Goal: Task Accomplishment & Management: Manage account settings

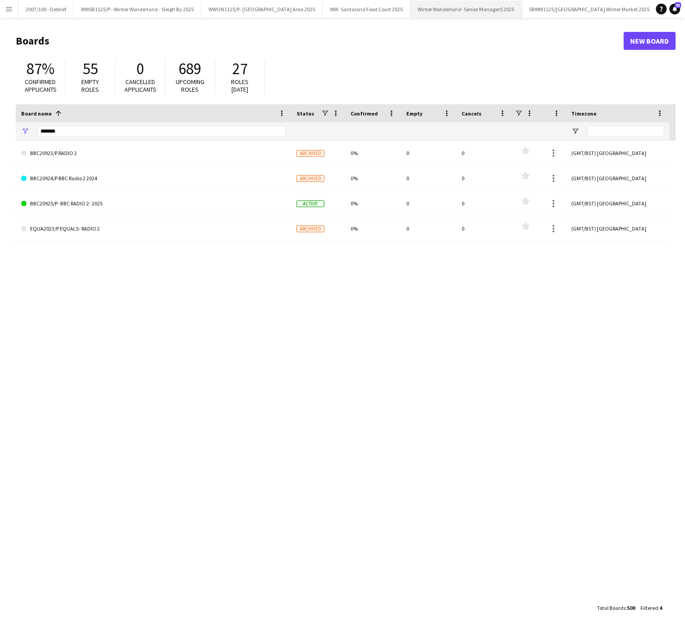
click at [487, 0] on button "Winter Wonderland- Senior ManagerS 2025 Close" at bounding box center [466, 9] width 112 height 18
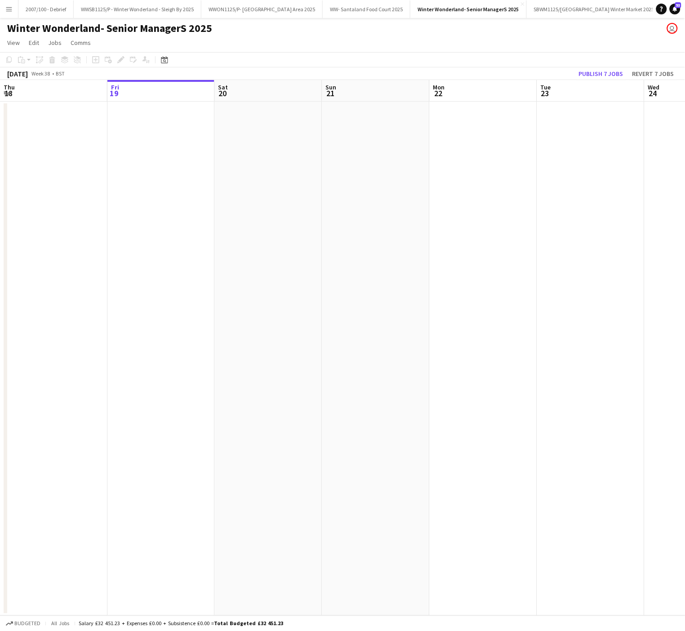
click at [382, 428] on app-date-cell at bounding box center [375, 359] width 107 height 514
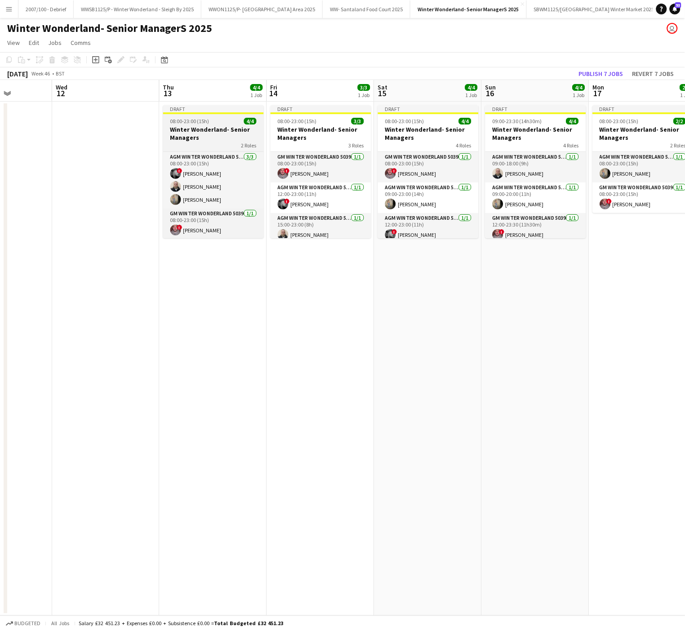
scroll to position [2, 0]
click at [200, 237] on app-card-role "GM Winter Wonderland 5039 [DATE] 08:00-23:00 (15h) ! [PERSON_NAME]" at bounding box center [213, 223] width 101 height 31
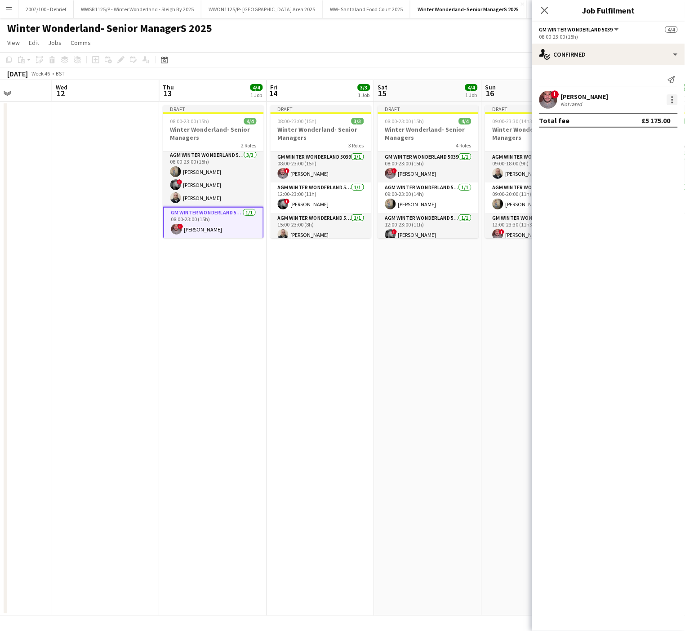
click at [671, 101] on div at bounding box center [672, 99] width 11 height 11
click at [638, 109] on button "Edit fee" at bounding box center [643, 118] width 70 height 22
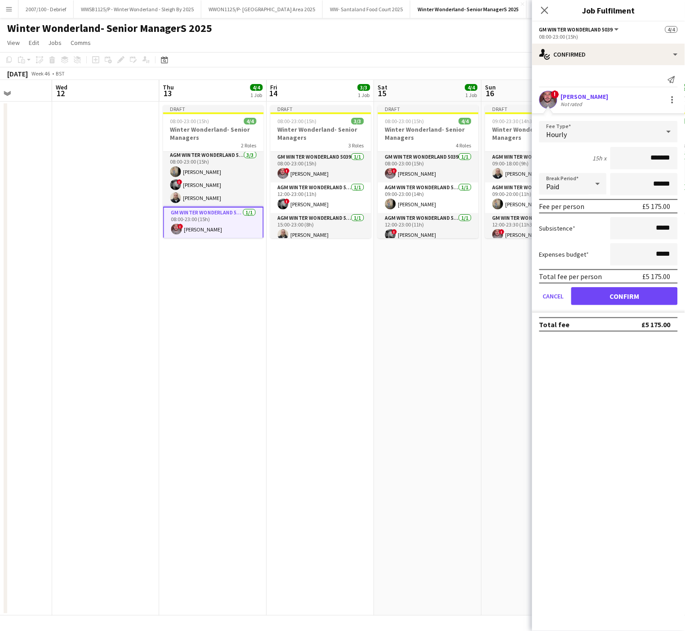
click at [354, 328] on app-date-cell "Draft 08:00-23:00 (15h) 3/3 Winter Wonderland- Senior Managers 3 Roles GM Winte…" at bounding box center [320, 359] width 107 height 514
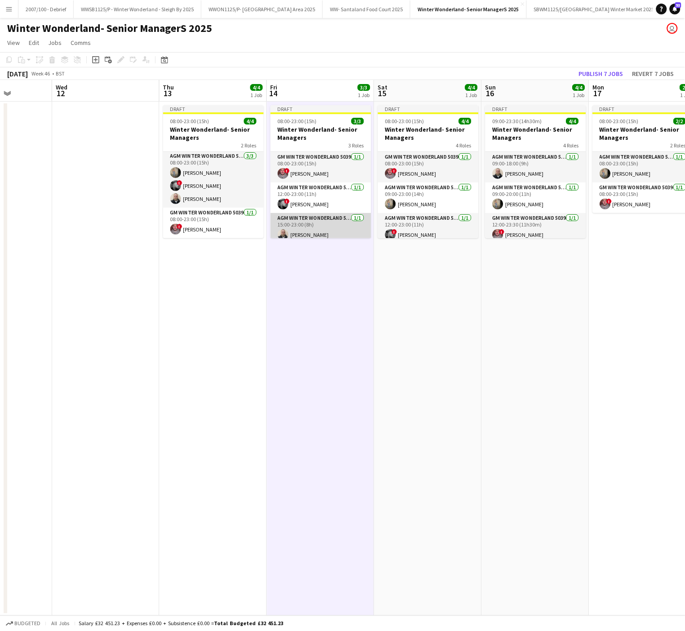
click at [318, 232] on app-card-role "AGM Winter Wonderland 5039 [DATE] 15:00-23:00 (8h) [PERSON_NAME]" at bounding box center [321, 228] width 101 height 31
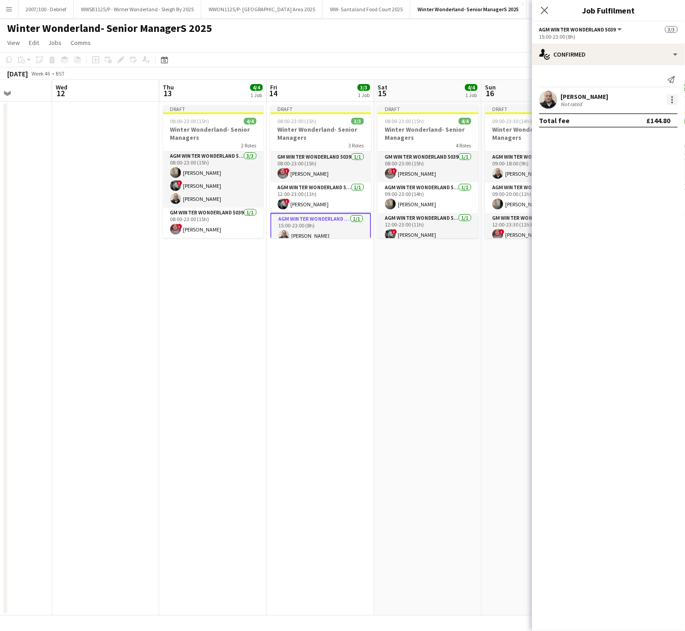
click at [675, 100] on div at bounding box center [672, 99] width 11 height 11
click at [650, 199] on button "Remove" at bounding box center [643, 204] width 70 height 22
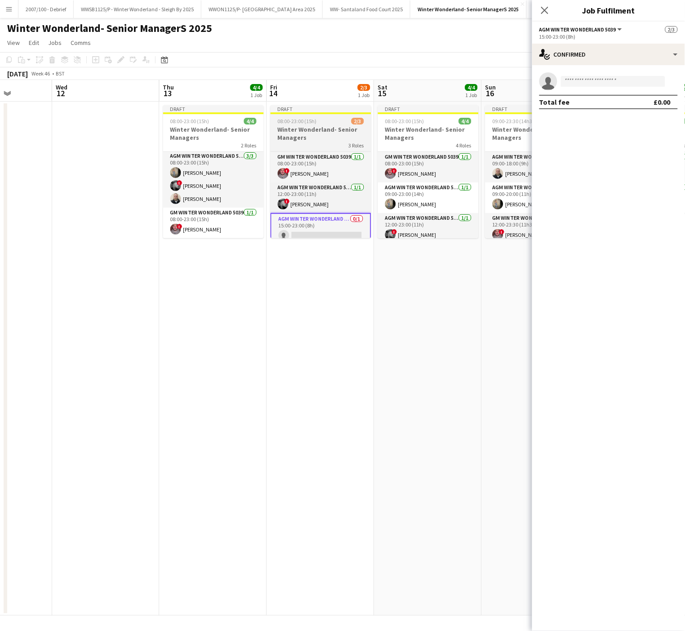
scroll to position [9, 0]
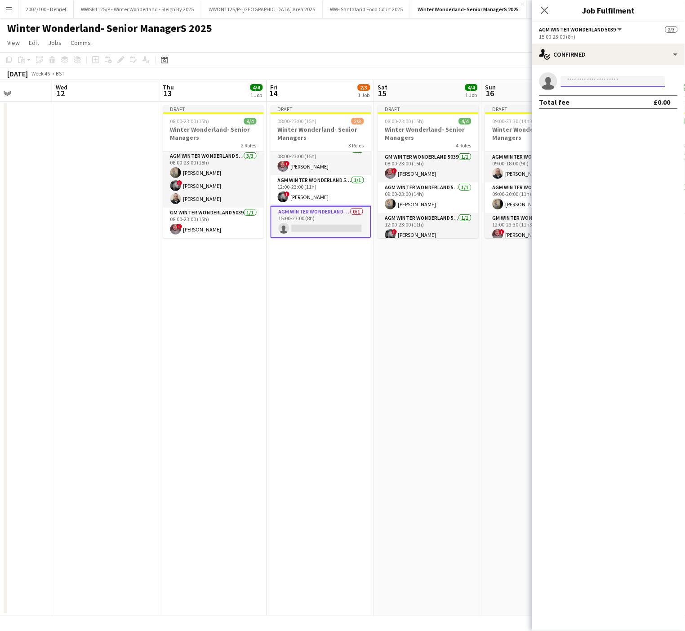
click at [594, 80] on input at bounding box center [613, 81] width 104 height 11
type input "***"
click at [597, 99] on span "[EMAIL_ADDRESS][DOMAIN_NAME]" at bounding box center [614, 101] width 90 height 7
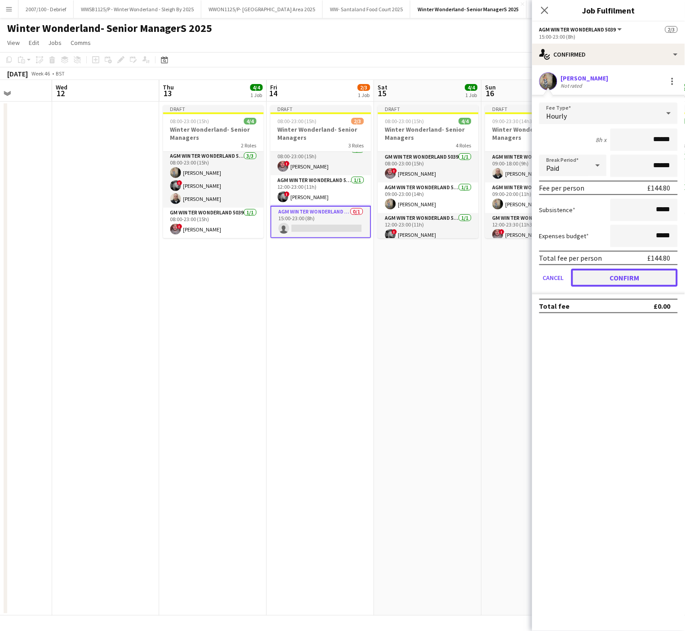
click at [635, 276] on button "Confirm" at bounding box center [624, 278] width 107 height 18
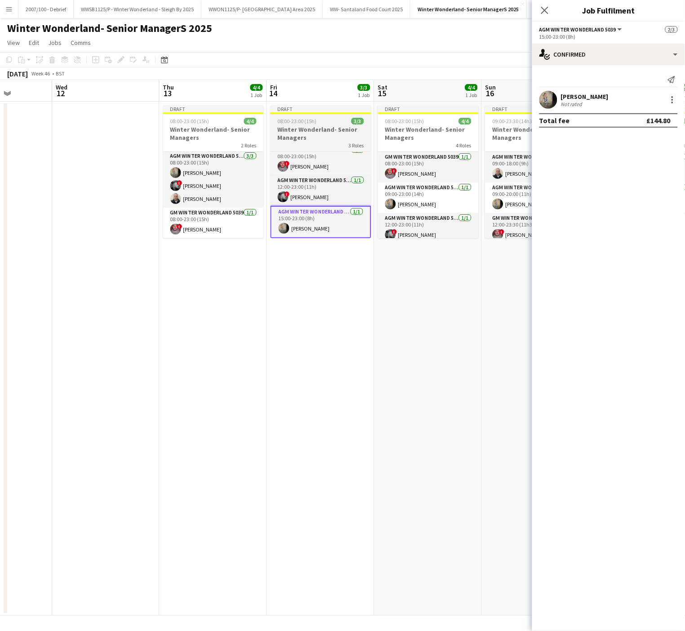
click at [301, 135] on h3 "Winter Wonderland- Senior Managers" at bounding box center [321, 133] width 101 height 16
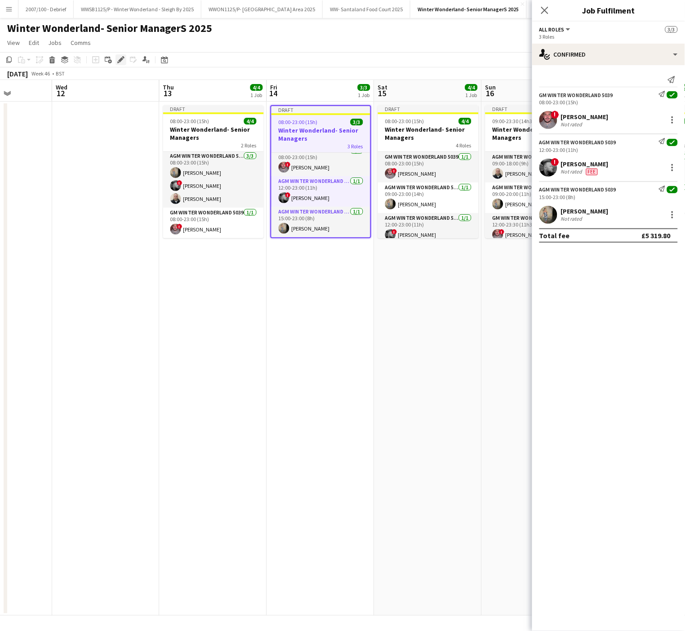
click at [118, 58] on icon "Edit" at bounding box center [120, 59] width 7 height 7
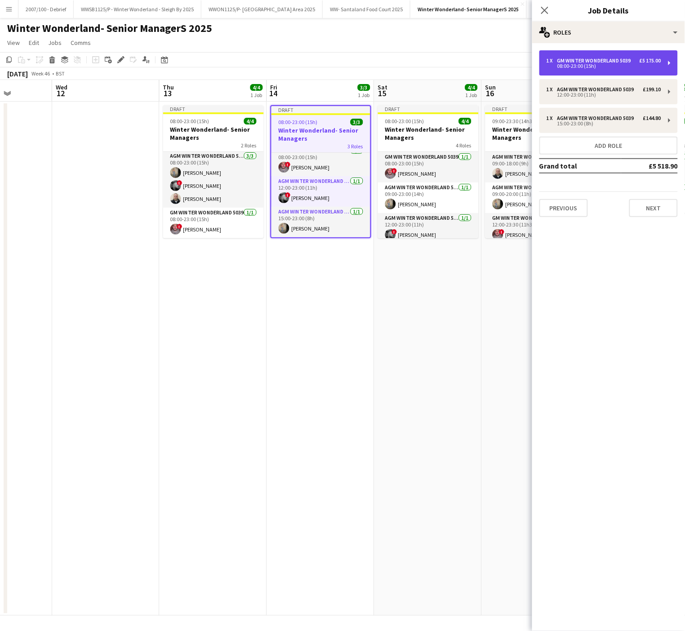
click at [587, 66] on div "08:00-23:00 (15h)" at bounding box center [604, 66] width 115 height 4
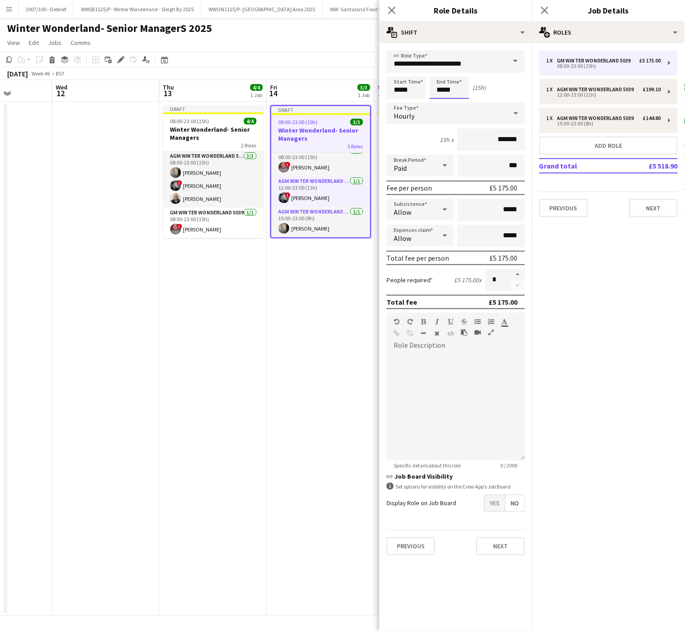
click at [450, 85] on input "*****" at bounding box center [450, 87] width 40 height 22
click at [437, 104] on div at bounding box center [441, 103] width 18 height 9
type input "*****"
click at [437, 104] on div at bounding box center [441, 103] width 18 height 9
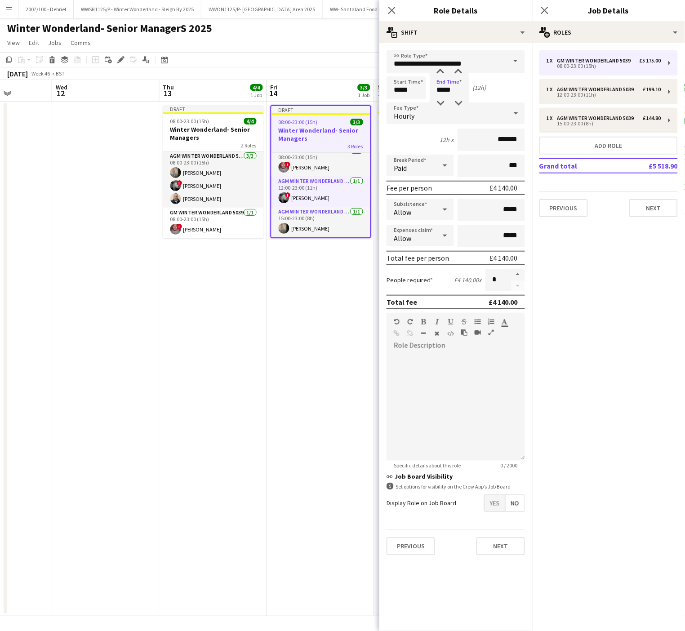
click at [238, 473] on app-date-cell "Draft 08:00-23:00 (15h) 4/4 Winter Wonderland- Senior Managers 2 Roles AGM Wint…" at bounding box center [213, 359] width 107 height 514
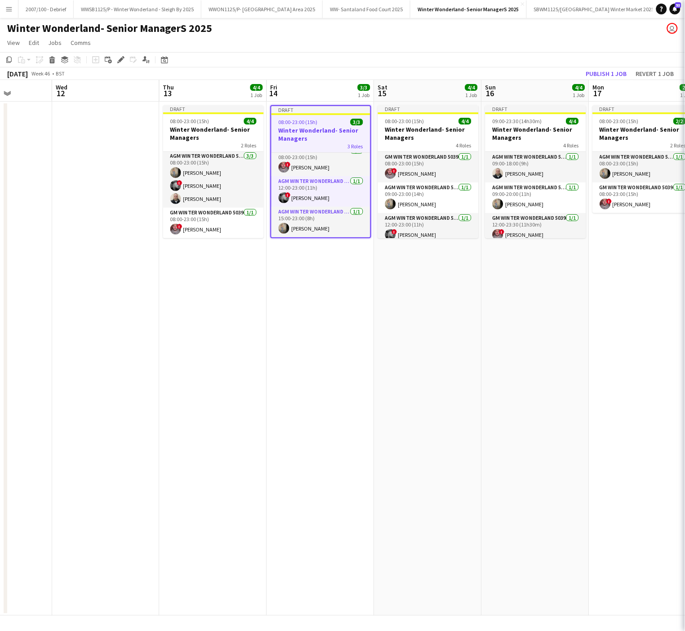
scroll to position [7, 0]
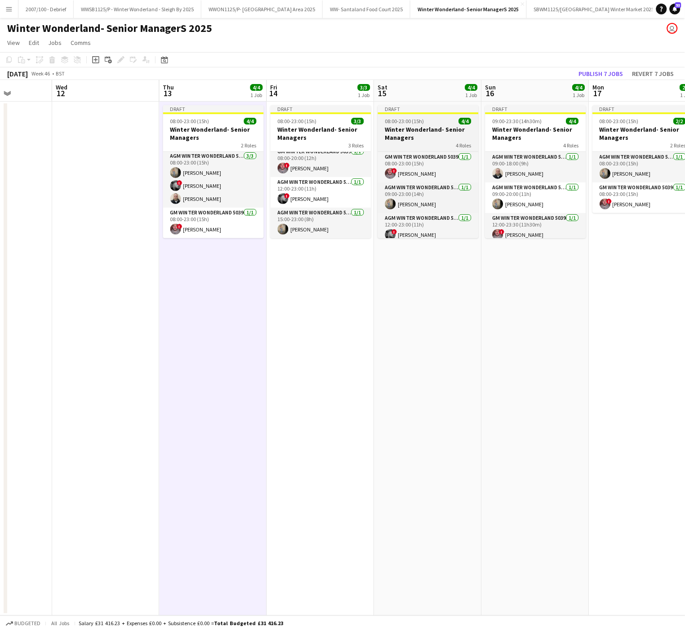
click at [410, 121] on span "08:00-23:00 (15h)" at bounding box center [404, 121] width 39 height 7
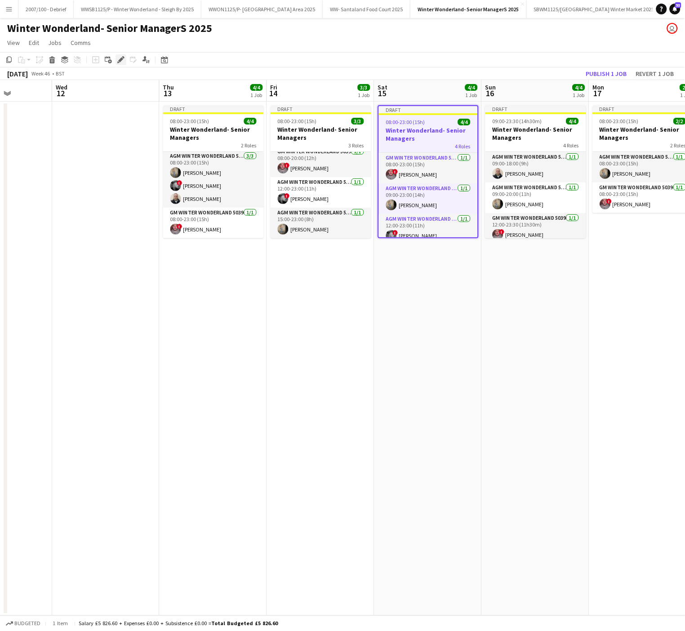
click at [116, 60] on div "Edit" at bounding box center [121, 59] width 11 height 11
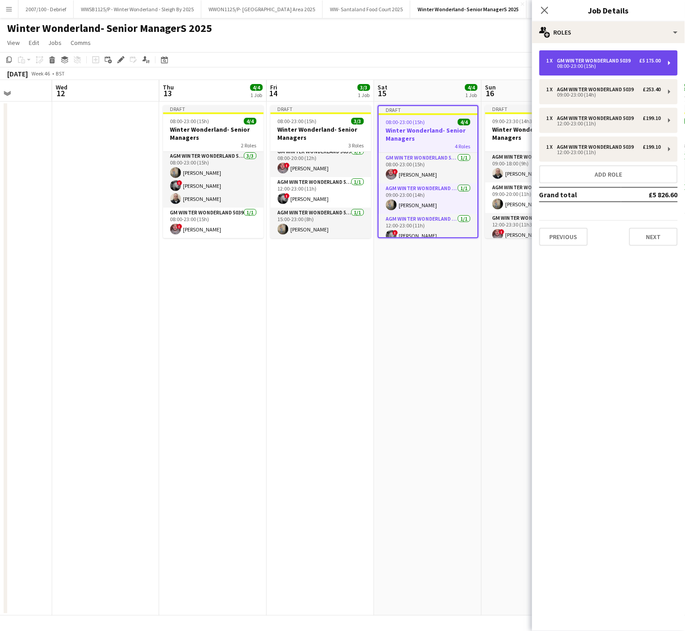
click at [608, 64] on div "08:00-23:00 (15h)" at bounding box center [604, 66] width 115 height 4
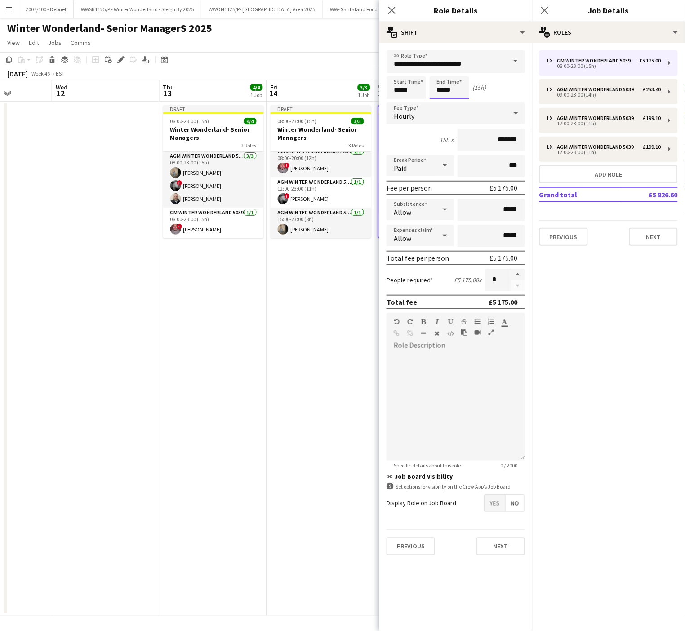
click at [446, 88] on input "*****" at bounding box center [450, 87] width 40 height 22
click at [444, 102] on div at bounding box center [441, 103] width 18 height 9
type input "*****"
click at [444, 102] on div at bounding box center [441, 103] width 18 height 9
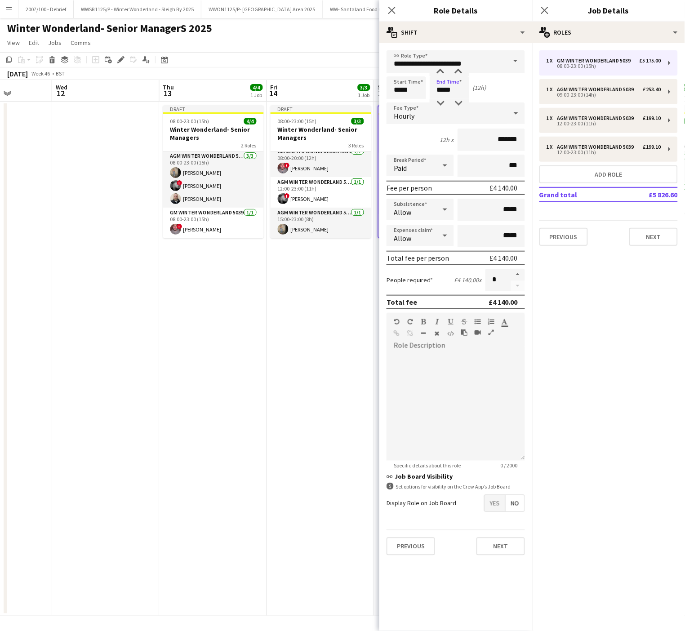
click at [201, 343] on app-date-cell "Draft 08:00-23:00 (15h) 4/4 Winter Wonderland- Senior Managers 2 Roles AGM Wint…" at bounding box center [213, 359] width 107 height 514
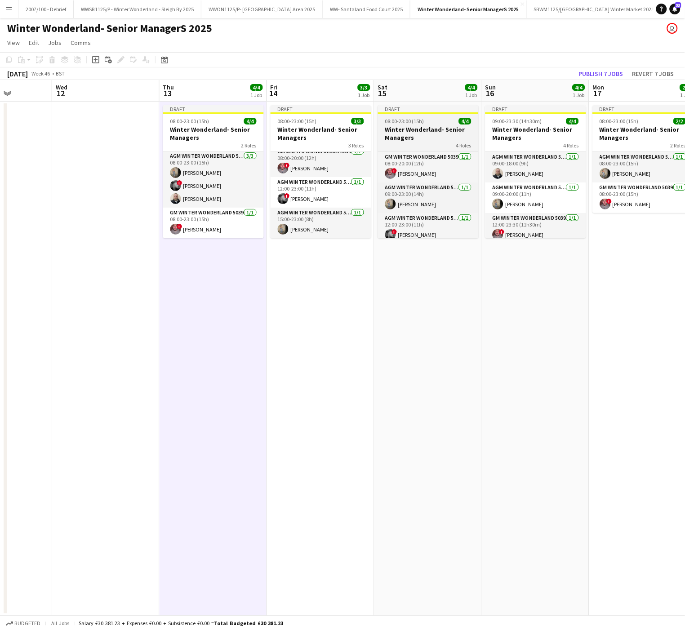
click at [422, 124] on span "08:00-23:00 (15h)" at bounding box center [404, 121] width 39 height 7
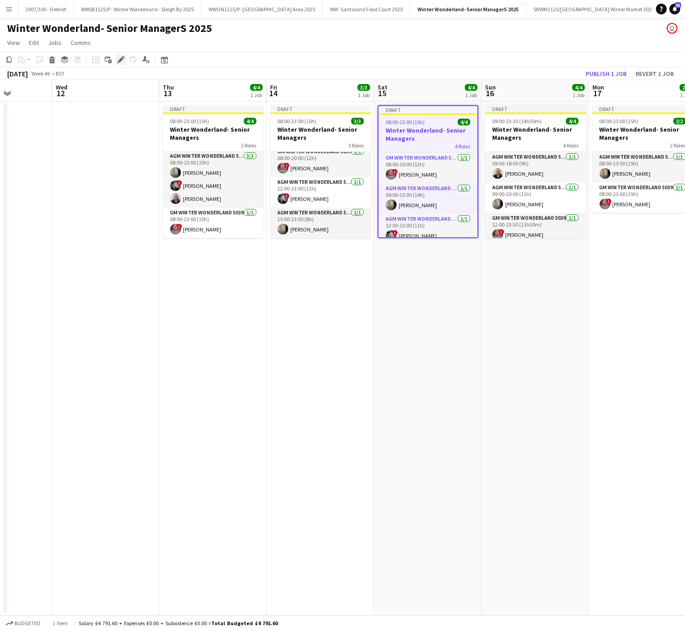
click at [120, 60] on icon at bounding box center [120, 60] width 5 height 5
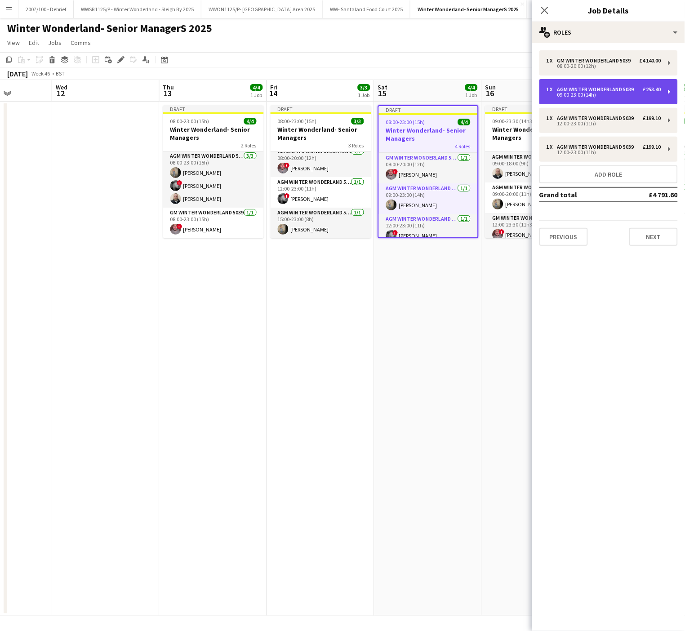
click at [613, 89] on div "AGM Winter Wonderland 5039" at bounding box center [597, 89] width 80 height 6
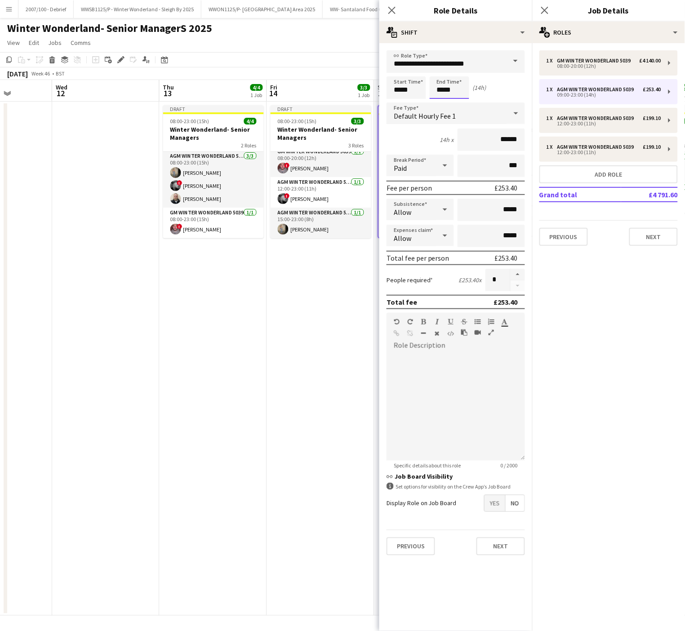
click at [439, 86] on input "*****" at bounding box center [450, 87] width 40 height 22
click at [443, 102] on div at bounding box center [441, 103] width 18 height 9
type input "*****"
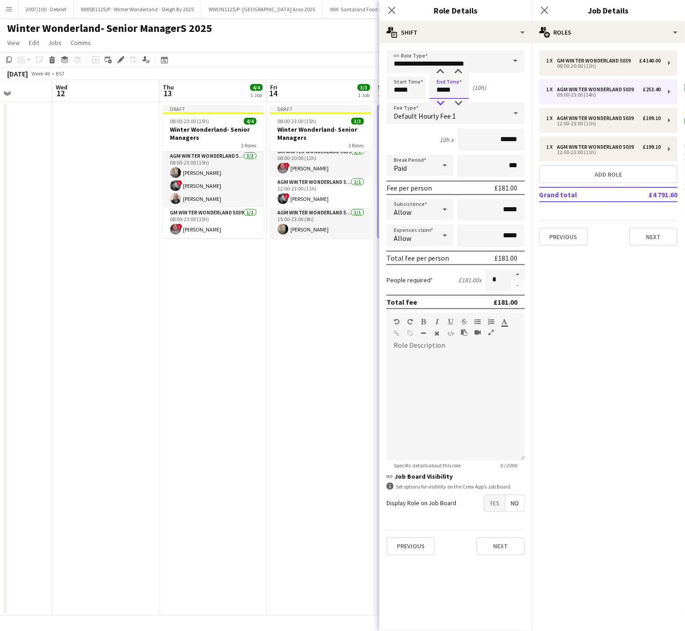
click at [443, 102] on div at bounding box center [441, 103] width 18 height 9
click at [603, 125] on div "12:00-23:00 (11h)" at bounding box center [604, 123] width 115 height 4
type input "*****"
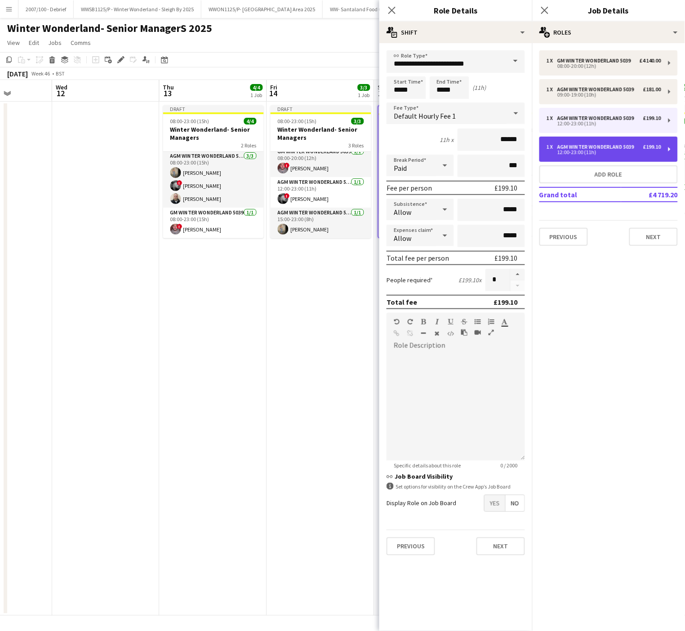
click at [598, 152] on div "12:00-23:00 (11h)" at bounding box center [604, 152] width 115 height 4
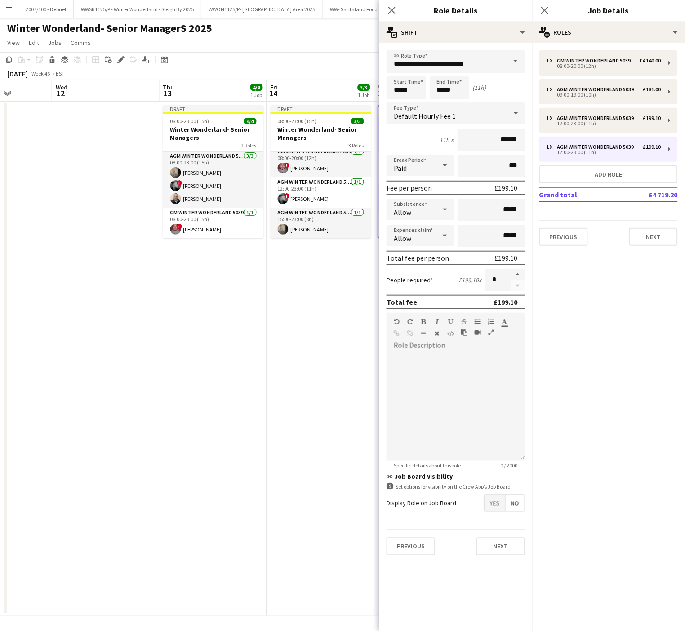
click at [253, 370] on app-date-cell "Draft 08:00-23:00 (15h) 4/4 Winter Wonderland- Senior Managers 2 Roles AGM Wint…" at bounding box center [213, 359] width 107 height 514
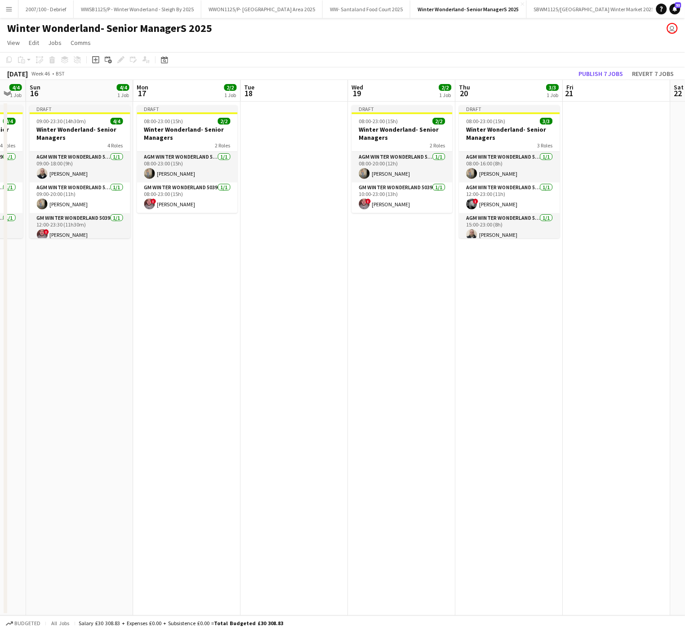
drag, startPoint x: 539, startPoint y: 341, endPoint x: 84, endPoint y: 335, distance: 454.5
click at [84, 335] on app-calendar-viewport "Thu 13 4/4 1 Job Fri 14 3/3 1 Job Sat 15 4/4 1 Job Sun 16 4/4 1 Job Mon 17 2/2 …" at bounding box center [342, 348] width 685 height 536
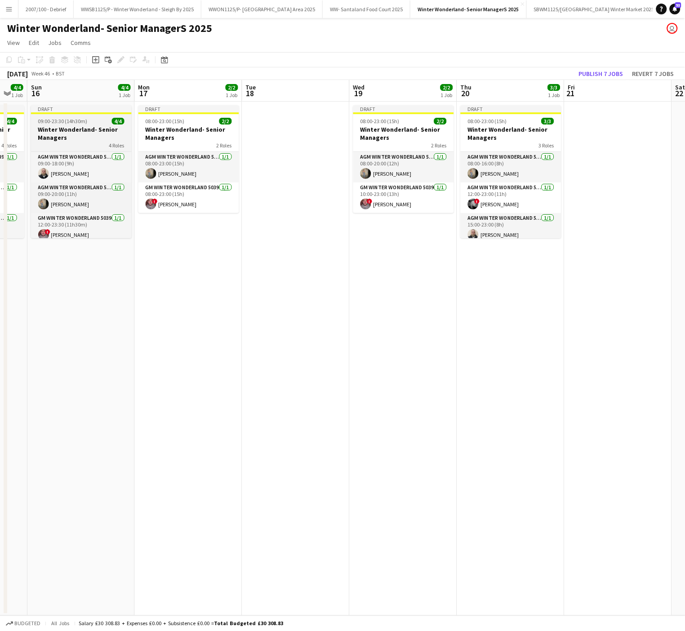
scroll to position [38, 0]
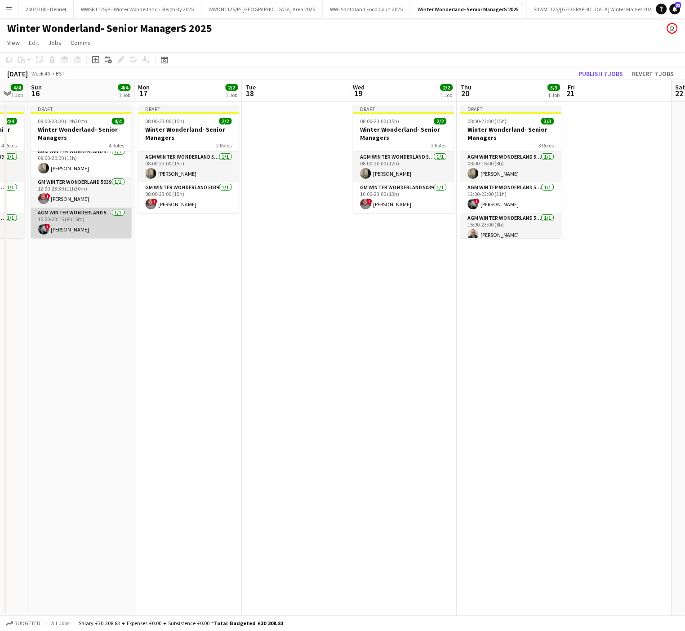
click at [70, 228] on app-card-role "AGM Winter Wonderland 5039 [DATE] 15:00-23:15 (8h15m) ! [PERSON_NAME]" at bounding box center [81, 223] width 101 height 31
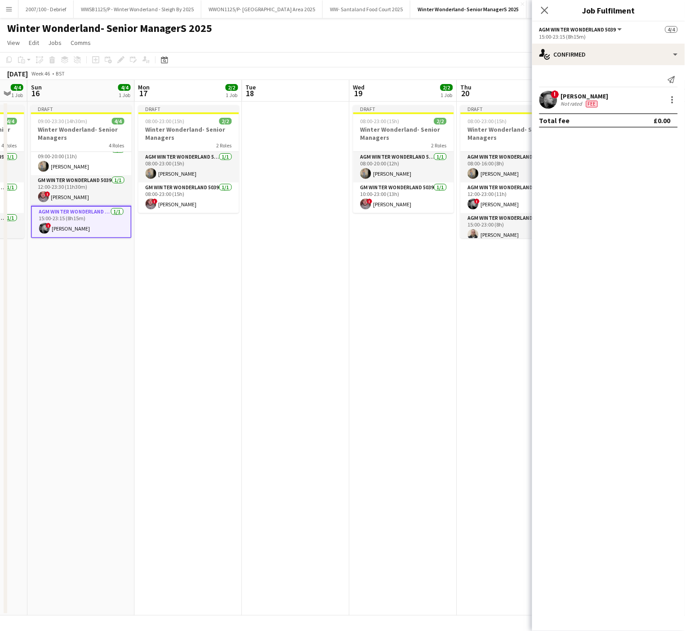
click at [680, 100] on div "! [PERSON_NAME] Not rated Fee" at bounding box center [608, 100] width 153 height 18
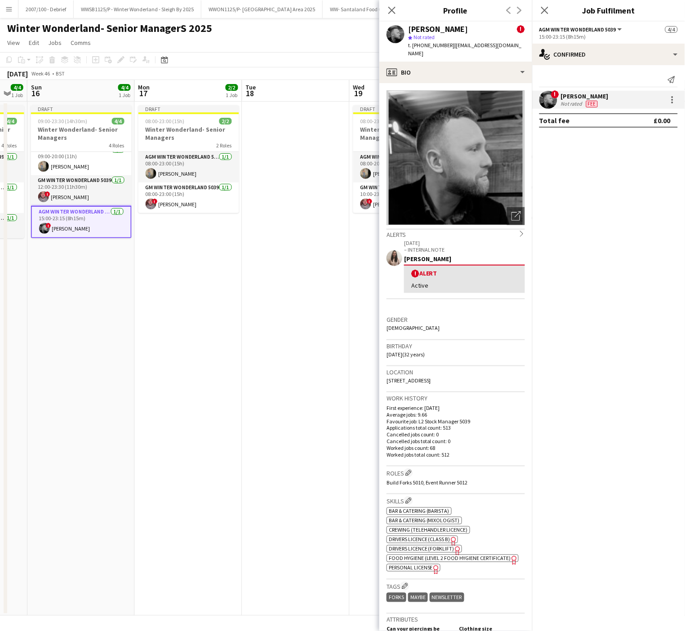
click at [667, 102] on div at bounding box center [671, 99] width 13 height 11
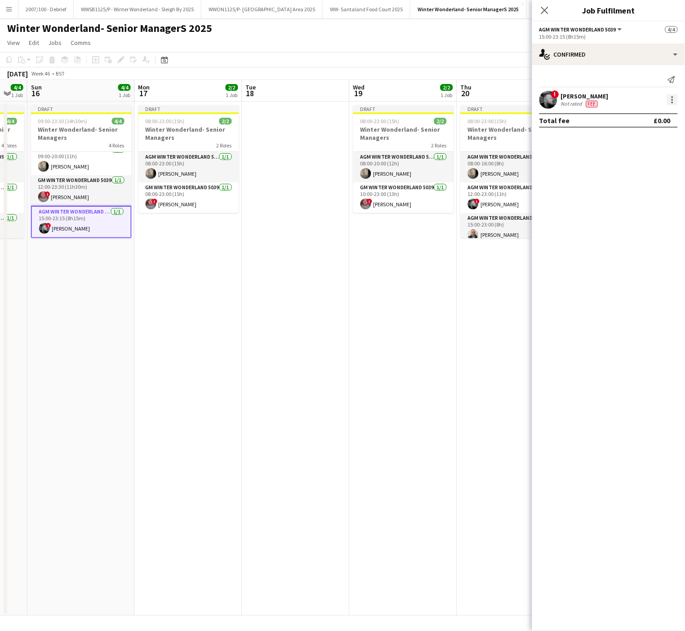
click at [671, 97] on div at bounding box center [672, 99] width 11 height 11
click at [639, 200] on span "Remove" at bounding box center [628, 204] width 27 height 8
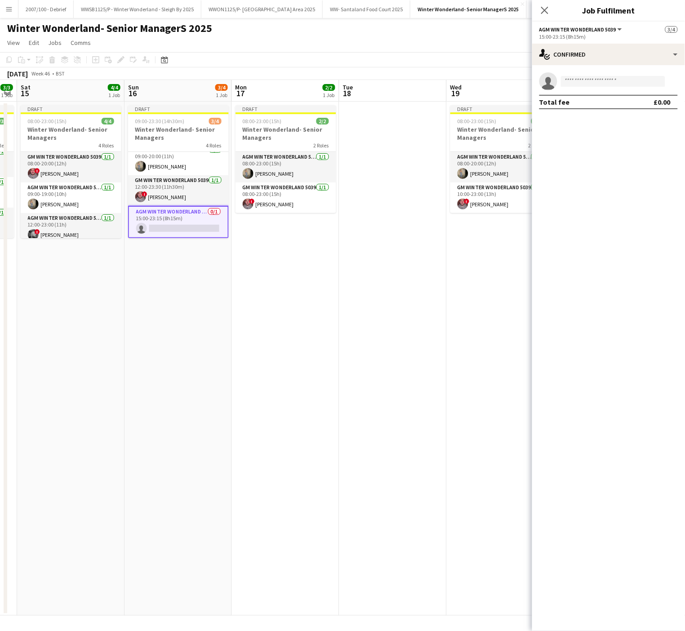
scroll to position [0, 193]
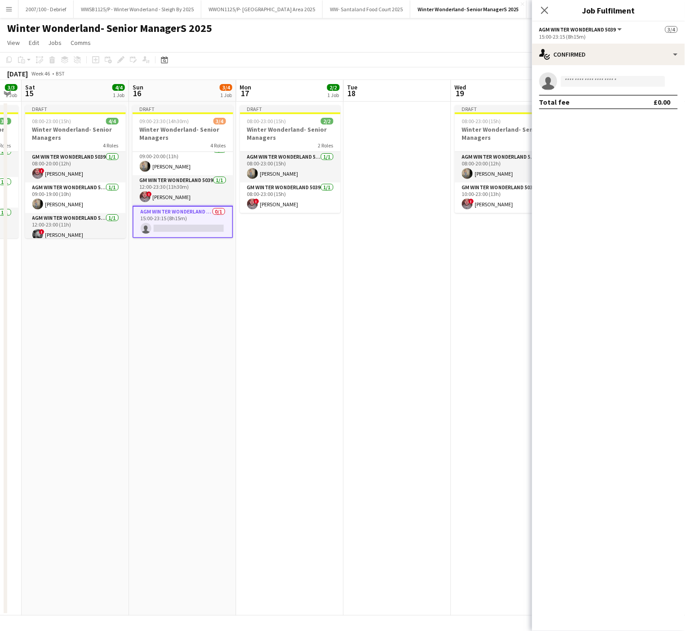
drag, startPoint x: 91, startPoint y: 335, endPoint x: 192, endPoint y: 346, distance: 101.7
click at [192, 346] on app-calendar-viewport "Thu 13 4/4 1 Job Fri 14 3/3 1 Job Sat 15 4/4 1 Job Sun 16 3/4 1 Job Mon 17 2/2 …" at bounding box center [342, 348] width 685 height 536
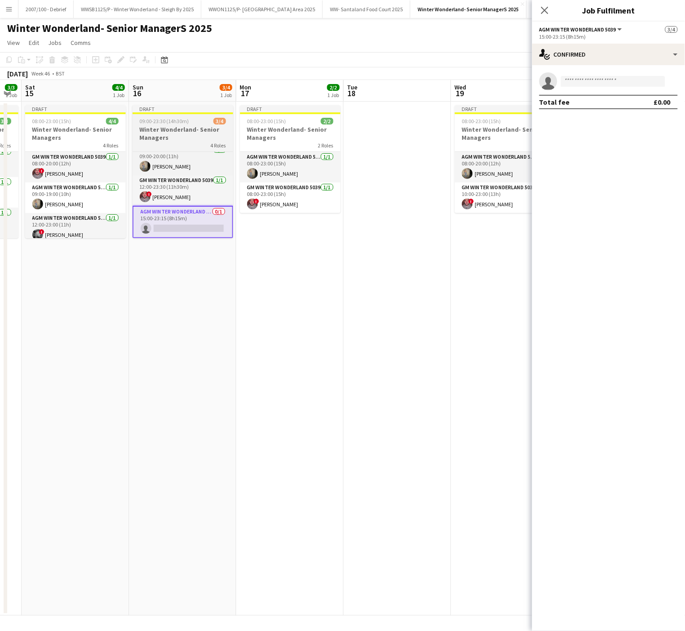
scroll to position [0, 0]
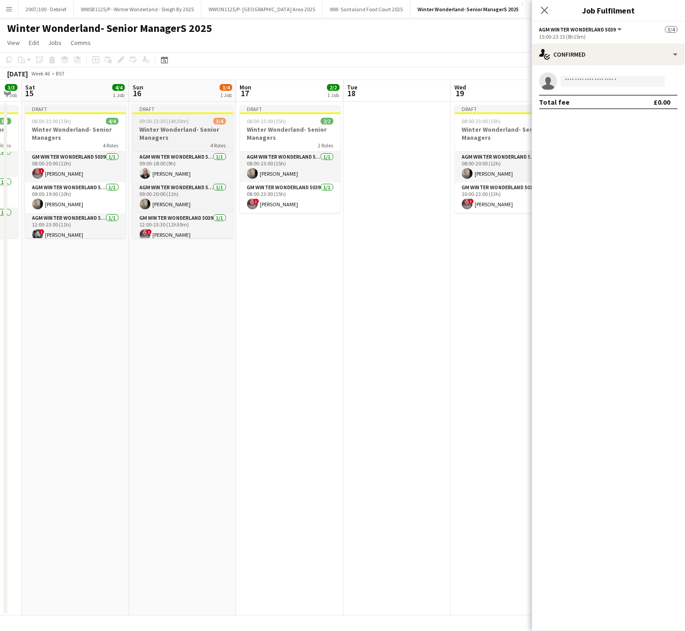
click at [155, 121] on span "09:00-23:30 (14h30m)" at bounding box center [164, 121] width 49 height 7
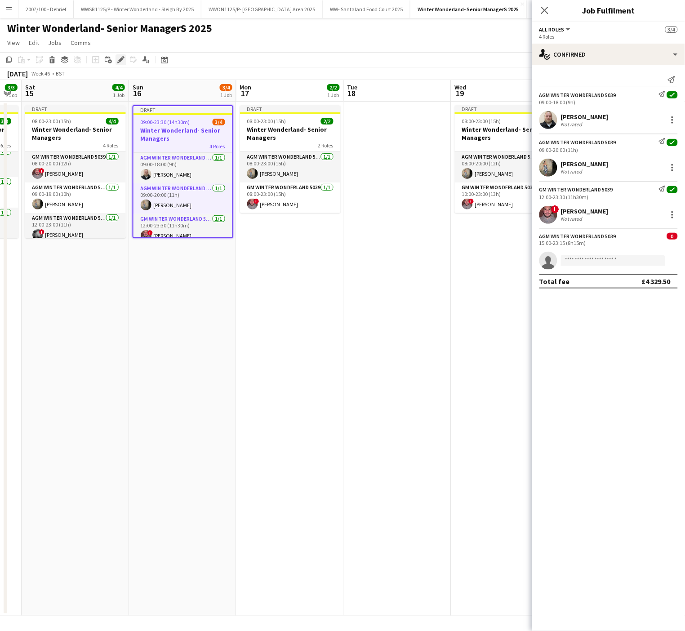
click at [119, 60] on icon at bounding box center [120, 60] width 5 height 5
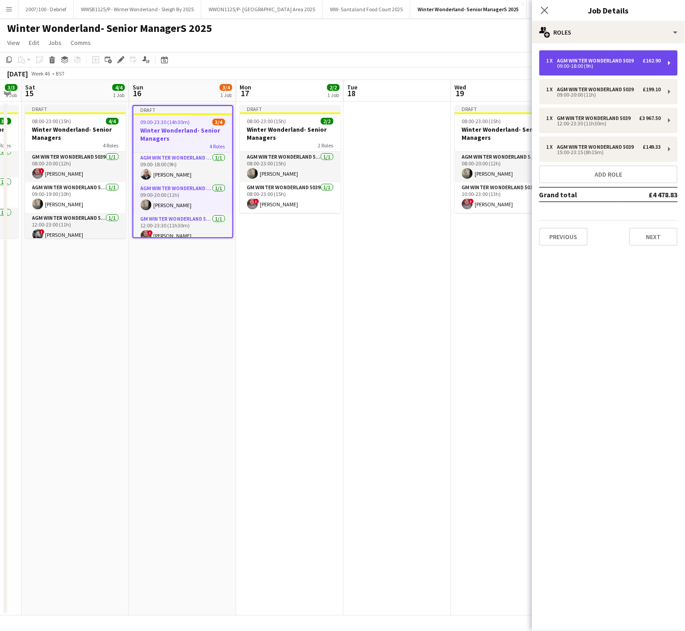
click at [597, 55] on div "1 x AGM Winter Wonderland 5039 £162.90 09:00-18:00 (9h)" at bounding box center [608, 62] width 138 height 25
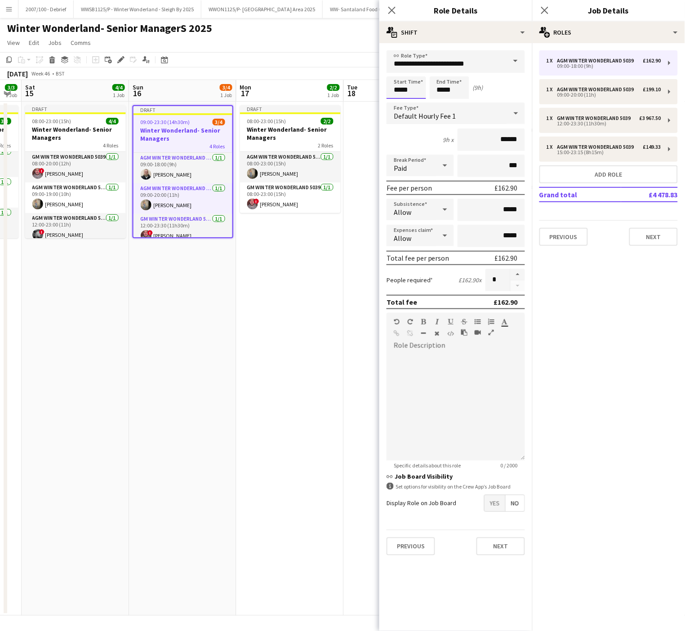
click at [401, 82] on input "*****" at bounding box center [407, 87] width 40 height 22
type input "*****"
click at [401, 103] on div at bounding box center [397, 103] width 18 height 9
click at [468, 81] on input "*****" at bounding box center [450, 87] width 40 height 22
type input "*****"
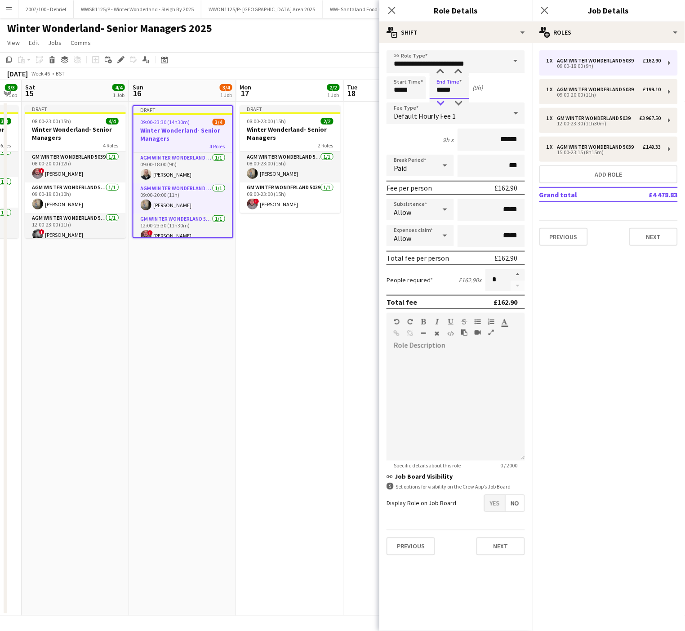
click at [441, 102] on div at bounding box center [441, 103] width 18 height 9
click at [196, 430] on app-date-cell "Draft 09:00-23:30 (14h30m) 3/4 Winter Wonderland- Senior Managers 4 Roles AGM W…" at bounding box center [182, 359] width 107 height 514
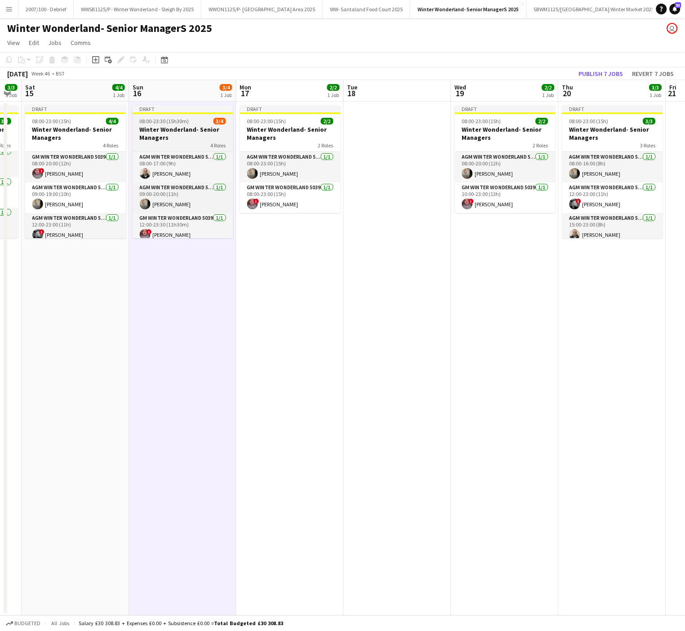
click at [173, 119] on span "08:00-23:30 (15h30m)" at bounding box center [164, 121] width 49 height 7
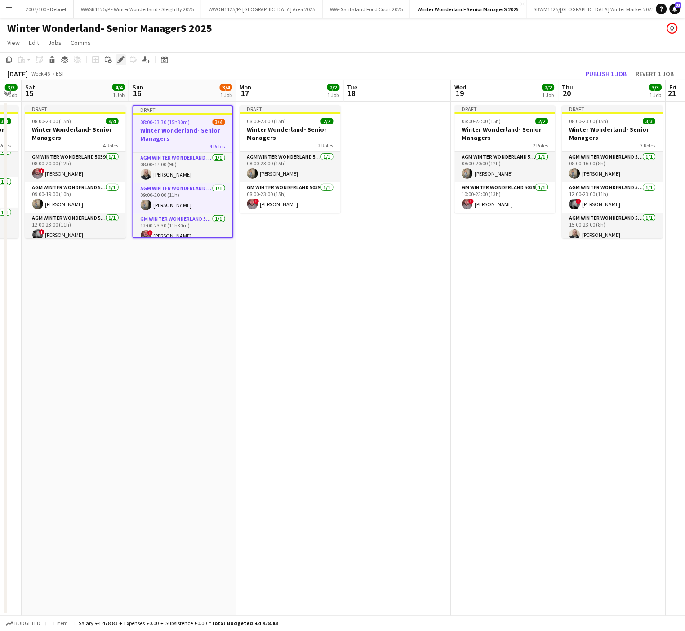
click at [118, 59] on icon "Edit" at bounding box center [120, 59] width 7 height 7
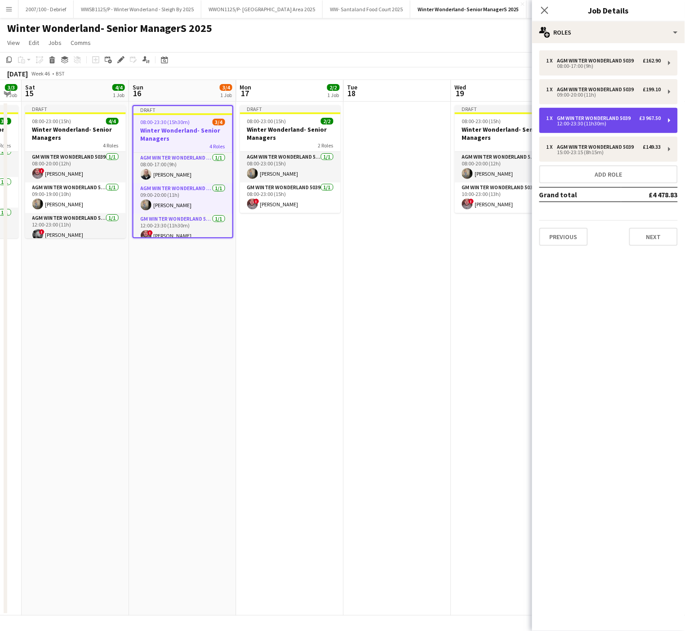
click at [588, 115] on div "GM Winter Wonderland 5039" at bounding box center [595, 118] width 77 height 6
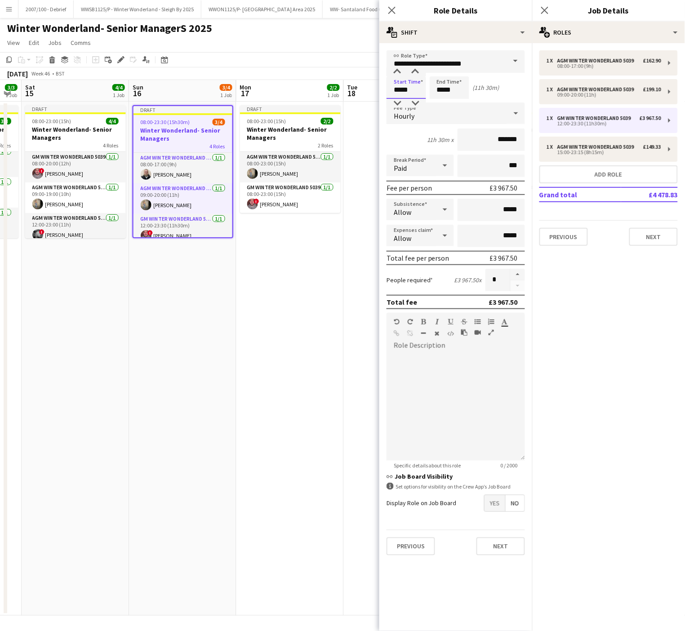
click at [397, 78] on input "*****" at bounding box center [407, 87] width 40 height 22
type input "*****"
click at [397, 103] on div at bounding box center [397, 103] width 18 height 9
click at [464, 92] on input "*****" at bounding box center [450, 87] width 40 height 22
type input "*****"
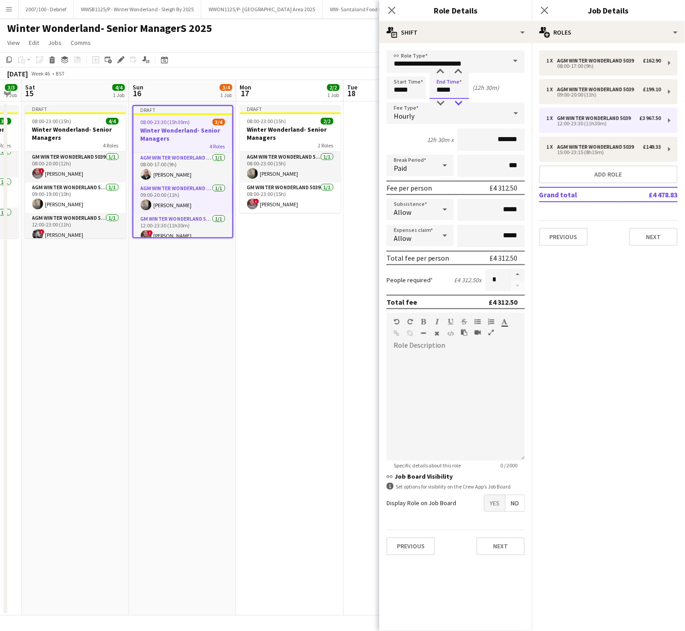
click at [458, 102] on div at bounding box center [459, 103] width 18 height 9
click at [248, 399] on app-date-cell "Draft 08:00-23:00 (15h) 2/2 Winter Wonderland- Senior Managers 2 Roles AGM Wint…" at bounding box center [289, 359] width 107 height 514
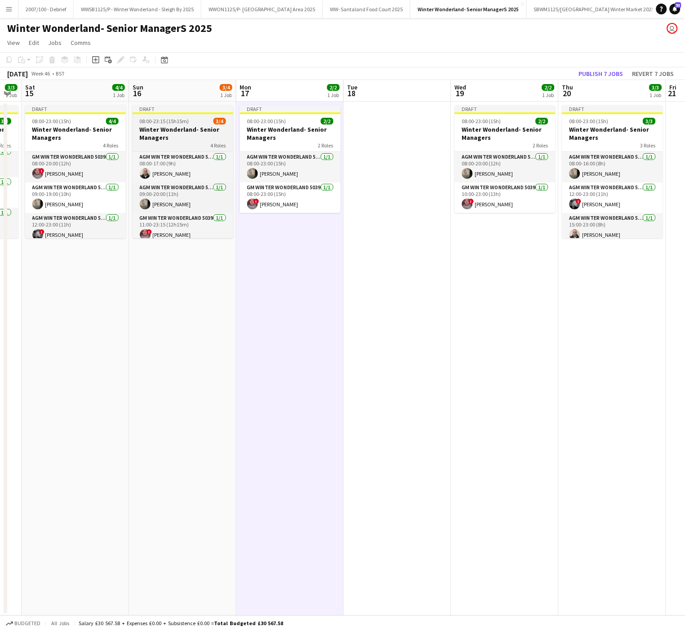
click at [165, 119] on span "08:00-23:15 (15h15m)" at bounding box center [164, 121] width 49 height 7
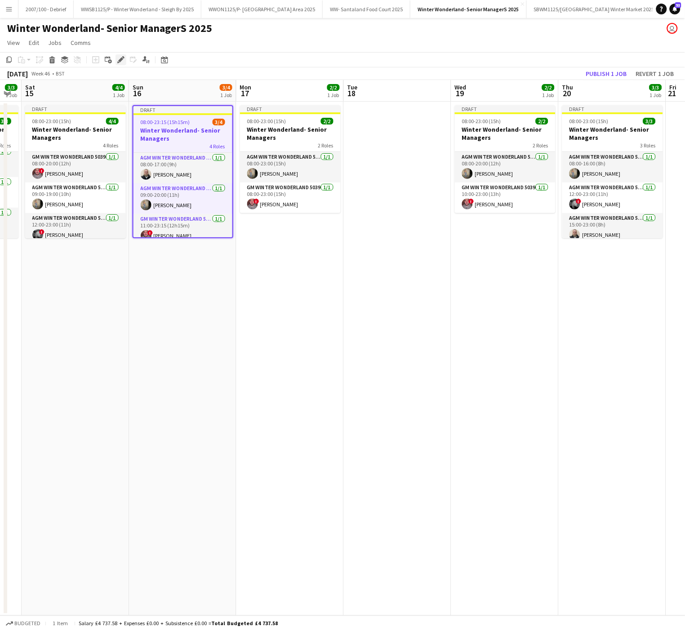
click at [119, 60] on icon at bounding box center [120, 60] width 5 height 5
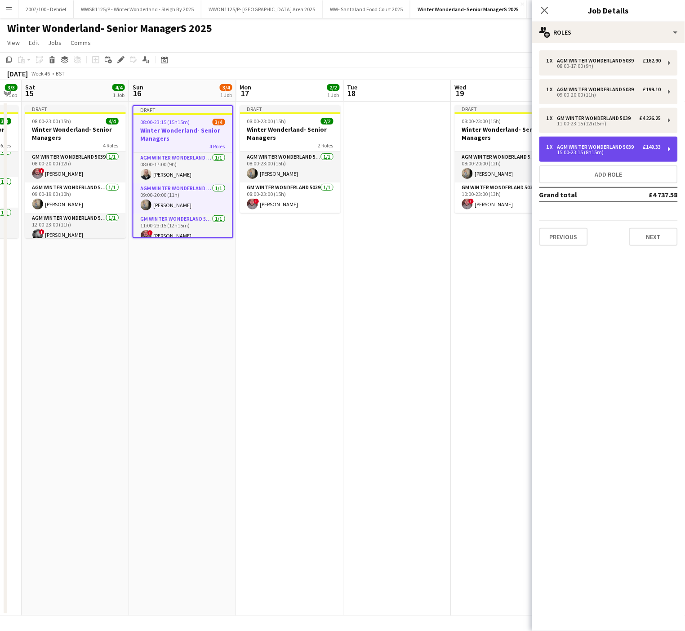
click at [628, 154] on div "15:00-23:15 (8h15m)" at bounding box center [604, 152] width 115 height 4
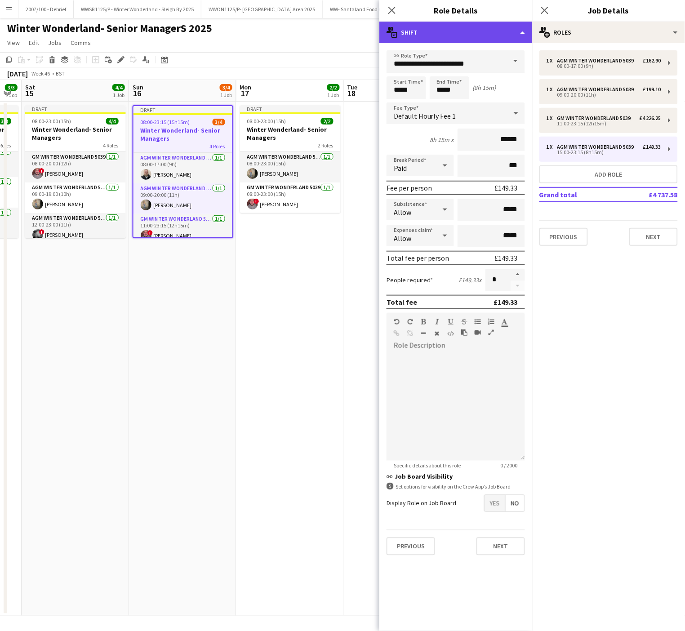
click at [502, 34] on div "multiple-actions-text Shift" at bounding box center [455, 33] width 153 height 22
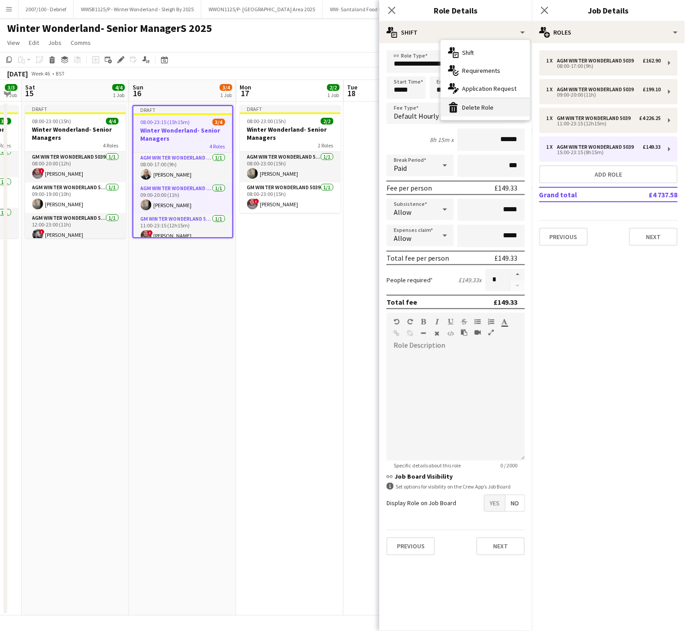
click at [490, 116] on div "bin-2 Delete Role" at bounding box center [485, 107] width 89 height 18
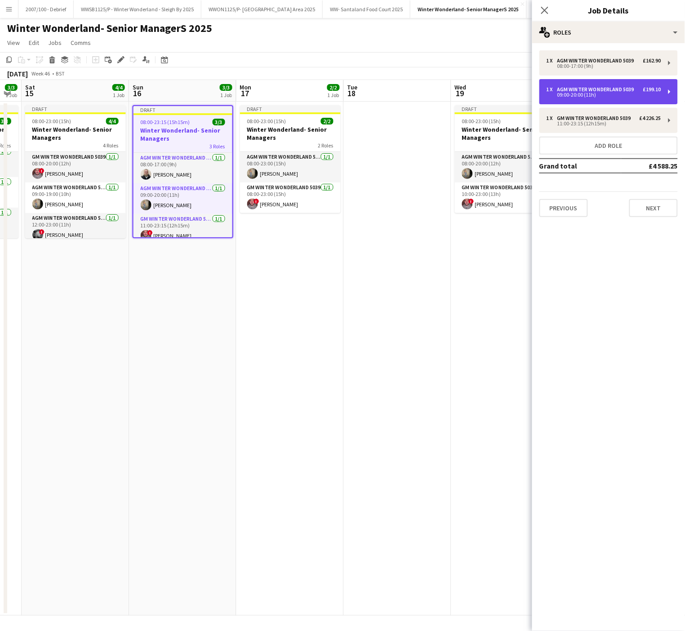
click at [564, 85] on div "1 x AGM Winter Wonderland 5039 £199.10 09:00-20:00 (11h)" at bounding box center [608, 91] width 138 height 25
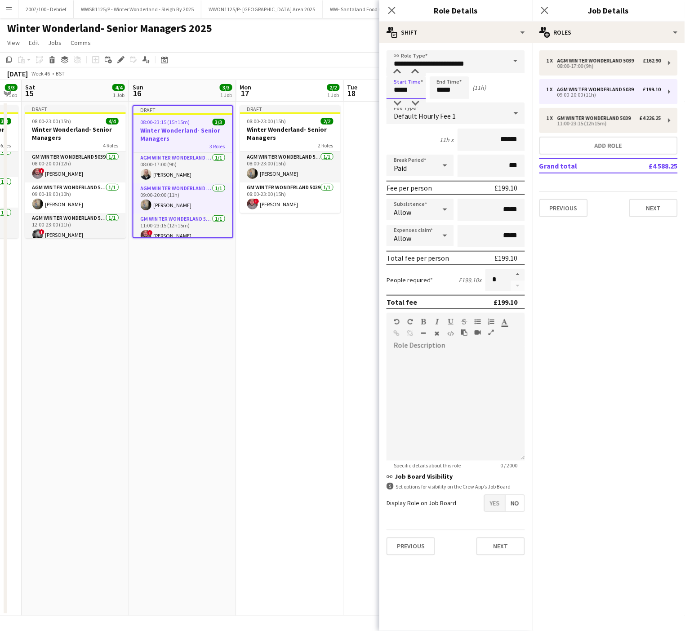
click at [408, 91] on input "*****" at bounding box center [407, 87] width 40 height 22
click at [396, 70] on div at bounding box center [397, 71] width 18 height 9
type input "*****"
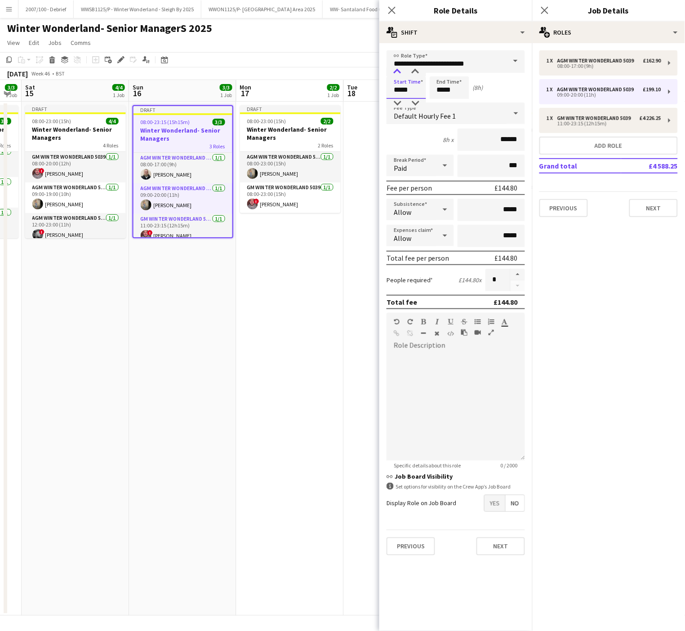
click at [396, 70] on div at bounding box center [397, 71] width 18 height 9
click at [446, 73] on form "**********" at bounding box center [455, 306] width 153 height 512
click at [442, 77] on input "*****" at bounding box center [450, 87] width 40 height 22
click at [441, 69] on div at bounding box center [441, 71] width 18 height 9
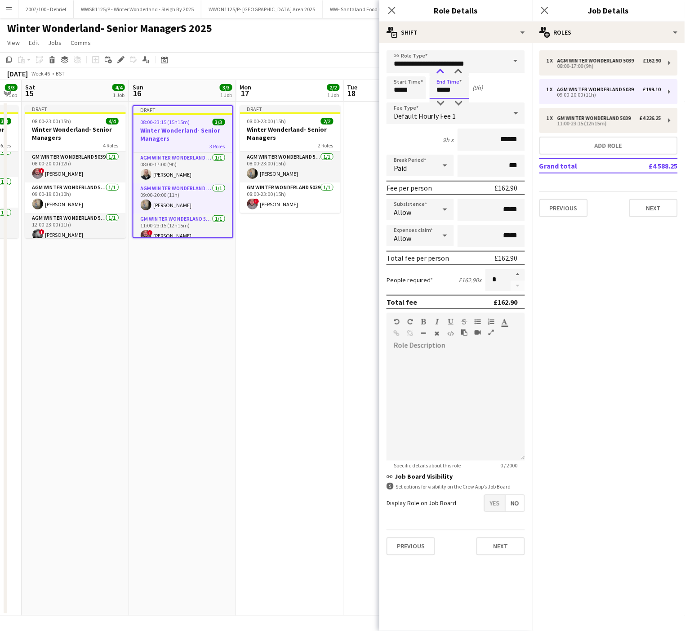
type input "*****"
click at [441, 69] on div at bounding box center [441, 71] width 18 height 9
click at [588, 110] on div "1 x GM Winter Wonderland 5039 £4 226.25 11:00-23:15 (12h15m)" at bounding box center [608, 120] width 138 height 25
type input "**********"
type input "*****"
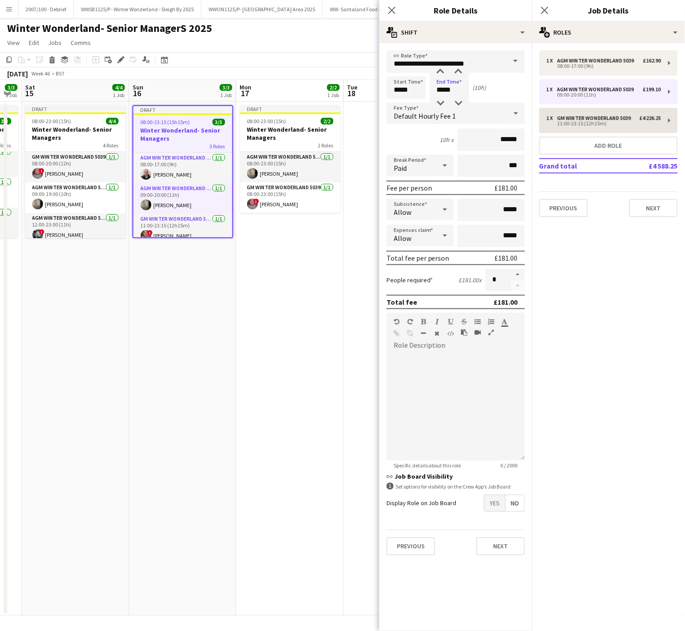
type input "*****"
type input "*******"
click at [460, 90] on input "*****" at bounding box center [450, 87] width 40 height 22
type input "*****"
click at [459, 102] on div at bounding box center [459, 103] width 18 height 9
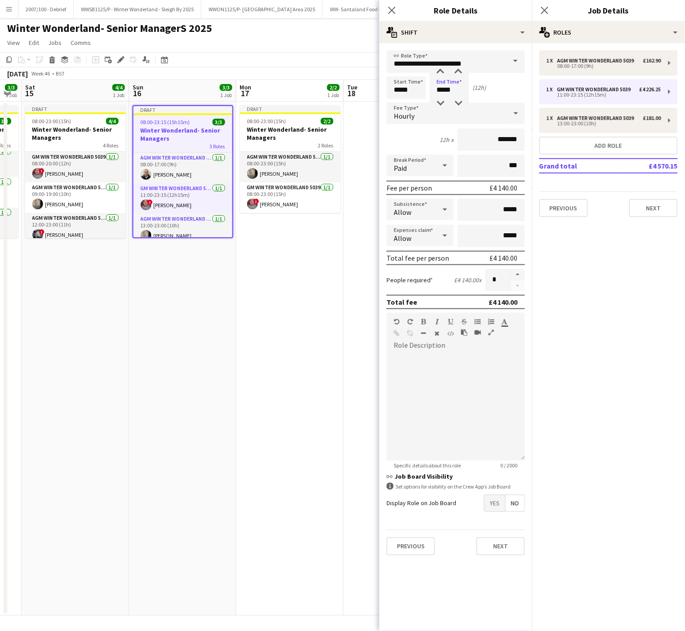
click at [317, 265] on app-date-cell "Draft 08:00-23:00 (15h) 2/2 Winter Wonderland- Senior Managers 2 Roles AGM Wint…" at bounding box center [289, 359] width 107 height 514
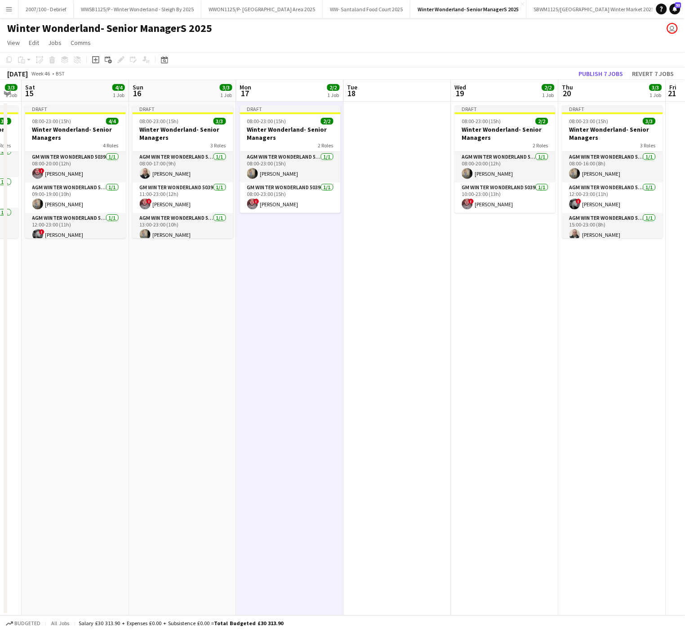
click at [357, 321] on app-date-cell at bounding box center [397, 359] width 107 height 514
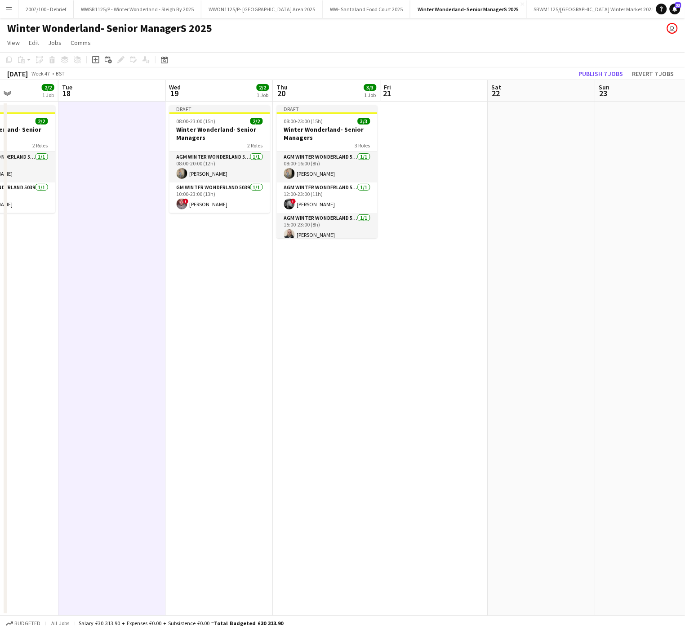
scroll to position [0, 302]
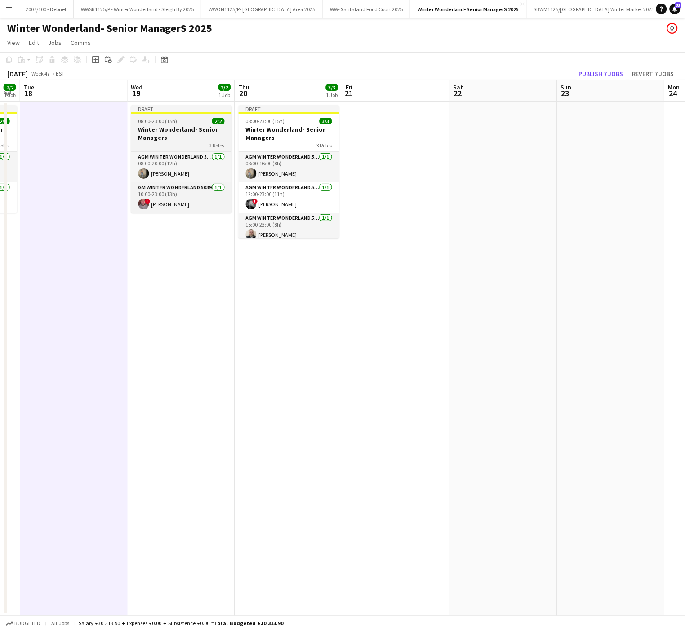
click at [174, 123] on span "08:00-23:00 (15h)" at bounding box center [157, 121] width 39 height 7
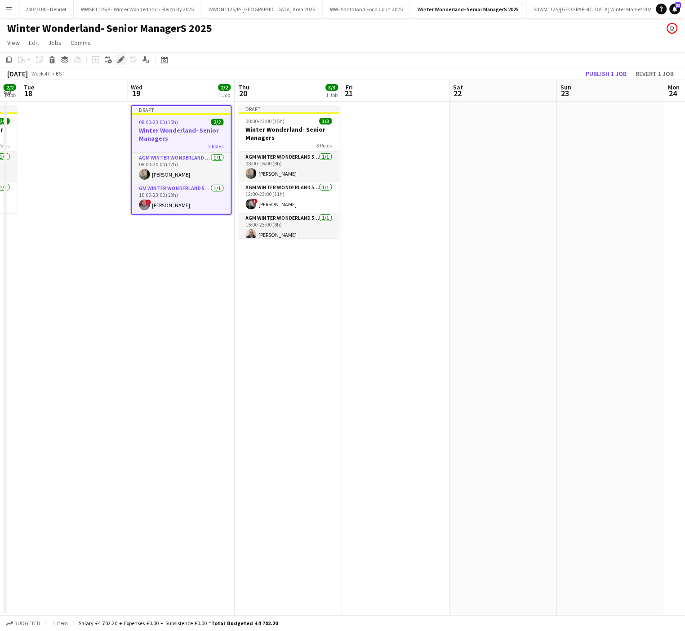
click at [119, 62] on icon at bounding box center [118, 62] width 2 height 2
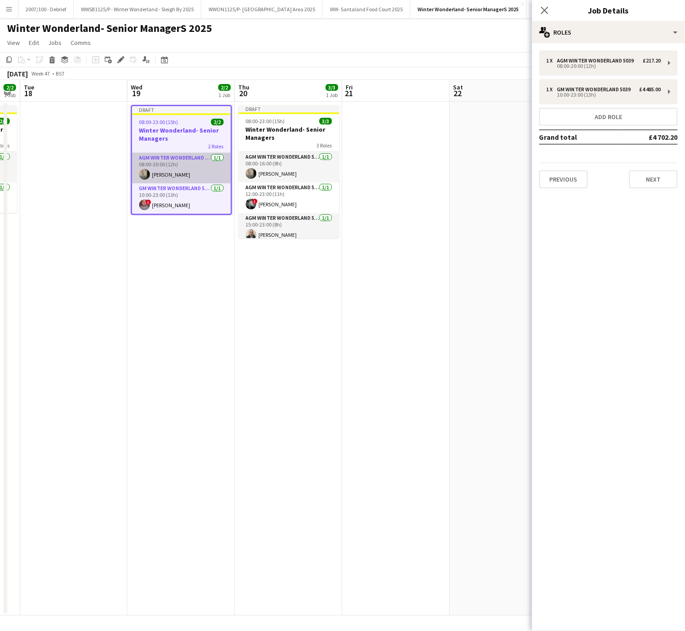
click at [143, 178] on app-user-avatar at bounding box center [144, 174] width 11 height 11
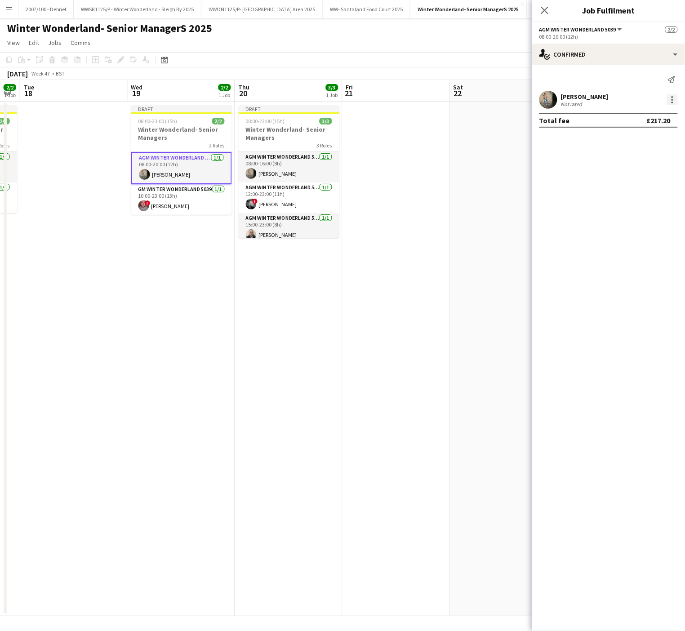
click at [670, 98] on div at bounding box center [672, 99] width 11 height 11
click at [630, 200] on span "Remove" at bounding box center [628, 204] width 27 height 8
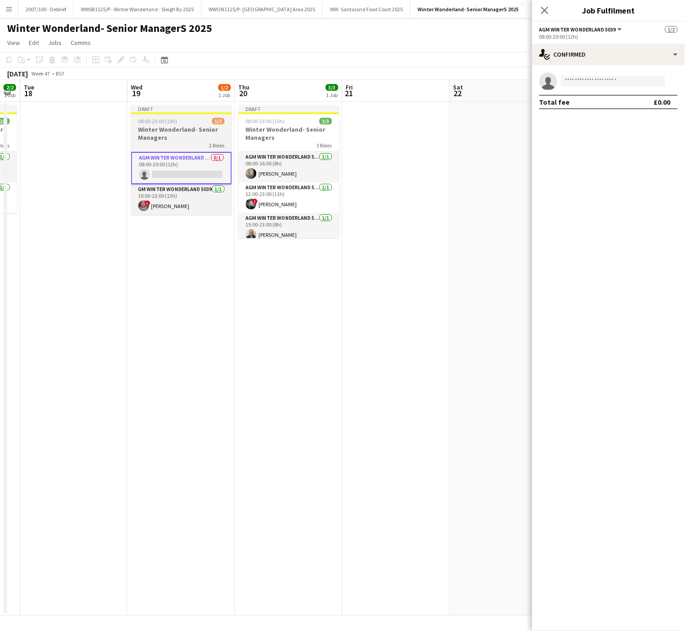
click at [156, 121] on span "08:00-23:00 (15h)" at bounding box center [157, 121] width 39 height 7
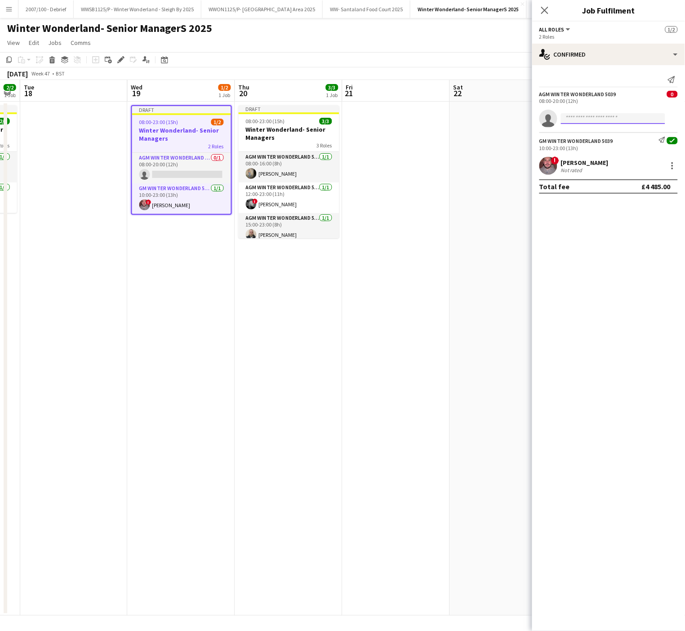
click at [585, 123] on input at bounding box center [613, 118] width 104 height 11
type input "**********"
click at [589, 129] on span "[PERSON_NAME]" at bounding box center [595, 133] width 52 height 8
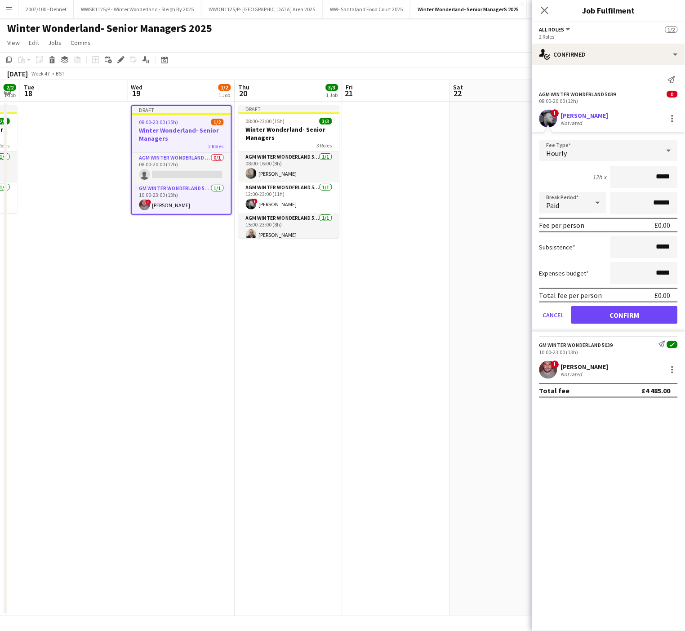
click button "Confirm" at bounding box center [624, 315] width 107 height 18
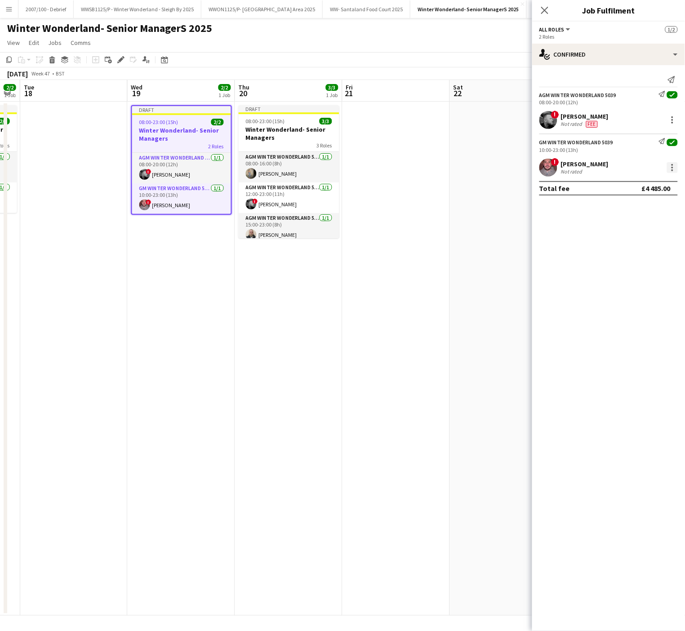
click at [674, 168] on div at bounding box center [672, 167] width 11 height 11
click at [615, 263] on button "Remove" at bounding box center [643, 272] width 70 height 22
click at [149, 123] on span "08:00-23:00 (15h)" at bounding box center [158, 122] width 39 height 7
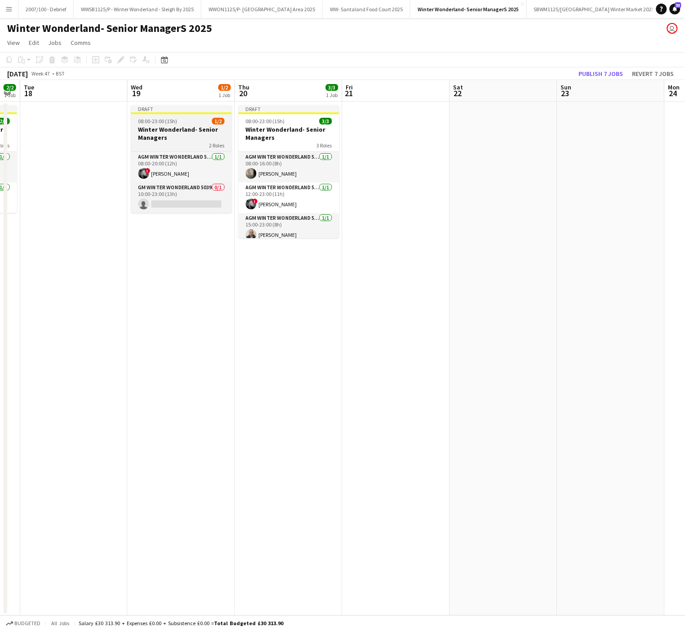
click at [149, 124] on span "08:00-23:00 (15h)" at bounding box center [157, 121] width 39 height 7
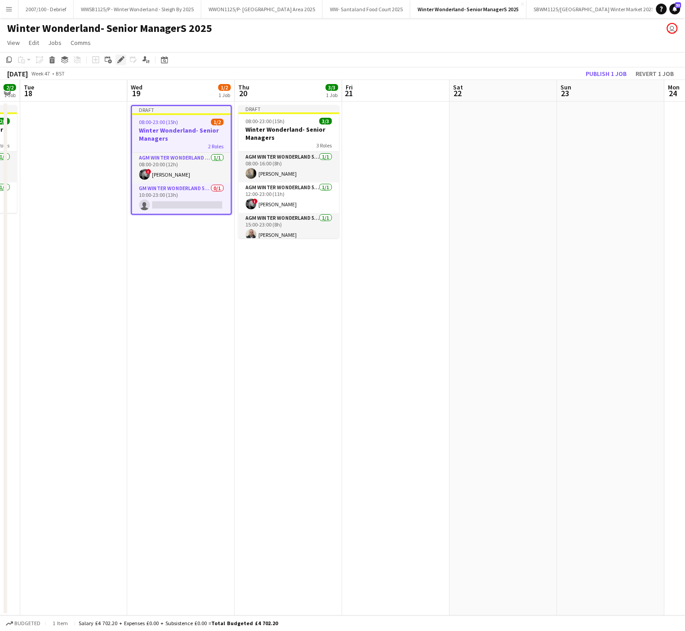
click at [119, 55] on div "Edit" at bounding box center [121, 59] width 11 height 11
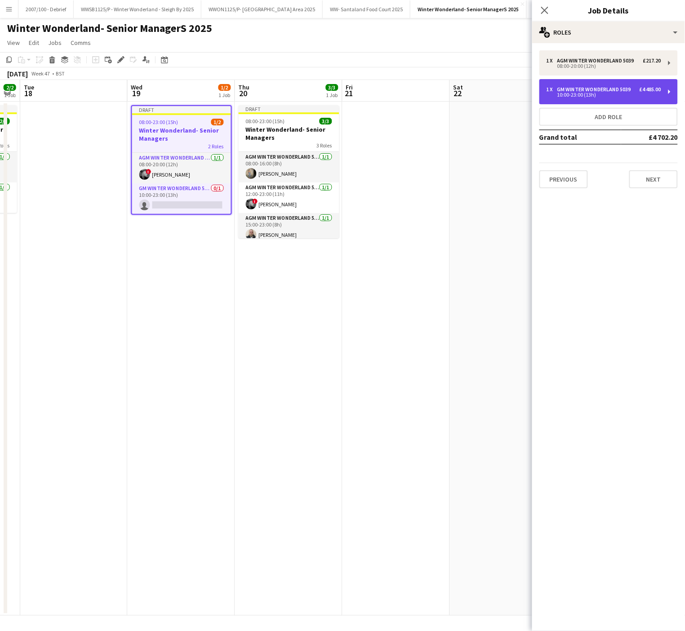
click at [605, 91] on div "GM Winter Wonderland 5039" at bounding box center [595, 89] width 77 height 6
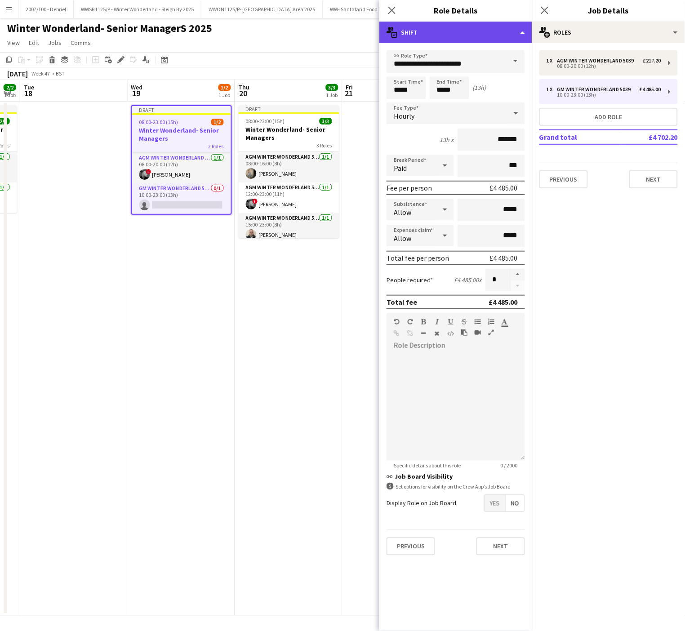
click at [474, 35] on div "multiple-actions-text Shift" at bounding box center [455, 33] width 153 height 22
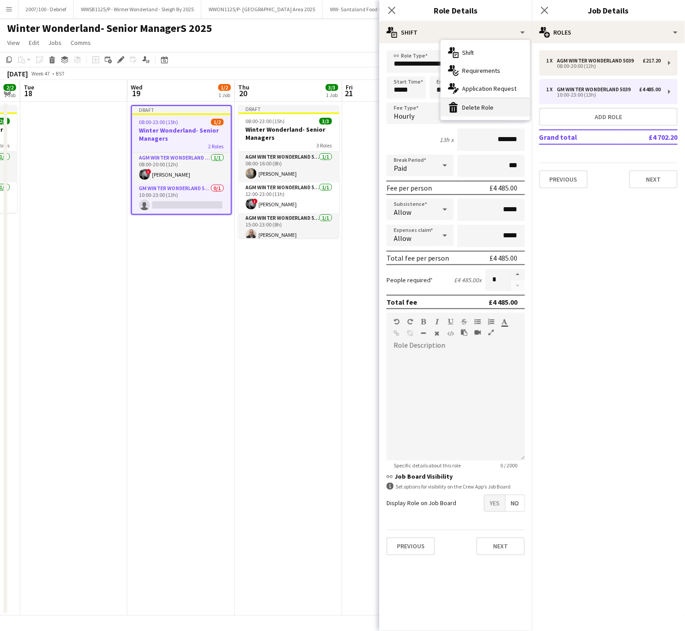
click at [482, 99] on div "bin-2 Delete Role" at bounding box center [485, 107] width 89 height 18
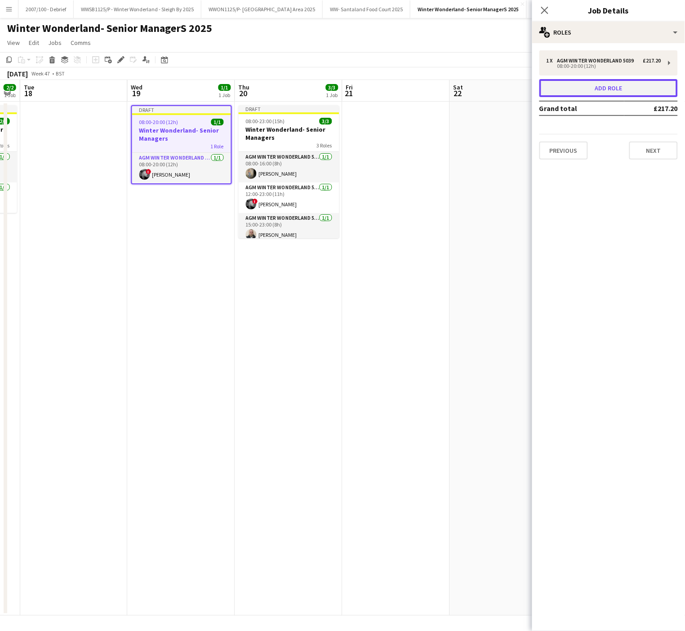
click at [597, 84] on button "Add role" at bounding box center [608, 88] width 138 height 18
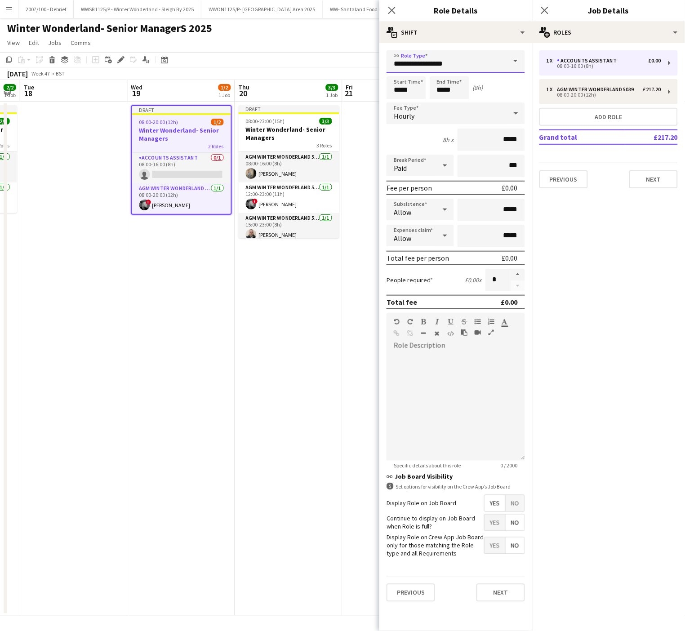
drag, startPoint x: 475, startPoint y: 57, endPoint x: 217, endPoint y: 75, distance: 258.2
click at [217, 75] on body "Menu Boards Boards Boards All jobs Status Workforce Workforce My Workforce Recr…" at bounding box center [342, 315] width 685 height 631
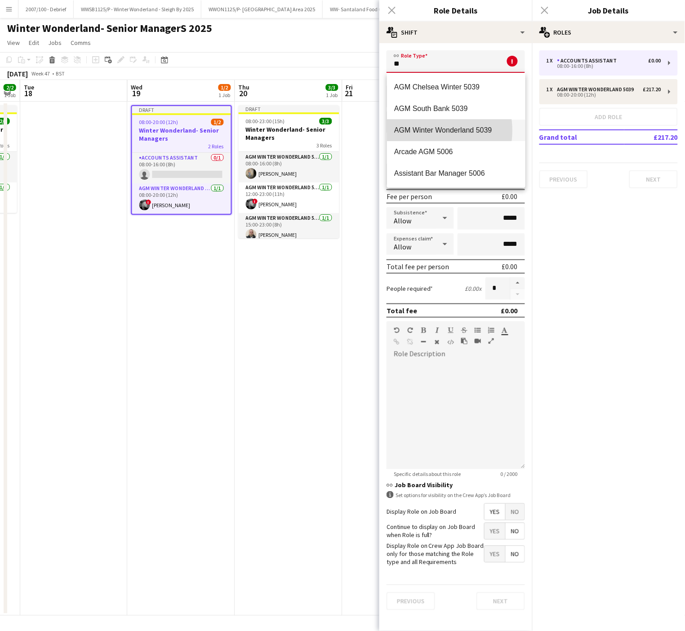
click at [426, 130] on span "AGM Winter Wonderland 5039" at bounding box center [456, 130] width 124 height 9
type input "**********"
type input "******"
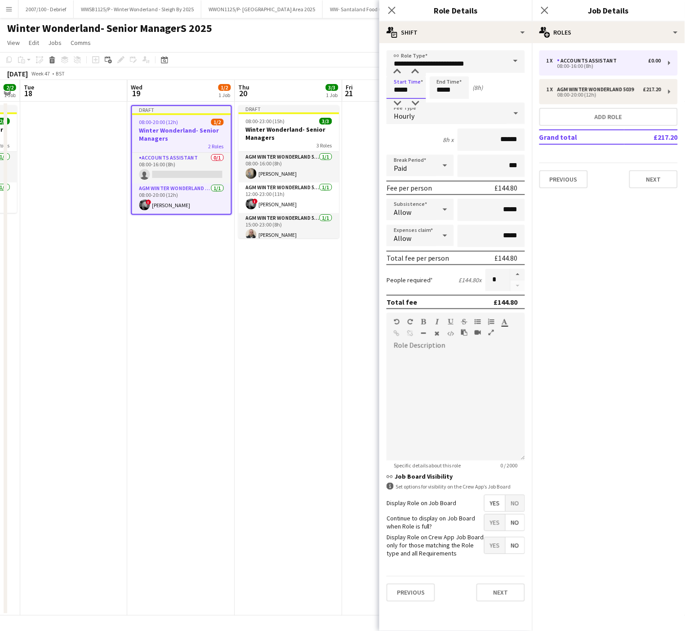
click at [414, 89] on input "*****" at bounding box center [407, 87] width 40 height 22
click at [395, 67] on div at bounding box center [397, 71] width 18 height 9
type input "*****"
click at [395, 67] on div at bounding box center [397, 71] width 18 height 9
click at [452, 75] on form "**********" at bounding box center [455, 329] width 153 height 559
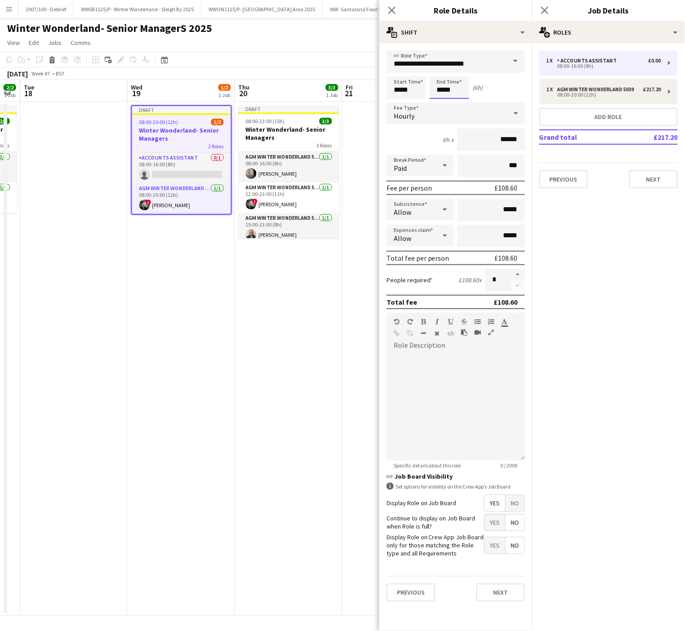
click at [448, 84] on input "*****" at bounding box center [450, 87] width 40 height 22
click at [440, 71] on div at bounding box center [441, 71] width 18 height 9
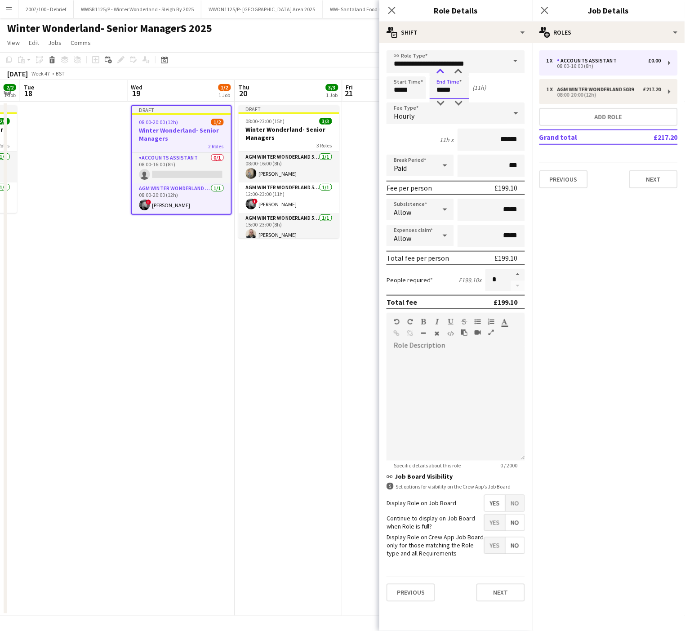
click at [440, 71] on div at bounding box center [441, 71] width 18 height 9
type input "*****"
click at [440, 71] on div at bounding box center [441, 71] width 18 height 9
click at [515, 501] on span "No" at bounding box center [515, 503] width 19 height 16
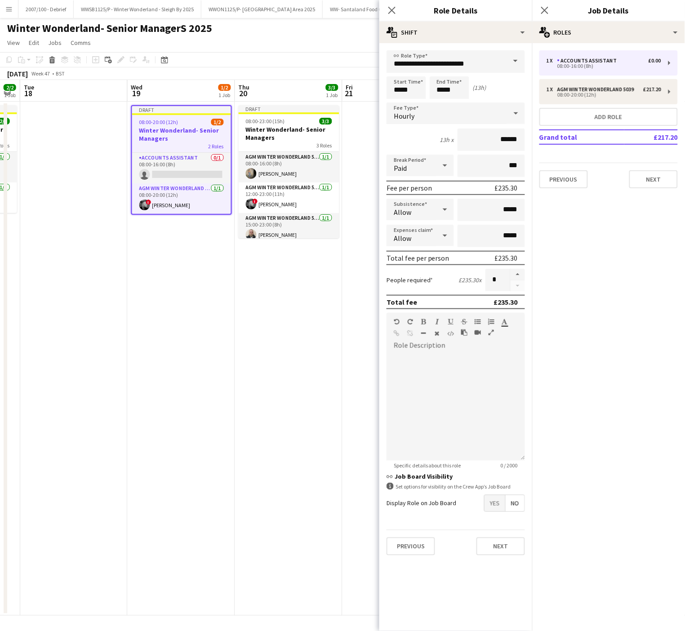
click at [239, 388] on app-date-cell "Draft 08:00-23:00 (15h) 3/3 Winter Wonderland- Senior Managers 3 Roles AGM Wint…" at bounding box center [288, 359] width 107 height 514
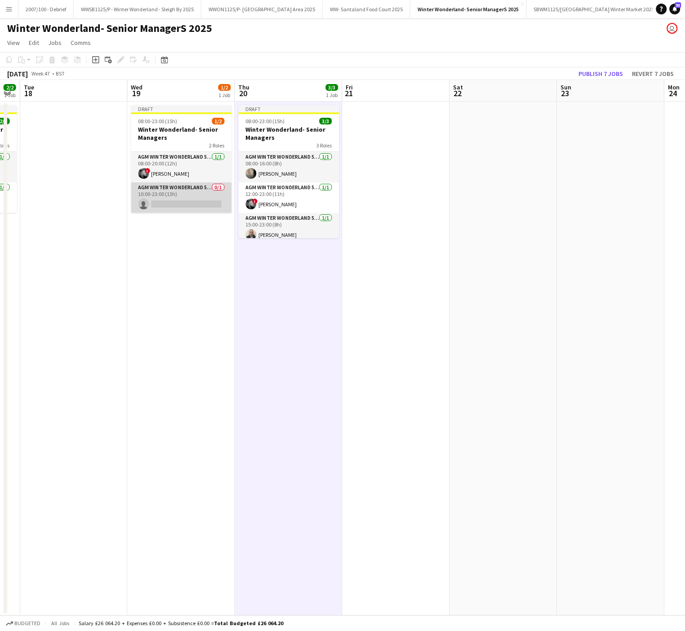
click at [155, 199] on app-card-role "AGM Winter Wonderland 5039 0/1 10:00-23:00 (13h) single-neutral-actions" at bounding box center [181, 198] width 101 height 31
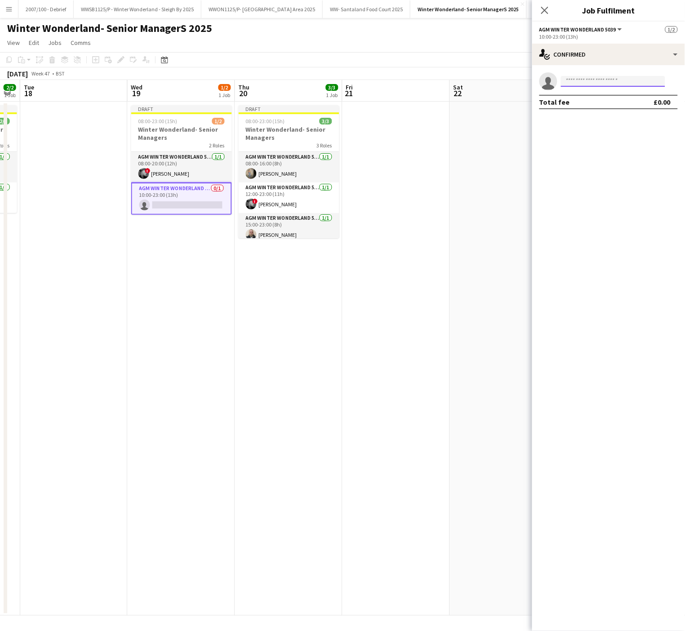
click at [595, 78] on input at bounding box center [613, 81] width 104 height 11
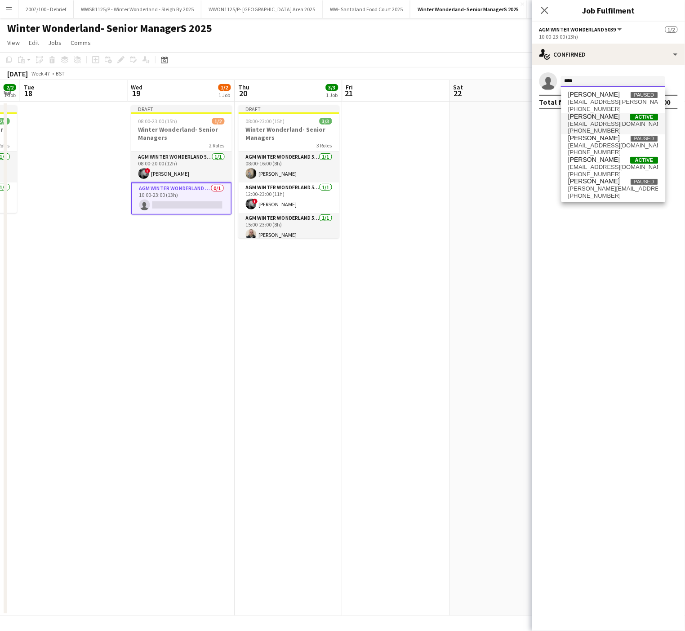
type input "****"
click at [606, 121] on span "[EMAIL_ADDRESS][DOMAIN_NAME]" at bounding box center [614, 123] width 90 height 7
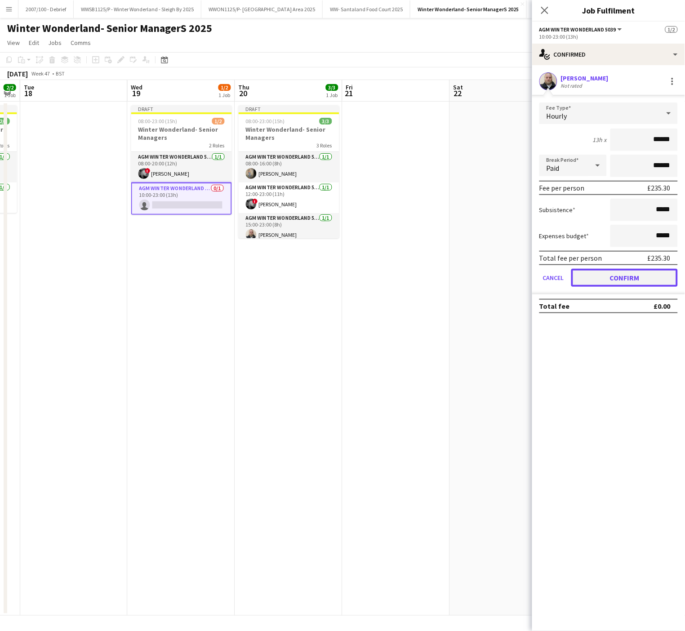
click at [650, 283] on button "Confirm" at bounding box center [624, 278] width 107 height 18
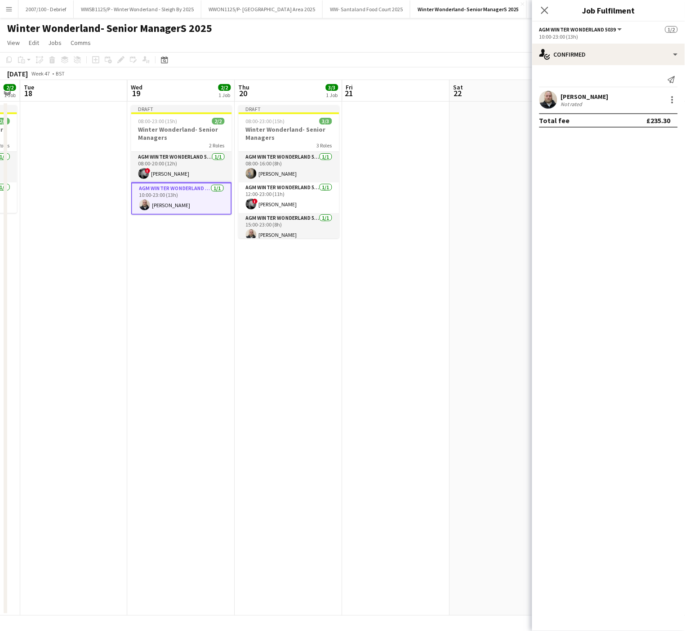
click at [260, 396] on app-date-cell "Draft 08:00-23:00 (15h) 3/3 Winter Wonderland- Senior Managers 3 Roles AGM Wint…" at bounding box center [288, 359] width 107 height 514
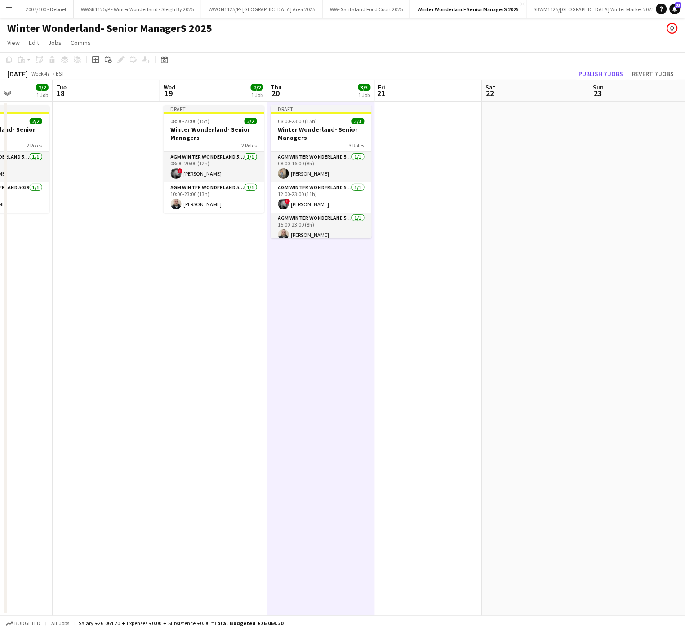
scroll to position [0, 235]
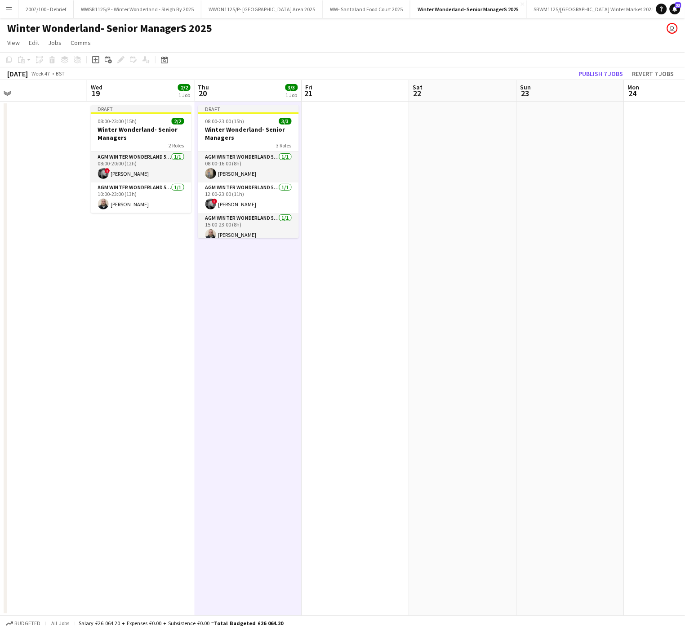
drag, startPoint x: 147, startPoint y: 311, endPoint x: 322, endPoint y: 324, distance: 175.8
click at [322, 324] on app-calendar-viewport "Sun 16 3/3 1 Job Mon 17 2/2 1 Job Tue 18 Wed 19 2/2 1 Job Thu 20 3/3 1 Job Fri …" at bounding box center [342, 348] width 685 height 536
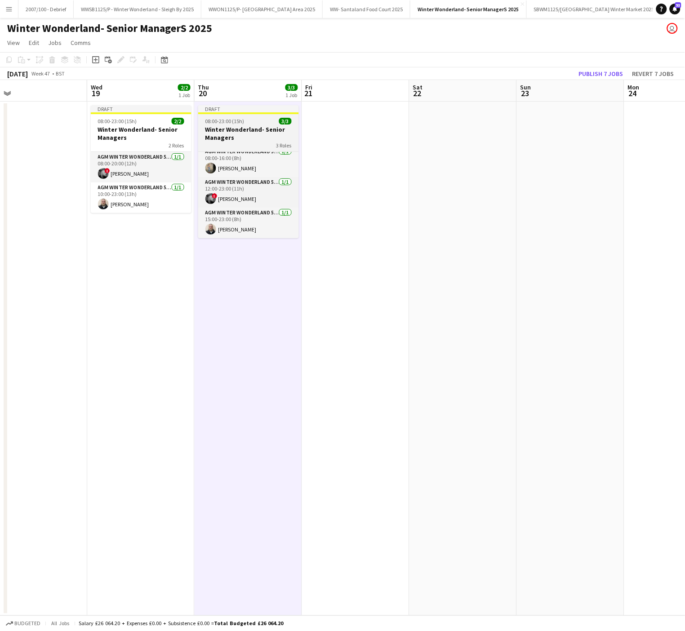
scroll to position [0, 0]
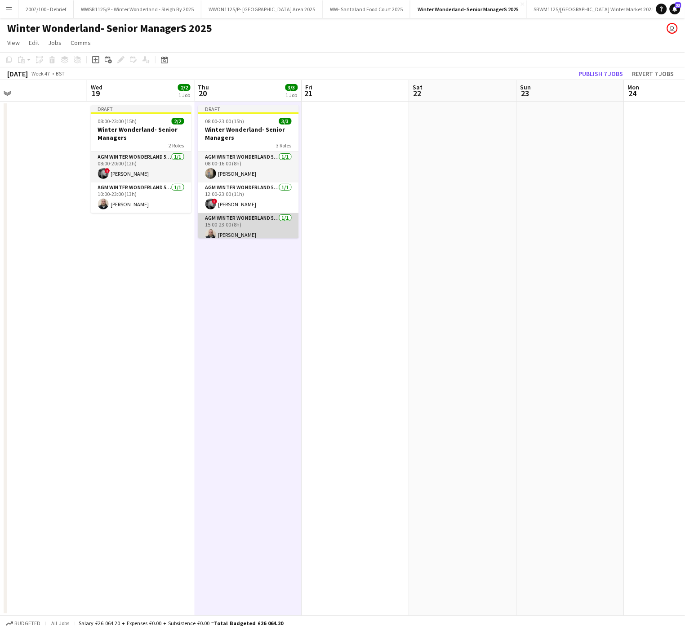
click at [237, 227] on app-card-role "AGM Winter Wonderland 5039 [DATE] 15:00-23:00 (8h) [PERSON_NAME]" at bounding box center [248, 228] width 101 height 31
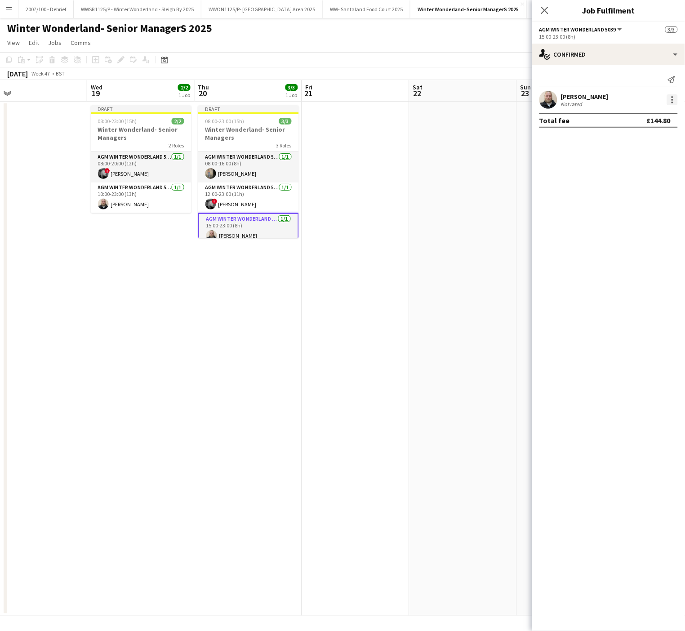
click at [672, 104] on div at bounding box center [672, 99] width 11 height 11
click at [645, 209] on button "Remove" at bounding box center [643, 204] width 70 height 22
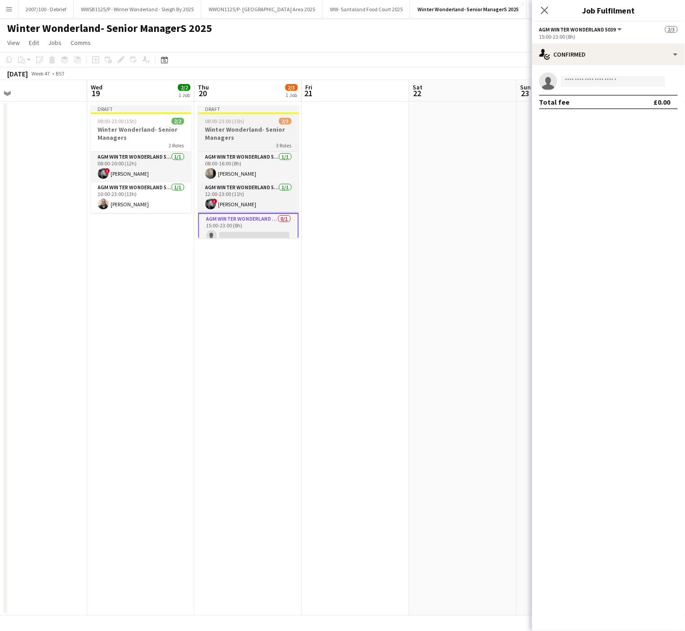
click at [234, 115] on app-job-card "Draft 08:00-23:00 (15h) 2/3 Winter Wonderland- Senior Managers 3 Roles AGM Wint…" at bounding box center [248, 171] width 101 height 133
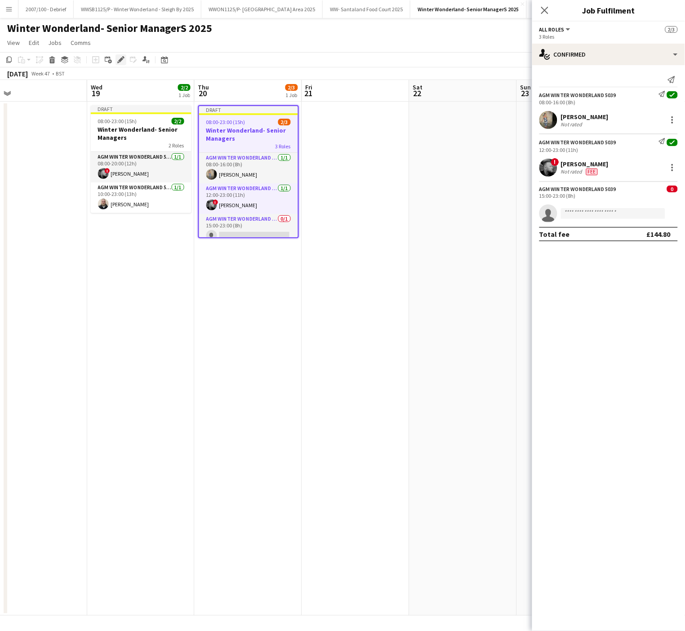
click at [118, 58] on icon "Edit" at bounding box center [120, 59] width 7 height 7
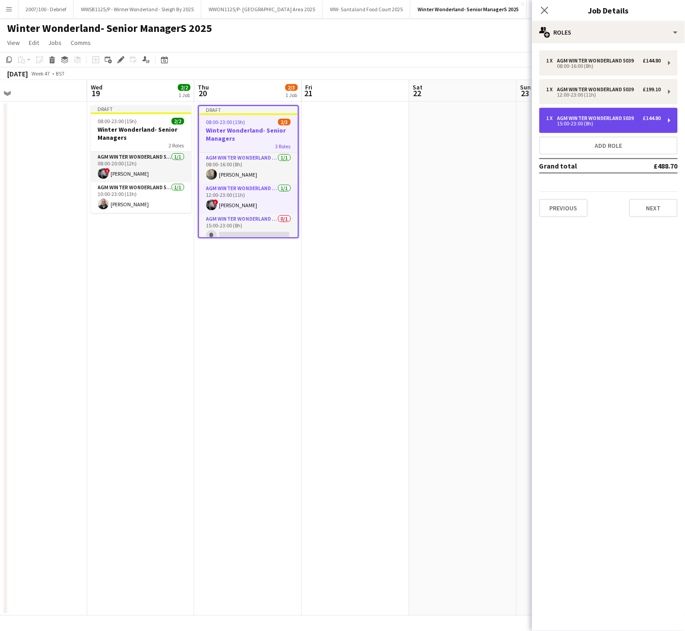
click at [562, 117] on div "AGM Winter Wonderland 5039" at bounding box center [597, 118] width 80 height 6
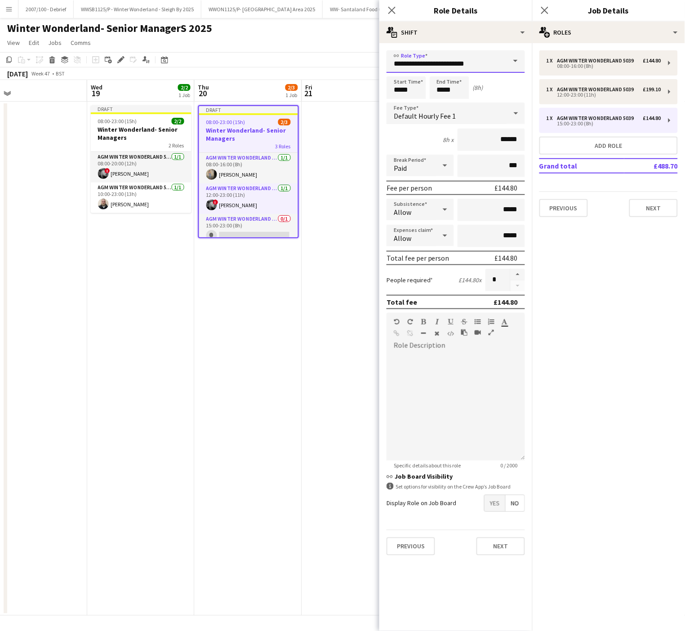
drag, startPoint x: 480, startPoint y: 55, endPoint x: 214, endPoint y: 69, distance: 266.5
click at [214, 69] on body "Menu Boards Boards Boards All jobs Status Workforce Workforce My Workforce Recr…" at bounding box center [342, 315] width 685 height 631
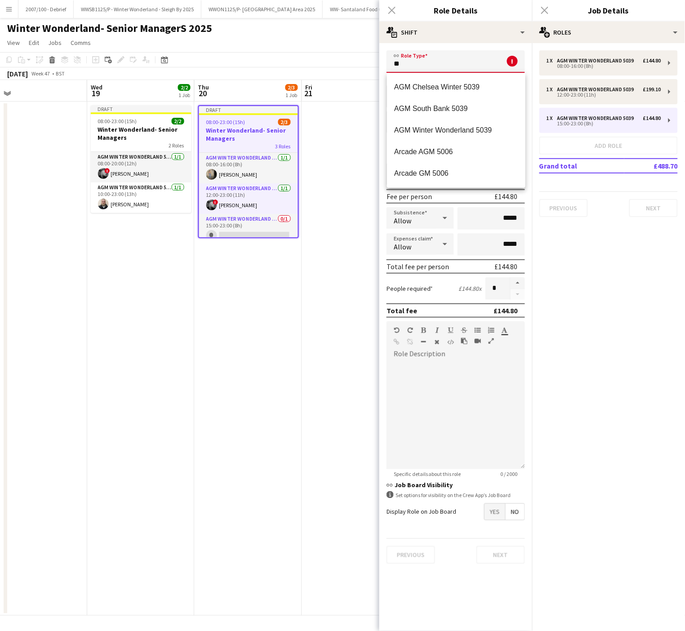
type input "*"
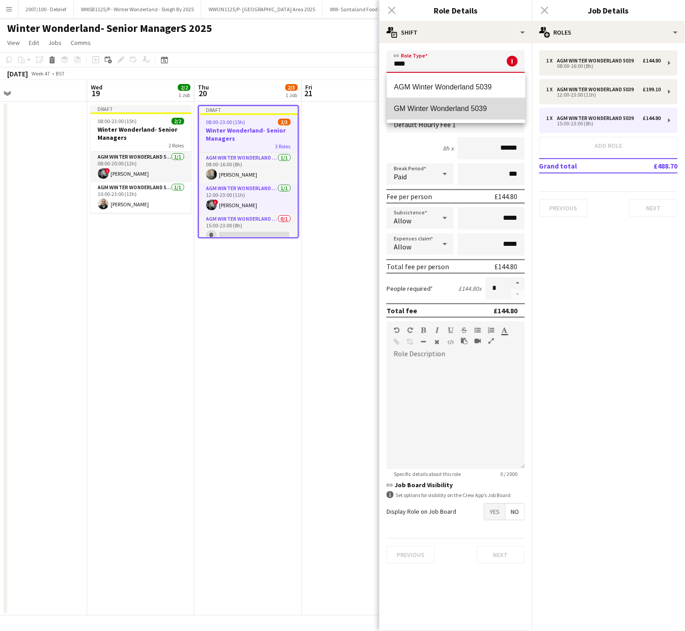
click at [412, 116] on mat-option "GM Winter Wonderland 5039" at bounding box center [456, 109] width 138 height 22
type input "**********"
type input "*******"
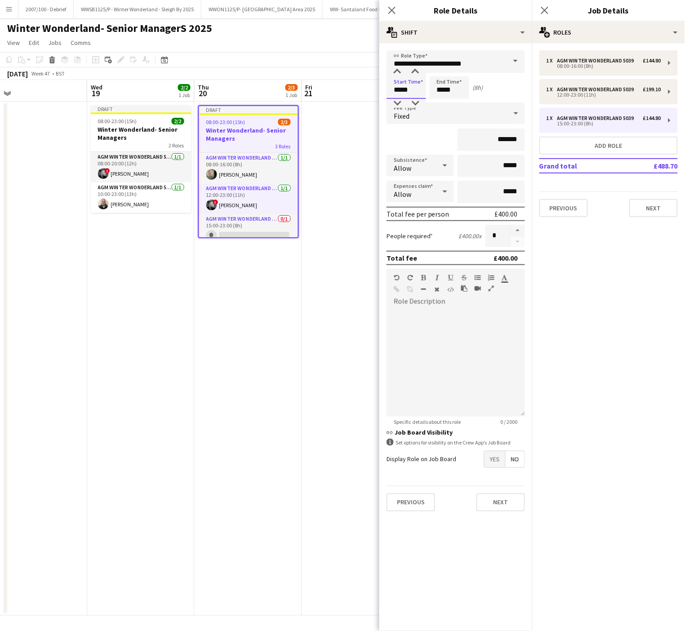
click at [403, 90] on input "*****" at bounding box center [407, 87] width 40 height 22
click at [396, 103] on div at bounding box center [397, 103] width 18 height 9
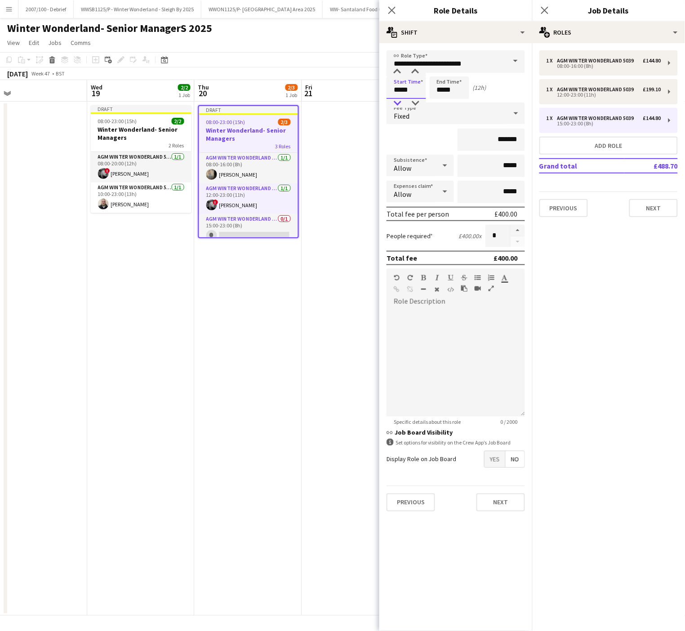
type input "*****"
click at [396, 103] on div at bounding box center [397, 103] width 18 height 9
click at [453, 87] on input "*****" at bounding box center [450, 87] width 40 height 22
click at [509, 141] on input "*******" at bounding box center [491, 140] width 67 height 22
type input "**"
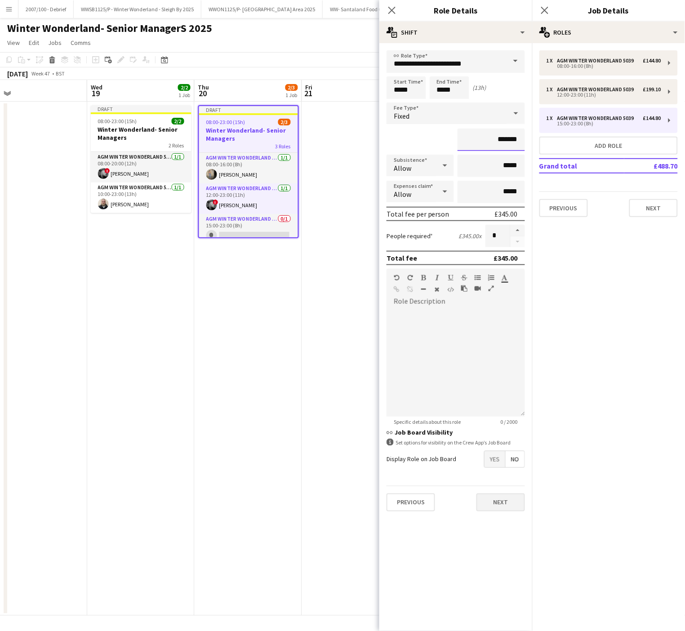
type input "*******"
click at [512, 500] on button "Next" at bounding box center [501, 503] width 49 height 18
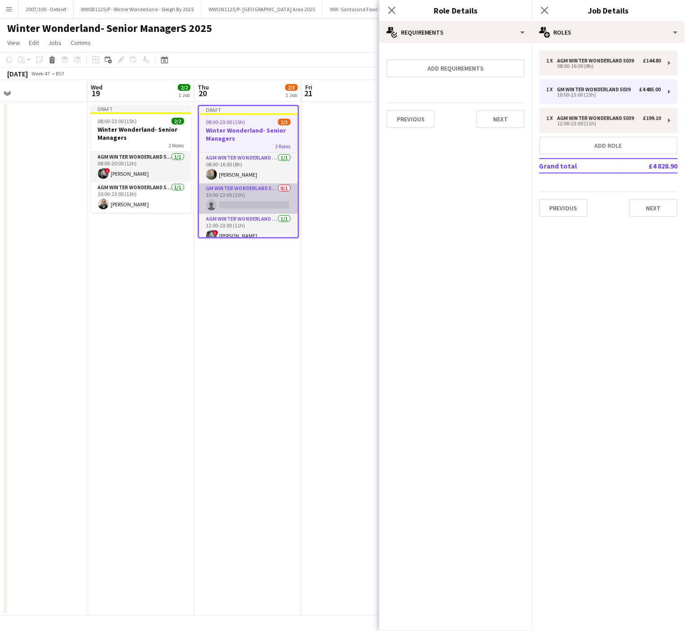
click at [239, 205] on app-card-role "GM Winter Wonderland 5039 0/1 10:00-23:00 (13h) single-neutral-actions" at bounding box center [248, 198] width 99 height 31
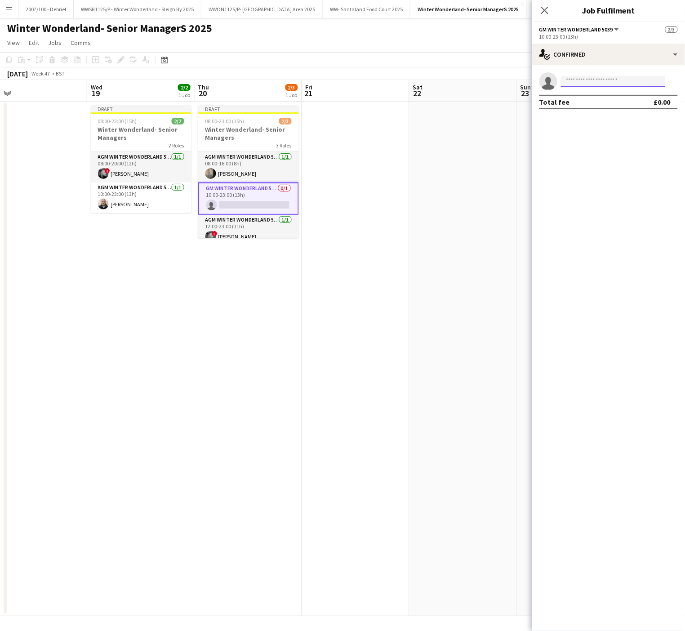
click at [576, 85] on input at bounding box center [613, 81] width 104 height 11
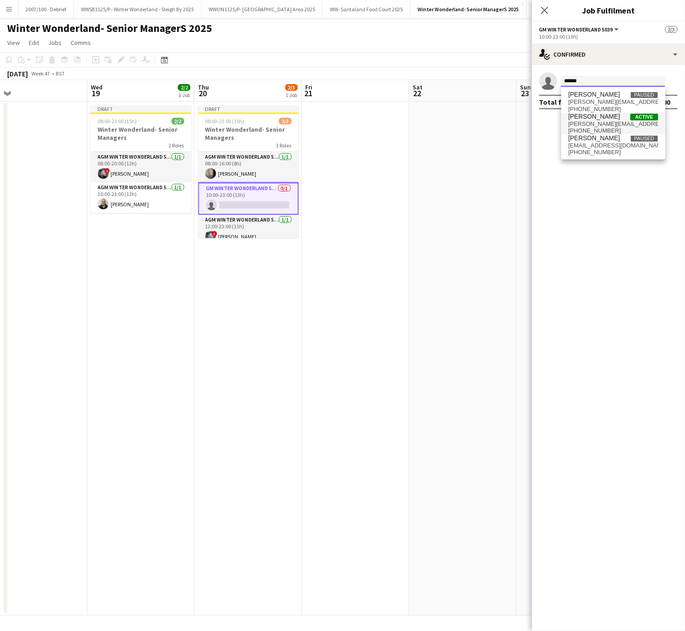
type input "******"
click at [608, 120] on span "[PERSON_NAME]" at bounding box center [595, 117] width 52 height 8
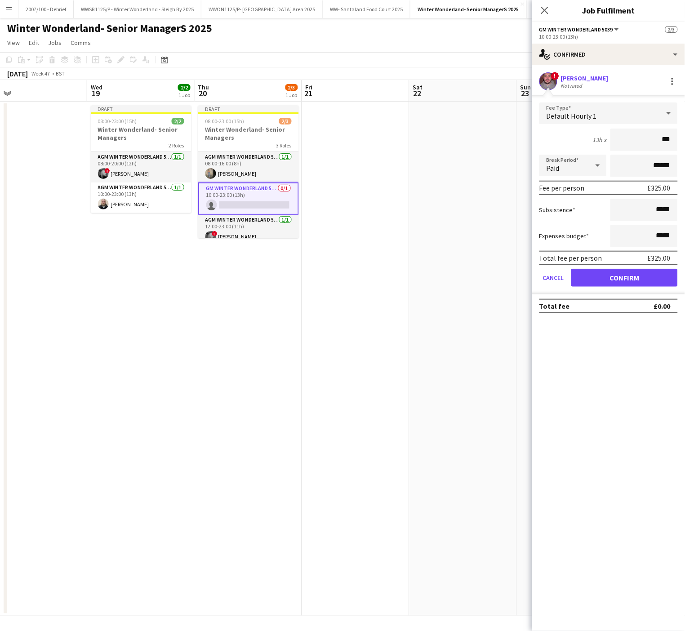
type input "**"
type input "*****"
click at [595, 114] on span "Default Hourly 1" at bounding box center [572, 115] width 50 height 9
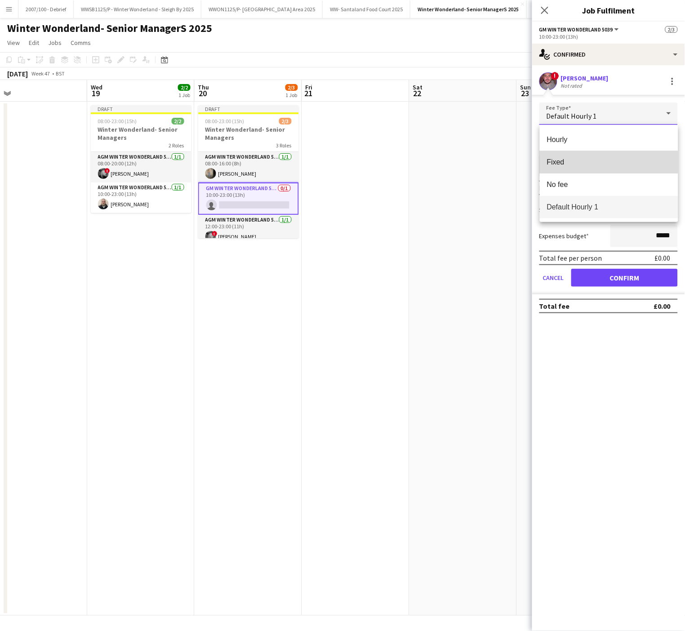
click at [588, 161] on span "Fixed" at bounding box center [609, 162] width 124 height 9
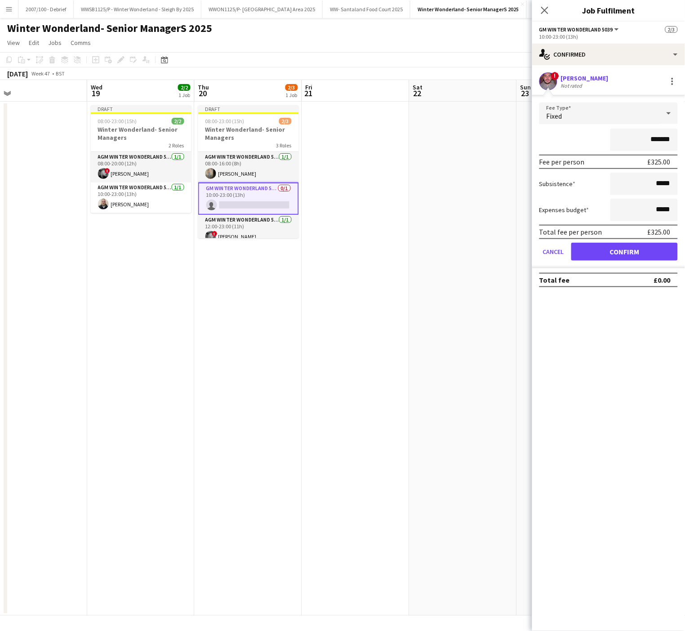
click at [658, 139] on input "*******" at bounding box center [643, 140] width 67 height 22
type input "*******"
click button "Confirm" at bounding box center [624, 252] width 107 height 18
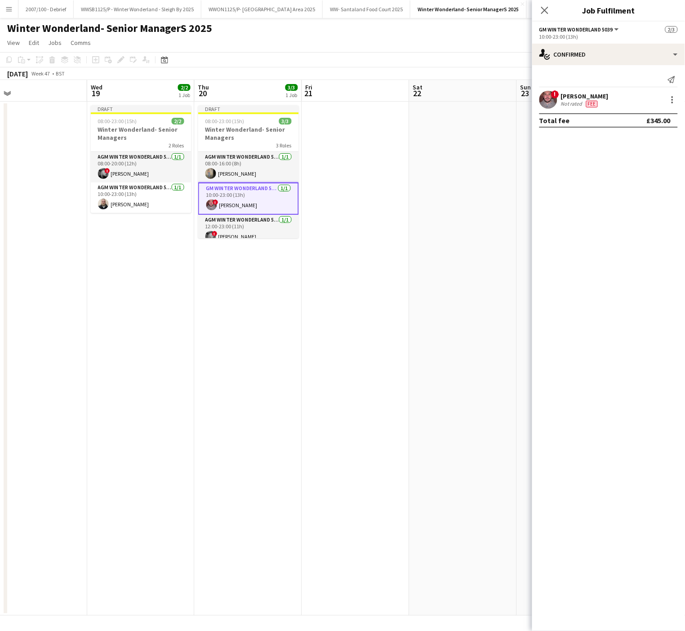
click at [306, 289] on app-date-cell at bounding box center [355, 359] width 107 height 514
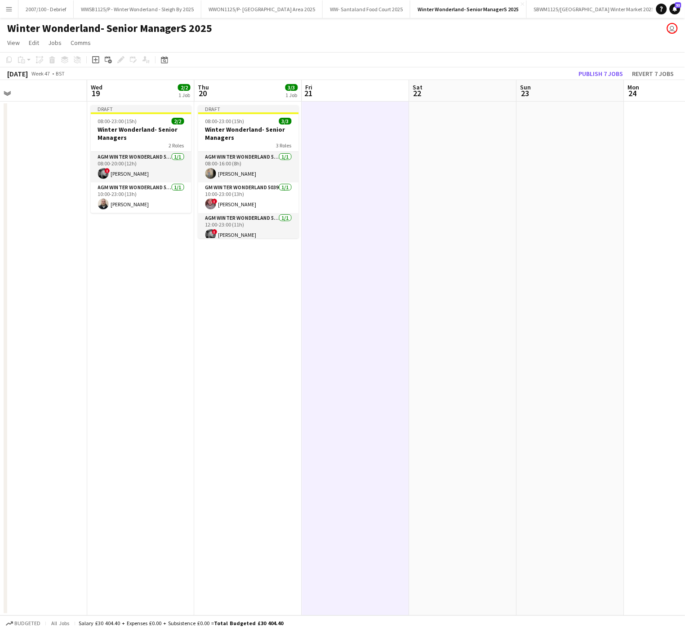
click at [344, 299] on app-date-cell at bounding box center [355, 359] width 107 height 514
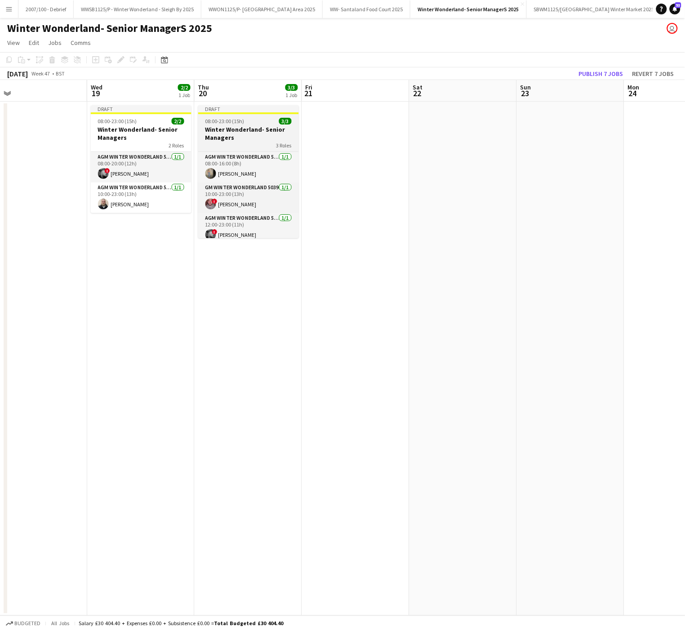
click at [254, 115] on app-job-card "Draft 08:00-23:00 (15h) 3/3 Winter Wonderland- Senior Managers 3 Roles AGM Wint…" at bounding box center [248, 171] width 101 height 133
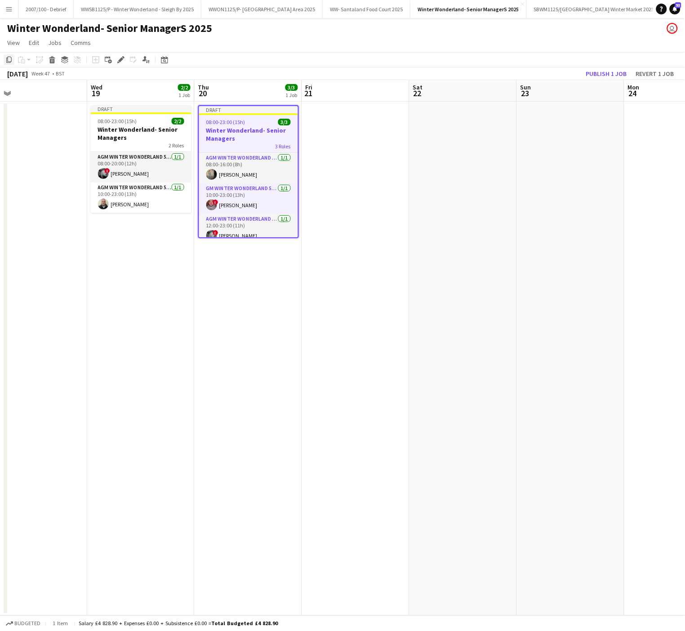
click at [8, 58] on icon at bounding box center [8, 60] width 5 height 6
click at [318, 147] on app-date-cell at bounding box center [355, 359] width 107 height 514
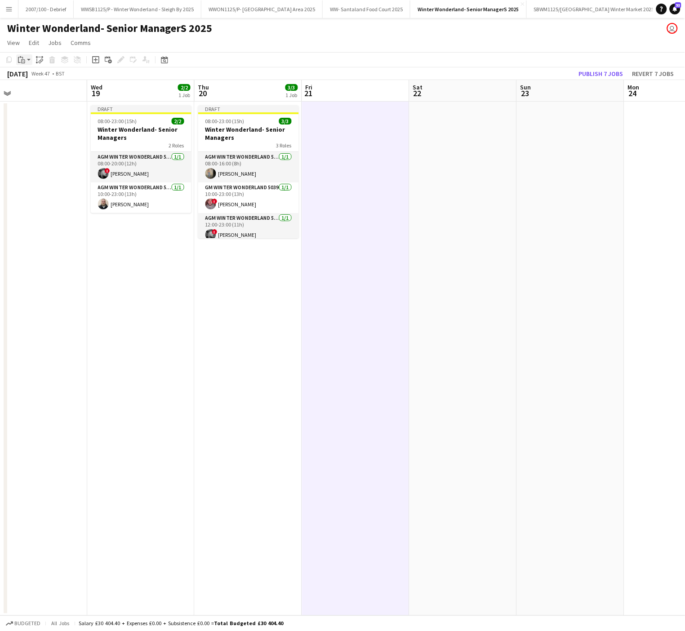
click at [26, 60] on div "Paste" at bounding box center [21, 59] width 11 height 11
click at [47, 92] on link "Paste with crew Ctrl+Shift+V" at bounding box center [66, 92] width 85 height 8
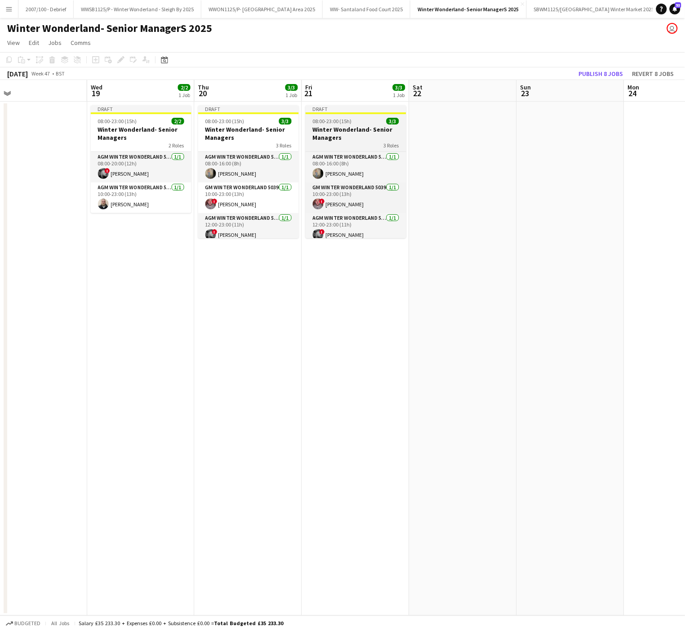
click at [350, 129] on h3 "Winter Wonderland- Senior Managers" at bounding box center [356, 133] width 101 height 16
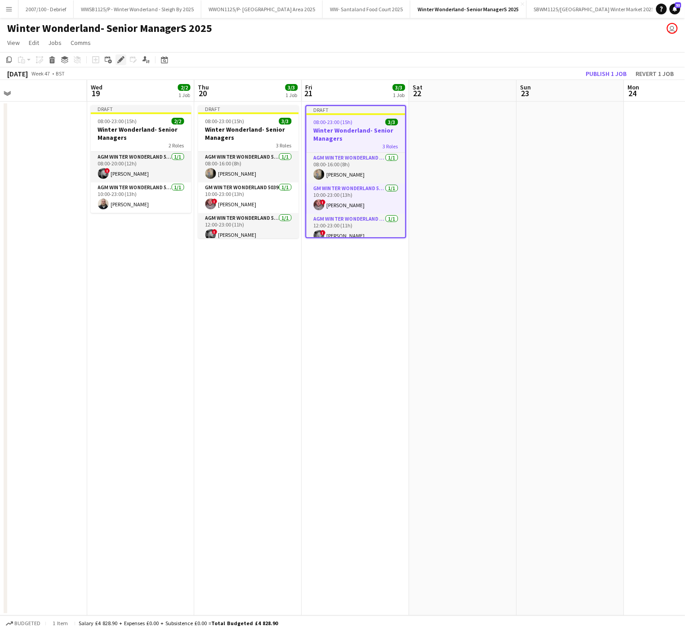
click at [120, 58] on icon at bounding box center [120, 60] width 5 height 5
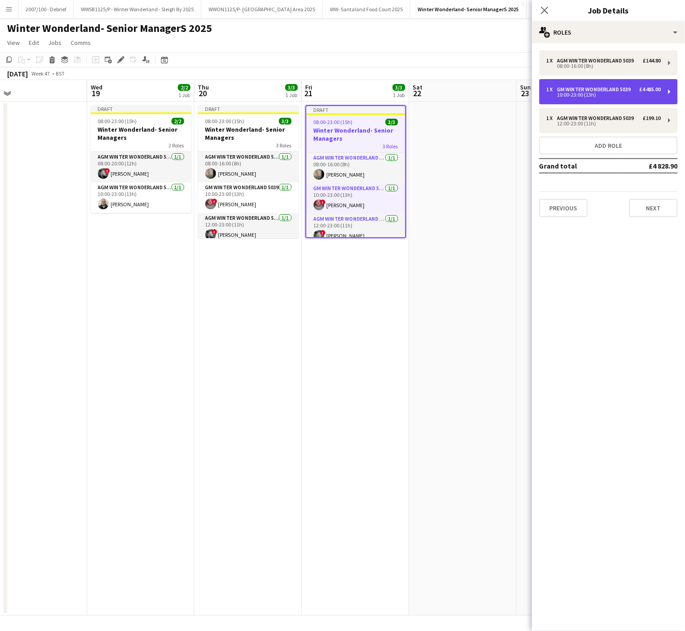
click at [596, 82] on div "1 x GM Winter Wonderland 5039 £4 485.00 10:00-23:00 (13h)" at bounding box center [608, 91] width 138 height 25
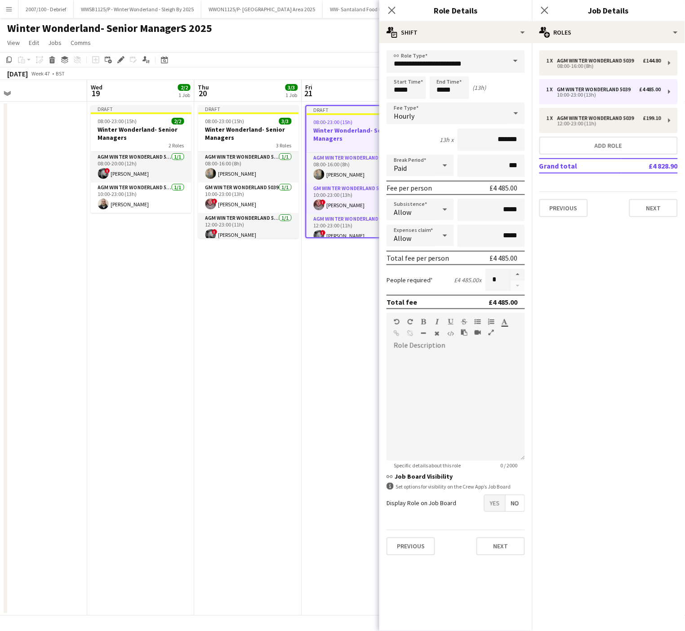
click at [385, 86] on form "**********" at bounding box center [455, 306] width 153 height 512
click at [396, 89] on input "*****" at bounding box center [407, 87] width 40 height 22
click at [397, 101] on div at bounding box center [397, 103] width 18 height 9
type input "*****"
click at [397, 101] on div at bounding box center [397, 103] width 18 height 9
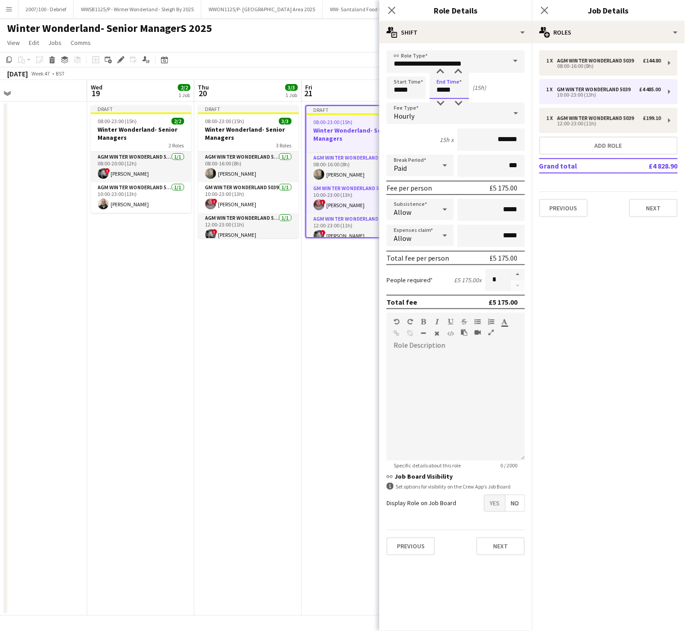
click at [454, 89] on input "*****" at bounding box center [450, 87] width 40 height 22
click at [434, 103] on div at bounding box center [441, 103] width 18 height 9
type input "*****"
click at [434, 103] on div at bounding box center [441, 103] width 18 height 9
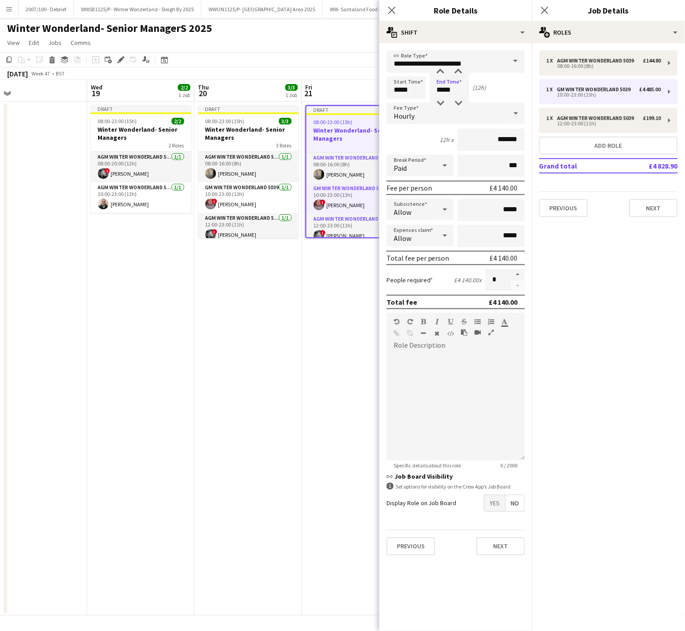
click at [300, 367] on app-date-cell "Draft 08:00-23:00 (15h) 3/3 Winter Wonderland- Senior Managers 3 Roles AGM Wint…" at bounding box center [248, 359] width 107 height 514
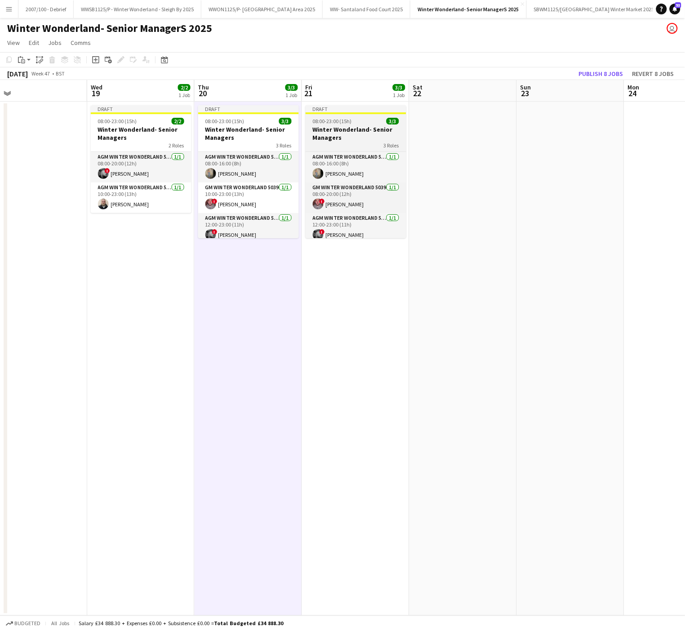
click at [355, 136] on h3 "Winter Wonderland- Senior Managers" at bounding box center [356, 133] width 101 height 16
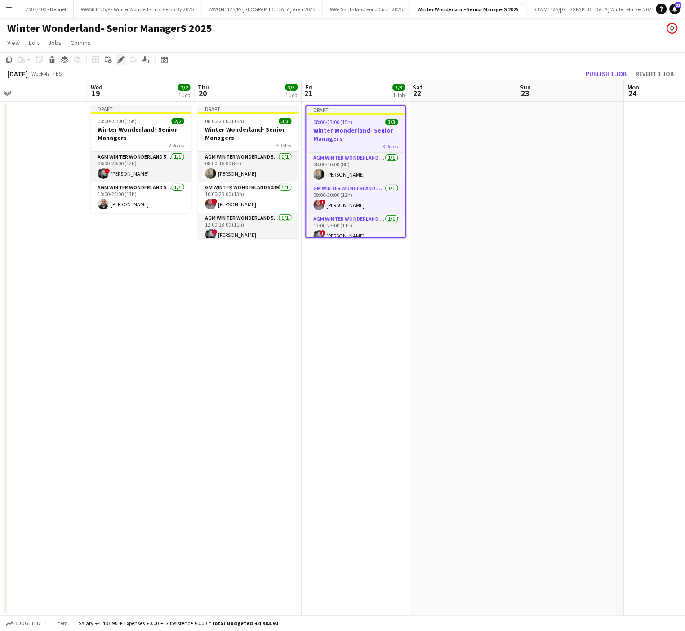
click at [117, 59] on icon "Edit" at bounding box center [120, 59] width 7 height 7
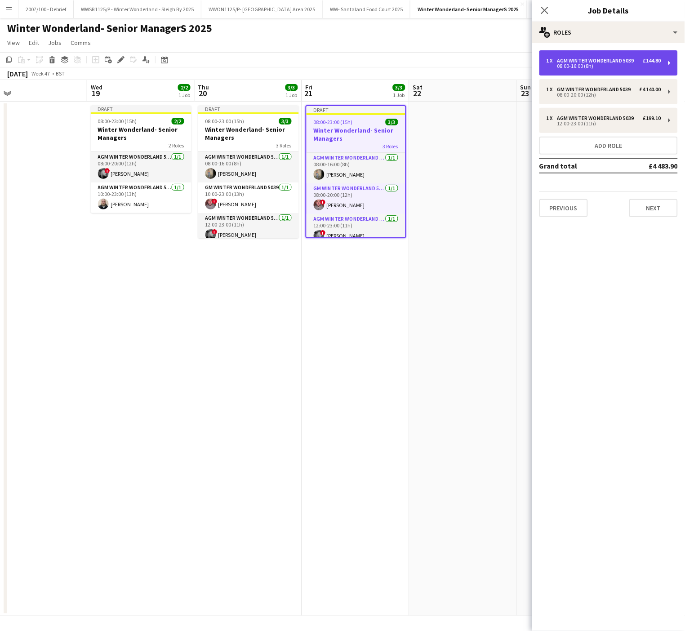
click at [595, 60] on div "AGM Winter Wonderland 5039" at bounding box center [597, 61] width 80 height 6
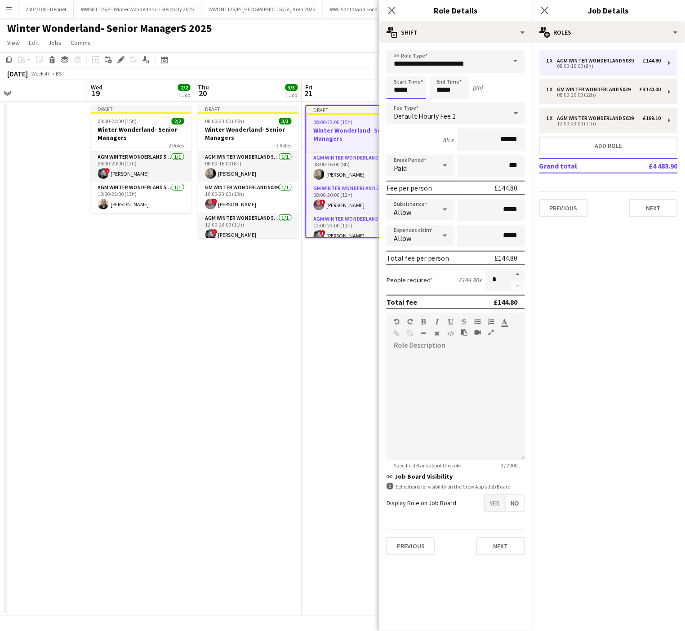
click at [406, 84] on input "*****" at bounding box center [407, 87] width 40 height 22
click at [396, 71] on div at bounding box center [397, 71] width 18 height 9
type input "*****"
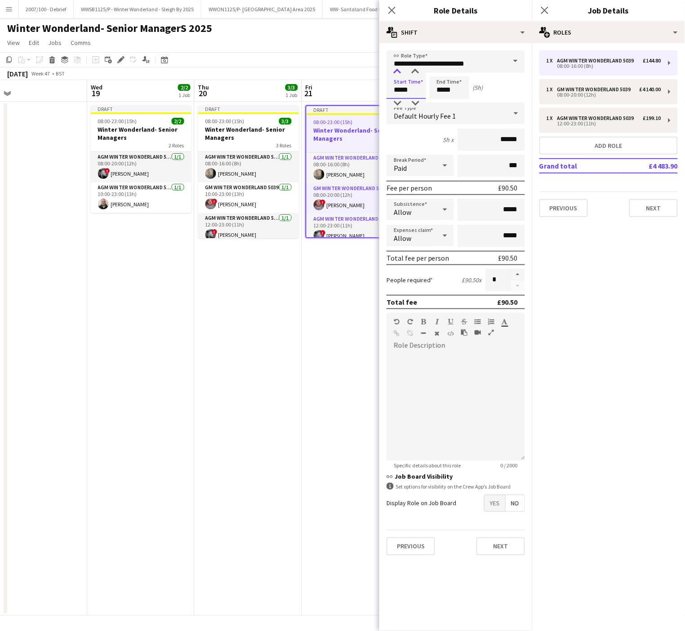
click at [396, 71] on div at bounding box center [397, 71] width 18 height 9
click at [457, 84] on input "*****" at bounding box center [450, 87] width 40 height 22
click at [436, 69] on div at bounding box center [441, 71] width 18 height 9
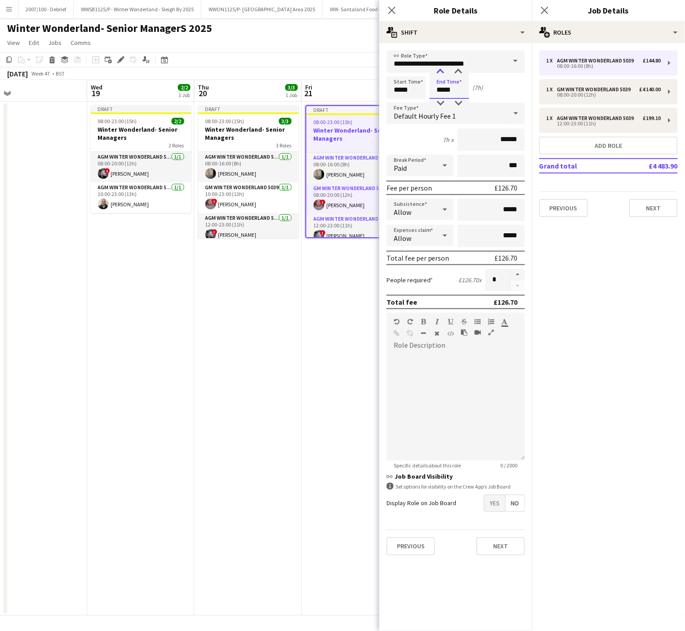
click at [436, 69] on div at bounding box center [441, 71] width 18 height 9
type input "*****"
click at [436, 69] on div at bounding box center [441, 71] width 18 height 9
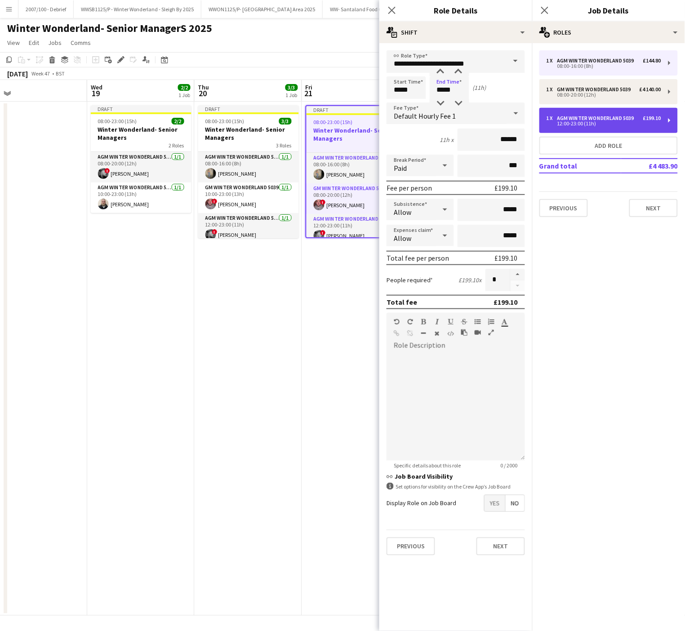
click at [610, 116] on div "AGM Winter Wonderland 5039" at bounding box center [597, 118] width 80 height 6
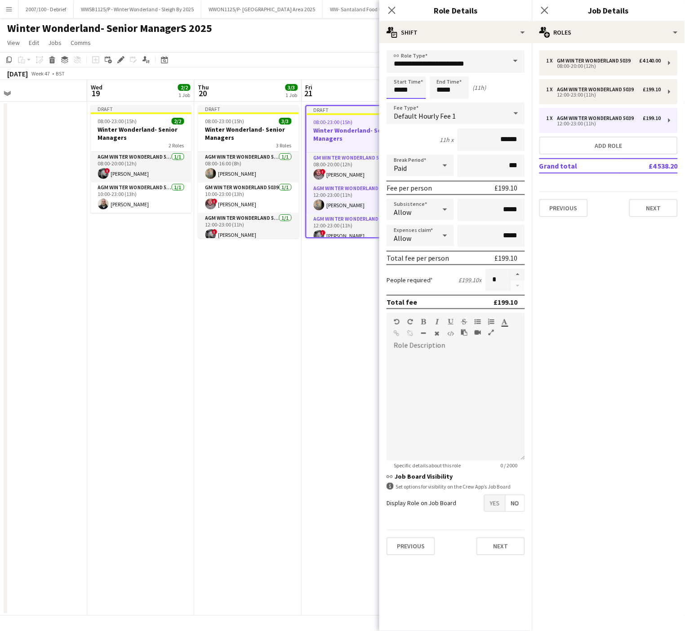
click at [403, 85] on input "*****" at bounding box center [407, 87] width 40 height 22
click at [396, 72] on div at bounding box center [397, 71] width 18 height 9
type input "*****"
click at [396, 72] on div at bounding box center [397, 71] width 18 height 9
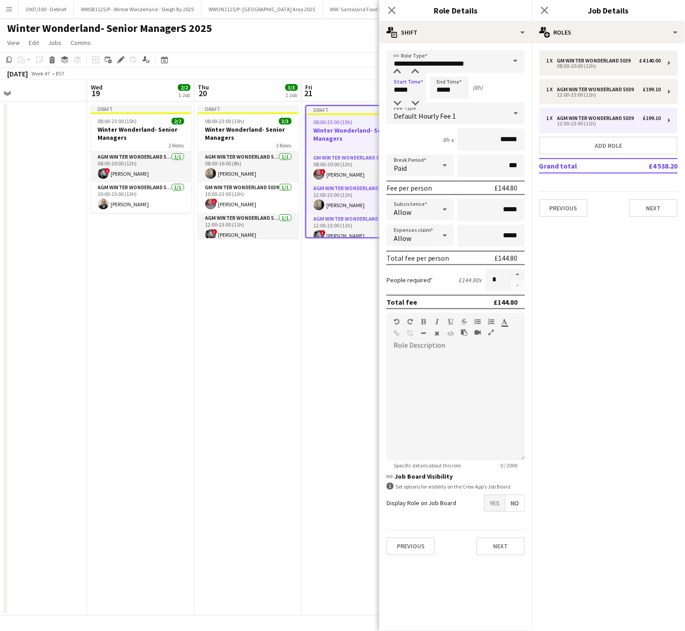
click at [246, 448] on app-date-cell "Draft 08:00-23:00 (15h) 3/3 Winter Wonderland- Senior Managers 3 Roles AGM Wint…" at bounding box center [248, 359] width 107 height 514
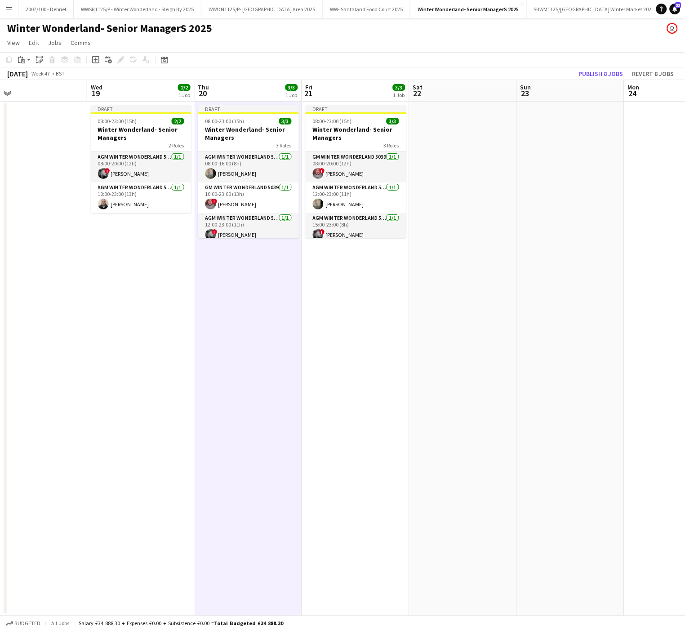
click at [467, 309] on app-date-cell at bounding box center [463, 359] width 107 height 514
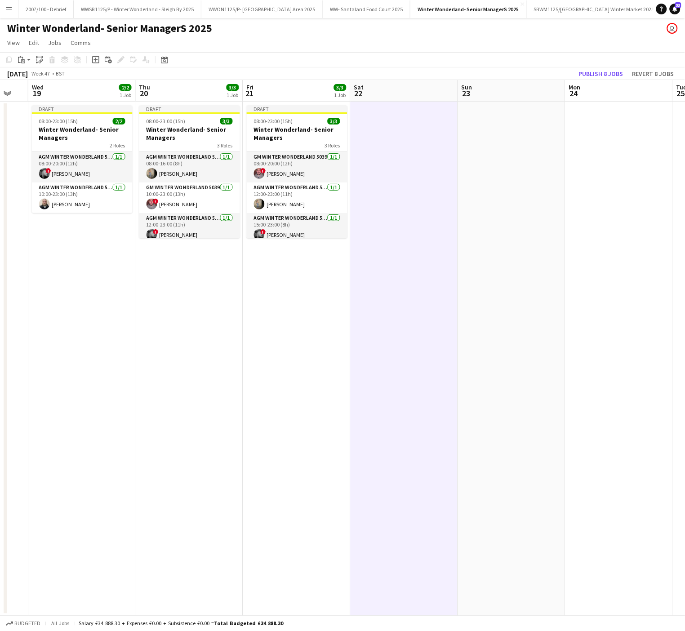
scroll to position [0, 307]
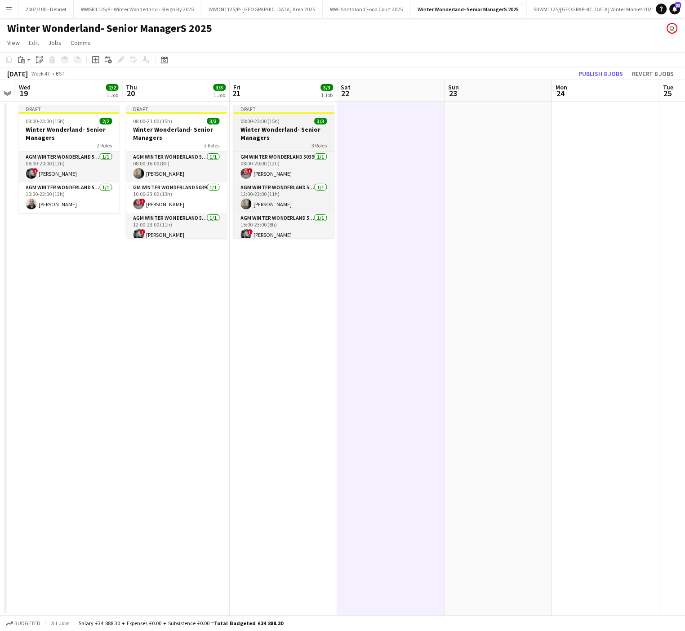
click at [303, 120] on div "08:00-23:00 (15h) 3/3" at bounding box center [284, 121] width 101 height 7
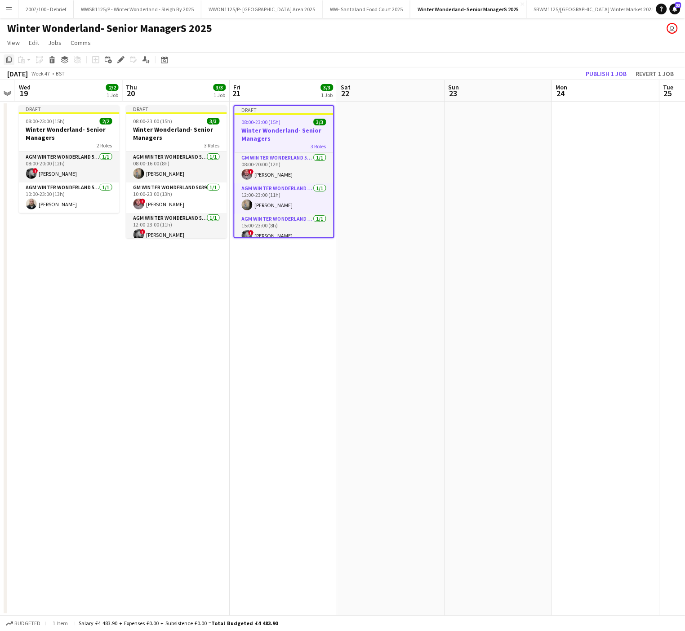
click at [11, 61] on icon "Copy" at bounding box center [8, 59] width 7 height 7
click at [398, 132] on app-date-cell at bounding box center [391, 359] width 107 height 514
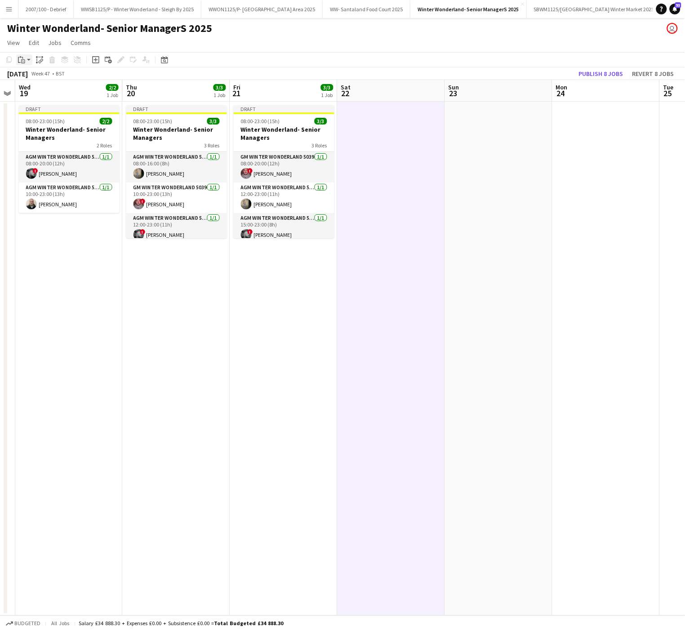
click at [24, 55] on div "Paste" at bounding box center [21, 59] width 11 height 11
click at [32, 78] on link "Paste Ctrl+V" at bounding box center [66, 77] width 85 height 8
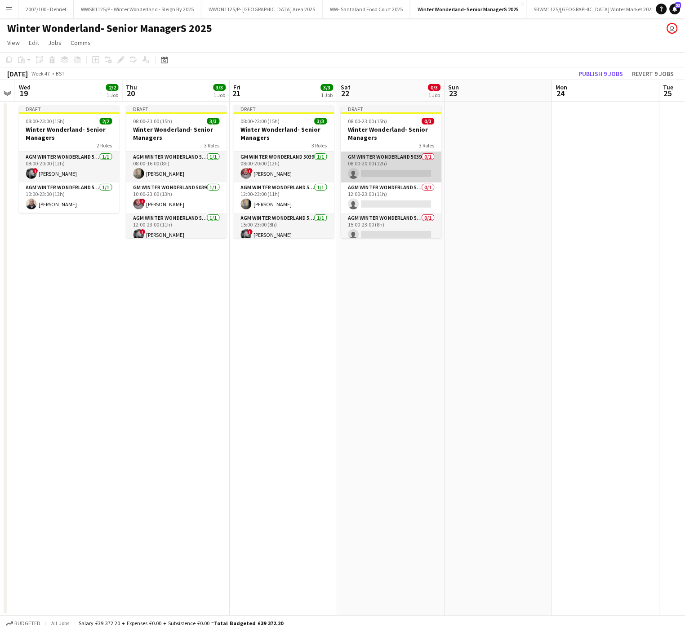
click at [399, 159] on app-card-role "GM Winter Wonderland 5039 0/1 08:00-20:00 (12h) single-neutral-actions" at bounding box center [391, 167] width 101 height 31
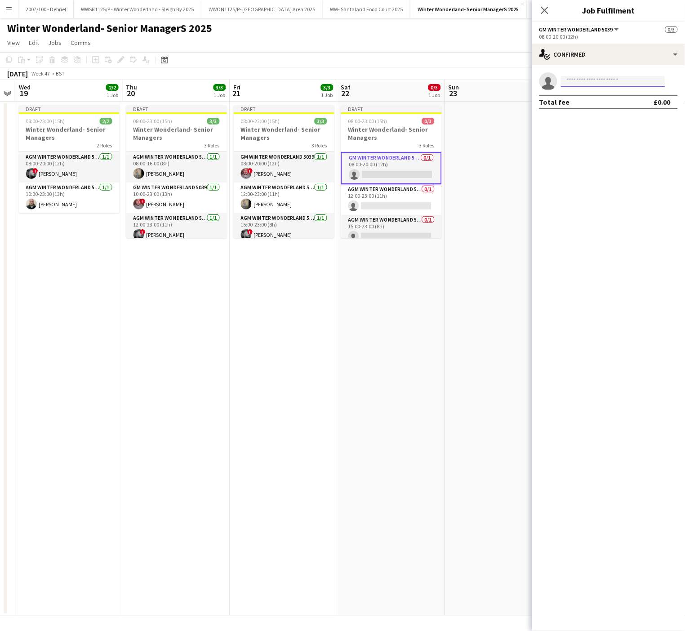
click at [597, 85] on input at bounding box center [613, 81] width 104 height 11
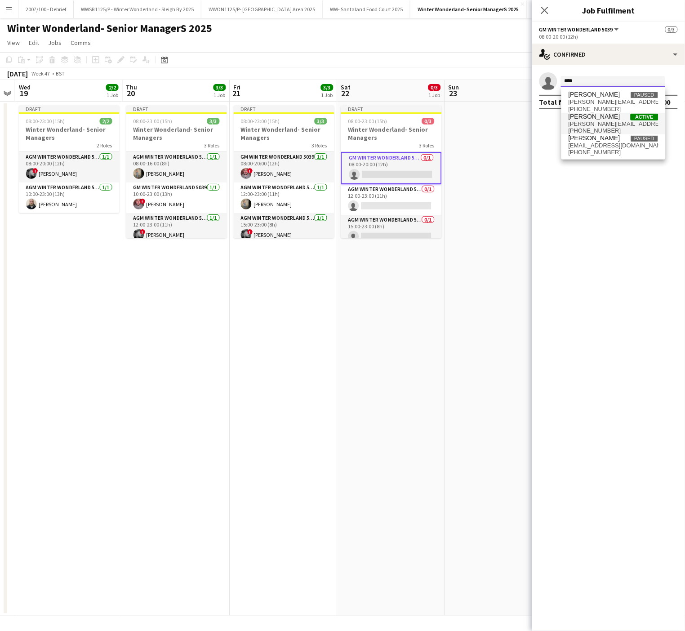
type input "****"
click at [597, 114] on span "[PERSON_NAME]" at bounding box center [595, 117] width 52 height 8
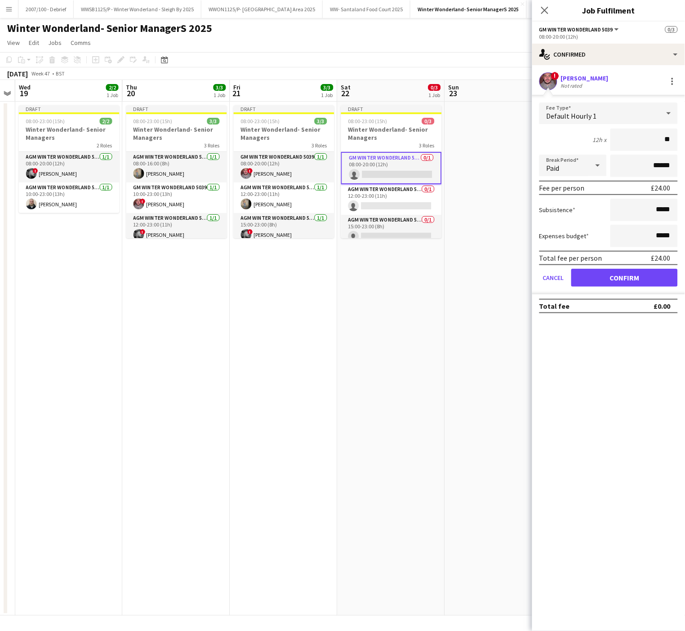
type input "**"
click at [597, 114] on div "Default Hourly 1" at bounding box center [599, 113] width 120 height 22
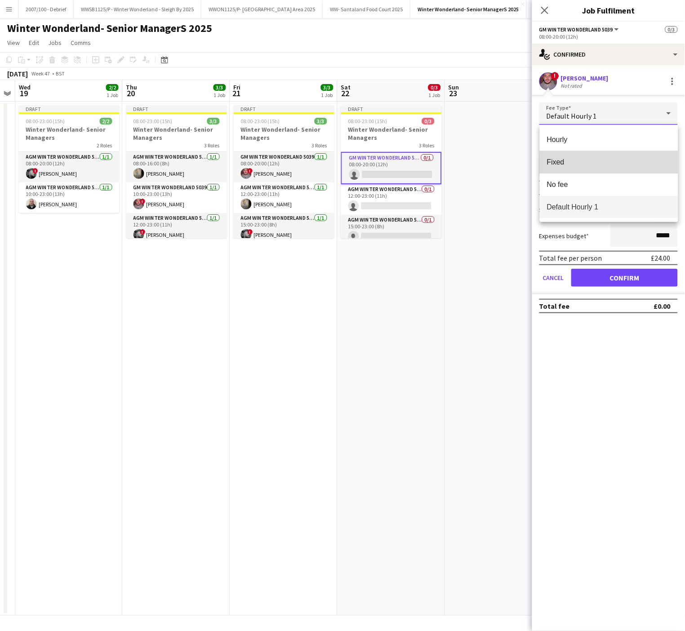
click at [597, 158] on span "Fixed" at bounding box center [609, 162] width 124 height 9
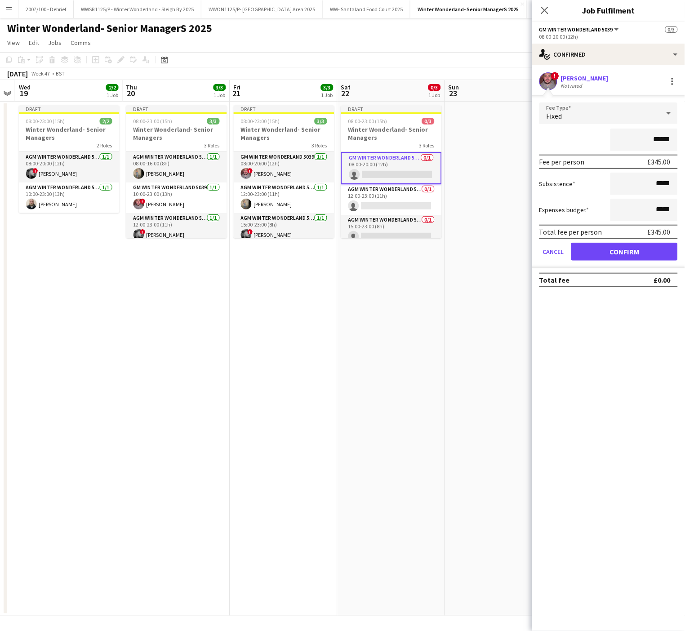
type input "*******"
click button "Confirm" at bounding box center [624, 252] width 107 height 18
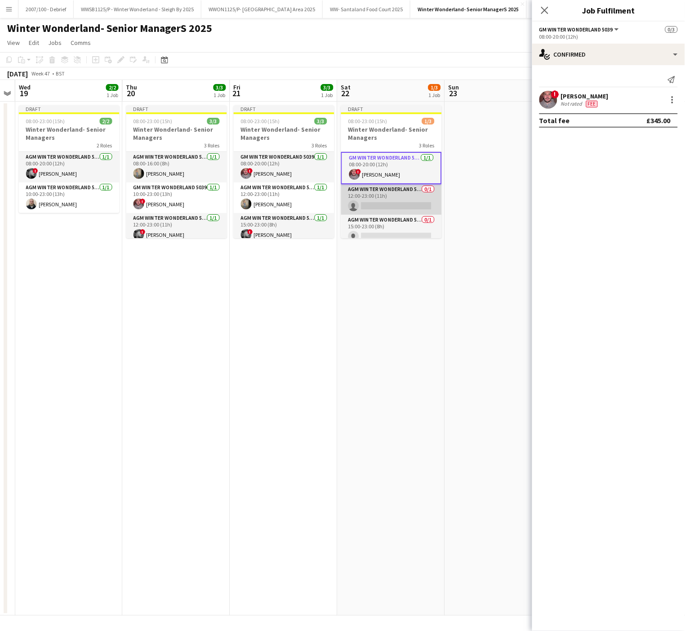
click at [378, 206] on app-card-role "AGM Winter Wonderland 5039 0/1 12:00-23:00 (11h) single-neutral-actions" at bounding box center [391, 199] width 101 height 31
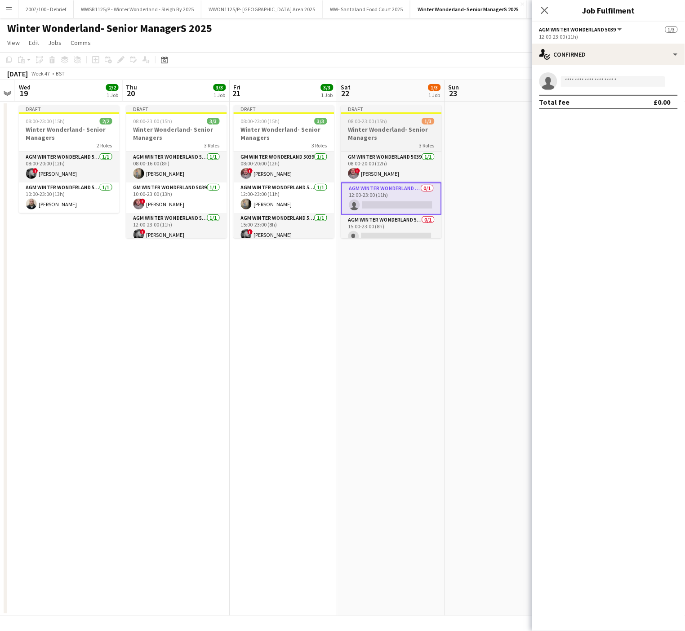
click at [356, 123] on span "08:00-23:00 (15h)" at bounding box center [367, 121] width 39 height 7
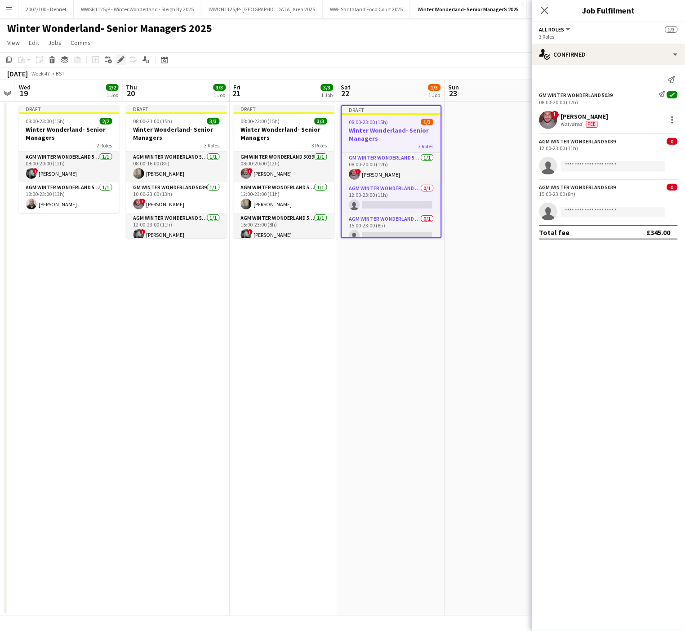
click at [119, 61] on icon at bounding box center [120, 60] width 5 height 5
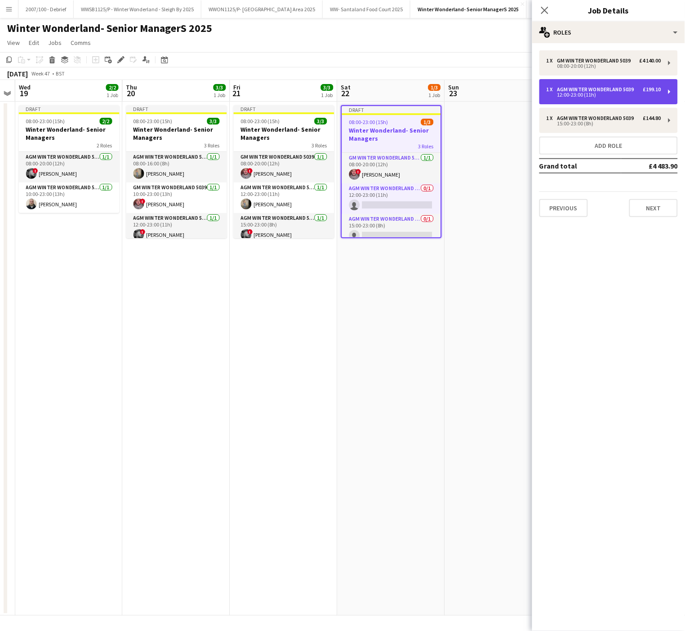
click at [590, 87] on div "AGM Winter Wonderland 5039" at bounding box center [597, 89] width 80 height 6
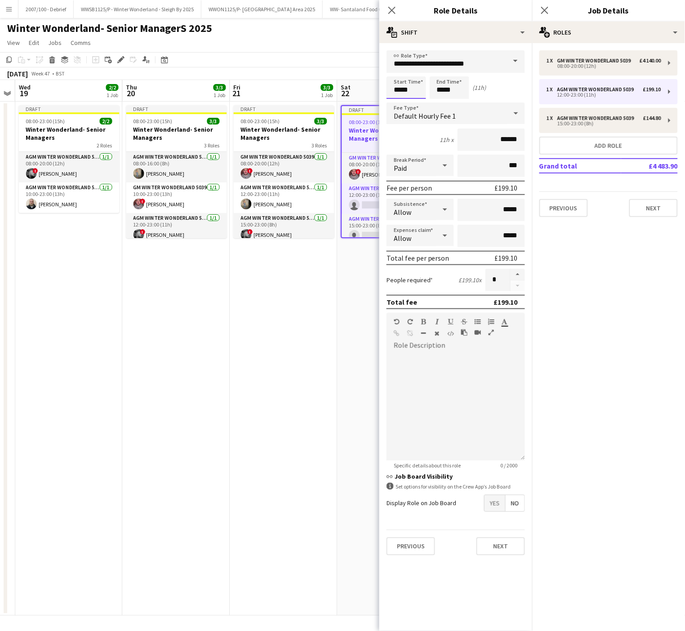
click at [408, 82] on input "*****" at bounding box center [407, 87] width 40 height 22
click at [401, 101] on div at bounding box center [397, 103] width 18 height 9
type input "*****"
click at [401, 101] on div at bounding box center [397, 103] width 18 height 9
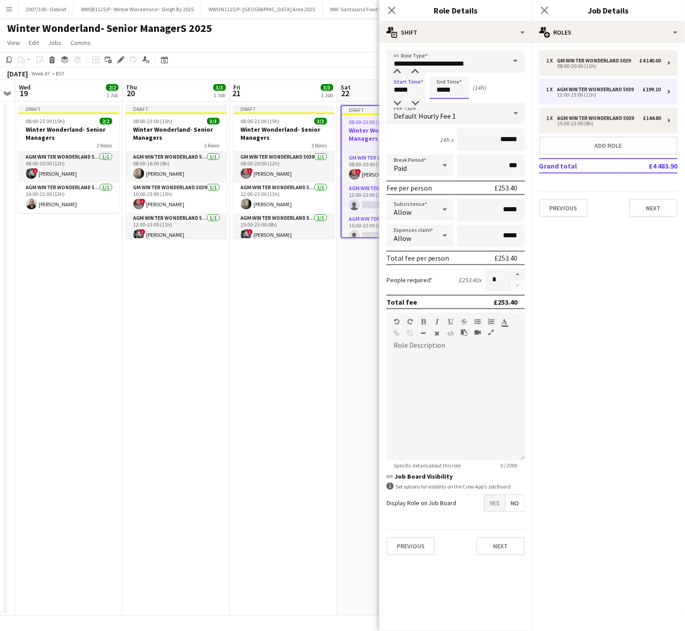
click at [444, 95] on input "*****" at bounding box center [450, 87] width 40 height 22
click at [443, 102] on div at bounding box center [441, 103] width 18 height 9
type input "*****"
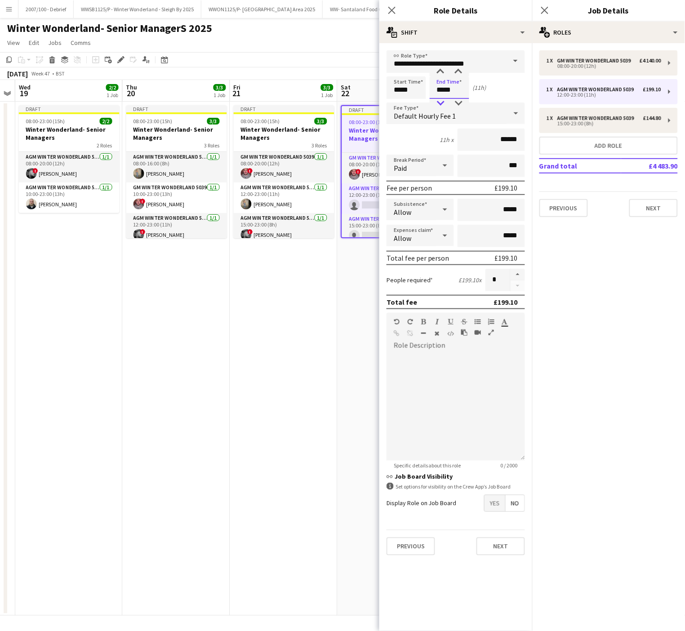
click at [443, 102] on div at bounding box center [441, 103] width 18 height 9
click at [615, 123] on div "15:00-23:00 (8h)" at bounding box center [604, 123] width 115 height 4
type input "*****"
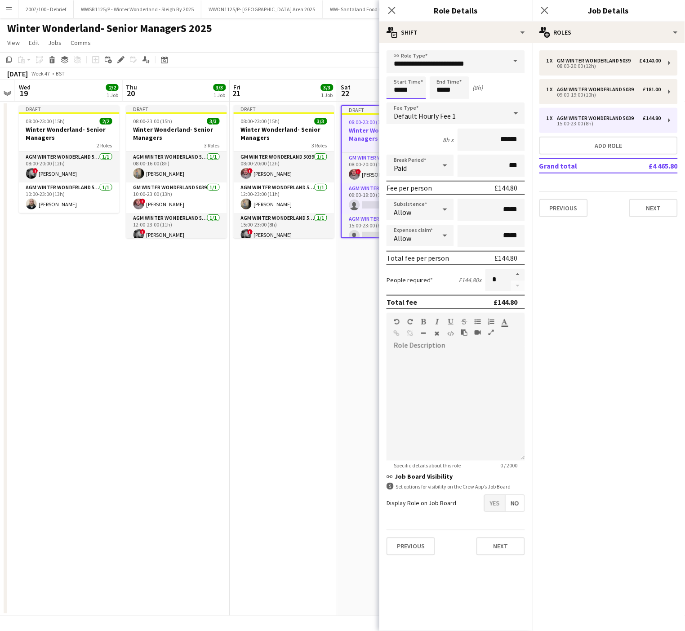
click at [398, 89] on input "*****" at bounding box center [407, 87] width 40 height 22
click at [396, 71] on div at bounding box center [397, 71] width 18 height 9
click at [397, 103] on div at bounding box center [397, 103] width 18 height 9
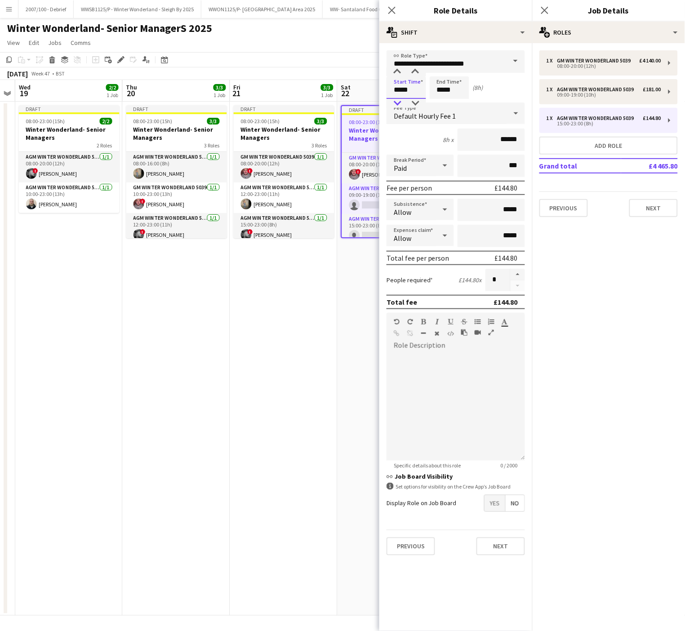
click at [397, 103] on div at bounding box center [397, 103] width 18 height 9
type input "*****"
click at [397, 103] on div at bounding box center [397, 103] width 18 height 9
click at [519, 272] on button "button" at bounding box center [518, 275] width 14 height 12
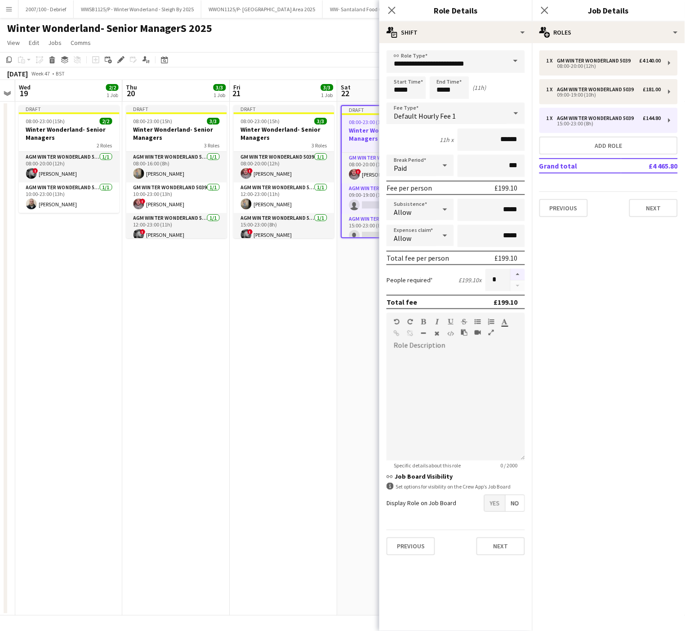
type input "*"
click at [297, 349] on app-date-cell "Draft 08:00-23:00 (15h) 3/3 Winter Wonderland- Senior Managers 3 Roles GM Winte…" at bounding box center [283, 359] width 107 height 514
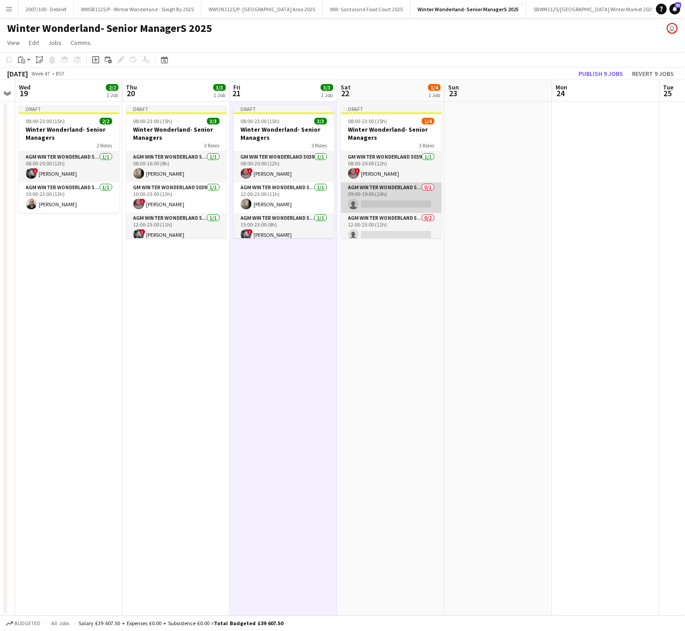
click at [387, 205] on app-card-role "AGM Winter Wonderland 5039 0/1 09:00-19:00 (10h) single-neutral-actions" at bounding box center [391, 198] width 101 height 31
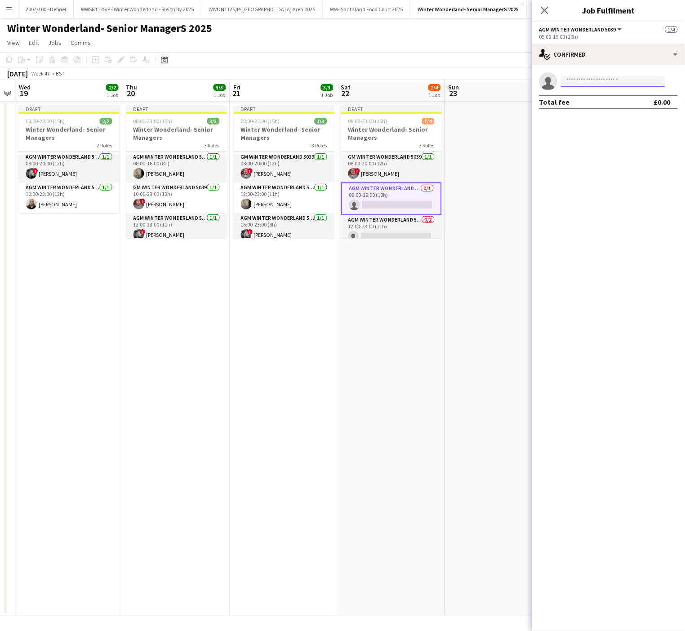
click at [626, 81] on input at bounding box center [613, 81] width 104 height 11
type input "***"
click at [617, 96] on span "[PERSON_NAME]" at bounding box center [595, 95] width 52 height 8
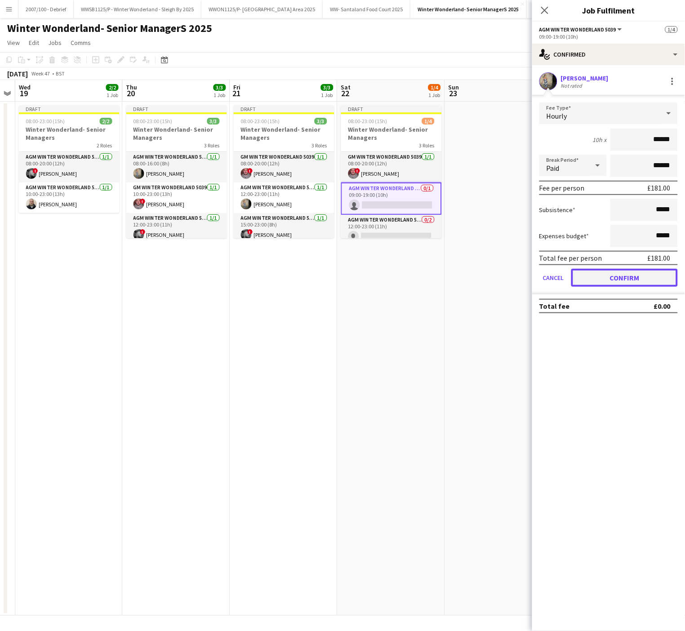
click at [628, 276] on button "Confirm" at bounding box center [624, 278] width 107 height 18
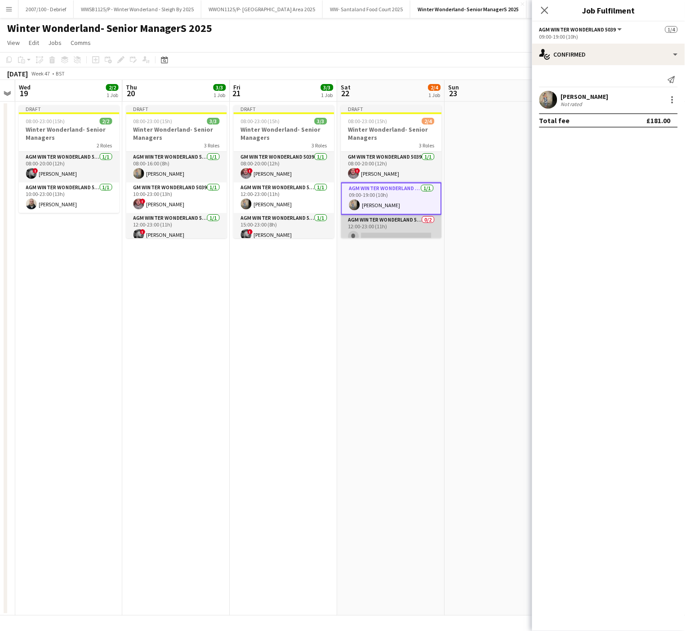
click at [396, 228] on app-card-role "AGM Winter Wonderland 5039 0/2 12:00-23:00 (11h) single-neutral-actions single-…" at bounding box center [391, 237] width 101 height 44
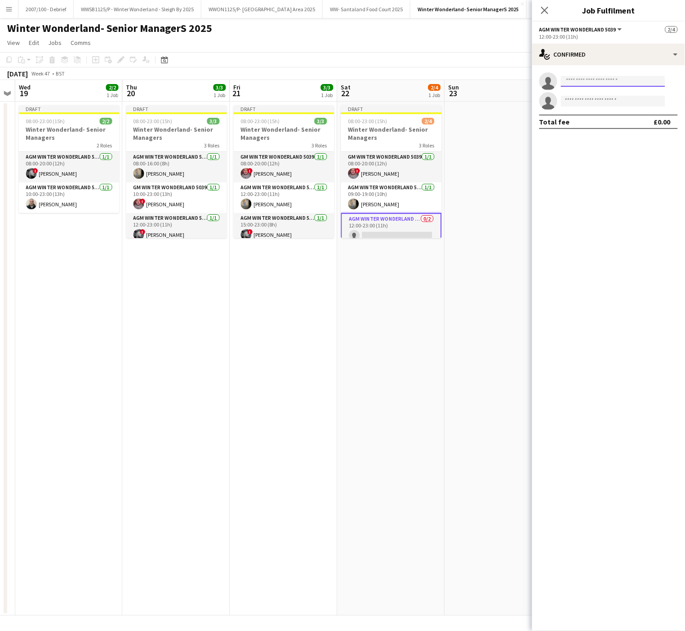
click at [580, 86] on input at bounding box center [613, 81] width 104 height 11
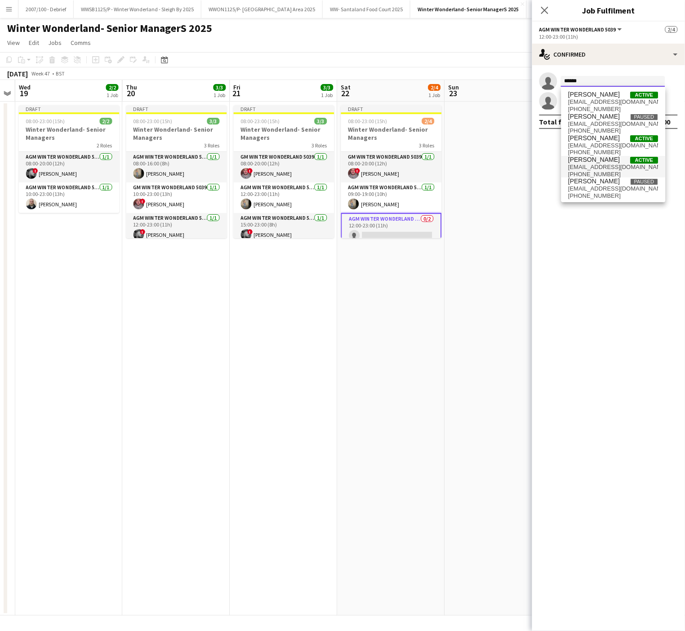
type input "******"
click at [605, 165] on span "[EMAIL_ADDRESS][DOMAIN_NAME]" at bounding box center [614, 167] width 90 height 7
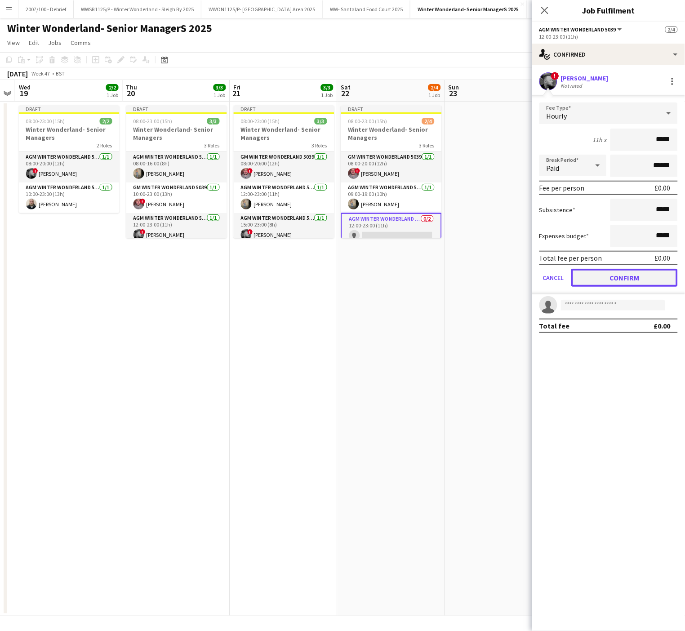
click at [649, 271] on button "Confirm" at bounding box center [624, 278] width 107 height 18
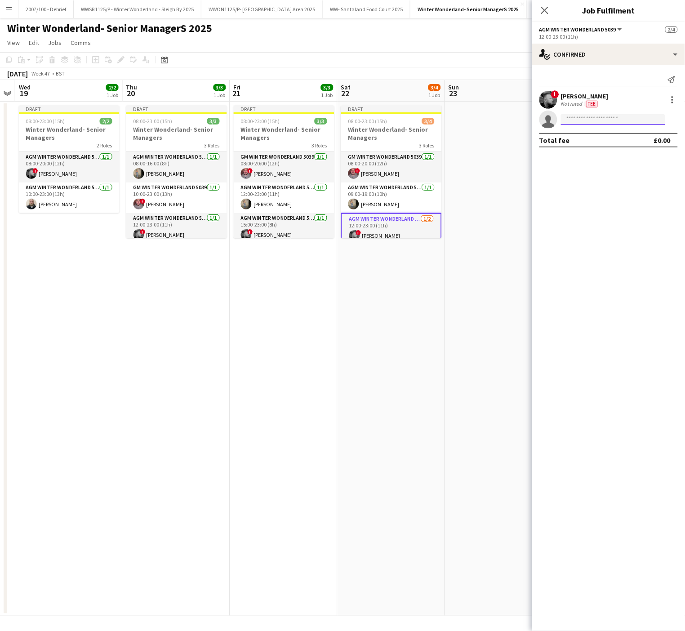
click at [589, 122] on input at bounding box center [613, 119] width 104 height 11
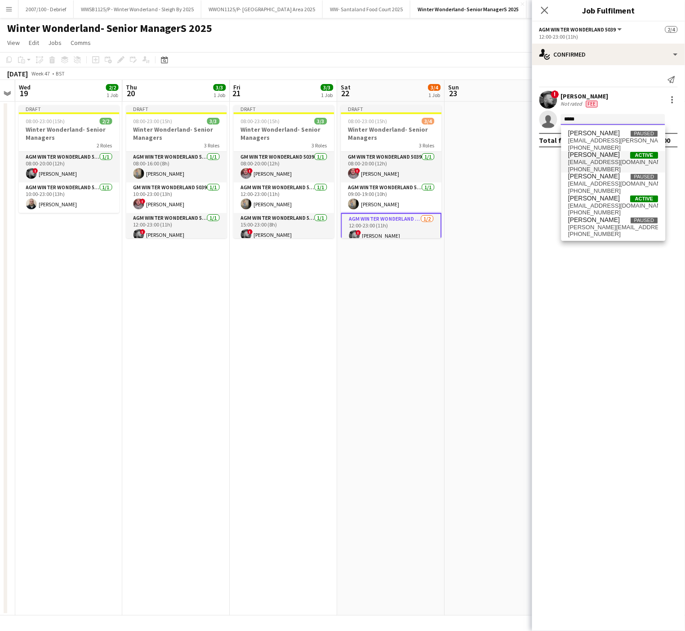
type input "****"
click at [608, 156] on span "[PERSON_NAME] Active" at bounding box center [614, 155] width 90 height 8
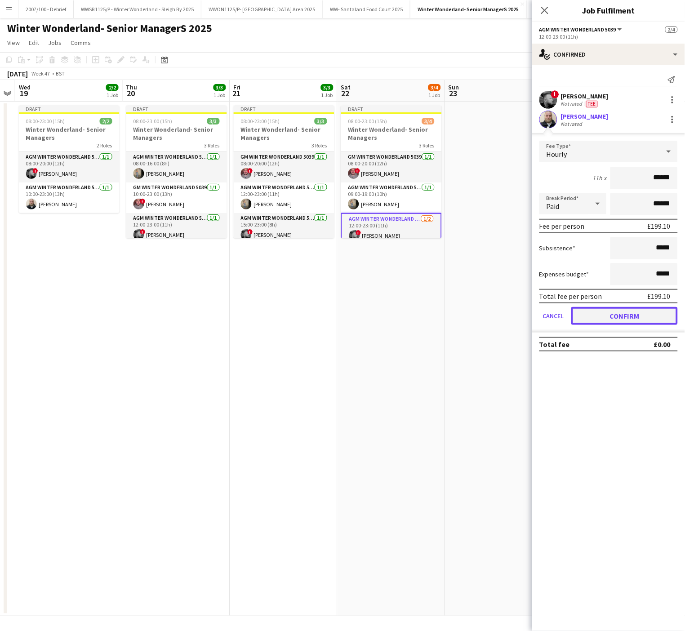
click at [614, 319] on button "Confirm" at bounding box center [624, 316] width 107 height 18
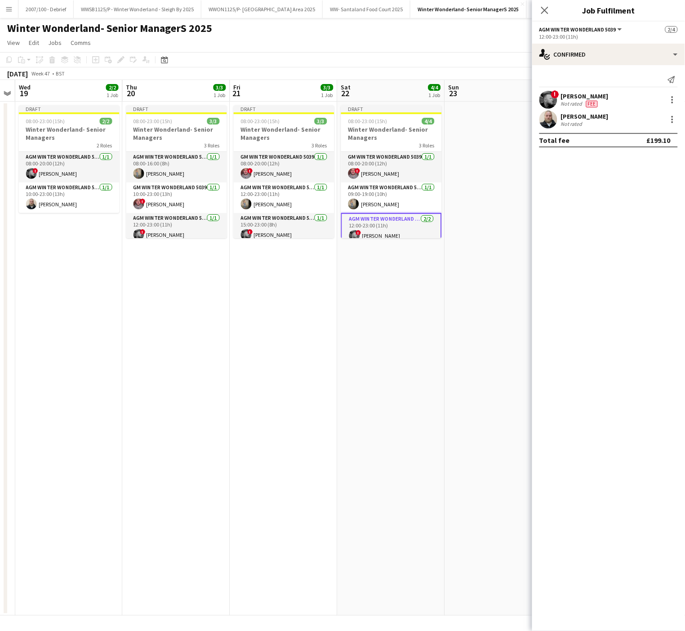
click at [549, 121] on app-user-avatar at bounding box center [548, 120] width 18 height 18
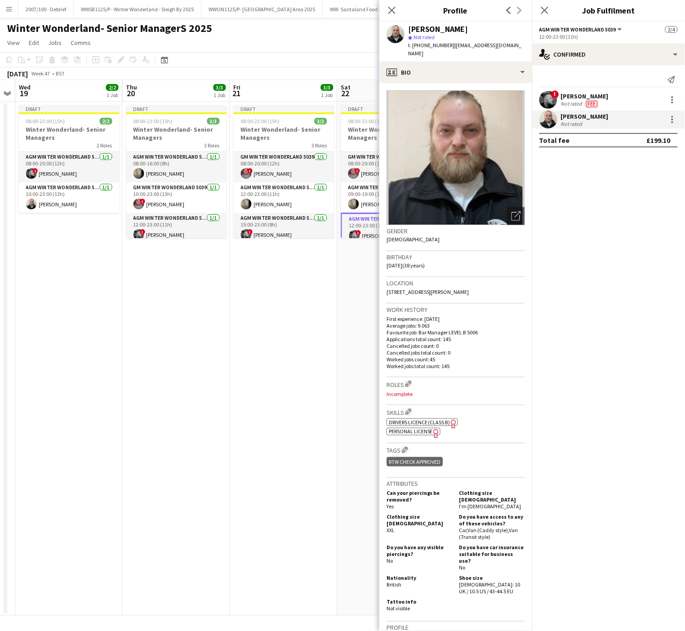
scroll to position [205, 0]
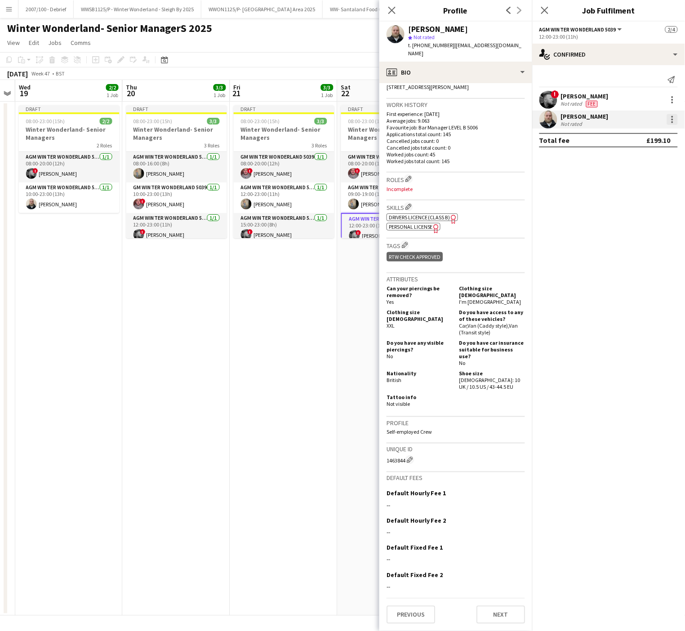
click at [674, 118] on div at bounding box center [672, 119] width 11 height 11
click at [629, 142] on button "Edit fee" at bounding box center [643, 137] width 70 height 22
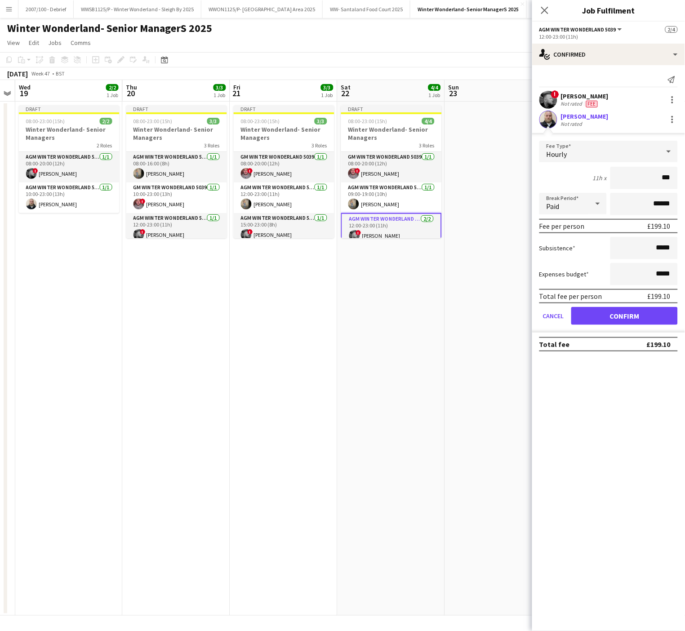
type input "**"
type input "*****"
click button "Confirm" at bounding box center [624, 316] width 107 height 18
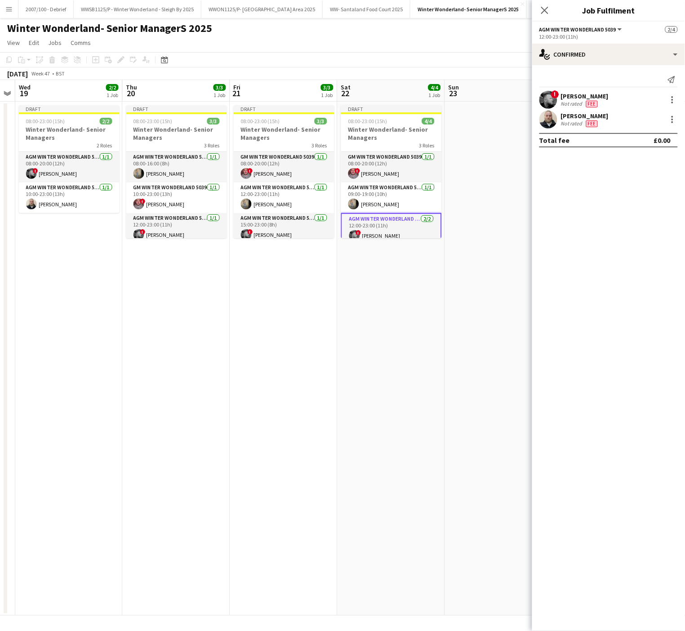
click at [420, 333] on app-date-cell "Draft 08:00-23:00 (15h) 4/4 Winter Wonderland- Senior Managers 3 Roles GM Winte…" at bounding box center [391, 359] width 107 height 514
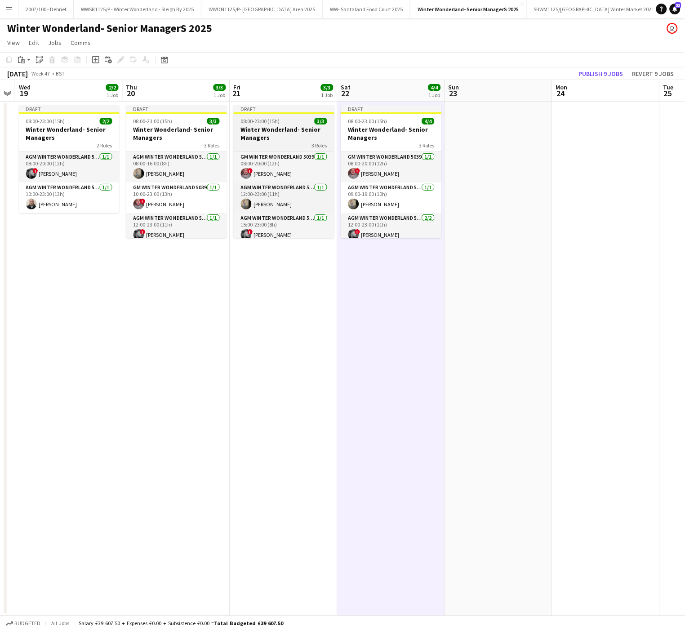
click at [259, 121] on span "08:00-23:00 (15h)" at bounding box center [260, 121] width 39 height 7
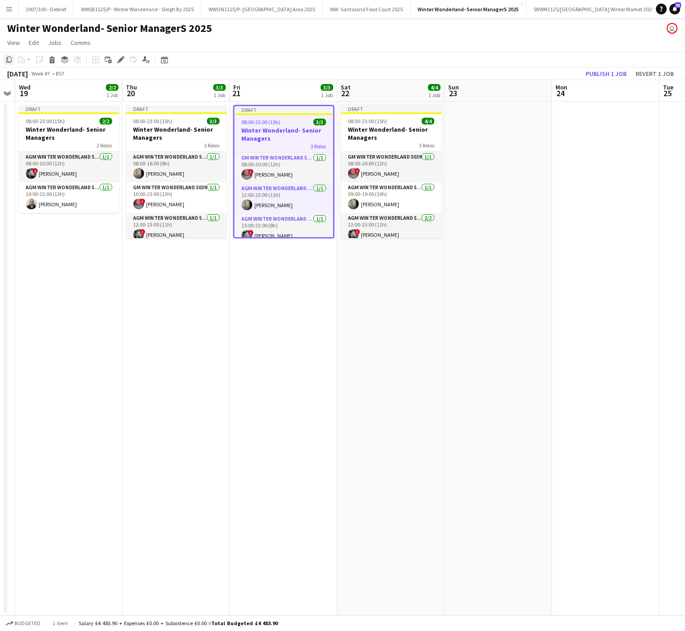
click at [9, 59] on icon "Copy" at bounding box center [8, 59] width 7 height 7
click at [494, 135] on app-date-cell at bounding box center [498, 359] width 107 height 514
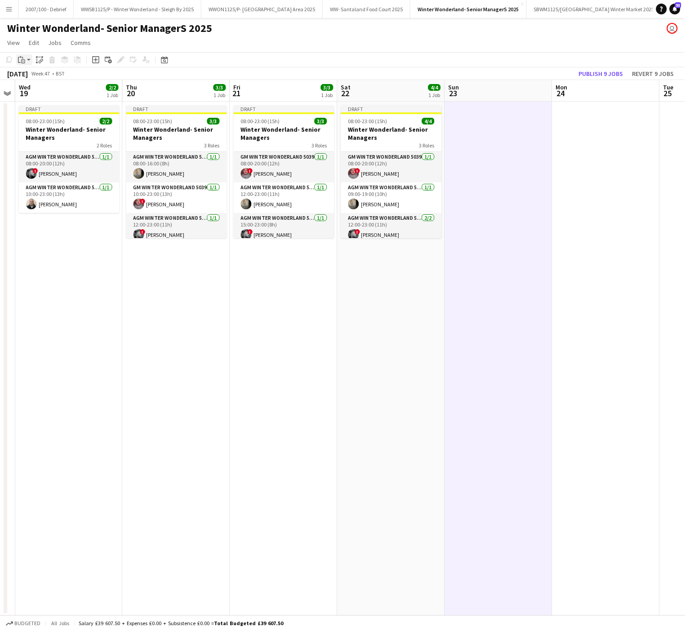
click at [22, 58] on icon "Paste" at bounding box center [21, 59] width 7 height 7
click at [29, 76] on link "Paste Ctrl+V" at bounding box center [66, 77] width 85 height 8
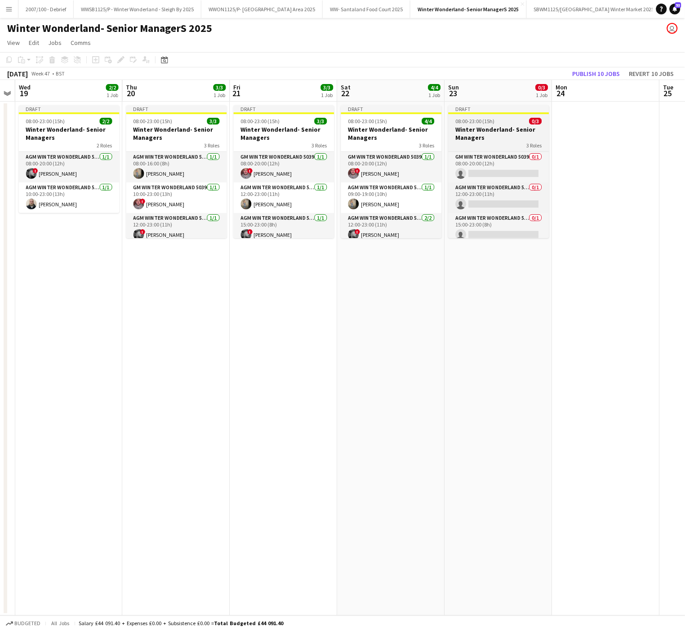
click at [486, 120] on span "08:00-23:00 (15h)" at bounding box center [475, 121] width 39 height 7
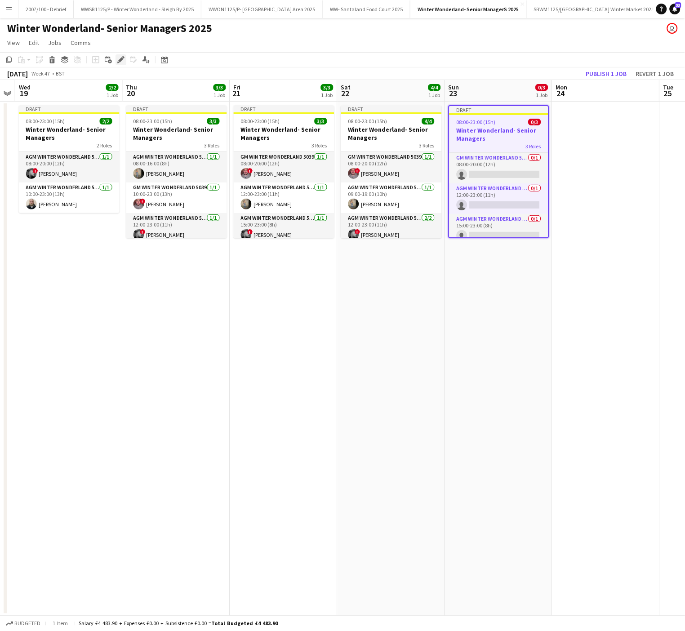
click at [116, 60] on div "Edit" at bounding box center [121, 59] width 11 height 11
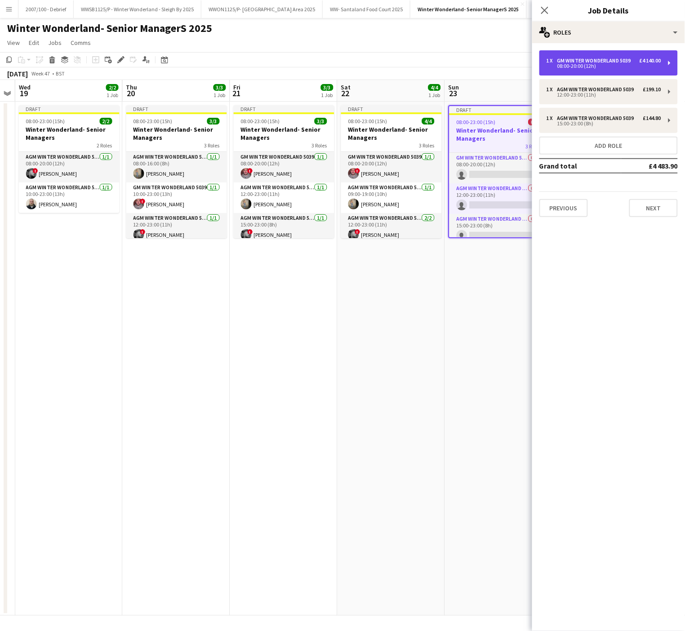
click at [613, 62] on div "GM Winter Wonderland 5039" at bounding box center [595, 61] width 77 height 6
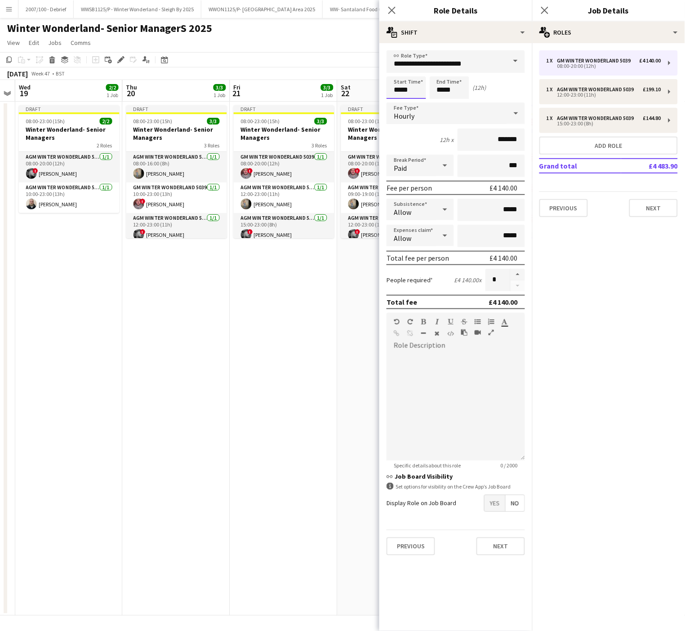
click at [410, 84] on input "*****" at bounding box center [407, 87] width 40 height 22
click at [398, 73] on div at bounding box center [397, 71] width 18 height 9
type input "*****"
click at [398, 73] on div at bounding box center [397, 71] width 18 height 9
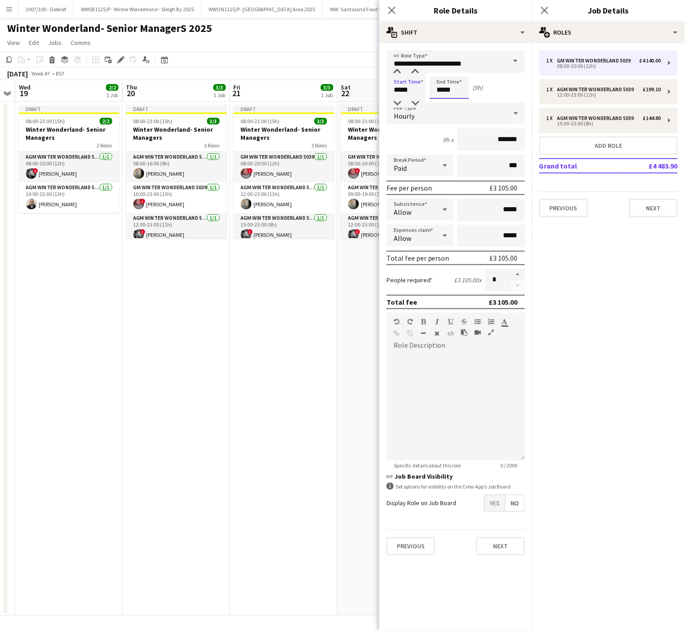
click at [454, 82] on input "*****" at bounding box center [450, 87] width 40 height 22
click at [442, 69] on div at bounding box center [441, 71] width 18 height 9
type input "*****"
click at [442, 69] on div at bounding box center [441, 71] width 18 height 9
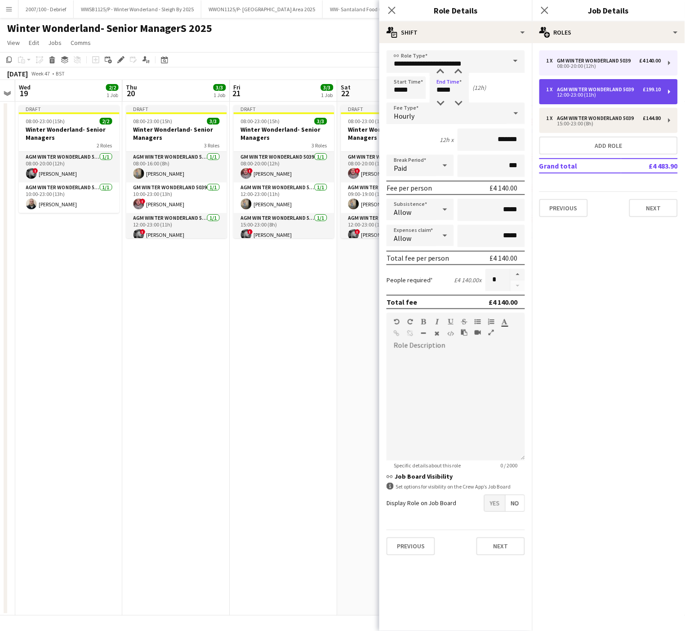
click at [610, 89] on div "AGM Winter Wonderland 5039" at bounding box center [597, 89] width 80 height 6
type input "**********"
type input "*****"
type input "******"
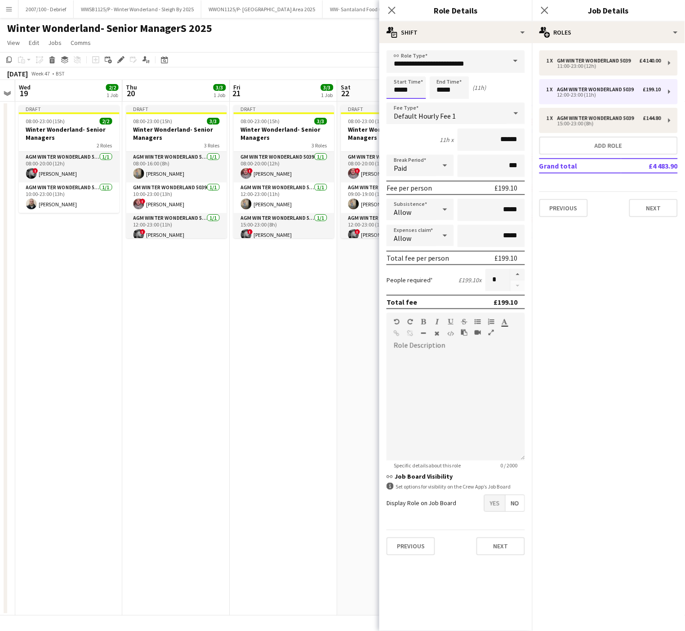
click at [403, 90] on input "*****" at bounding box center [407, 87] width 40 height 22
click at [396, 70] on div at bounding box center [397, 71] width 18 height 9
click at [602, 125] on div "15:00-23:00 (8h)" at bounding box center [604, 123] width 115 height 4
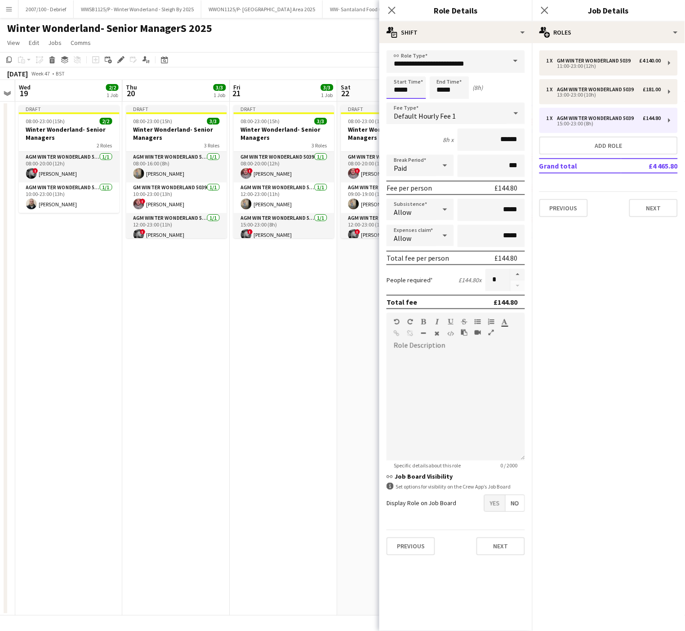
click at [394, 85] on input "*****" at bounding box center [407, 87] width 40 height 22
click at [399, 101] on div at bounding box center [397, 103] width 18 height 9
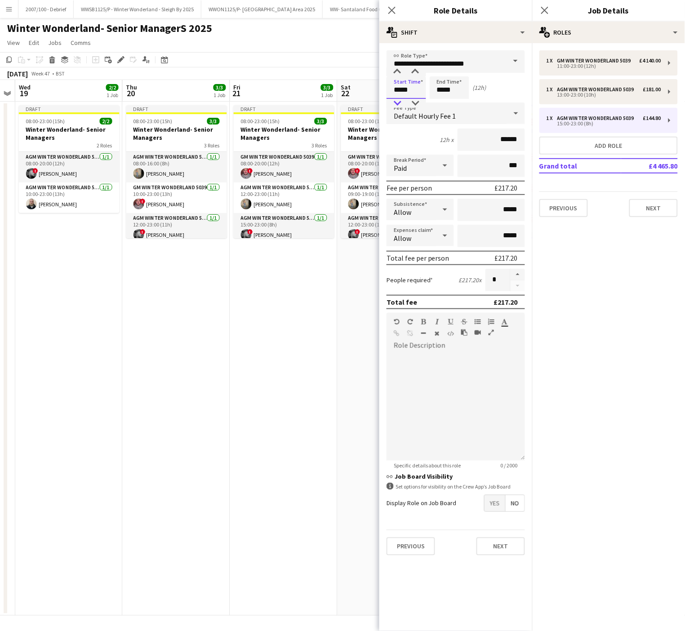
click at [399, 101] on div at bounding box center [397, 103] width 18 height 9
type input "*****"
click at [399, 101] on div at bounding box center [397, 103] width 18 height 9
click at [442, 88] on input "*****" at bounding box center [450, 87] width 40 height 22
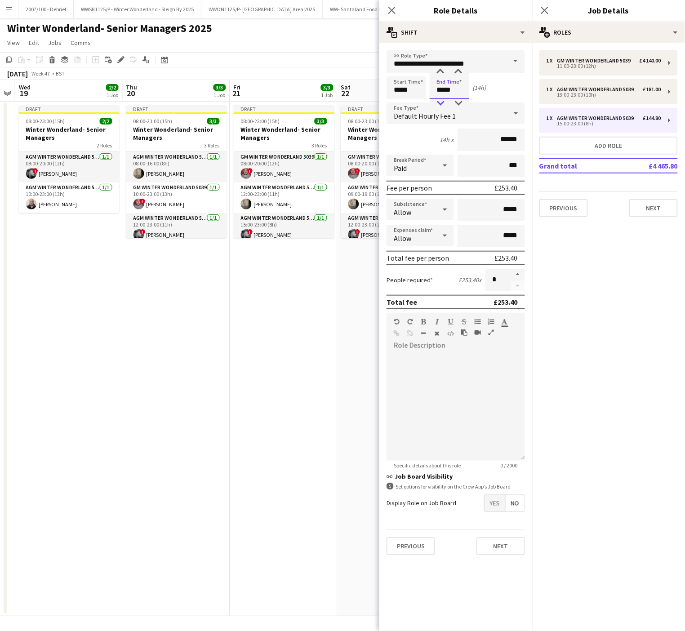
click at [444, 101] on div at bounding box center [441, 103] width 18 height 9
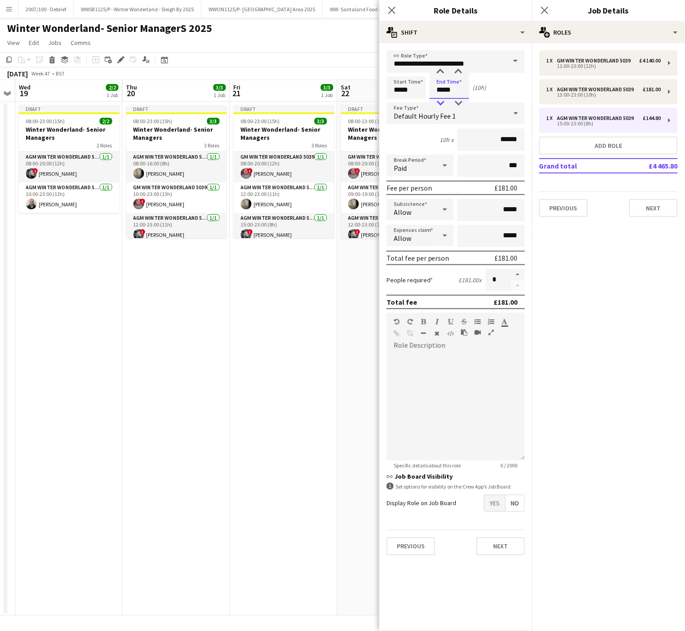
type input "*****"
click at [444, 101] on div at bounding box center [441, 103] width 18 height 9
click at [267, 394] on app-date-cell "Draft 08:00-23:00 (15h) 3/3 Winter Wonderland- Senior Managers 3 Roles GM Winte…" at bounding box center [283, 359] width 107 height 514
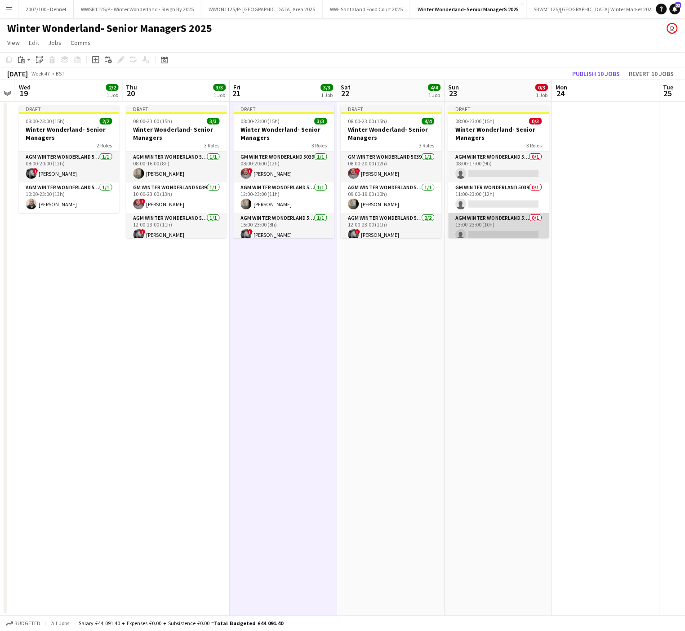
click at [516, 224] on app-card-role "AGM Winter Wonderland 5039 0/1 13:00-23:00 (10h) single-neutral-actions" at bounding box center [499, 228] width 101 height 31
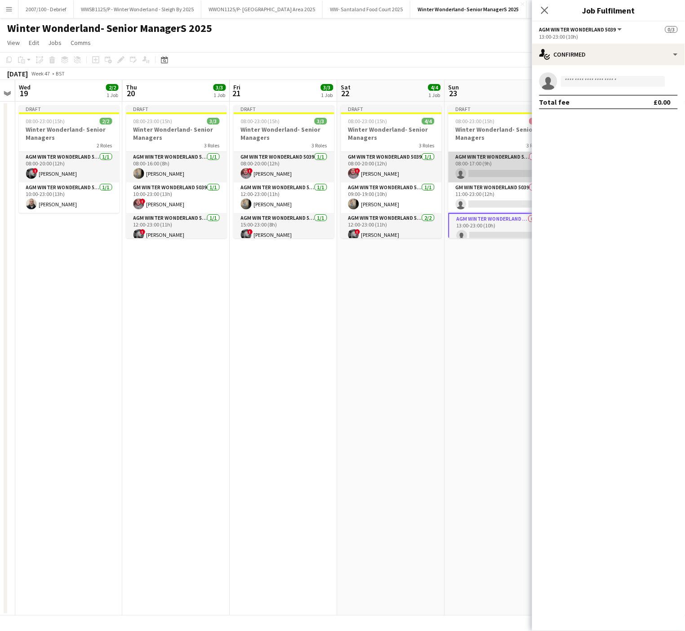
click at [494, 160] on app-card-role "AGM Winter Wonderland 5039 0/1 08:00-17:00 (9h) single-neutral-actions" at bounding box center [499, 167] width 101 height 31
click at [590, 80] on input at bounding box center [613, 81] width 104 height 11
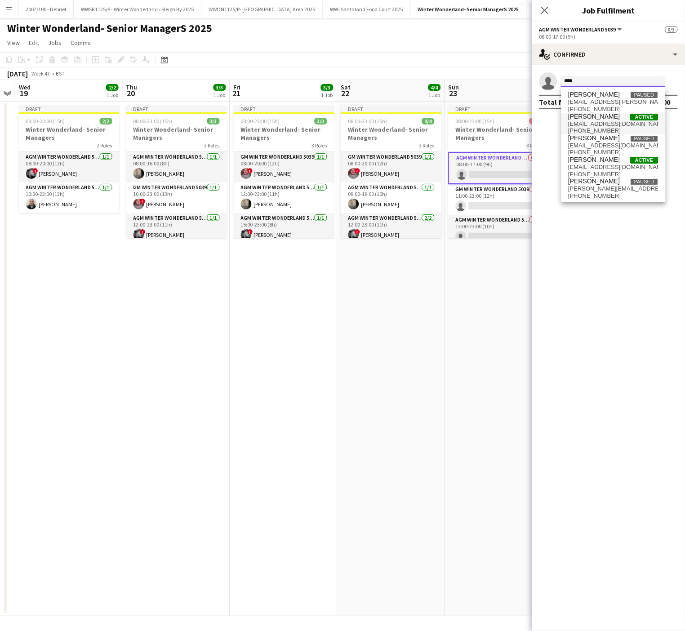
type input "****"
click at [602, 127] on span "[PHONE_NUMBER]" at bounding box center [614, 130] width 90 height 7
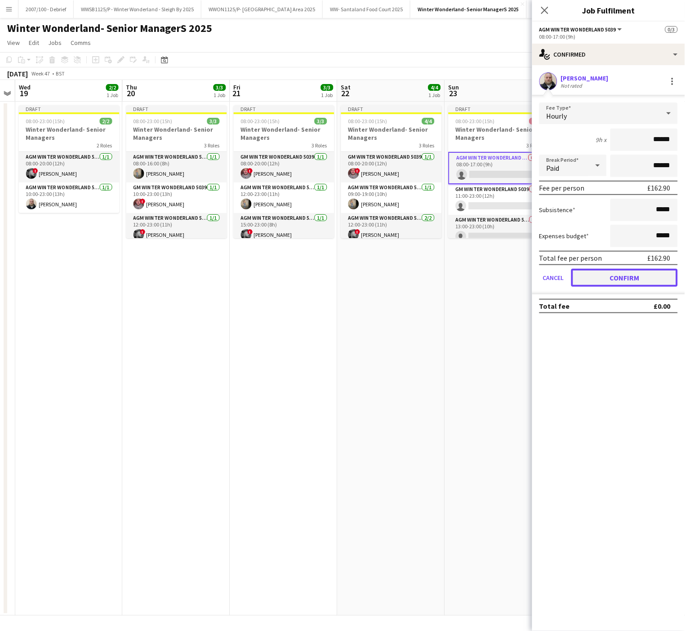
click at [631, 277] on button "Confirm" at bounding box center [624, 278] width 107 height 18
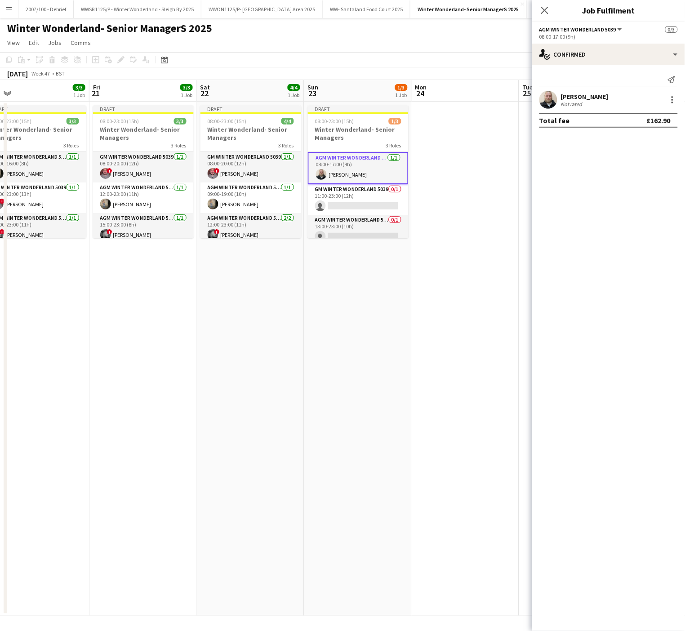
scroll to position [0, 236]
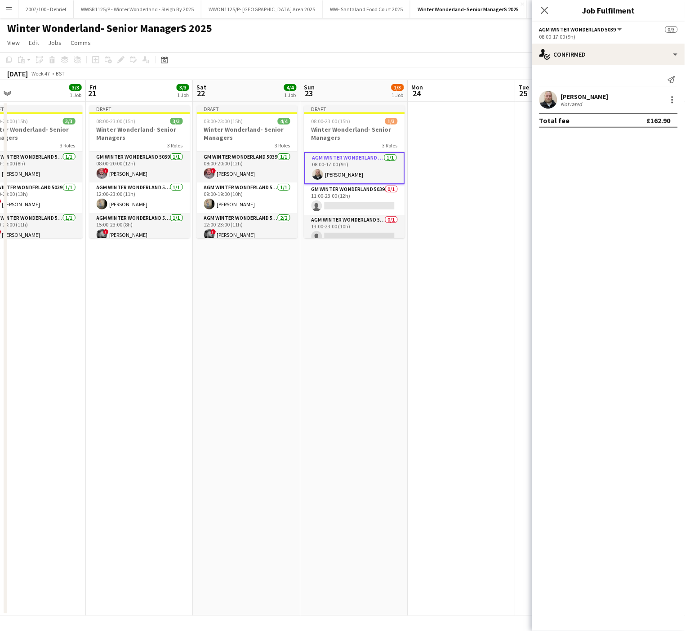
drag, startPoint x: 419, startPoint y: 337, endPoint x: 275, endPoint y: 348, distance: 144.7
click at [275, 348] on app-calendar-viewport "Tue 18 Wed 19 2/2 1 Job Thu 20 3/3 1 Job Fri 21 3/3 1 Job Sat 22 4/4 1 Job Sun …" at bounding box center [342, 348] width 685 height 536
click at [335, 209] on app-card-role "GM Winter Wonderland 5039 0/1 11:00-23:00 (12h) single-neutral-actions" at bounding box center [354, 199] width 101 height 31
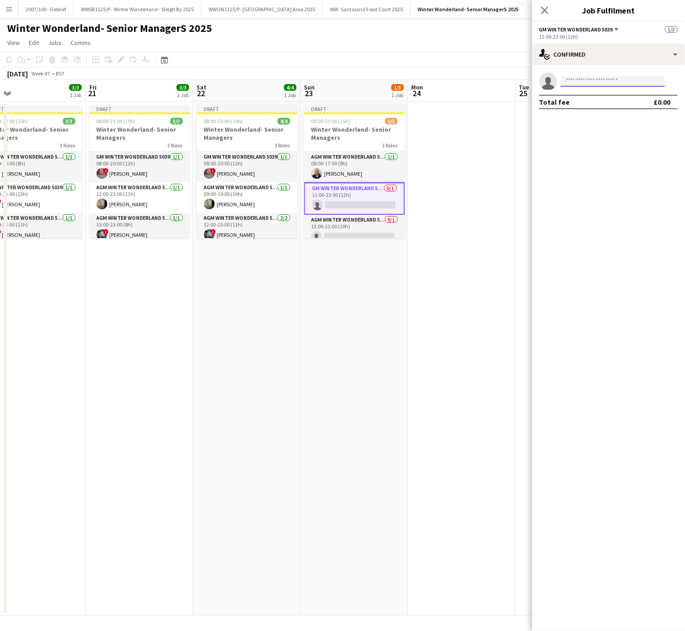
click at [579, 78] on input at bounding box center [613, 81] width 104 height 11
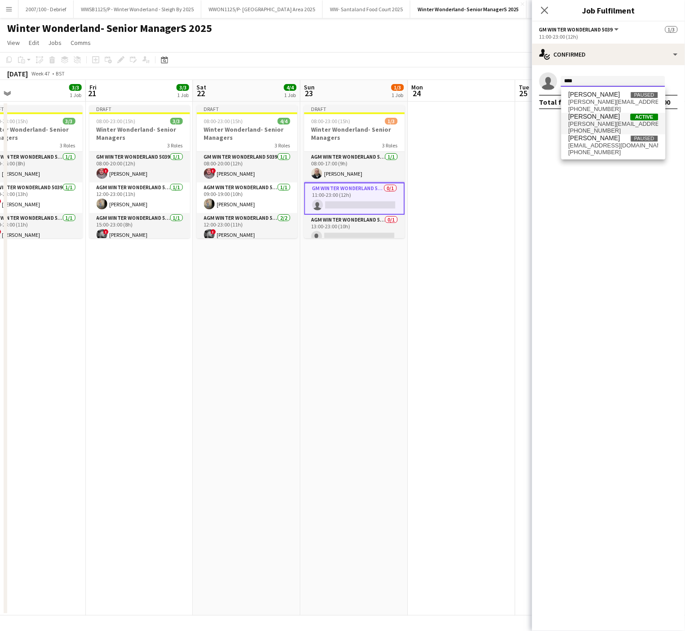
type input "****"
click at [594, 118] on span "[PERSON_NAME]" at bounding box center [595, 117] width 52 height 8
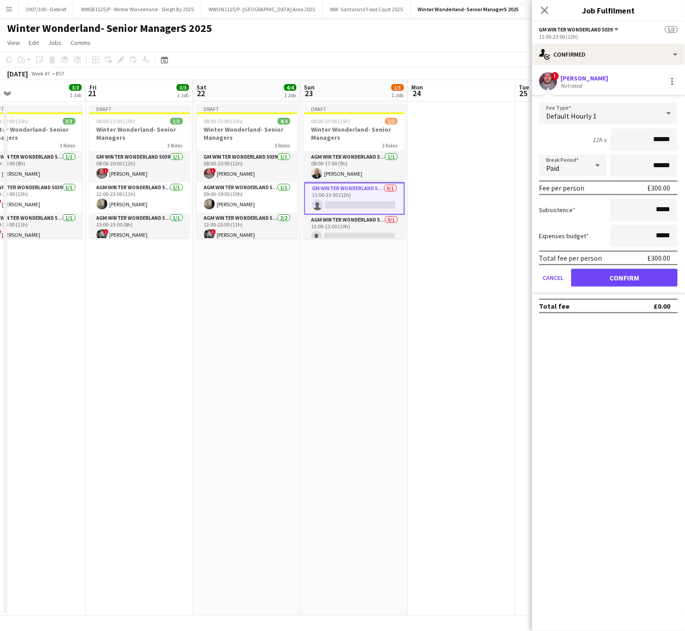
click at [583, 114] on span "Default Hourly 1" at bounding box center [572, 115] width 50 height 9
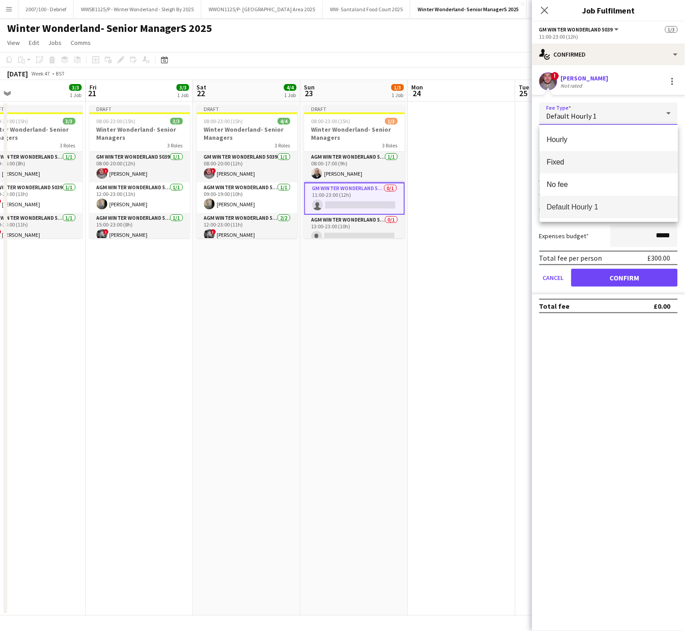
click at [578, 163] on span "Fixed" at bounding box center [609, 162] width 124 height 9
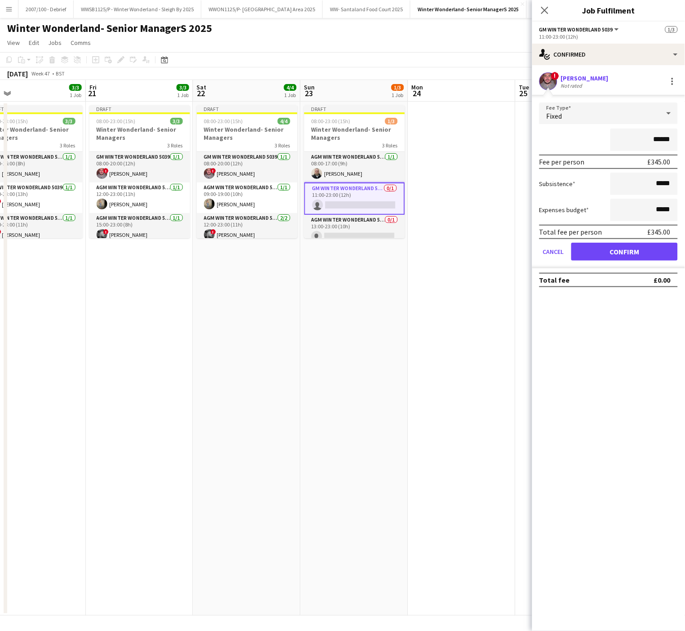
type input "*******"
click button "Confirm" at bounding box center [624, 252] width 107 height 18
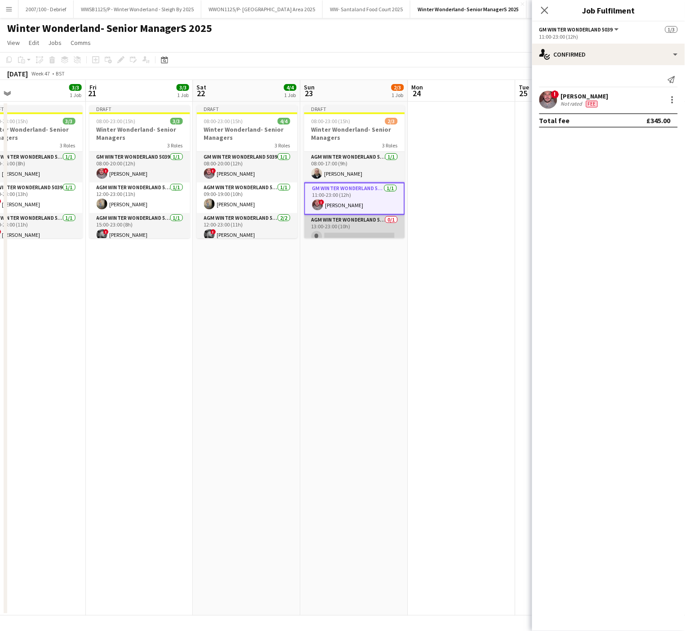
click at [360, 229] on app-card-role "AGM Winter Wonderland 5039 0/1 13:00-23:00 (10h) single-neutral-actions" at bounding box center [354, 230] width 101 height 31
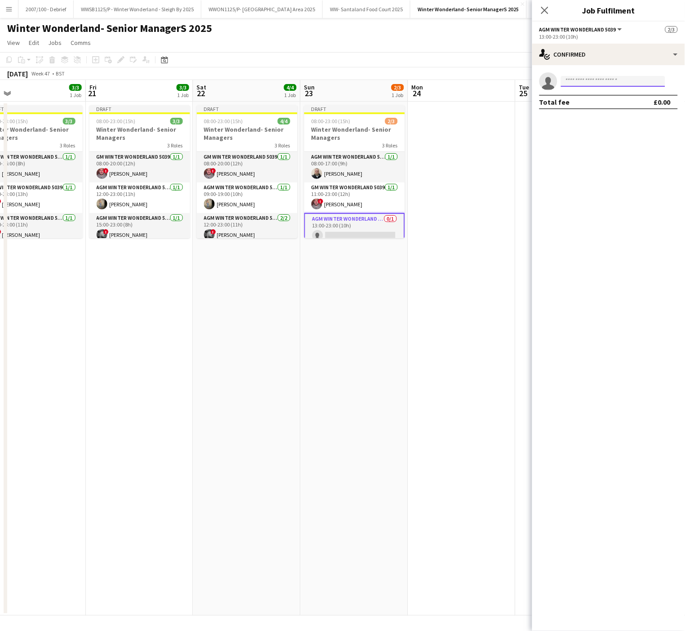
click at [577, 84] on input at bounding box center [613, 81] width 104 height 11
type input "***"
click at [598, 96] on span "[PERSON_NAME]" at bounding box center [595, 95] width 52 height 8
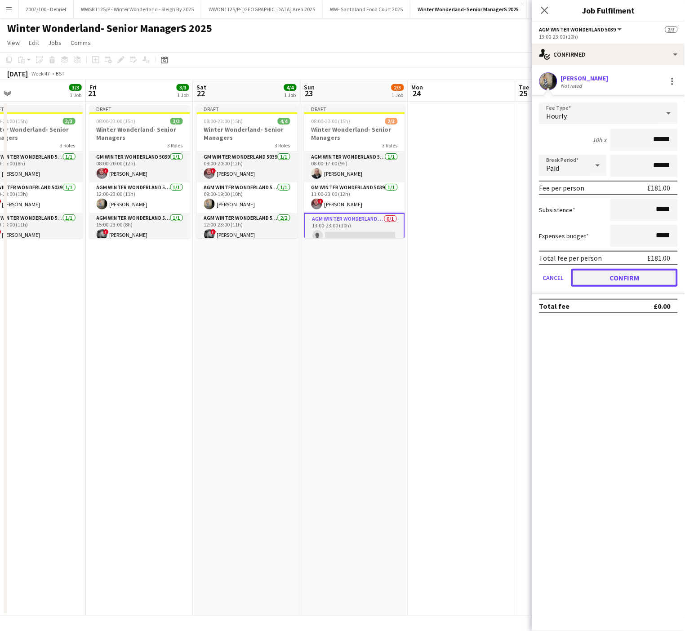
click at [604, 283] on button "Confirm" at bounding box center [624, 278] width 107 height 18
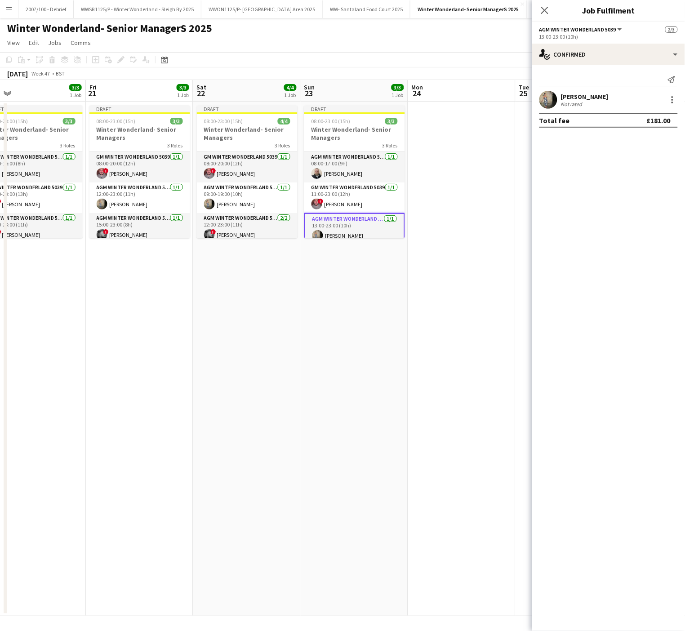
click at [401, 358] on app-date-cell "Draft 08:00-23:00 (15h) 3/3 Winter Wonderland- Senior Managers 3 Roles AGM Wint…" at bounding box center [354, 359] width 107 height 514
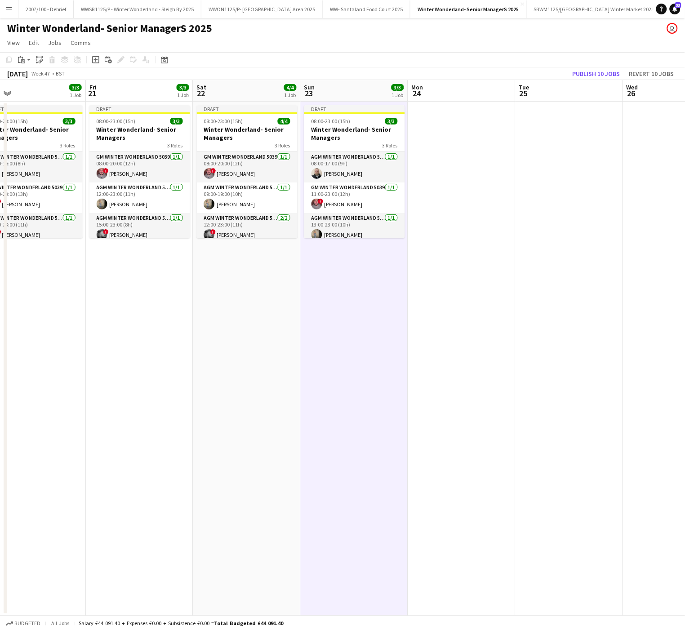
click at [414, 322] on app-date-cell at bounding box center [461, 359] width 107 height 514
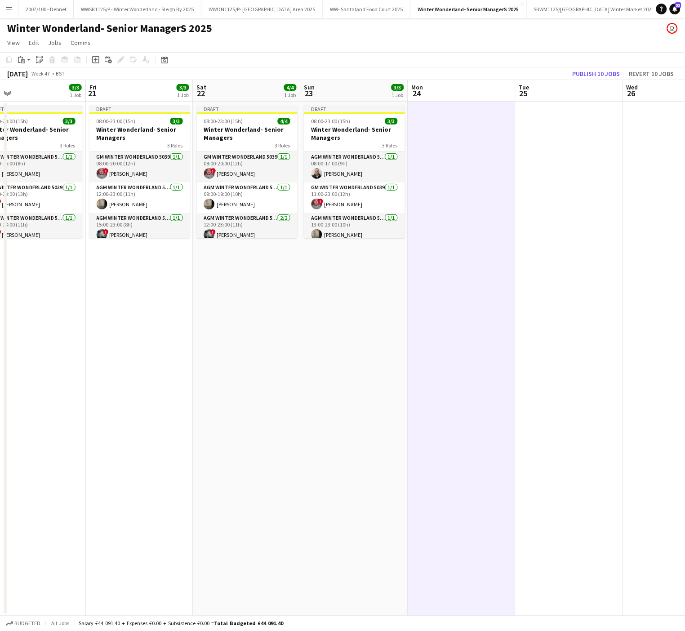
click at [489, 289] on app-date-cell at bounding box center [461, 359] width 107 height 514
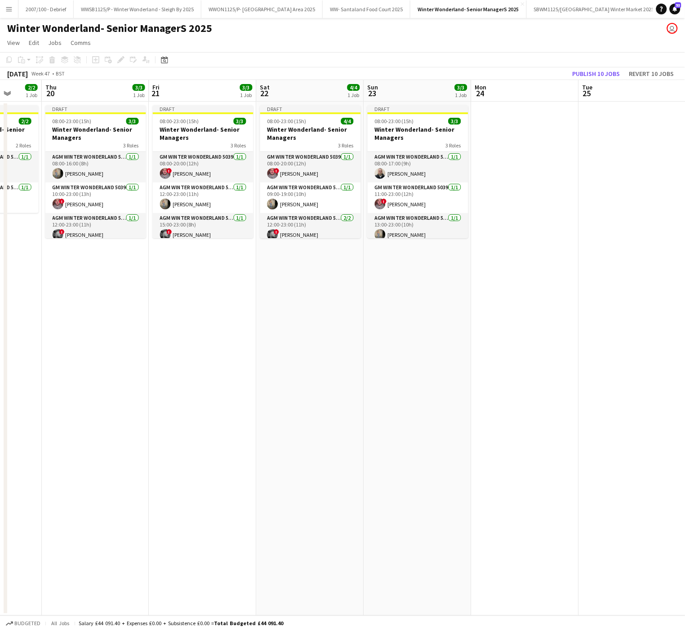
drag, startPoint x: 188, startPoint y: 385, endPoint x: 361, endPoint y: 400, distance: 173.3
click at [361, 400] on app-calendar-viewport "Mon 17 2/2 1 Job Tue 18 Wed 19 2/2 1 Job Thu 20 3/3 1 Job Fri 21 3/3 1 Job Sat …" at bounding box center [342, 348] width 685 height 536
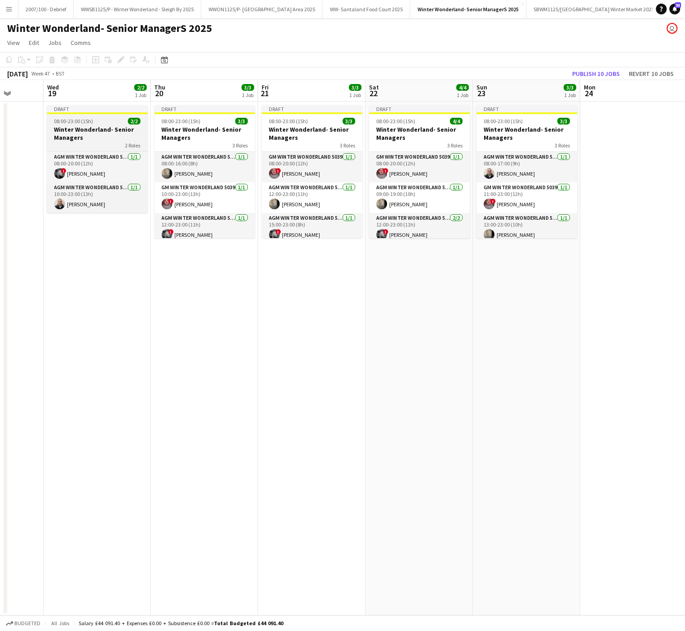
click at [77, 129] on h3 "Winter Wonderland- Senior Managers" at bounding box center [97, 133] width 101 height 16
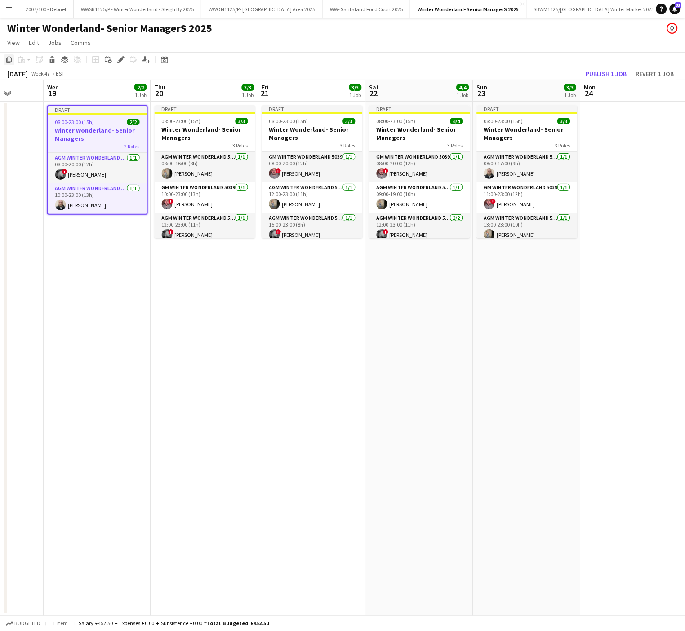
click at [8, 60] on icon at bounding box center [8, 60] width 5 height 6
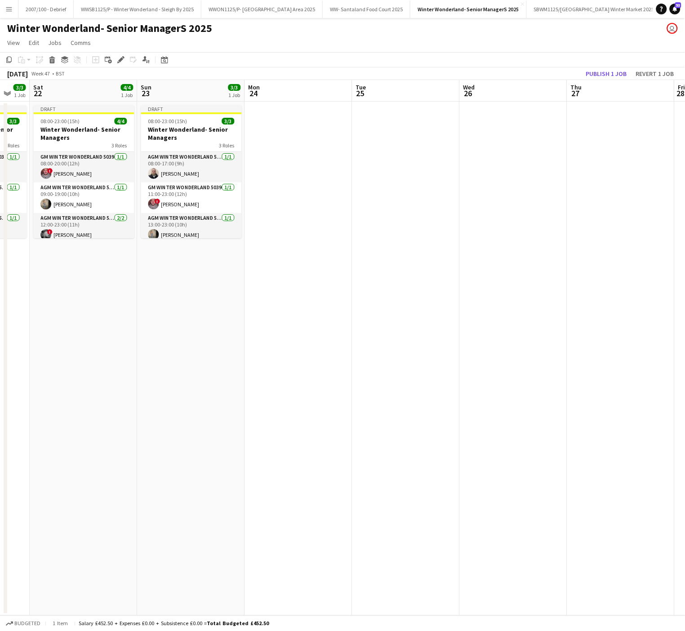
drag, startPoint x: 355, startPoint y: 265, endPoint x: -2, endPoint y: 252, distance: 357.2
click at [0, 252] on html "Menu Boards Boards Boards All jobs Status Workforce Workforce My Workforce Recr…" at bounding box center [342, 315] width 685 height 631
click at [512, 129] on app-date-cell at bounding box center [513, 359] width 107 height 514
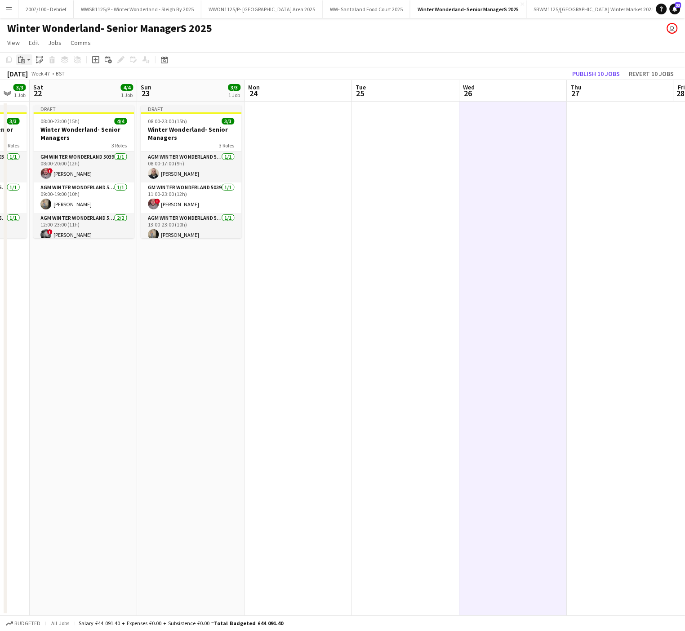
click at [20, 60] on icon "Paste" at bounding box center [21, 59] width 7 height 7
click at [31, 76] on link "Paste Ctrl+V" at bounding box center [66, 77] width 85 height 8
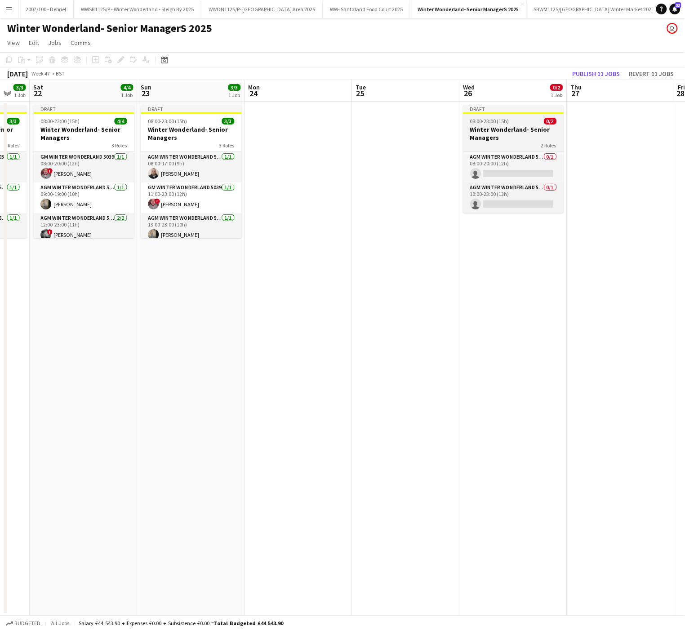
click at [499, 127] on h3 "Winter Wonderland- Senior Managers" at bounding box center [513, 133] width 101 height 16
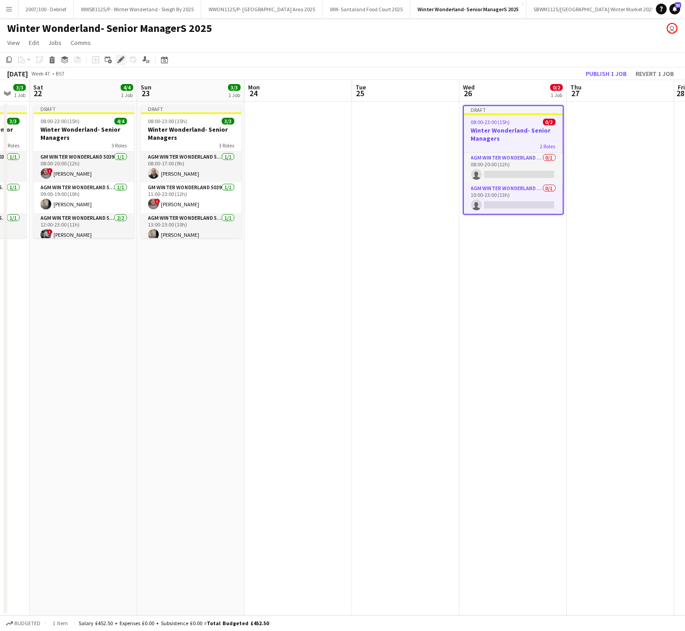
click at [116, 60] on div "Edit" at bounding box center [121, 59] width 11 height 11
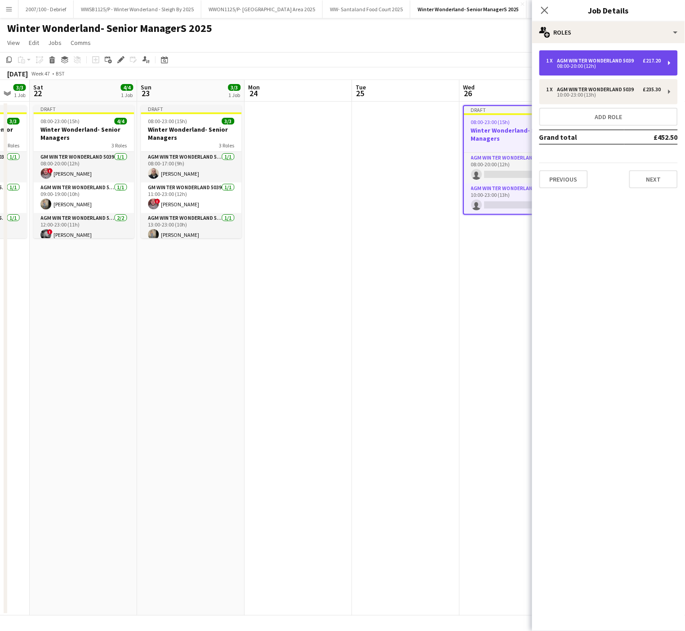
click at [593, 61] on div "AGM Winter Wonderland 5039" at bounding box center [597, 61] width 80 height 6
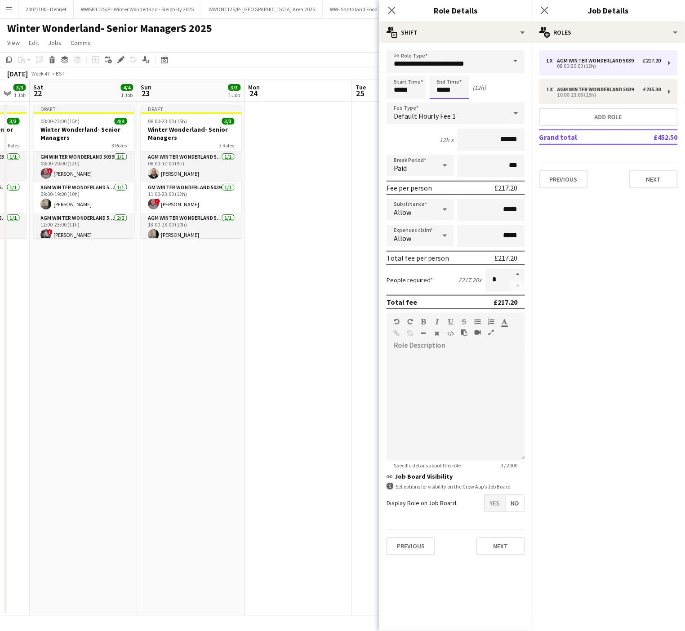
click at [453, 85] on input "*****" at bounding box center [450, 87] width 40 height 22
click at [439, 70] on div at bounding box center [441, 71] width 18 height 9
type input "*****"
click at [439, 70] on div at bounding box center [441, 71] width 18 height 9
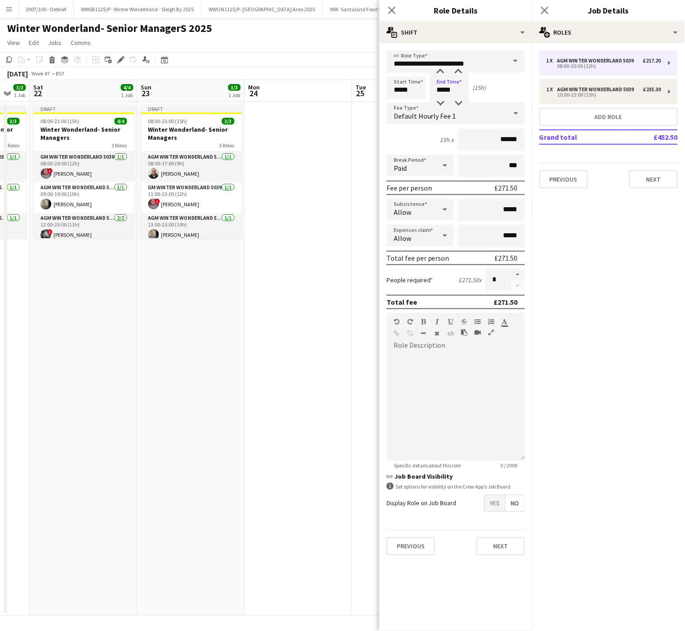
click at [302, 288] on app-date-cell at bounding box center [298, 359] width 107 height 514
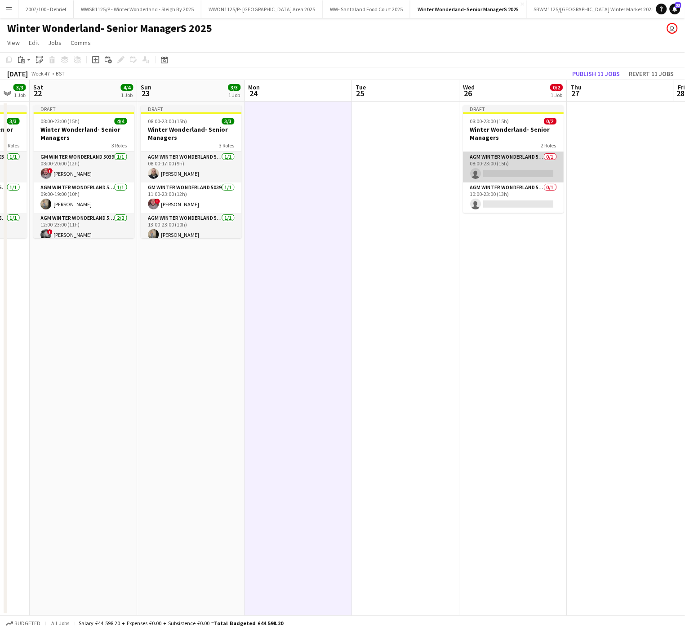
click at [524, 169] on app-card-role "AGM Winter Wonderland 5039 0/1 08:00-23:00 (15h) single-neutral-actions" at bounding box center [513, 167] width 101 height 31
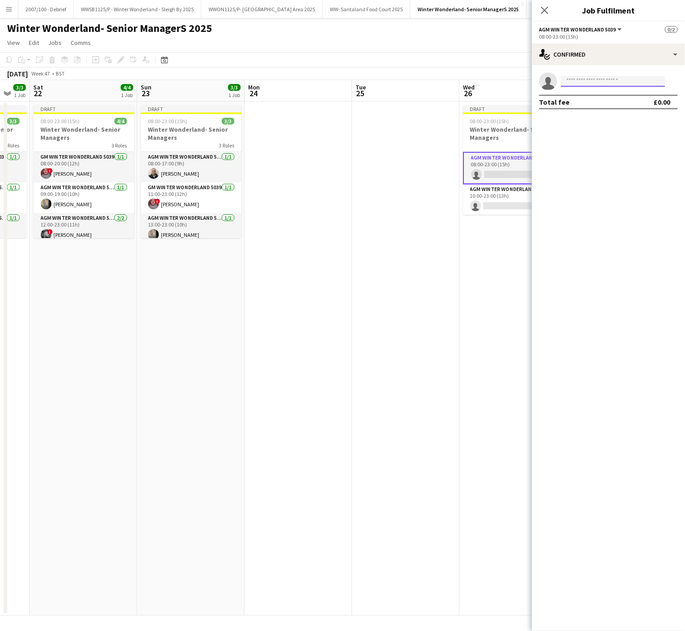
click at [608, 79] on input at bounding box center [613, 81] width 104 height 11
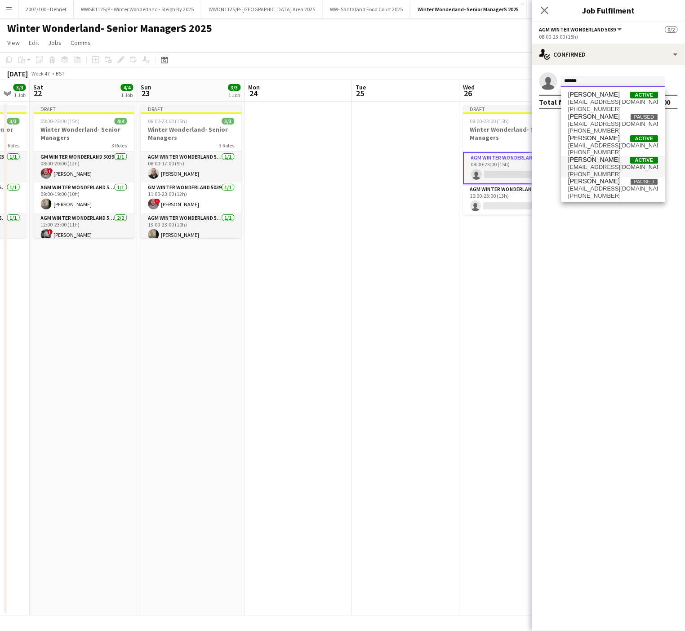
type input "******"
click at [596, 160] on span "[PERSON_NAME]" at bounding box center [595, 160] width 52 height 8
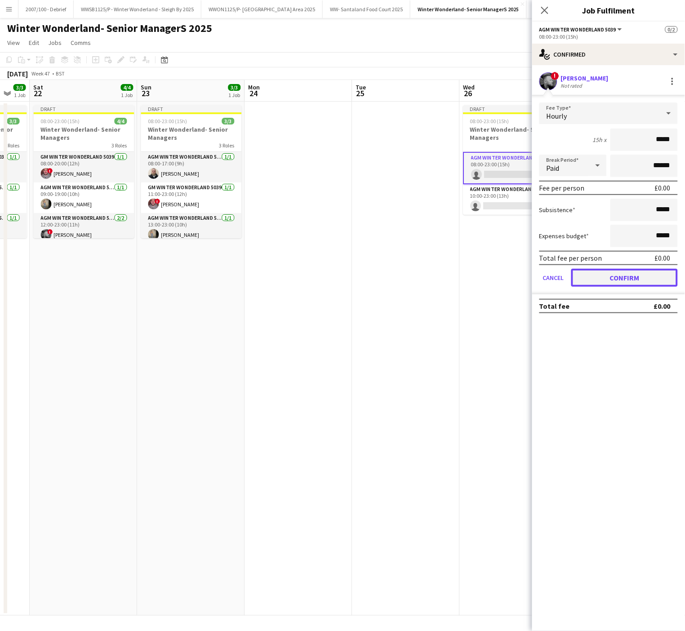
click at [606, 272] on button "Confirm" at bounding box center [624, 278] width 107 height 18
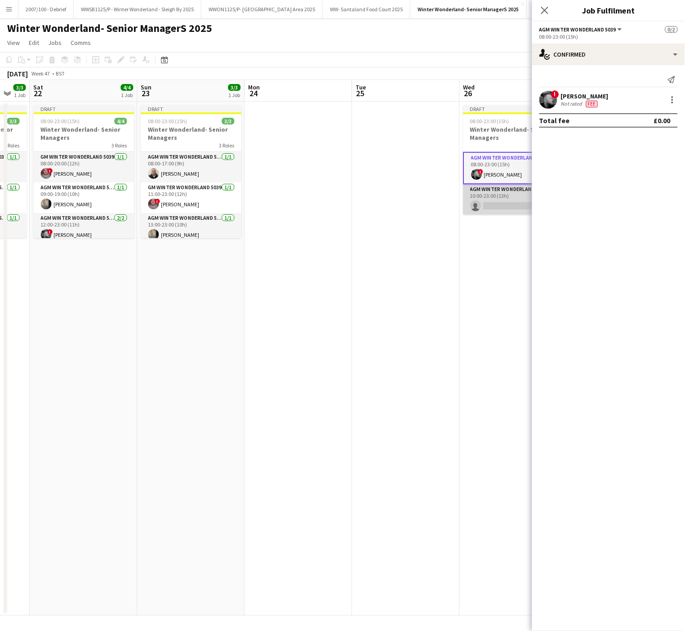
click at [515, 197] on app-card-role "AGM Winter Wonderland 5039 0/1 10:00-23:00 (13h) single-neutral-actions" at bounding box center [513, 199] width 101 height 31
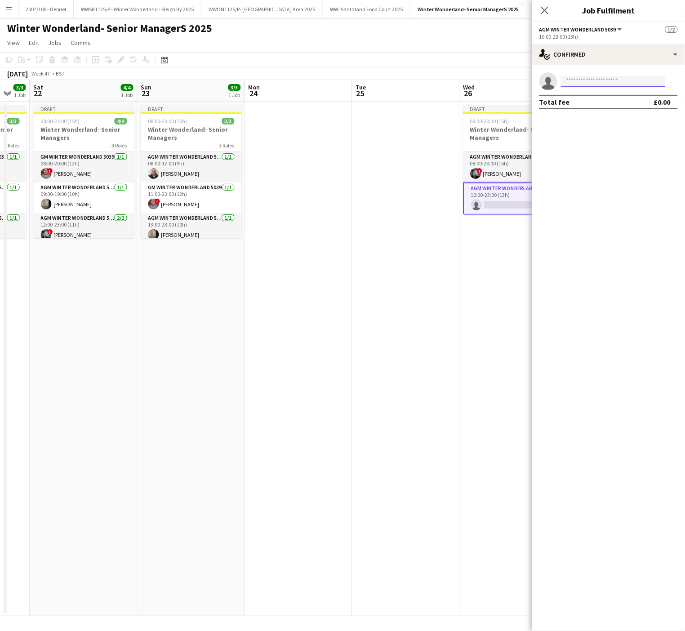
click at [597, 83] on input at bounding box center [613, 81] width 104 height 11
type input "*********"
click at [605, 105] on span "[EMAIL_ADDRESS][DOMAIN_NAME]" at bounding box center [614, 101] width 90 height 7
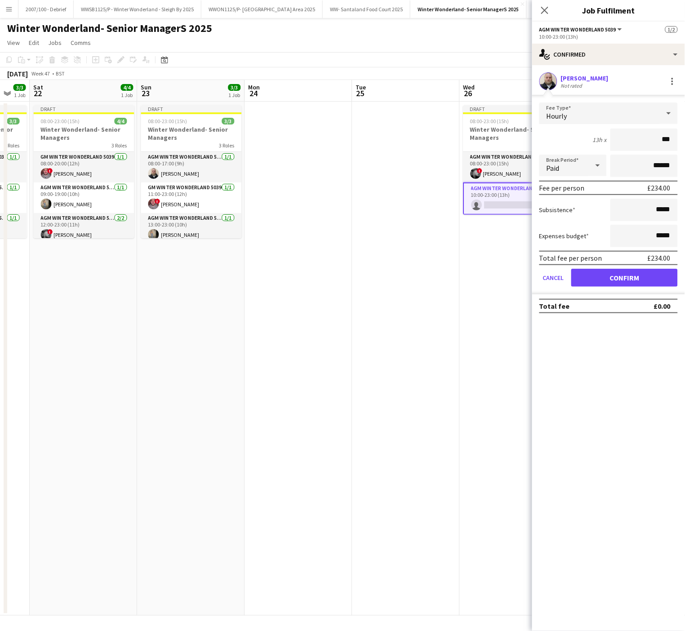
type input "**"
type input "*****"
click button "Confirm" at bounding box center [624, 278] width 107 height 18
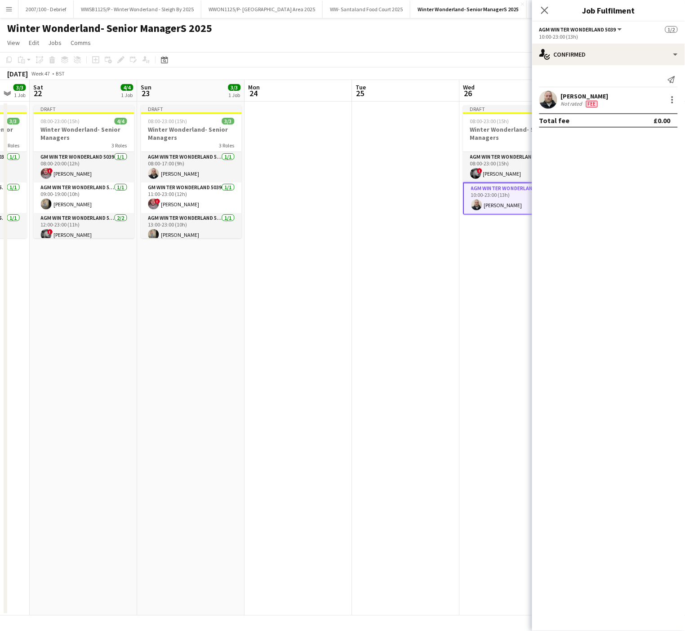
click at [419, 410] on app-date-cell at bounding box center [405, 359] width 107 height 514
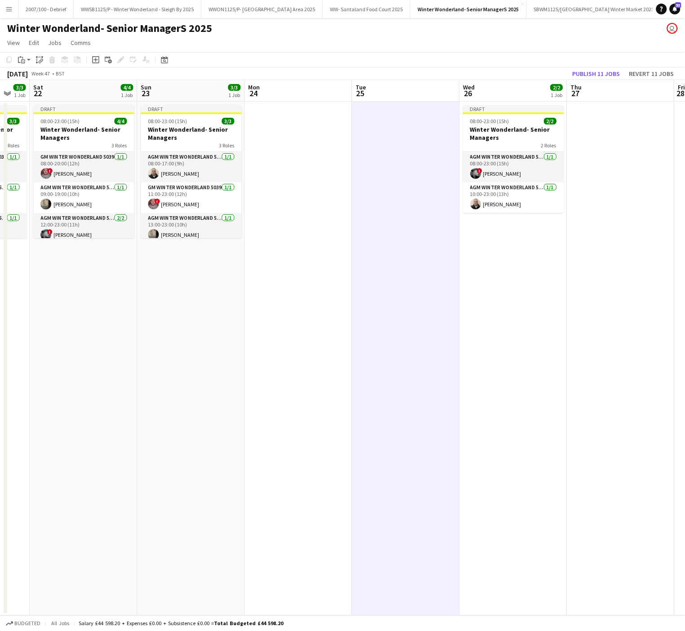
click at [292, 380] on app-date-cell at bounding box center [298, 359] width 107 height 514
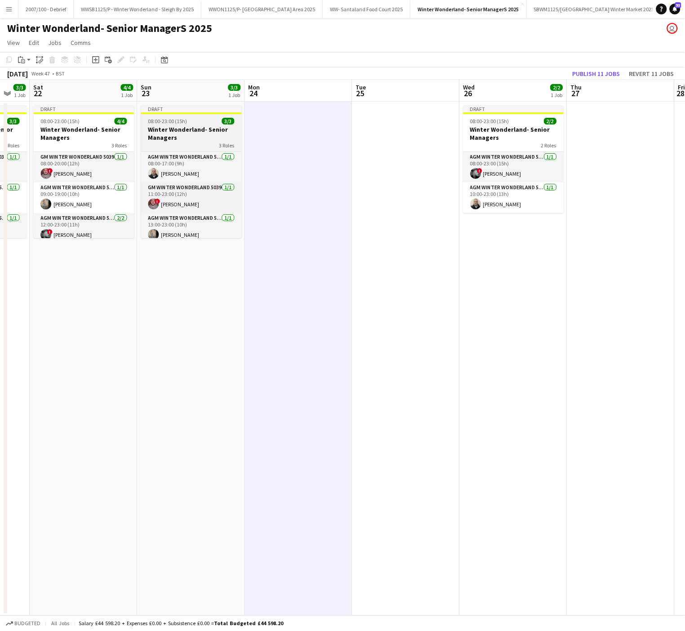
click at [150, 125] on h3 "Winter Wonderland- Senior Managers" at bounding box center [191, 133] width 101 height 16
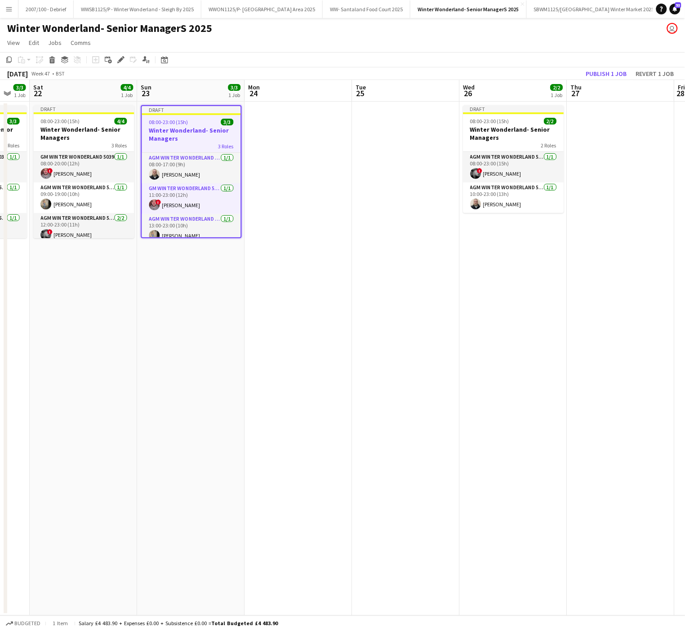
click at [61, 95] on app-board-header-date "Sat 22 4/4 1 Job" at bounding box center [83, 91] width 107 height 22
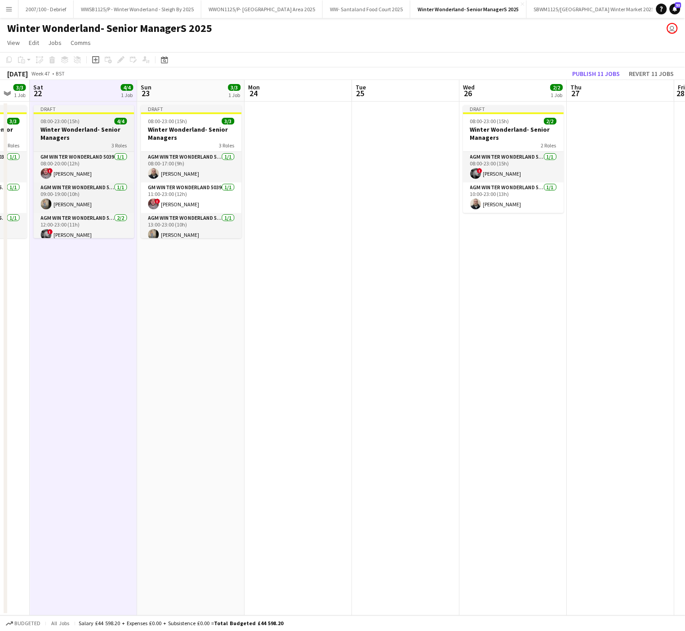
click at [63, 122] on span "08:00-23:00 (15h)" at bounding box center [60, 121] width 39 height 7
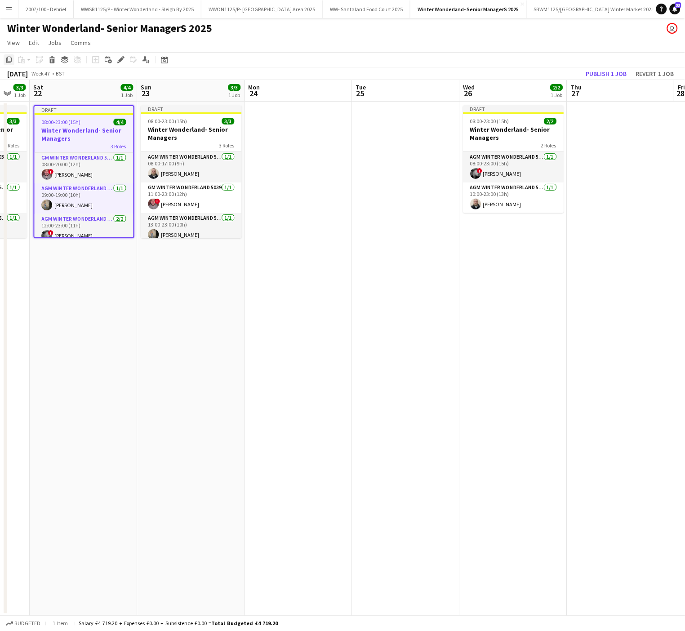
click at [9, 62] on icon at bounding box center [8, 60] width 5 height 6
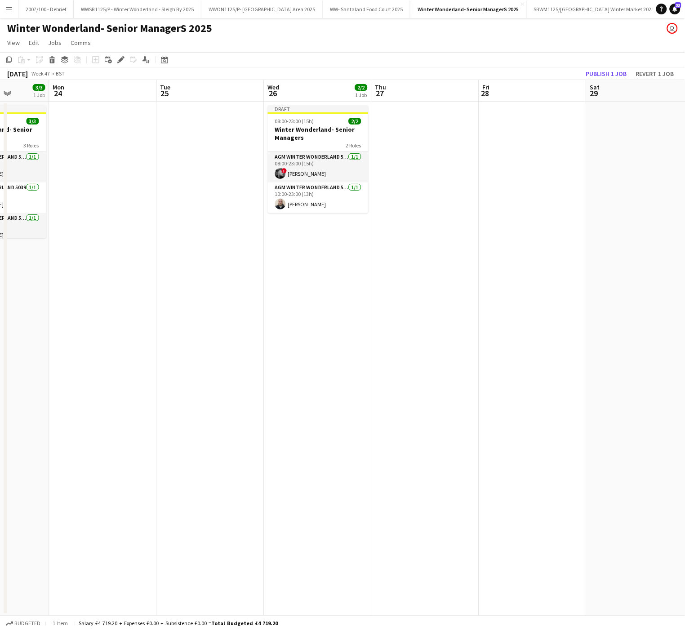
drag, startPoint x: 548, startPoint y: 276, endPoint x: 447, endPoint y: 278, distance: 100.7
click at [447, 278] on app-calendar-viewport "Thu 20 3/3 1 Job Fri 21 3/3 1 Job Sat 22 4/4 1 Job Sun 23 3/3 1 Job Mon 24 Tue …" at bounding box center [342, 348] width 685 height 536
click at [400, 168] on app-date-cell at bounding box center [427, 359] width 107 height 514
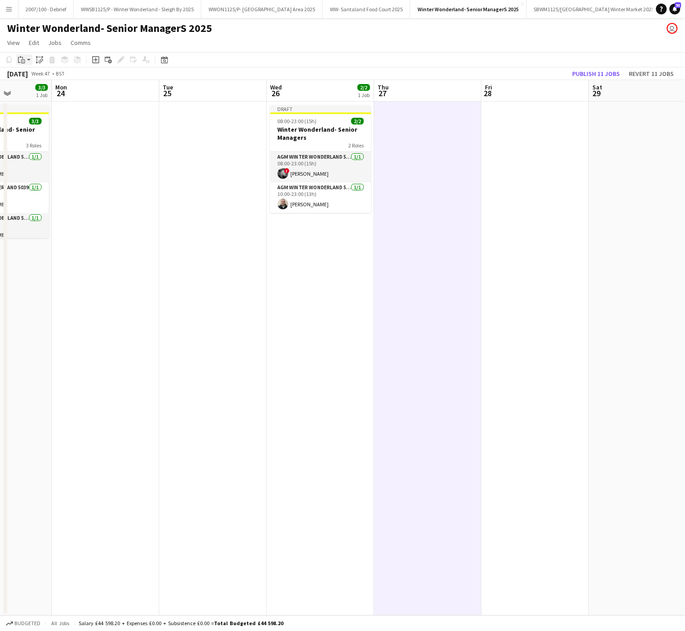
click at [25, 60] on div "Paste" at bounding box center [21, 59] width 11 height 11
click at [32, 78] on link "Paste Ctrl+V" at bounding box center [66, 77] width 85 height 8
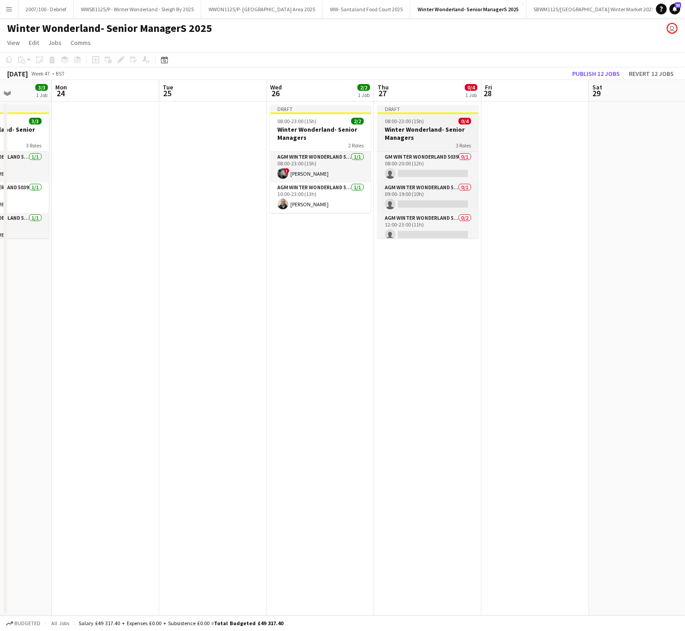
click at [439, 122] on div "08:00-23:00 (15h) 0/4" at bounding box center [428, 121] width 101 height 7
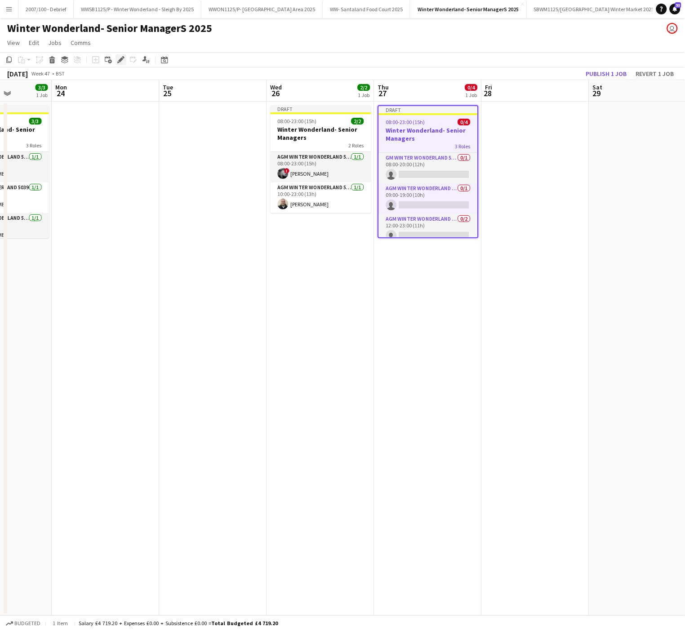
click at [117, 62] on icon at bounding box center [118, 62] width 2 height 2
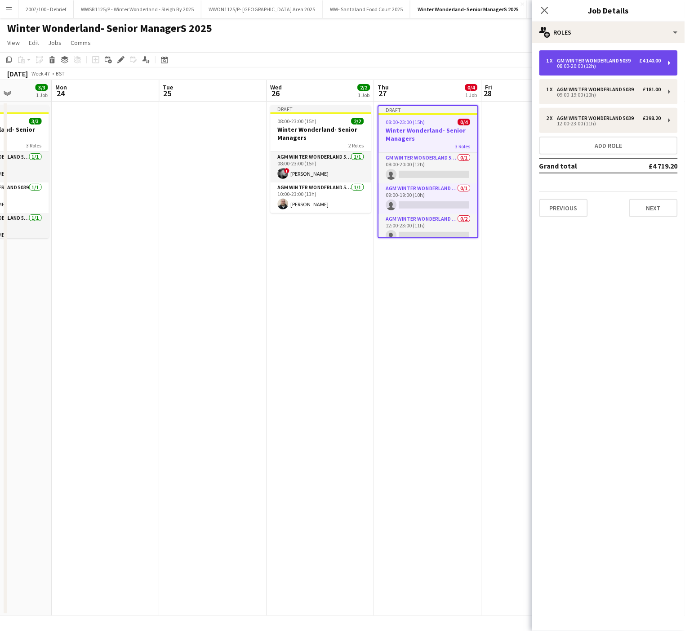
click at [585, 61] on div "GM Winter Wonderland 5039" at bounding box center [595, 61] width 77 height 6
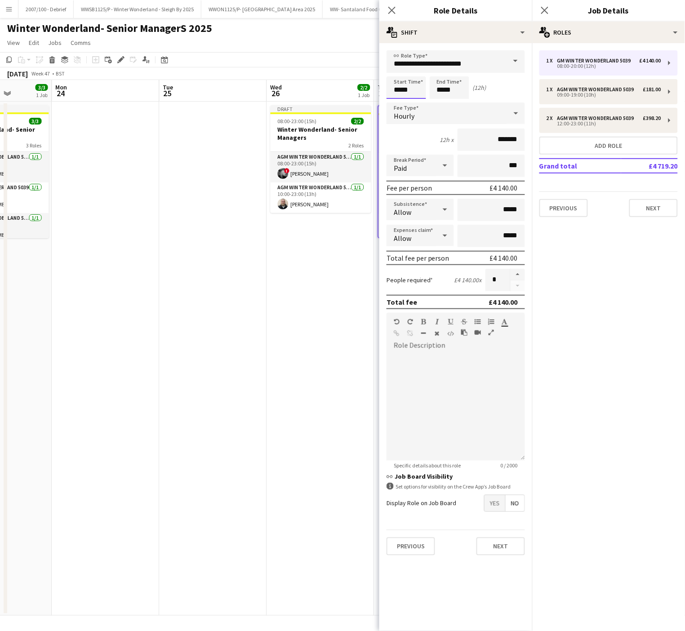
click at [402, 86] on input "*****" at bounding box center [407, 87] width 40 height 22
click at [397, 69] on div at bounding box center [397, 71] width 18 height 9
type input "*****"
click at [397, 69] on div at bounding box center [397, 71] width 18 height 9
click at [442, 79] on input "*****" at bounding box center [450, 87] width 40 height 22
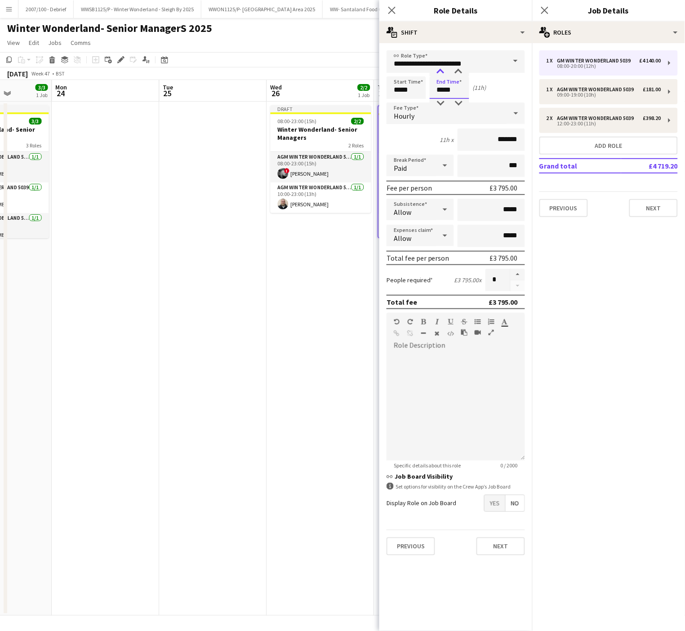
click at [440, 70] on div at bounding box center [441, 71] width 18 height 9
type input "*****"
click at [440, 70] on div at bounding box center [441, 71] width 18 height 9
click at [590, 96] on div "09:00-19:00 (10h)" at bounding box center [604, 95] width 115 height 4
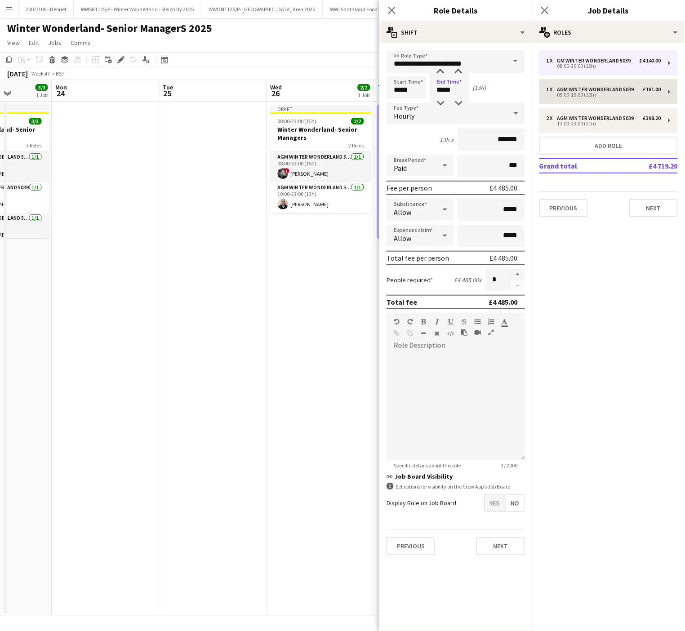
type input "**********"
type input "*****"
type input "******"
click at [396, 97] on input "*****" at bounding box center [407, 87] width 40 height 22
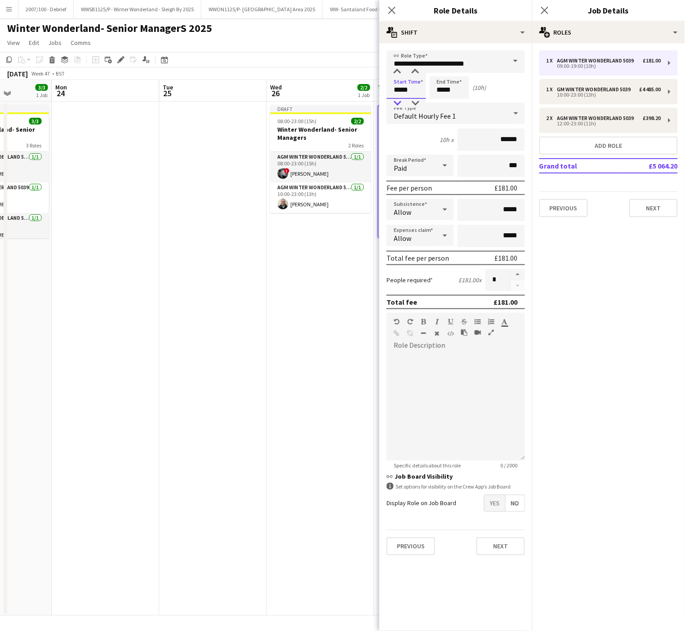
type input "*****"
click at [398, 104] on div at bounding box center [397, 103] width 18 height 9
click at [451, 89] on input "*****" at bounding box center [450, 87] width 40 height 22
click at [443, 102] on div at bounding box center [441, 103] width 18 height 9
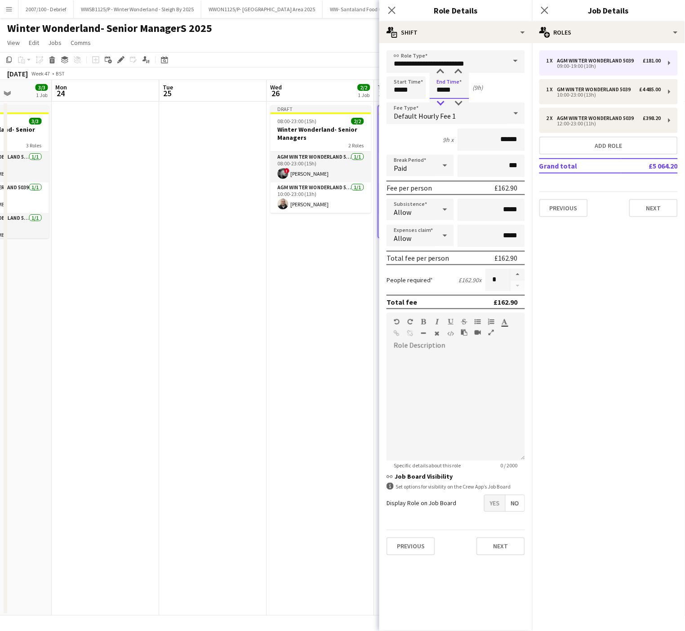
type input "*****"
click at [443, 102] on div at bounding box center [441, 103] width 18 height 9
click at [583, 125] on div "12:00-23:00 (11h)" at bounding box center [604, 123] width 115 height 4
type input "*****"
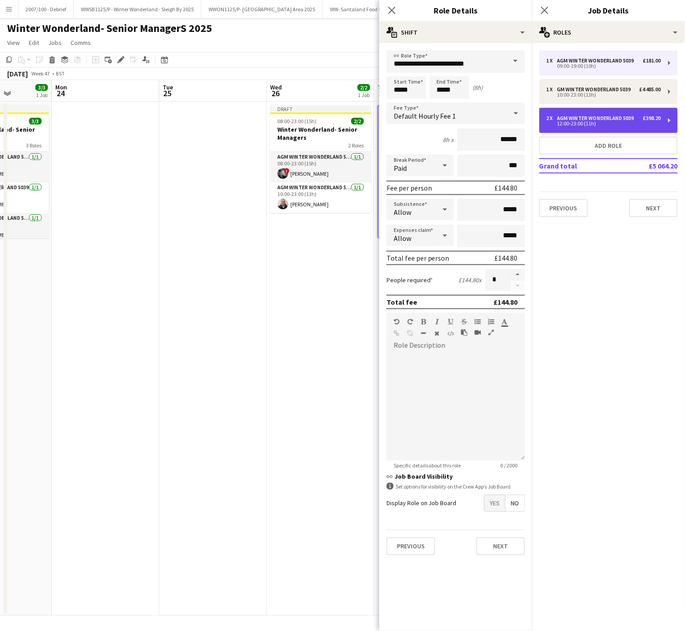
type input "*"
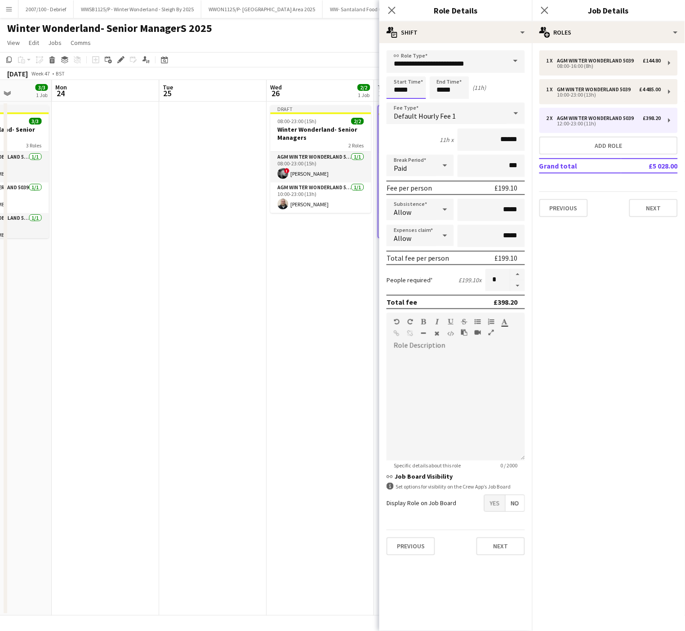
click at [398, 92] on input "*****" at bounding box center [407, 87] width 40 height 22
click at [325, 314] on app-date-cell "Draft 08:00-23:00 (15h) 2/2 Winter Wonderland- Senior Managers 2 Roles AGM Wint…" at bounding box center [320, 359] width 107 height 514
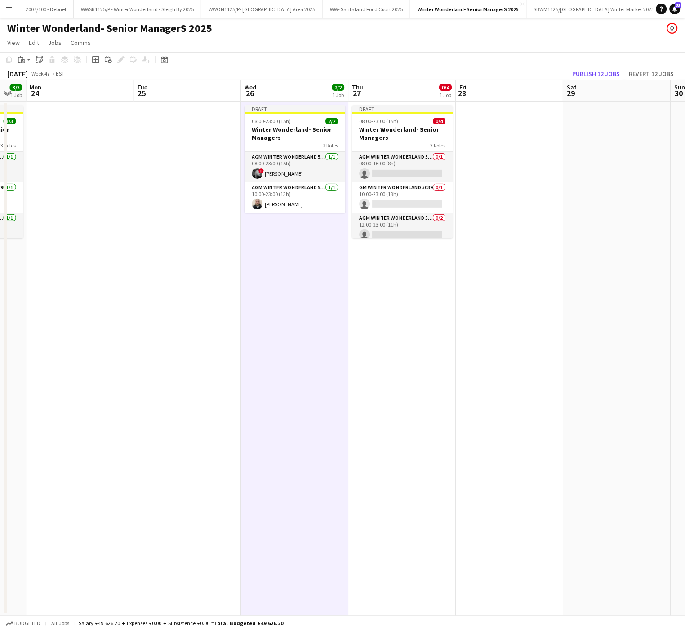
drag, startPoint x: 550, startPoint y: 344, endPoint x: 521, endPoint y: 340, distance: 29.9
click at [521, 340] on app-calendar-viewport "Thu 20 3/3 1 Job Fri 21 3/3 1 Job Sat 22 4/4 1 Job Sun 23 3/3 1 Job Mon 24 Tue …" at bounding box center [342, 348] width 685 height 536
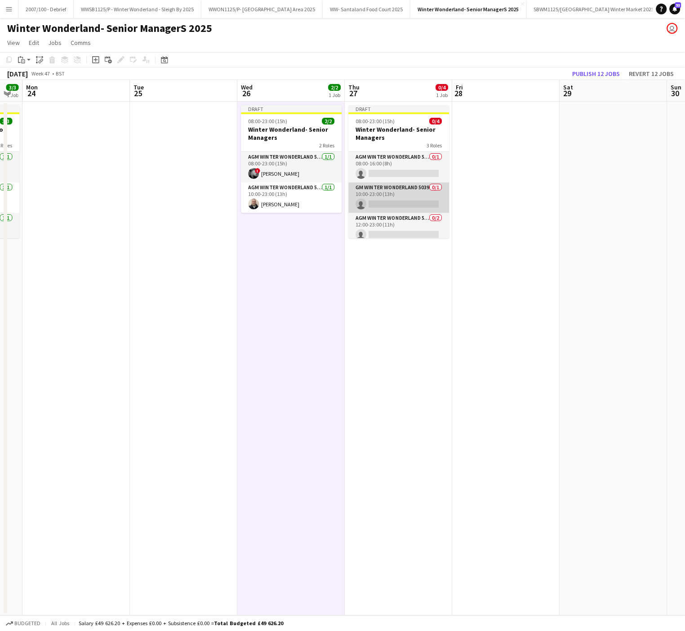
click at [393, 198] on app-card-role "GM Winter Wonderland 5039 0/1 10:00-23:00 (13h) single-neutral-actions" at bounding box center [399, 198] width 101 height 31
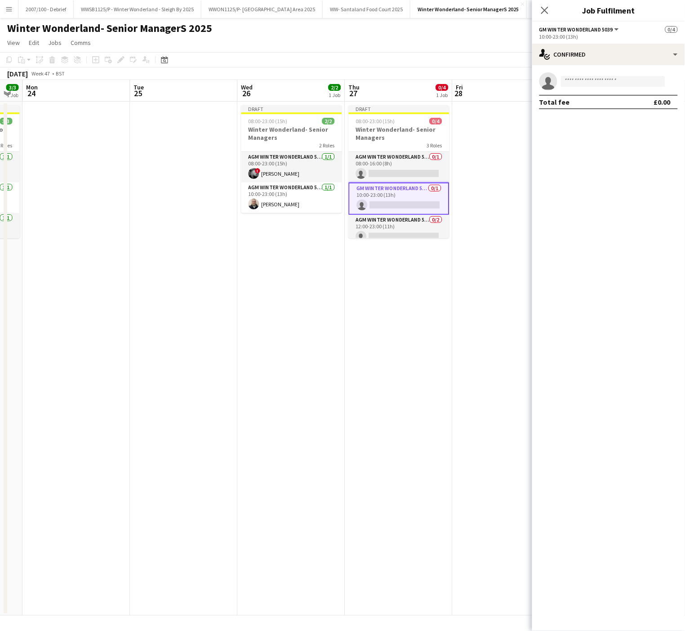
click at [575, 89] on app-invite-slot "single-neutral-actions" at bounding box center [608, 81] width 153 height 18
click at [575, 83] on input at bounding box center [613, 81] width 104 height 11
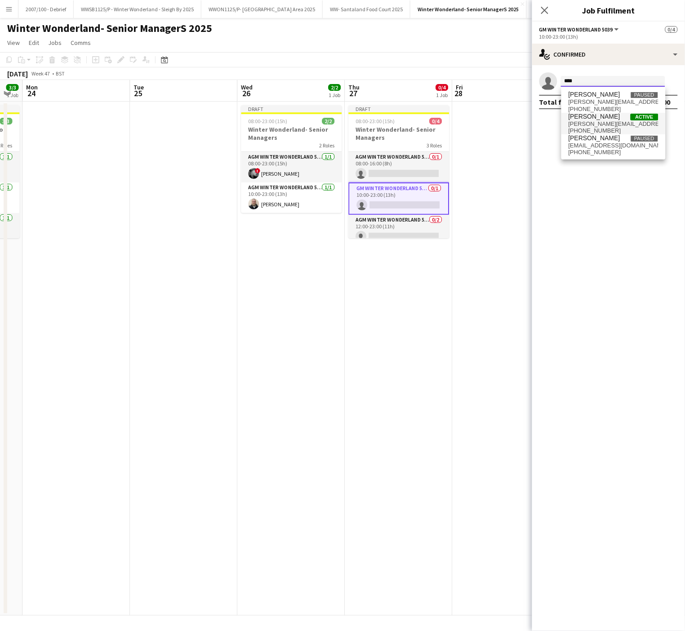
type input "****"
click at [597, 117] on span "[PERSON_NAME]" at bounding box center [595, 117] width 52 height 8
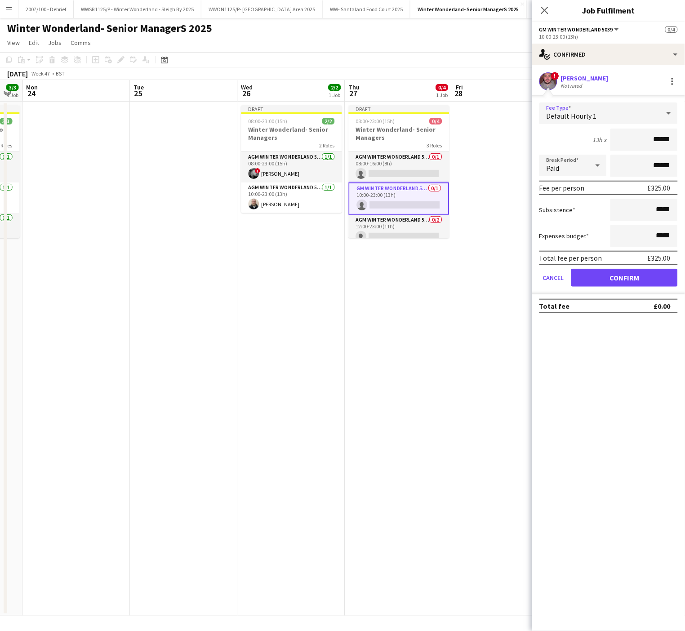
click at [597, 117] on div "Default Hourly 1" at bounding box center [599, 113] width 120 height 22
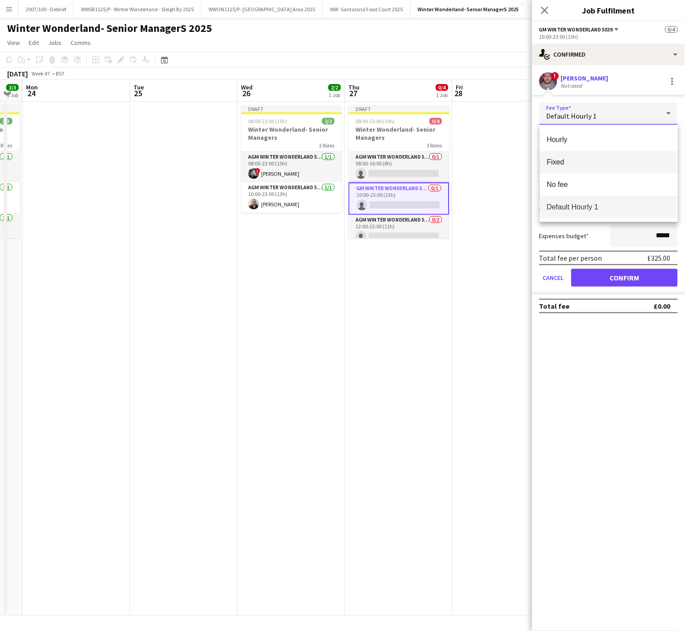
click at [592, 166] on span "Fixed" at bounding box center [609, 162] width 124 height 9
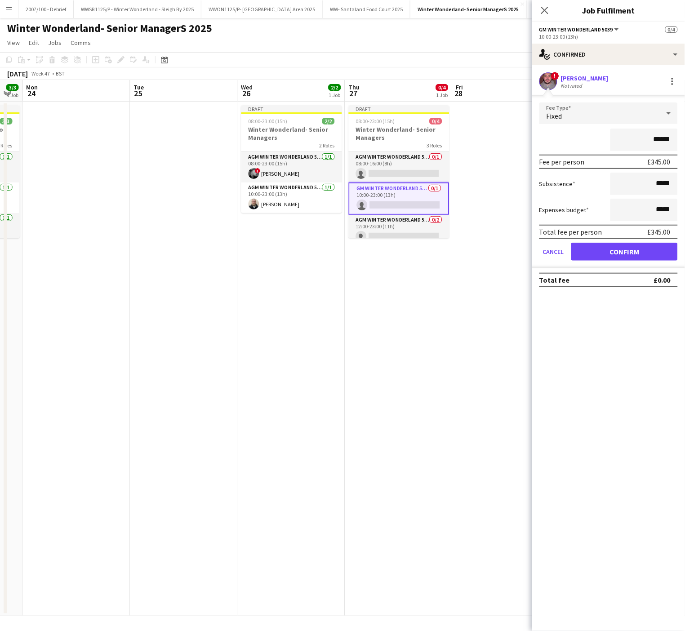
type input "*******"
click button "Confirm" at bounding box center [624, 252] width 107 height 18
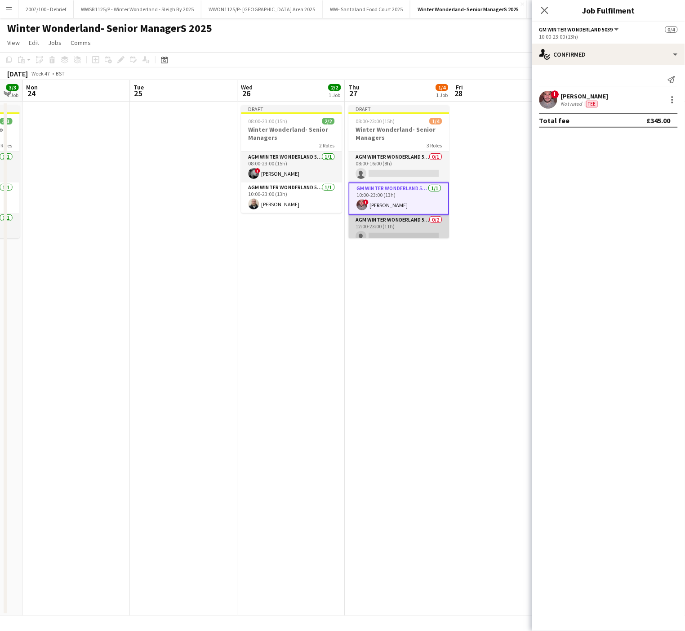
click at [388, 223] on app-card-role "AGM Winter Wonderland 5039 0/2 12:00-23:00 (11h) single-neutral-actions single-…" at bounding box center [399, 237] width 101 height 44
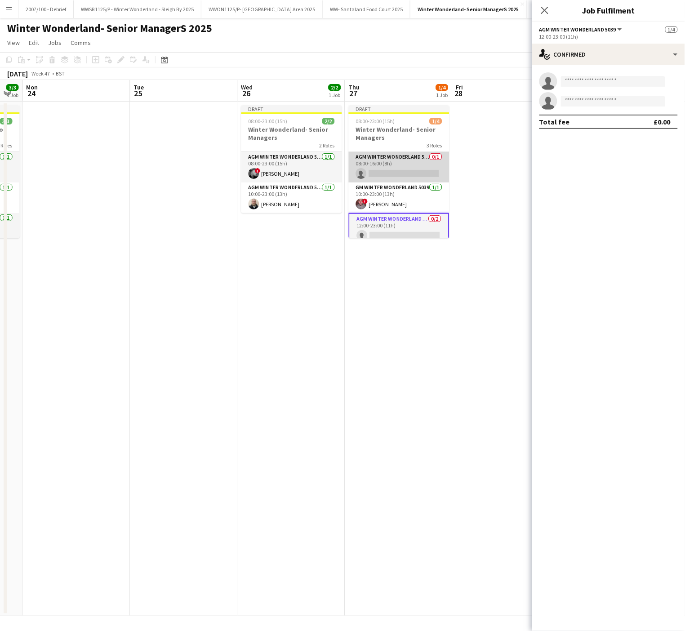
click at [401, 169] on app-card-role "AGM Winter Wonderland 5039 0/1 08:00-16:00 (8h) single-neutral-actions" at bounding box center [399, 167] width 101 height 31
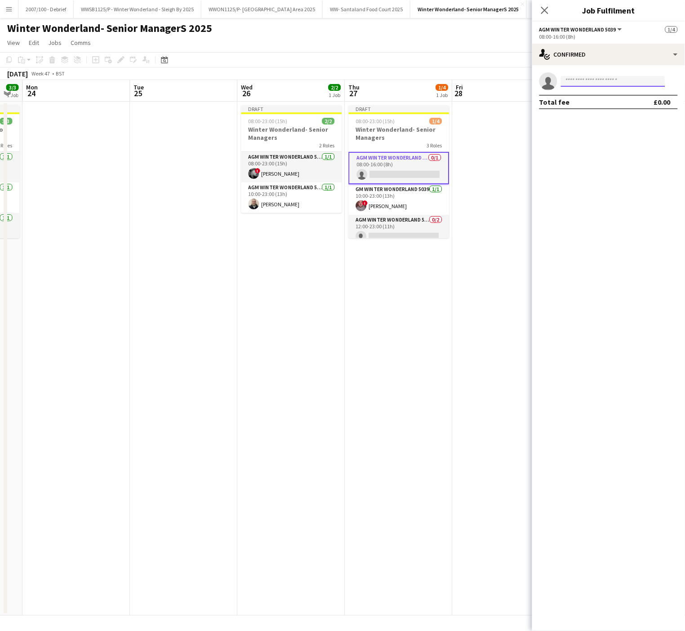
click at [602, 82] on input at bounding box center [613, 81] width 104 height 11
type input "***"
click at [602, 99] on span "[EMAIL_ADDRESS][DOMAIN_NAME]" at bounding box center [614, 101] width 90 height 7
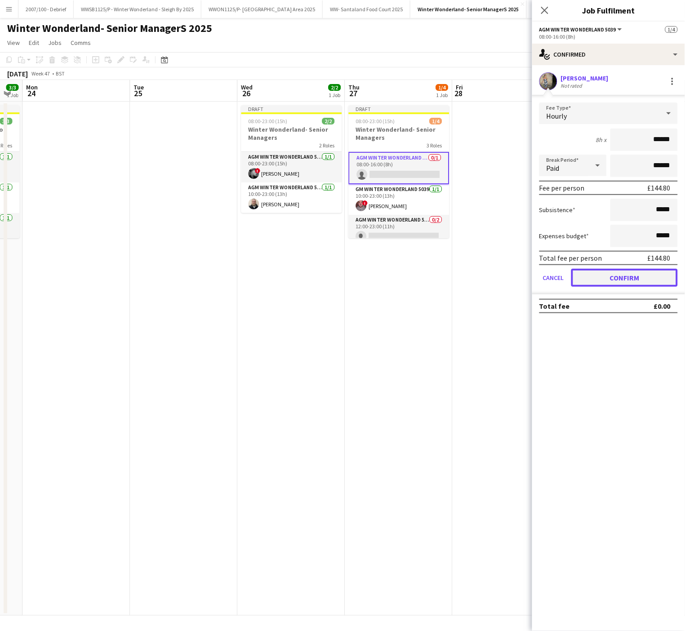
click at [610, 270] on button "Confirm" at bounding box center [624, 278] width 107 height 18
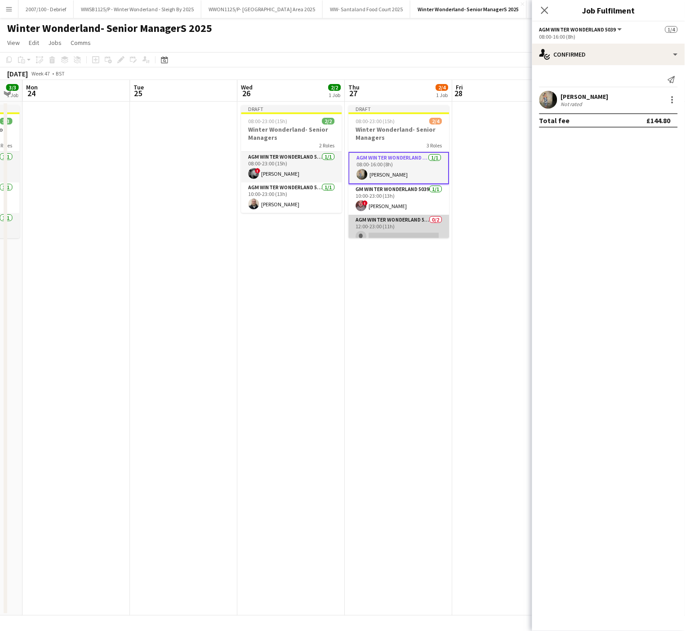
click at [389, 226] on app-card-role "AGM Winter Wonderland 5039 0/2 12:00-23:00 (11h) single-neutral-actions single-…" at bounding box center [399, 237] width 101 height 44
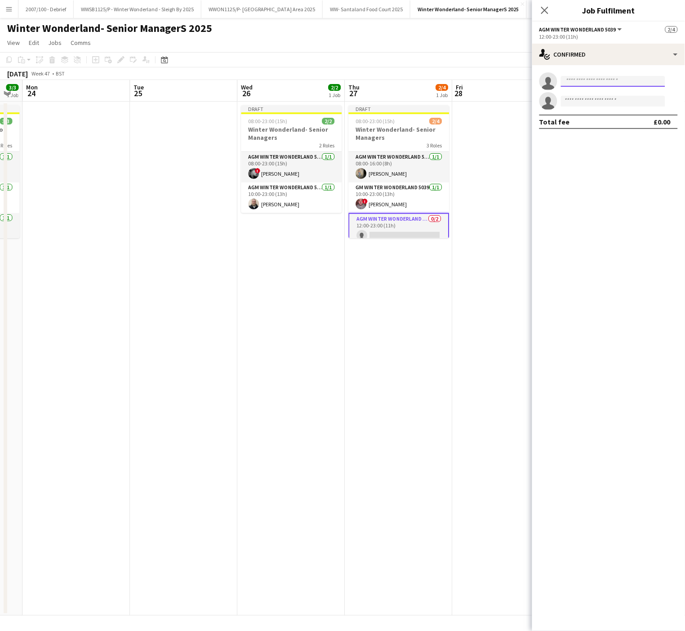
click at [579, 85] on input at bounding box center [613, 81] width 104 height 11
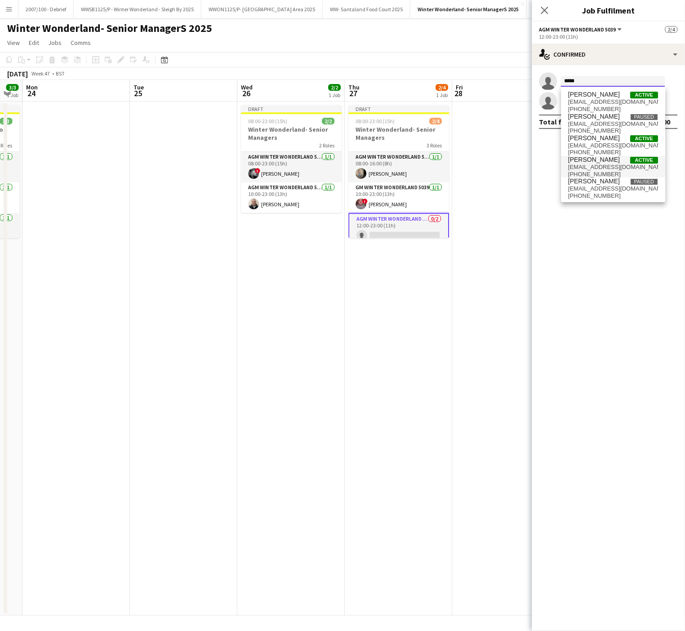
type input "*****"
click at [608, 157] on span "[PERSON_NAME] Active" at bounding box center [614, 160] width 90 height 8
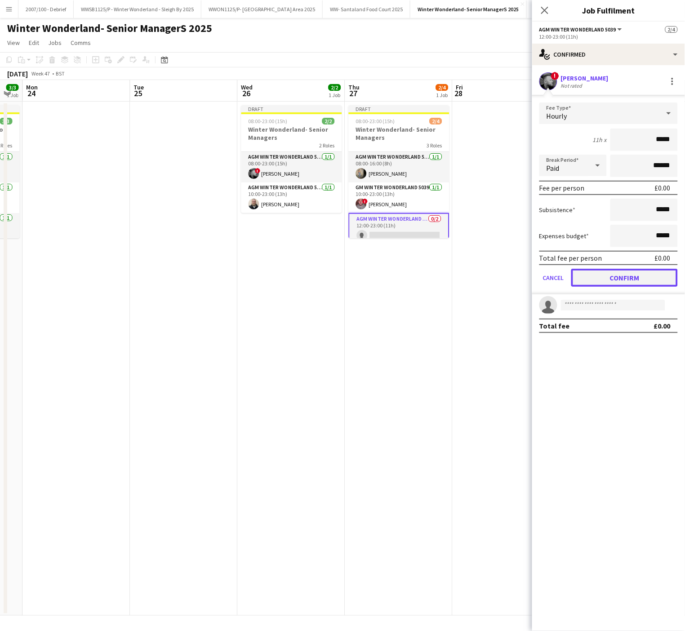
click at [620, 278] on button "Confirm" at bounding box center [624, 278] width 107 height 18
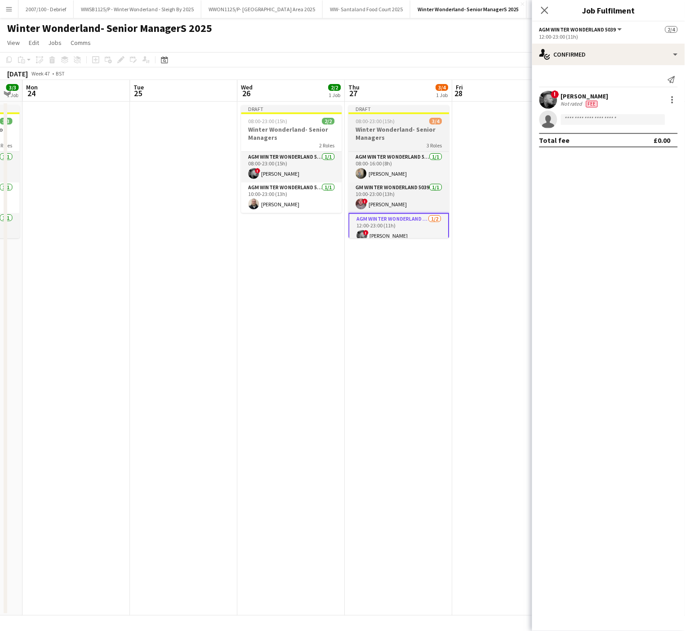
click at [403, 139] on h3 "Winter Wonderland- Senior Managers" at bounding box center [399, 133] width 101 height 16
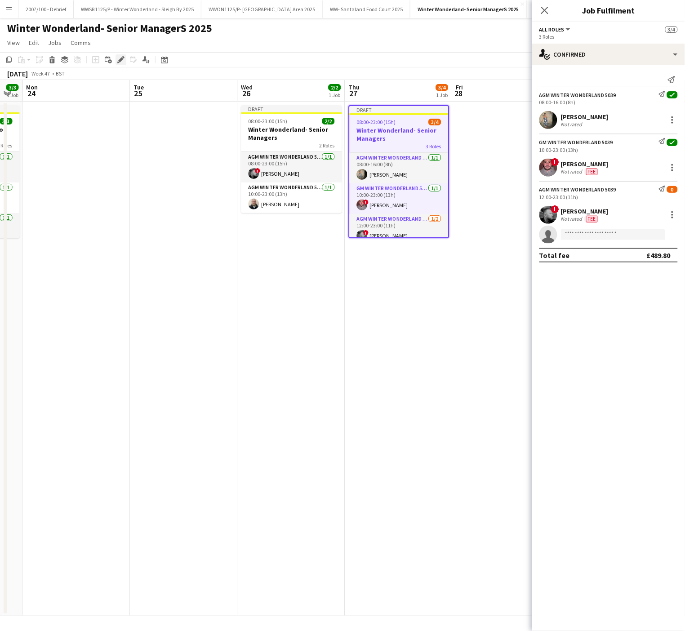
click at [124, 60] on icon "Edit" at bounding box center [120, 59] width 7 height 7
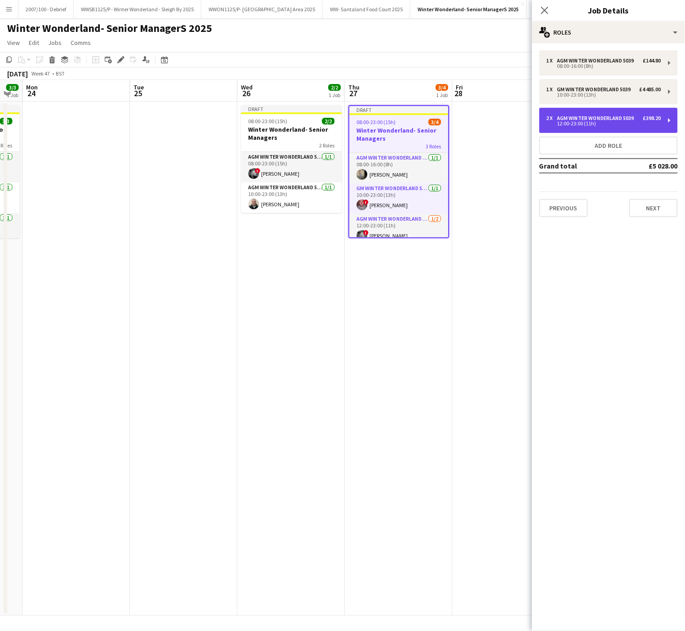
click at [639, 125] on div "12:00-23:00 (11h)" at bounding box center [604, 123] width 115 height 4
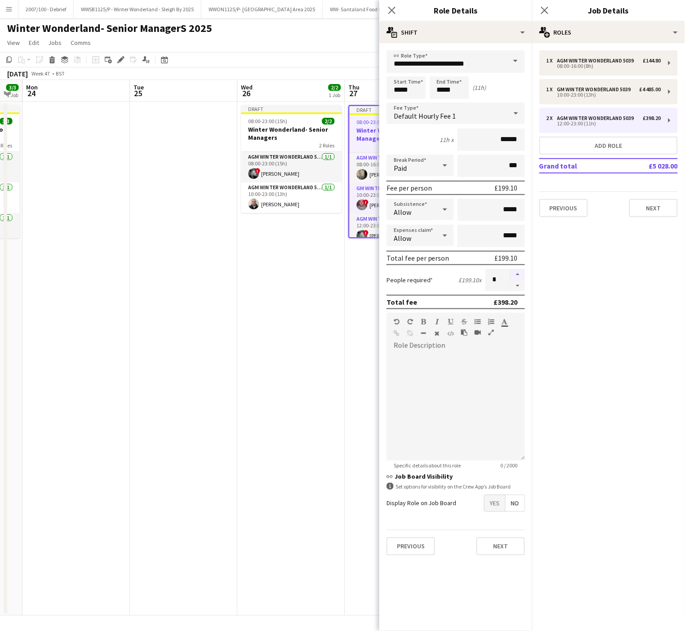
click at [518, 275] on button "button" at bounding box center [518, 275] width 14 height 12
type input "*"
click at [216, 380] on app-date-cell at bounding box center [183, 359] width 107 height 514
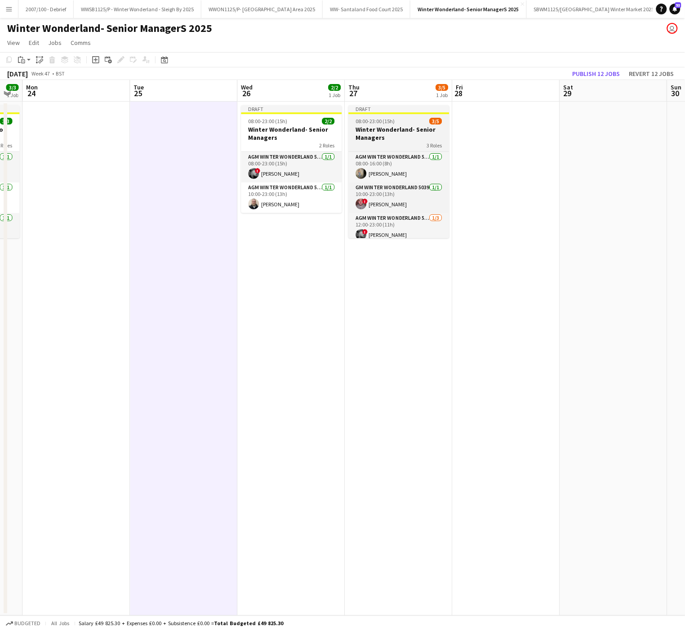
scroll to position [33, 0]
click at [378, 134] on h3 "Winter Wonderland- Senior Managers" at bounding box center [399, 133] width 101 height 16
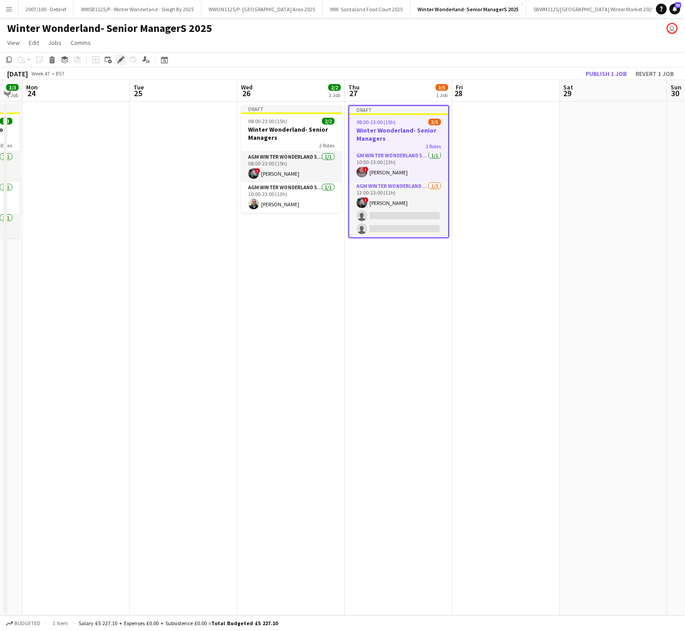
click at [116, 55] on div "Edit" at bounding box center [121, 59] width 11 height 11
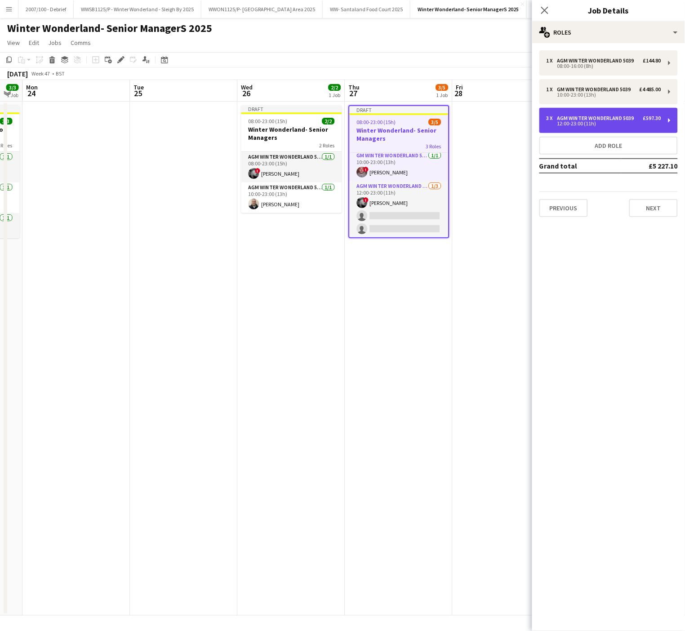
click at [610, 114] on div "3 x AGM Winter Wonderland 5039 £597.30 12:00-23:00 (11h)" at bounding box center [608, 120] width 138 height 25
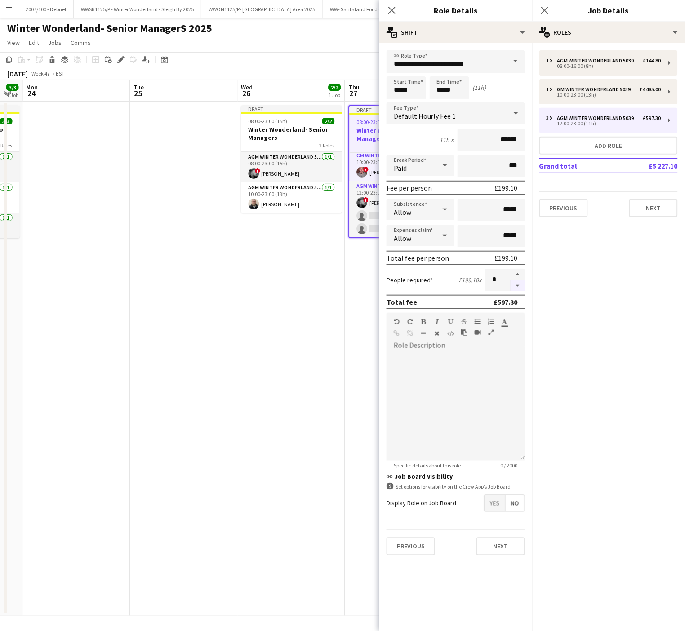
click at [521, 284] on button "button" at bounding box center [518, 286] width 14 height 11
type input "*"
click at [253, 333] on app-date-cell "Draft 08:00-23:00 (15h) 2/2 Winter Wonderland- Senior Managers 2 Roles AGM Wint…" at bounding box center [291, 359] width 107 height 514
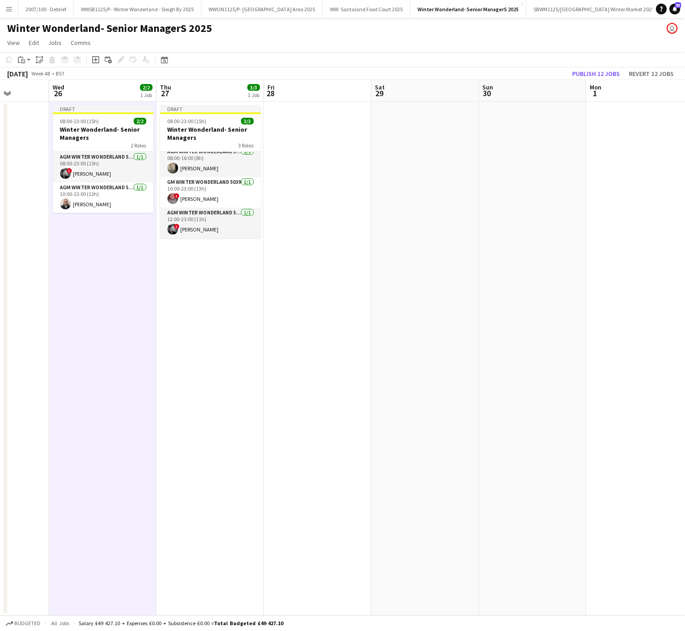
scroll to position [0, 393]
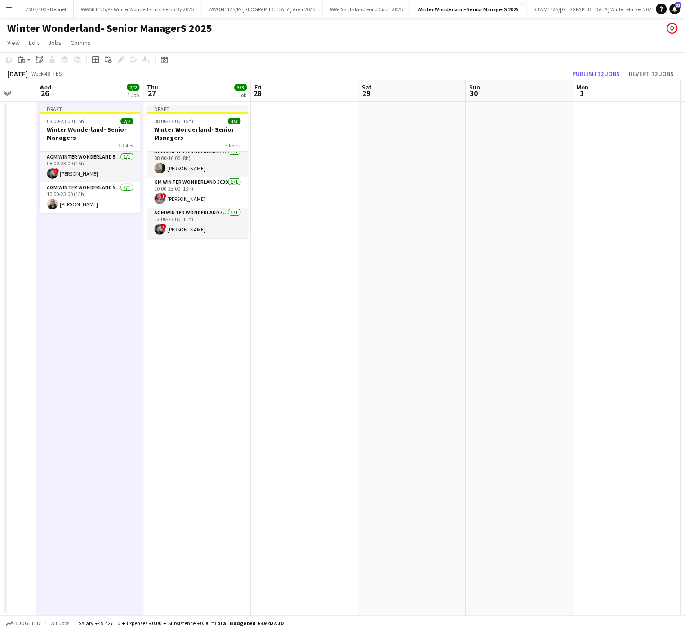
drag, startPoint x: 544, startPoint y: 217, endPoint x: 343, endPoint y: 232, distance: 201.9
click at [343, 232] on app-calendar-viewport "Sat 22 4/4 1 Job Sun 23 3/3 1 Job Mon 24 Tue 25 Wed 26 2/2 1 Job Thu 27 3/3 1 J…" at bounding box center [342, 348] width 685 height 536
click at [177, 137] on h3 "Winter Wonderland- Senior Managers" at bounding box center [197, 133] width 101 height 16
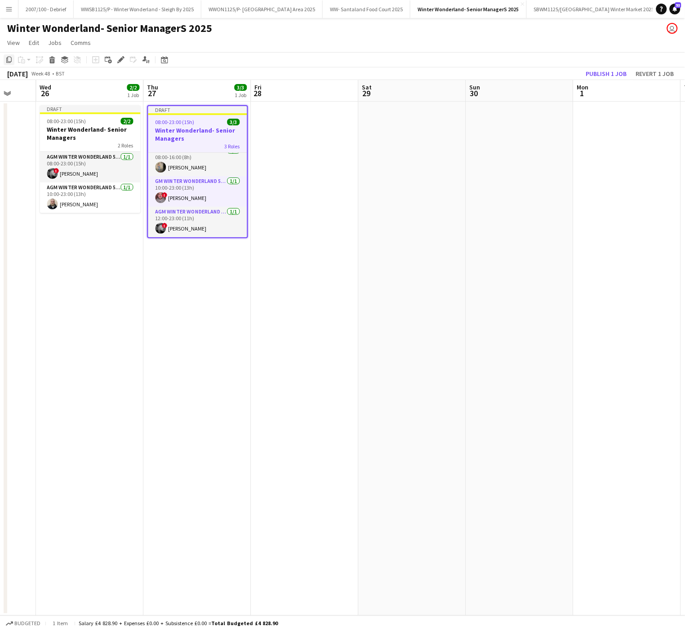
click at [7, 62] on icon at bounding box center [8, 60] width 5 height 6
click at [293, 135] on app-date-cell at bounding box center [304, 359] width 107 height 514
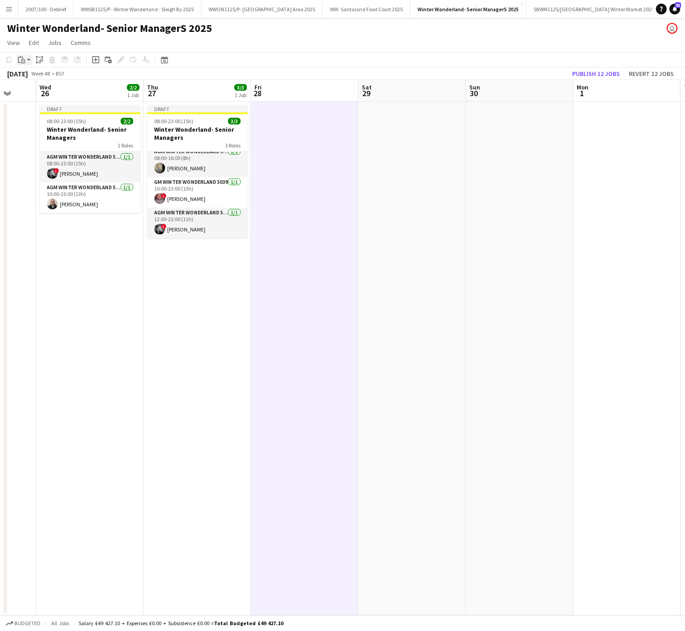
click at [19, 58] on icon "Paste" at bounding box center [21, 59] width 7 height 7
click at [41, 91] on link "Paste with crew Ctrl+Shift+V" at bounding box center [66, 92] width 85 height 8
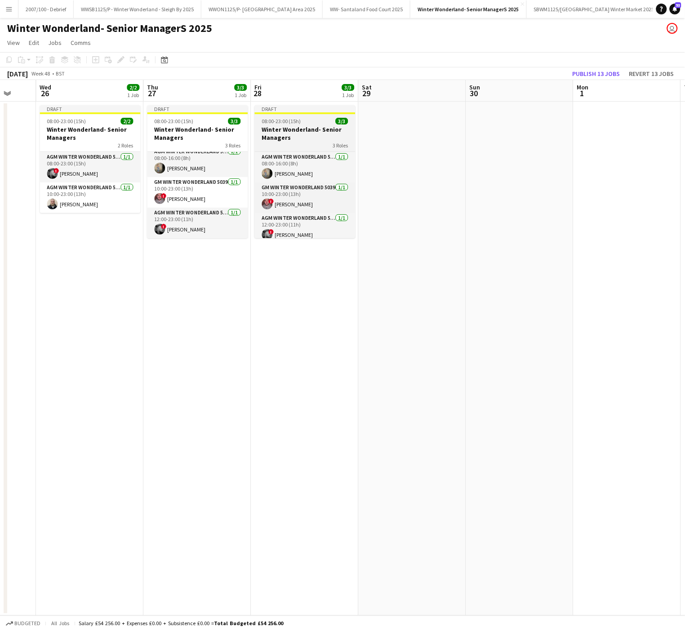
click at [324, 132] on h3 "Winter Wonderland- Senior Managers" at bounding box center [305, 133] width 101 height 16
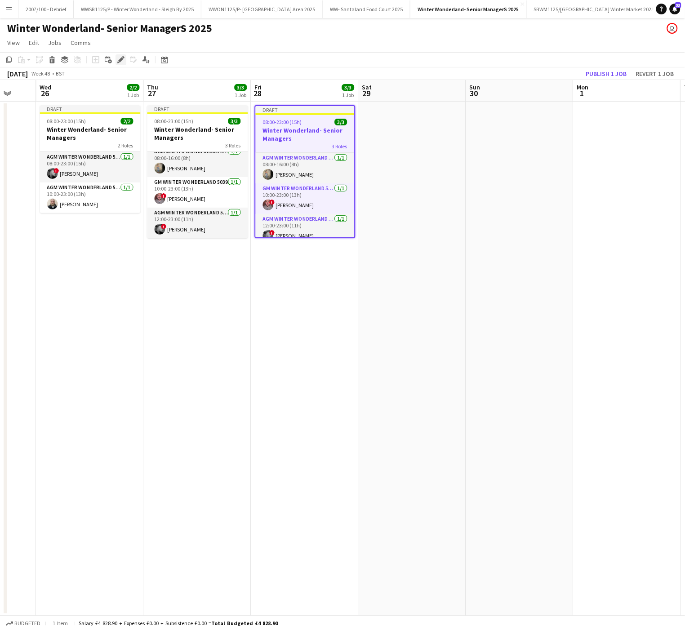
click at [120, 60] on icon at bounding box center [120, 60] width 5 height 5
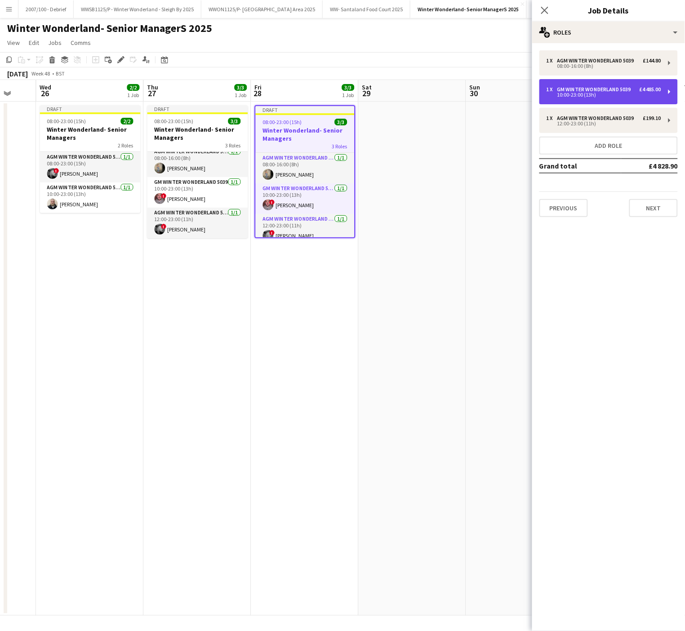
click at [597, 86] on div "GM Winter Wonderland 5039" at bounding box center [595, 89] width 77 height 6
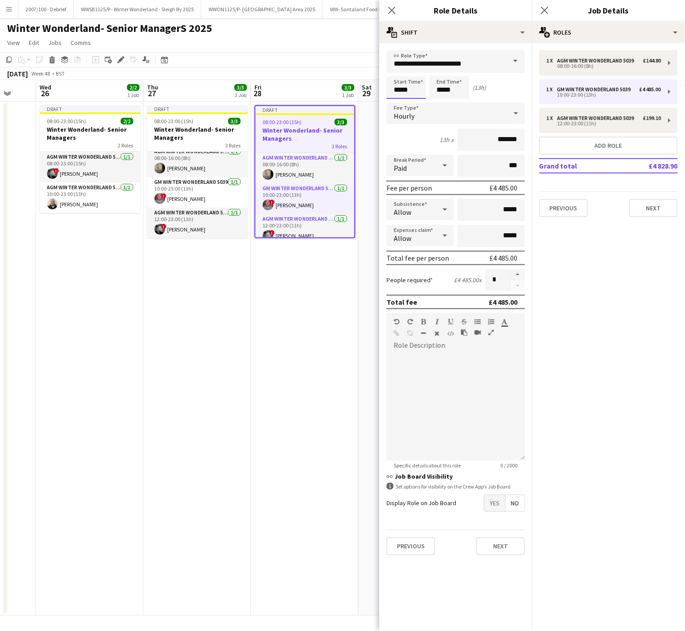
click at [410, 87] on input "*****" at bounding box center [407, 87] width 40 height 22
click at [399, 101] on div at bounding box center [397, 103] width 18 height 9
type input "*****"
click at [399, 101] on div at bounding box center [397, 103] width 18 height 9
click at [438, 91] on input "*****" at bounding box center [450, 87] width 40 height 22
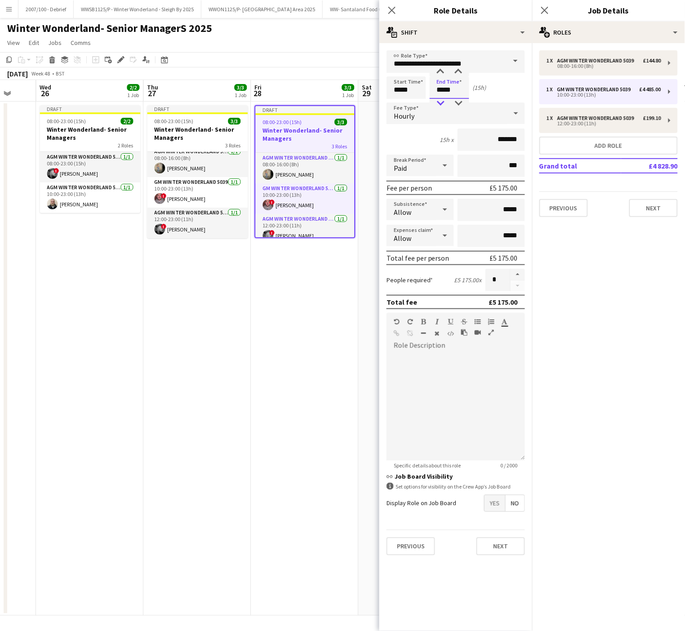
click at [441, 101] on div at bounding box center [441, 103] width 18 height 9
type input "*****"
click at [441, 101] on div at bounding box center [441, 103] width 18 height 9
click at [620, 64] on div "08:00-16:00 (8h)" at bounding box center [604, 66] width 115 height 4
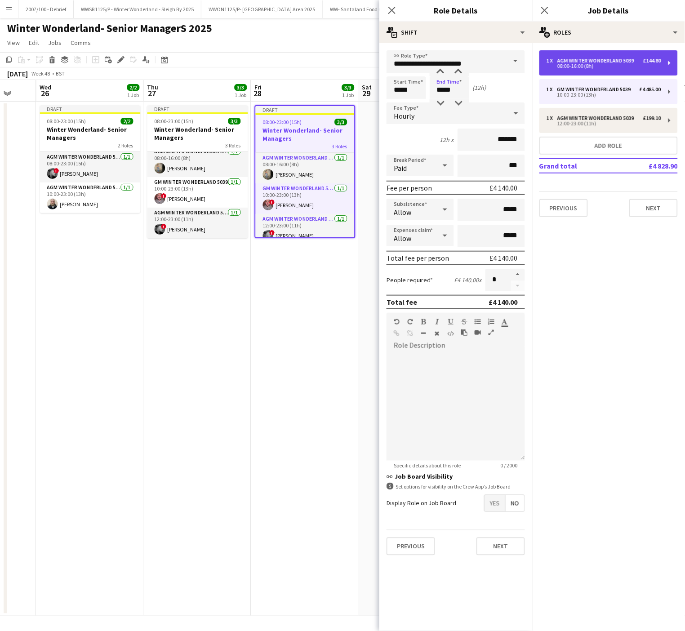
type input "**********"
type input "*****"
type input "******"
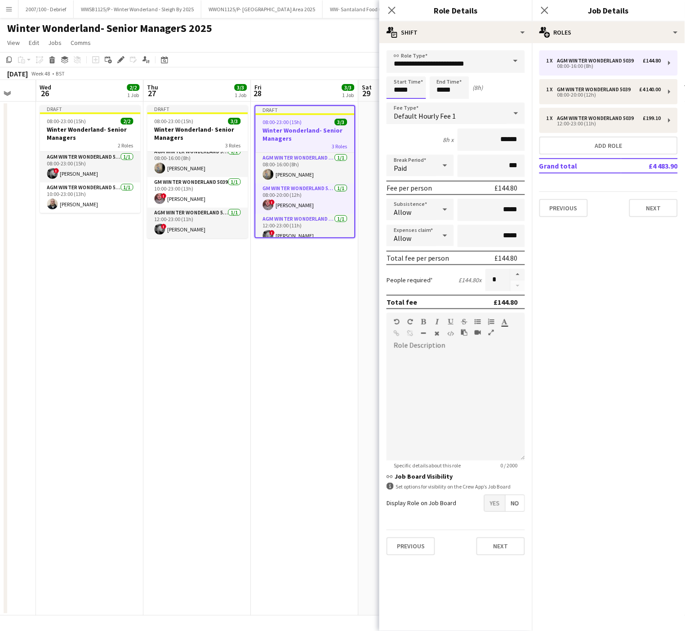
click at [396, 93] on input "*****" at bounding box center [407, 87] width 40 height 22
click at [396, 72] on div at bounding box center [397, 71] width 18 height 9
type input "*****"
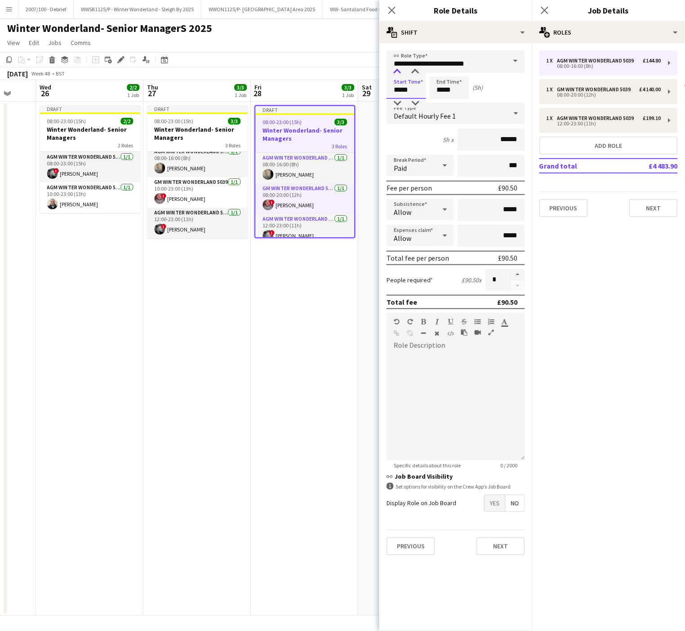
click at [396, 72] on div at bounding box center [397, 71] width 18 height 9
click at [445, 82] on input "*****" at bounding box center [450, 87] width 40 height 22
click at [439, 71] on div at bounding box center [441, 71] width 18 height 9
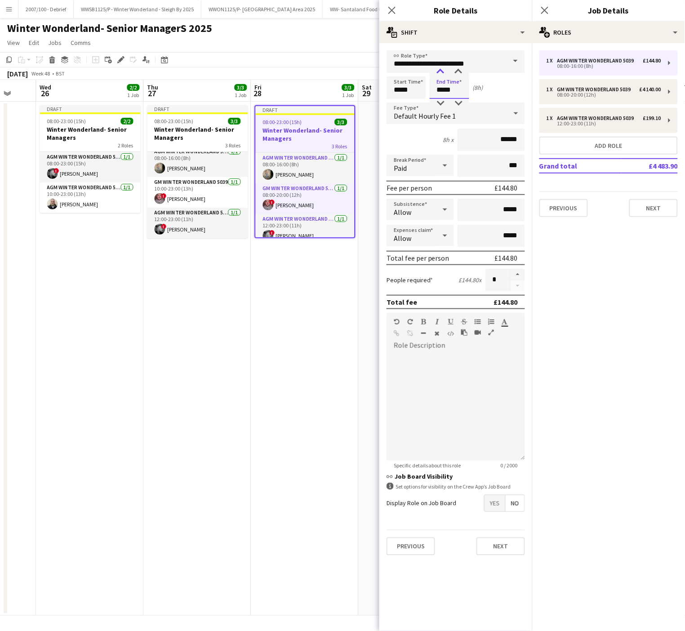
click at [439, 71] on div at bounding box center [441, 71] width 18 height 9
type input "*****"
click at [439, 71] on div at bounding box center [441, 71] width 18 height 9
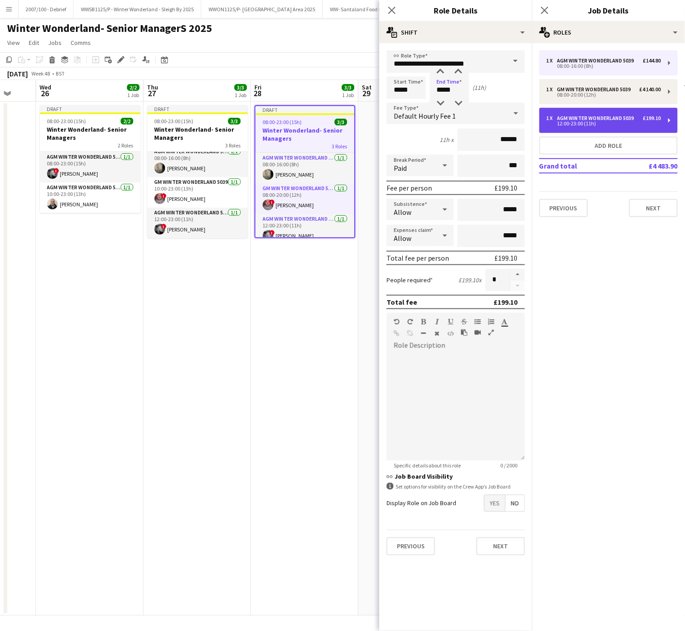
click at [590, 121] on div "12:00-23:00 (11h)" at bounding box center [604, 123] width 115 height 4
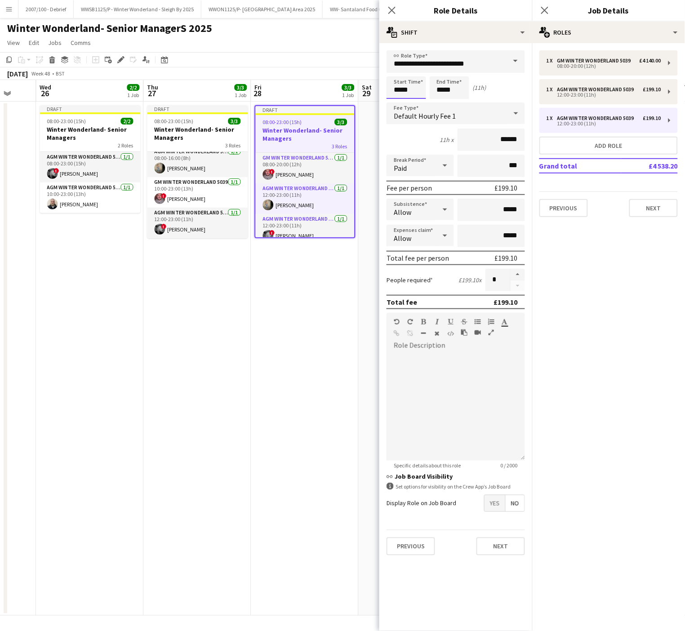
click at [401, 83] on input "*****" at bounding box center [407, 87] width 40 height 22
click at [397, 71] on div at bounding box center [397, 71] width 18 height 9
type input "*****"
click at [397, 71] on div at bounding box center [397, 71] width 18 height 9
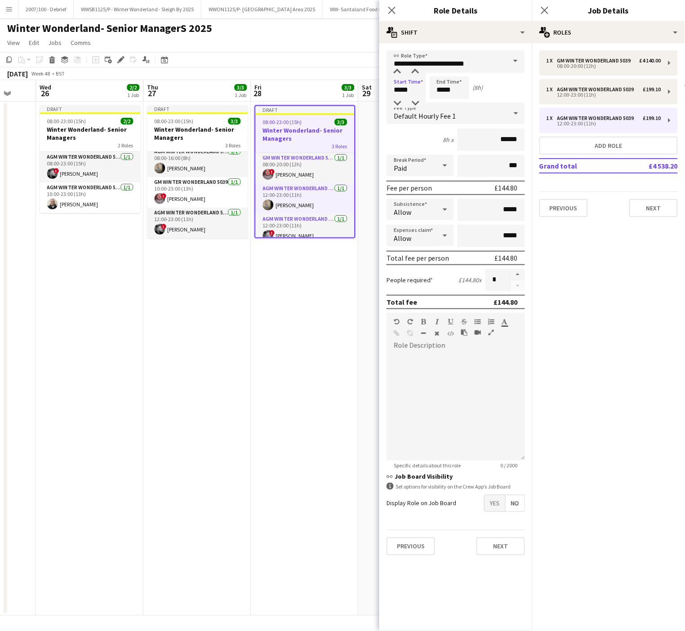
click at [272, 388] on app-date-cell "Draft 08:00-23:00 (15h) 3/3 Winter Wonderland- Senior Managers 3 Roles GM Winte…" at bounding box center [304, 359] width 107 height 514
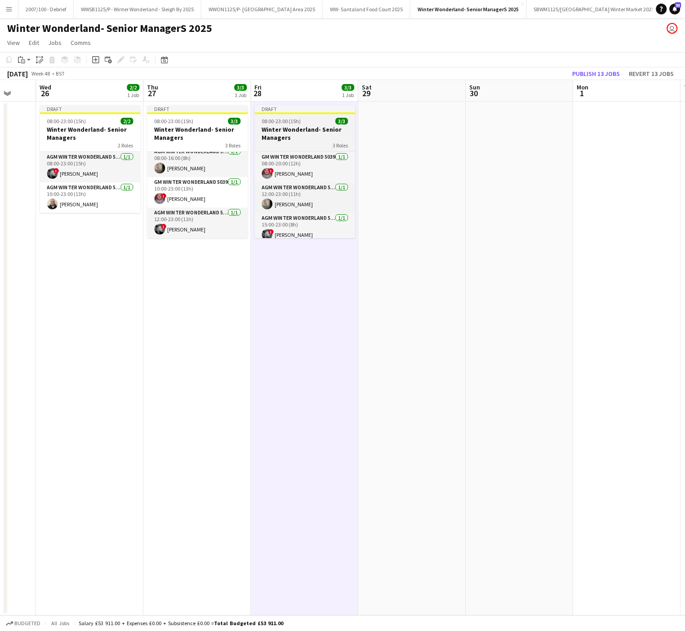
click at [285, 126] on h3 "Winter Wonderland- Senior Managers" at bounding box center [305, 133] width 101 height 16
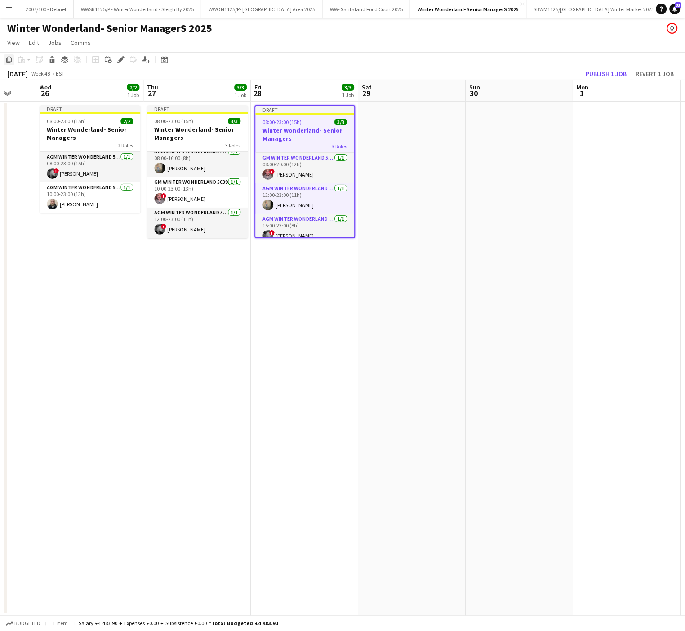
click at [8, 60] on icon at bounding box center [8, 60] width 5 height 6
click at [426, 128] on app-date-cell at bounding box center [412, 359] width 107 height 514
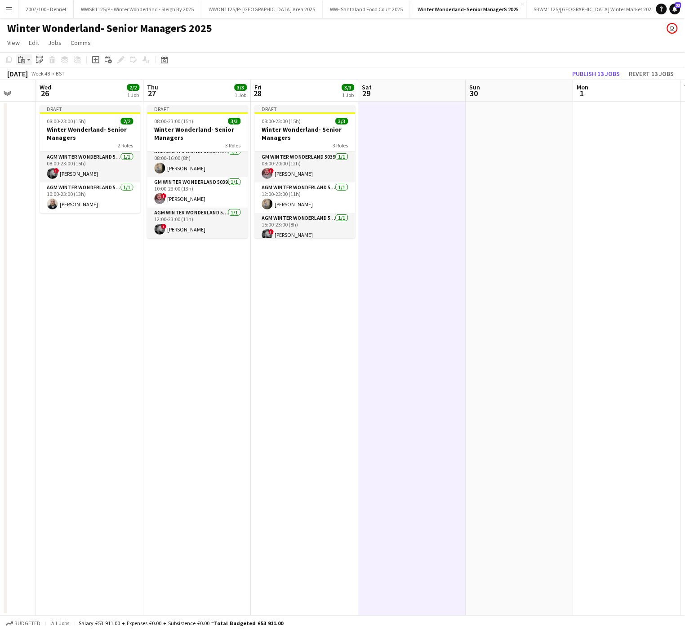
click at [23, 61] on icon "Paste" at bounding box center [21, 59] width 7 height 7
click at [47, 91] on link "Paste with crew Ctrl+Shift+V" at bounding box center [66, 92] width 85 height 8
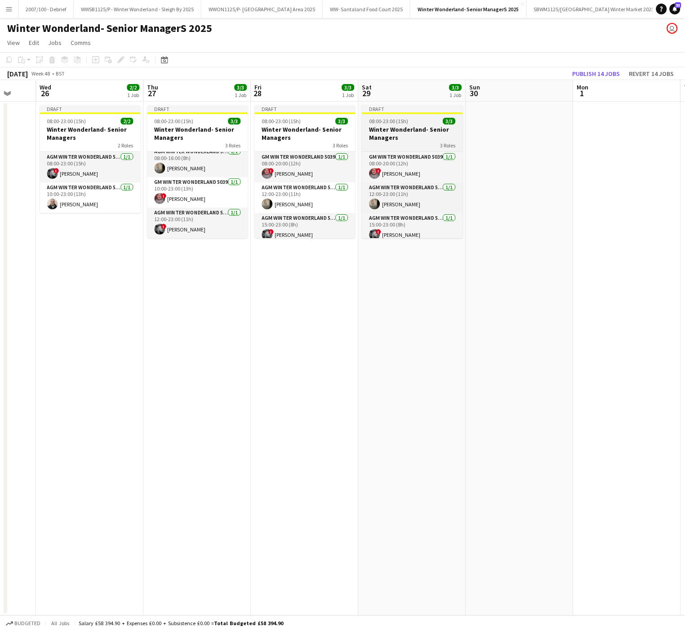
click at [402, 131] on h3 "Winter Wonderland- Senior Managers" at bounding box center [412, 133] width 101 height 16
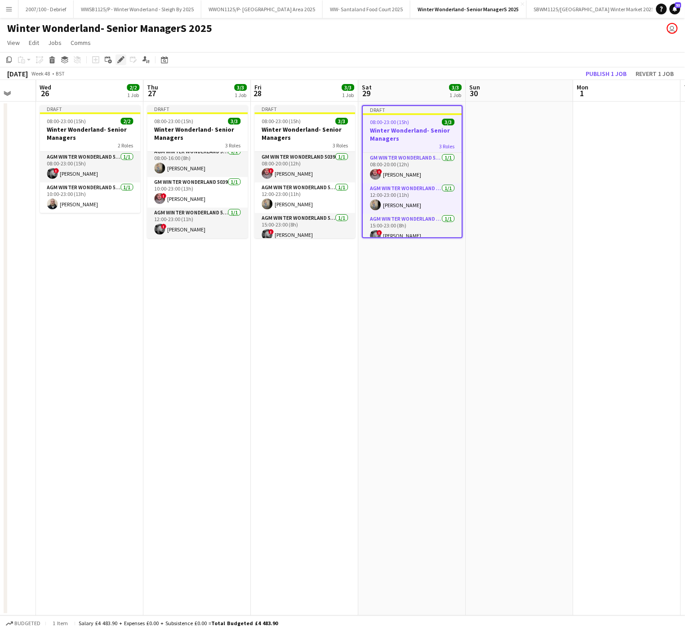
click at [121, 59] on icon at bounding box center [120, 60] width 5 height 5
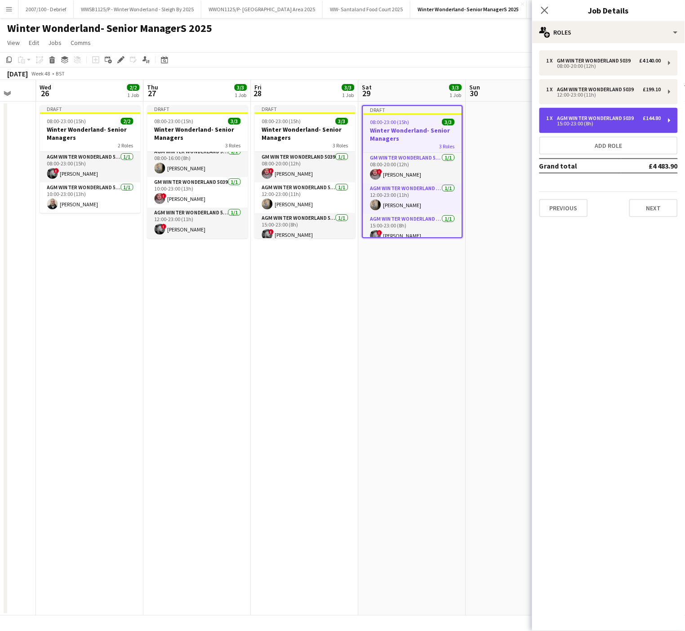
click at [605, 123] on div "15:00-23:00 (8h)" at bounding box center [604, 123] width 115 height 4
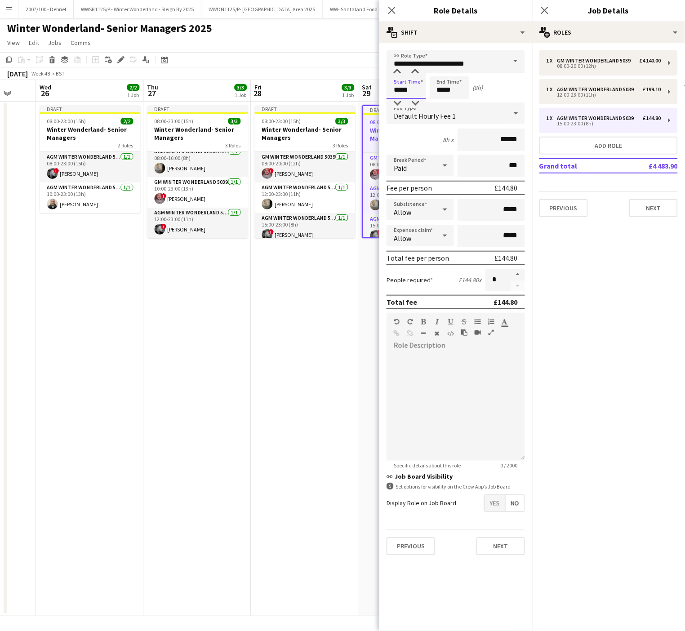
click at [401, 81] on input "*****" at bounding box center [407, 87] width 40 height 22
click at [397, 73] on div at bounding box center [397, 71] width 18 height 9
drag, startPoint x: 397, startPoint y: 73, endPoint x: 397, endPoint y: 103, distance: 30.6
click at [397, 93] on app-time-picker "*****" at bounding box center [407, 89] width 40 height 7
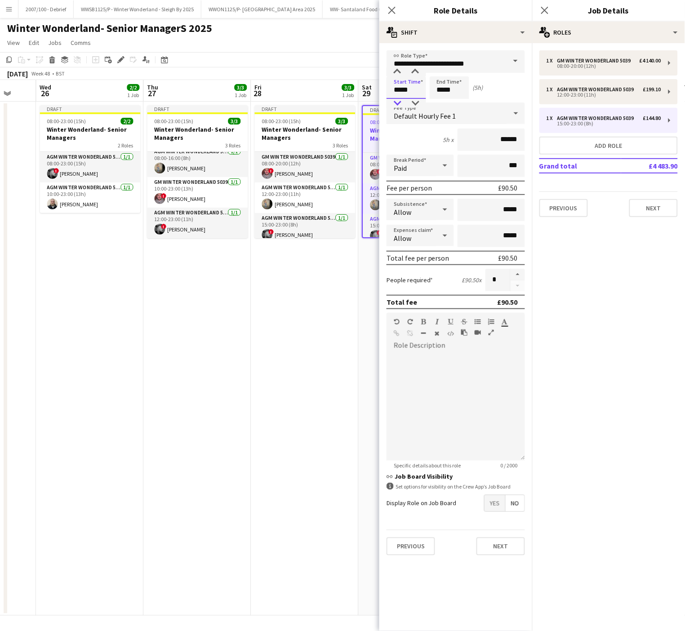
click at [397, 103] on div at bounding box center [397, 103] width 18 height 9
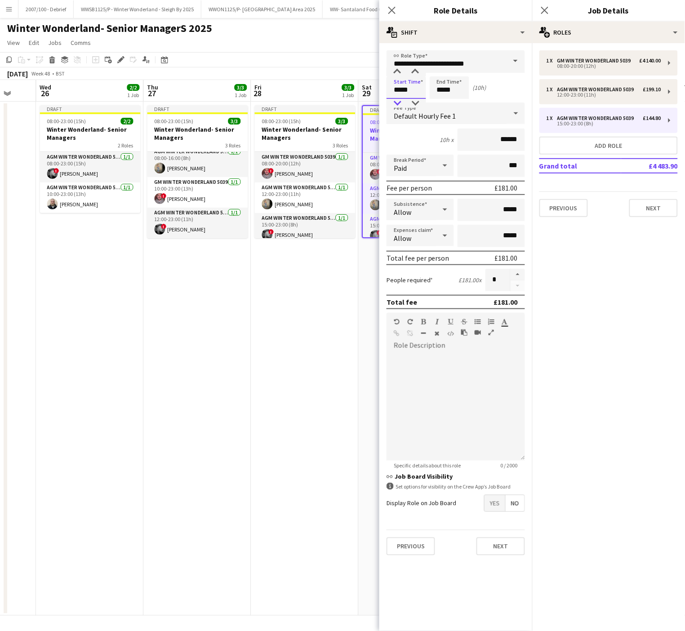
type input "*****"
click at [397, 103] on div at bounding box center [397, 103] width 18 height 9
click at [516, 269] on button "button" at bounding box center [518, 275] width 14 height 12
click at [570, 93] on div "12:00-23:00 (11h)" at bounding box center [604, 95] width 115 height 4
type input "*"
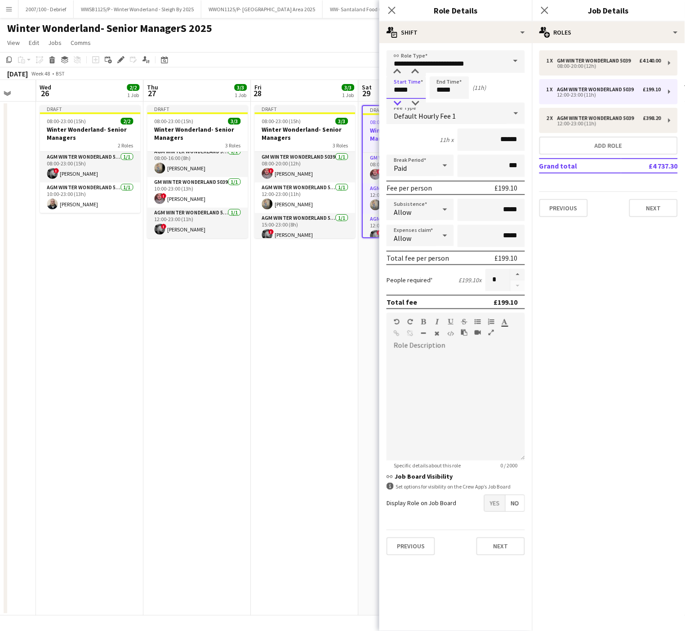
drag, startPoint x: 404, startPoint y: 93, endPoint x: 396, endPoint y: 105, distance: 15.2
click at [396, 93] on app-time-picker "*****" at bounding box center [407, 89] width 40 height 7
click at [396, 105] on div at bounding box center [397, 103] width 18 height 9
type input "*****"
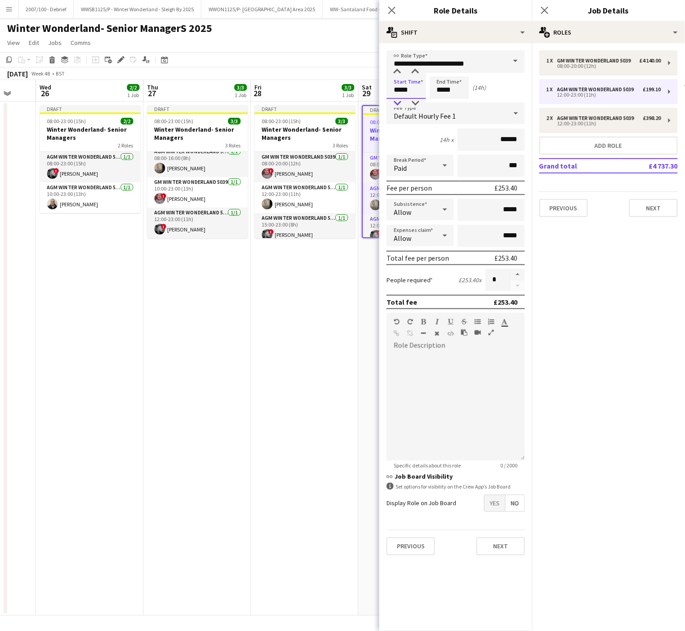
click at [396, 105] on div at bounding box center [397, 103] width 18 height 9
drag, startPoint x: 436, startPoint y: 91, endPoint x: 444, endPoint y: 105, distance: 16.1
click at [444, 93] on app-time-picker "*****" at bounding box center [450, 89] width 40 height 7
click at [444, 105] on div at bounding box center [441, 103] width 18 height 9
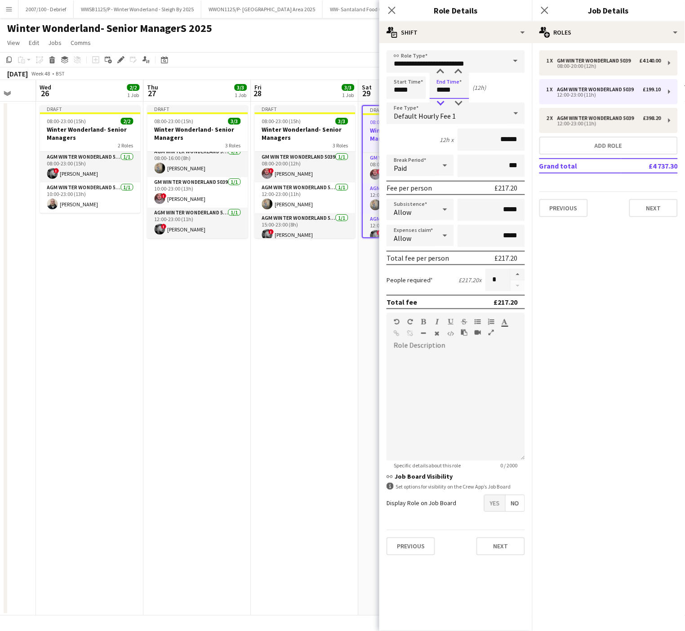
click at [444, 105] on div at bounding box center [441, 103] width 18 height 9
type input "*****"
click at [444, 105] on div at bounding box center [441, 103] width 18 height 9
click at [579, 64] on div "08:00-20:00 (12h)" at bounding box center [604, 66] width 115 height 4
type input "**********"
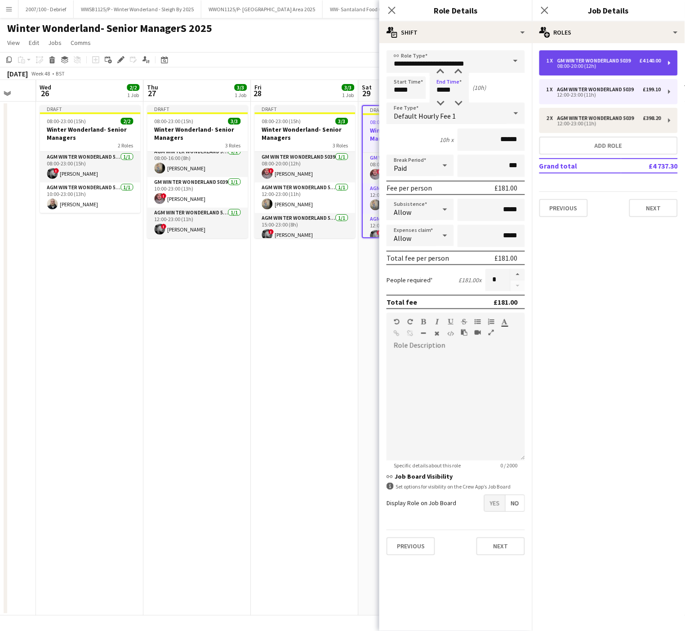
type input "*****"
type input "*******"
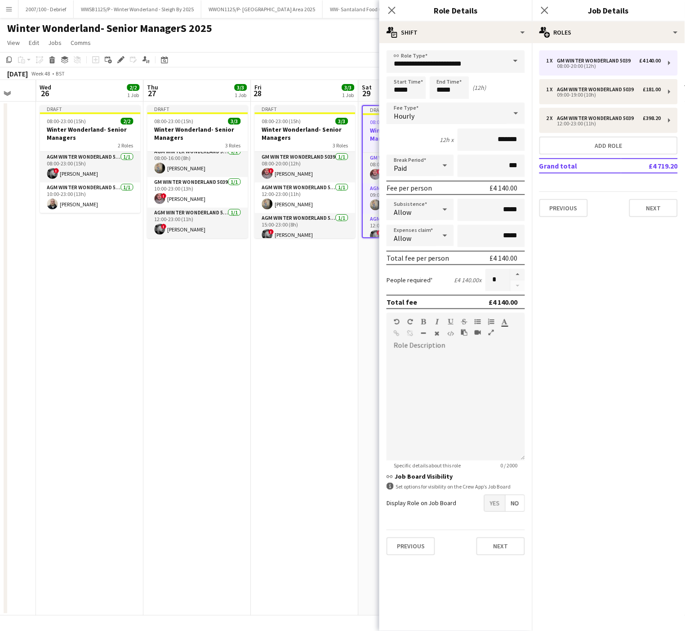
click at [282, 348] on app-date-cell "Draft 08:00-23:00 (15h) 3/3 Winter Wonderland- Senior Managers 3 Roles GM Winte…" at bounding box center [304, 359] width 107 height 514
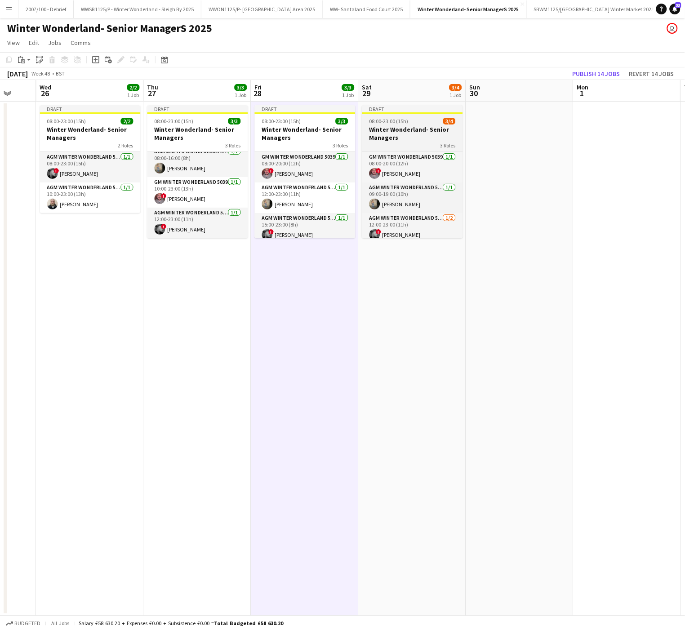
scroll to position [20, 0]
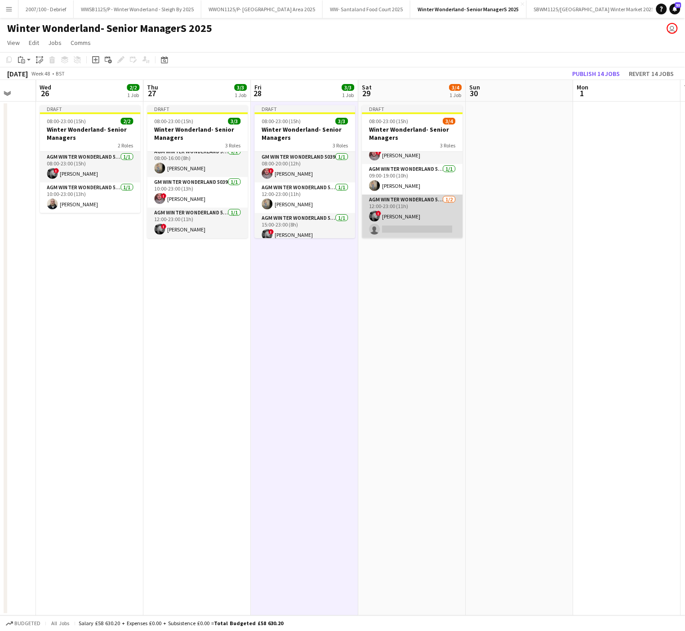
click at [396, 236] on app-card-role "AGM Winter Wonderland 5039 [DATE] 12:00-23:00 (11h) ! [PERSON_NAME] single-neut…" at bounding box center [412, 217] width 101 height 44
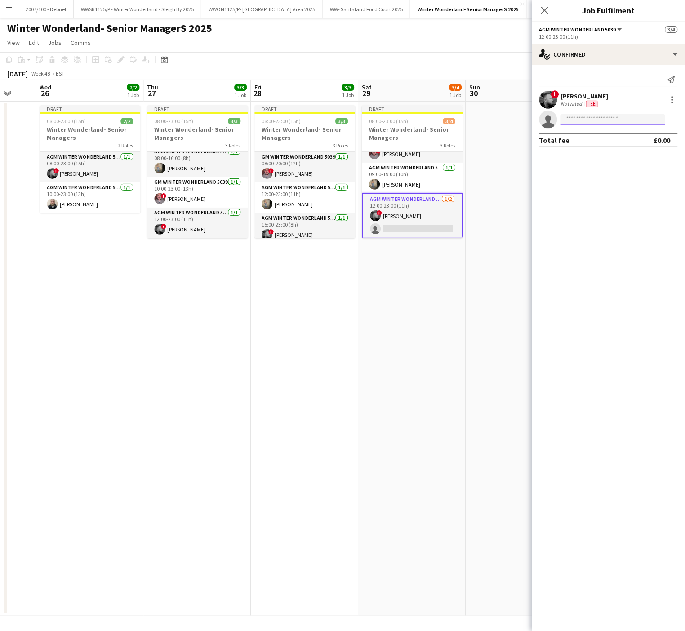
click at [612, 122] on input at bounding box center [613, 119] width 104 height 11
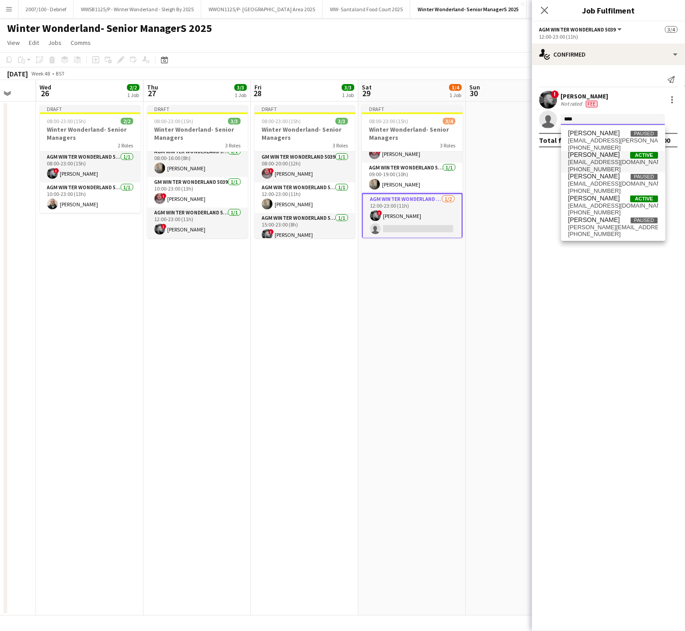
type input "****"
click at [586, 162] on span "[EMAIL_ADDRESS][DOMAIN_NAME]" at bounding box center [614, 162] width 90 height 7
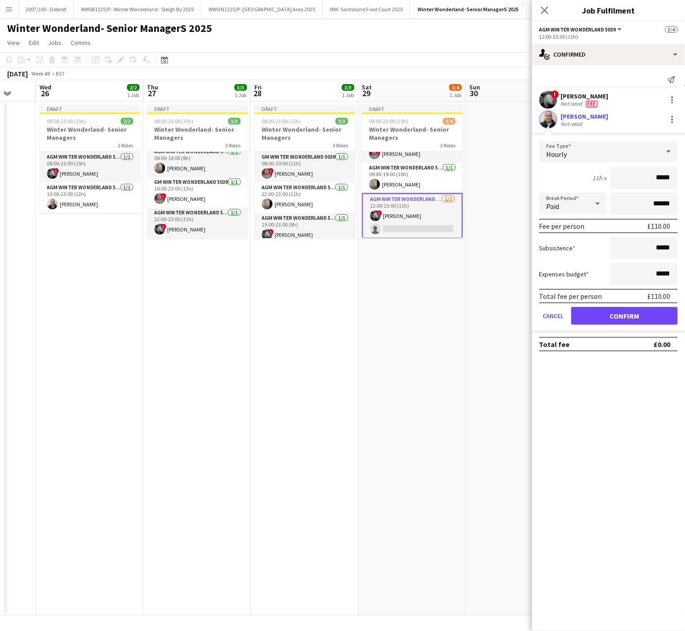
type input "******"
click button "Confirm" at bounding box center [624, 316] width 107 height 18
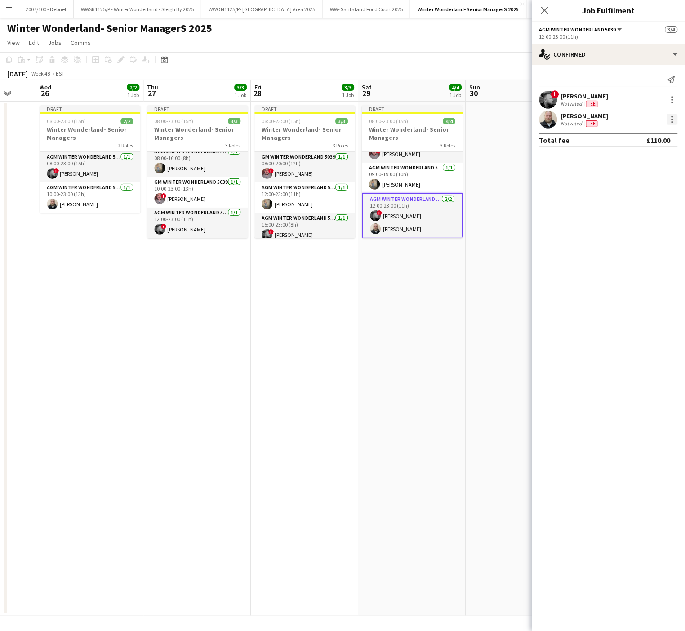
click at [677, 117] on div at bounding box center [672, 119] width 11 height 11
click at [651, 138] on span "Edit fee" at bounding box center [643, 137] width 56 height 8
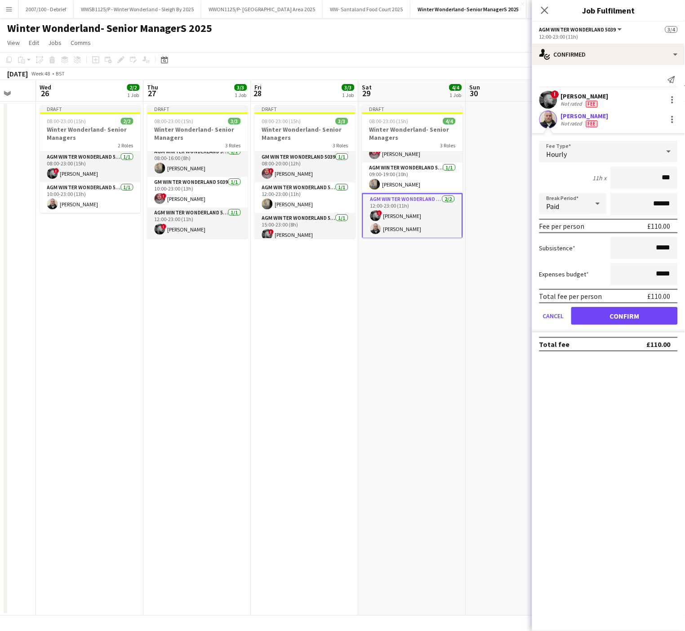
type input "**"
type input "*****"
click button "Confirm" at bounding box center [624, 316] width 107 height 18
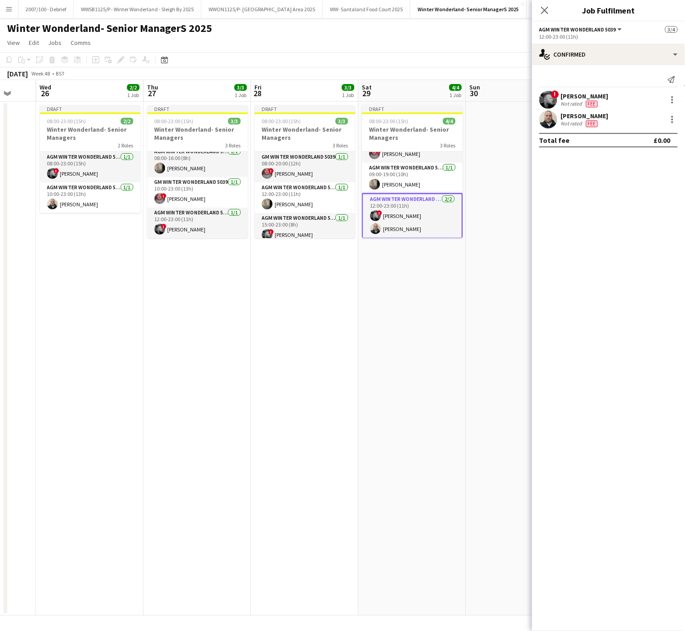
click at [376, 371] on app-date-cell "Draft 08:00-23:00 (15h) 4/4 Winter Wonderland- Senior Managers 3 Roles GM Winte…" at bounding box center [412, 359] width 107 height 514
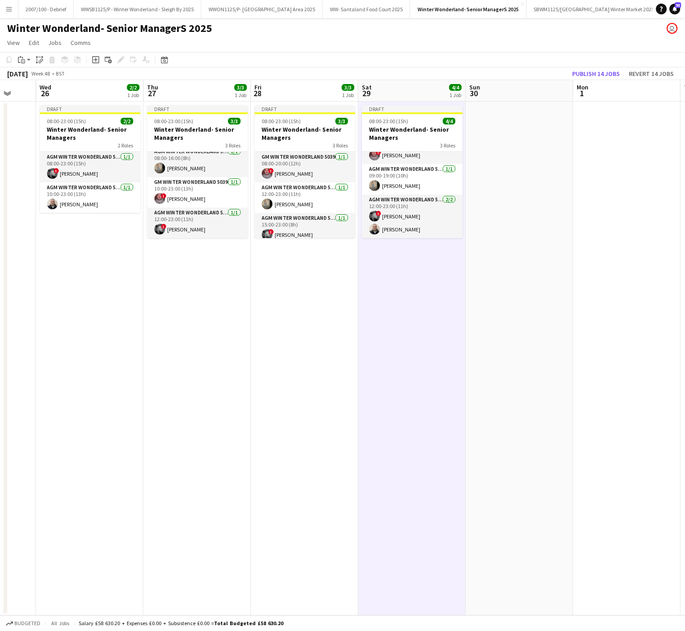
click at [503, 378] on app-date-cell at bounding box center [519, 359] width 107 height 514
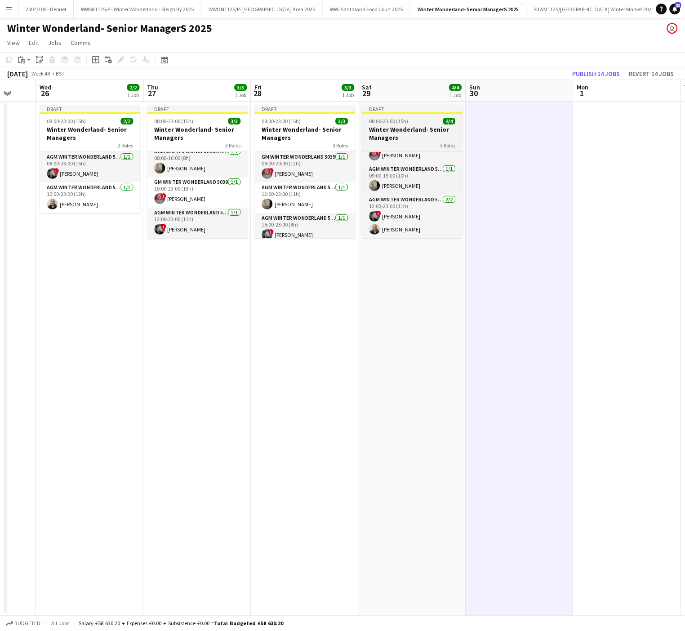
click at [397, 130] on h3 "Winter Wonderland- Senior Managers" at bounding box center [412, 133] width 101 height 16
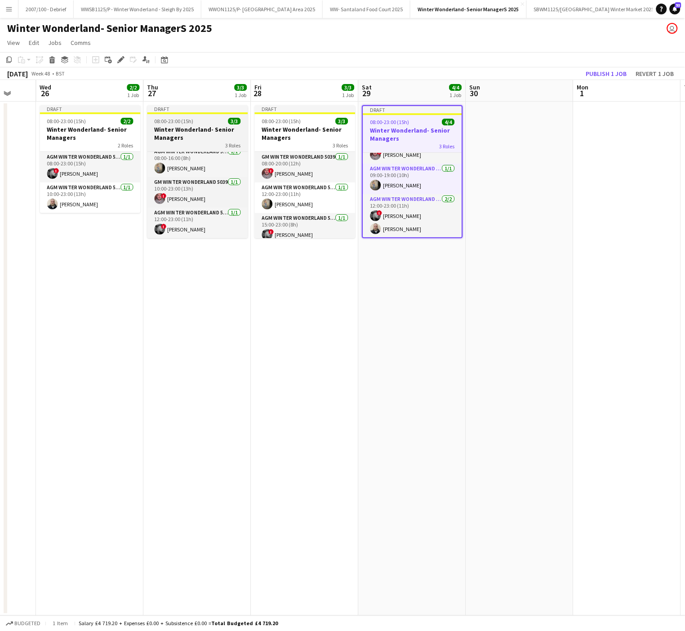
click at [200, 122] on div "08:00-23:00 (15h) 3/3" at bounding box center [197, 121] width 101 height 7
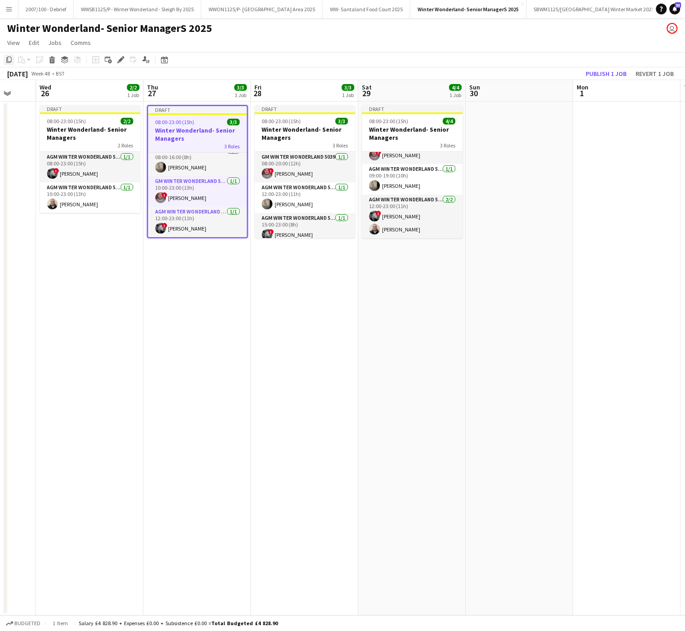
click at [7, 60] on icon "Copy" at bounding box center [8, 59] width 7 height 7
click at [508, 151] on app-date-cell at bounding box center [519, 359] width 107 height 514
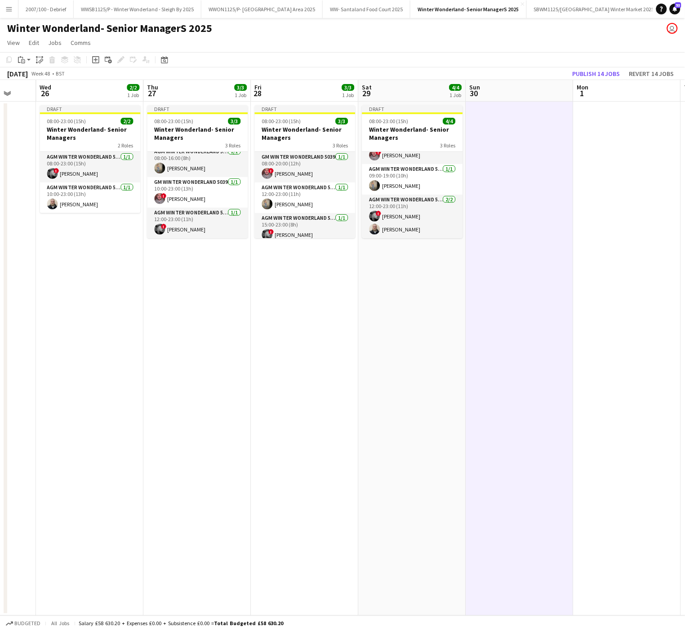
scroll to position [7, 0]
click at [19, 54] on div "Paste" at bounding box center [21, 59] width 11 height 11
click at [36, 76] on link "Paste Ctrl+V" at bounding box center [66, 77] width 85 height 8
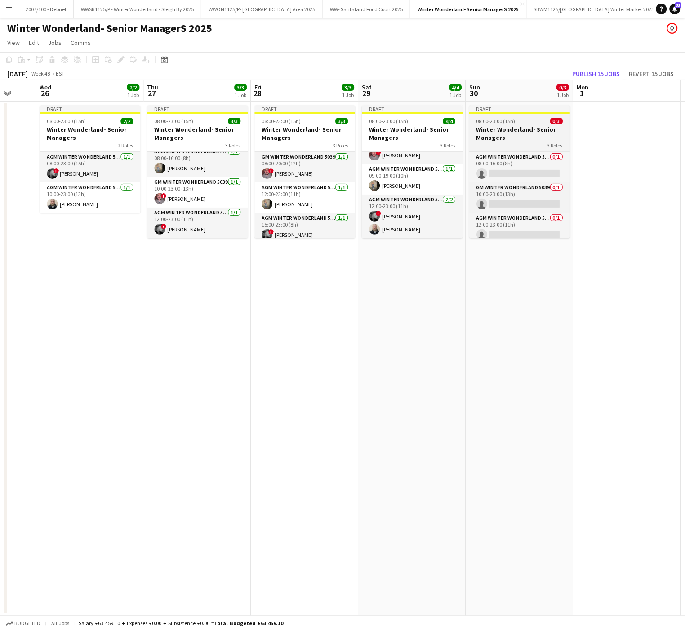
click at [522, 128] on h3 "Winter Wonderland- Senior Managers" at bounding box center [520, 133] width 101 height 16
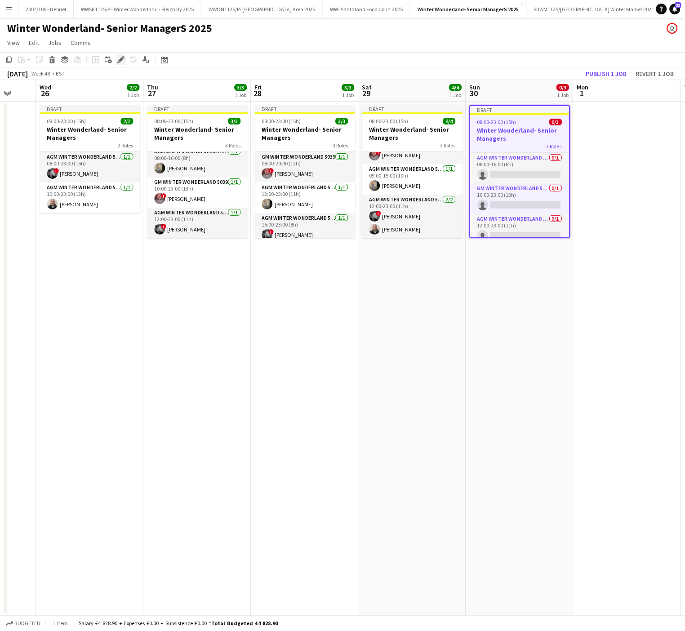
click at [120, 58] on icon at bounding box center [120, 60] width 5 height 5
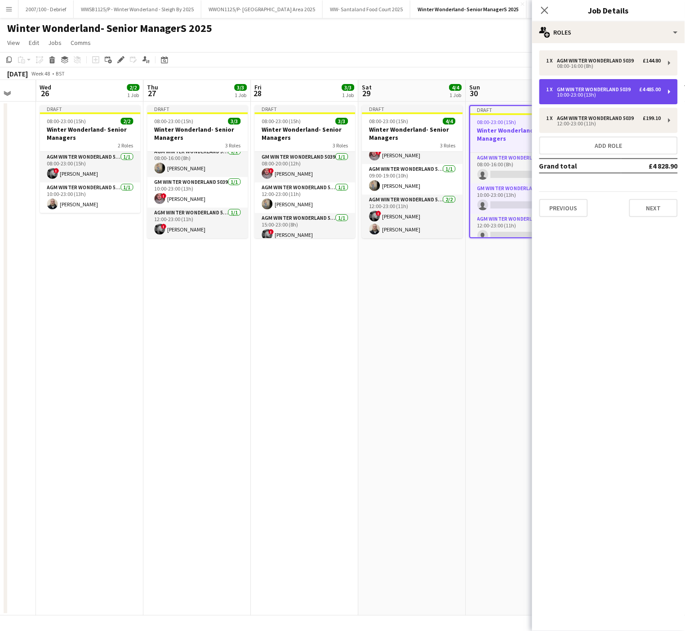
click at [599, 93] on div "10:00-23:00 (13h)" at bounding box center [604, 95] width 115 height 4
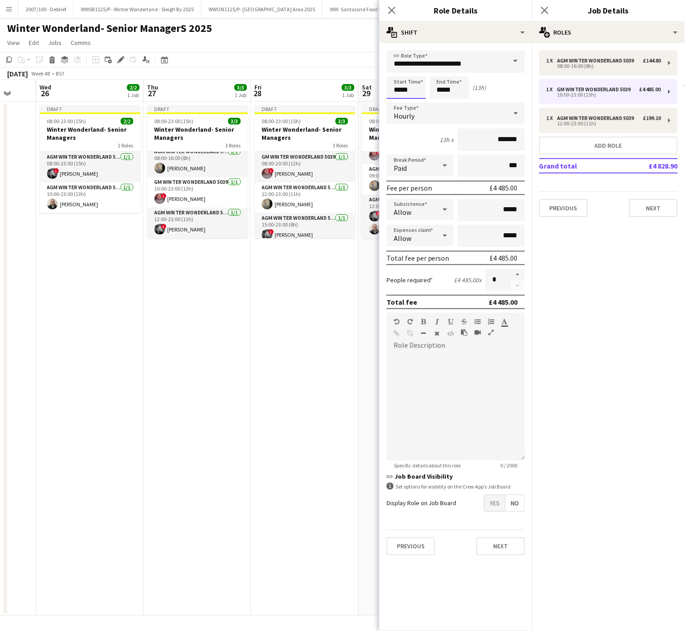
click at [403, 86] on input "*****" at bounding box center [407, 87] width 40 height 22
type input "*****"
click at [396, 67] on div at bounding box center [397, 71] width 18 height 9
click at [454, 88] on input "*****" at bounding box center [450, 87] width 40 height 22
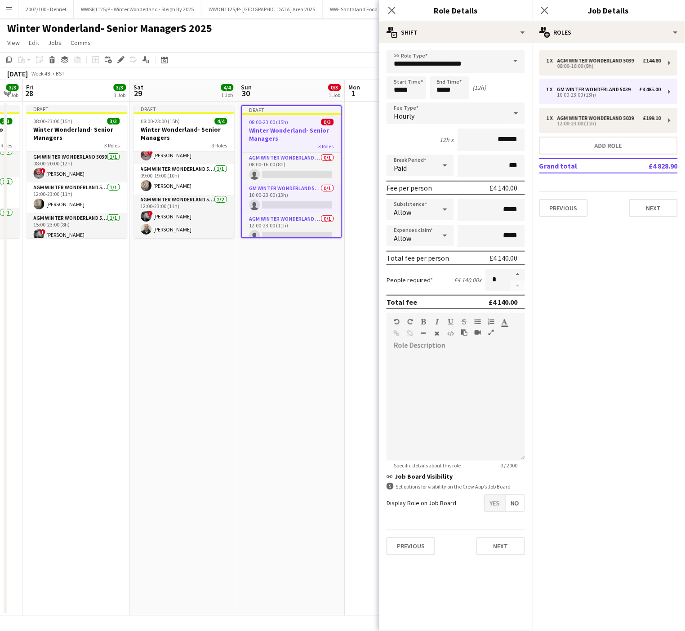
drag, startPoint x: 288, startPoint y: 412, endPoint x: 61, endPoint y: 427, distance: 227.5
click at [61, 427] on app-calendar-viewport "Mon 24 Tue 25 Wed 26 2/2 1 Job Thu 27 3/3 1 Job Fri 28 3/3 1 Job Sat 29 4/4 1 J…" at bounding box center [342, 348] width 685 height 536
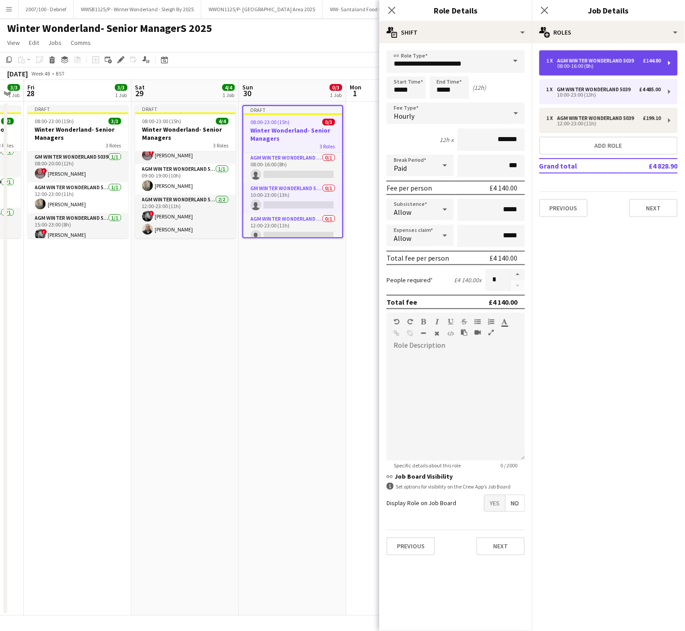
click at [587, 58] on div "AGM Winter Wonderland 5039" at bounding box center [597, 61] width 80 height 6
type input "**********"
type input "*****"
type input "******"
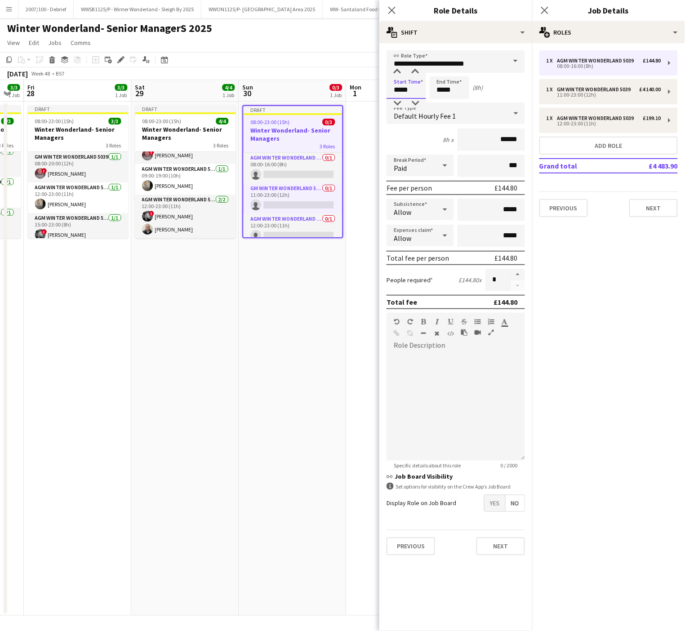
click at [393, 87] on input "*****" at bounding box center [407, 87] width 40 height 22
click at [396, 71] on div at bounding box center [397, 71] width 18 height 9
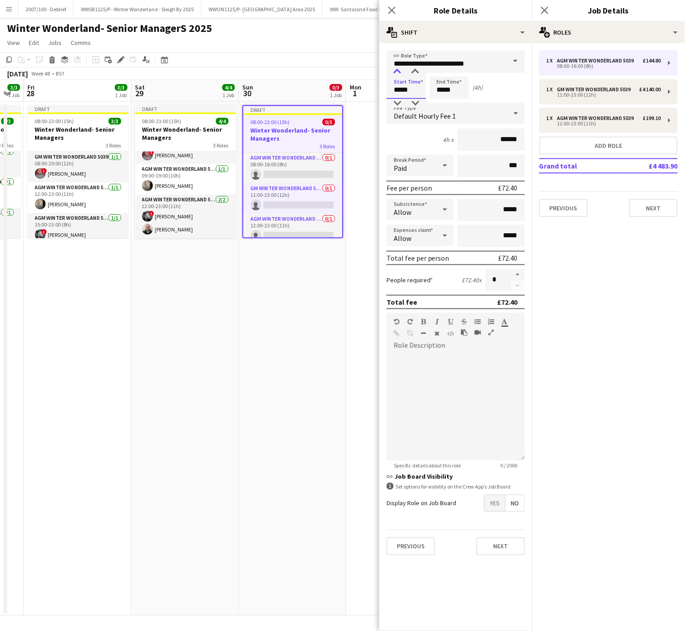
type input "*****"
click at [396, 71] on div at bounding box center [397, 71] width 18 height 9
click at [455, 80] on input "*****" at bounding box center [450, 87] width 40 height 22
click at [443, 73] on div at bounding box center [441, 71] width 18 height 9
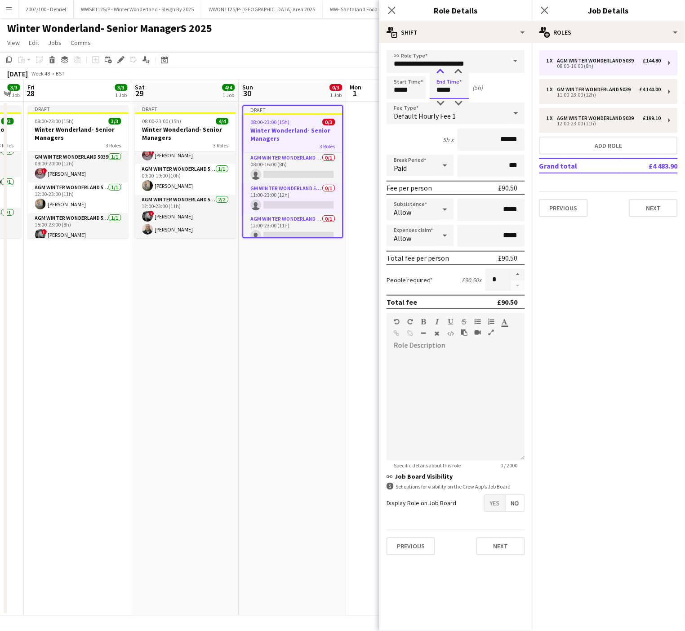
click at [443, 73] on div at bounding box center [441, 71] width 18 height 9
type input "*****"
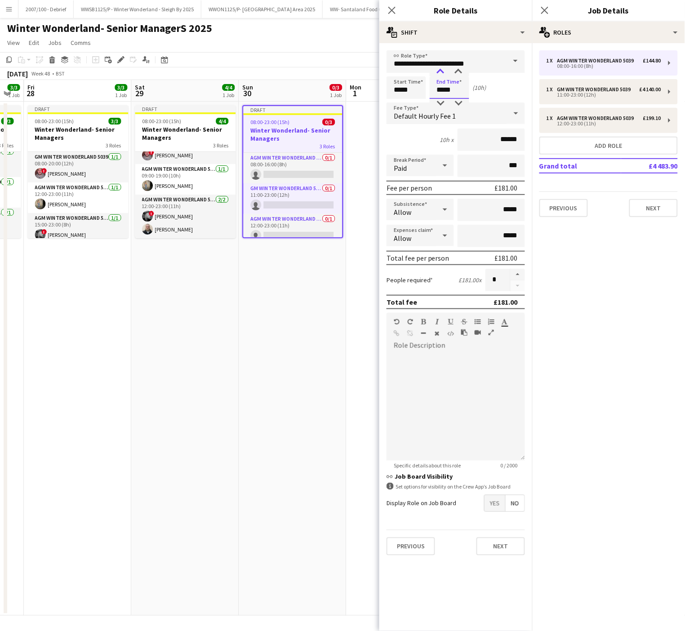
click at [443, 73] on div at bounding box center [441, 71] width 18 height 9
click at [610, 125] on div "12:00-23:00 (11h)" at bounding box center [604, 123] width 115 height 4
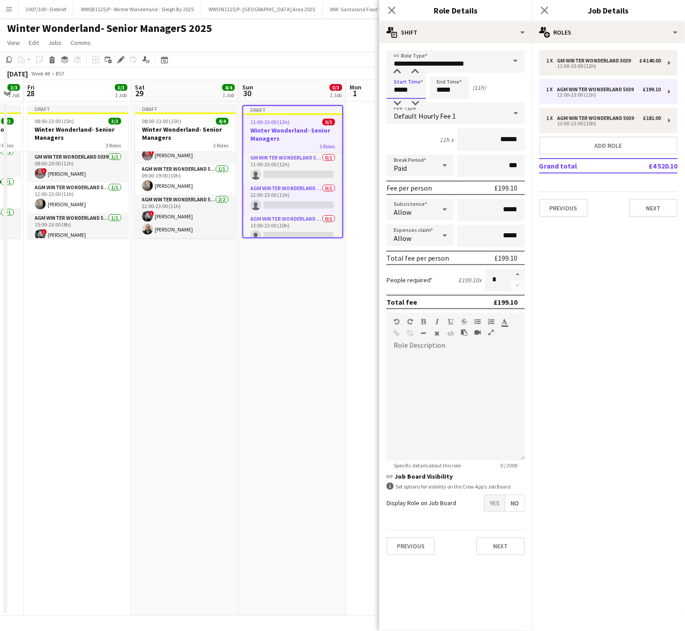
click at [402, 84] on input "*****" at bounding box center [407, 87] width 40 height 22
click at [397, 102] on div at bounding box center [397, 103] width 18 height 9
type input "*****"
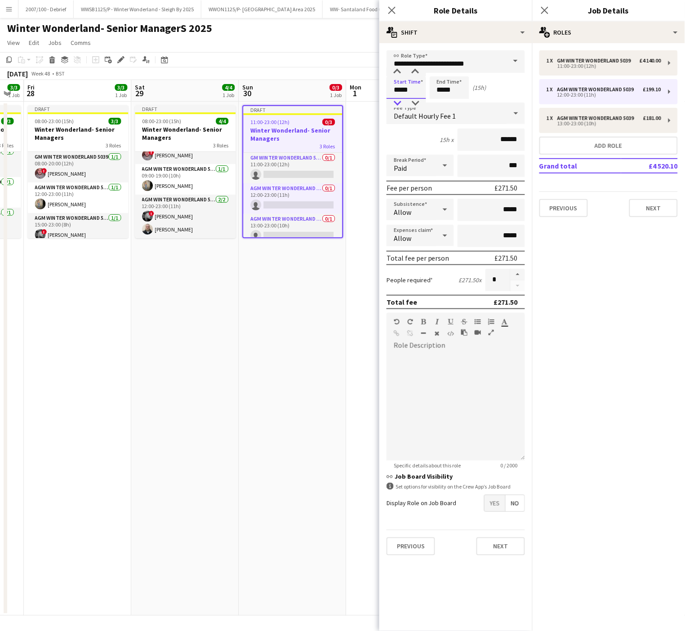
click at [397, 102] on div at bounding box center [397, 103] width 18 height 9
click at [467, 96] on input "*****" at bounding box center [450, 87] width 40 height 22
click at [445, 102] on div at bounding box center [441, 103] width 18 height 9
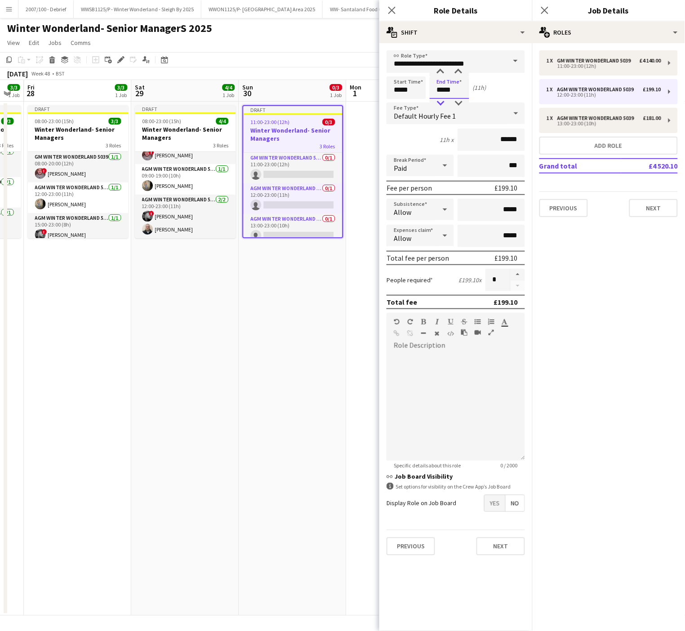
click at [445, 102] on div at bounding box center [441, 103] width 18 height 9
type input "*****"
click at [445, 102] on div at bounding box center [441, 103] width 18 height 9
click at [275, 306] on app-date-cell "Draft 11:00-23:00 (12h) 0/3 Winter Wonderland- Senior Managers 3 Roles GM Winte…" at bounding box center [292, 359] width 107 height 514
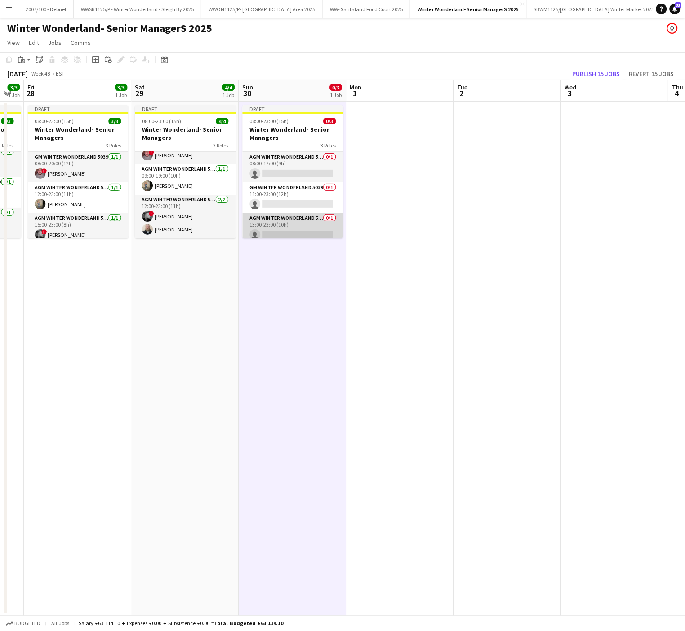
click at [294, 221] on app-card-role "AGM Winter Wonderland 5039 0/1 13:00-23:00 (10h) single-neutral-actions" at bounding box center [293, 228] width 101 height 31
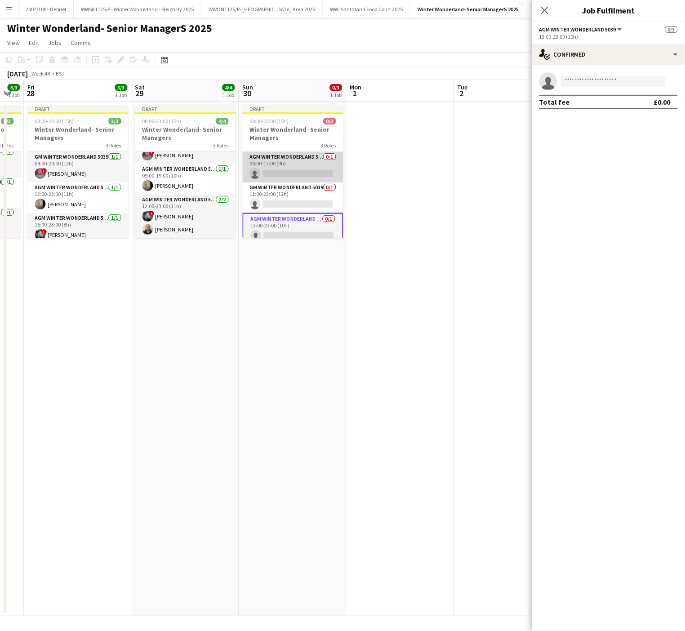
click at [280, 170] on app-card-role "AGM Winter Wonderland 5039 0/1 08:00-17:00 (9h) single-neutral-actions" at bounding box center [293, 167] width 101 height 31
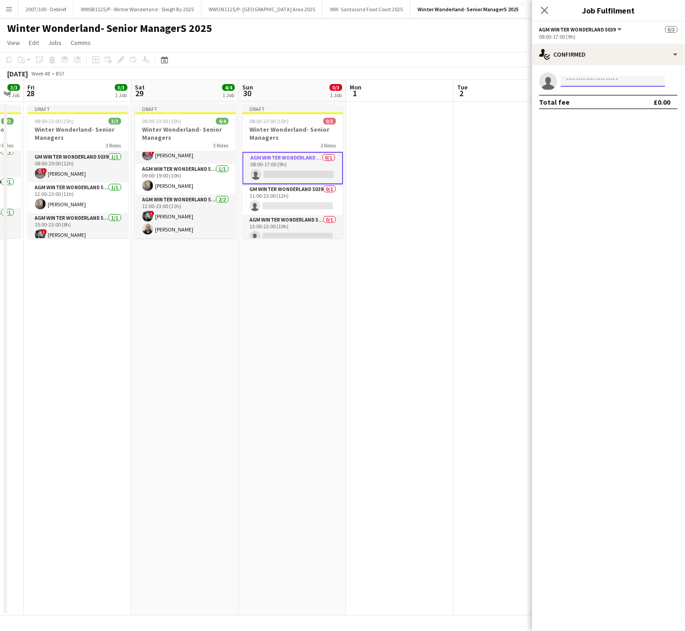
click at [612, 85] on input at bounding box center [613, 81] width 104 height 11
type input "*********"
click at [586, 99] on span "[EMAIL_ADDRESS][DOMAIN_NAME]" at bounding box center [614, 101] width 90 height 7
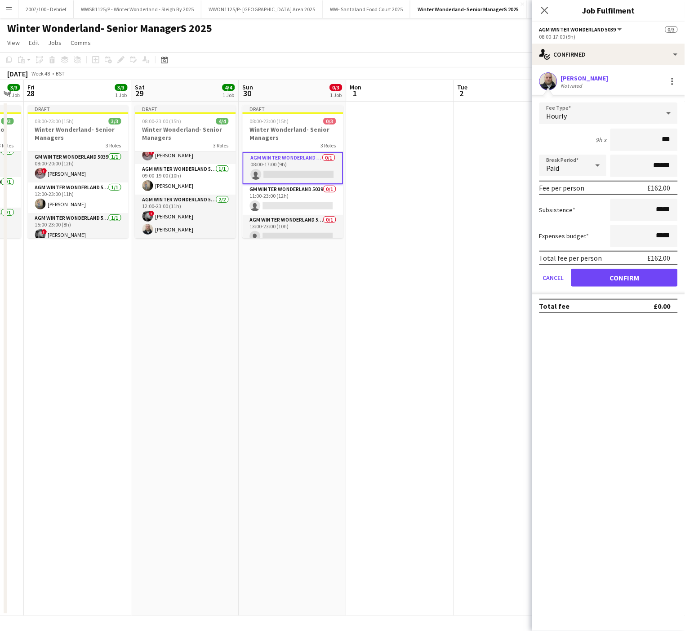
type input "**"
type input "*****"
click button "Confirm" at bounding box center [624, 278] width 107 height 18
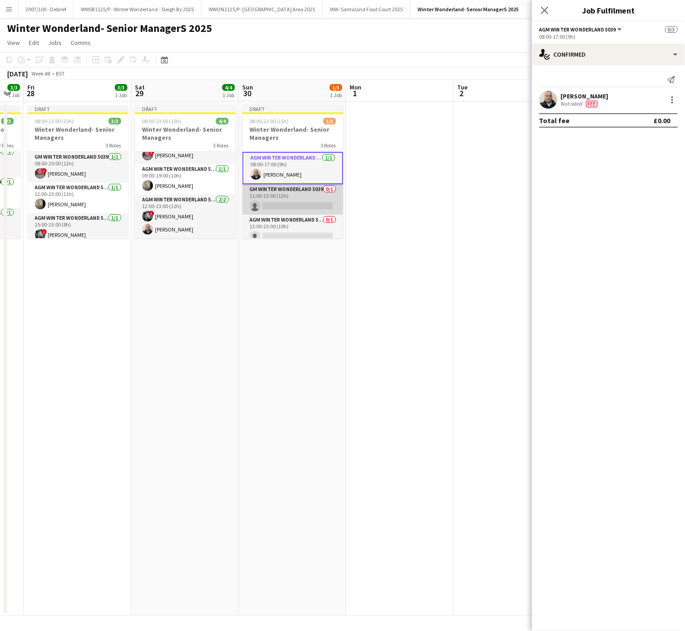
click at [279, 206] on app-card-role "GM Winter Wonderland 5039 0/1 11:00-23:00 (12h) single-neutral-actions" at bounding box center [293, 199] width 101 height 31
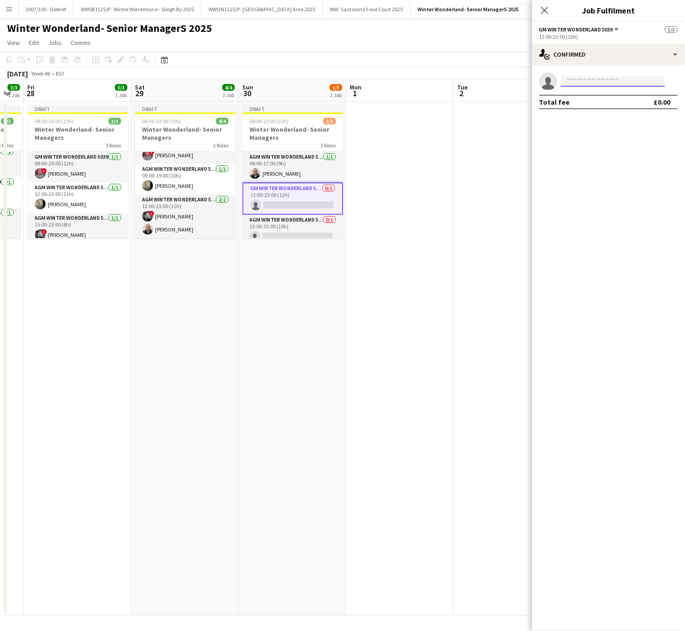
click at [599, 84] on input at bounding box center [613, 81] width 104 height 11
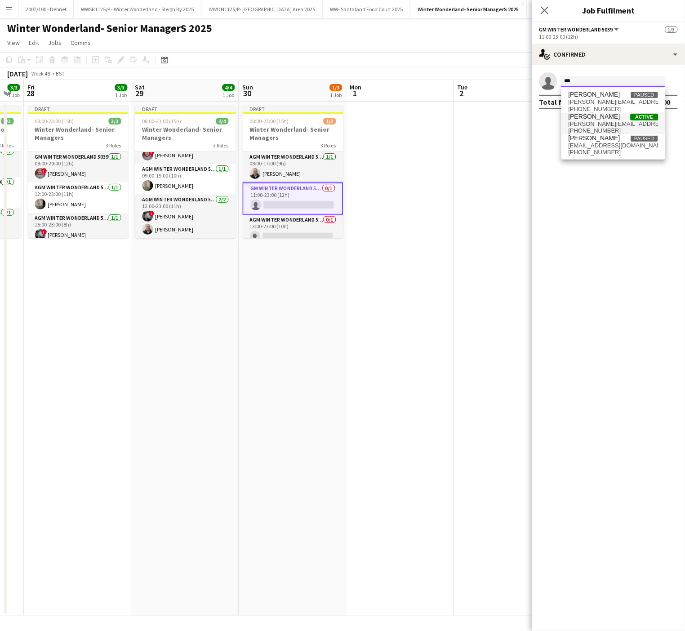
type input "***"
click at [597, 120] on span "[PERSON_NAME]" at bounding box center [595, 117] width 52 height 8
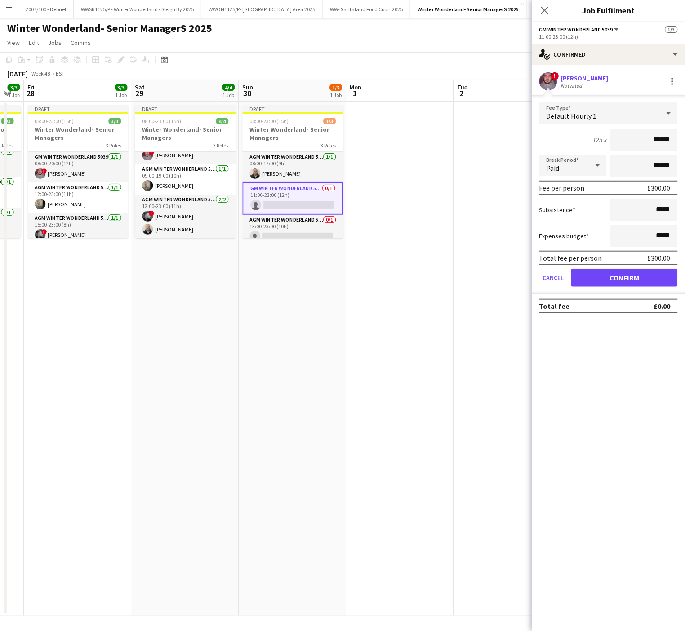
click at [571, 109] on div "Default Hourly 1" at bounding box center [599, 113] width 120 height 22
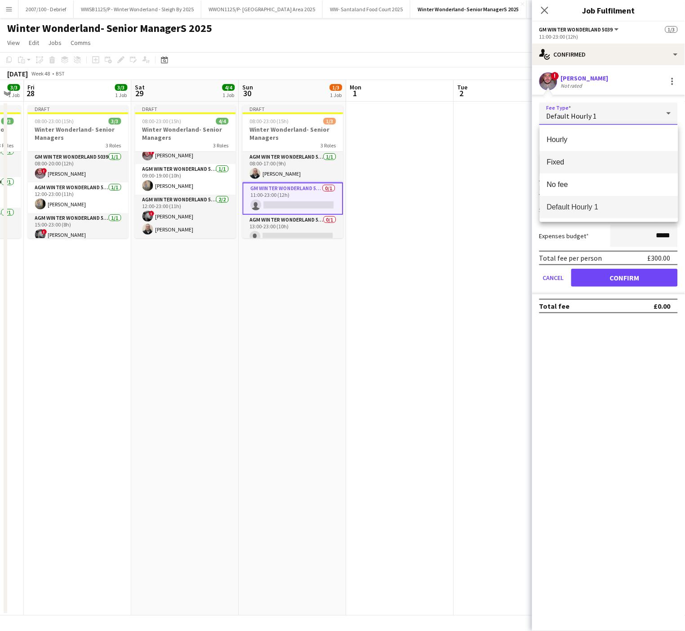
click at [566, 159] on span "Fixed" at bounding box center [609, 162] width 124 height 9
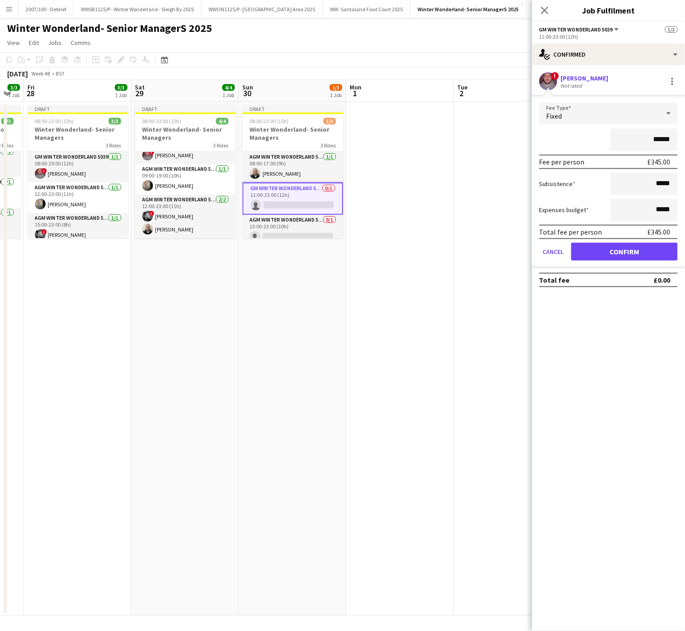
type input "*******"
click button "Confirm" at bounding box center [624, 252] width 107 height 18
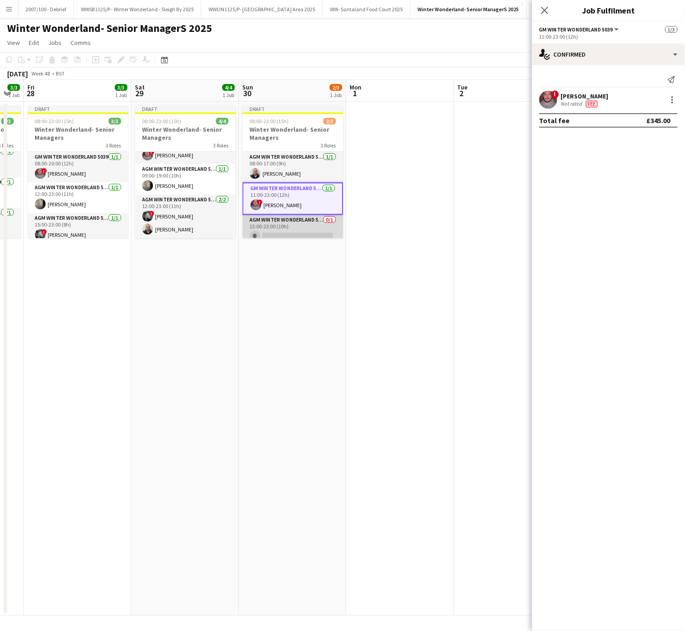
click at [256, 229] on app-card-role "AGM Winter Wonderland 5039 0/1 13:00-23:00 (10h) single-neutral-actions" at bounding box center [293, 230] width 101 height 31
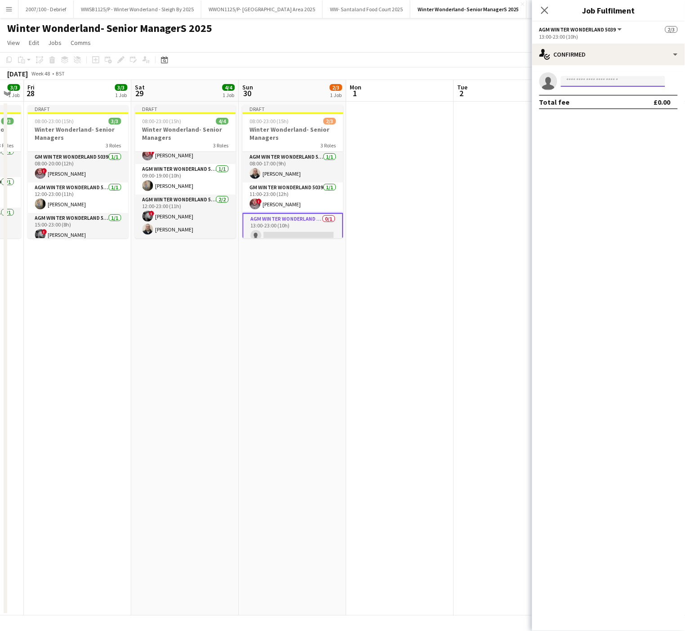
click at [575, 78] on input at bounding box center [613, 81] width 104 height 11
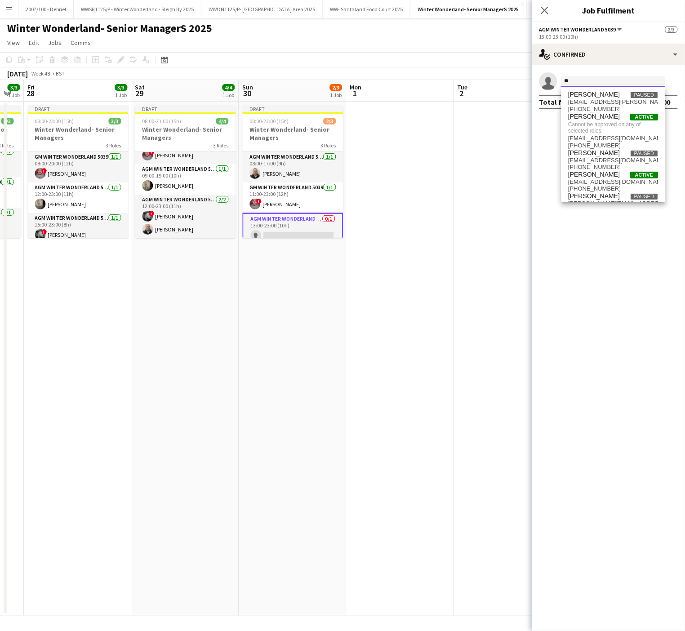
type input "*"
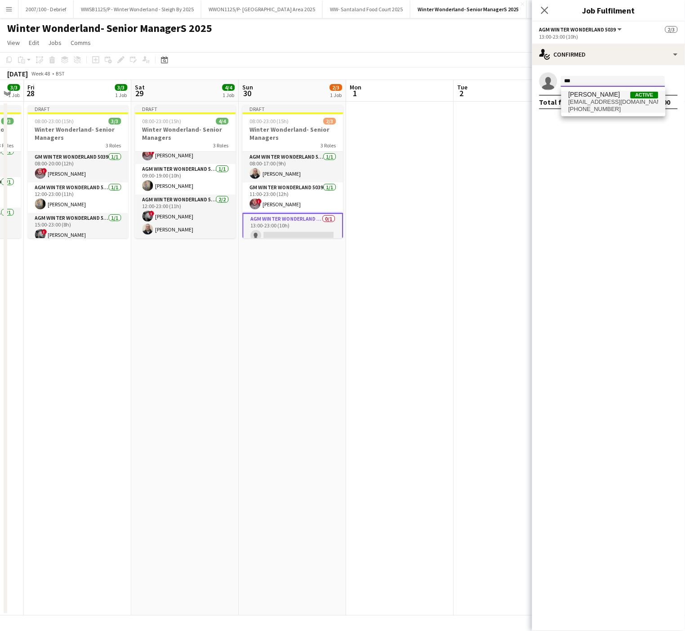
type input "***"
click at [604, 102] on span "[EMAIL_ADDRESS][DOMAIN_NAME]" at bounding box center [614, 101] width 90 height 7
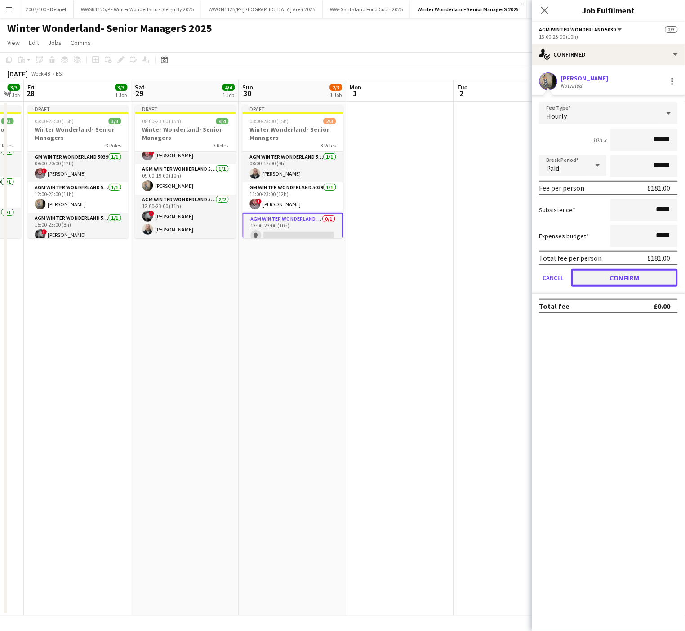
click at [596, 274] on button "Confirm" at bounding box center [624, 278] width 107 height 18
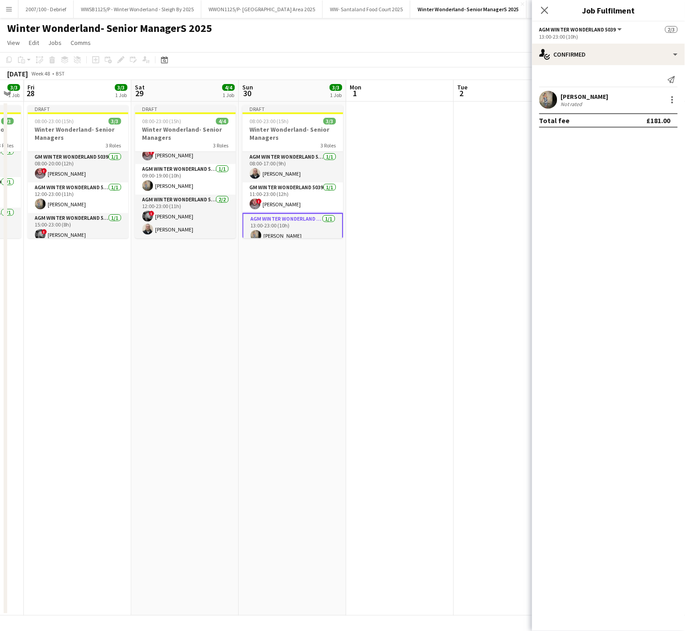
click at [242, 382] on app-date-cell "Draft 08:00-23:00 (15h) 3/3 Winter Wonderland- Senior Managers 3 Roles AGM Wint…" at bounding box center [292, 359] width 107 height 514
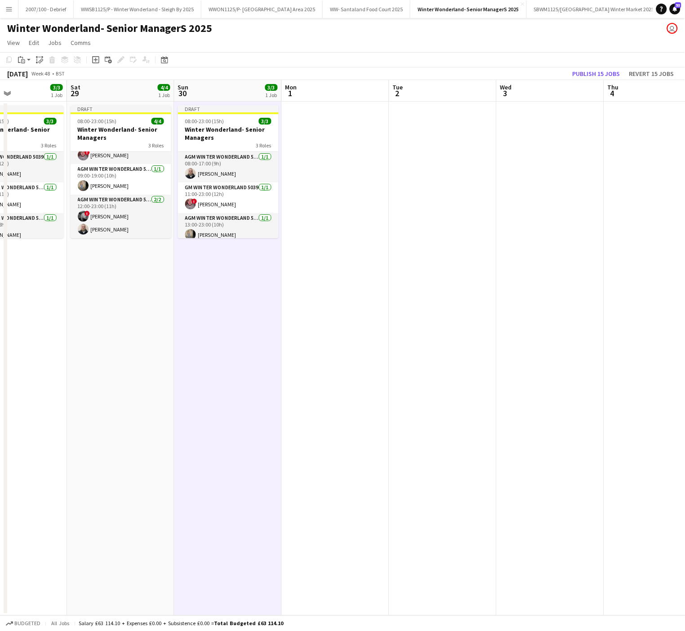
drag, startPoint x: 476, startPoint y: 287, endPoint x: 411, endPoint y: 286, distance: 64.7
click at [411, 286] on app-calendar-viewport "Wed 26 2/2 1 Job Thu 27 3/3 1 Job Fri 28 3/3 1 Job Sat 29 4/4 1 Job Sun 30 3/3 …" at bounding box center [342, 348] width 685 height 536
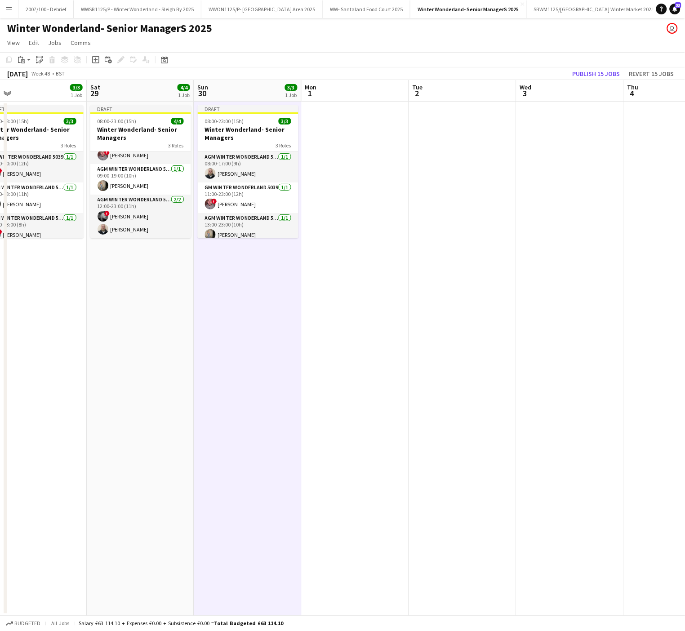
scroll to position [0, 221]
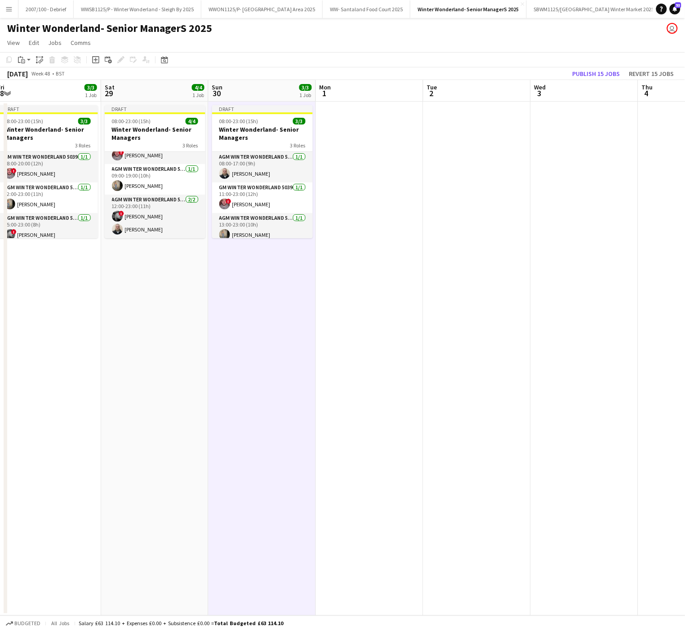
drag, startPoint x: 260, startPoint y: 319, endPoint x: 500, endPoint y: 312, distance: 240.1
click at [500, 312] on app-calendar-viewport "Wed 26 2/2 1 Job Thu 27 3/3 1 Job Fri 28 3/3 1 Job Sat 29 4/4 1 Job Sun 30 3/3 …" at bounding box center [342, 348] width 685 height 536
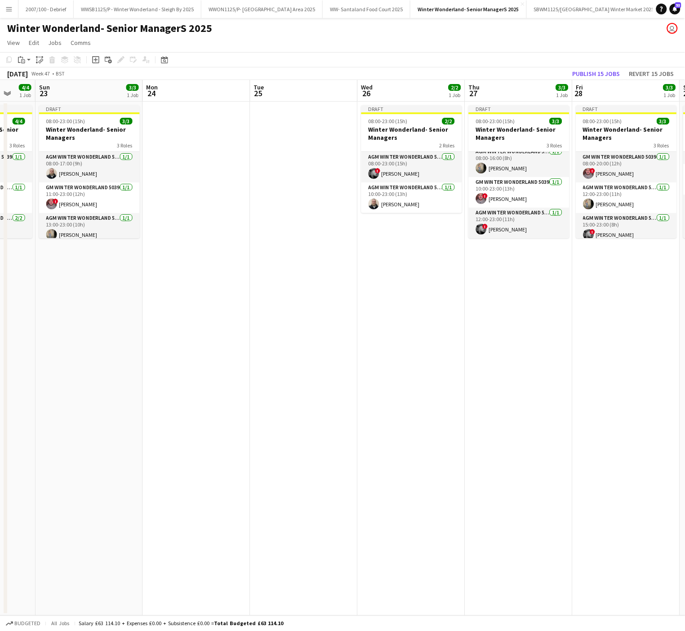
drag, startPoint x: 106, startPoint y: 281, endPoint x: 470, endPoint y: 267, distance: 364.8
click at [470, 267] on app-calendar-viewport "Thu 20 3/3 1 Job Fri 21 3/3 1 Job Sat 22 4/4 1 Job Sun 23 3/3 1 Job Mon 24 Tue …" at bounding box center [342, 348] width 685 height 536
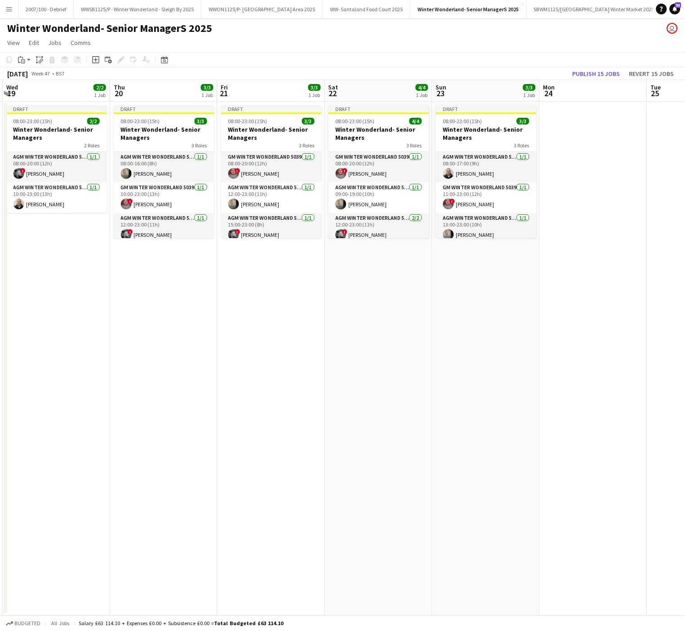
scroll to position [0, 211]
drag, startPoint x: 340, startPoint y: 354, endPoint x: 365, endPoint y: 351, distance: 25.3
click at [365, 351] on app-calendar-viewport "Mon 17 2/2 1 Job Tue 18 Wed 19 2/2 1 Job Thu 20 3/3 1 Job Fri 21 3/3 1 Job Sat …" at bounding box center [342, 348] width 685 height 536
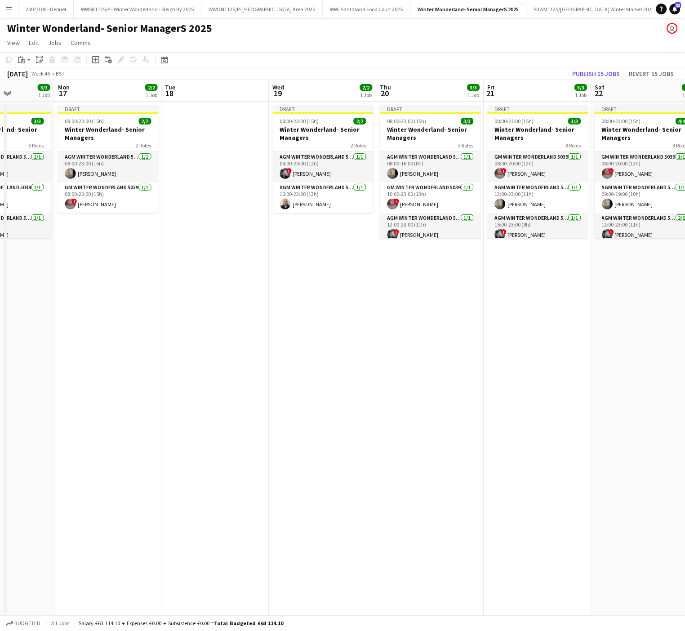
scroll to position [0, 267]
drag, startPoint x: 170, startPoint y: 350, endPoint x: 306, endPoint y: 355, distance: 135.8
click at [306, 355] on app-calendar-viewport "Fri 14 3/3 1 Job Sat 15 4/4 1 Job Sun 16 3/3 1 Job Mon 17 2/2 1 Job Tue 18 Wed …" at bounding box center [342, 348] width 685 height 536
click at [102, 112] on div at bounding box center [108, 113] width 101 height 2
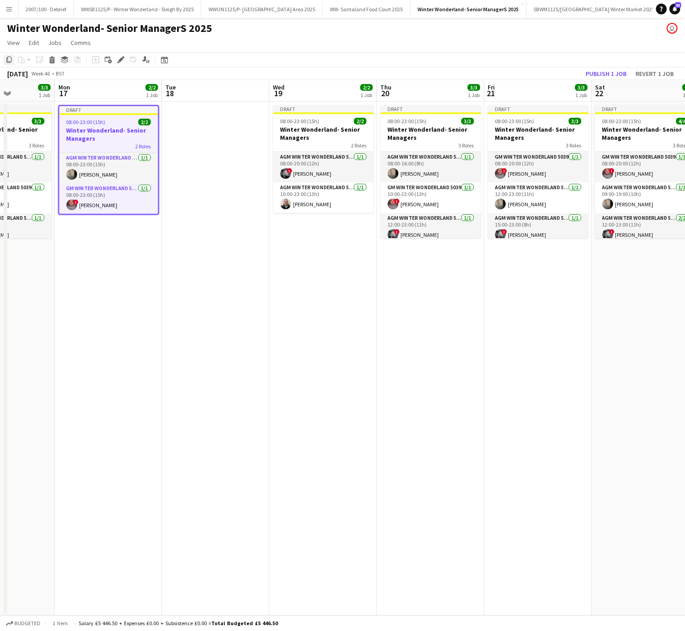
click at [9, 62] on icon at bounding box center [8, 60] width 5 height 6
click at [277, 314] on app-date-cell "Draft 08:00-23:00 (15h) 2/2 Winter Wonderland- Senior Managers 2 Roles AGM Wint…" at bounding box center [323, 359] width 107 height 514
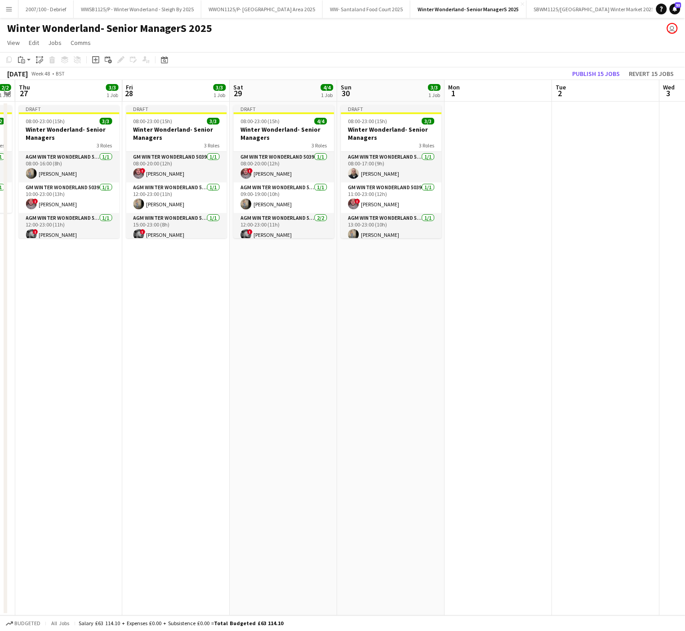
scroll to position [0, 343]
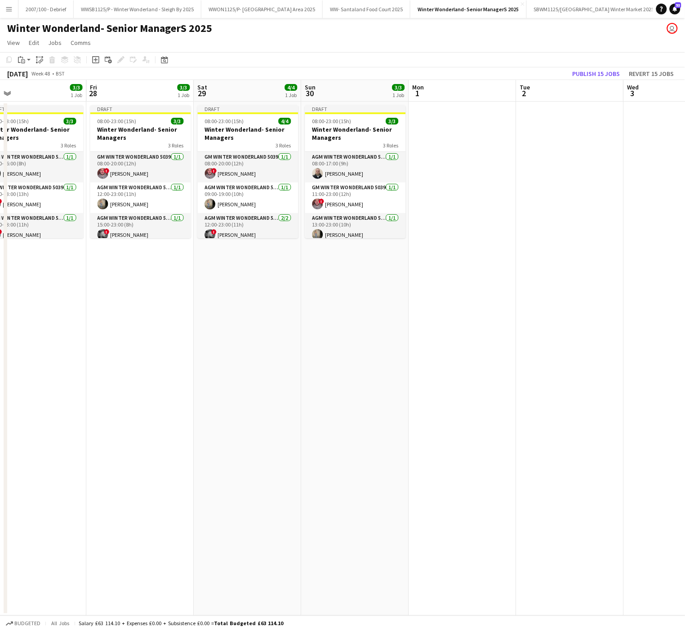
click at [430, 126] on app-date-cell at bounding box center [462, 359] width 107 height 514
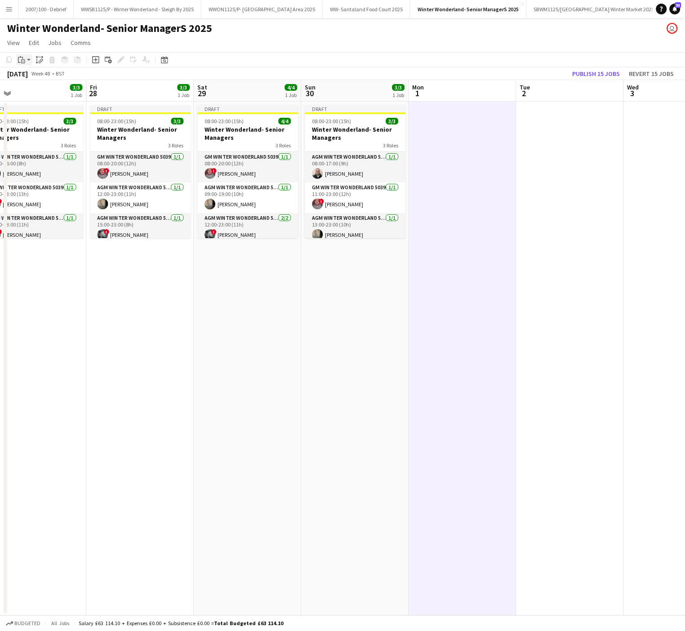
click at [23, 58] on icon "Paste" at bounding box center [21, 59] width 7 height 7
click at [33, 94] on link "Paste with crew Ctrl+Shift+V" at bounding box center [66, 92] width 85 height 8
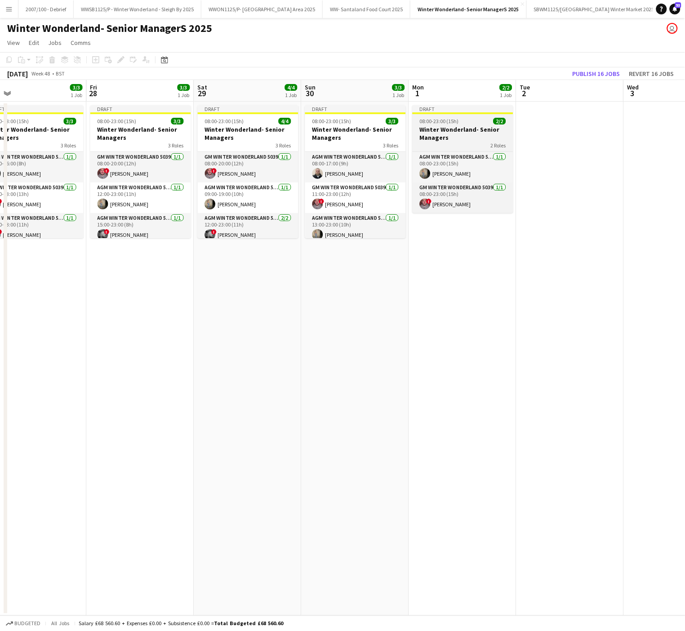
click at [446, 135] on h3 "Winter Wonderland- Senior Managers" at bounding box center [463, 133] width 101 height 16
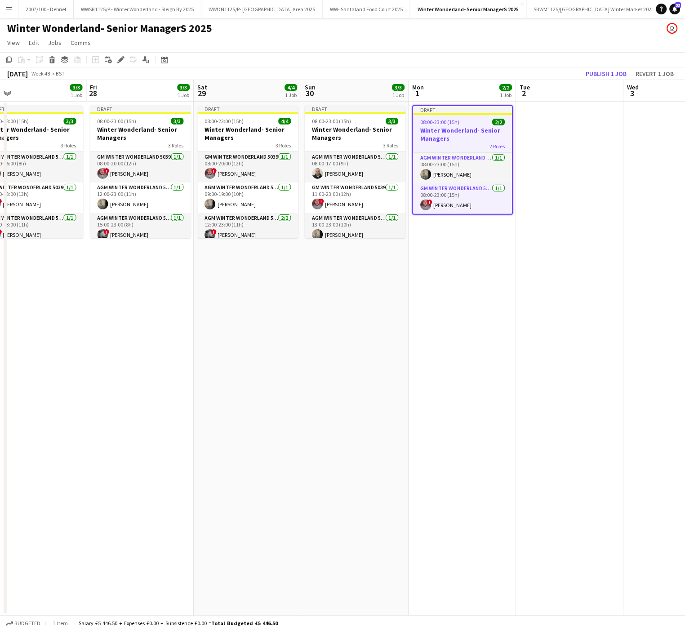
click at [477, 323] on app-date-cell "Draft 08:00-23:00 (15h) 2/2 Winter Wonderland- Senior Managers 2 Roles AGM Wint…" at bounding box center [462, 359] width 107 height 514
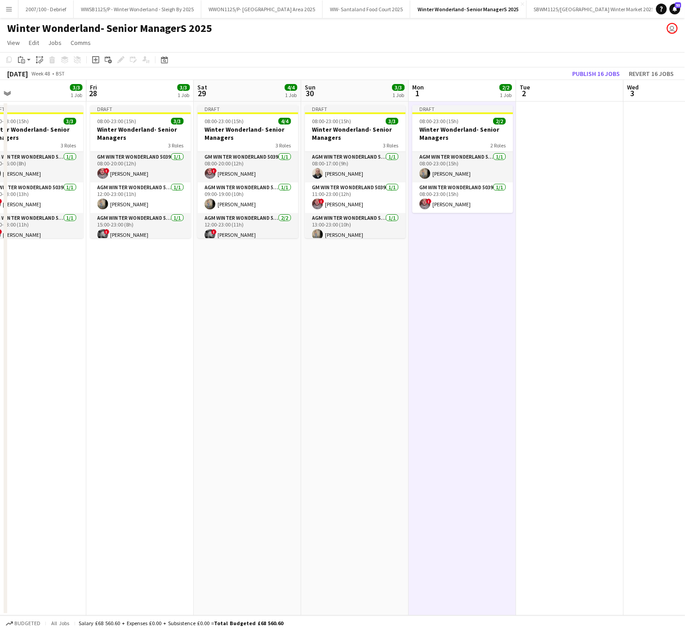
scroll to position [0, 196]
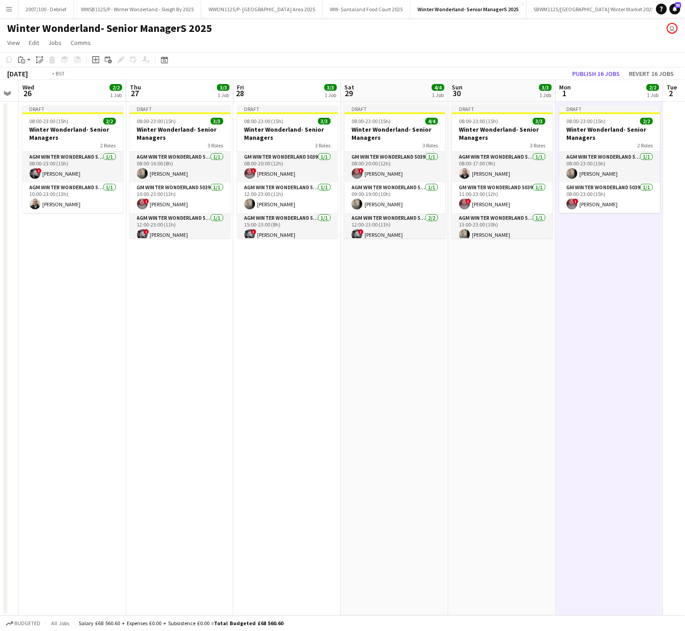
drag, startPoint x: 376, startPoint y: 332, endPoint x: 520, endPoint y: 341, distance: 144.1
click at [520, 341] on app-calendar-viewport "Mon 24 Tue 25 Wed 26 2/2 1 Job Thu 27 3/3 1 Job Fri 28 3/3 1 Job Sat 29 4/4 1 J…" at bounding box center [342, 348] width 685 height 536
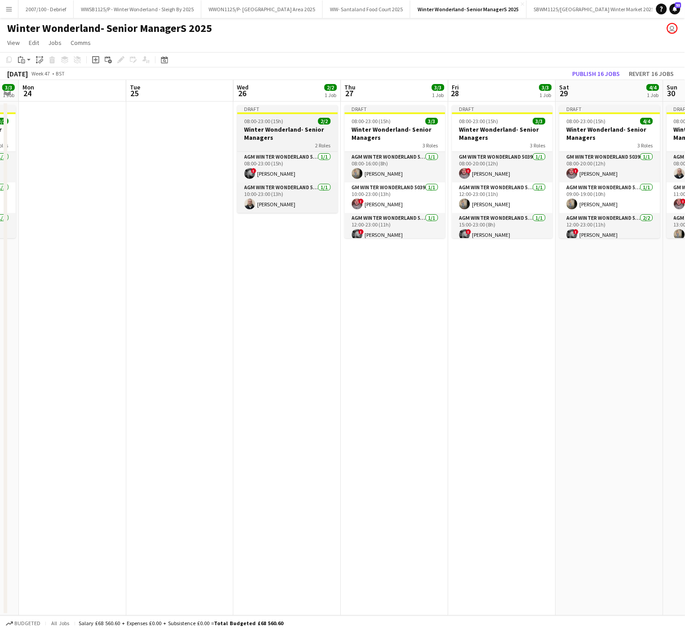
click at [259, 123] on span "08:00-23:00 (15h)" at bounding box center [264, 121] width 39 height 7
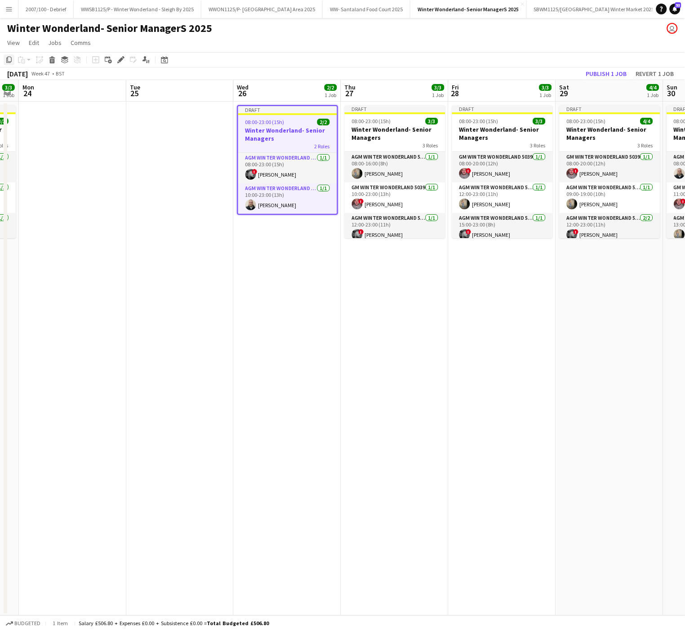
click at [9, 59] on icon "Copy" at bounding box center [8, 59] width 7 height 7
click at [371, 331] on app-date-cell "Draft 08:00-23:00 (15h) 3/3 Winter Wonderland- Senior Managers 3 Roles AGM Wint…" at bounding box center [394, 359] width 107 height 514
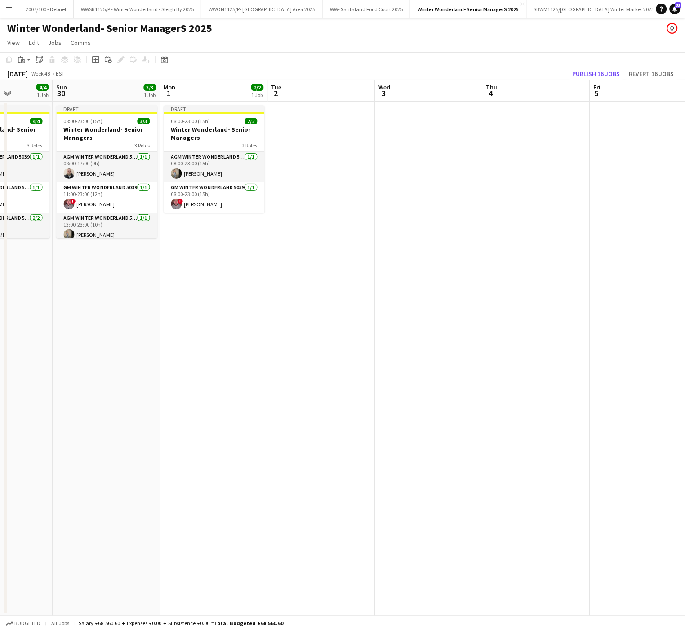
scroll to position [0, 378]
click at [311, 165] on app-date-cell at bounding box center [320, 359] width 107 height 514
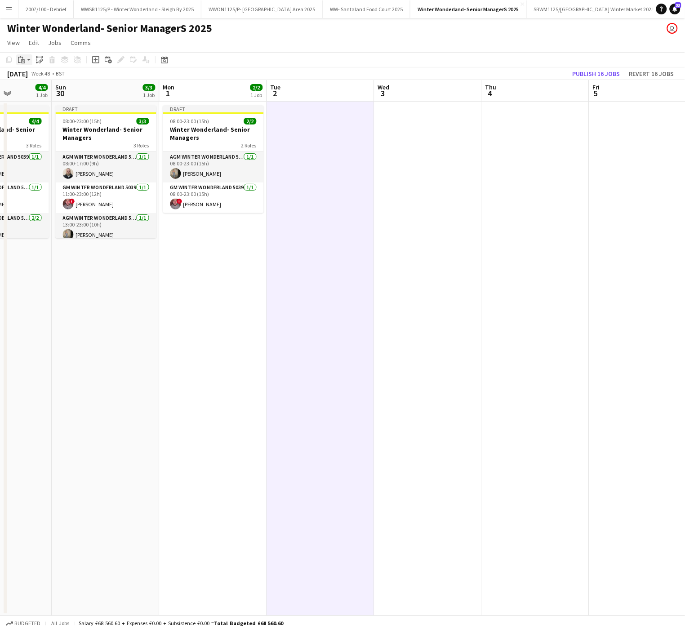
click at [22, 58] on icon "Paste" at bounding box center [21, 59] width 7 height 7
click at [33, 91] on link "Paste with crew Ctrl+Shift+V" at bounding box center [66, 92] width 85 height 8
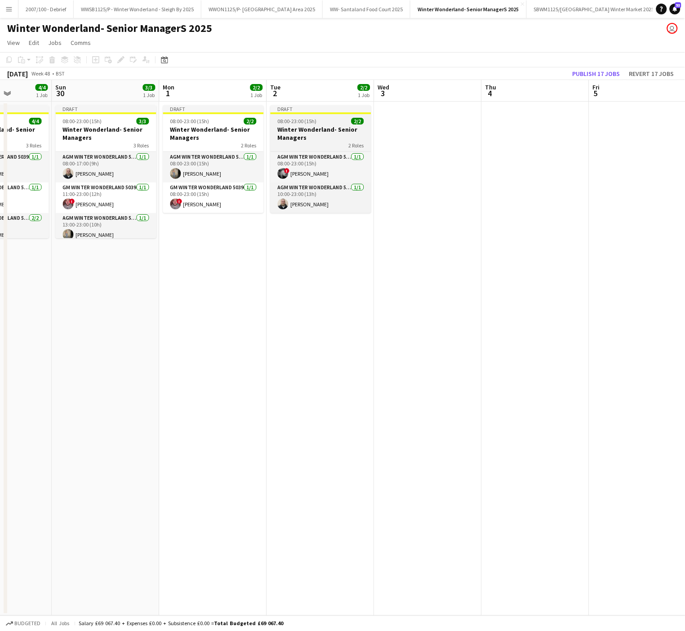
click at [334, 122] on div "08:00-23:00 (15h) 2/2" at bounding box center [321, 121] width 101 height 7
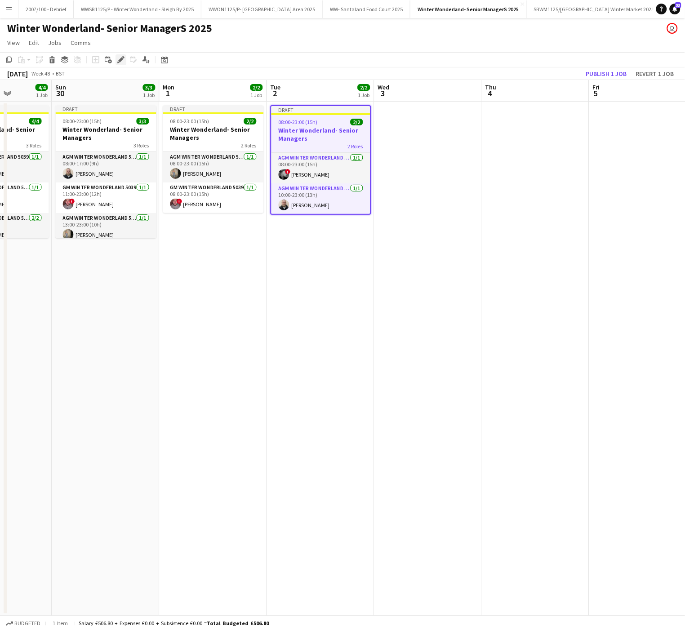
click at [120, 58] on icon at bounding box center [120, 60] width 5 height 5
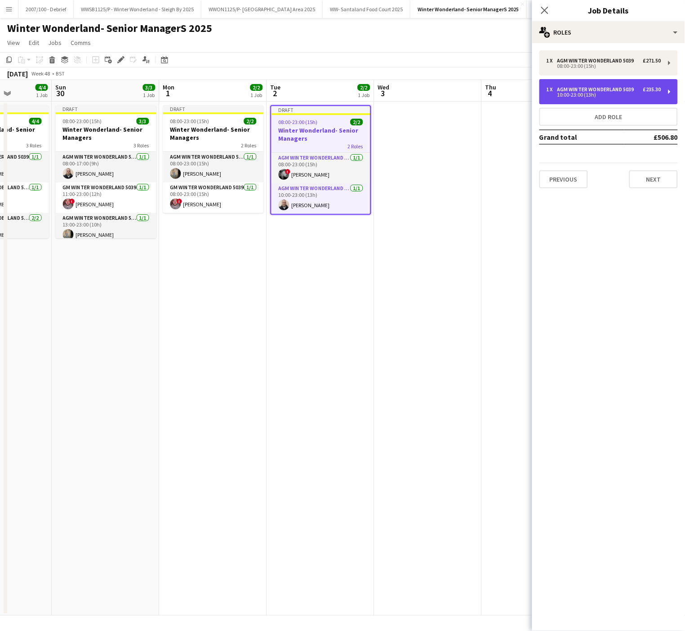
click at [569, 89] on div "AGM Winter Wonderland 5039" at bounding box center [597, 89] width 80 height 6
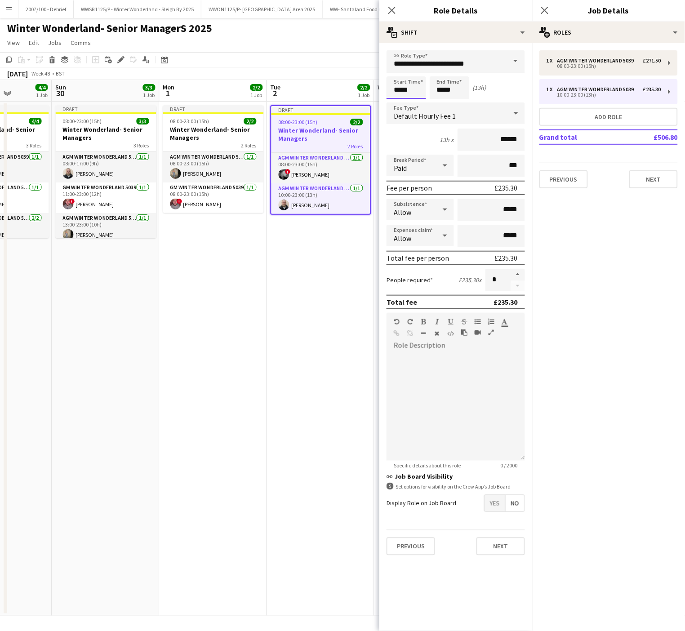
click at [405, 91] on input "*****" at bounding box center [407, 87] width 40 height 22
click at [396, 100] on div at bounding box center [397, 103] width 18 height 9
click at [608, 61] on div "AGM Winter Wonderland 5039" at bounding box center [597, 61] width 80 height 6
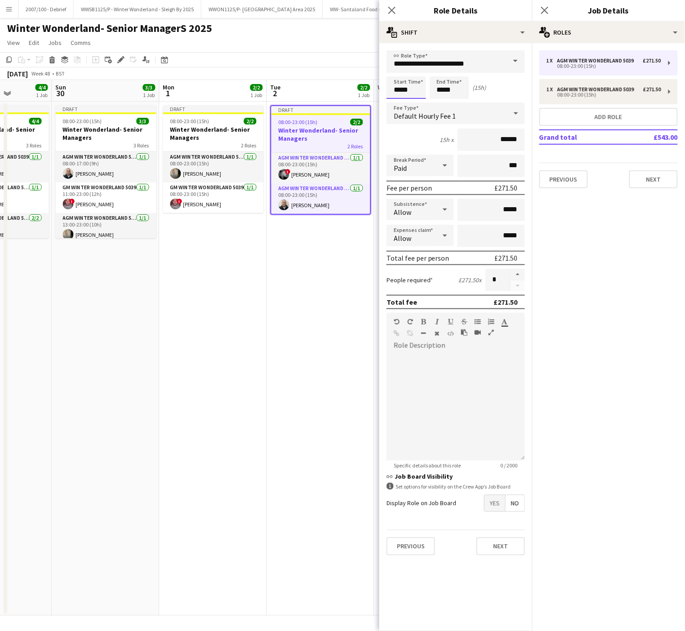
click at [403, 89] on input "*****" at bounding box center [407, 87] width 40 height 22
click at [395, 66] on input "**********" at bounding box center [456, 61] width 138 height 22
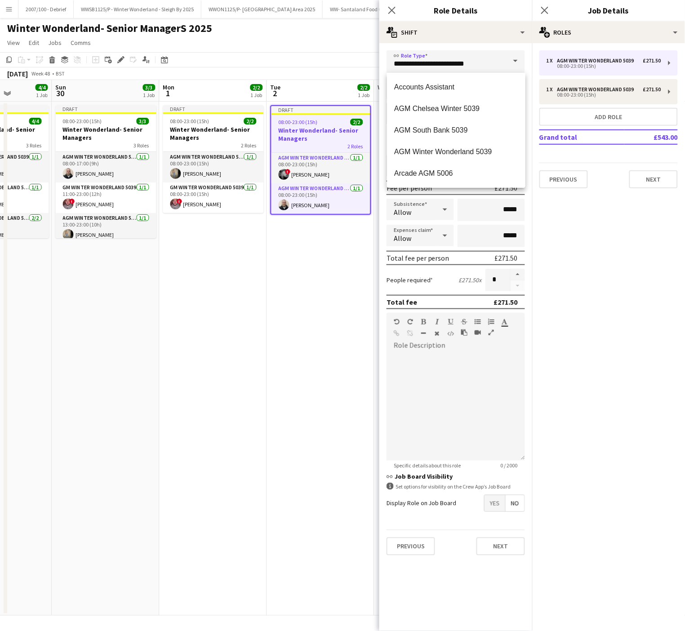
click at [384, 71] on form "**********" at bounding box center [455, 306] width 153 height 512
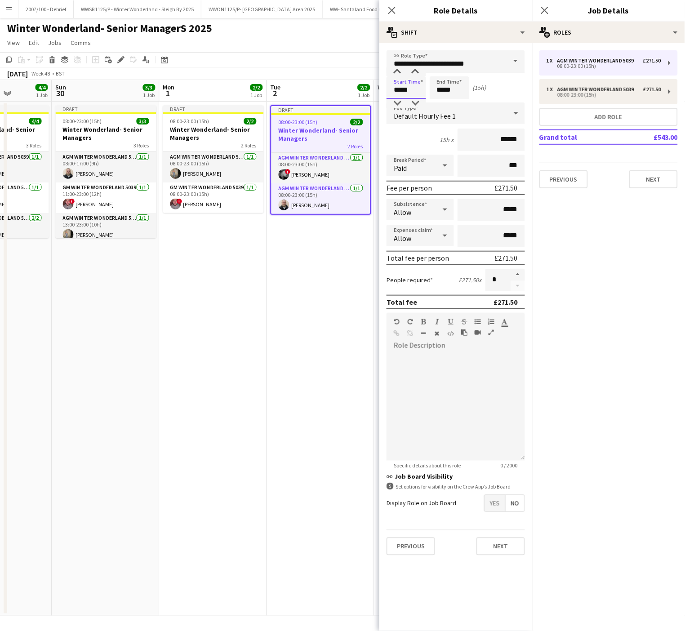
click at [400, 83] on input "*****" at bounding box center [407, 87] width 40 height 22
click at [396, 71] on div at bounding box center [397, 71] width 18 height 9
type input "*****"
click at [396, 71] on div at bounding box center [397, 71] width 18 height 9
click at [311, 317] on app-date-cell "Draft 08:00-23:00 (15h) 2/2 Winter Wonderland- Senior Managers 2 Roles AGM Wint…" at bounding box center [320, 359] width 107 height 514
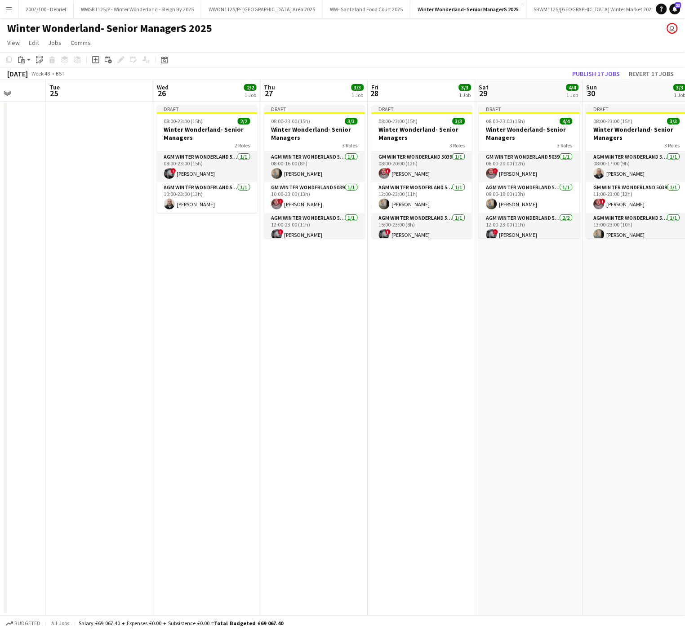
drag, startPoint x: 169, startPoint y: 392, endPoint x: 621, endPoint y: 383, distance: 451.9
click at [621, 383] on app-calendar-viewport "Sun 23 3/3 1 Job Mon 24 Tue 25 Wed 26 2/2 1 Job Thu 27 3/3 1 Job Fri 28 3/3 1 J…" at bounding box center [342, 348] width 685 height 536
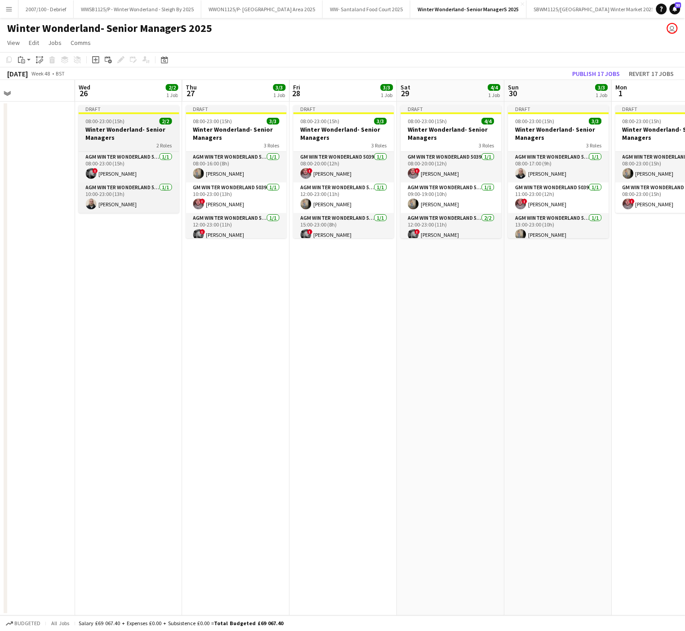
click at [108, 124] on span "08:00-23:00 (15h)" at bounding box center [105, 121] width 39 height 7
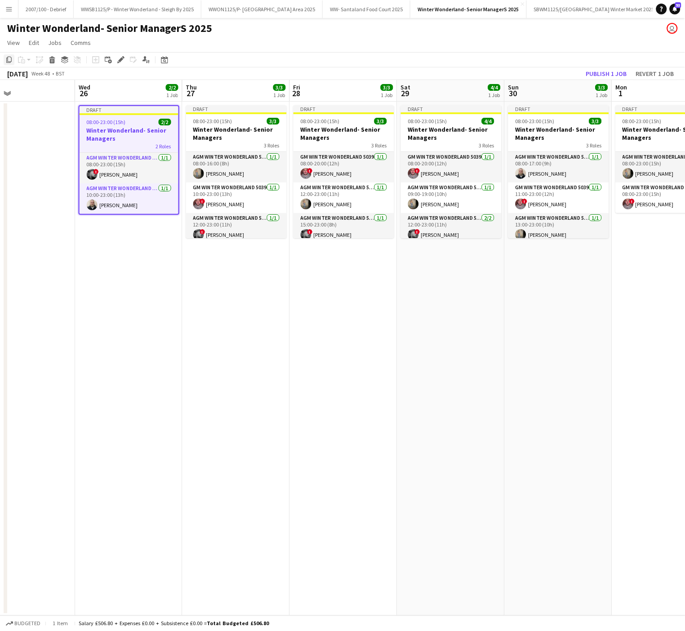
click at [10, 59] on icon "Copy" at bounding box center [8, 59] width 7 height 7
click at [462, 317] on app-date-cell "Draft 08:00-23:00 (15h) 4/4 Winter Wonderland- Senior Managers 3 Roles GM Winte…" at bounding box center [450, 359] width 107 height 514
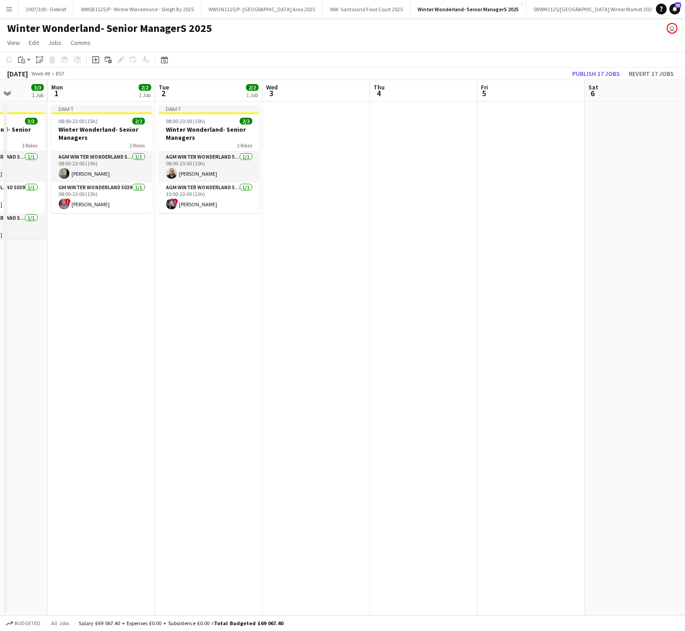
scroll to position [0, 392]
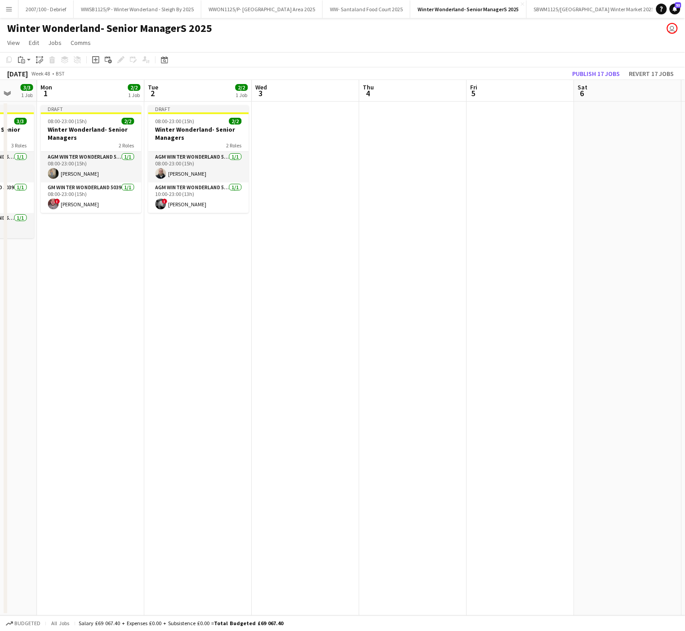
click at [269, 135] on app-date-cell at bounding box center [305, 359] width 107 height 514
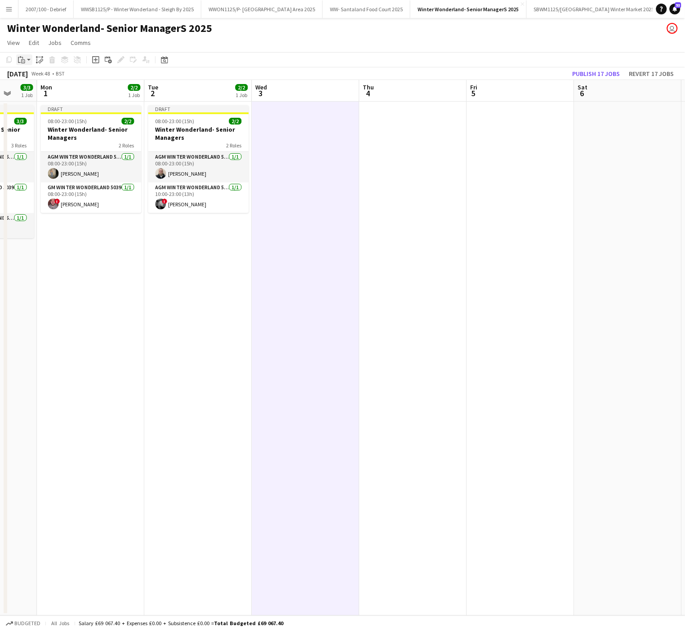
click at [22, 60] on icon at bounding box center [23, 61] width 4 height 4
click at [46, 92] on link "Paste with crew Ctrl+Shift+V" at bounding box center [66, 92] width 85 height 8
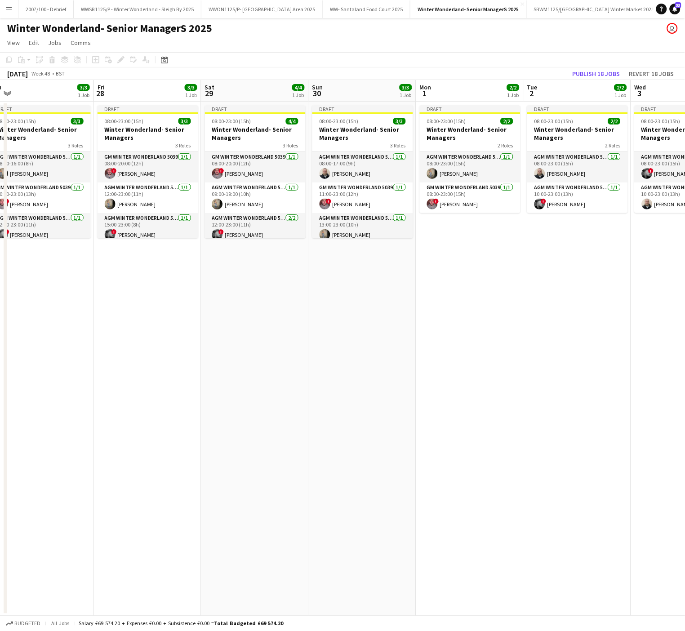
scroll to position [0, 227]
drag, startPoint x: 94, startPoint y: 361, endPoint x: 474, endPoint y: 372, distance: 380.5
click at [474, 372] on app-calendar-viewport "Tue 25 Wed 26 2/2 1 Job Thu 27 3/3 1 Job Fri 28 3/3 1 Job Sat 29 4/4 1 Job Sun …" at bounding box center [342, 348] width 685 height 536
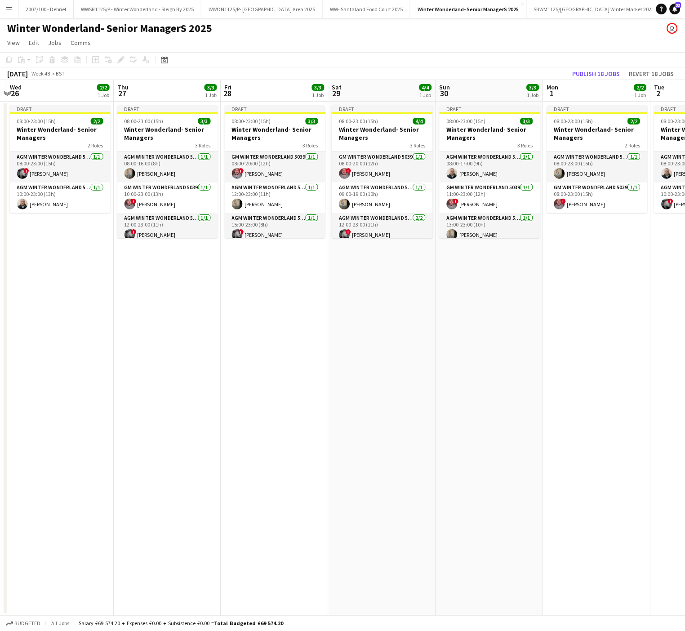
scroll to position [0, 208]
drag, startPoint x: 108, startPoint y: 296, endPoint x: 235, endPoint y: 307, distance: 127.2
click at [235, 307] on app-calendar-viewport "Mon 24 Tue 25 Wed 26 2/2 1 Job Thu 27 3/3 1 Job Fri 28 3/3 1 Job Sat 29 4/4 1 J…" at bounding box center [342, 348] width 685 height 536
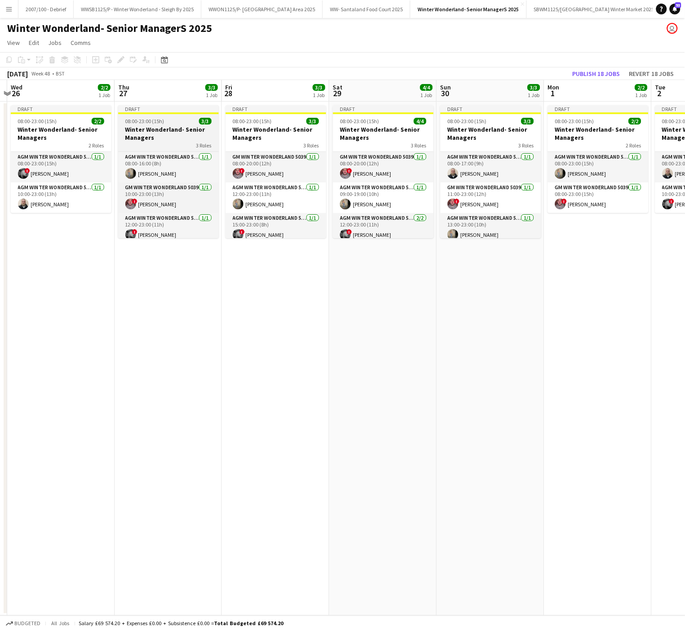
click at [168, 129] on h3 "Winter Wonderland- Senior Managers" at bounding box center [168, 133] width 101 height 16
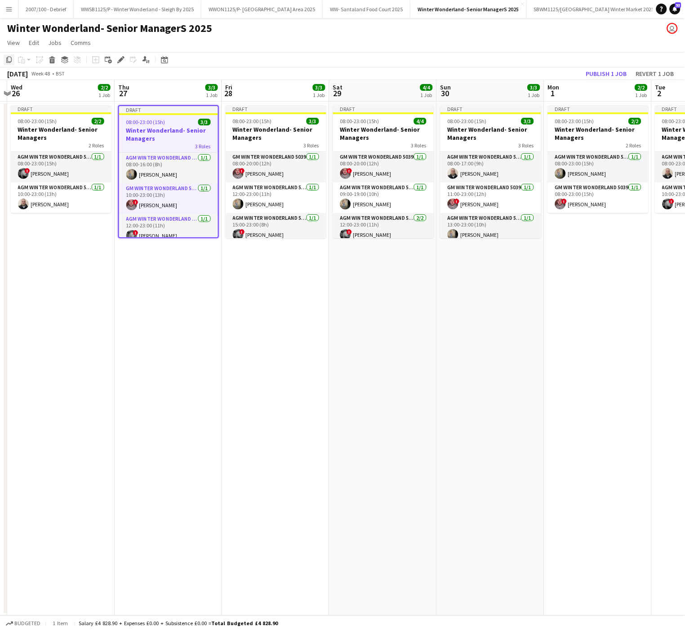
click at [6, 58] on icon "Copy" at bounding box center [8, 59] width 7 height 7
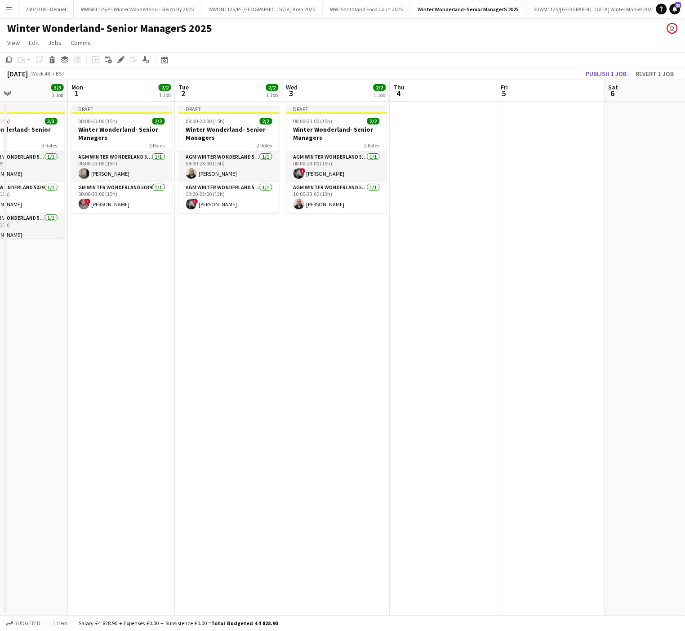
drag, startPoint x: 171, startPoint y: 351, endPoint x: 27, endPoint y: 353, distance: 143.9
click at [27, 353] on app-calendar-viewport "Fri 28 3/3 1 Job Sat 29 4/4 1 Job Sun 30 3/3 1 Job Mon 1 2/2 1 Job Tue 2 2/2 1 …" at bounding box center [342, 348] width 685 height 536
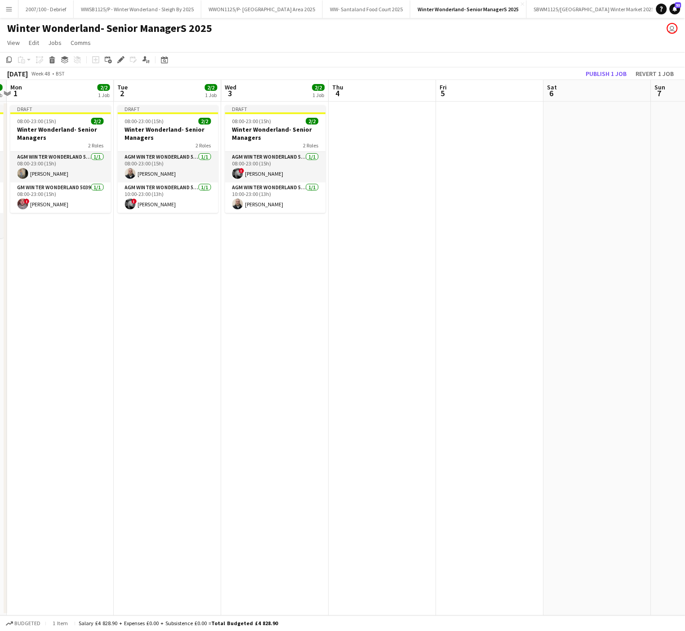
click at [373, 127] on app-date-cell at bounding box center [382, 359] width 107 height 514
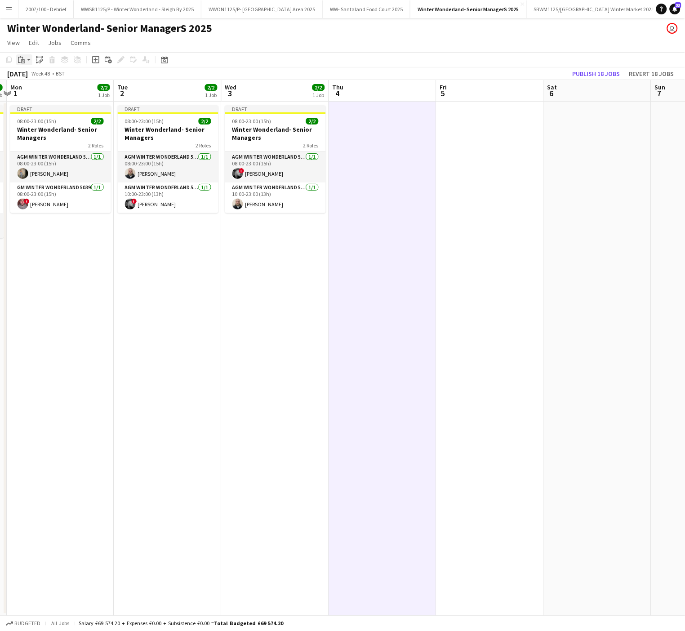
click at [22, 55] on div "Paste" at bounding box center [21, 59] width 11 height 11
click at [47, 94] on link "Paste with crew Ctrl+Shift+V" at bounding box center [66, 92] width 85 height 8
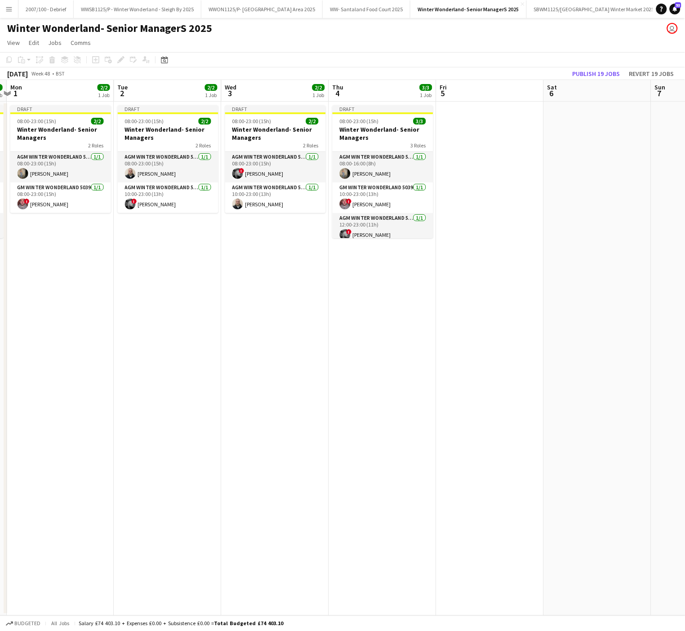
click at [449, 380] on app-date-cell at bounding box center [489, 359] width 107 height 514
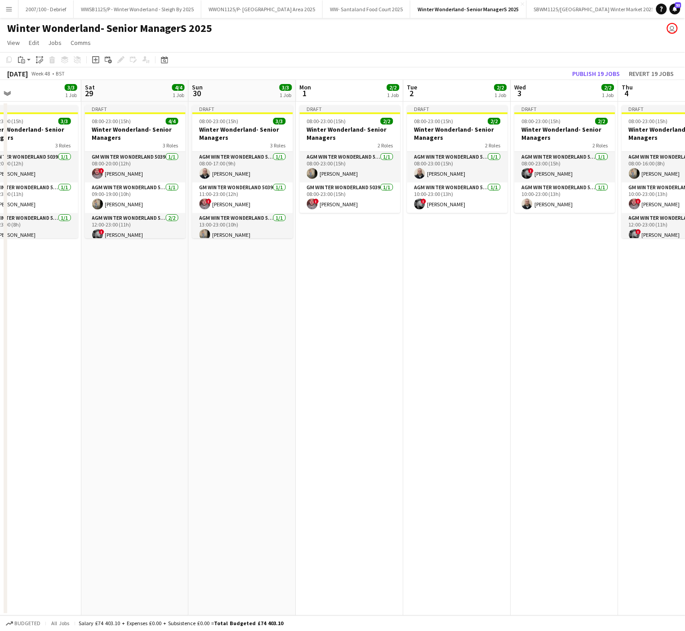
scroll to position [0, 239]
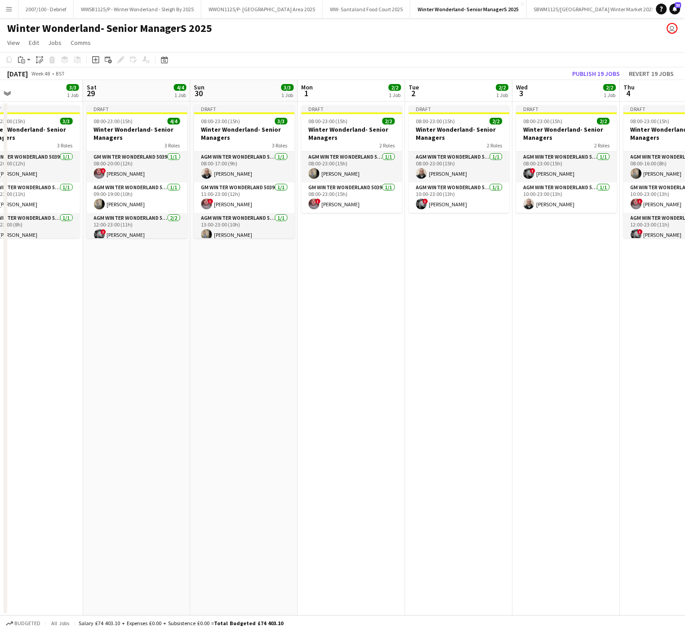
drag, startPoint x: 167, startPoint y: 345, endPoint x: 459, endPoint y: 369, distance: 292.3
click at [459, 369] on app-calendar-viewport "Wed 26 2/2 1 Job Thu 27 3/3 1 Job Fri 28 3/3 1 Job Sat 29 4/4 1 Job Sun 30 3/3 …" at bounding box center [342, 348] width 685 height 536
click at [159, 335] on app-date-cell "Draft 08:00-23:00 (15h) 4/4 Winter Wonderland- Senior Managers 3 Roles GM Winte…" at bounding box center [136, 359] width 107 height 514
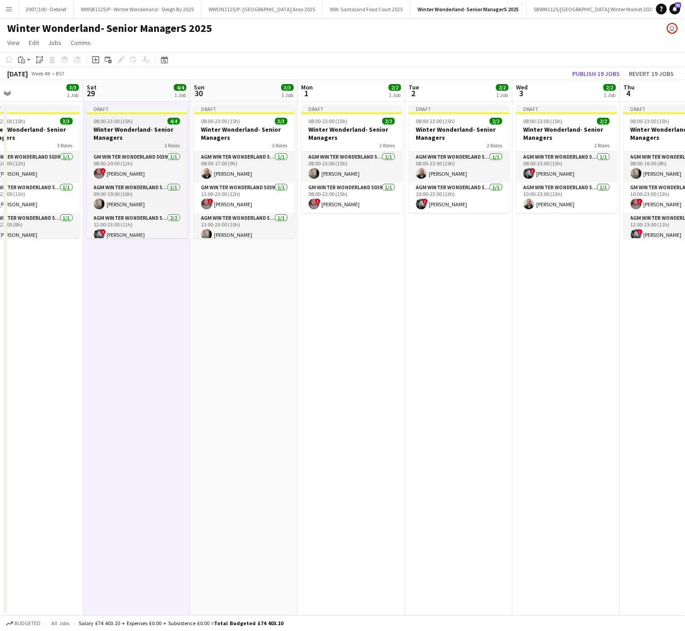
click at [101, 123] on span "08:00-23:00 (15h)" at bounding box center [113, 121] width 39 height 7
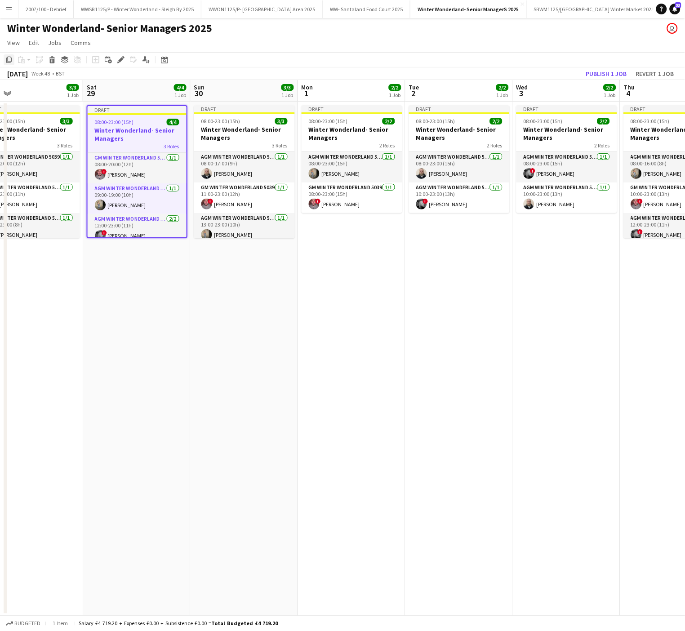
click at [9, 56] on icon "Copy" at bounding box center [8, 59] width 7 height 7
click at [454, 313] on app-date-cell "Draft 08:00-23:00 (15h) 2/2 Winter Wonderland- Senior Managers 2 Roles AGM Wint…" at bounding box center [458, 359] width 107 height 514
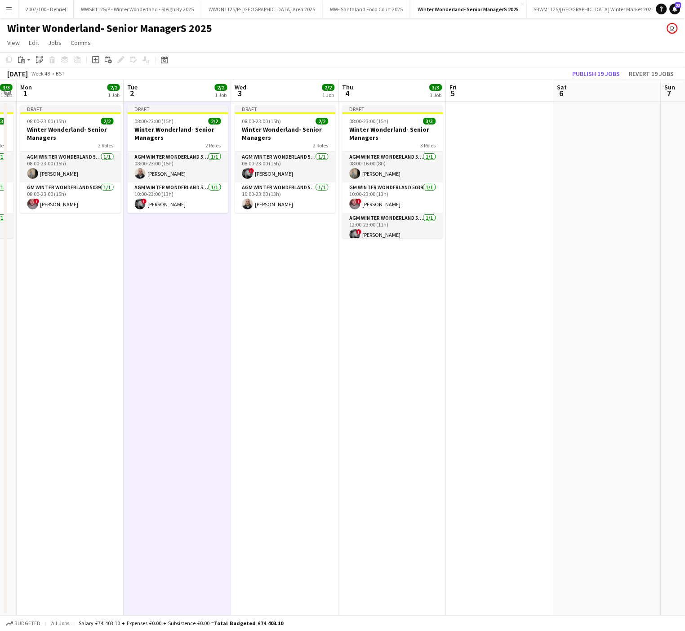
scroll to position [0, 312]
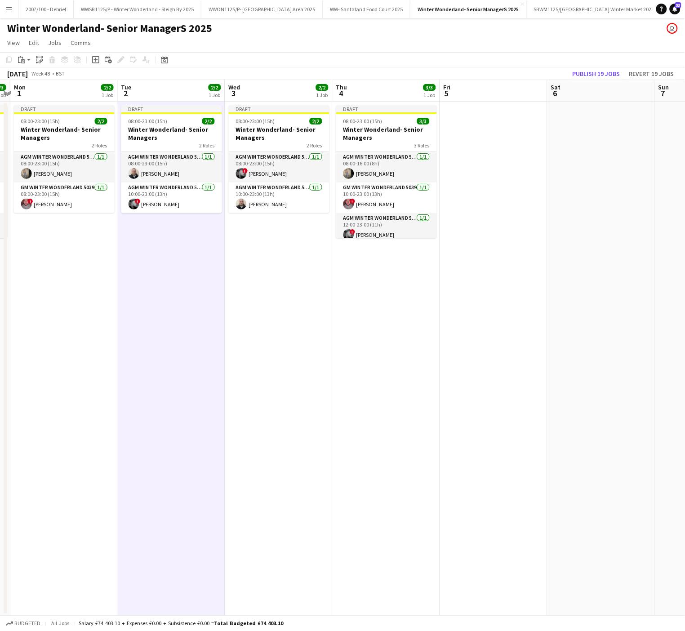
click at [462, 147] on app-date-cell at bounding box center [493, 359] width 107 height 514
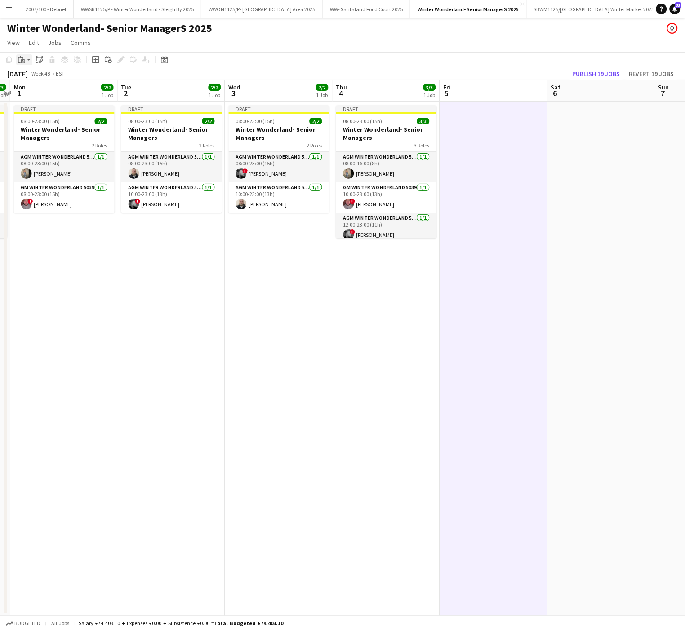
click at [24, 56] on icon "Paste" at bounding box center [21, 59] width 7 height 7
click at [33, 91] on link "Paste with crew Ctrl+Shift+V" at bounding box center [66, 92] width 85 height 8
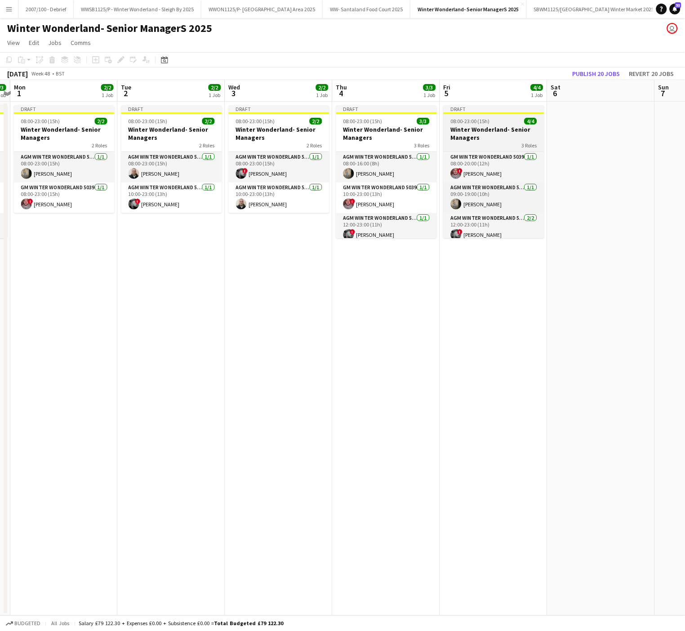
click at [479, 116] on app-job-card "Draft 08:00-23:00 (15h) 4/4 Winter Wonderland- Senior Managers 3 Roles GM Winte…" at bounding box center [494, 171] width 101 height 133
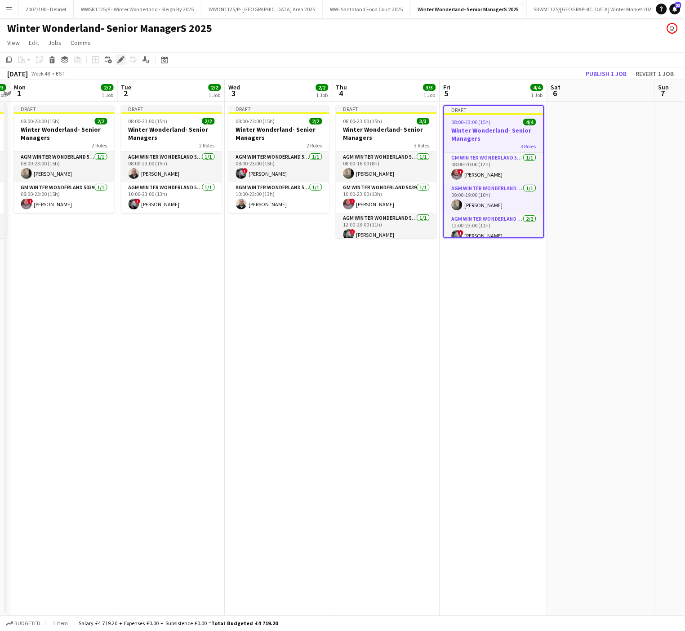
click at [119, 59] on icon "Edit" at bounding box center [120, 59] width 7 height 7
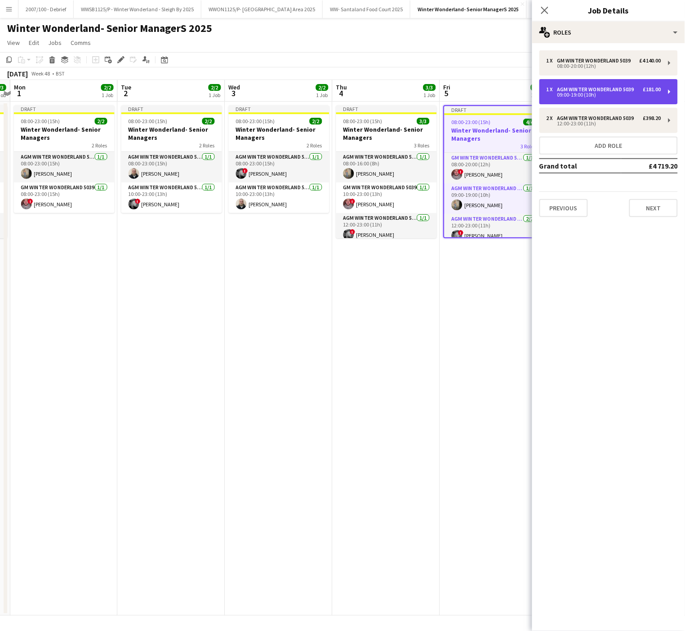
click at [610, 91] on div "AGM Winter Wonderland 5039" at bounding box center [597, 89] width 80 height 6
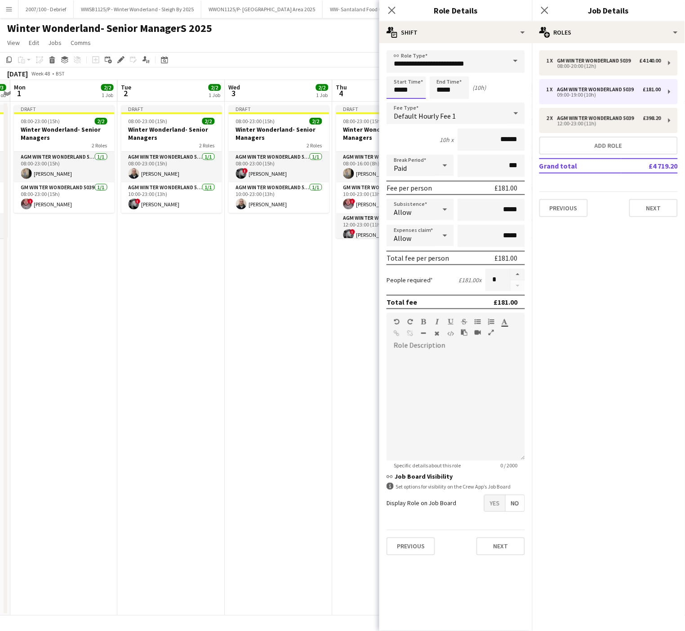
click at [394, 90] on input "*****" at bounding box center [407, 87] width 40 height 22
click at [397, 71] on div at bounding box center [397, 71] width 18 height 9
type input "*****"
click at [397, 71] on div at bounding box center [397, 71] width 18 height 9
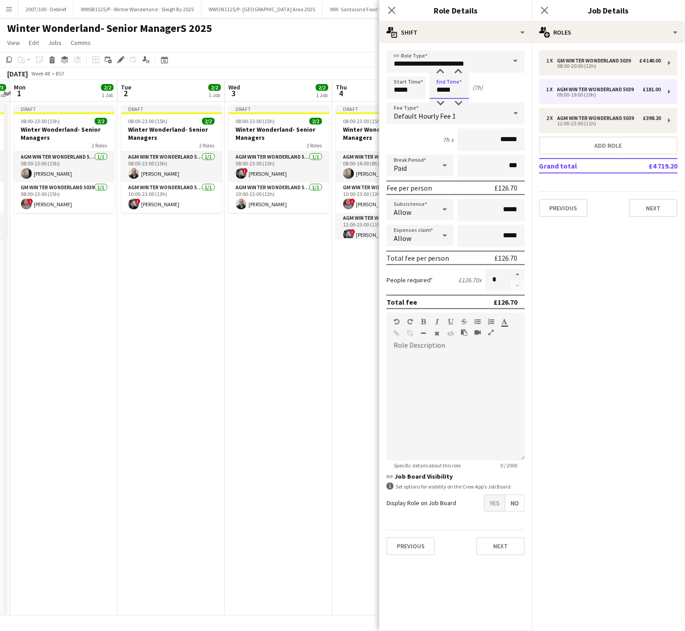
click at [457, 86] on input "*****" at bounding box center [450, 87] width 40 height 22
click at [441, 68] on div at bounding box center [441, 71] width 18 height 9
type input "*****"
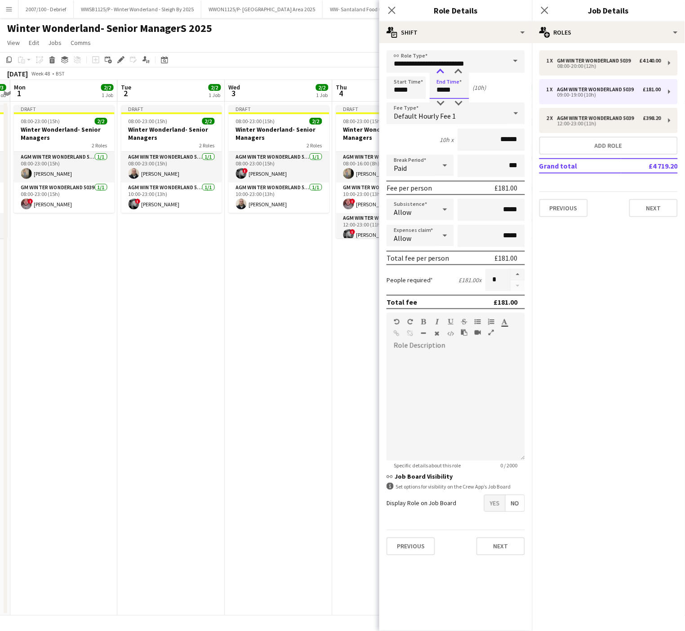
click at [441, 68] on div at bounding box center [441, 71] width 18 height 9
click at [577, 125] on div "12:00-23:00 (11h)" at bounding box center [604, 123] width 115 height 4
type input "*"
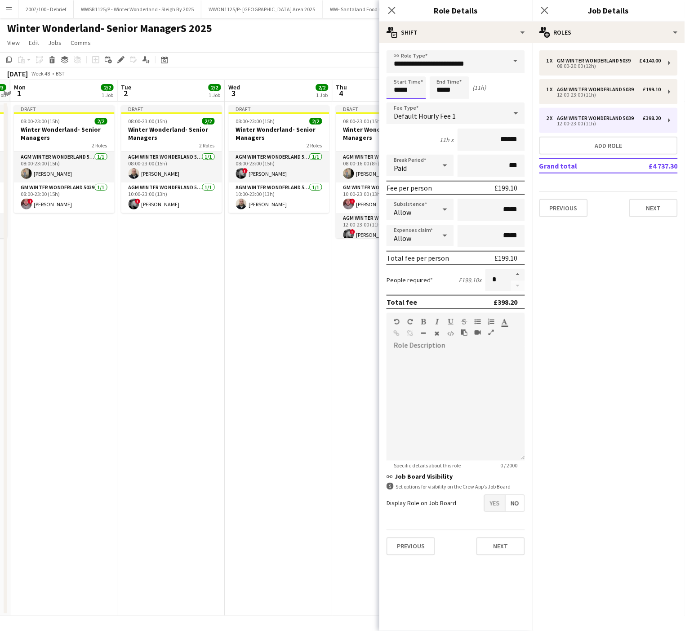
click at [401, 84] on input "*****" at bounding box center [407, 87] width 40 height 22
click at [397, 68] on div at bounding box center [397, 71] width 18 height 9
type input "*****"
click at [397, 68] on div at bounding box center [397, 71] width 18 height 9
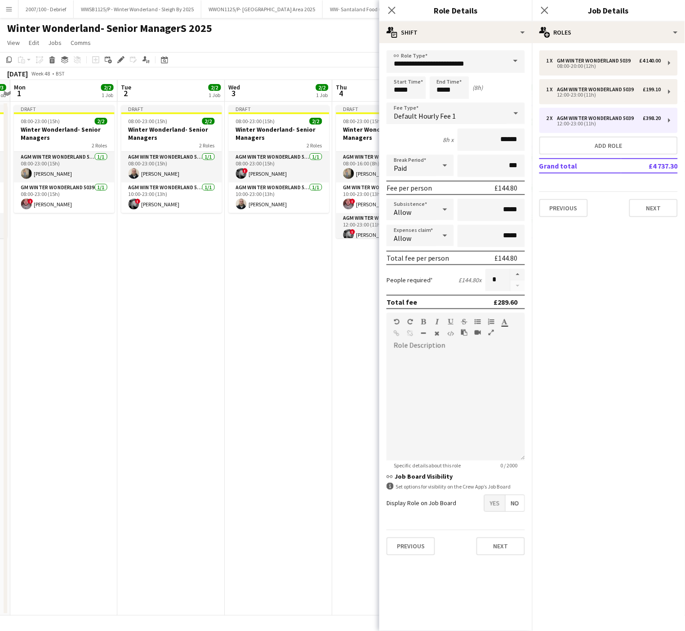
click at [259, 391] on app-date-cell "Draft 08:00-23:00 (15h) 2/2 Winter Wonderland- Senior Managers 2 Roles AGM Wint…" at bounding box center [278, 359] width 107 height 514
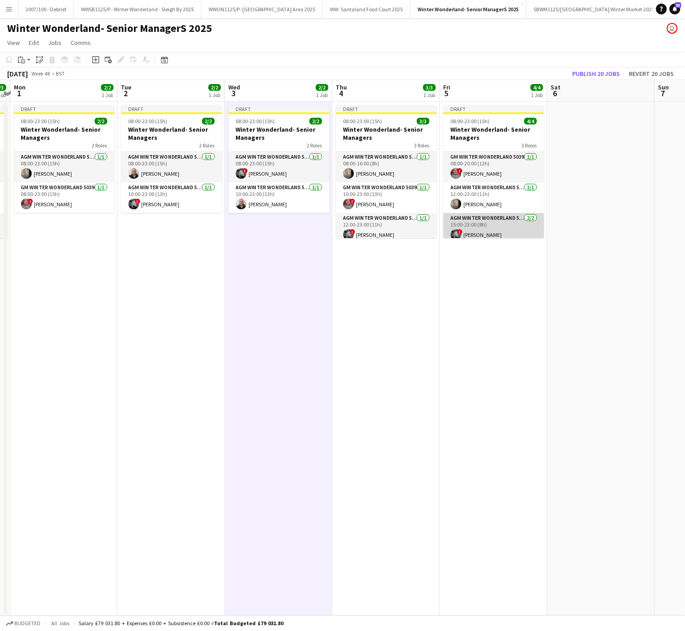
click at [485, 235] on app-card-role "AGM Winter Wonderland 5039 [DATE] 15:00-23:00 (8h) ! [PERSON_NAME] [PERSON_NAME]" at bounding box center [494, 235] width 101 height 44
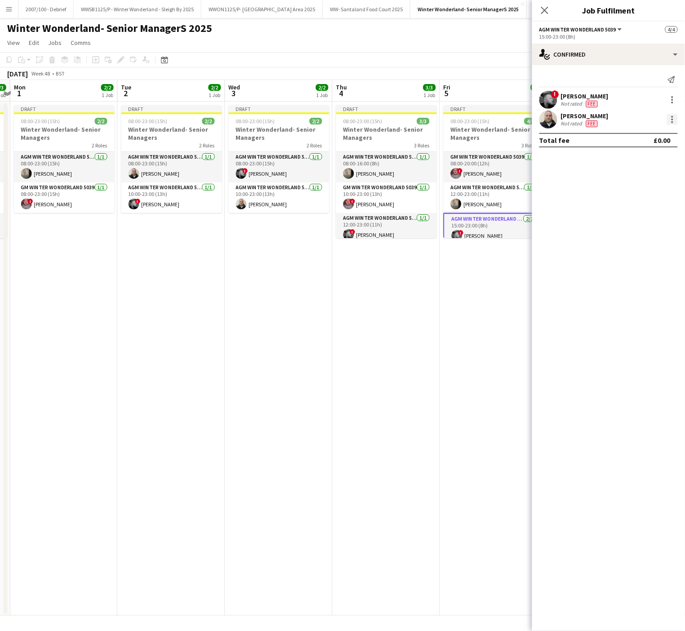
click at [674, 120] on div at bounding box center [672, 119] width 11 height 11
click at [467, 294] on div at bounding box center [342, 315] width 685 height 631
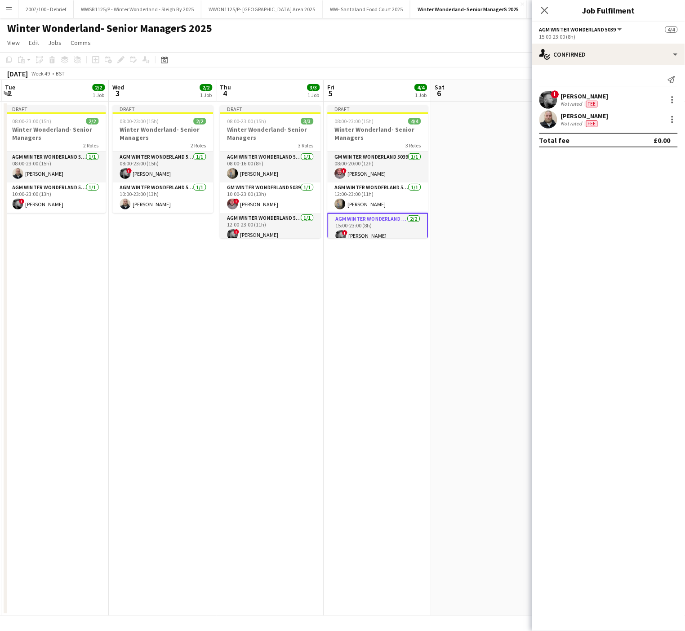
drag, startPoint x: 498, startPoint y: 228, endPoint x: 381, endPoint y: 241, distance: 117.2
click at [381, 241] on app-calendar-viewport "Fri 28 3/3 1 Job Sat 29 4/4 1 Job Sun 30 3/3 1 Job Mon 1 2/2 1 Job Tue 2 2/2 1 …" at bounding box center [342, 348] width 685 height 536
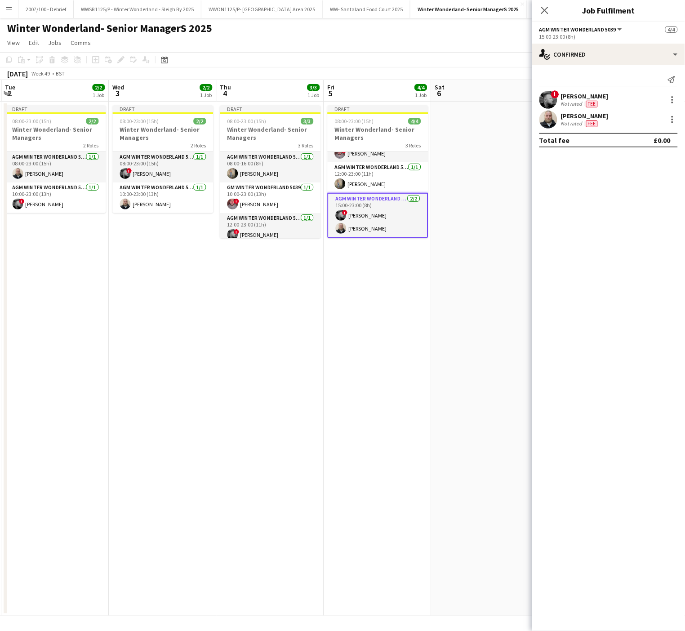
click at [380, 227] on app-card-role "AGM Winter Wonderland 5039 [DATE] 15:00-23:00 (8h) ! [PERSON_NAME] [PERSON_NAME]" at bounding box center [377, 215] width 101 height 45
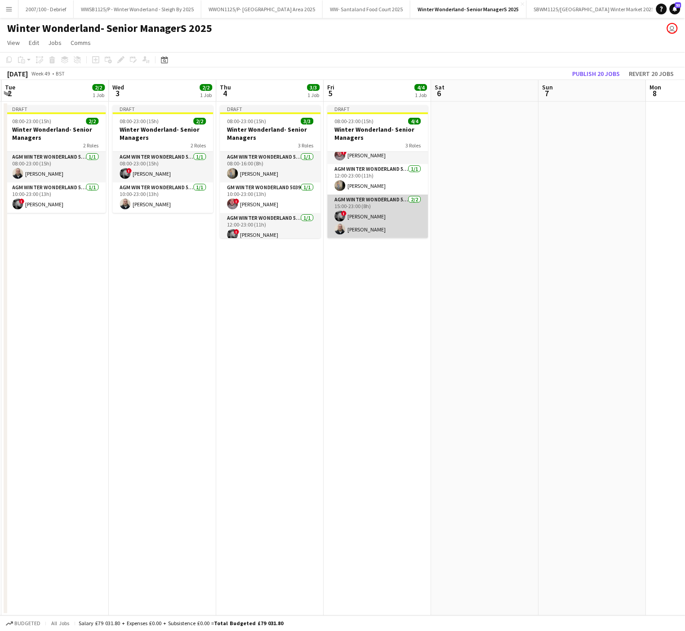
click at [376, 225] on app-card-role "AGM Winter Wonderland 5039 [DATE] 15:00-23:00 (8h) ! [PERSON_NAME] [PERSON_NAME]" at bounding box center [377, 217] width 101 height 44
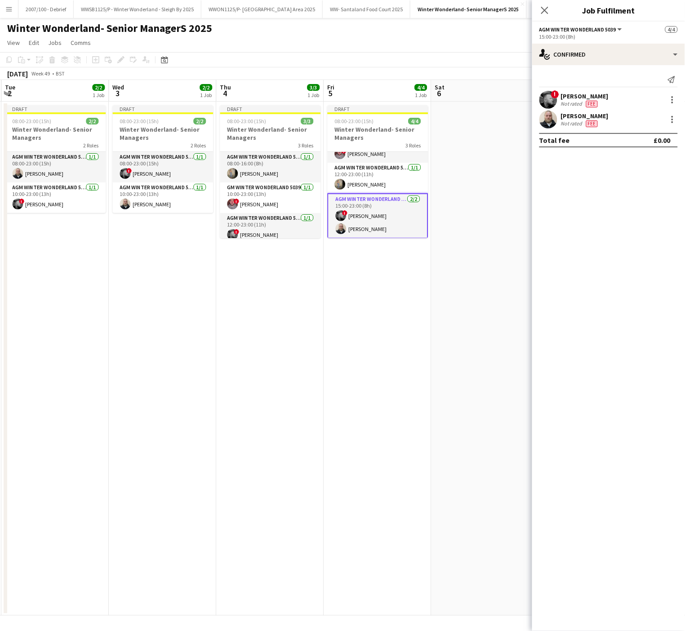
scroll to position [22, 0]
click at [671, 120] on div at bounding box center [672, 119] width 11 height 11
click at [644, 224] on span "Remove" at bounding box center [643, 223] width 56 height 8
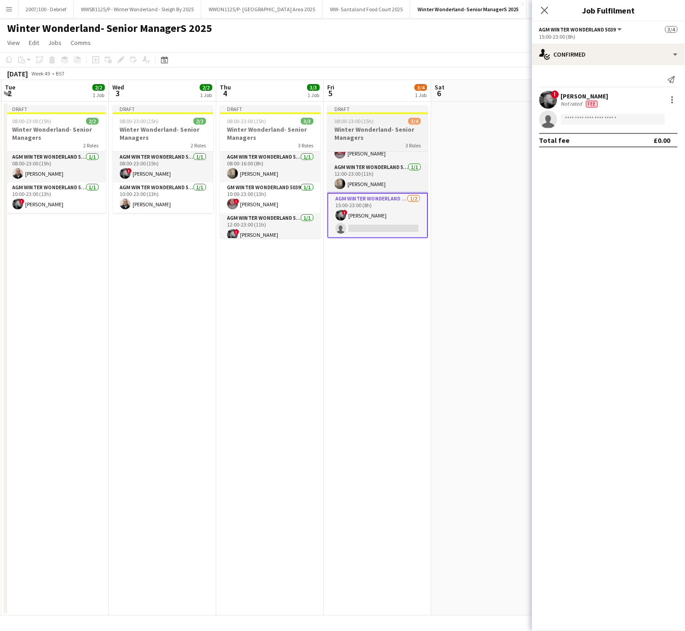
click at [377, 107] on div "Draft" at bounding box center [377, 108] width 101 height 7
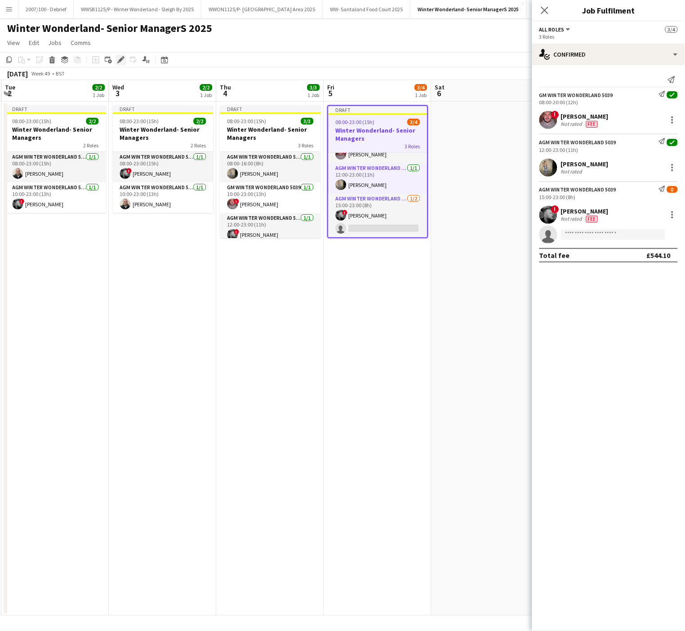
click at [117, 62] on icon at bounding box center [118, 62] width 2 height 2
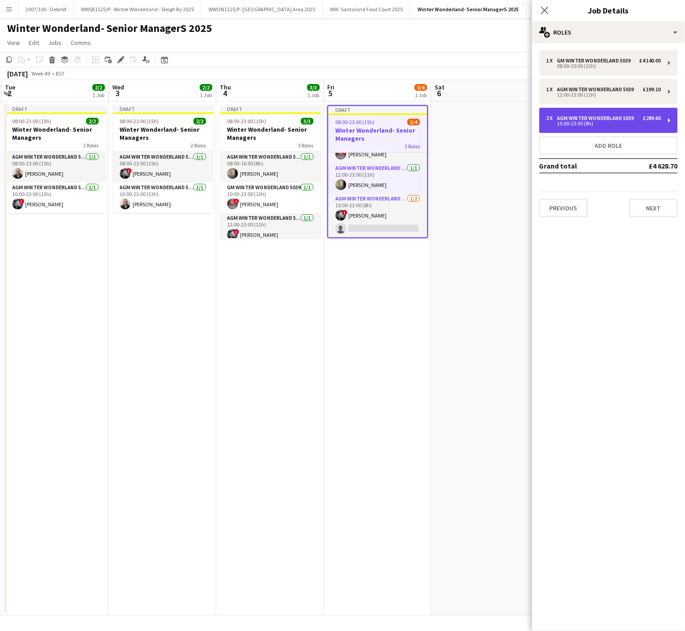
click at [584, 125] on div "15:00-23:00 (8h)" at bounding box center [604, 123] width 115 height 4
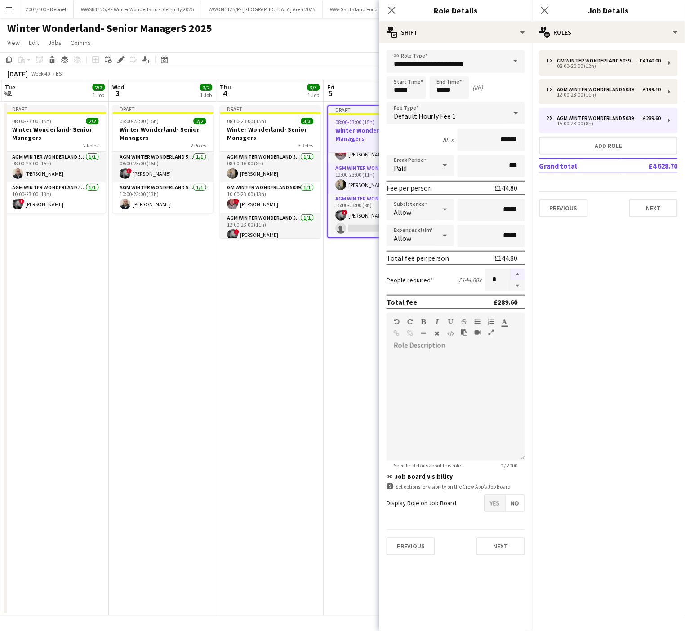
click at [519, 272] on button "button" at bounding box center [518, 275] width 14 height 12
click at [518, 285] on button "button" at bounding box center [518, 286] width 14 height 11
type input "*"
click at [296, 344] on app-date-cell "Draft 08:00-23:00 (15h) 3/3 Winter Wonderland- Senior Managers 3 Roles AGM Wint…" at bounding box center [269, 359] width 107 height 514
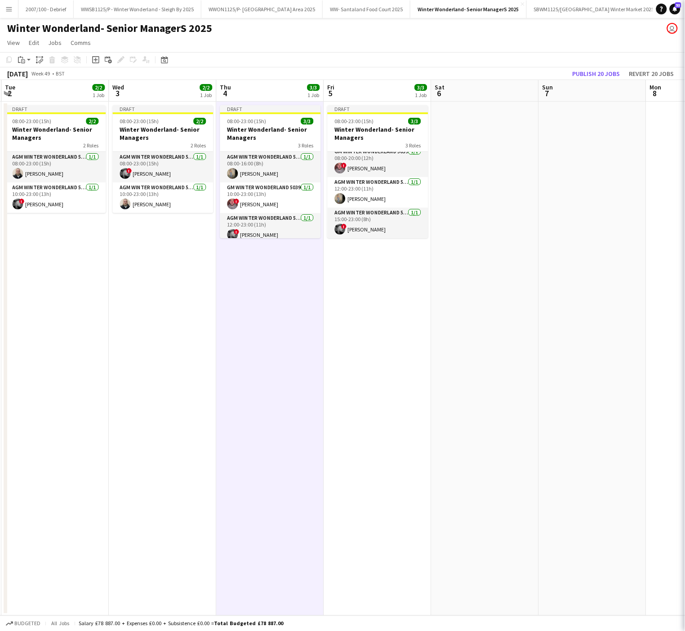
scroll to position [7, 0]
click at [206, 336] on app-date-cell "Draft 08:00-23:00 (15h) 2/2 Winter Wonderland- Senior Managers 2 Roles AGM Wint…" at bounding box center [162, 359] width 107 height 514
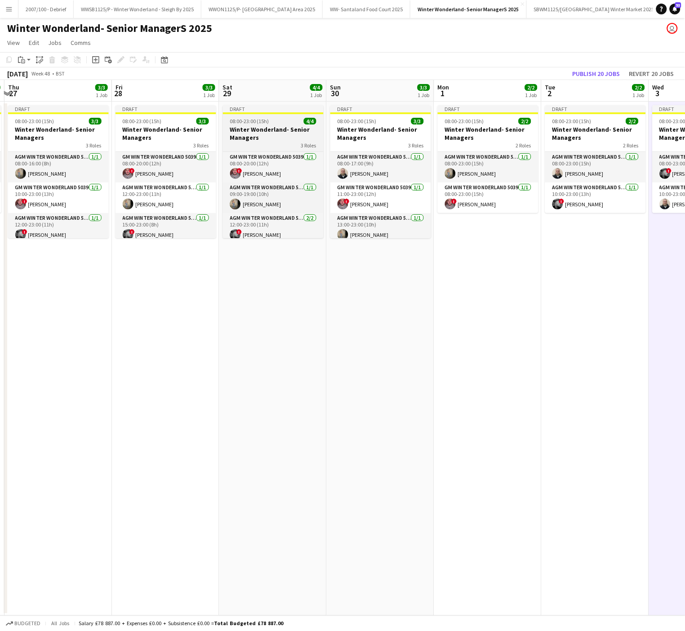
scroll to position [20, 0]
click at [260, 120] on span "08:00-23:00 (15h)" at bounding box center [249, 121] width 39 height 7
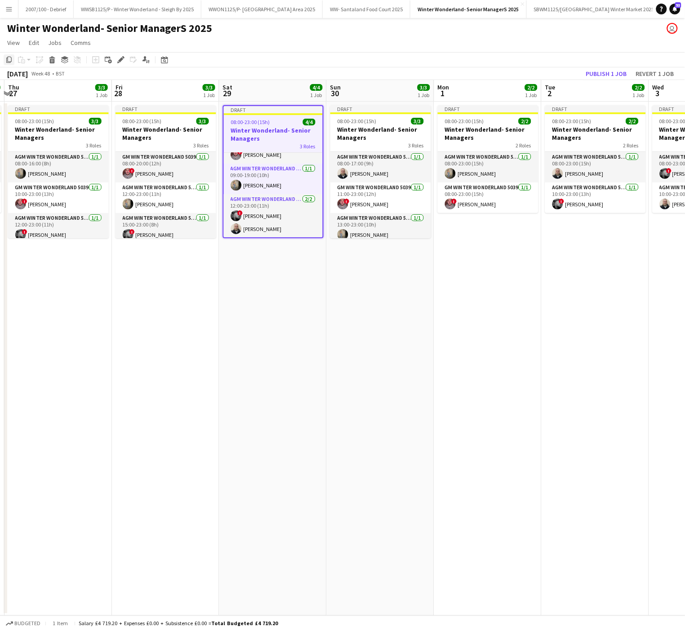
click at [7, 60] on icon "Copy" at bounding box center [8, 59] width 7 height 7
click at [468, 452] on app-date-cell "Draft 08:00-23:00 (15h) 2/2 Winter Wonderland- Senior Managers 2 Roles AGM Wint…" at bounding box center [487, 359] width 107 height 514
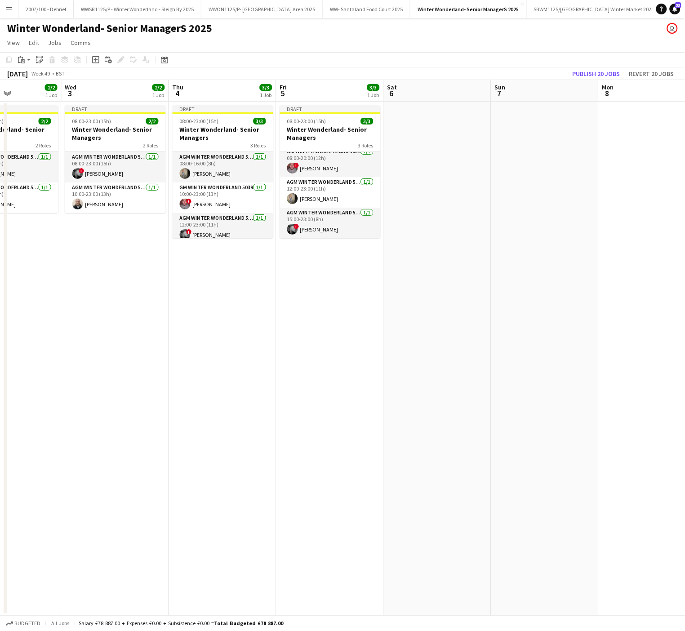
scroll to position [0, 392]
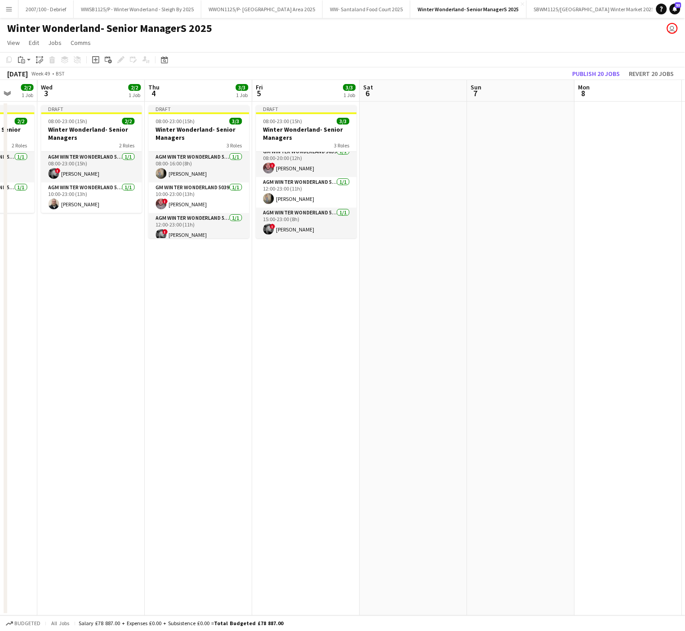
click at [434, 97] on app-board-header-date "Sat 6" at bounding box center [413, 91] width 107 height 22
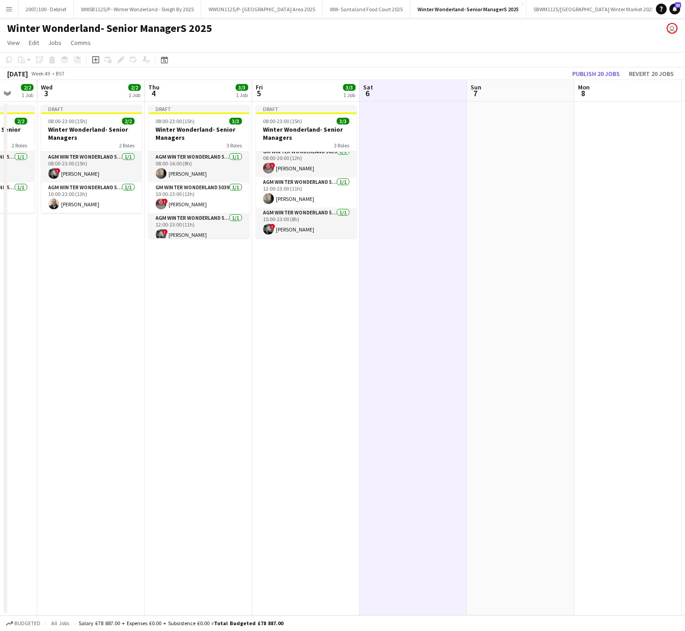
click at [414, 145] on app-date-cell at bounding box center [413, 359] width 107 height 514
click at [17, 62] on div "Paste" at bounding box center [21, 59] width 11 height 11
click at [45, 95] on link "Paste with crew Ctrl+Shift+V" at bounding box center [66, 92] width 85 height 8
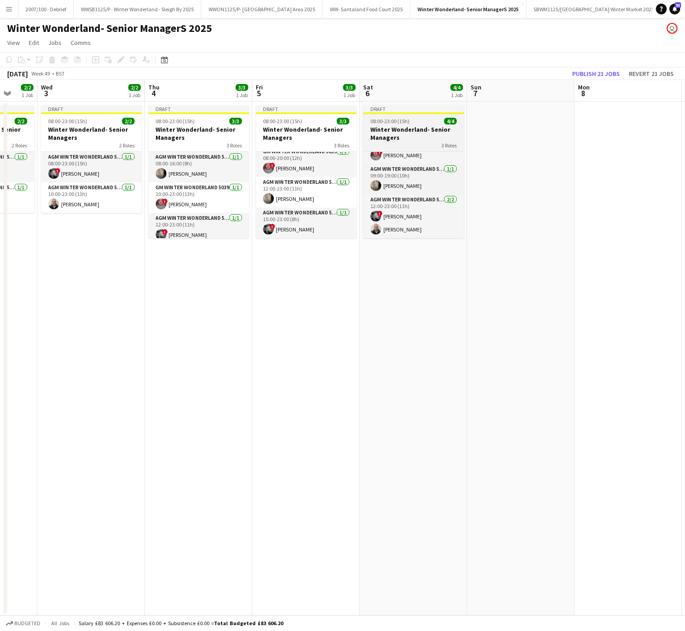
scroll to position [0, 0]
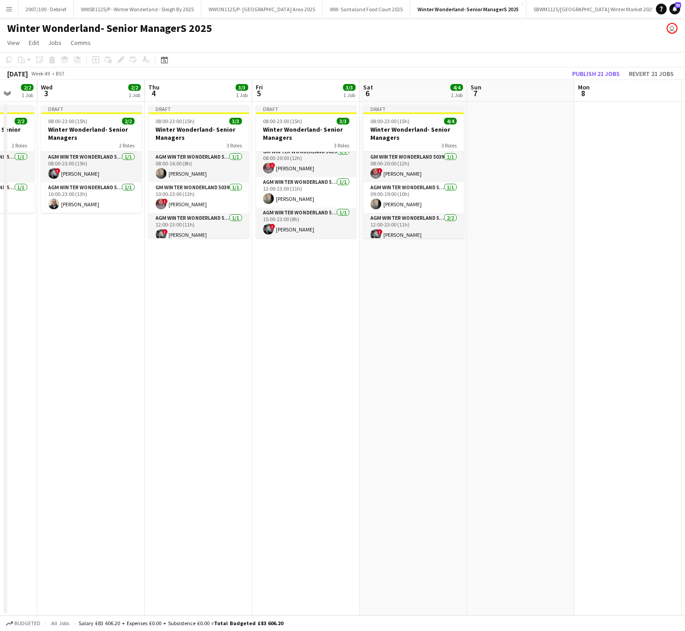
click at [531, 236] on app-date-cell at bounding box center [521, 359] width 107 height 514
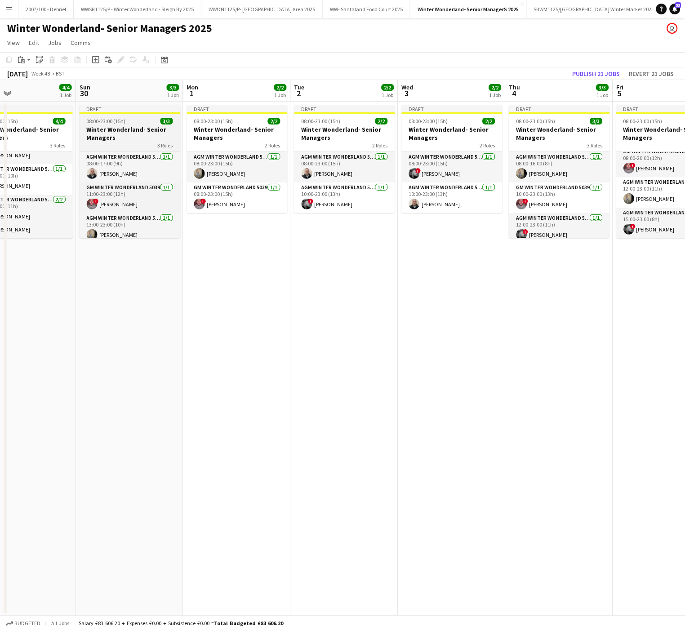
scroll to position [7, 0]
click at [119, 122] on span "08:00-23:00 (15h)" at bounding box center [106, 121] width 39 height 7
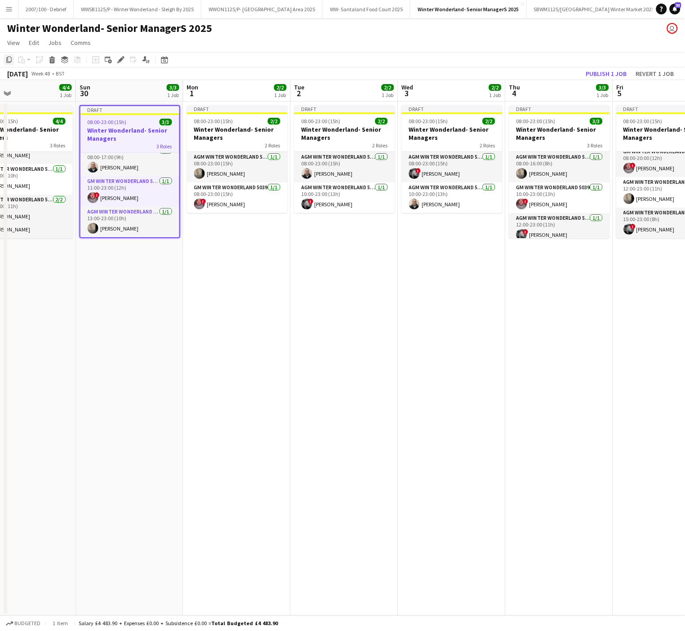
click at [11, 60] on icon "Copy" at bounding box center [8, 59] width 7 height 7
click at [278, 316] on app-date-cell "Draft 08:00-23:00 (15h) 2/2 Winter Wonderland- Senior Managers 2 Roles AGM Wint…" at bounding box center [236, 359] width 107 height 514
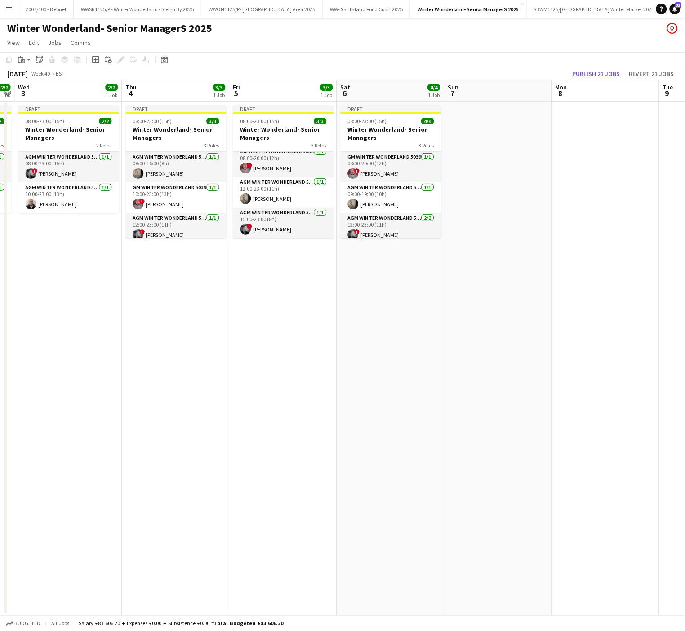
scroll to position [0, 284]
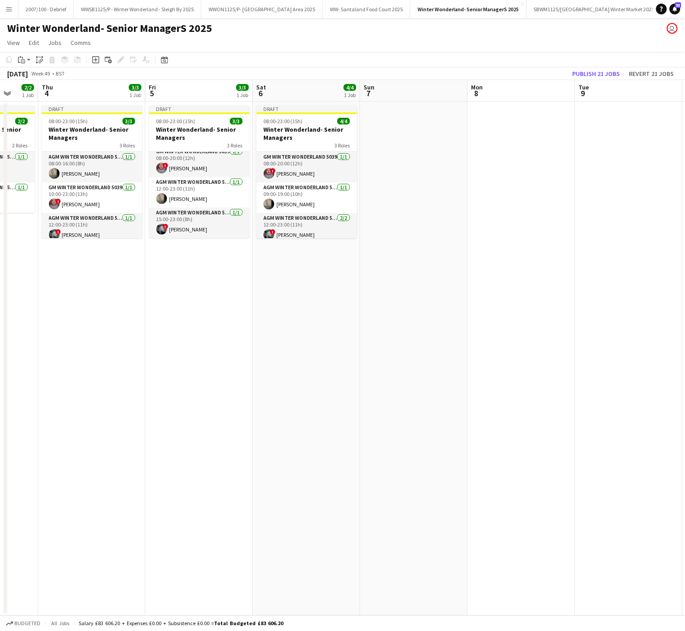
click at [405, 123] on app-date-cell at bounding box center [414, 359] width 107 height 514
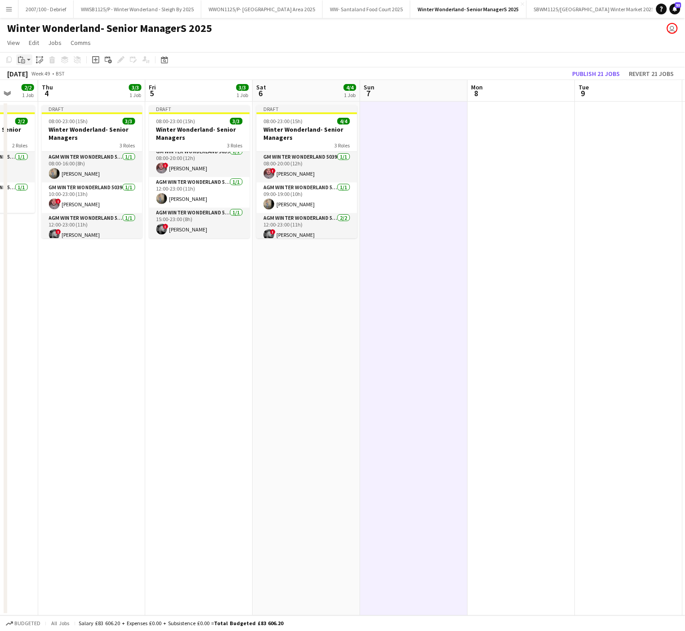
click at [23, 61] on icon "Paste" at bounding box center [21, 59] width 7 height 7
click at [32, 79] on link "Paste Ctrl+V" at bounding box center [66, 77] width 85 height 8
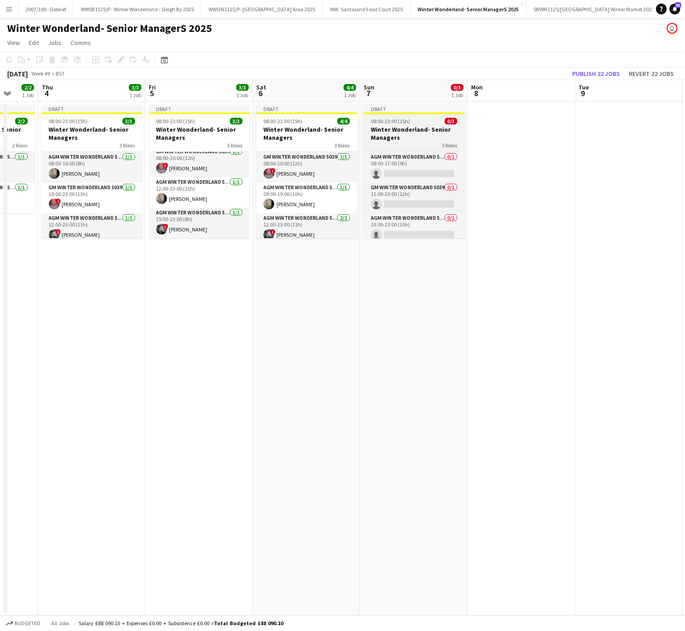
click at [403, 135] on h3 "Winter Wonderland- Senior Managers" at bounding box center [414, 133] width 101 height 16
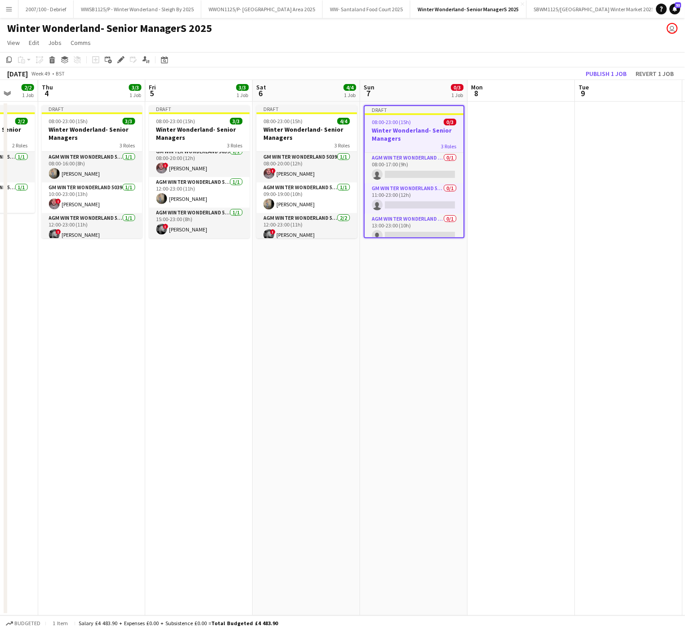
click at [113, 58] on div "Add job Add linked Job Edit Edit linked Job Applicants" at bounding box center [117, 59] width 69 height 11
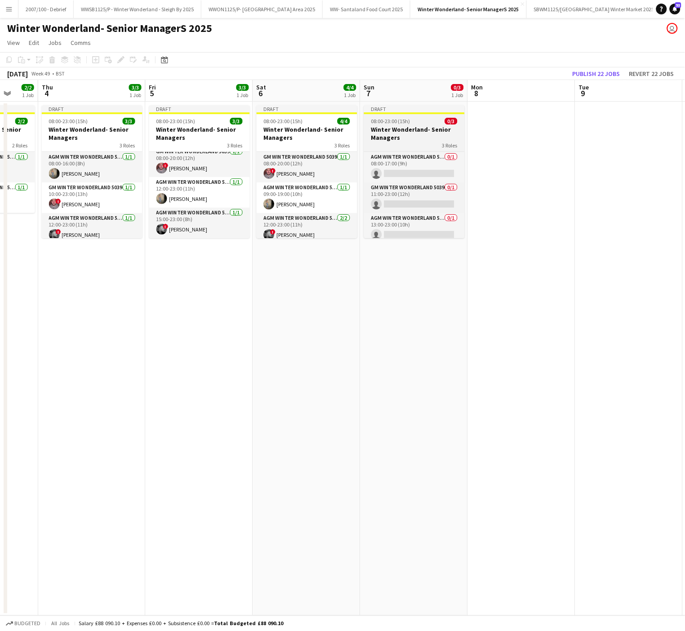
click at [383, 128] on h3 "Winter Wonderland- Senior Managers" at bounding box center [414, 133] width 101 height 16
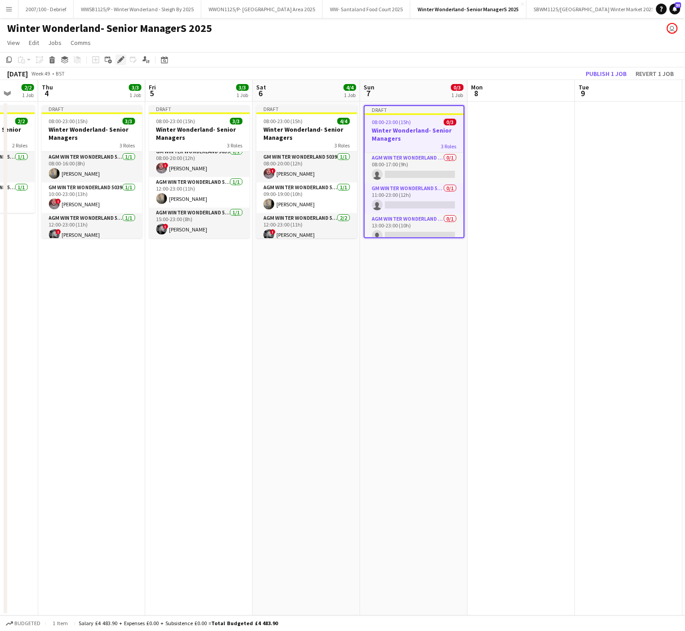
click at [122, 58] on icon at bounding box center [123, 57] width 2 height 2
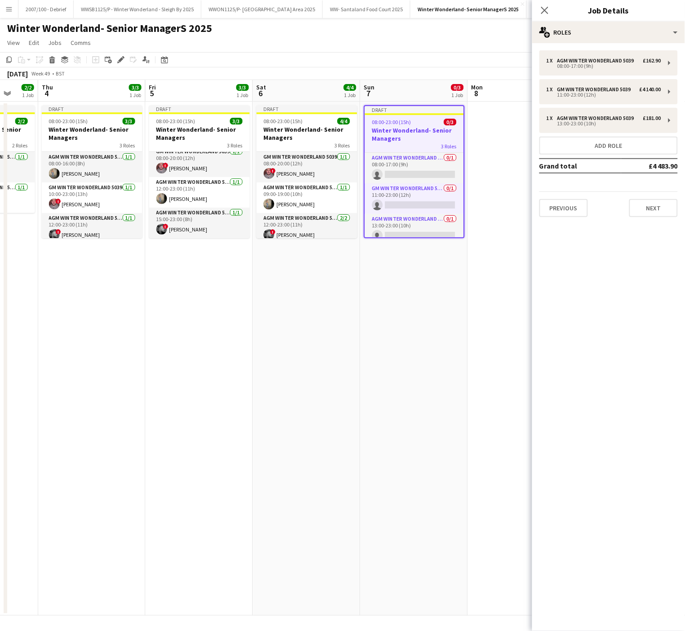
click at [426, 364] on app-date-cell "Draft 08:00-23:00 (15h) 0/3 Winter Wonderland- Senior Managers 3 Roles AGM Wint…" at bounding box center [414, 359] width 107 height 514
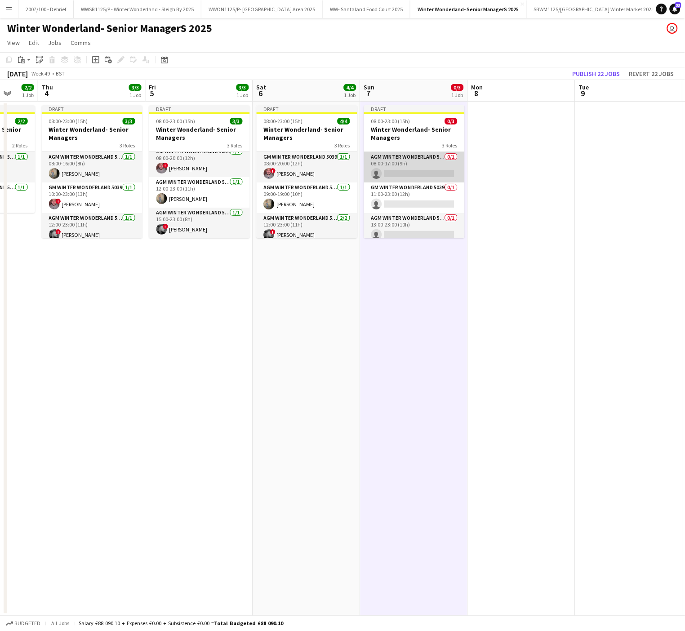
click at [423, 175] on app-card-role "AGM Winter Wonderland 5039 0/1 08:00-17:00 (9h) single-neutral-actions" at bounding box center [414, 167] width 101 height 31
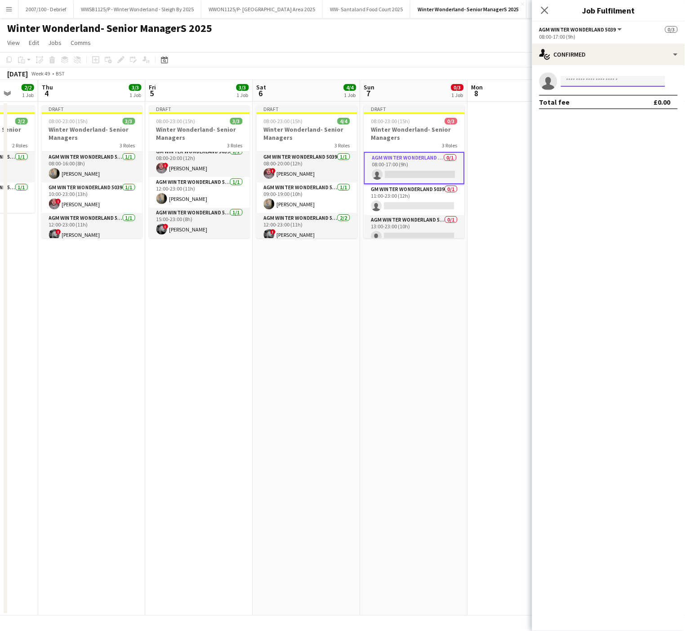
click at [615, 78] on input at bounding box center [613, 81] width 104 height 11
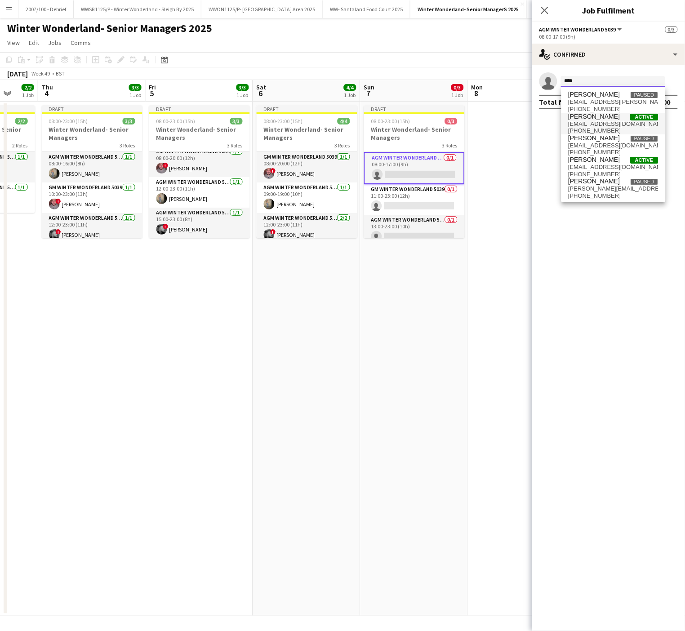
type input "****"
click at [611, 118] on span "[PERSON_NAME] Active" at bounding box center [614, 117] width 90 height 8
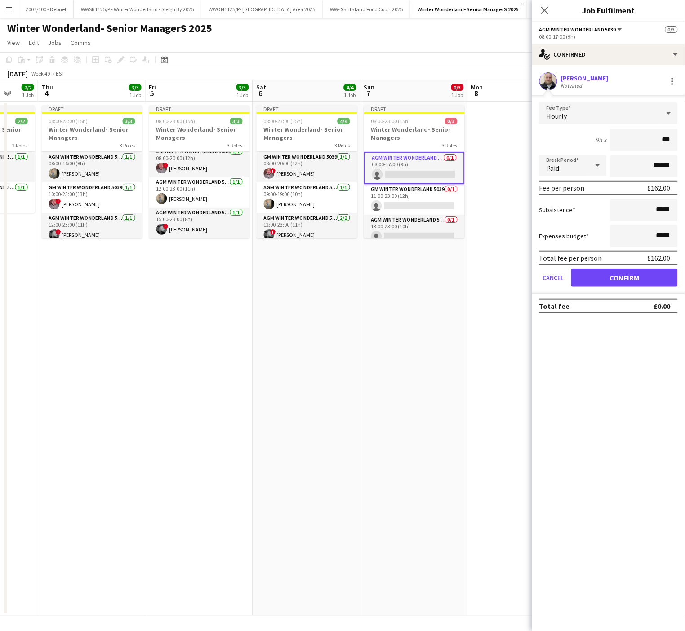
type input "**"
type input "*****"
click button "Confirm" at bounding box center [624, 278] width 107 height 18
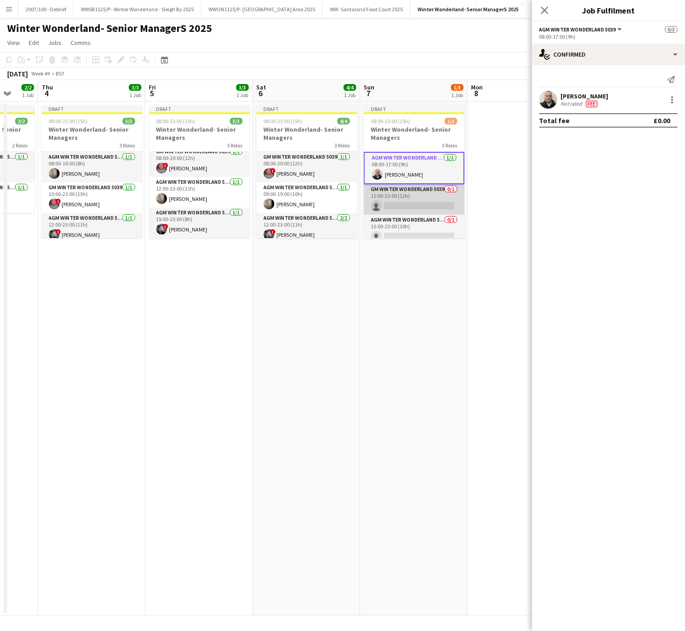
click at [419, 192] on app-card-role "GM Winter Wonderland 5039 0/1 11:00-23:00 (12h) single-neutral-actions" at bounding box center [414, 199] width 101 height 31
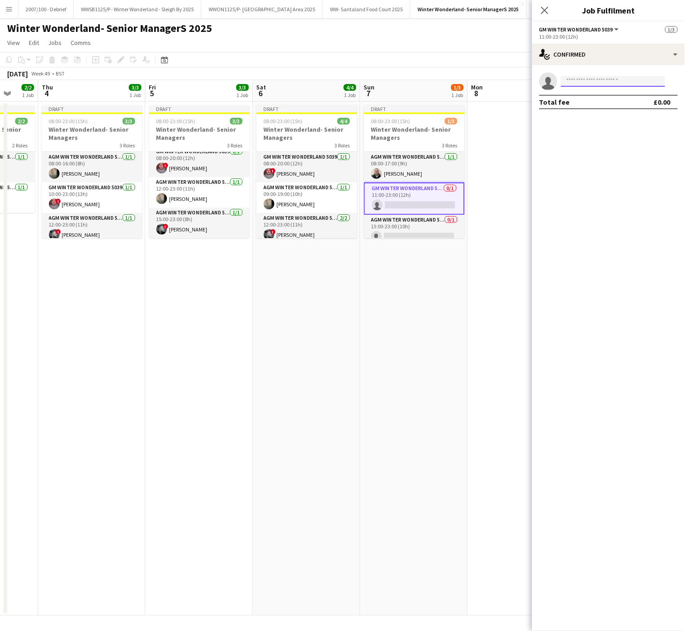
click at [572, 81] on input at bounding box center [613, 81] width 104 height 11
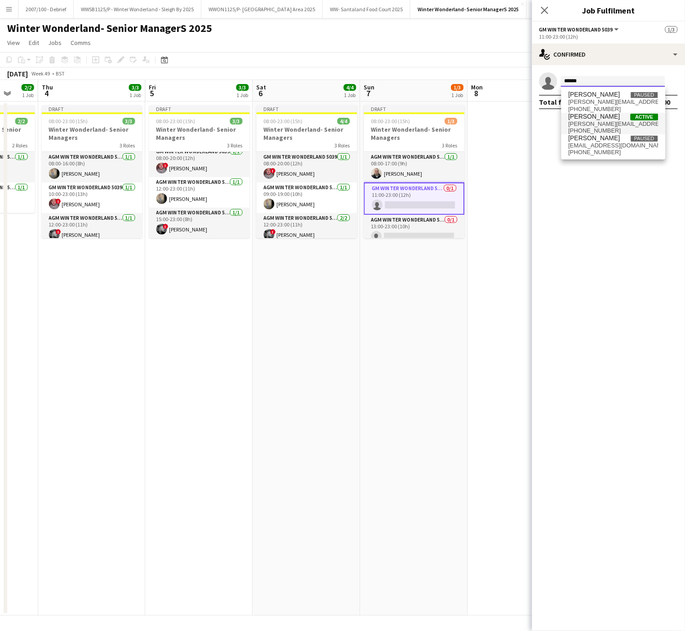
type input "******"
click at [590, 121] on span "[PERSON_NAME][EMAIL_ADDRESS][DOMAIN_NAME]" at bounding box center [614, 123] width 90 height 7
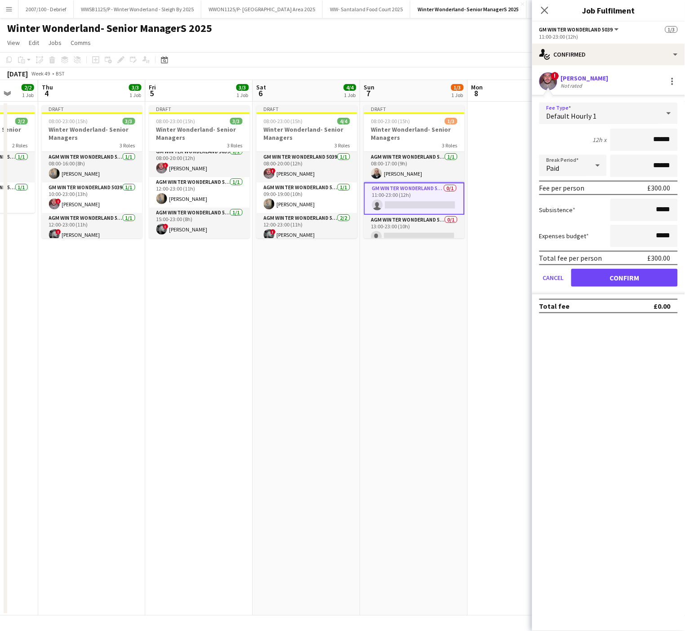
click at [566, 114] on span "Default Hourly 1" at bounding box center [572, 115] width 50 height 9
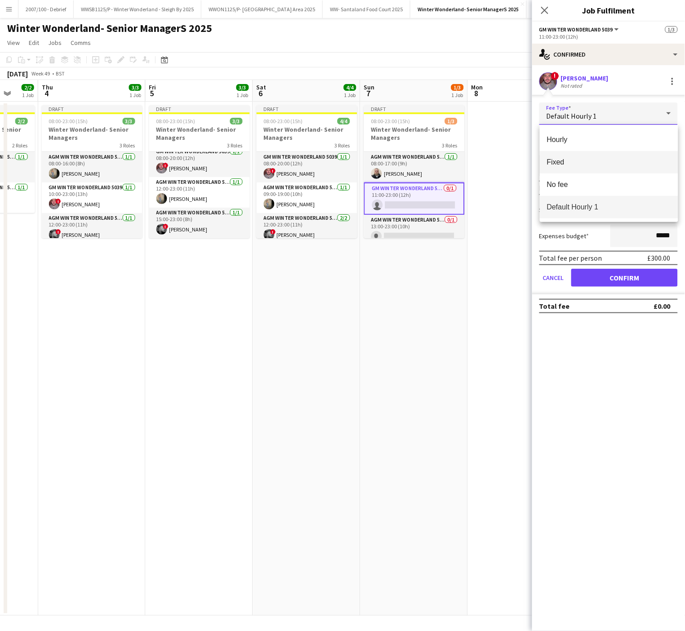
click at [553, 163] on span "Fixed" at bounding box center [609, 162] width 124 height 9
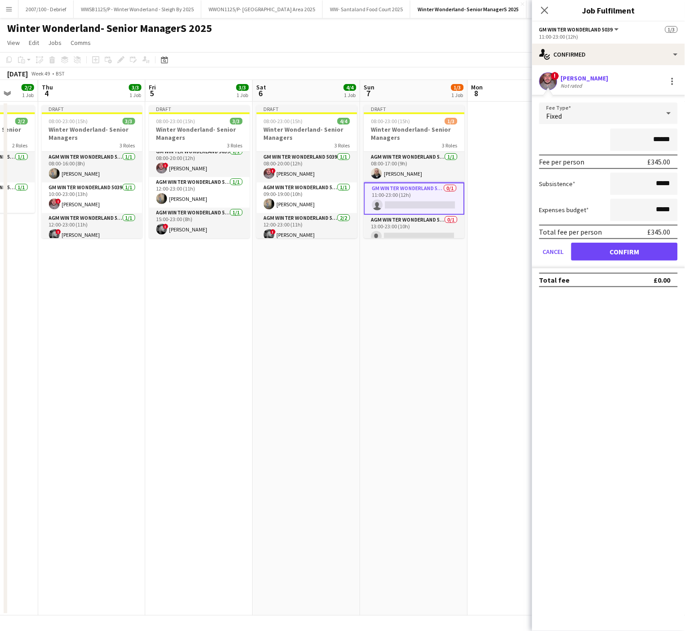
type input "*******"
click button "Confirm" at bounding box center [624, 252] width 107 height 18
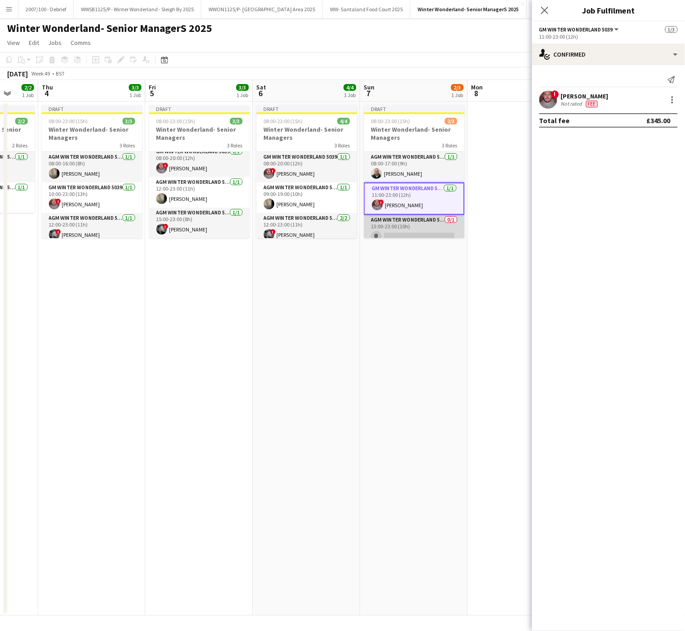
click at [395, 224] on app-card-role "AGM Winter Wonderland 5039 0/1 13:00-23:00 (10h) single-neutral-actions" at bounding box center [414, 230] width 101 height 31
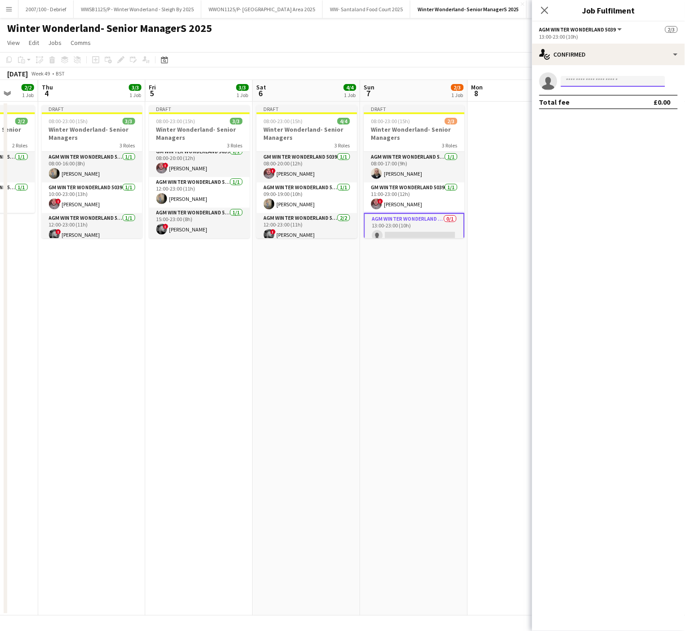
click at [602, 81] on input at bounding box center [613, 81] width 104 height 11
type input "***"
click at [602, 96] on span "[PERSON_NAME]" at bounding box center [595, 95] width 52 height 8
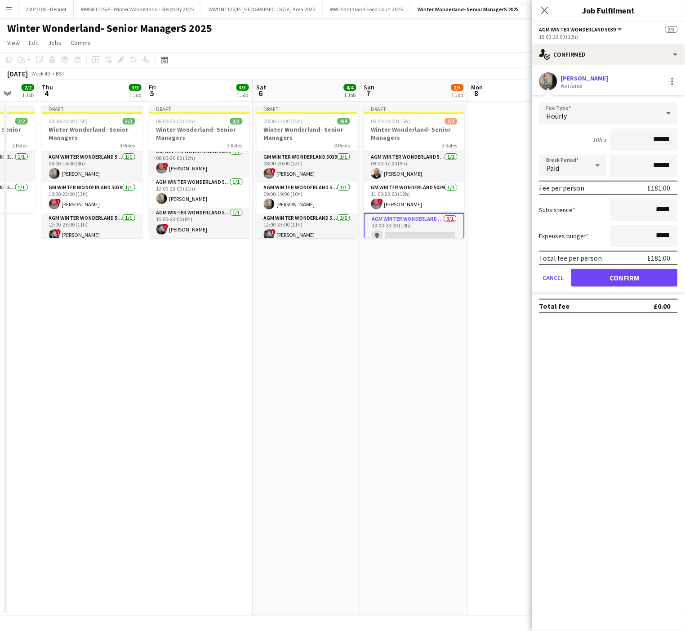
click button "Confirm" at bounding box center [624, 278] width 107 height 18
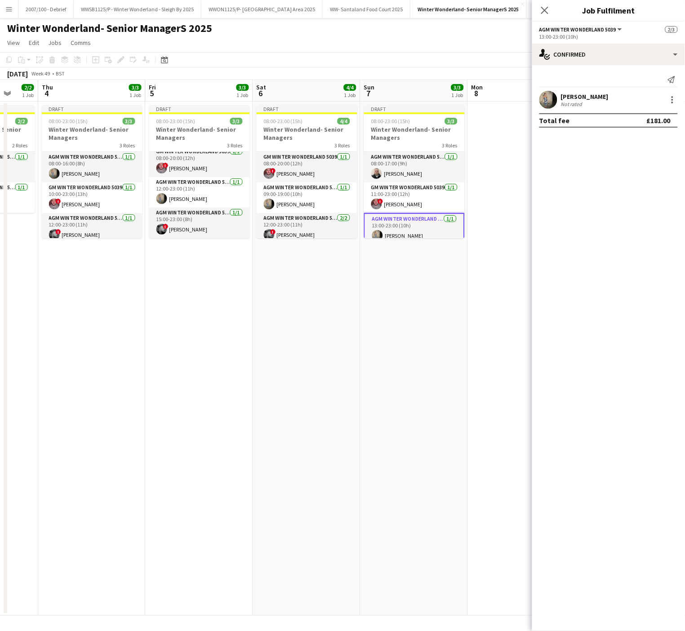
click at [323, 411] on app-date-cell "Draft 08:00-23:00 (15h) 4/4 Winter Wonderland- Senior Managers 3 Roles GM Winte…" at bounding box center [306, 359] width 107 height 514
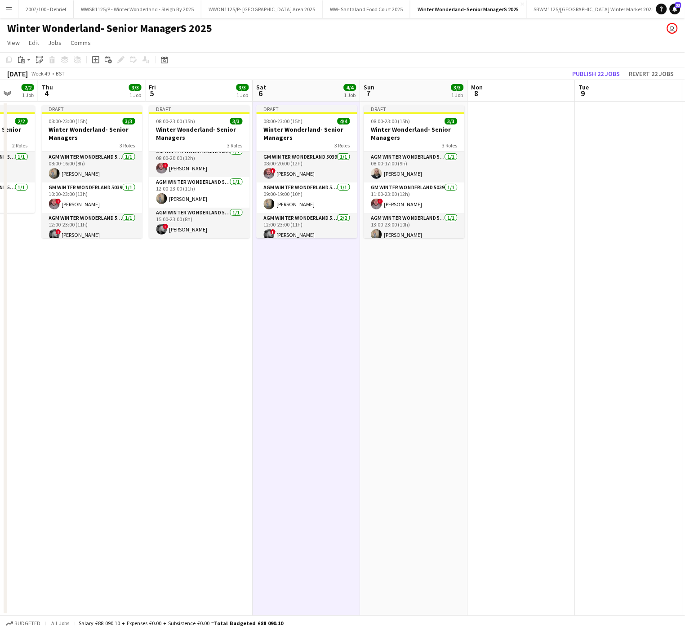
click at [494, 348] on app-date-cell at bounding box center [521, 359] width 107 height 514
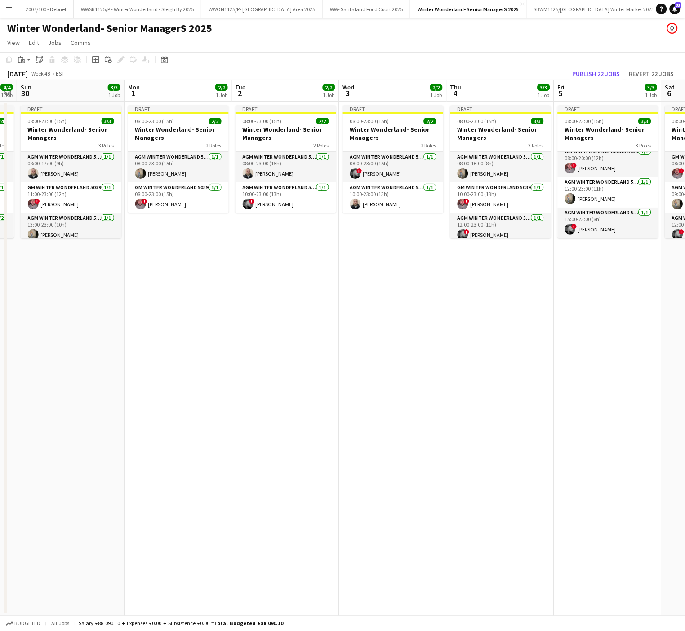
scroll to position [0, 281]
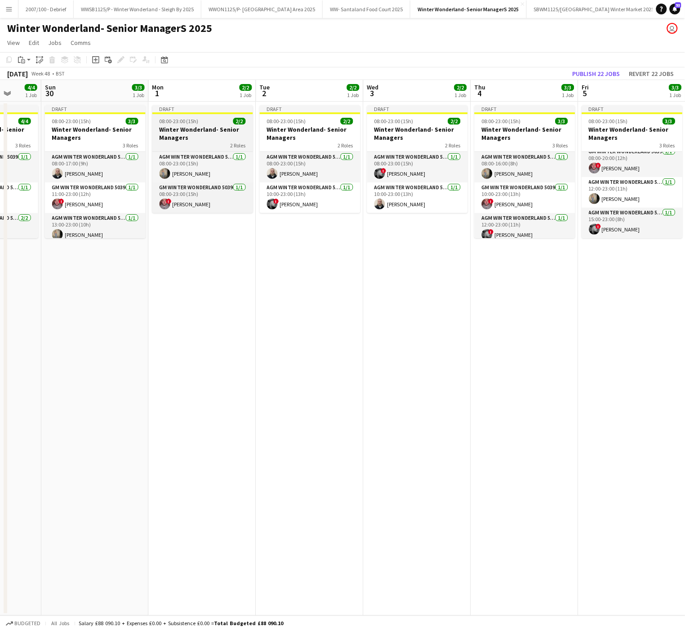
click at [187, 133] on h3 "Winter Wonderland- Senior Managers" at bounding box center [202, 133] width 101 height 16
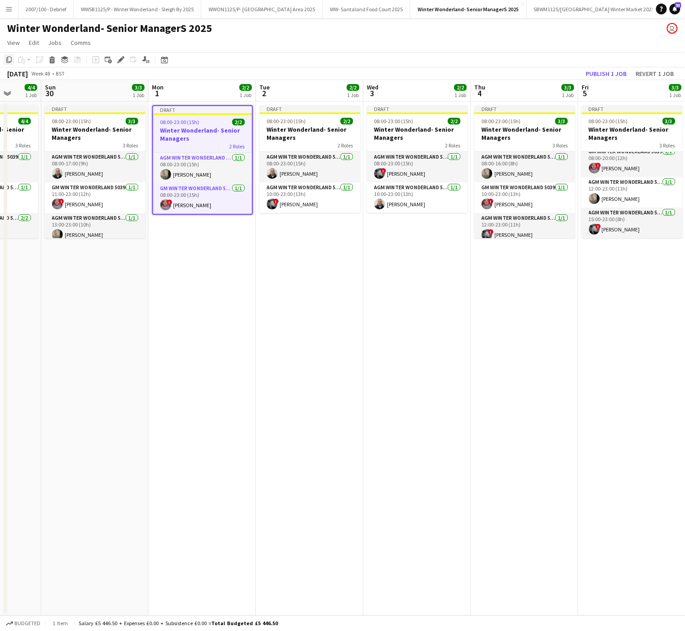
click at [6, 60] on icon at bounding box center [8, 60] width 5 height 6
click at [397, 361] on app-date-cell "Draft 08:00-23:00 (15h) 2/2 Winter Wonderland- Senior Managers 2 Roles AGM Wint…" at bounding box center [417, 359] width 107 height 514
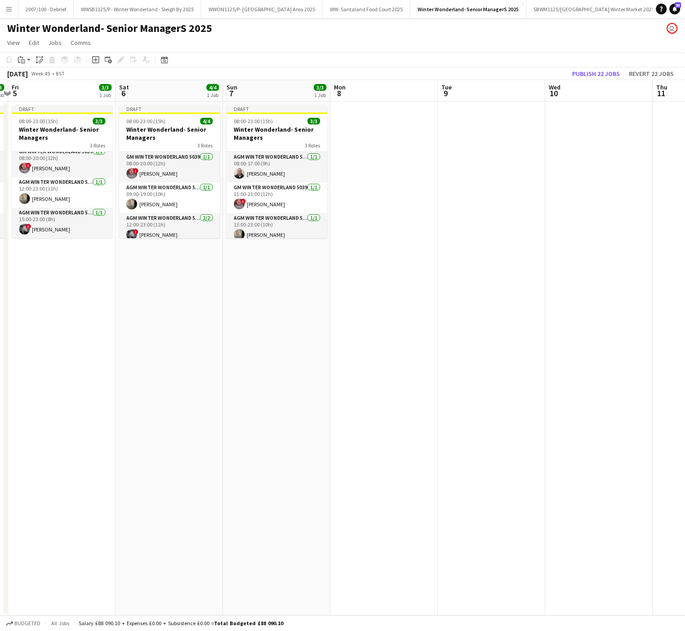
scroll to position [0, 426]
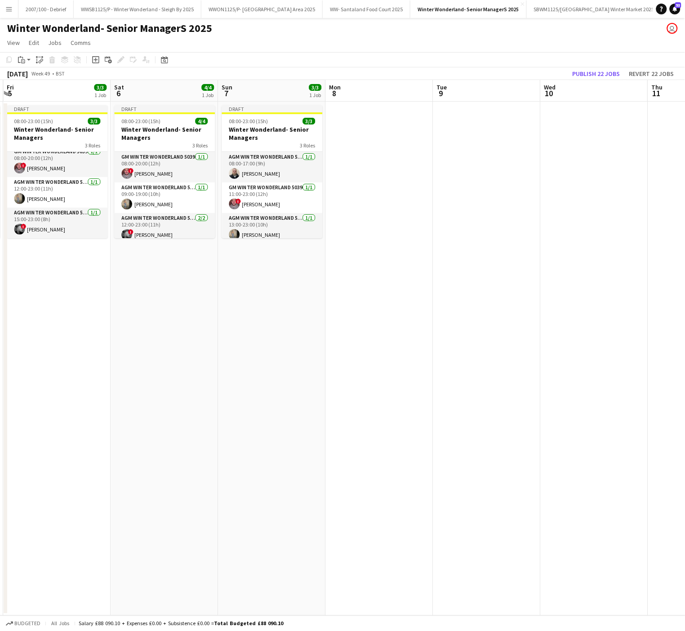
click at [370, 160] on app-date-cell at bounding box center [379, 359] width 107 height 514
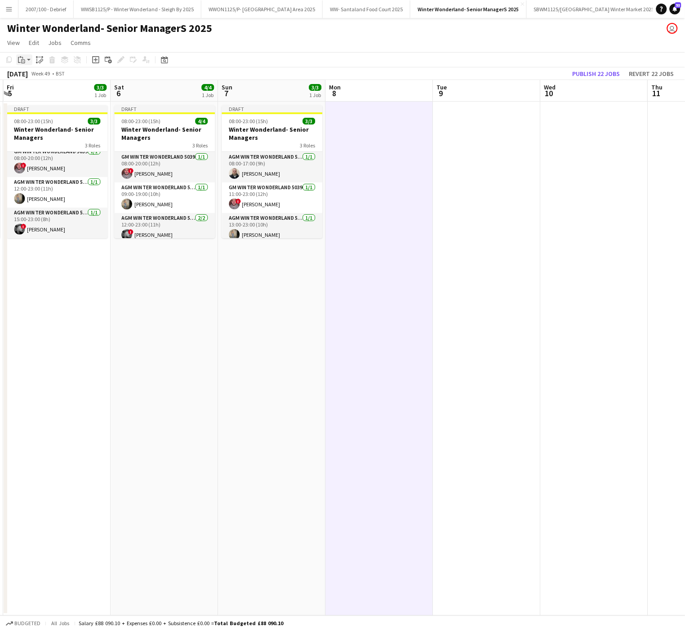
click at [22, 58] on icon "Paste" at bounding box center [21, 59] width 7 height 7
click at [51, 94] on link "Paste with crew Ctrl+Shift+V" at bounding box center [66, 92] width 85 height 8
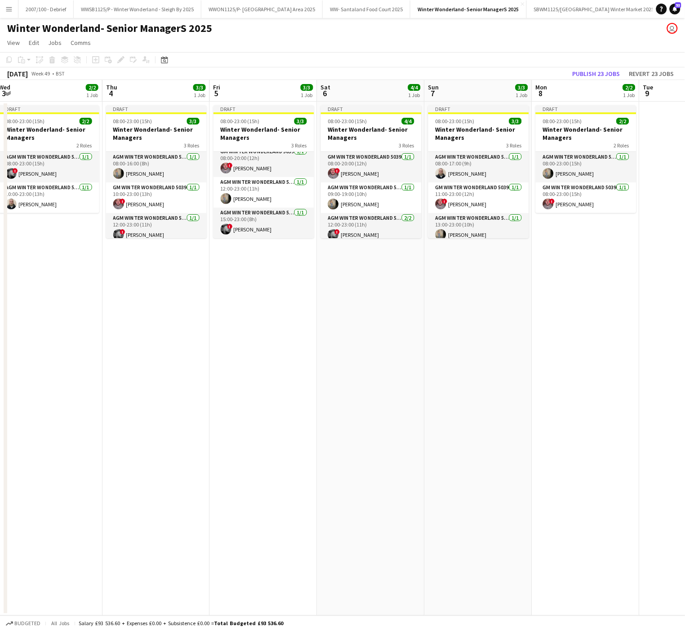
drag, startPoint x: 369, startPoint y: 402, endPoint x: 529, endPoint y: 401, distance: 160.0
click at [529, 401] on app-calendar-viewport "Mon 1 2/2 1 Job Tue 2 2/2 1 Job Wed 3 2/2 1 Job Thu 4 3/3 1 Job Fri 5 3/3 1 Job…" at bounding box center [342, 348] width 685 height 536
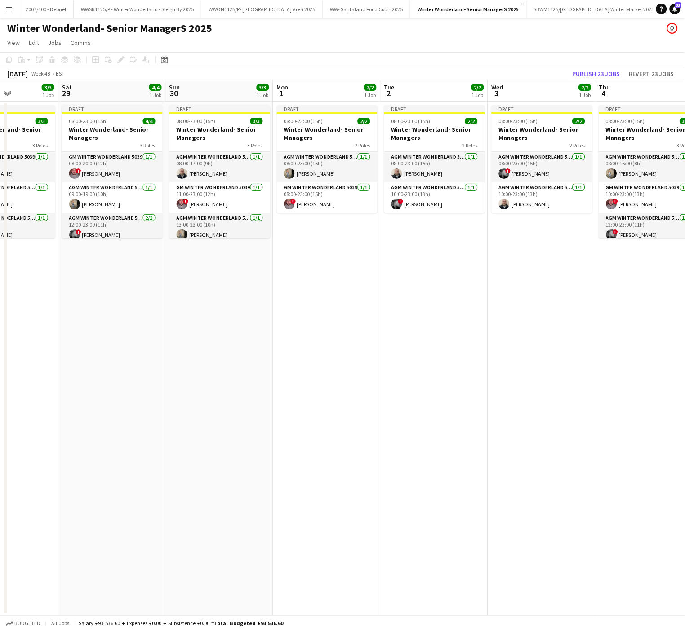
scroll to position [0, 257]
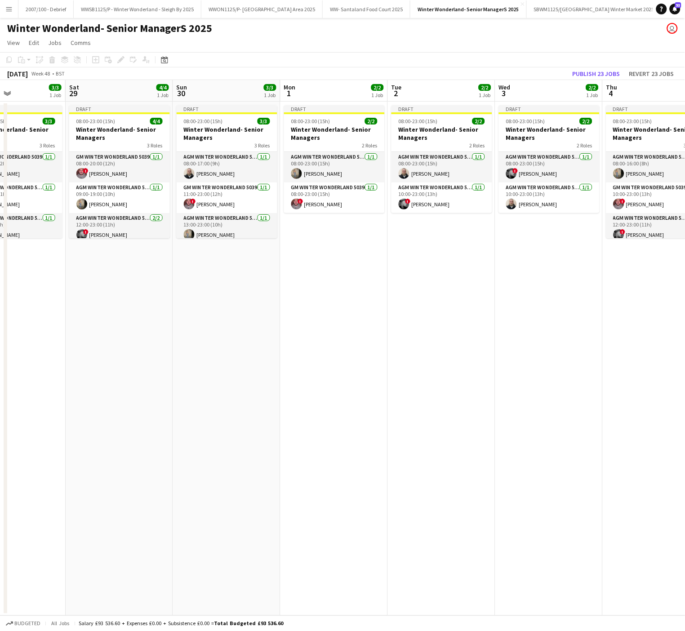
drag, startPoint x: 126, startPoint y: 369, endPoint x: 411, endPoint y: 355, distance: 285.4
click at [411, 355] on app-calendar-viewport "Wed 26 2/2 1 Job Thu 27 3/3 1 Job Fri 28 3/3 1 Job Sat 29 4/4 1 Job Sun 30 3/3 …" at bounding box center [342, 348] width 685 height 536
click at [446, 124] on div "08:00-23:00 (15h) 2/2" at bounding box center [442, 121] width 101 height 7
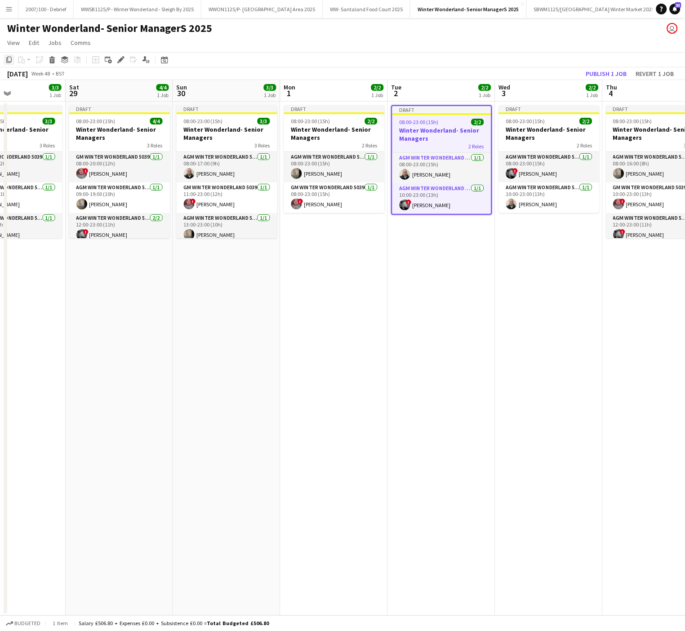
click at [10, 59] on icon "Copy" at bounding box center [8, 59] width 7 height 7
click at [428, 326] on app-date-cell "Draft 08:00-23:00 (15h) 2/2 Winter Wonderland- Senior Managers 2 Roles AGM Wint…" at bounding box center [441, 359] width 107 height 514
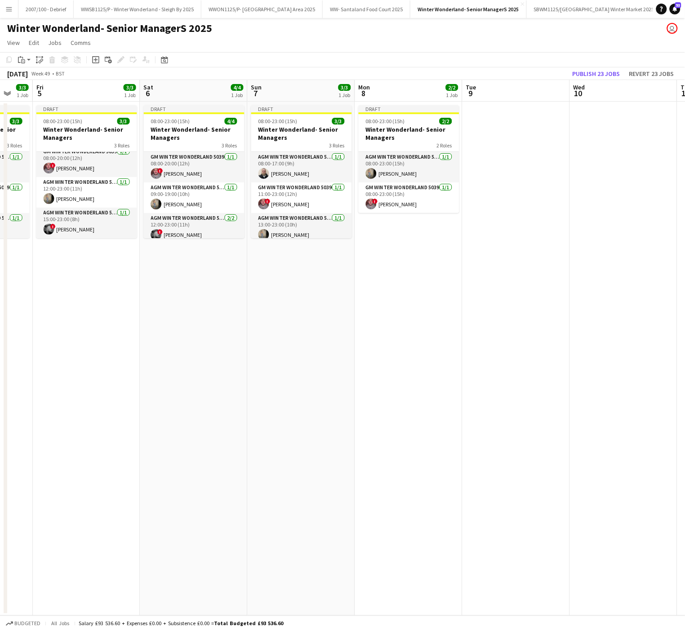
scroll to position [0, 295]
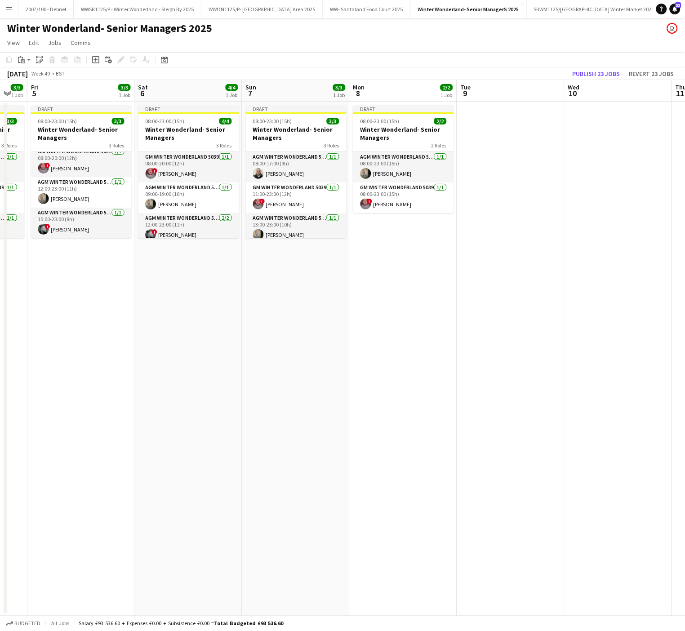
click at [512, 166] on app-date-cell at bounding box center [510, 359] width 107 height 514
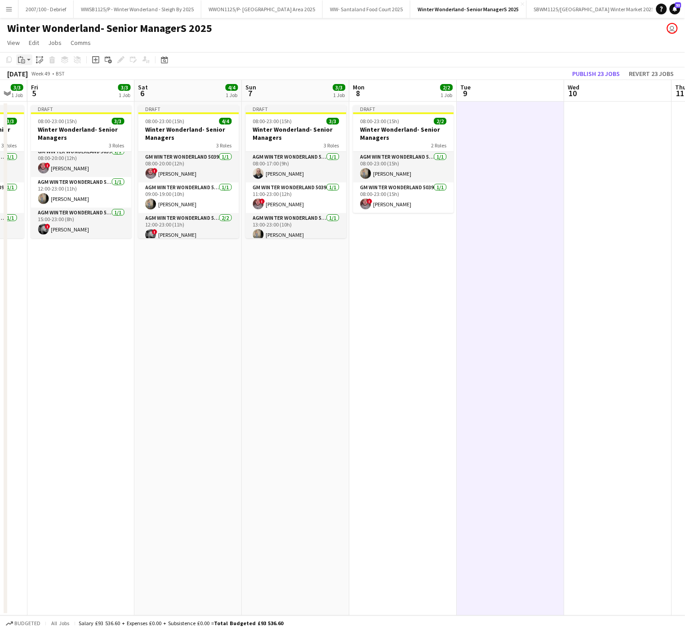
click at [19, 60] on icon "Paste" at bounding box center [21, 59] width 7 height 7
click at [52, 93] on link "Paste with crew Ctrl+Shift+V" at bounding box center [66, 92] width 85 height 8
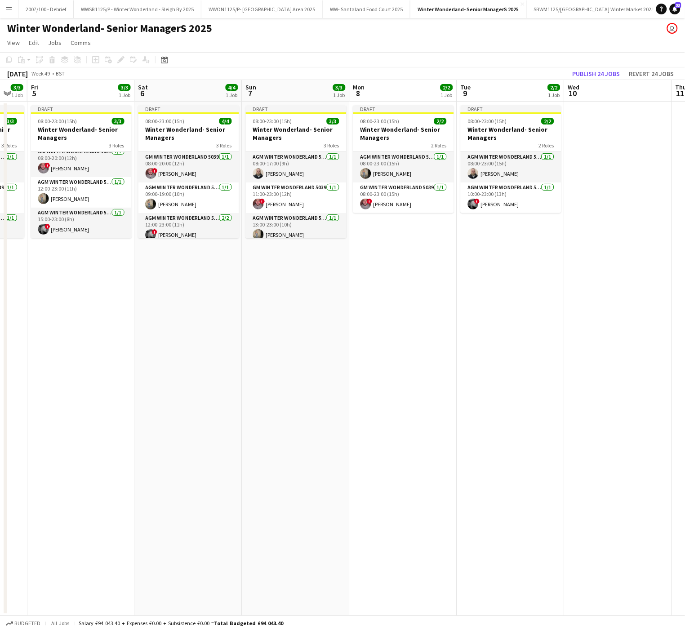
click at [263, 286] on app-date-cell "Draft 08:00-23:00 (15h) 3/3 Winter Wonderland- Senior Managers 3 Roles AGM Wint…" at bounding box center [295, 359] width 107 height 514
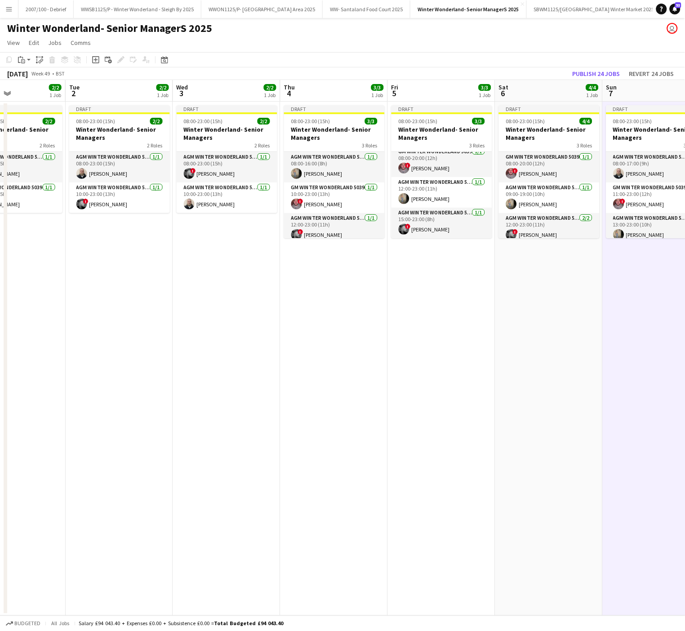
scroll to position [0, 221]
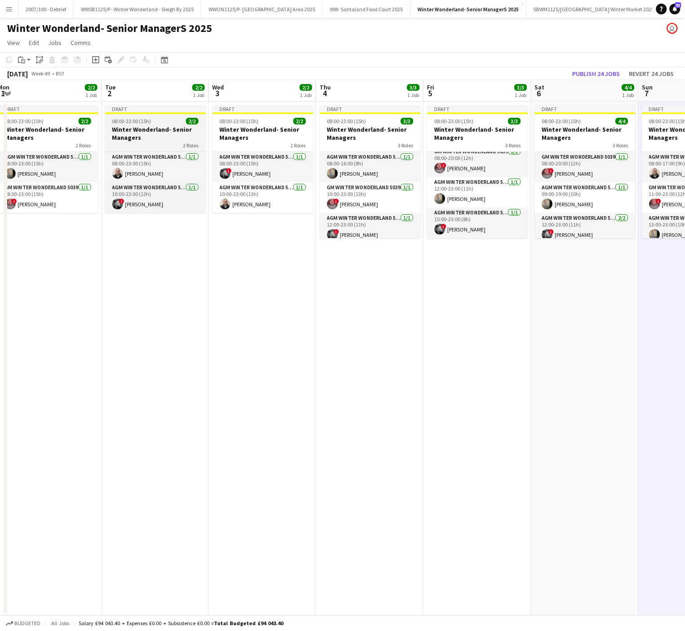
click at [162, 132] on h3 "Winter Wonderland- Senior Managers" at bounding box center [155, 133] width 101 height 16
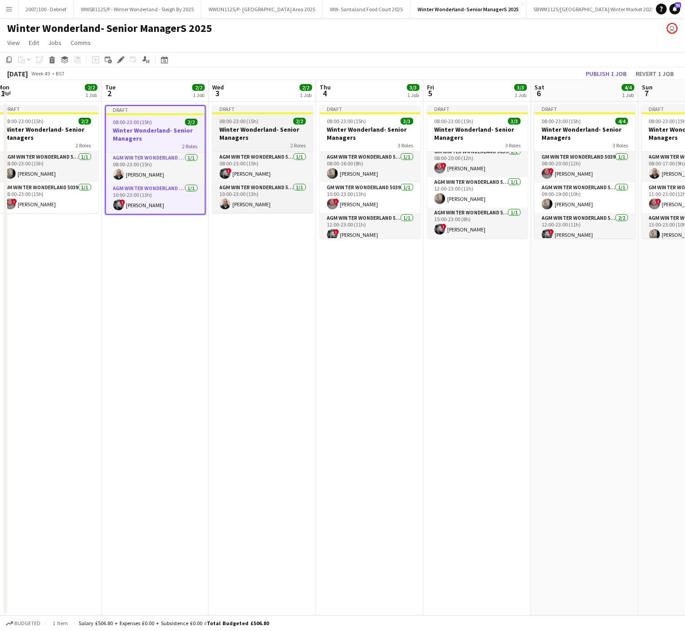
click at [246, 128] on h3 "Winter Wonderland- Senior Managers" at bounding box center [263, 133] width 101 height 16
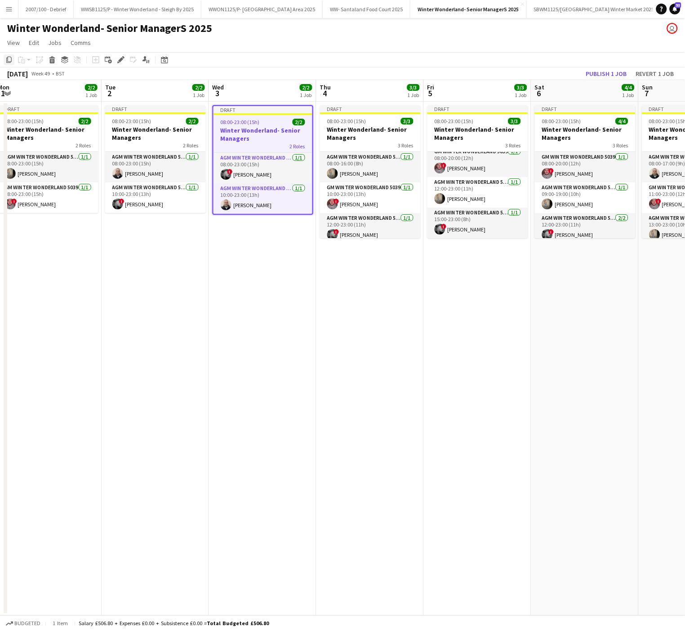
click at [9, 62] on icon at bounding box center [8, 60] width 5 height 6
click at [361, 400] on app-date-cell "Draft 08:00-23:00 (15h) 3/3 Winter Wonderland- Senior Managers 3 Roles AGM Wint…" at bounding box center [369, 359] width 107 height 514
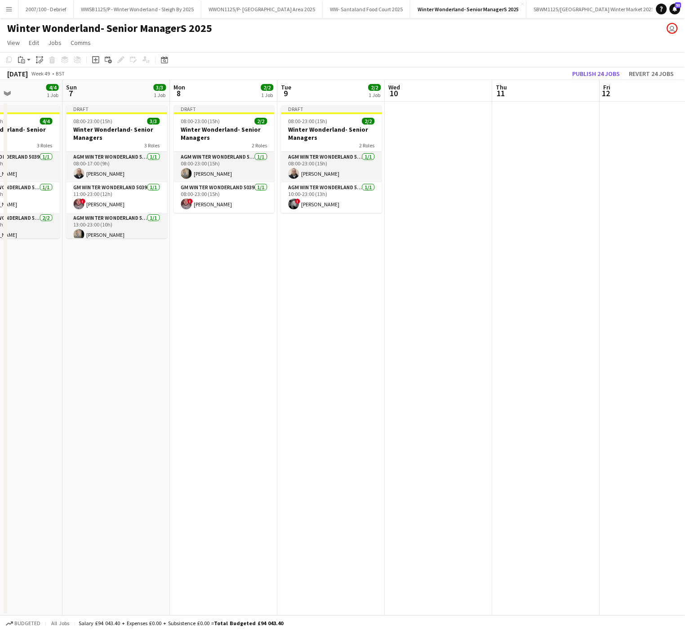
scroll to position [0, 259]
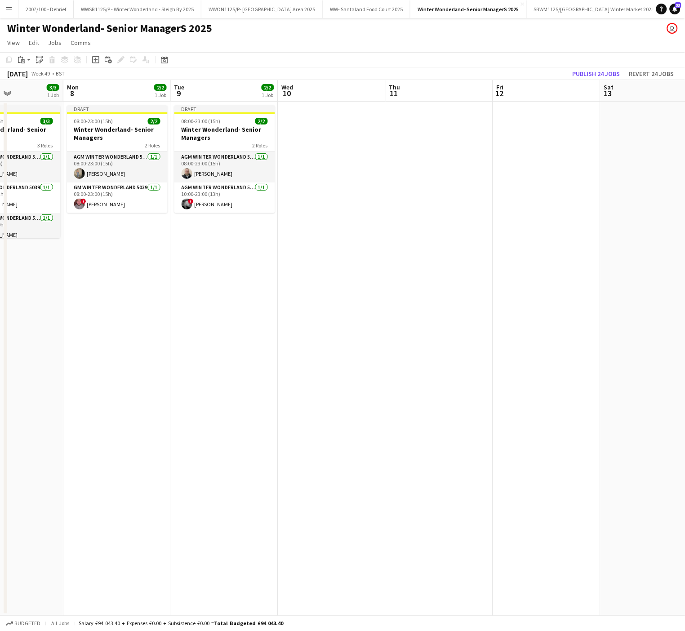
click at [327, 159] on app-date-cell at bounding box center [331, 359] width 107 height 514
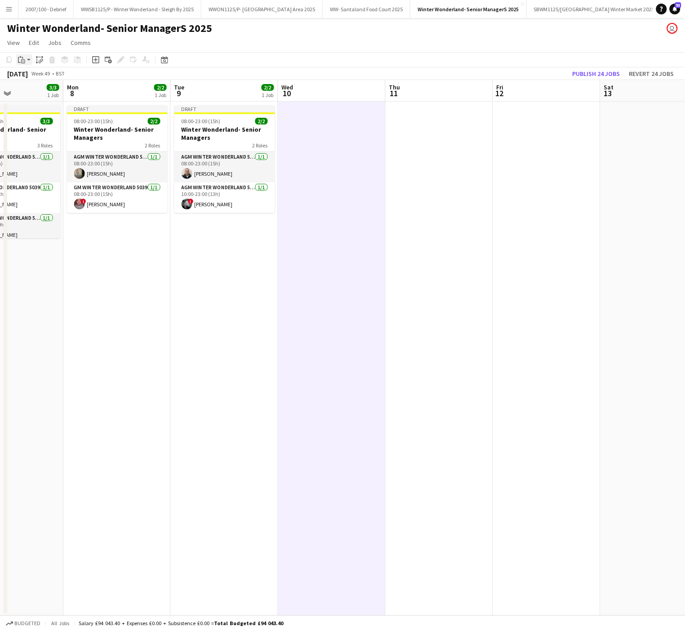
click at [18, 55] on div "Paste" at bounding box center [21, 59] width 11 height 11
click at [38, 91] on link "Paste with crew Ctrl+Shift+V" at bounding box center [66, 92] width 85 height 8
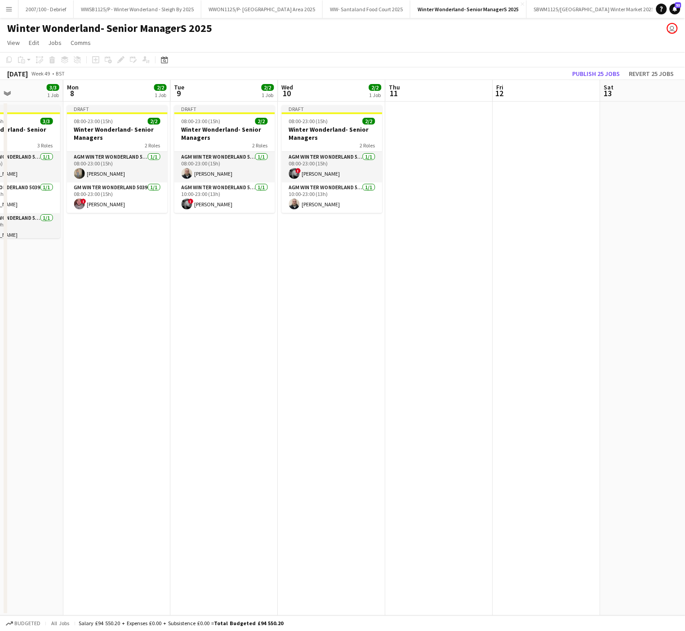
click at [412, 332] on app-date-cell at bounding box center [439, 359] width 107 height 514
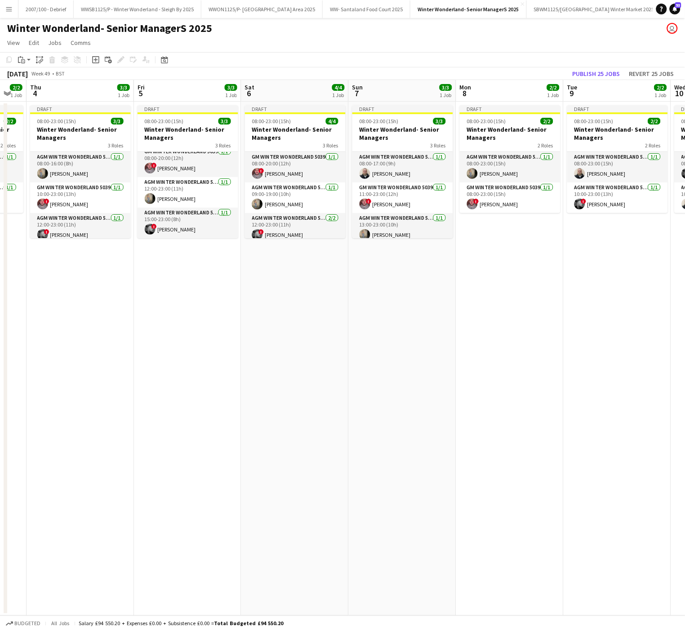
scroll to position [0, 220]
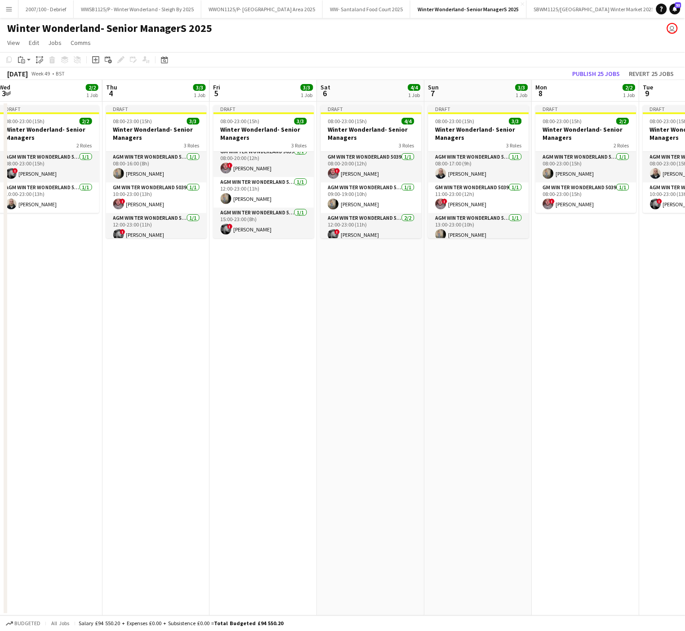
click at [154, 417] on app-date-cell "Draft 08:00-23:00 (15h) 3/3 Winter Wonderland- Senior Managers 3 Roles AGM Wint…" at bounding box center [155, 359] width 107 height 514
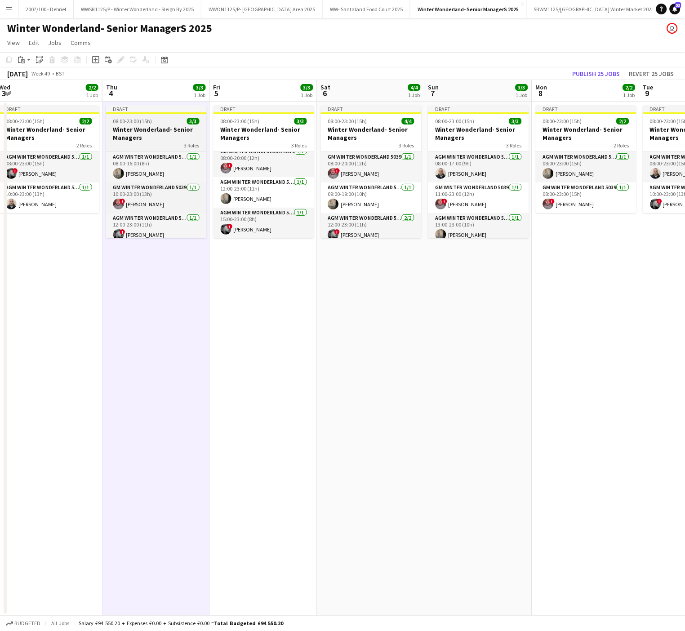
click at [163, 121] on div "08:00-23:00 (15h) 3/3" at bounding box center [156, 121] width 101 height 7
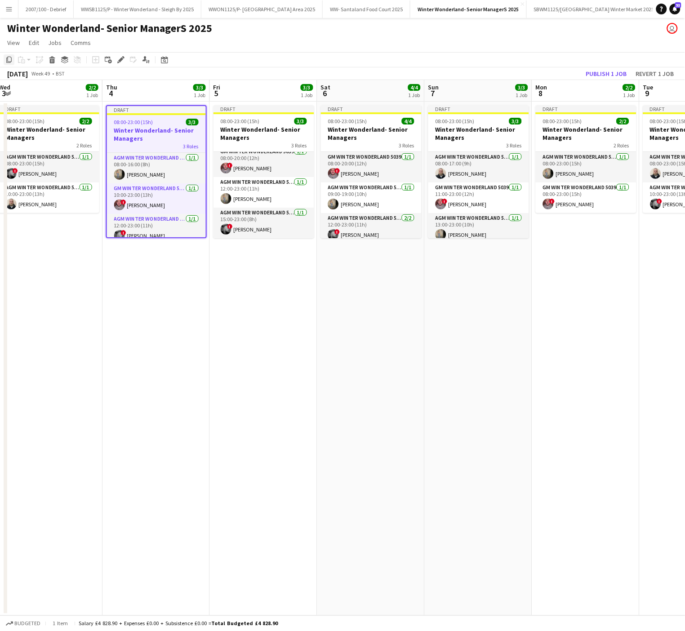
click at [12, 61] on icon "Copy" at bounding box center [8, 59] width 7 height 7
click at [444, 292] on app-date-cell "Draft 08:00-23:00 (15h) 3/3 Winter Wonderland- Senior Managers 3 Roles AGM Wint…" at bounding box center [478, 359] width 107 height 514
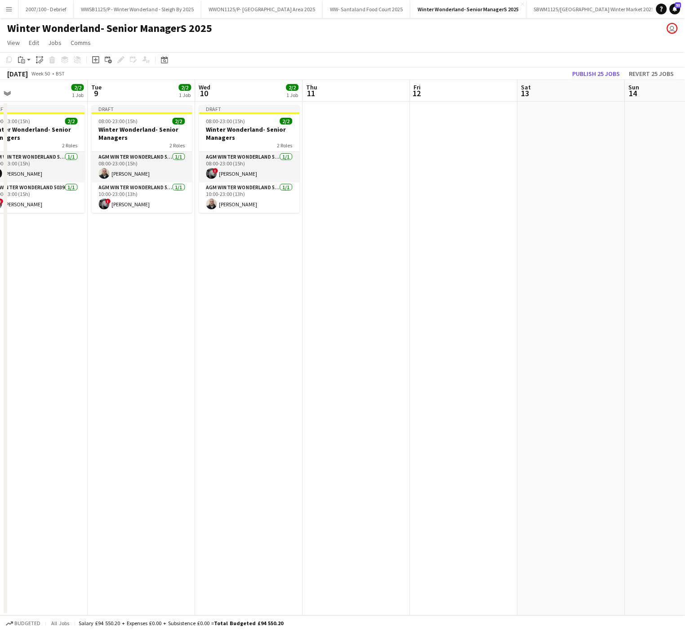
scroll to position [0, 365]
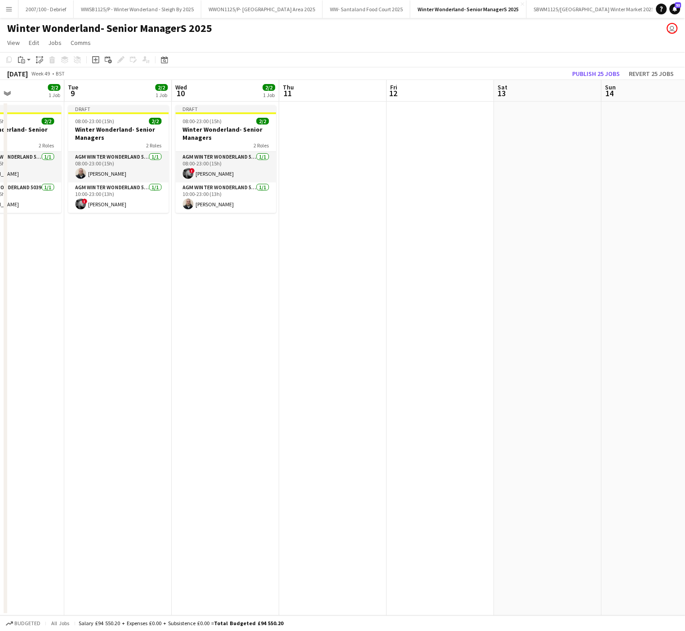
click at [326, 131] on app-date-cell at bounding box center [333, 359] width 107 height 514
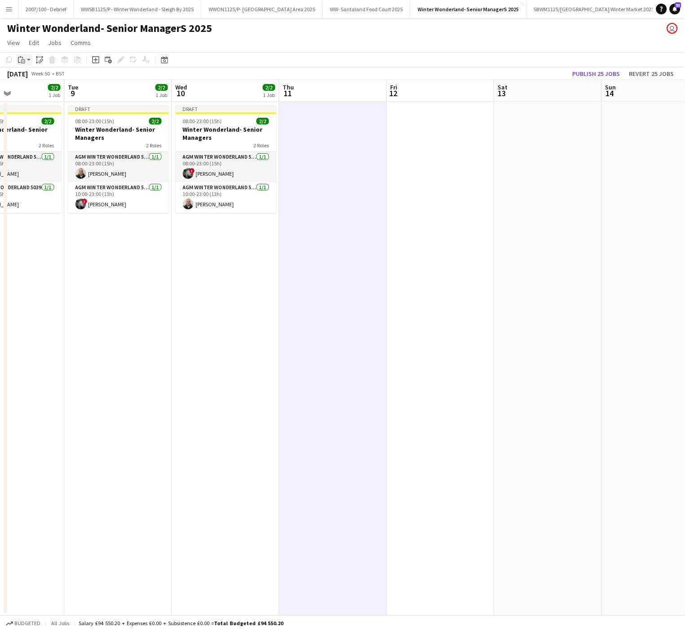
click at [23, 63] on div "Paste" at bounding box center [21, 59] width 11 height 11
click at [41, 94] on link "Paste with crew Ctrl+Shift+V" at bounding box center [66, 92] width 85 height 8
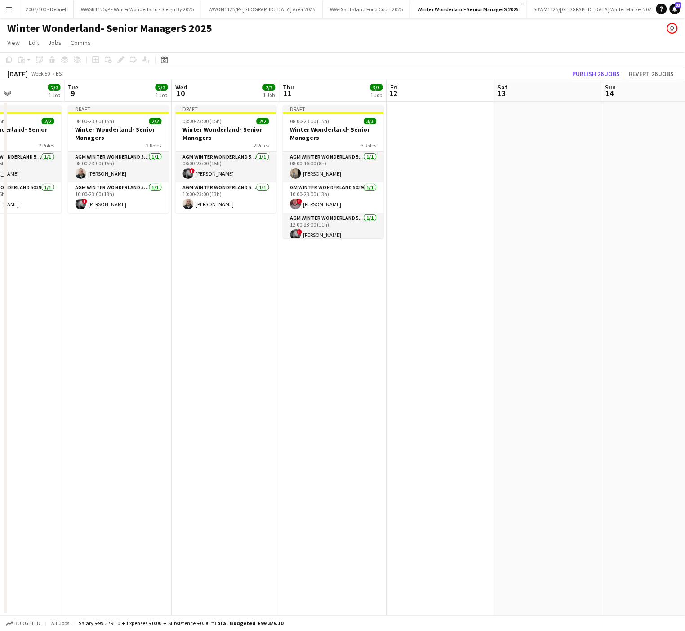
click at [262, 367] on app-date-cell "Draft 08:00-23:00 (15h) 2/2 Winter Wonderland- Senior Managers 2 Roles AGM Wint…" at bounding box center [225, 359] width 107 height 514
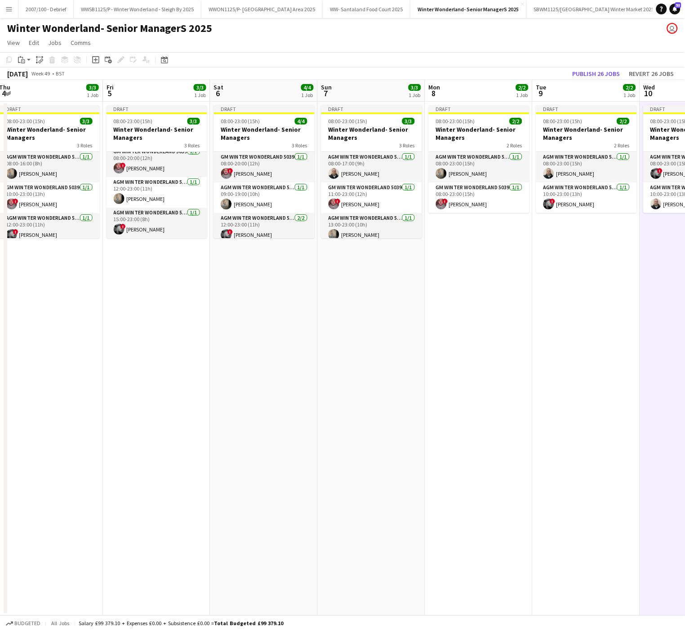
scroll to position [0, 183]
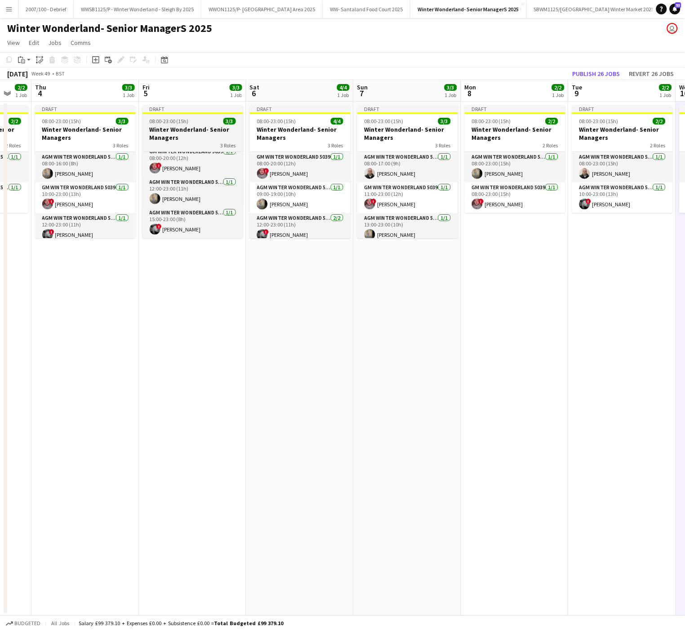
click at [168, 119] on span "08:00-23:00 (15h)" at bounding box center [169, 121] width 39 height 7
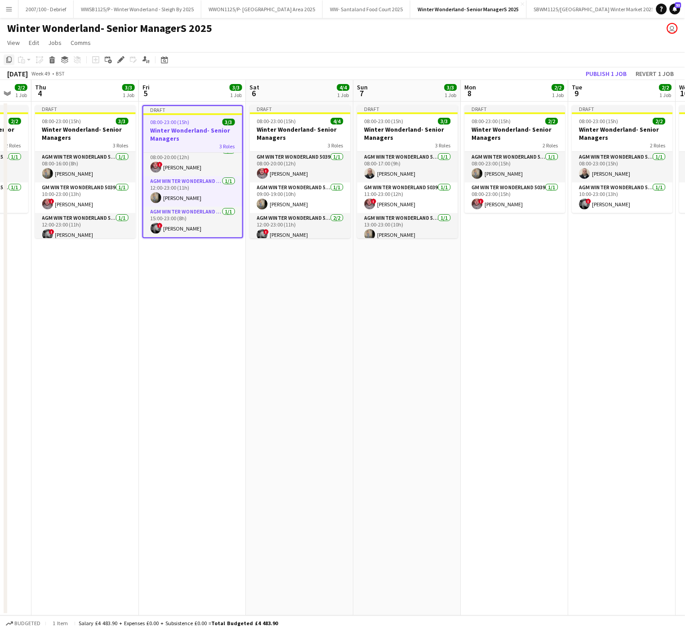
click at [11, 58] on icon at bounding box center [8, 60] width 5 height 6
click at [331, 385] on app-date-cell "Draft 08:00-23:00 (15h) 4/4 Winter Wonderland- Senior Managers 3 Roles GM Winte…" at bounding box center [299, 359] width 107 height 514
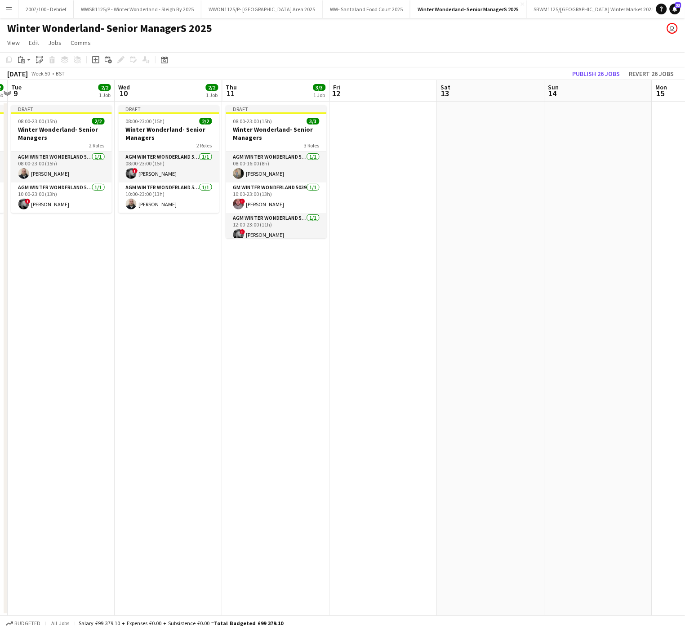
scroll to position [0, 365]
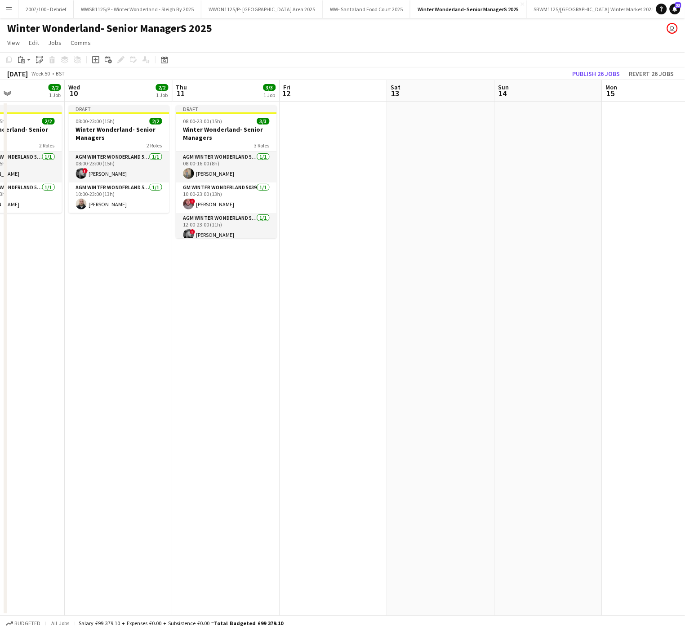
click at [326, 142] on app-date-cell at bounding box center [333, 359] width 107 height 514
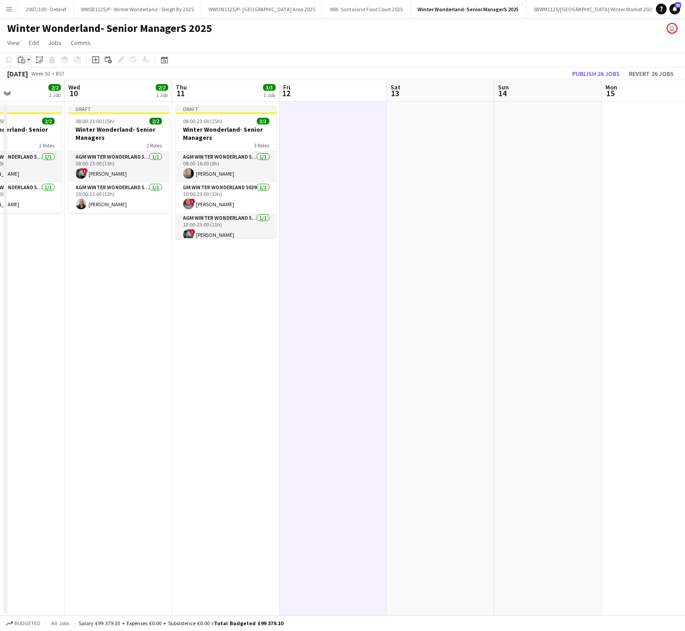
click at [21, 62] on icon "Paste" at bounding box center [21, 59] width 7 height 7
click at [37, 91] on link "Paste with crew Ctrl+Shift+V" at bounding box center [66, 92] width 85 height 8
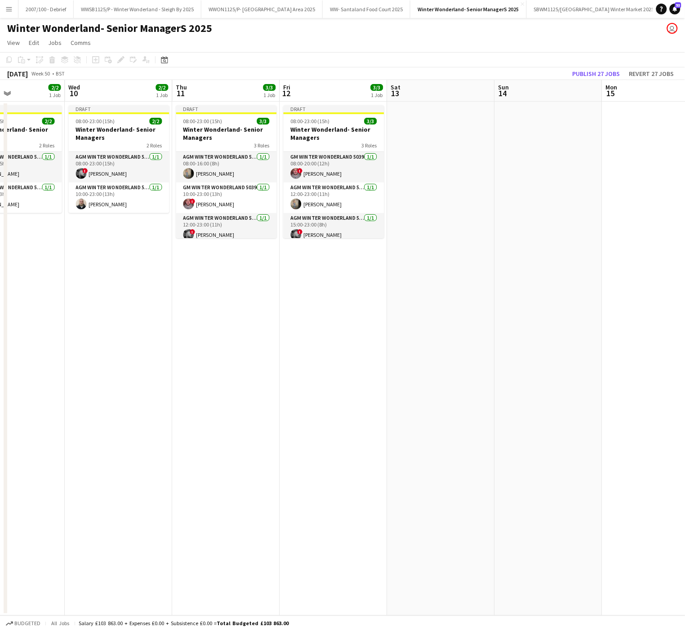
click at [444, 357] on app-date-cell at bounding box center [440, 359] width 107 height 514
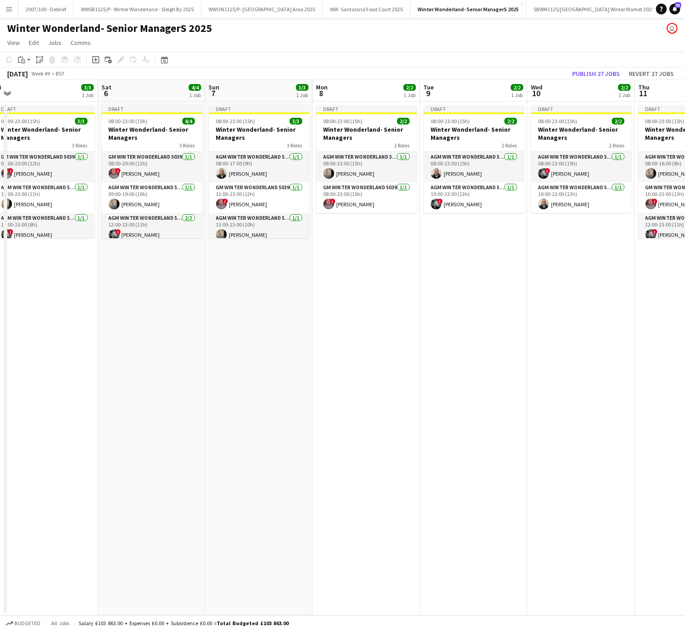
scroll to position [0, 218]
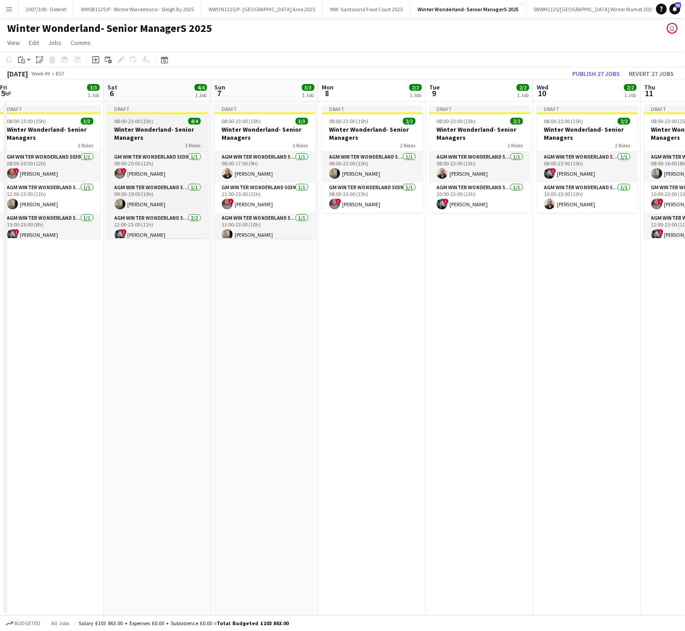
click at [156, 135] on h3 "Winter Wonderland- Senior Managers" at bounding box center [157, 133] width 101 height 16
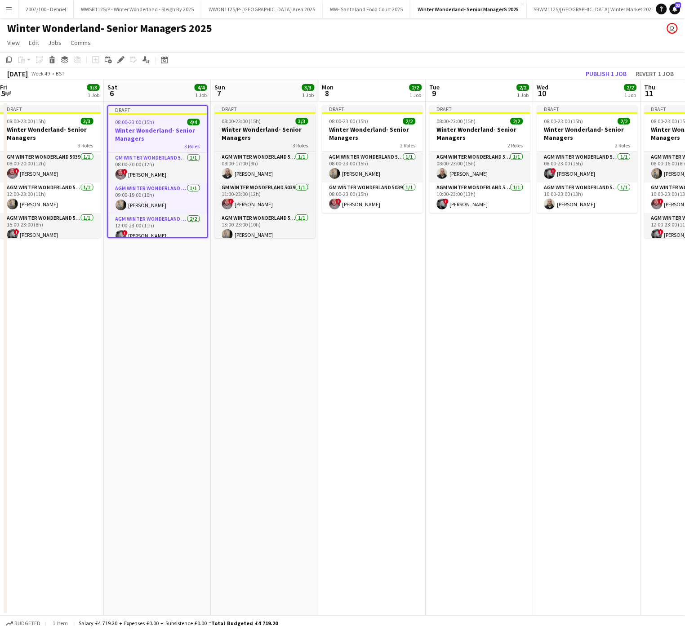
click at [224, 129] on h3 "Winter Wonderland- Senior Managers" at bounding box center [265, 133] width 101 height 16
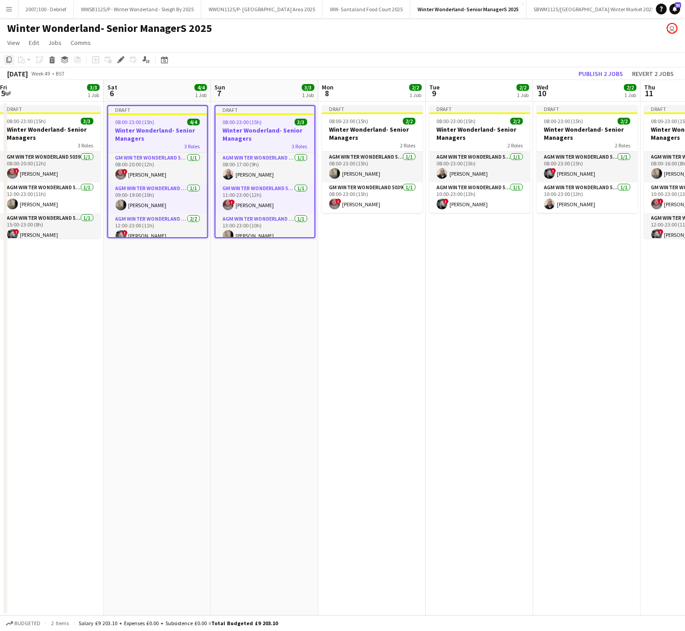
click at [7, 62] on icon "Copy" at bounding box center [8, 59] width 7 height 7
click at [479, 377] on app-date-cell "Draft 08:00-23:00 (15h) 2/2 Winter Wonderland- Senior Managers 2 Roles AGM Wint…" at bounding box center [479, 359] width 107 height 514
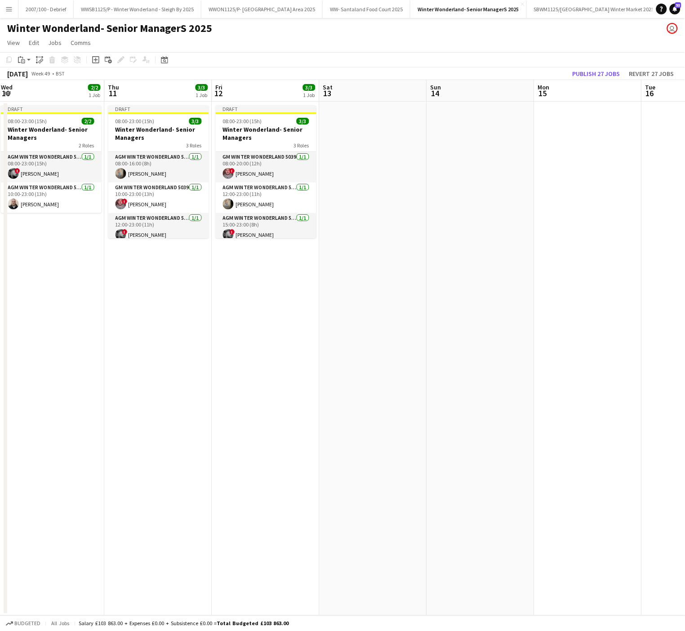
scroll to position [0, 328]
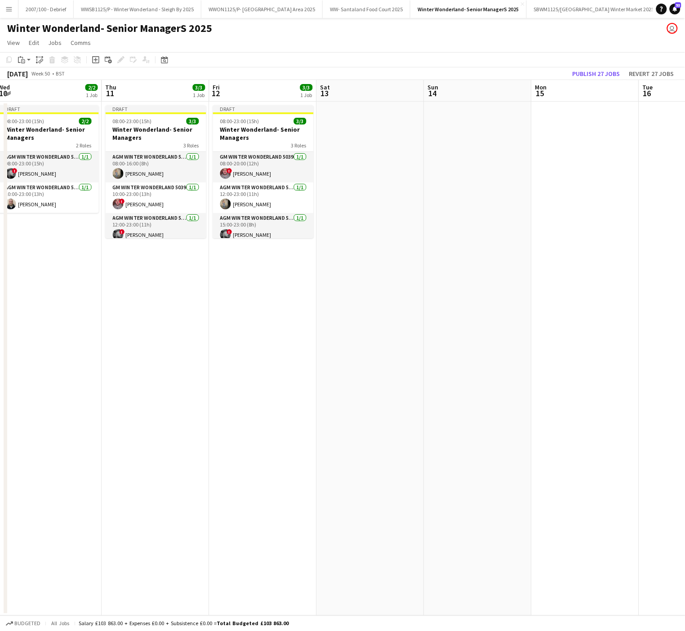
click at [344, 138] on app-date-cell at bounding box center [370, 359] width 107 height 514
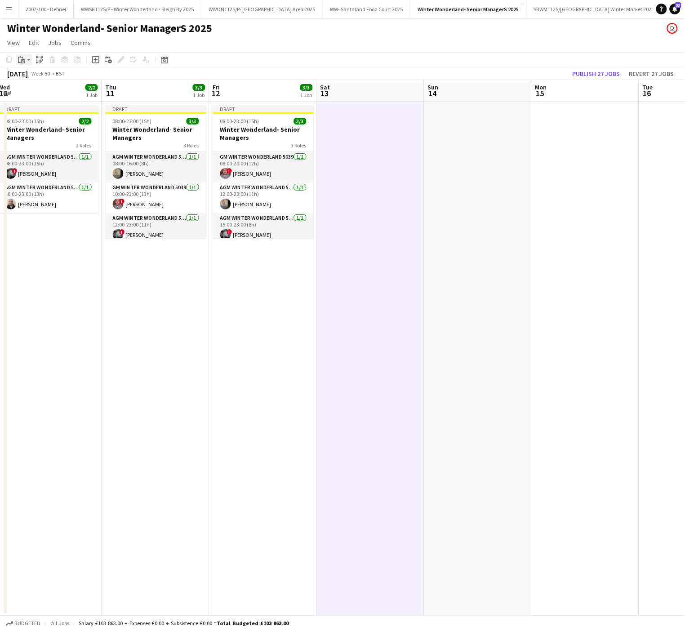
click at [22, 56] on icon "Paste" at bounding box center [21, 59] width 7 height 7
click at [38, 94] on link "Paste with crew Ctrl+Shift+V" at bounding box center [66, 92] width 85 height 8
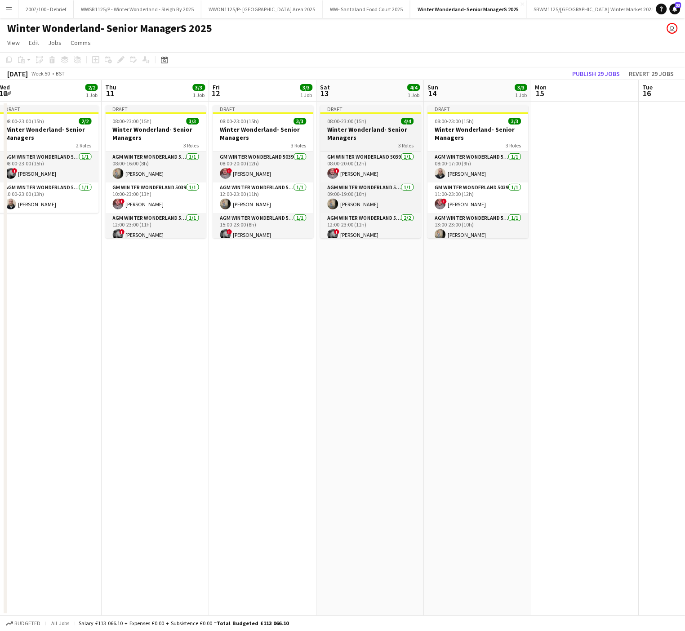
scroll to position [20, 0]
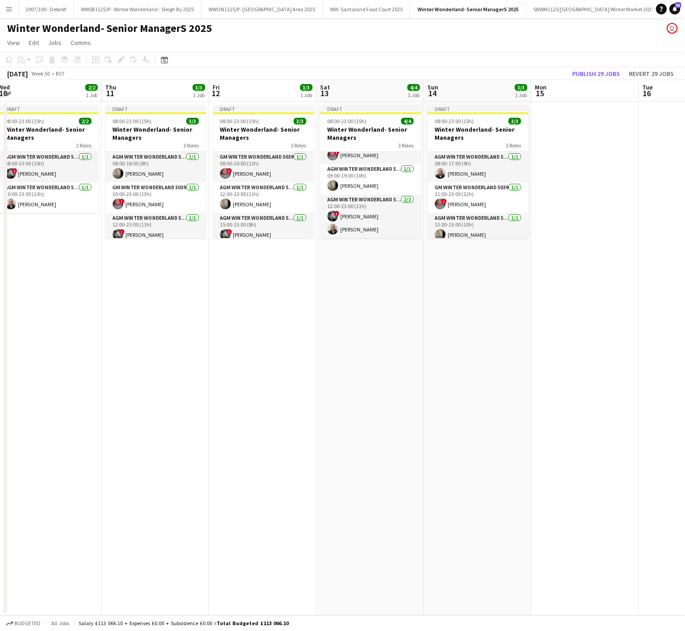
click at [454, 354] on app-date-cell "Draft 08:00-23:00 (15h) 3/3 Winter Wonderland- Senior Managers 3 Roles AGM Wint…" at bounding box center [477, 359] width 107 height 514
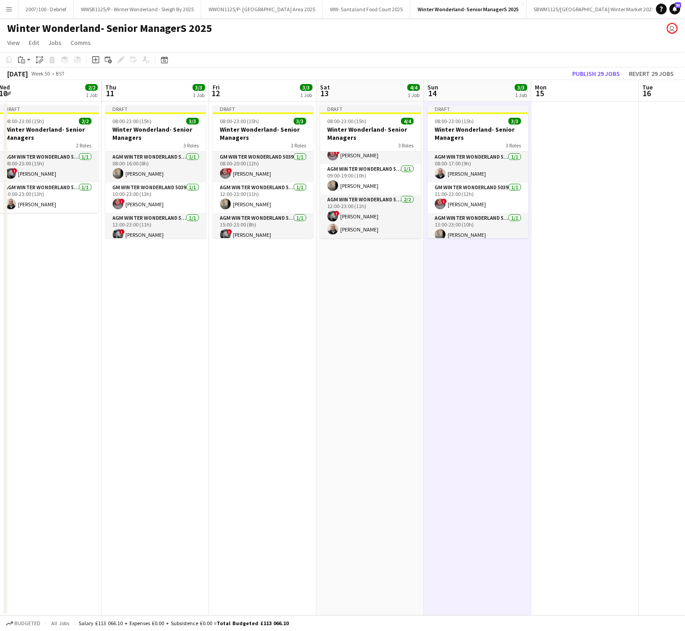
click at [471, 357] on app-date-cell "Draft 08:00-23:00 (15h) 3/3 Winter Wonderland- Senior Managers 3 Roles AGM Wint…" at bounding box center [477, 359] width 107 height 514
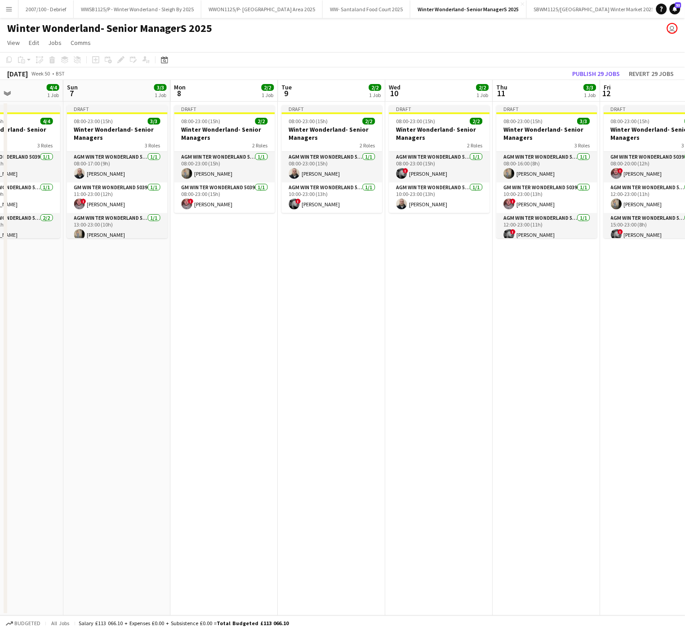
scroll to position [0, 253]
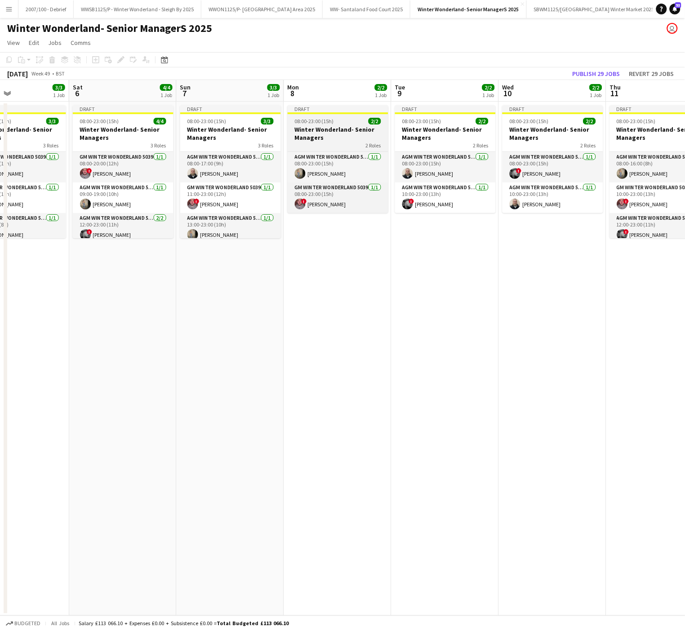
click at [340, 129] on h3 "Winter Wonderland- Senior Managers" at bounding box center [338, 133] width 101 height 16
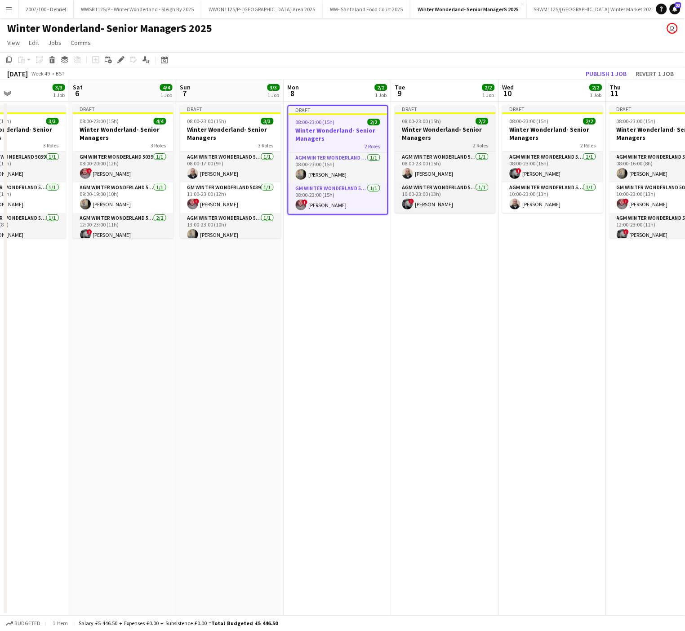
click at [423, 142] on div "2 Roles" at bounding box center [445, 145] width 101 height 7
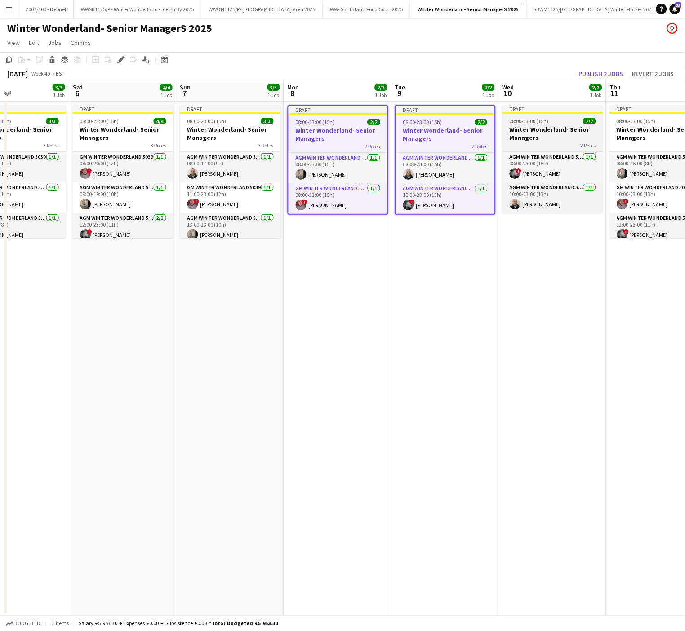
click at [515, 138] on h3 "Winter Wonderland- Senior Managers" at bounding box center [553, 133] width 101 height 16
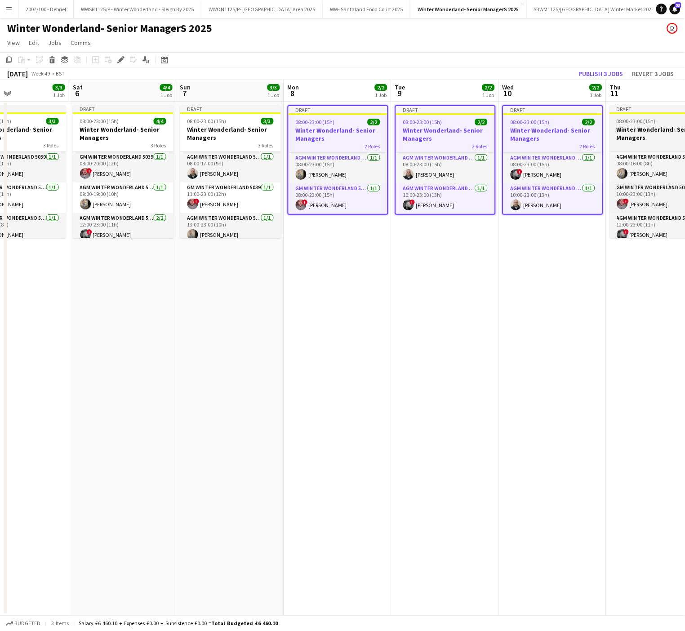
click at [641, 133] on h3 "Winter Wonderland- Senior Managers" at bounding box center [660, 133] width 101 height 16
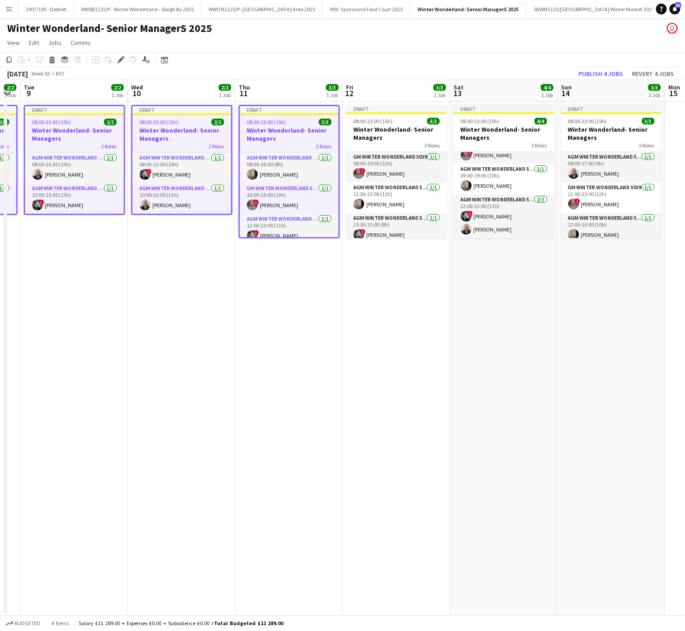
scroll to position [0, 433]
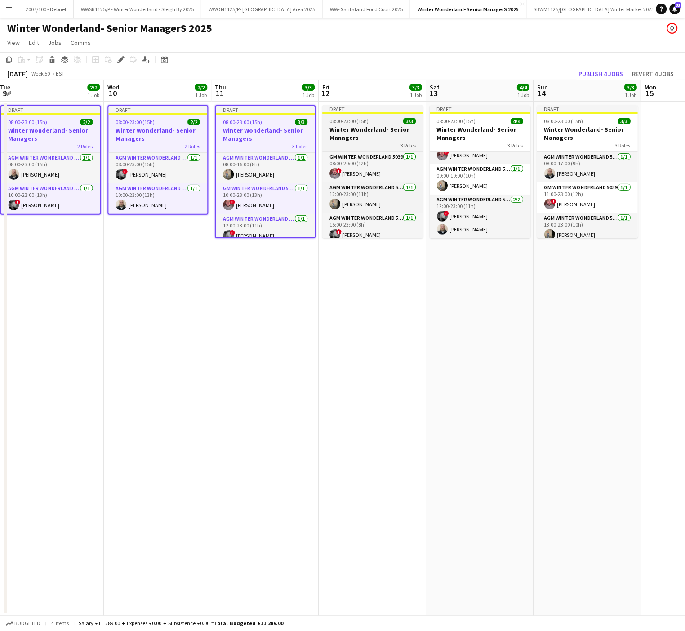
click at [334, 139] on h3 "Winter Wonderland- Senior Managers" at bounding box center [372, 133] width 101 height 16
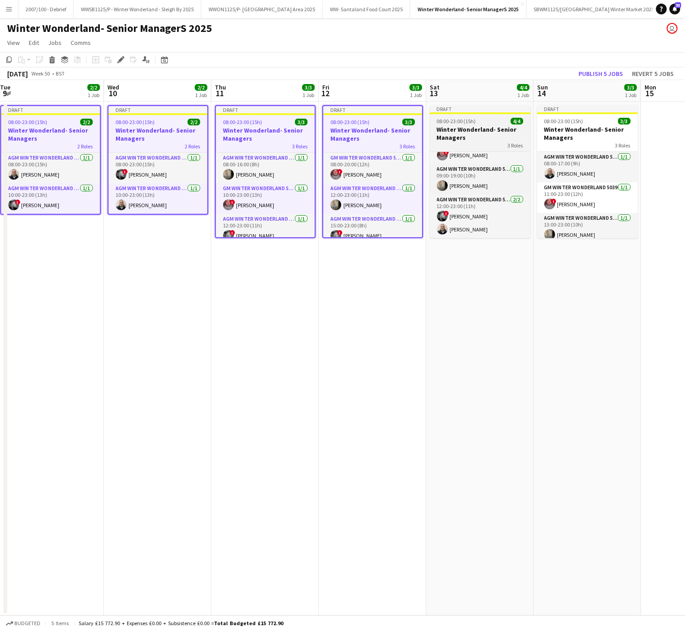
click at [457, 132] on h3 "Winter Wonderland- Senior Managers" at bounding box center [480, 133] width 101 height 16
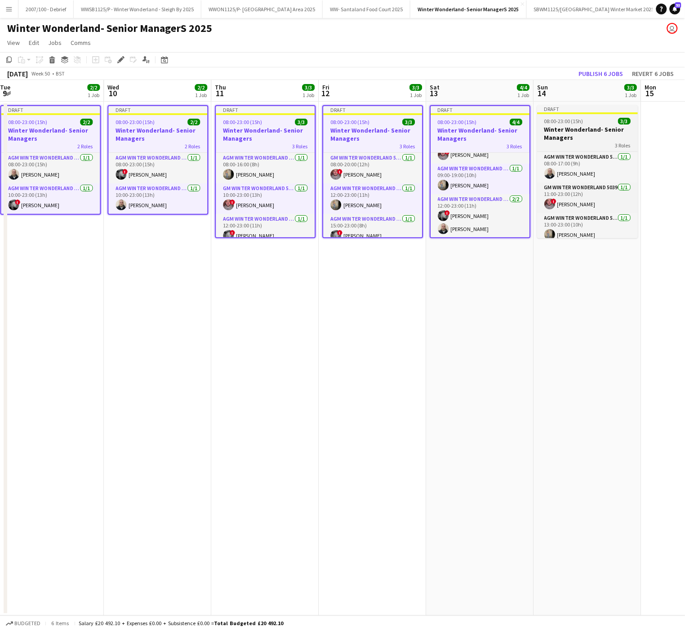
click at [571, 134] on h3 "Winter Wonderland- Senior Managers" at bounding box center [587, 133] width 101 height 16
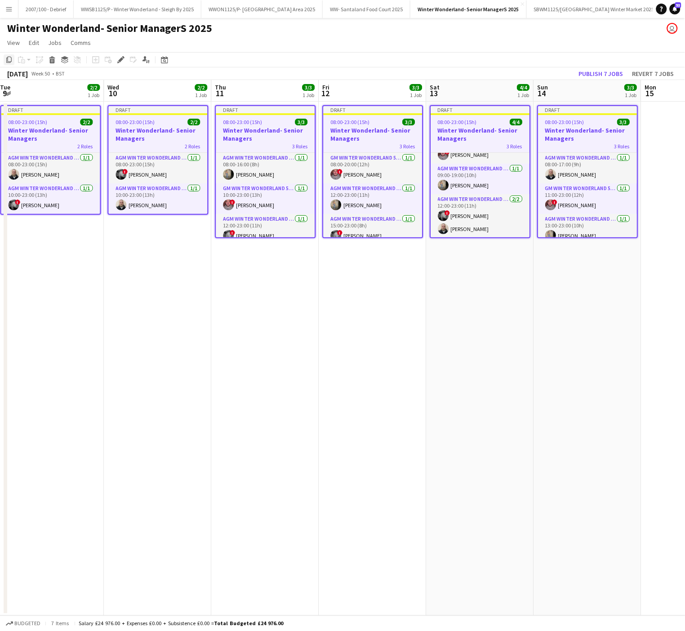
click at [13, 58] on div "Copy" at bounding box center [9, 59] width 11 height 11
click at [361, 401] on app-date-cell "Draft 08:00-23:00 (15h) 3/3 Winter Wonderland- Senior Managers 3 Roles GM Winte…" at bounding box center [372, 359] width 107 height 514
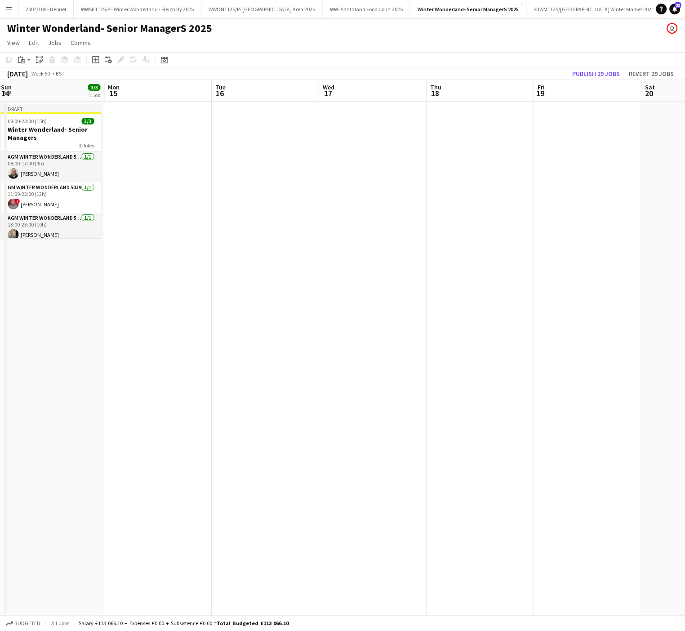
scroll to position [0, 328]
click at [144, 133] on app-date-cell at bounding box center [155, 359] width 107 height 514
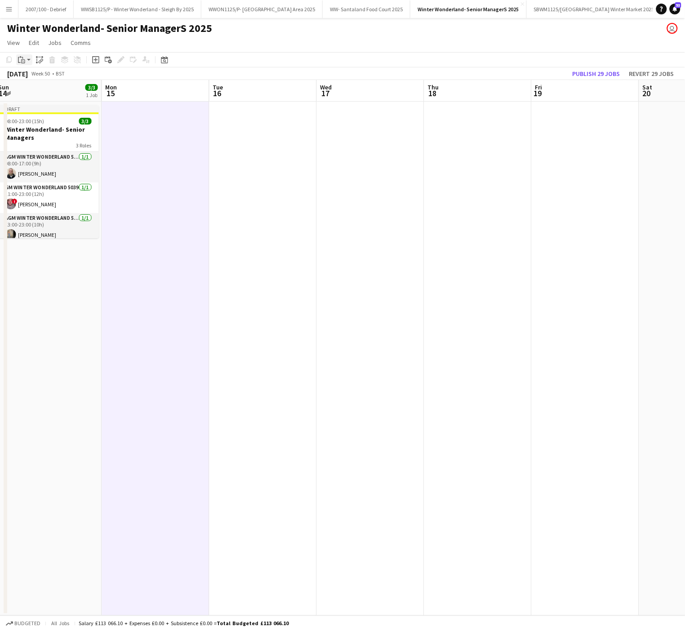
click at [21, 61] on icon "Paste" at bounding box center [21, 59] width 7 height 7
click at [44, 91] on link "Paste with crew Ctrl+Shift+V" at bounding box center [66, 92] width 85 height 8
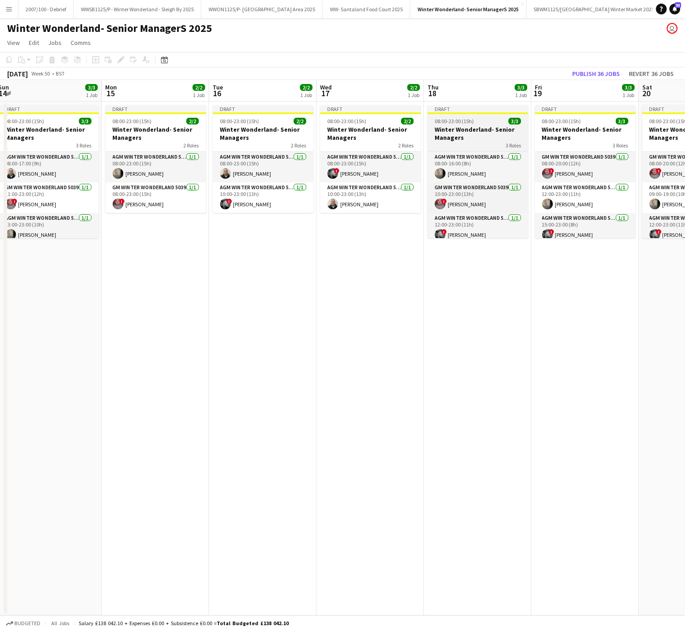
scroll to position [7, 0]
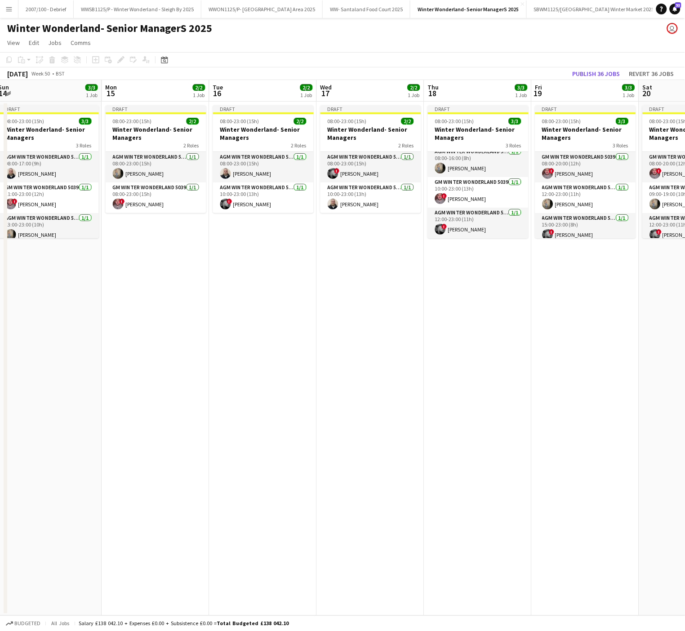
click at [514, 315] on app-date-cell "Draft 08:00-23:00 (15h) 3/3 Winter Wonderland- Senior Managers 3 Roles AGM Wint…" at bounding box center [477, 359] width 107 height 514
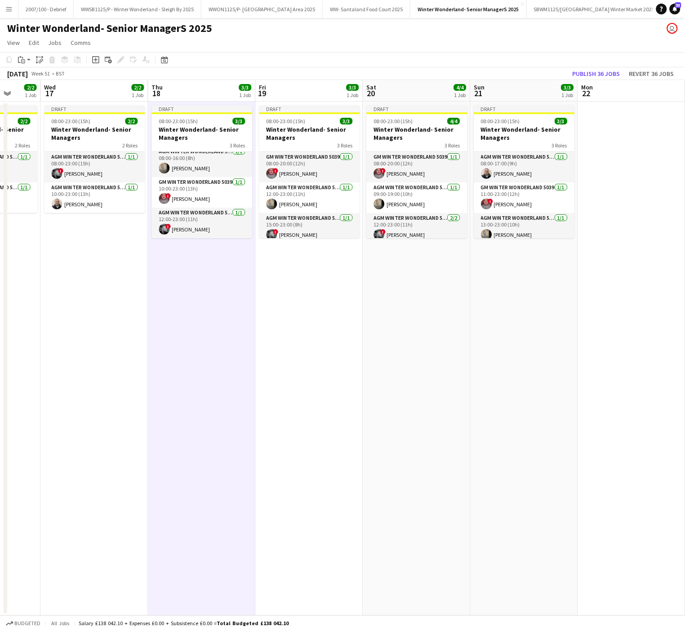
scroll to position [0, 401]
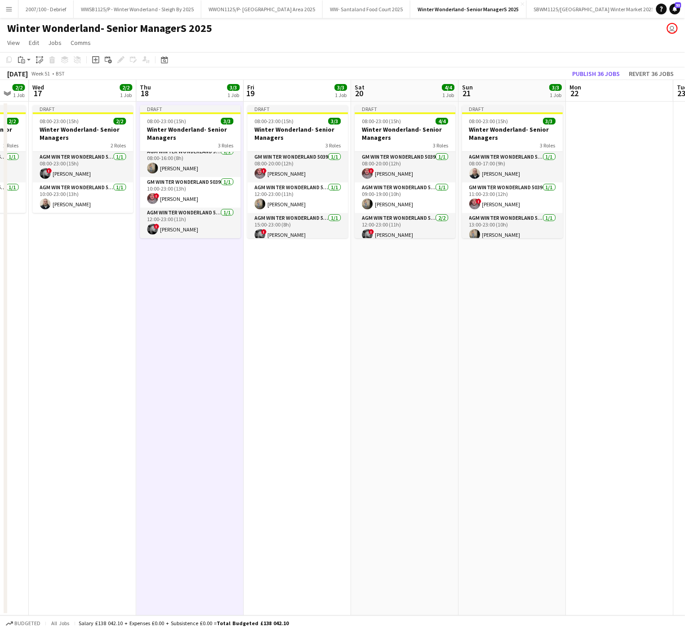
click at [226, 348] on app-date-cell "Draft 08:00-23:00 (15h) 3/3 Winter Wonderland- Senior Managers 3 Roles AGM Wint…" at bounding box center [190, 359] width 107 height 514
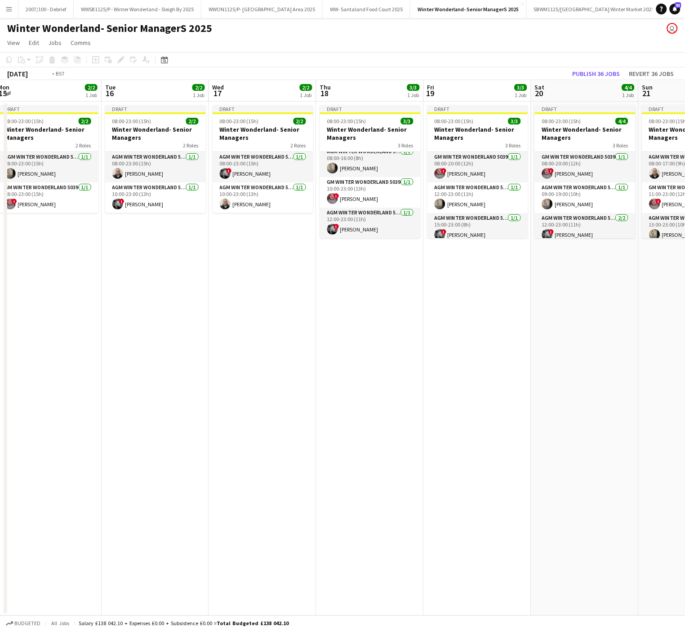
scroll to position [0, 185]
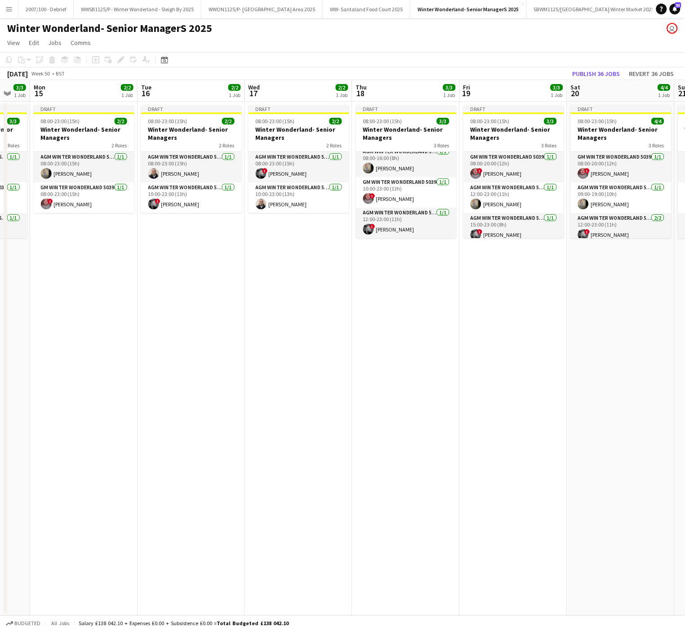
click at [449, 403] on app-date-cell "Draft 08:00-23:00 (15h) 3/3 Winter Wonderland- Senior Managers 3 Roles AGM Wint…" at bounding box center [405, 359] width 107 height 514
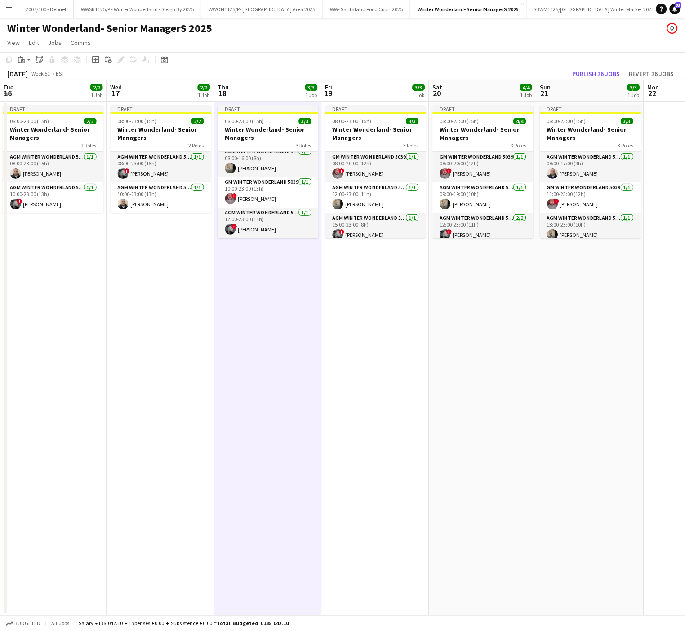
scroll to position [0, 329]
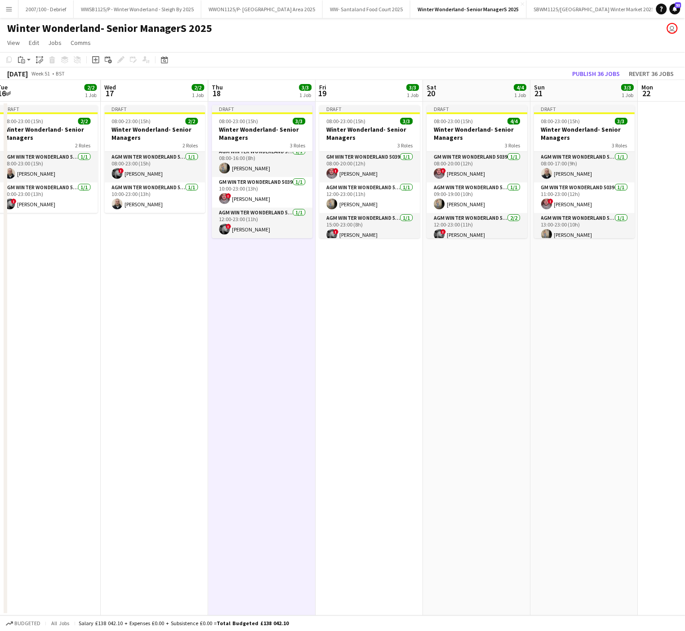
click at [378, 315] on app-date-cell "Draft 08:00-23:00 (15h) 3/3 Winter Wonderland- Senior Managers 3 Roles GM Winte…" at bounding box center [369, 359] width 107 height 514
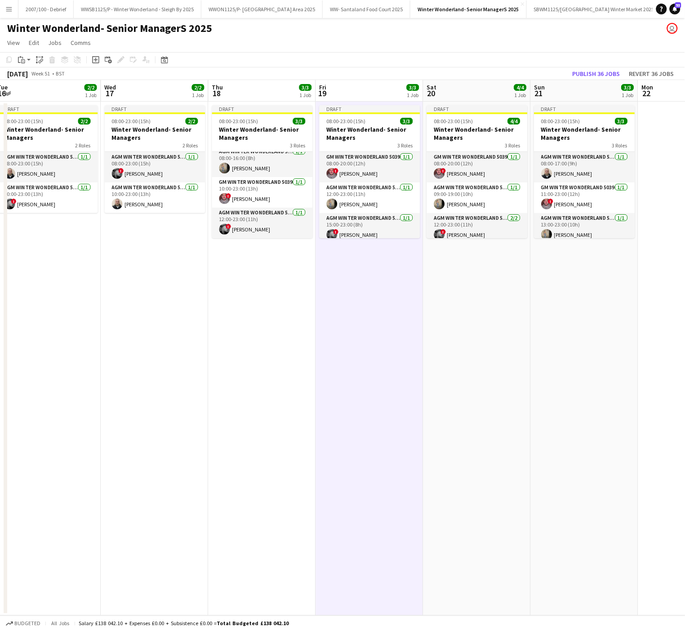
click at [328, 303] on app-date-cell "Draft 08:00-23:00 (15h) 3/3 Winter Wonderland- Senior Managers 3 Roles GM Winte…" at bounding box center [369, 359] width 107 height 514
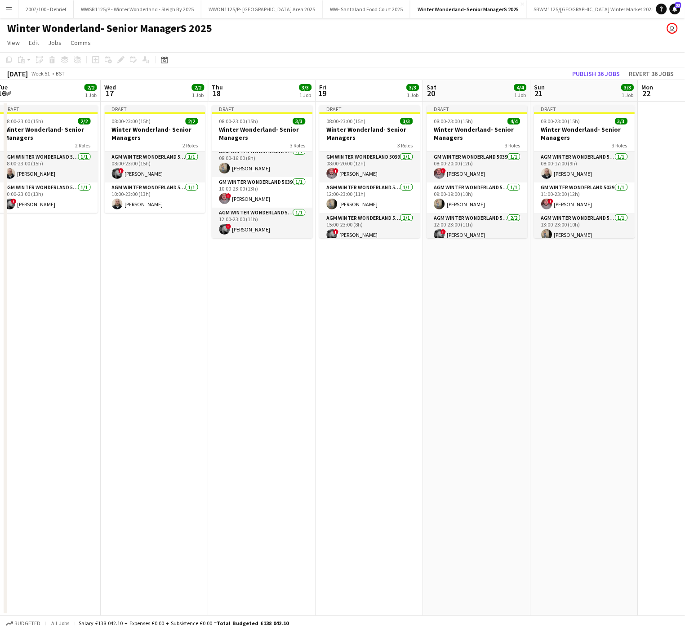
click at [191, 332] on app-date-cell "Draft 08:00-23:00 (15h) 2/2 Winter Wonderland- Senior Managers 2 Roles AGM Wint…" at bounding box center [154, 359] width 107 height 514
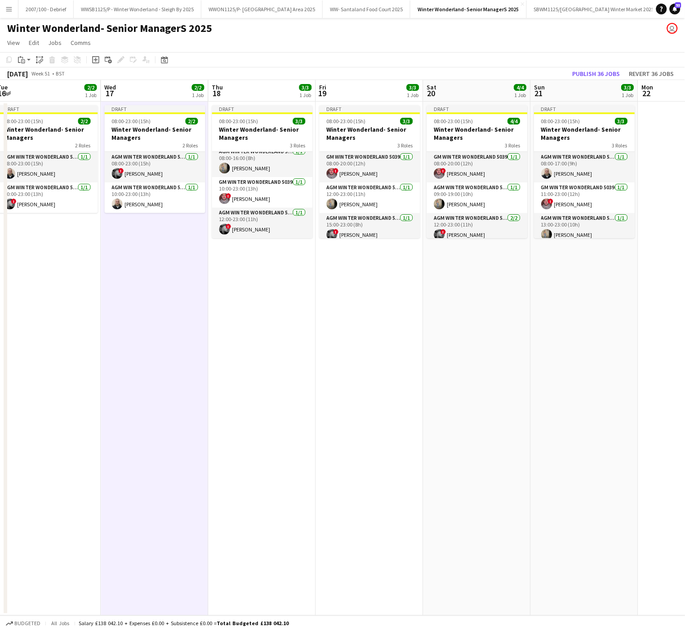
click at [460, 301] on app-date-cell "Draft 08:00-23:00 (15h) 4/4 Winter Wonderland- Senior Managers 3 Roles GM Winte…" at bounding box center [476, 359] width 107 height 514
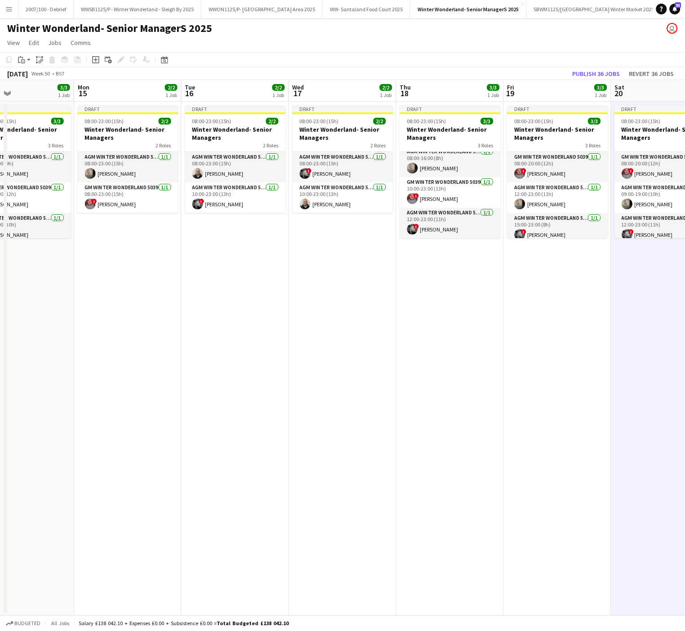
scroll to position [0, 220]
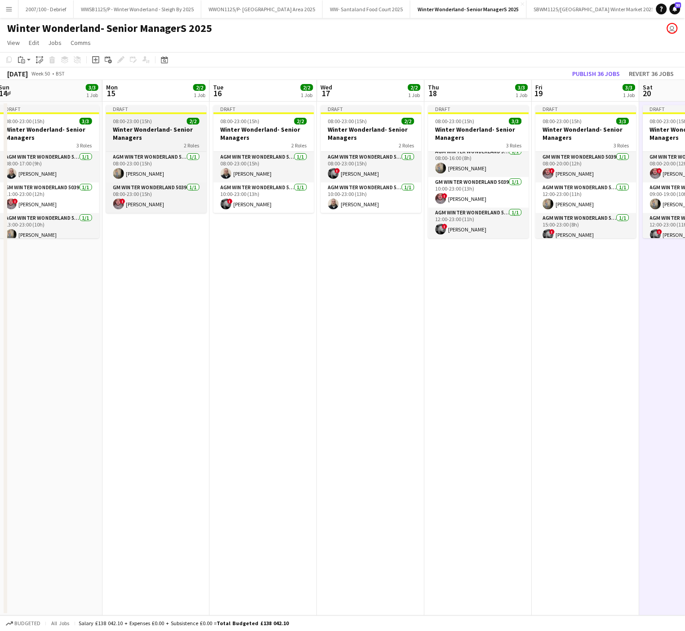
click at [159, 127] on h3 "Winter Wonderland- Senior Managers" at bounding box center [156, 133] width 101 height 16
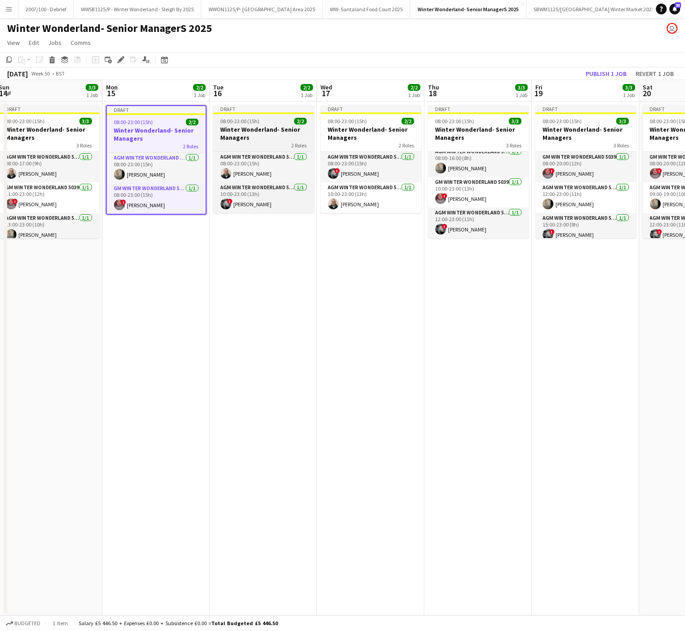
click at [253, 137] on h3 "Winter Wonderland- Senior Managers" at bounding box center [264, 133] width 101 height 16
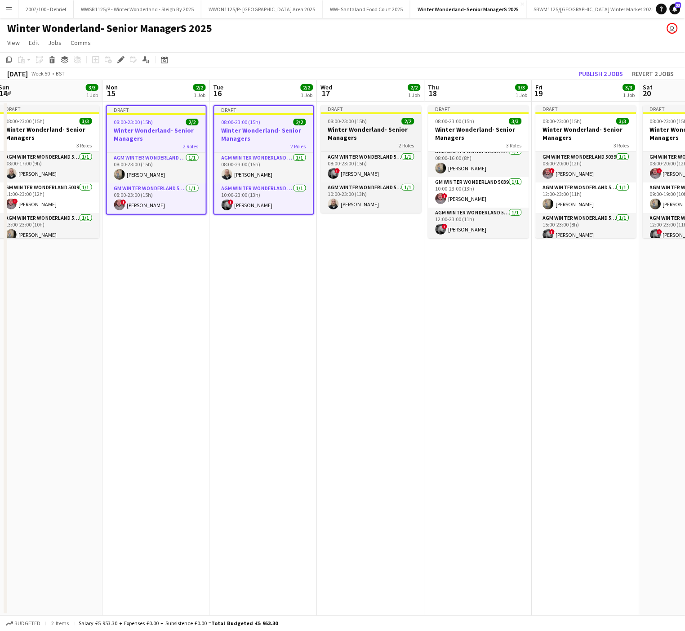
click at [362, 135] on h3 "Winter Wonderland- Senior Managers" at bounding box center [371, 133] width 101 height 16
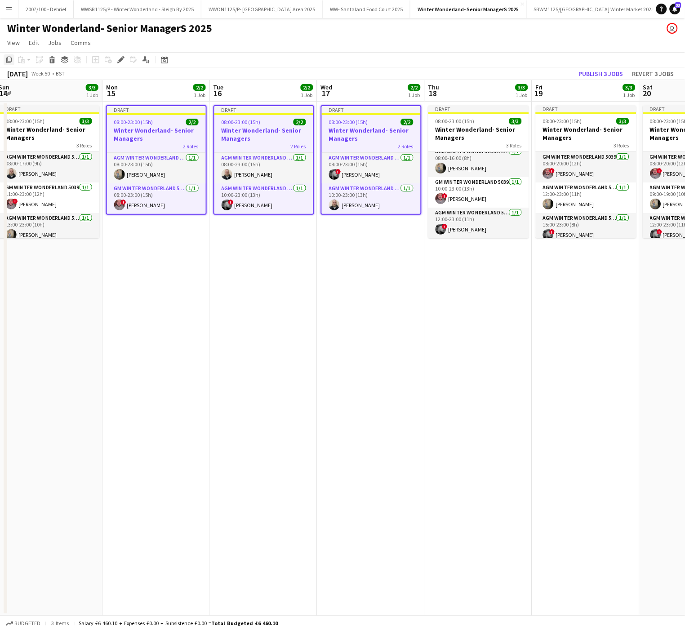
click at [9, 62] on icon at bounding box center [8, 60] width 5 height 6
click at [455, 404] on app-date-cell "Draft 08:00-23:00 (15h) 3/3 Winter Wonderland- Senior Managers 3 Roles AGM Wint…" at bounding box center [478, 359] width 107 height 514
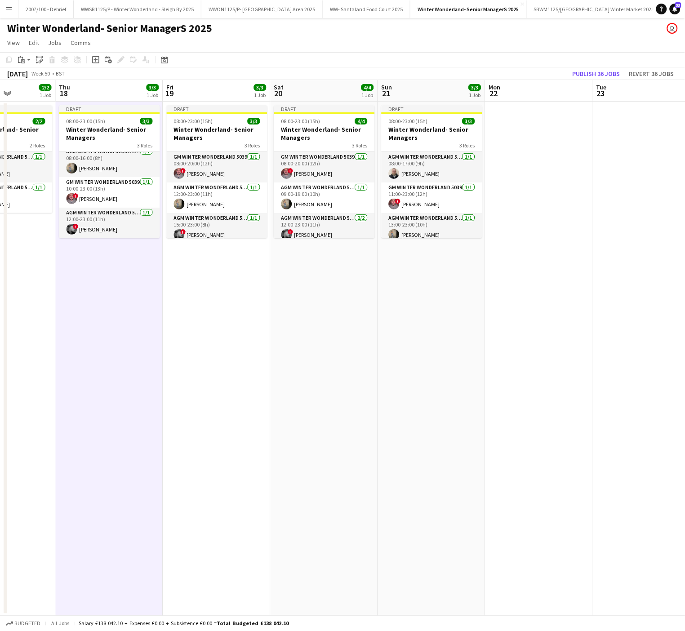
scroll to position [0, 401]
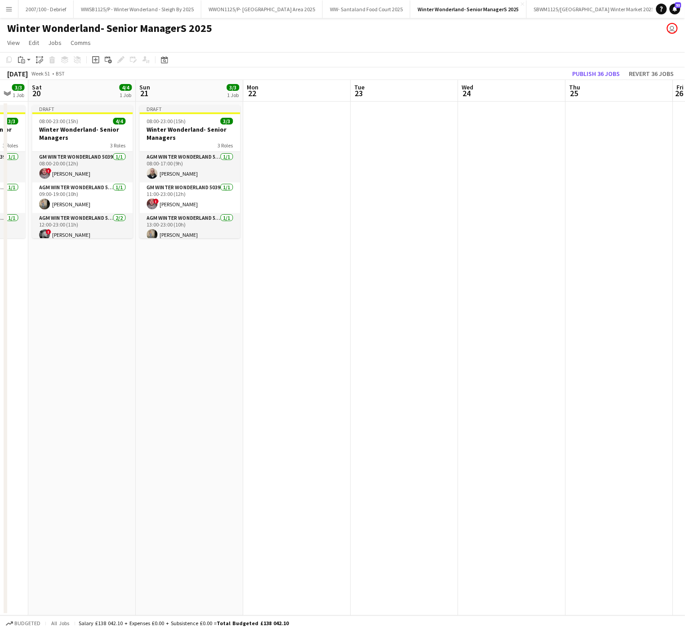
click at [264, 110] on app-date-cell at bounding box center [297, 359] width 107 height 514
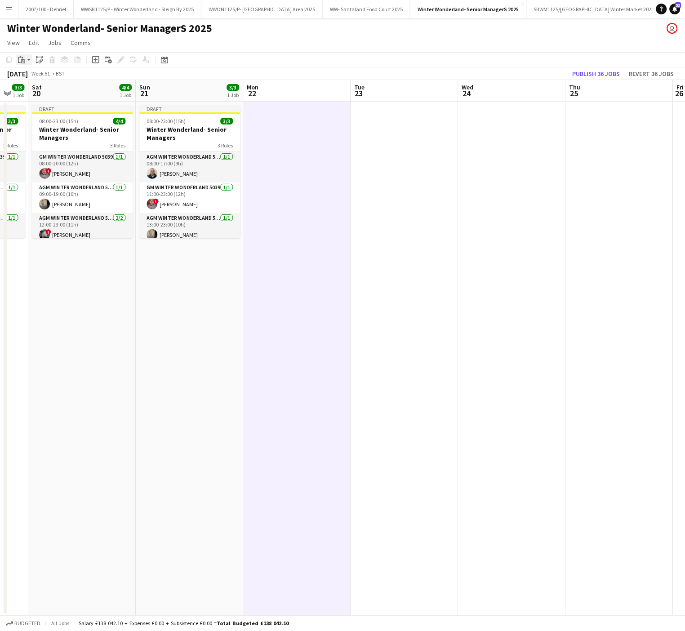
click at [26, 58] on div "Paste" at bounding box center [21, 59] width 11 height 11
click at [48, 91] on link "Paste with crew Ctrl+Shift+V" at bounding box center [66, 92] width 85 height 8
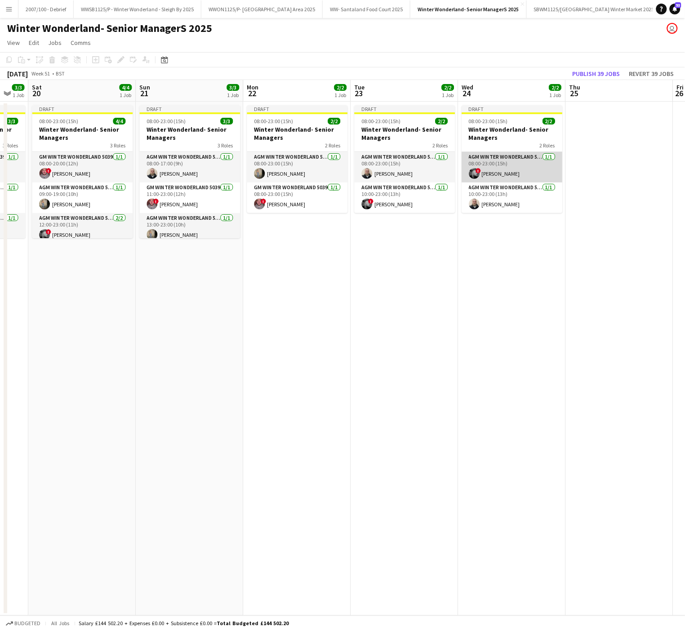
click at [511, 170] on app-card-role "AGM Winter Wonderland 5039 [DATE] 08:00-23:00 (15h) ! [PERSON_NAME]" at bounding box center [512, 167] width 101 height 31
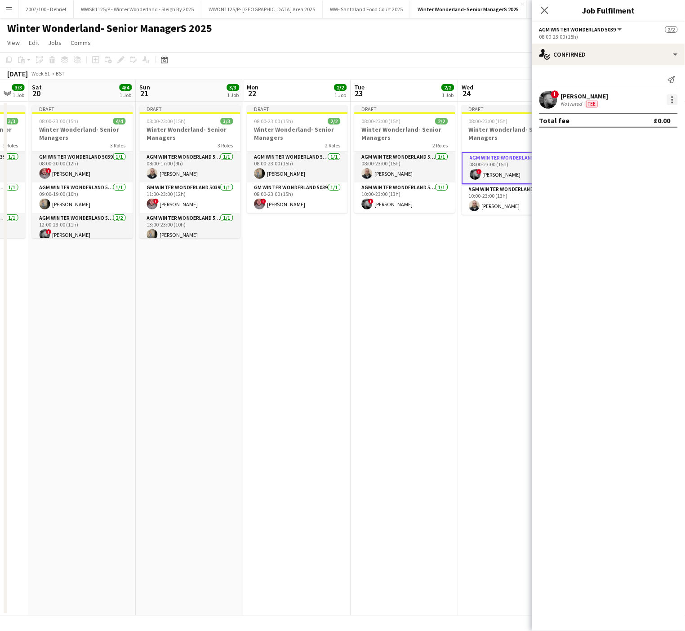
click at [676, 102] on div at bounding box center [672, 99] width 11 height 11
click at [649, 200] on span "Remove" at bounding box center [643, 204] width 56 height 8
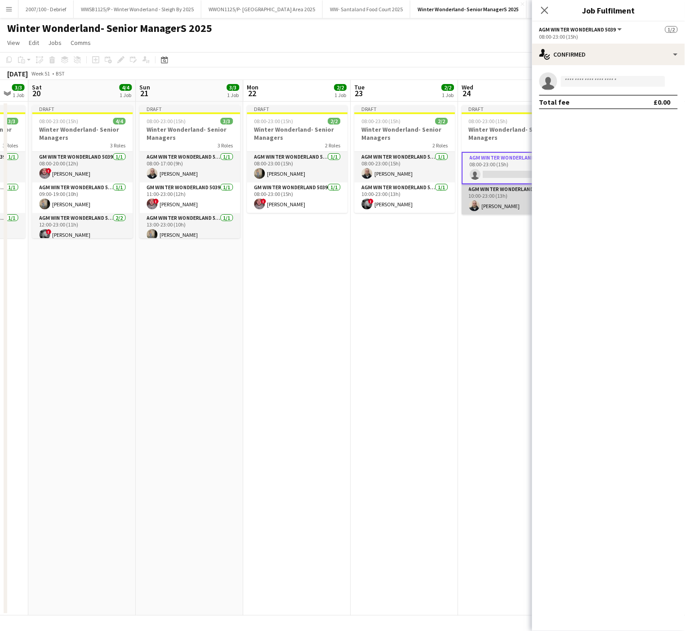
click at [503, 206] on app-card-role "AGM Winter Wonderland 5039 [DATE] 10:00-23:00 (13h) [PERSON_NAME]" at bounding box center [512, 199] width 101 height 31
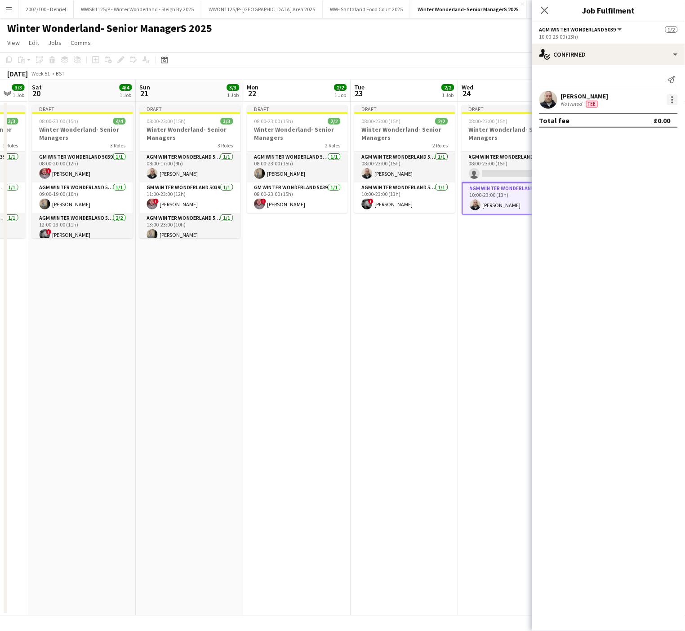
click at [677, 100] on div at bounding box center [672, 99] width 11 height 11
click at [656, 202] on span "Remove" at bounding box center [643, 204] width 56 height 8
click at [513, 272] on app-date-cell "Draft 08:00-23:00 (15h) 0/2 Winter Wonderland- Senior Managers 2 Roles AGM Wint…" at bounding box center [512, 359] width 107 height 514
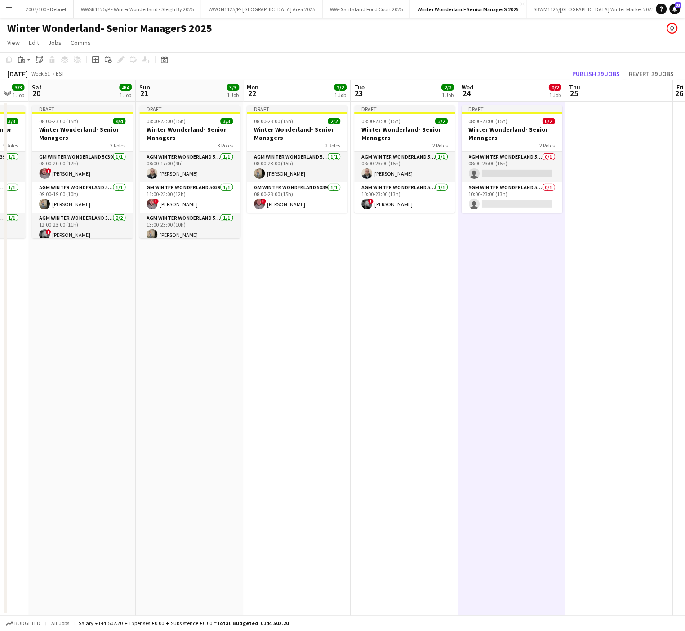
click at [369, 318] on app-date-cell "Draft 08:00-23:00 (15h) 2/2 Winter Wonderland- Senior Managers 2 Roles AGM Wint…" at bounding box center [404, 359] width 107 height 514
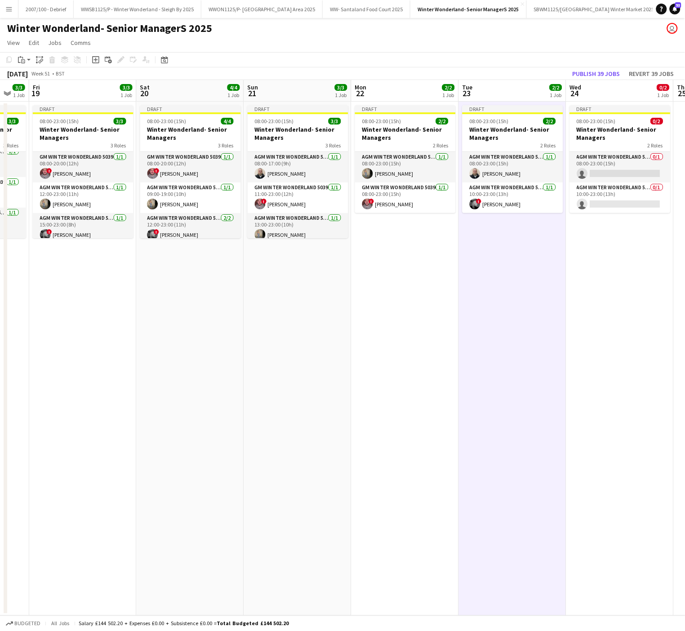
scroll to position [0, 257]
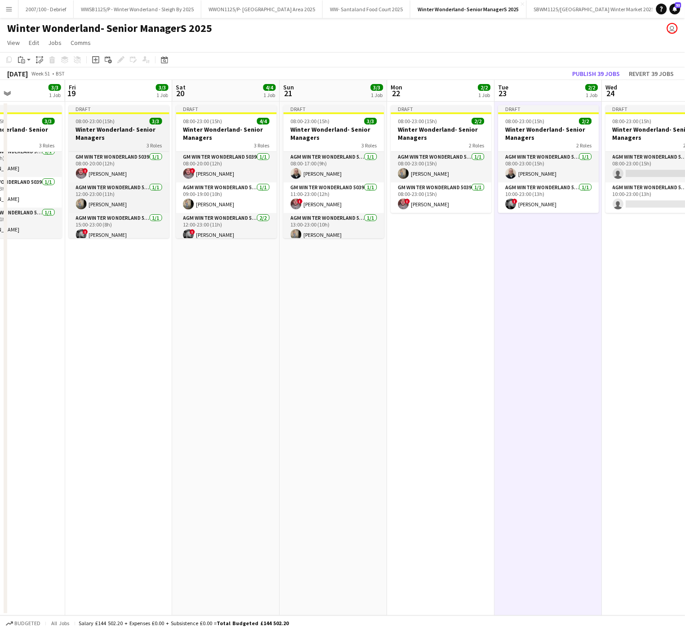
click at [127, 122] on div "08:00-23:00 (15h) 3/3" at bounding box center [119, 121] width 101 height 7
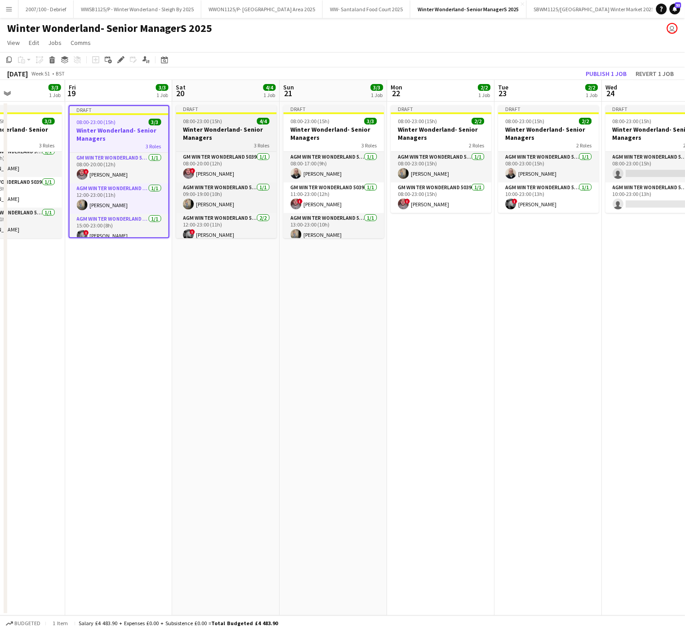
click at [239, 136] on h3 "Winter Wonderland- Senior Managers" at bounding box center [226, 133] width 101 height 16
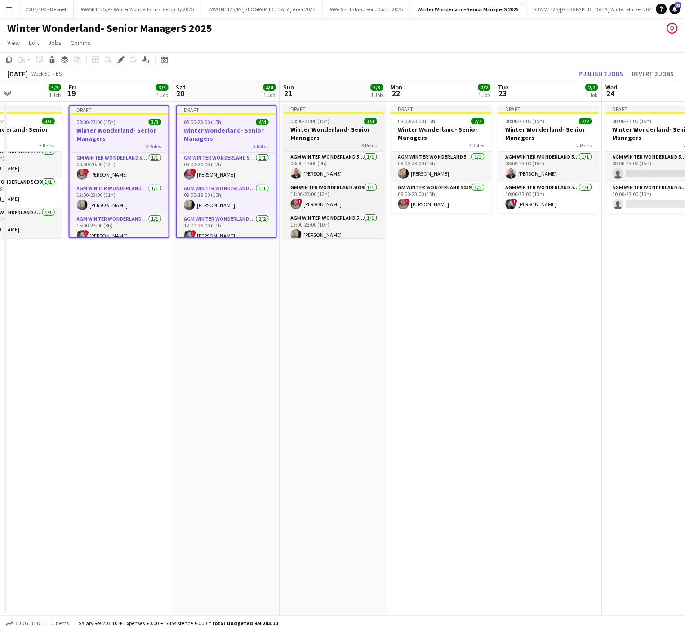
click at [324, 139] on h3 "Winter Wonderland- Senior Managers" at bounding box center [334, 133] width 101 height 16
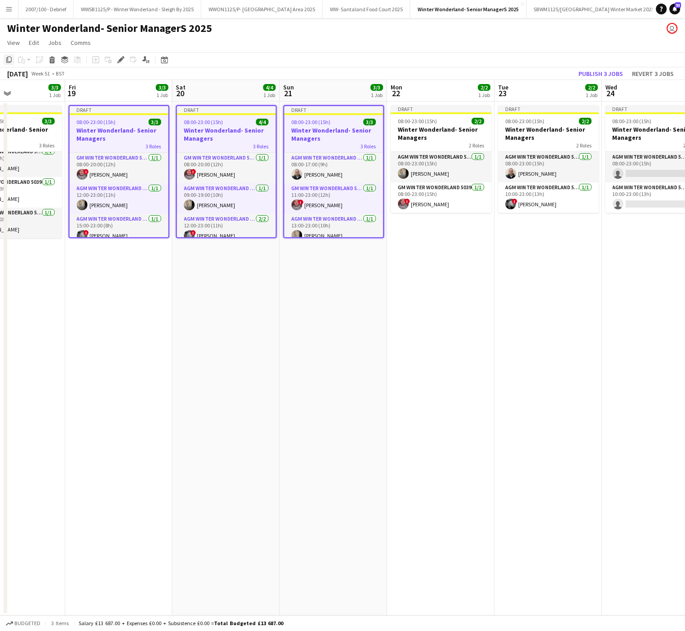
click at [8, 59] on icon at bounding box center [8, 60] width 5 height 6
click at [496, 355] on app-date-cell "Draft 08:00-23:00 (15h) 2/2 Winter Wonderland- Senior Managers 2 Roles AGM Wint…" at bounding box center [548, 359] width 107 height 514
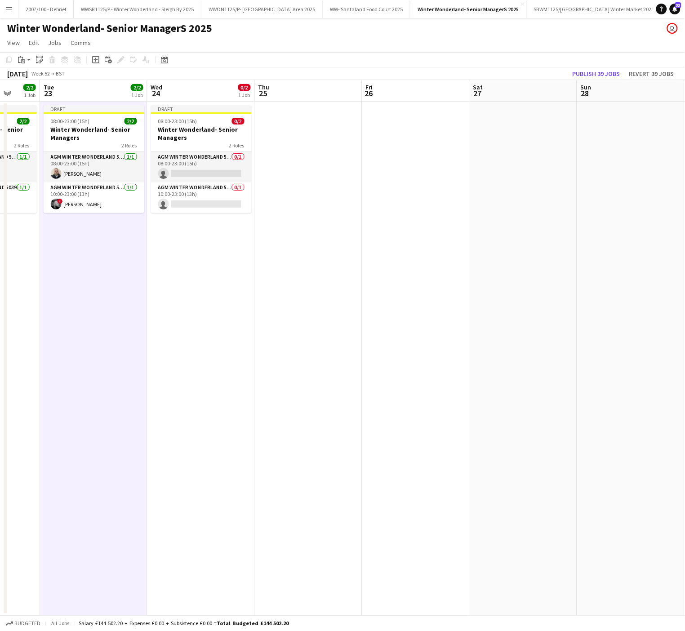
scroll to position [0, 295]
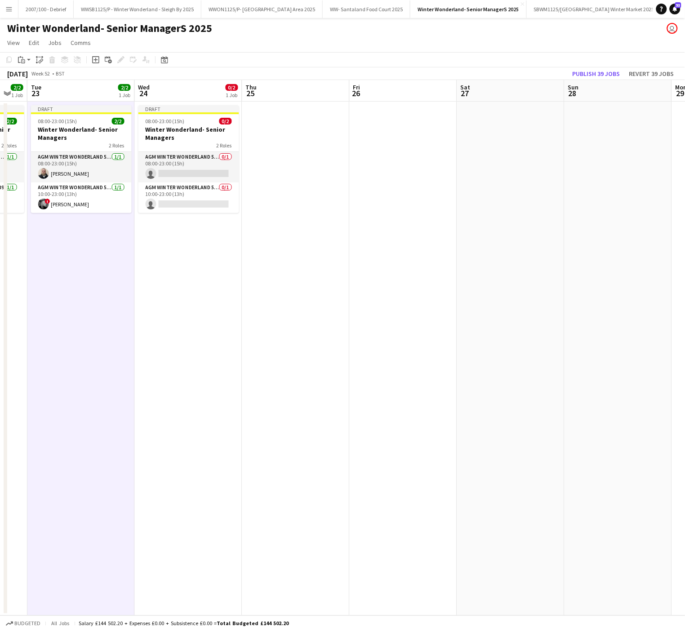
click at [263, 160] on app-date-cell at bounding box center [295, 359] width 107 height 514
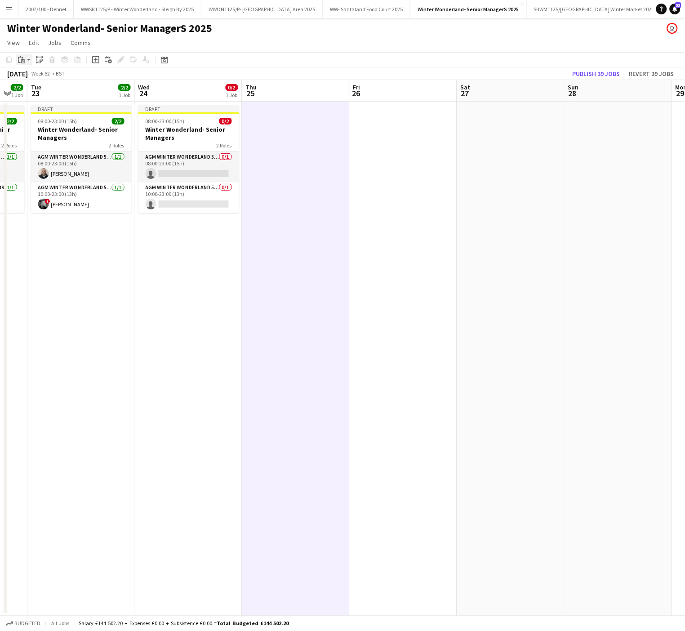
click at [23, 58] on icon at bounding box center [22, 58] width 1 height 2
click at [36, 94] on link "Paste with crew Ctrl+Shift+V" at bounding box center [66, 92] width 85 height 8
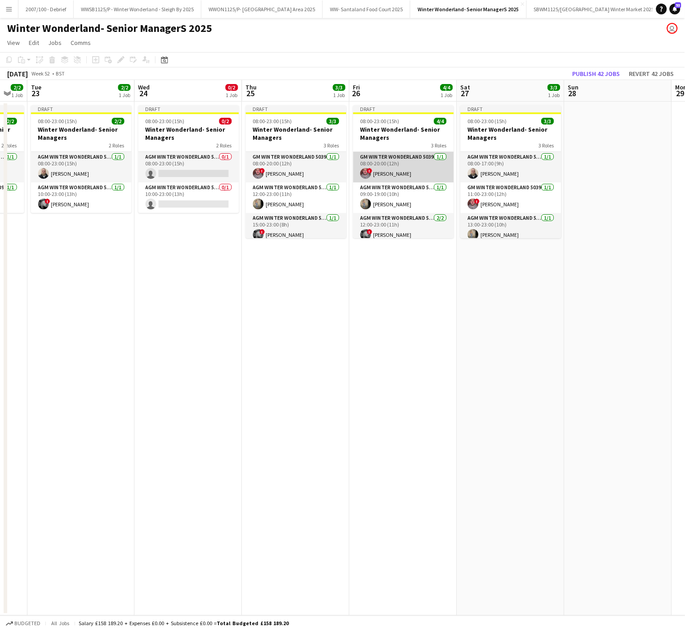
click at [389, 176] on app-card-role "GM Winter Wonderland 5039 [DATE] 08:00-20:00 (12h) ! [PERSON_NAME]" at bounding box center [403, 167] width 101 height 31
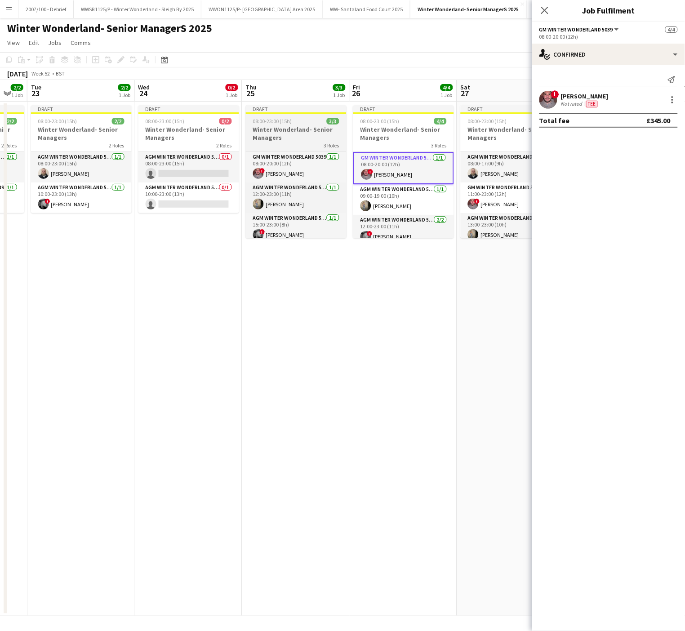
click at [295, 127] on h3 "Winter Wonderland- Senior Managers" at bounding box center [296, 133] width 101 height 16
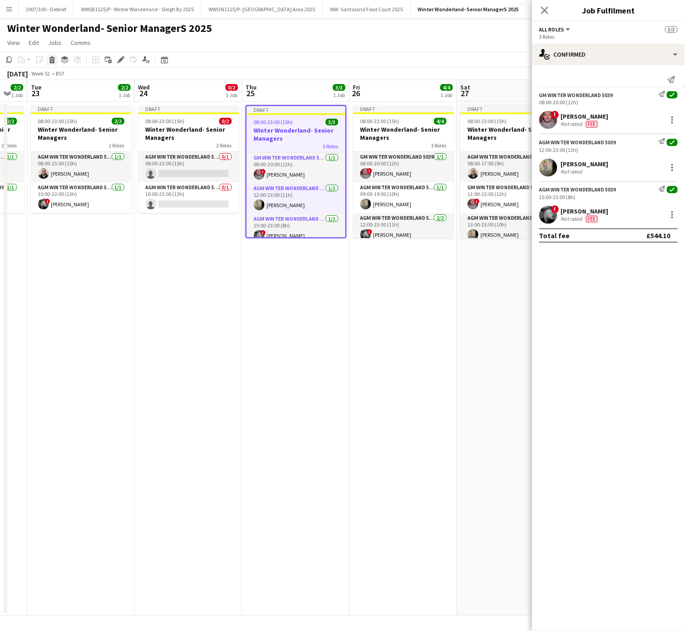
click at [51, 60] on icon at bounding box center [52, 61] width 5 height 4
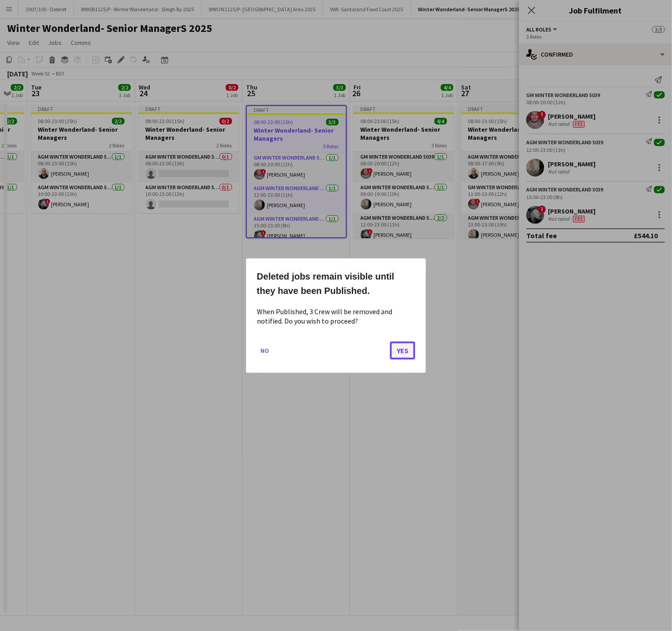
click at [401, 348] on button "Yes" at bounding box center [402, 350] width 25 height 18
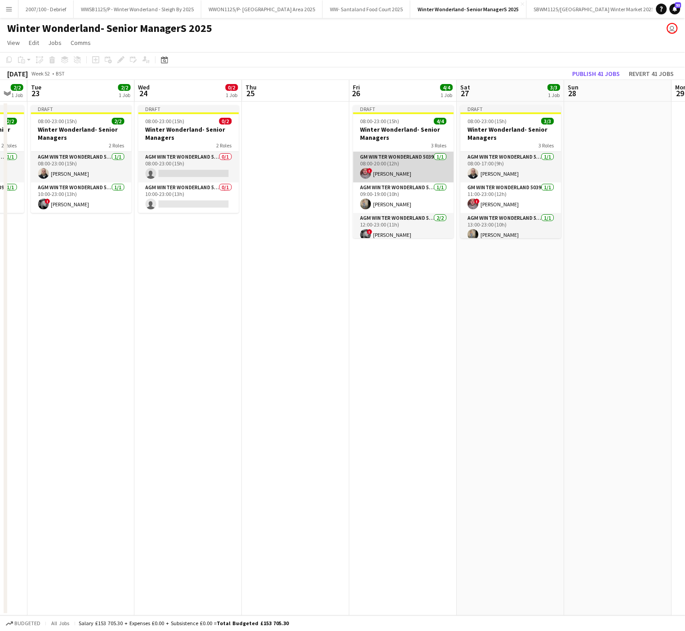
click at [379, 168] on app-card-role "GM Winter Wonderland 5039 [DATE] 08:00-20:00 (12h) ! [PERSON_NAME]" at bounding box center [403, 167] width 101 height 31
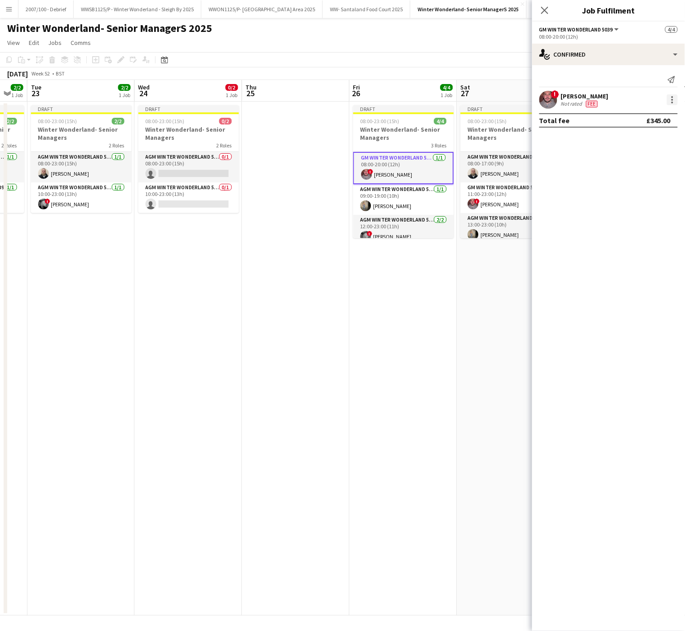
click at [669, 102] on div at bounding box center [672, 99] width 11 height 11
click at [647, 200] on span "Remove" at bounding box center [643, 204] width 56 height 8
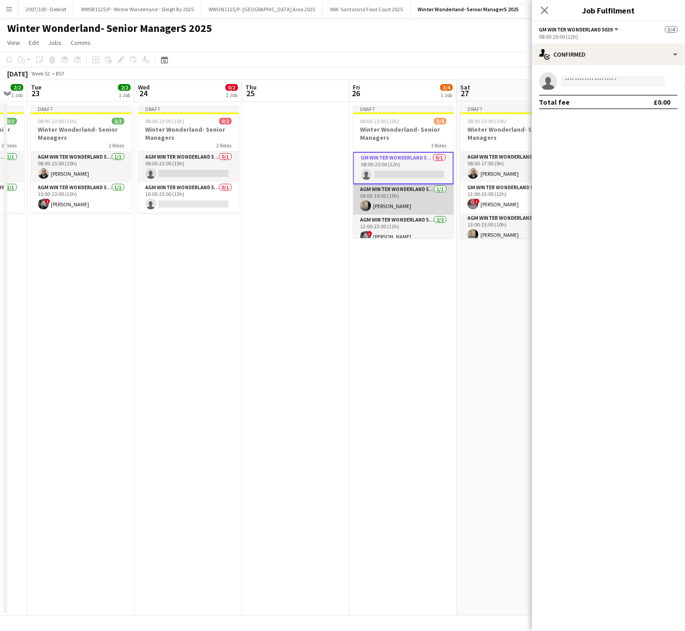
click at [387, 204] on app-card-role "AGM Winter Wonderland 5039 [DATE] 09:00-19:00 (10h) [PERSON_NAME]" at bounding box center [403, 199] width 101 height 31
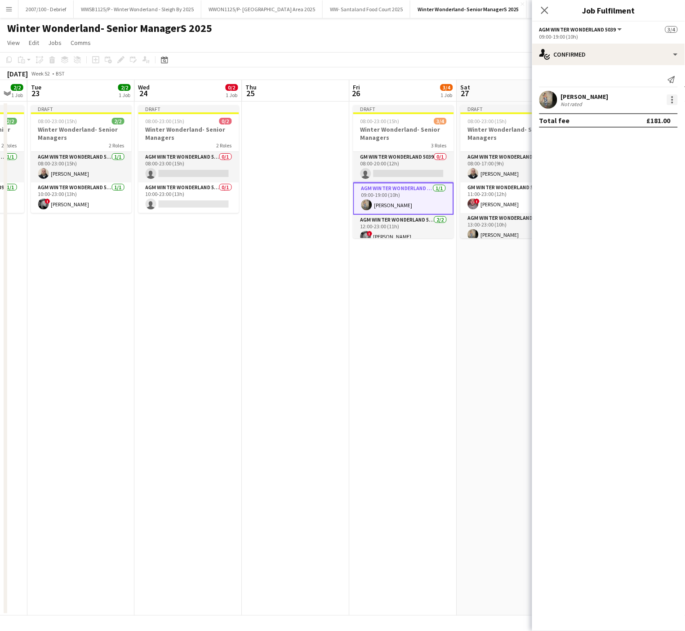
click at [676, 102] on div at bounding box center [672, 99] width 11 height 11
click at [649, 200] on span "Remove" at bounding box center [643, 204] width 56 height 8
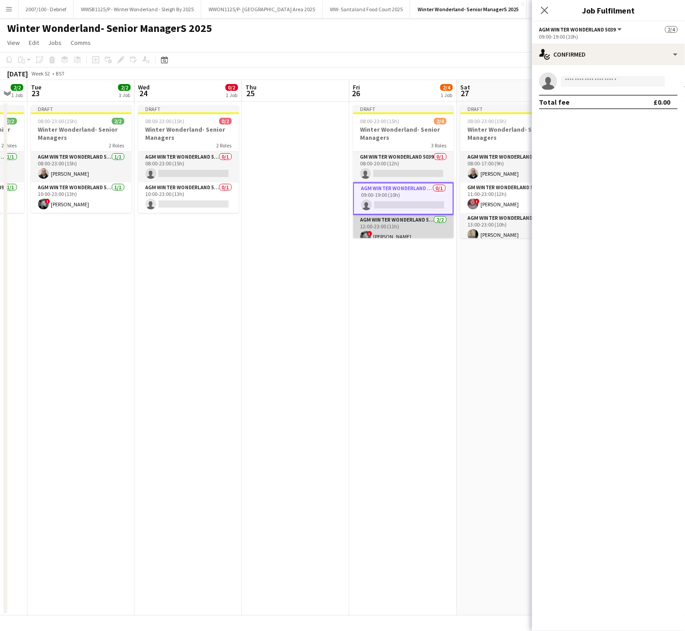
click at [396, 232] on app-card-role "AGM Winter Wonderland 5039 [DATE] 12:00-23:00 (11h) ! [PERSON_NAME] [PERSON_NAM…" at bounding box center [403, 237] width 101 height 44
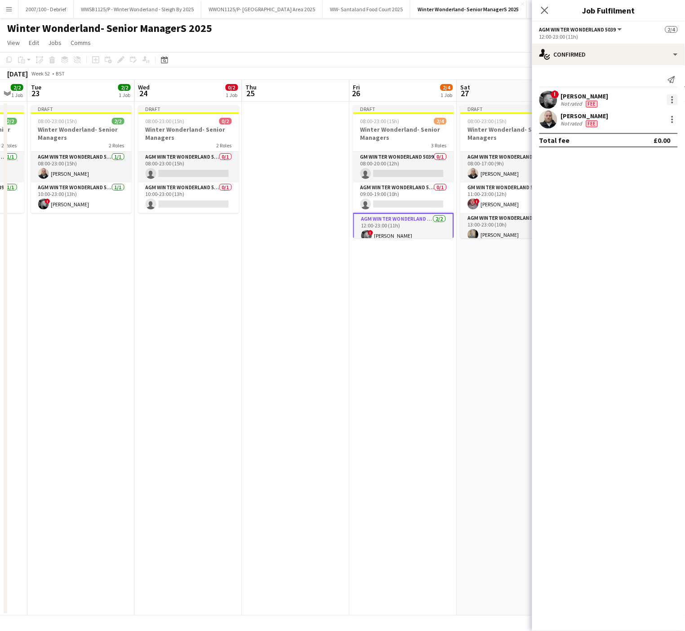
click at [672, 100] on div at bounding box center [673, 100] width 2 height 2
click at [645, 204] on span "Remove" at bounding box center [643, 204] width 56 height 8
click at [674, 94] on div "[PERSON_NAME] Not rated Fee" at bounding box center [608, 100] width 153 height 18
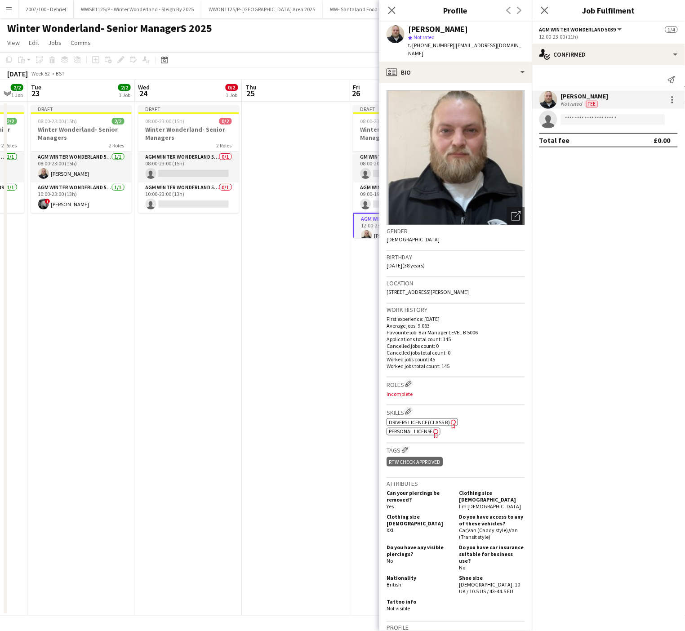
click at [672, 89] on div "Send notification [PERSON_NAME] Not rated Fee single-neutral-actions Total fee …" at bounding box center [608, 109] width 153 height 89
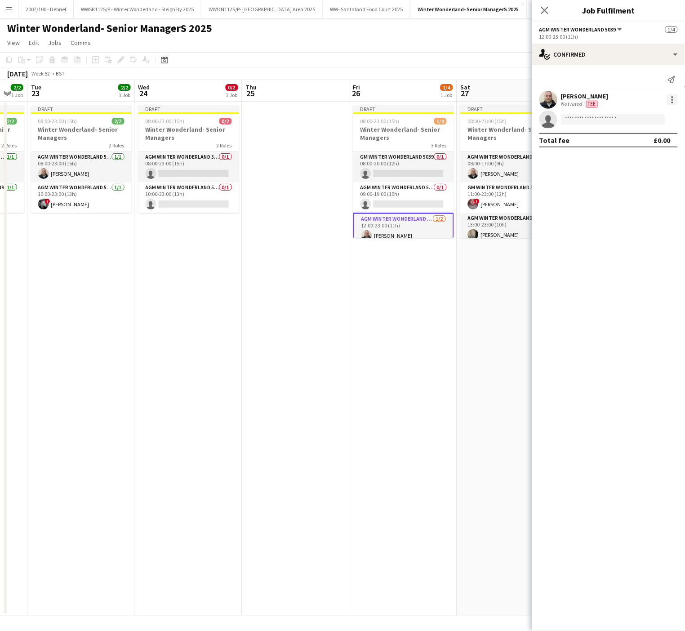
click at [673, 98] on div at bounding box center [673, 97] width 2 height 2
click at [642, 193] on button "Remove" at bounding box center [643, 204] width 70 height 22
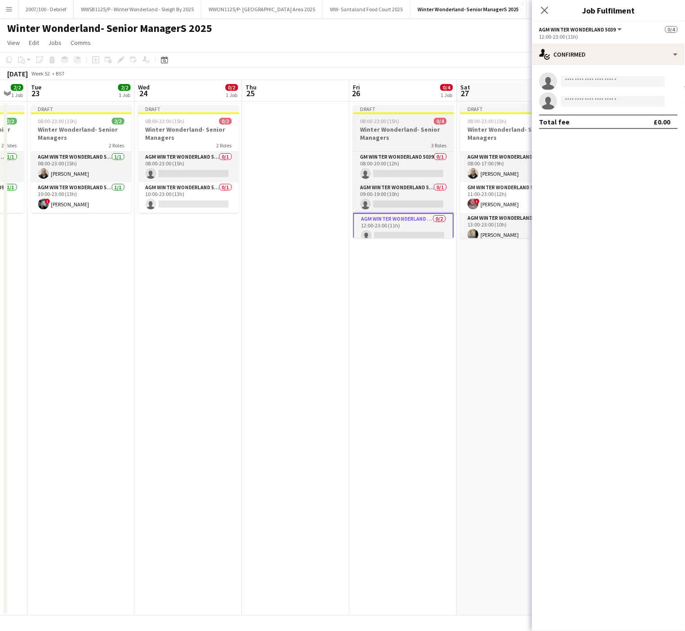
click at [419, 120] on div "08:00-23:00 (15h) 0/4" at bounding box center [403, 121] width 101 height 7
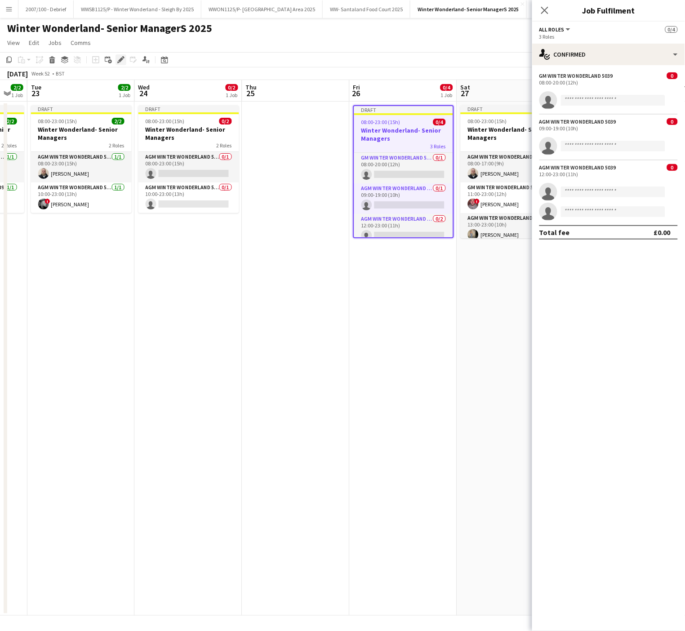
click at [122, 59] on icon at bounding box center [120, 60] width 5 height 5
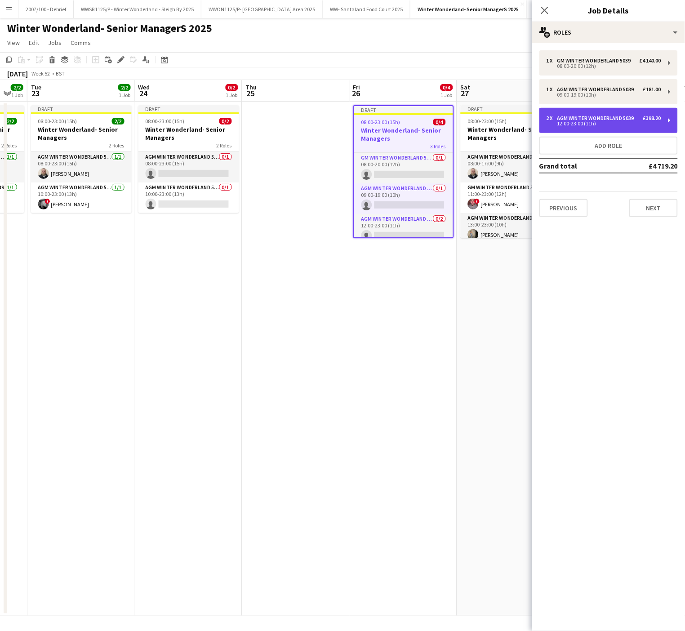
click at [575, 119] on div "AGM Winter Wonderland 5039" at bounding box center [597, 118] width 80 height 6
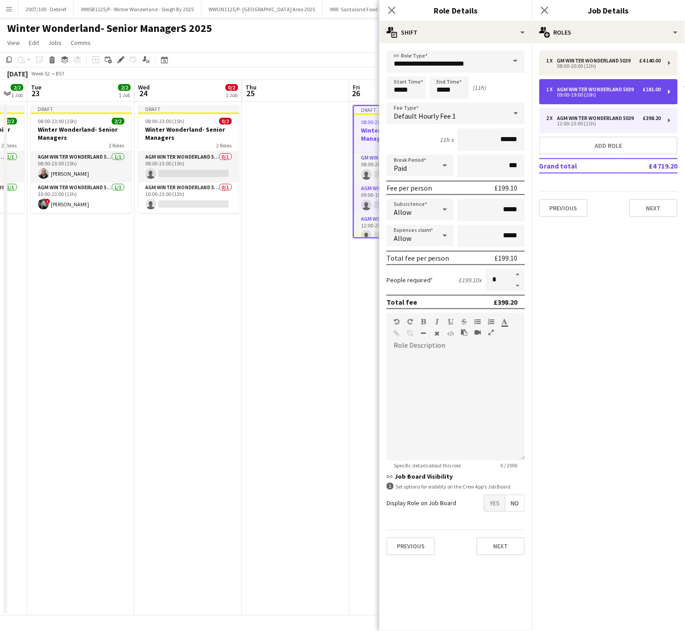
click at [584, 86] on div "AGM Winter Wonderland 5039" at bounding box center [597, 89] width 80 height 6
type input "*****"
type input "*"
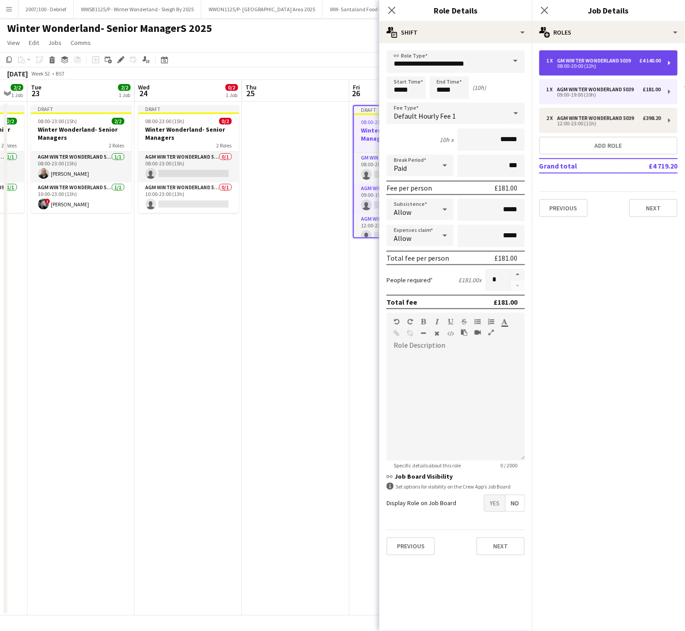
click at [584, 65] on div "08:00-20:00 (12h)" at bounding box center [604, 66] width 115 height 4
type input "**********"
type input "*****"
type input "*******"
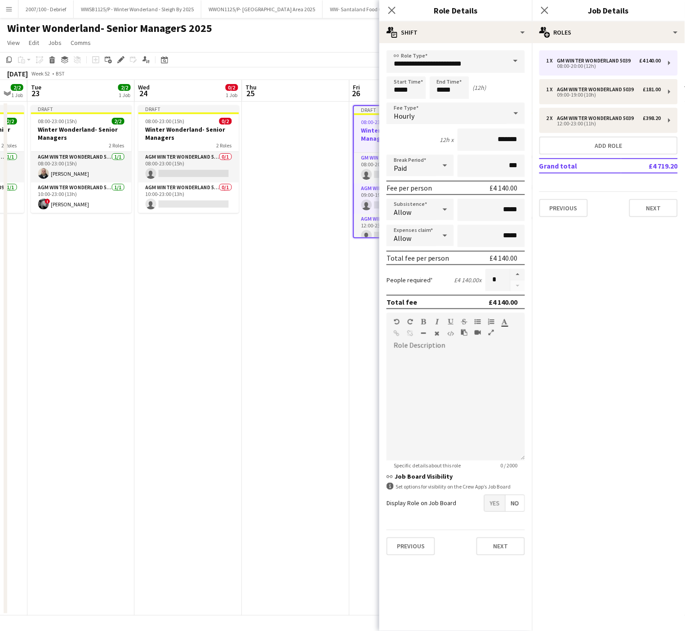
click
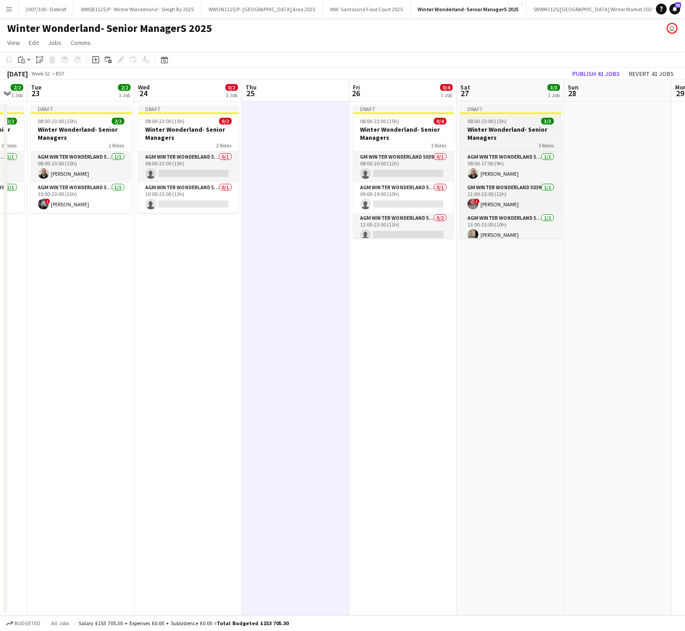
scroll to position [7, 0]
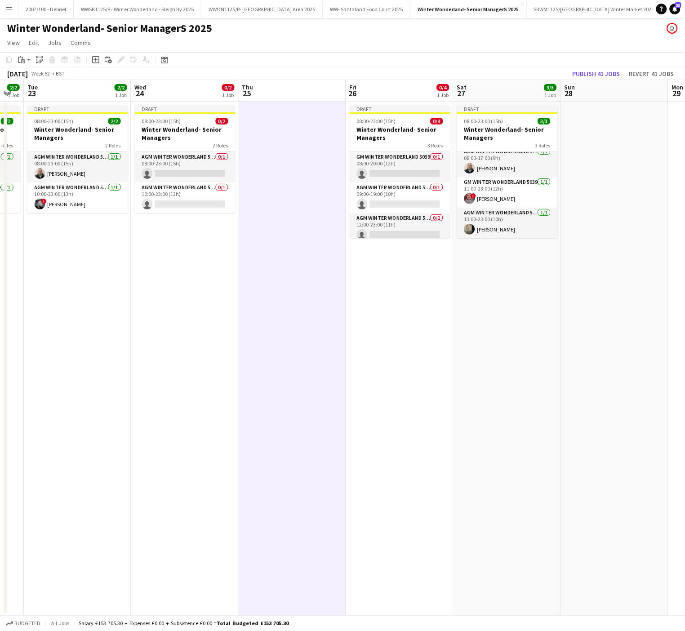
scroll to position [0, 300]
click at [563, 156] on app-calendar-viewport "Sat 20 4/4 1 Job Sun 21 3/3 1 Job Mon 22 2/2 1 Job Tue 23 2/2 1 Job Wed 24 0/2 …" at bounding box center [342, 348] width 685 height 536
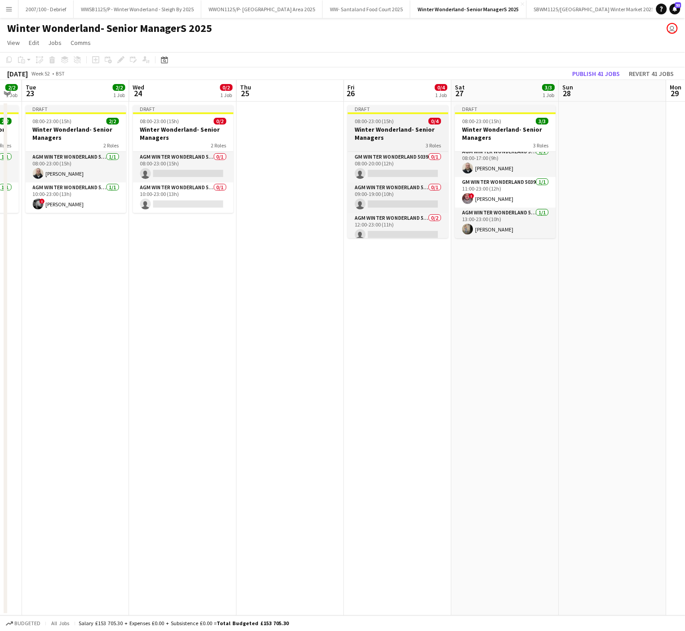
click at [389, 132] on h3 "Winter Wonderland- Senior Managers" at bounding box center [398, 133] width 101 height 16
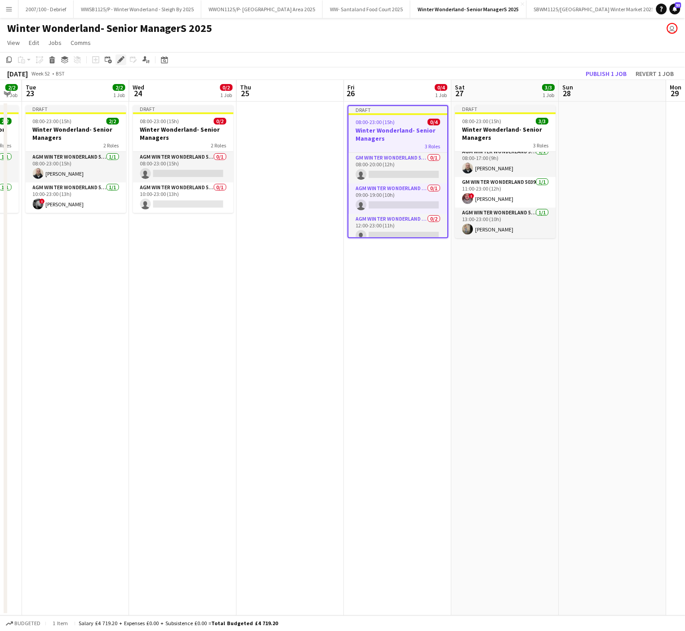
click at [119, 59] on icon at bounding box center [120, 60] width 5 height 5
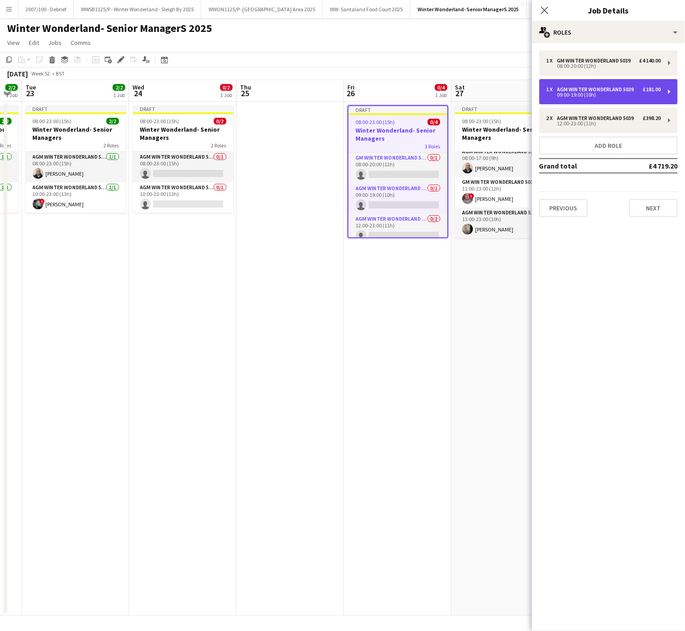
click at [596, 87] on div "AGM Winter Wonderland 5039" at bounding box center [597, 89] width 80 height 6
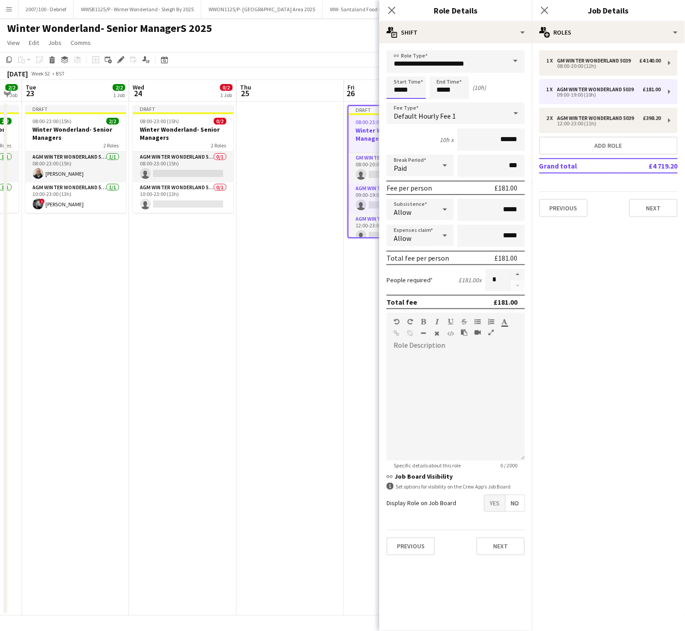
click at [405, 85] on input "*****" at bounding box center [407, 87] width 40 height 22
click at [396, 70] on div at bounding box center [397, 71] width 18 height 9
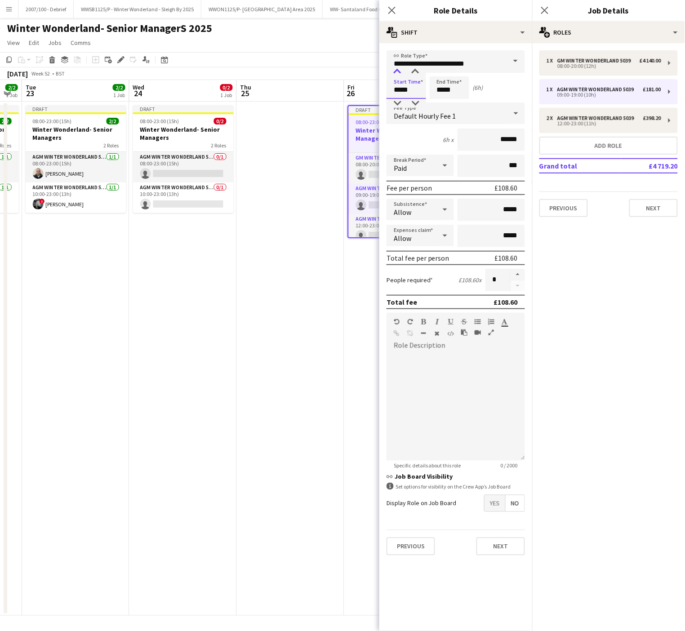
click at [396, 70] on div at bounding box center [397, 71] width 18 height 9
type input "*****"
click at [398, 73] on div at bounding box center [397, 71] width 18 height 9
click at [444, 81] on input "*****" at bounding box center [450, 87] width 40 height 22
click at [441, 69] on div at bounding box center [441, 71] width 18 height 9
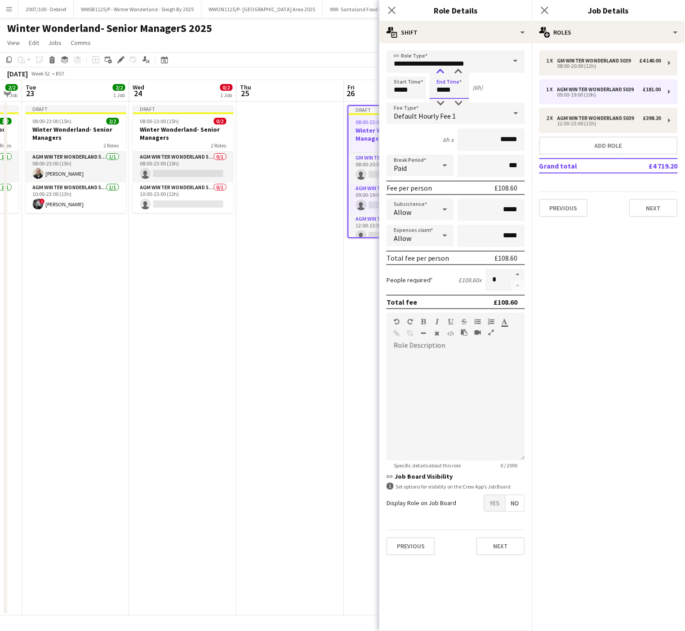
click at [441, 69] on div at bounding box center [441, 71] width 18 height 9
type input "*****"
click at [441, 69] on div at bounding box center [441, 71] width 18 height 9
click at [209, 344] on app-date-cell "Draft 08:00-23:00 (15h) 0/2 Winter Wonderland- Senior Managers 2 Roles AGM Wint…" at bounding box center [182, 359] width 107 height 514
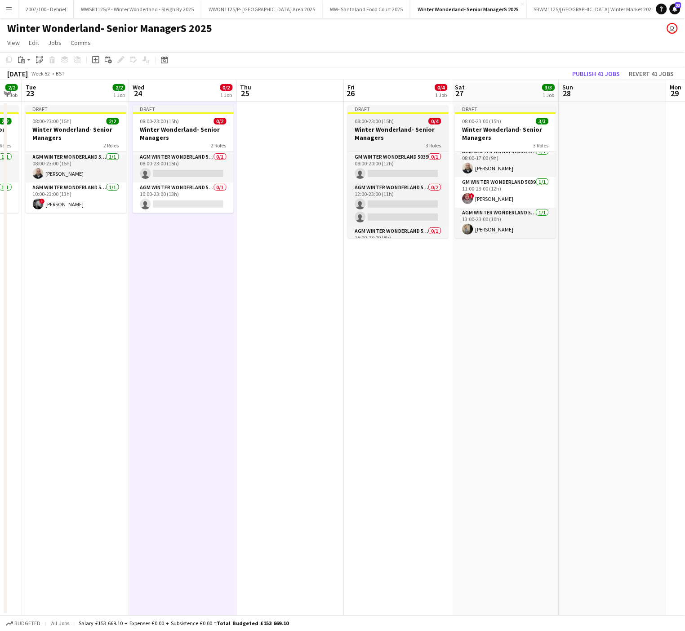
scroll to position [20, 0]
click at [392, 121] on span "08:00-23:00 (15h)" at bounding box center [374, 121] width 39 height 7
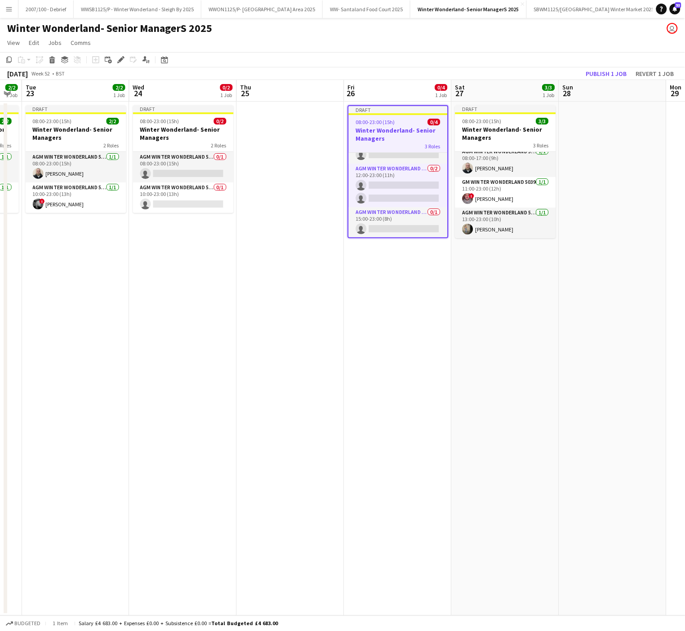
click at [387, 115] on app-job-card "Draft 08:00-23:00 (15h) 0/4 Winter Wonderland- Senior Managers 3 Roles GM Winte…" at bounding box center [398, 171] width 101 height 133
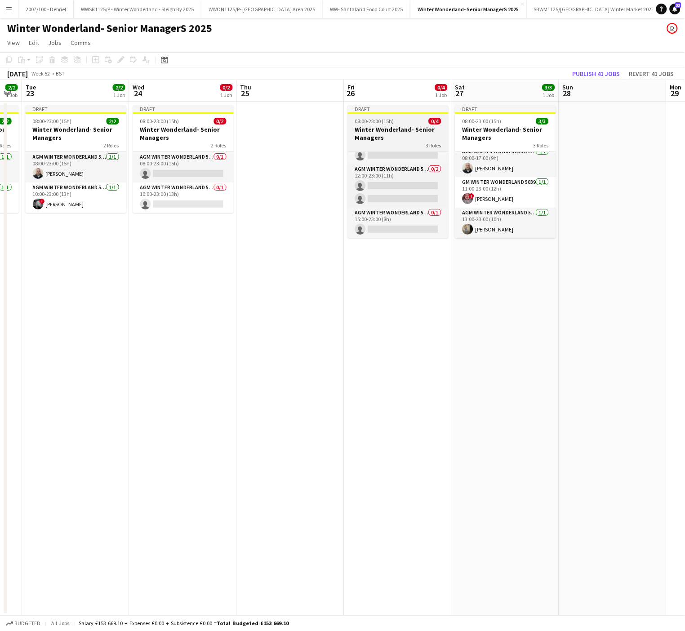
click at [365, 127] on h3 "Winter Wonderland- Senior Managers" at bounding box center [398, 133] width 101 height 16
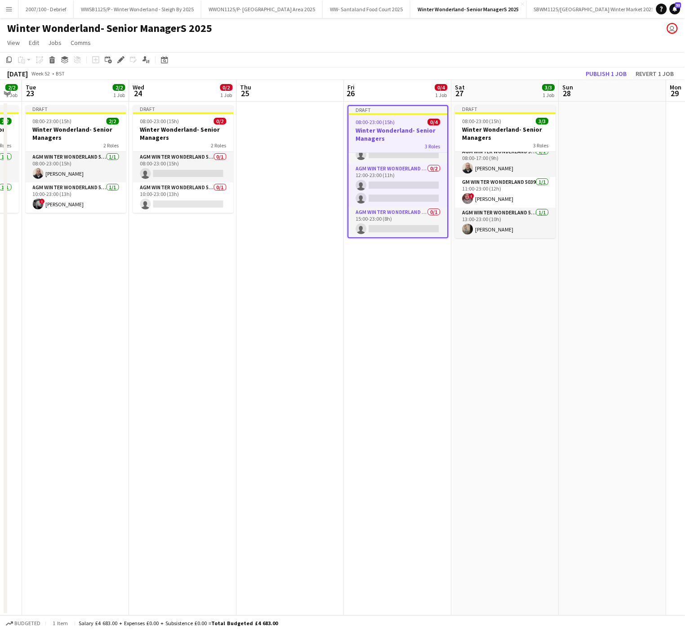
click at [52, 66] on app-toolbar "Copy Paste Paste Ctrl+V Paste with crew Ctrl+Shift+V Paste linked Job Delete Gr…" at bounding box center [342, 59] width 685 height 15
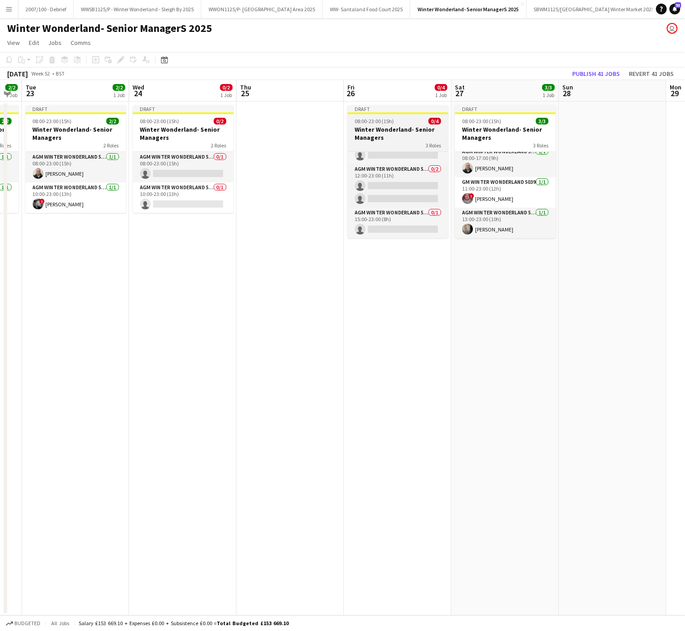
click at [374, 122] on span "08:00-23:00 (15h)" at bounding box center [374, 121] width 39 height 7
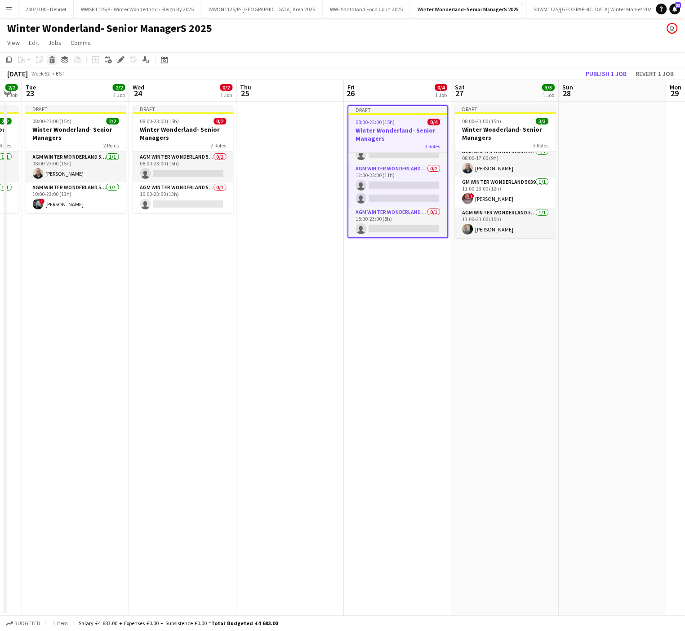
click at [51, 60] on icon at bounding box center [52, 61] width 5 height 4
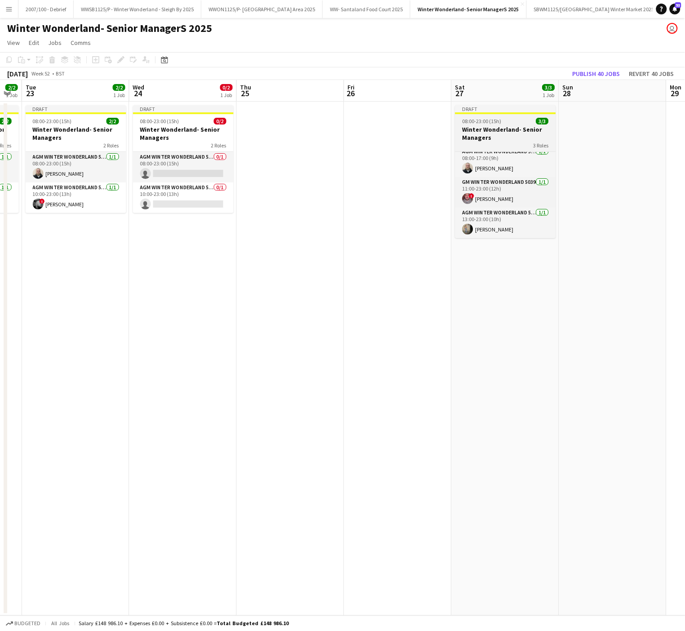
click at [493, 123] on span "08:00-23:00 (15h)" at bounding box center [482, 121] width 39 height 7
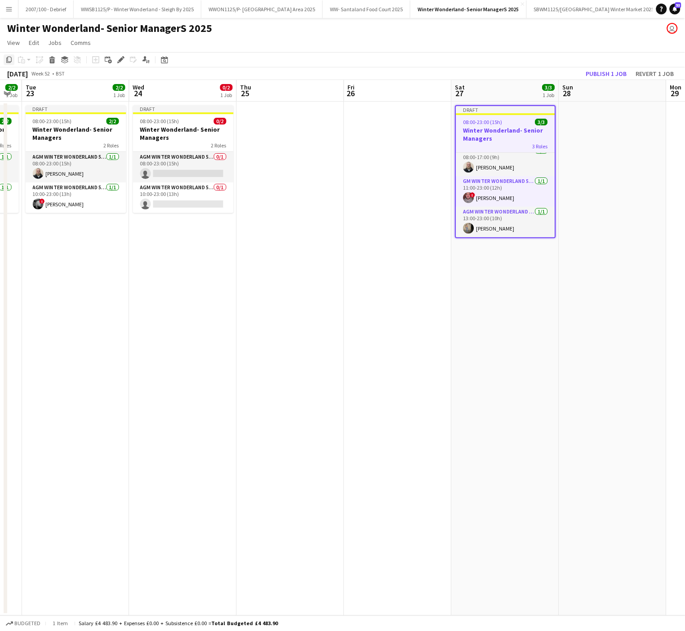
click at [7, 62] on icon "Copy" at bounding box center [8, 59] width 7 height 7
click at [417, 132] on app-date-cell at bounding box center [397, 359] width 107 height 514
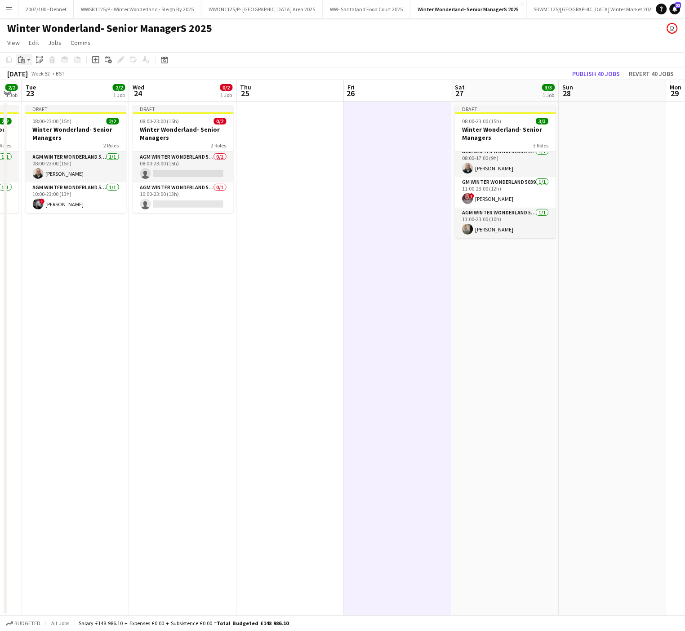
click at [23, 58] on icon "Paste" at bounding box center [21, 59] width 7 height 7
click at [49, 90] on link "Paste with crew Ctrl+Shift+V" at bounding box center [66, 92] width 85 height 8
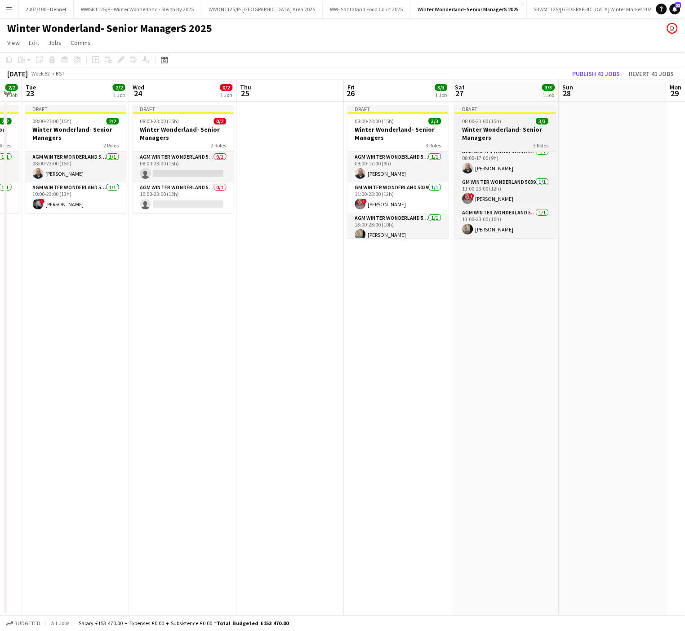
click at [492, 139] on h3 "Winter Wonderland- Senior Managers" at bounding box center [505, 133] width 101 height 16
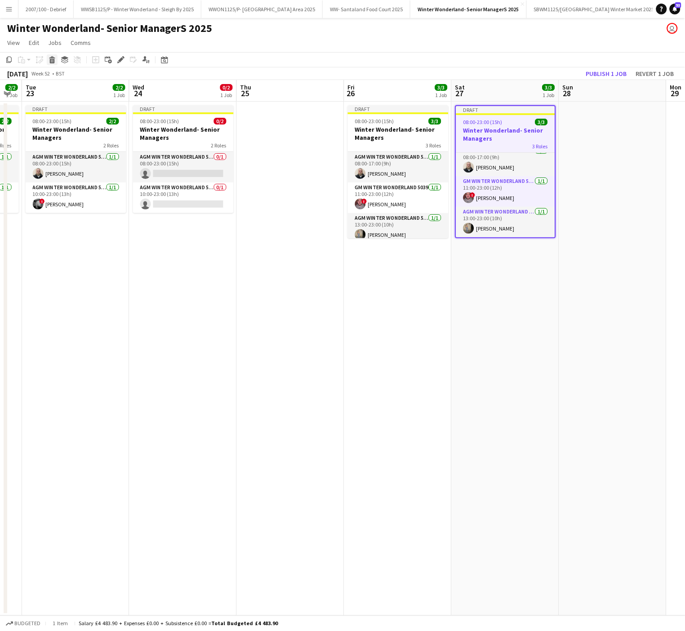
click at [52, 59] on icon at bounding box center [52, 61] width 5 height 4
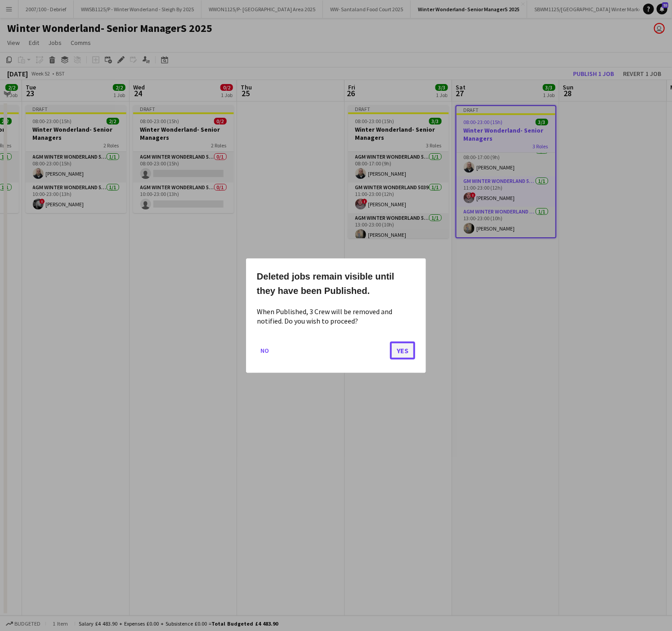
click at [403, 347] on button "Yes" at bounding box center [402, 350] width 25 height 18
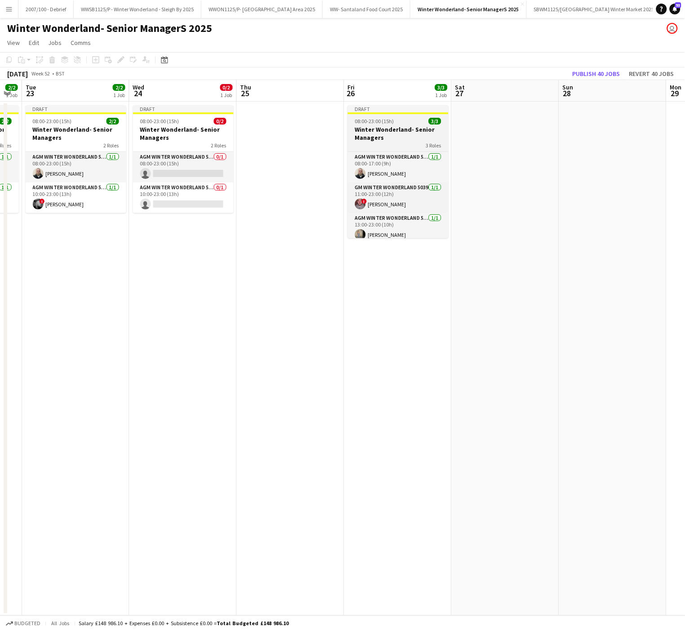
click at [374, 130] on h3 "Winter Wonderland- Senior Managers" at bounding box center [398, 133] width 101 height 16
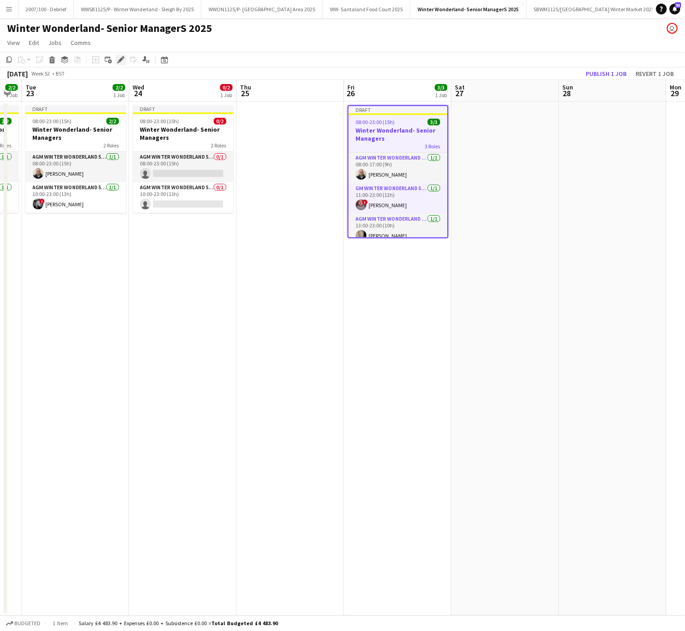
click at [118, 60] on icon at bounding box center [120, 60] width 5 height 5
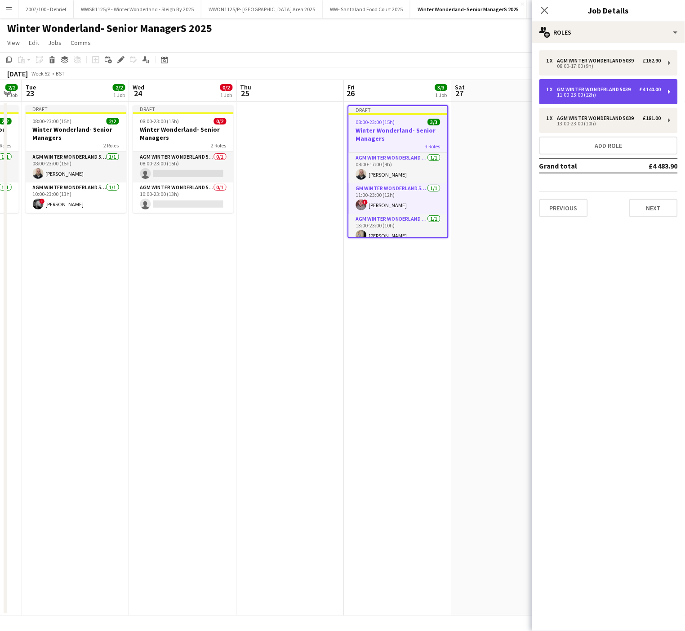
click at [601, 95] on div "11:00-23:00 (12h)" at bounding box center [604, 95] width 115 height 4
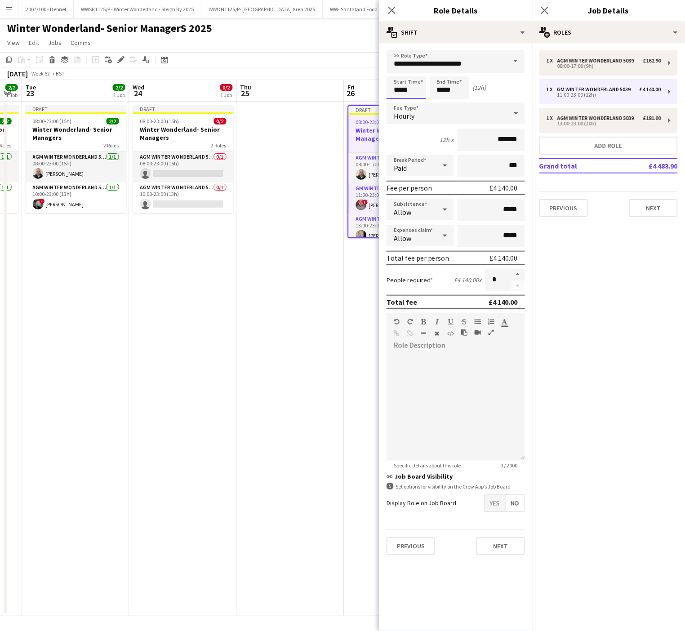
click at [411, 89] on input "*****" at bounding box center [407, 87] width 40 height 22
click at [397, 102] on div at bounding box center [397, 103] width 18 height 9
type input "*****"
click at [397, 102] on div at bounding box center [397, 103] width 18 height 9
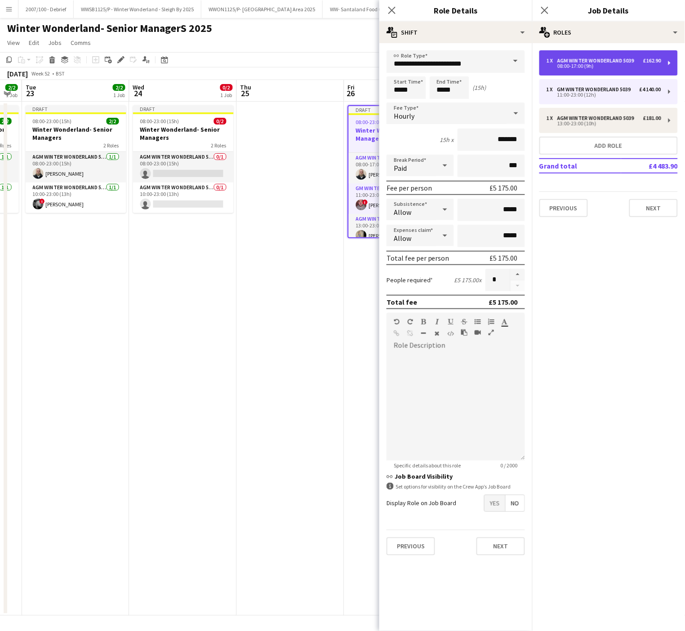
click at [614, 64] on div "08:00-17:00 (9h)" at bounding box center [604, 66] width 115 height 4
type input "**********"
type input "*****"
type input "******"
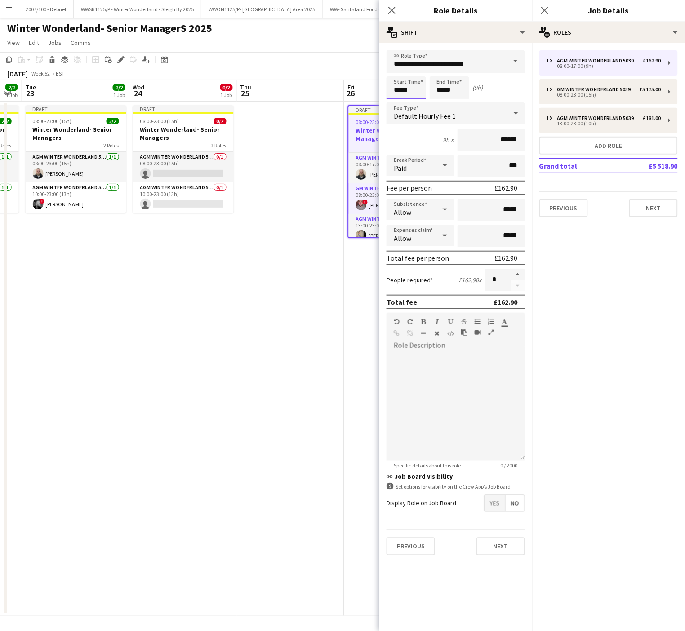
click at [412, 80] on input "*****" at bounding box center [407, 87] width 40 height 22
click at [396, 70] on div at bounding box center [397, 71] width 18 height 9
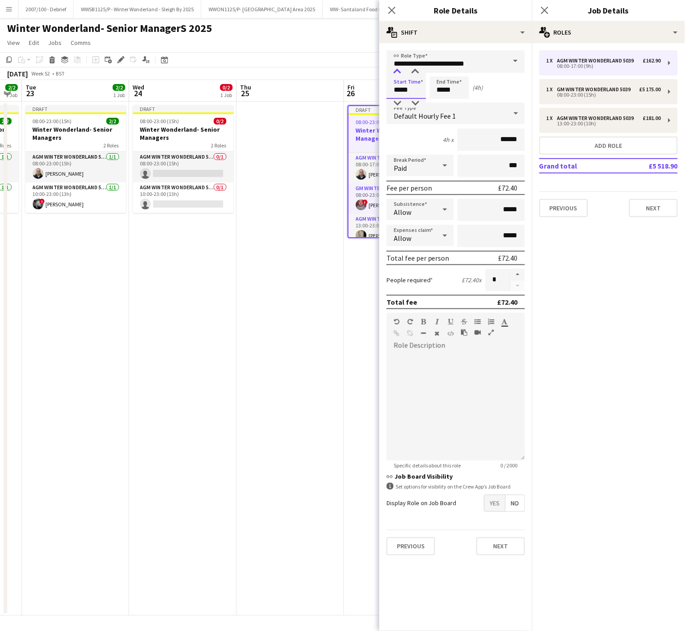
click at [396, 70] on div at bounding box center [397, 71] width 18 height 9
click at [397, 108] on div "Default Hourly Fee 1" at bounding box center [447, 113] width 120 height 22
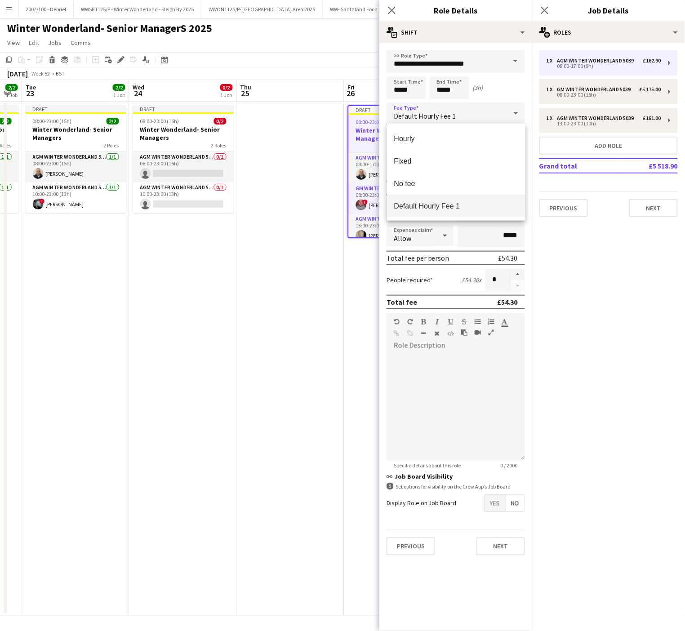
click at [397, 108] on div at bounding box center [342, 315] width 685 height 631
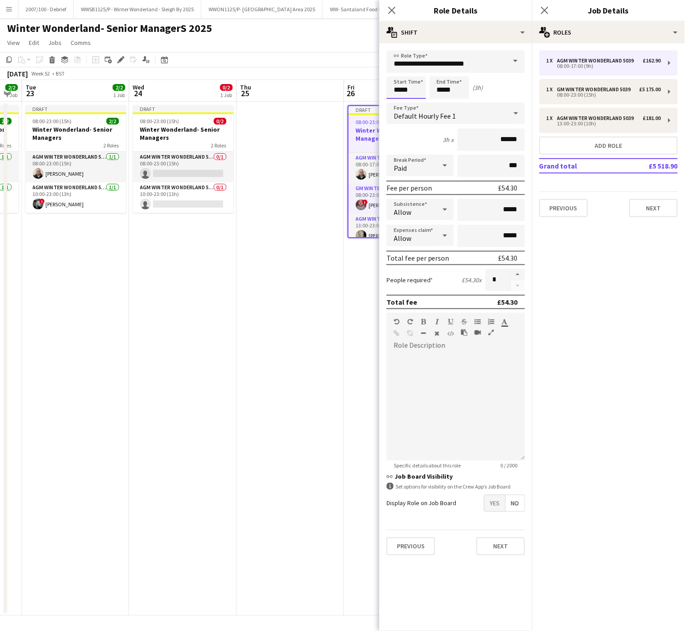
drag, startPoint x: 397, startPoint y: 108, endPoint x: 397, endPoint y: 93, distance: 15.3
click at [397, 93] on input "*****" at bounding box center [407, 87] width 40 height 22
click at [398, 102] on div at bounding box center [397, 103] width 18 height 9
type input "*****"
click at [398, 102] on div at bounding box center [397, 103] width 18 height 9
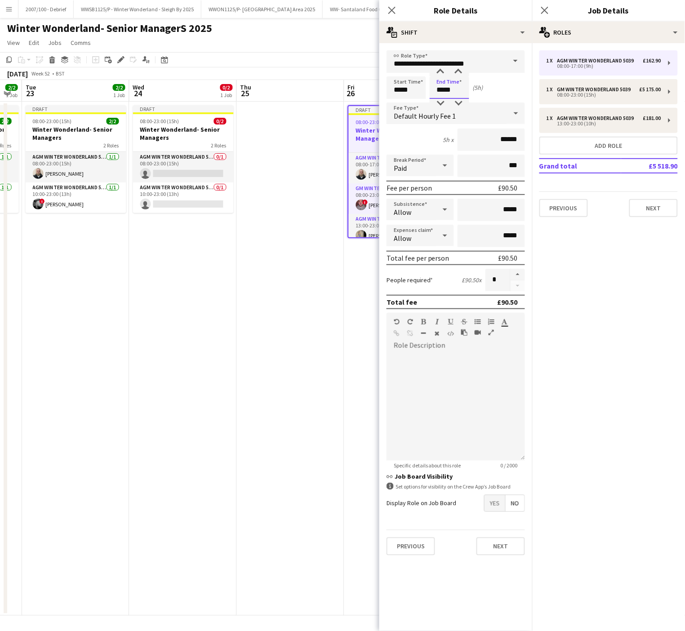
click at [469, 78] on input "*****" at bounding box center [450, 87] width 40 height 22
click at [446, 66] on input "**********" at bounding box center [456, 61] width 138 height 22
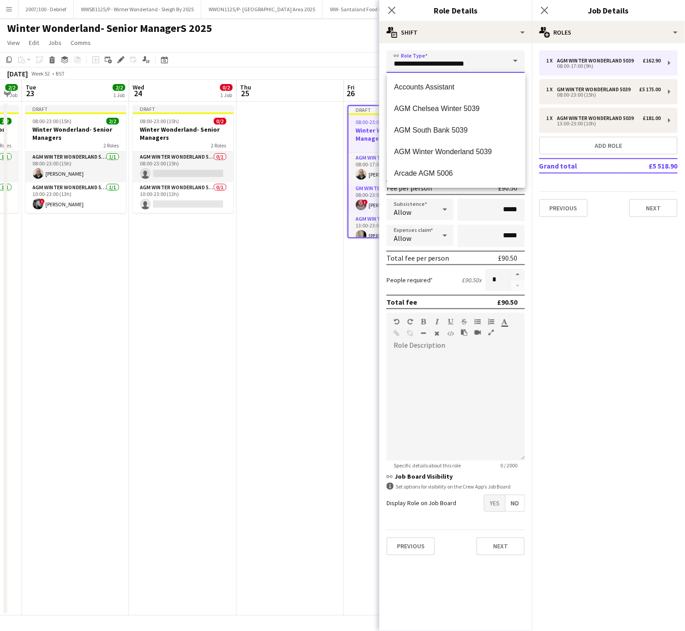
click at [446, 66] on input "**********" at bounding box center [456, 61] width 138 height 22
click at [381, 65] on form "**********" at bounding box center [455, 306] width 153 height 512
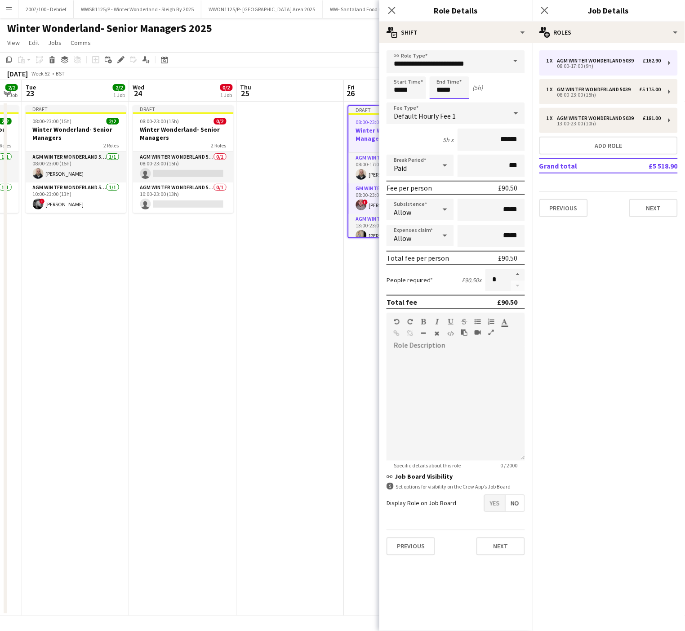
click at [443, 87] on input "*****" at bounding box center [450, 87] width 40 height 22
click at [438, 72] on div at bounding box center [441, 71] width 18 height 9
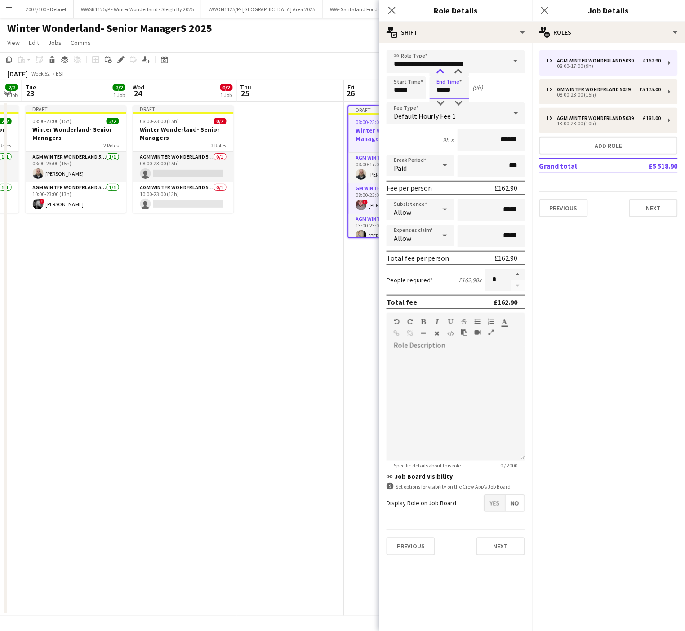
click at [438, 72] on div at bounding box center [441, 71] width 18 height 9
type input "*****"
click at [438, 72] on div at bounding box center [441, 71] width 18 height 9
click at [582, 121] on div "13:00-23:00 (10h)" at bounding box center [604, 123] width 115 height 4
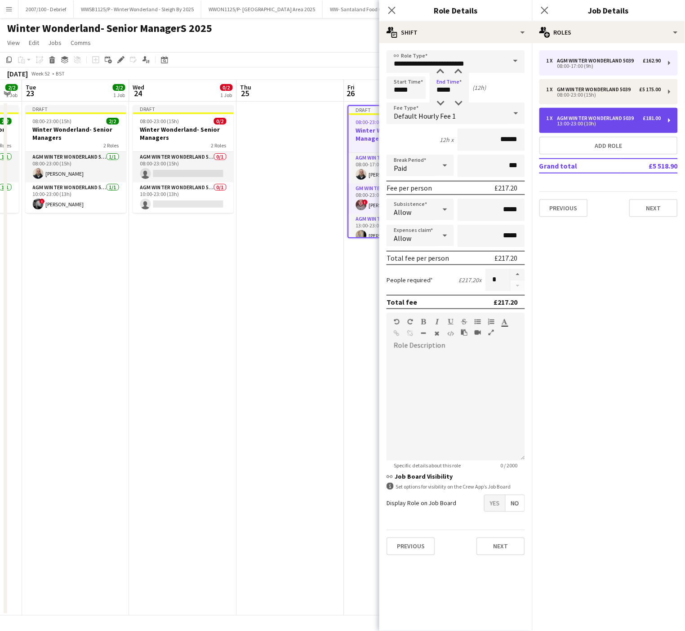
type input "*****"
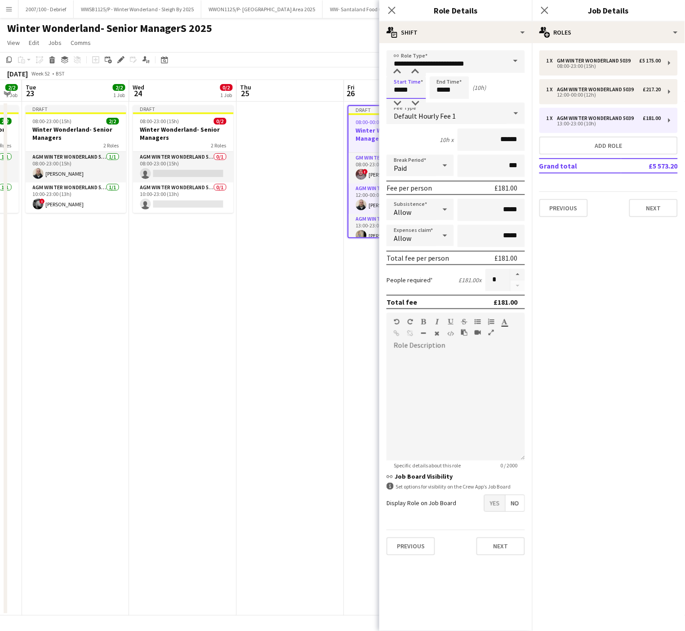
click at [404, 90] on input "*****" at bounding box center [407, 87] width 40 height 22
click at [397, 99] on div at bounding box center [397, 103] width 18 height 9
click at [397, 69] on div at bounding box center [397, 71] width 18 height 9
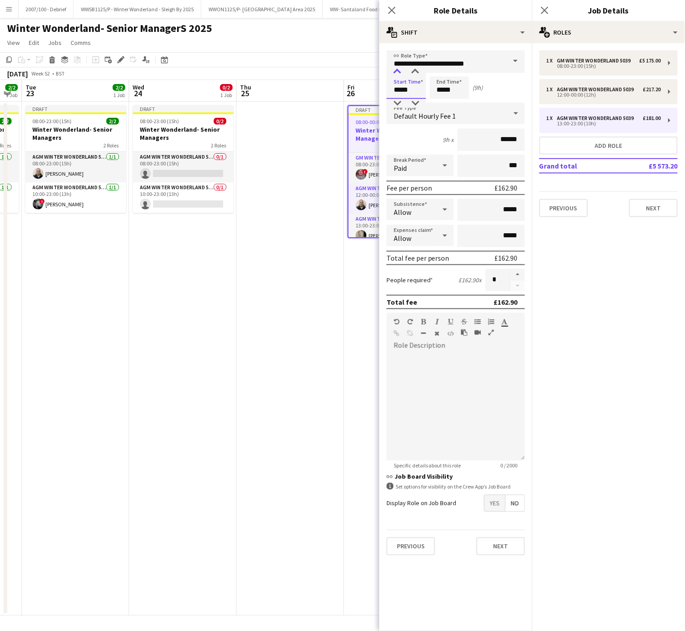
click at [397, 69] on div at bounding box center [397, 71] width 18 height 9
type input "*****"
click at [397, 69] on div at bounding box center [397, 71] width 18 height 9
click at [253, 344] on app-date-cell at bounding box center [290, 359] width 107 height 514
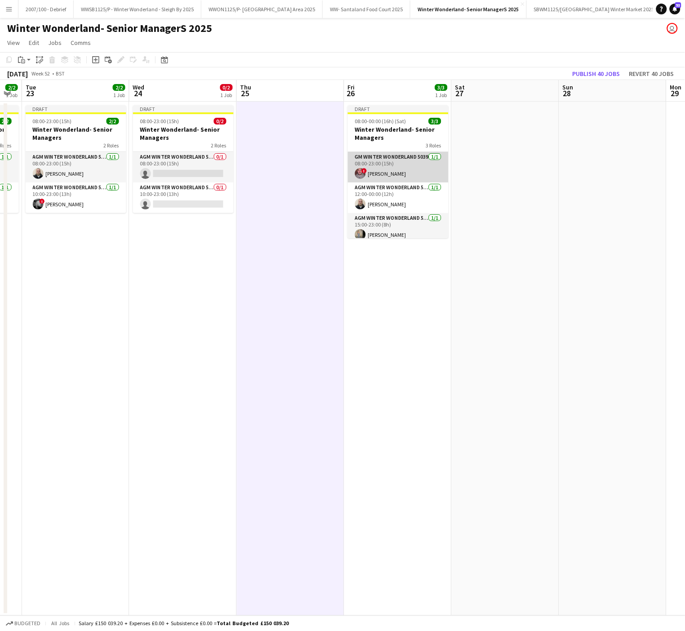
click at [370, 172] on app-card-role "GM Winter Wonderland 5039 [DATE] 08:00-23:00 (15h) ! [PERSON_NAME]" at bounding box center [398, 167] width 101 height 31
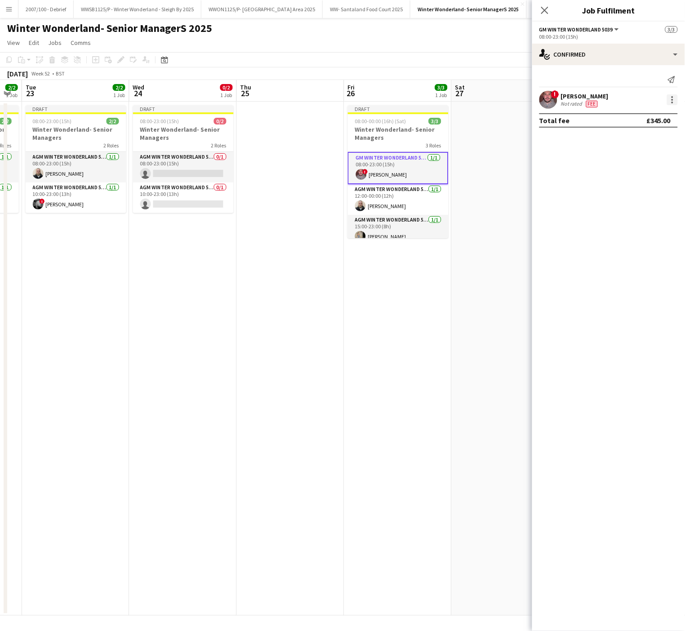
click at [672, 100] on div at bounding box center [673, 100] width 2 height 2
click at [639, 209] on button "Remove" at bounding box center [643, 204] width 70 height 22
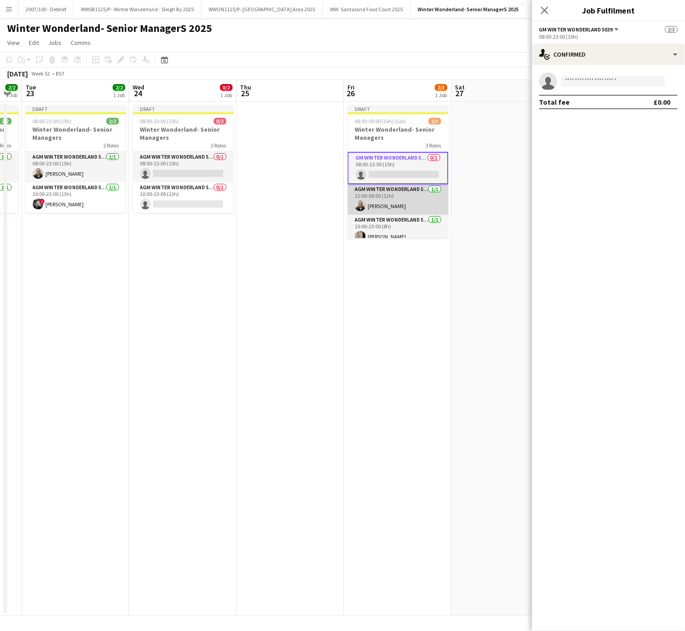
click at [385, 204] on app-card-role "AGM Winter Wonderland 5039 1/1 12:00-00:00 (12h) Matt Gogarty" at bounding box center [398, 199] width 101 height 31
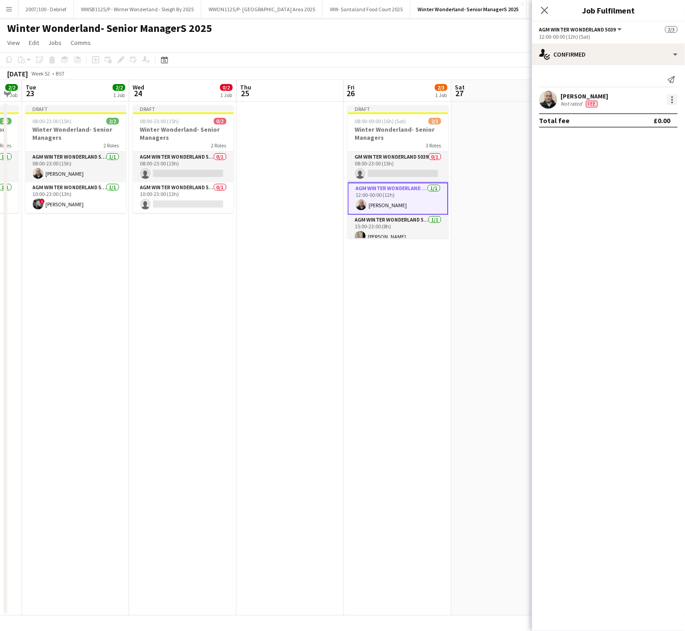
click at [677, 97] on div at bounding box center [672, 99] width 11 height 11
click at [641, 204] on span "Remove" at bounding box center [628, 204] width 27 height 8
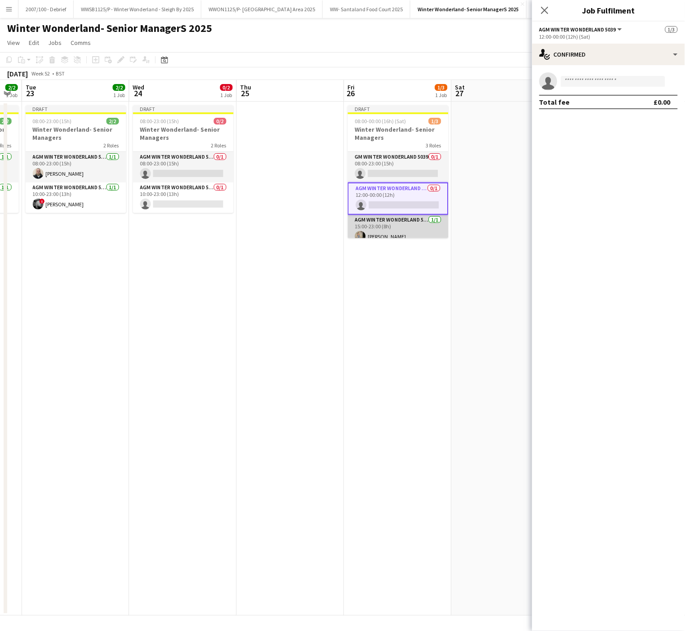
click at [405, 234] on app-card-role "AGM Winter Wonderland 5039 1/1 15:00-23:00 (8h) Caroline Waterworth" at bounding box center [398, 230] width 101 height 31
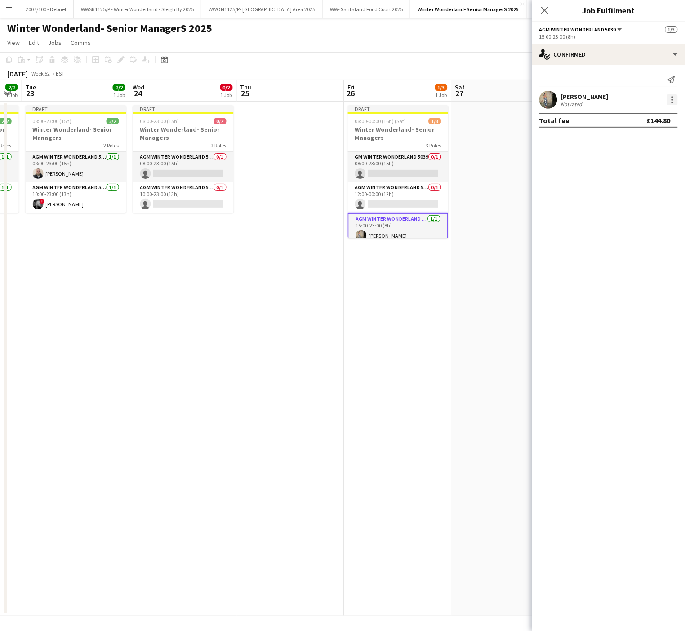
click at [674, 98] on div at bounding box center [672, 99] width 11 height 11
click at [645, 204] on span "Remove" at bounding box center [643, 204] width 56 height 8
click at [431, 351] on app-date-cell "Draft 08:00-00:00 (16h) (Sat) 0/3 Winter Wonderland- Senior Managers 3 Roles GM…" at bounding box center [397, 359] width 107 height 514
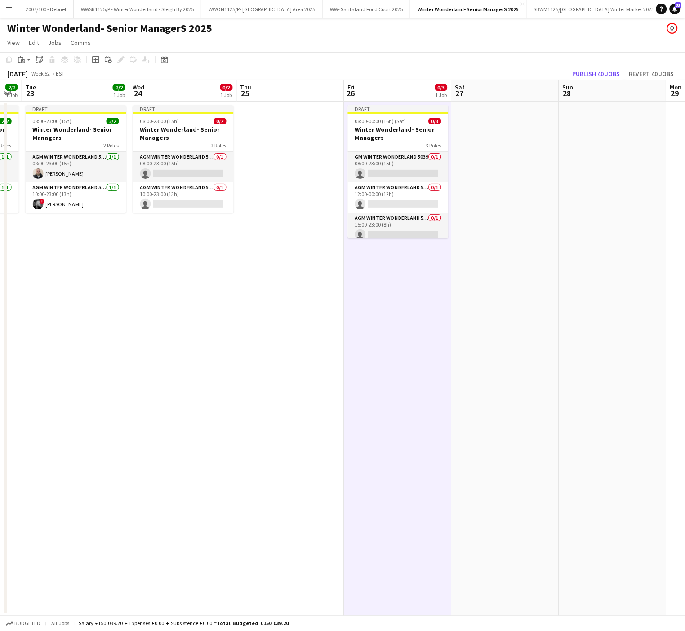
click at [291, 326] on app-date-cell at bounding box center [290, 359] width 107 height 514
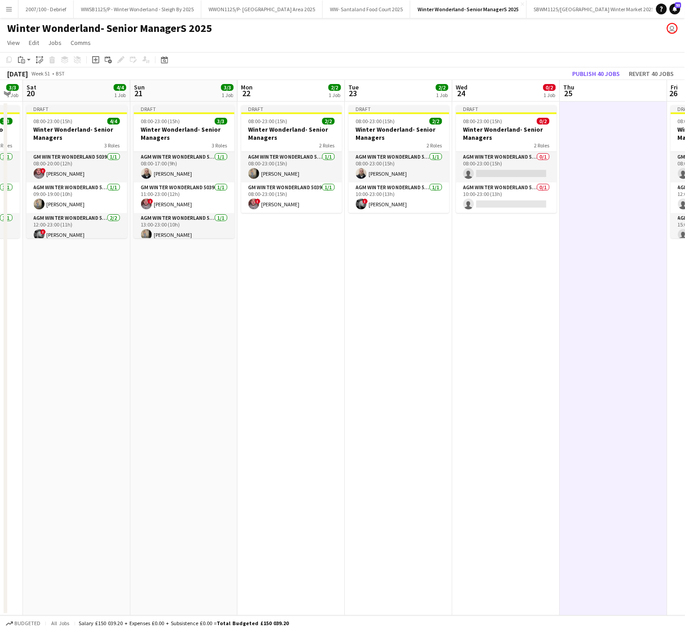
scroll to position [0, 263]
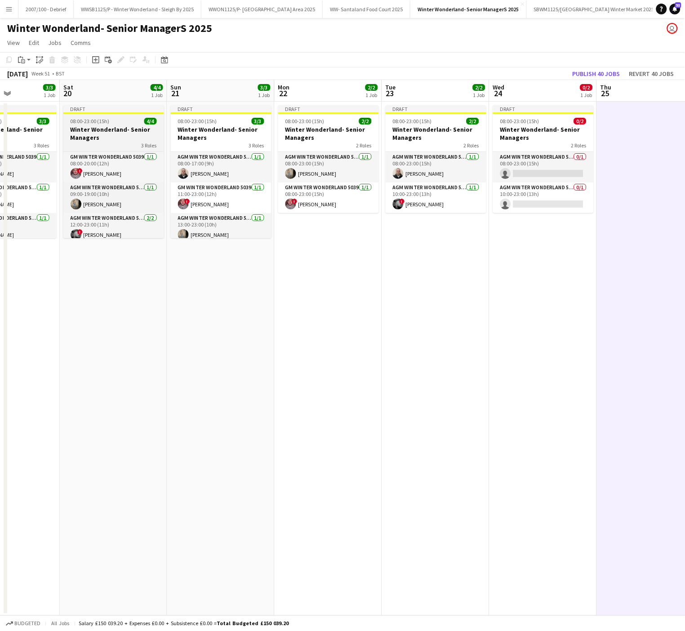
click at [105, 119] on span "08:00-23:00 (15h)" at bounding box center [90, 121] width 39 height 7
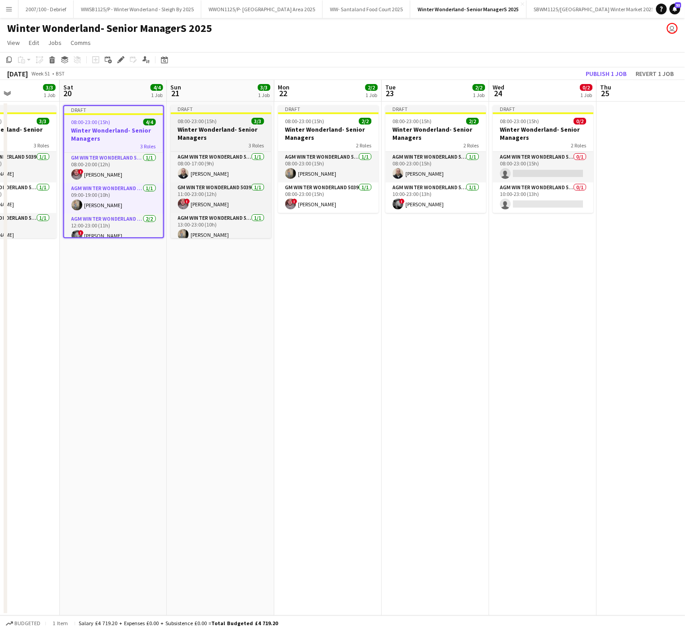
click at [218, 127] on h3 "Winter Wonderland- Senior Managers" at bounding box center [221, 133] width 101 height 16
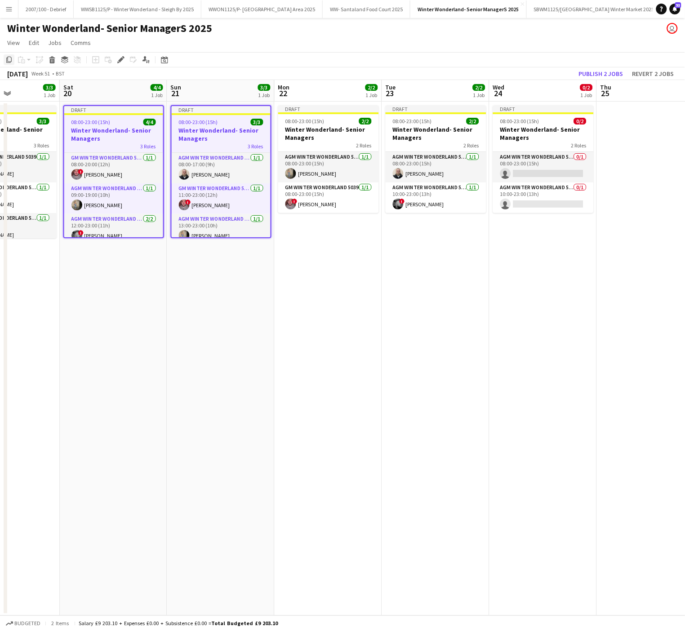
click at [8, 60] on icon at bounding box center [8, 60] width 5 height 6
click at [285, 297] on app-date-cell "Draft 08:00-23:00 (15h) 2/2 Winter Wonderland- Senior Managers 2 Roles AGM Wint…" at bounding box center [328, 359] width 107 height 514
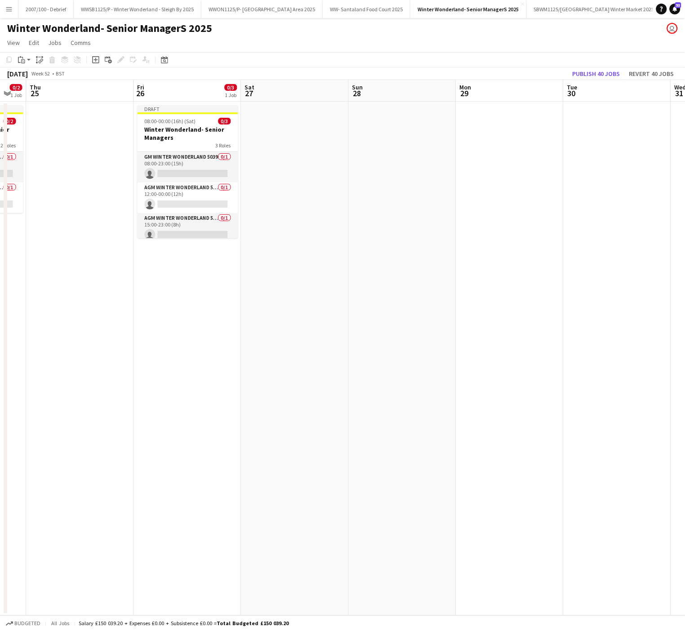
scroll to position [0, 408]
click at [270, 122] on app-date-cell at bounding box center [290, 359] width 107 height 514
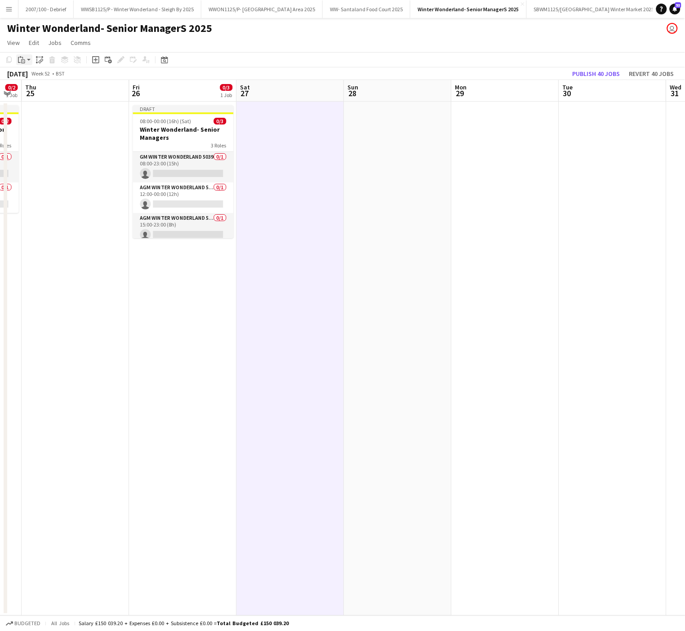
click at [23, 62] on icon "Paste" at bounding box center [21, 59] width 7 height 7
click at [36, 94] on link "Paste with crew Ctrl+Shift+V" at bounding box center [66, 92] width 85 height 8
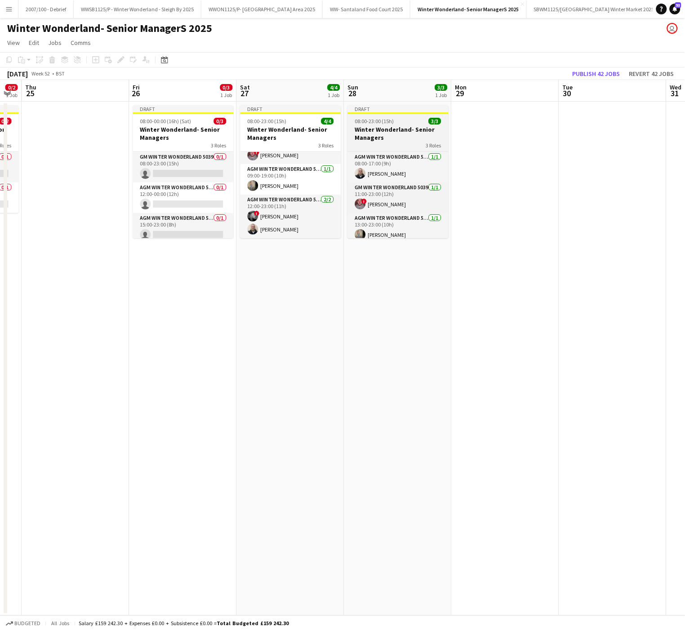
scroll to position [7, 0]
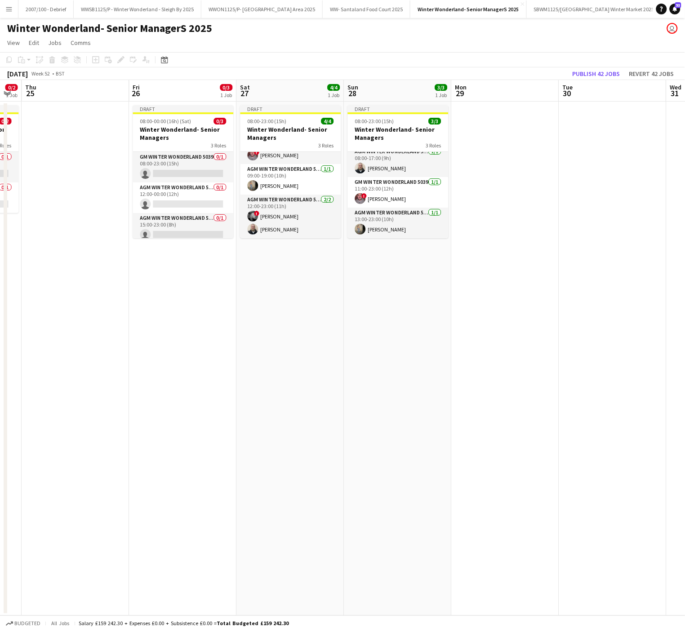
click at [362, 363] on app-date-cell "Draft 08:00-23:00 (15h) 3/3 Winter Wonderland- Senior Managers 3 Roles AGM Wint…" at bounding box center [397, 359] width 107 height 514
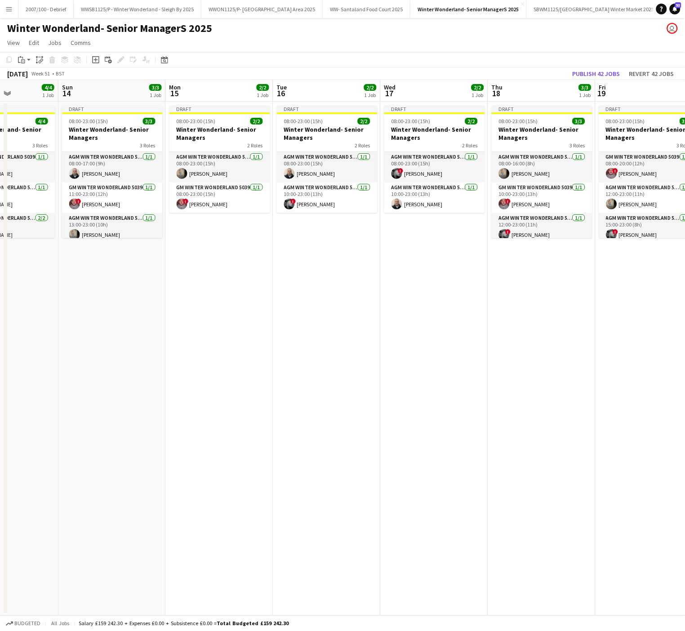
scroll to position [0, 256]
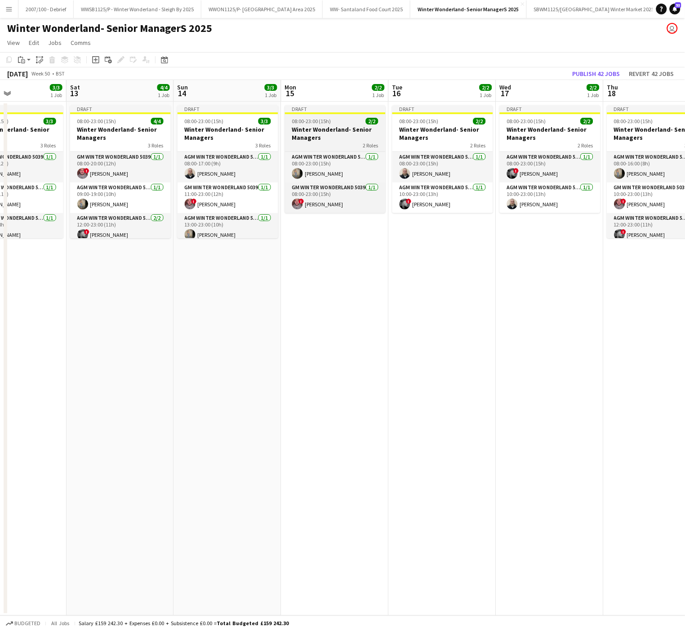
click at [323, 114] on app-job-card "Draft 08:00-23:00 (15h) 2/2 Winter Wonderland- Senior Managers 2 Roles AGM Wint…" at bounding box center [335, 159] width 101 height 108
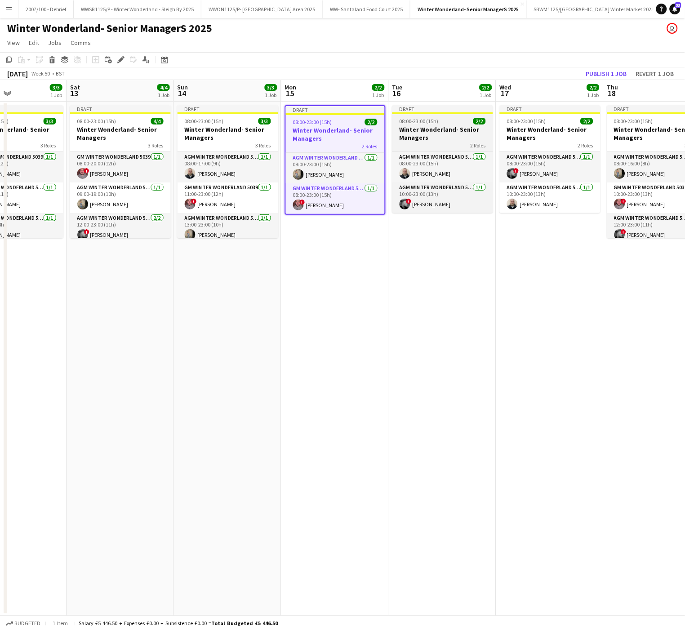
click at [430, 126] on h3 "Winter Wonderland- Senior Managers" at bounding box center [442, 133] width 101 height 16
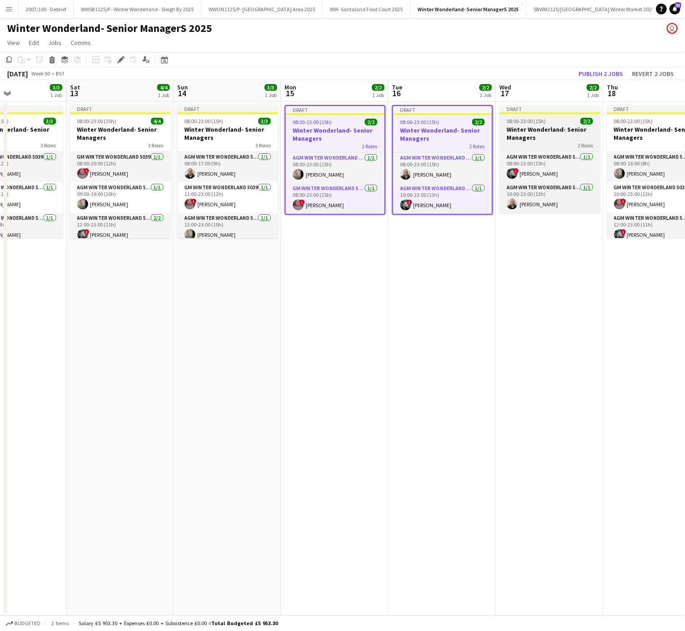
click at [525, 132] on h3 "Winter Wonderland- Senior Managers" at bounding box center [550, 133] width 101 height 16
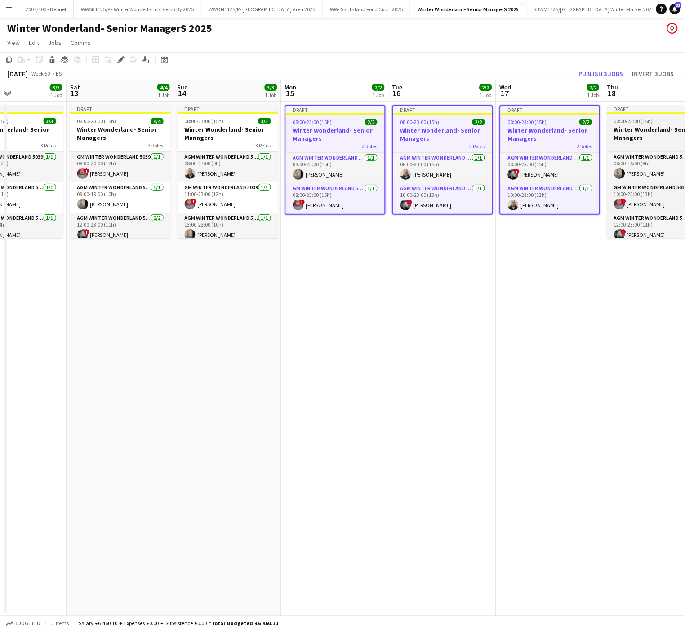
click at [641, 138] on h3 "Winter Wonderland- Senior Managers" at bounding box center [657, 133] width 101 height 16
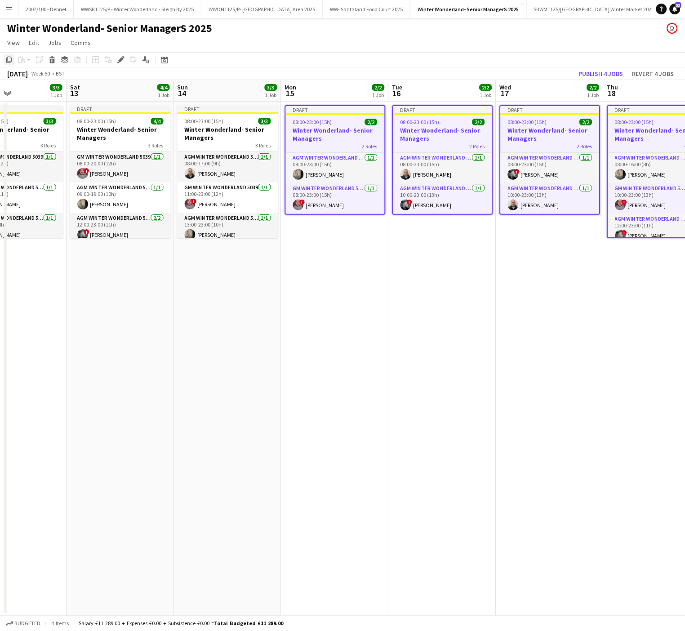
click at [11, 55] on div "Copy" at bounding box center [9, 59] width 11 height 11
click at [507, 258] on app-date-cell "Draft 08:00-23:00 (15h) 2/2 Winter Wonderland- Senior Managers 2 Roles AGM Wint…" at bounding box center [549, 359] width 107 height 514
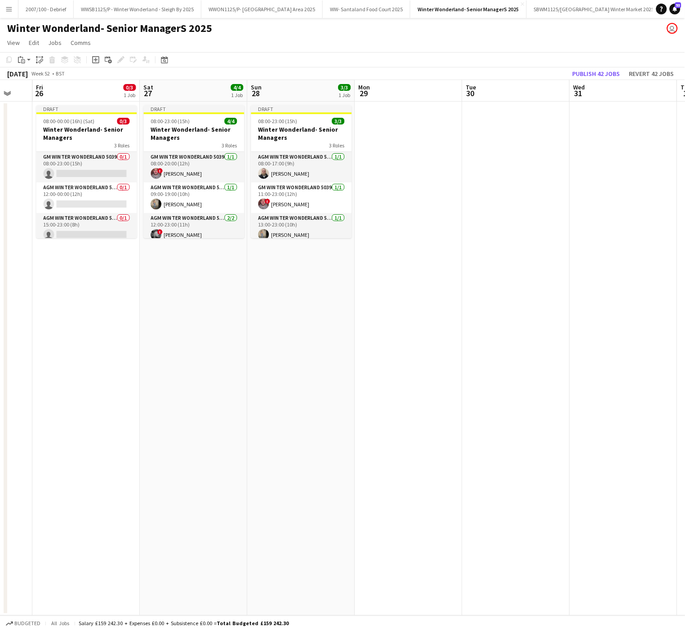
scroll to position [0, 404]
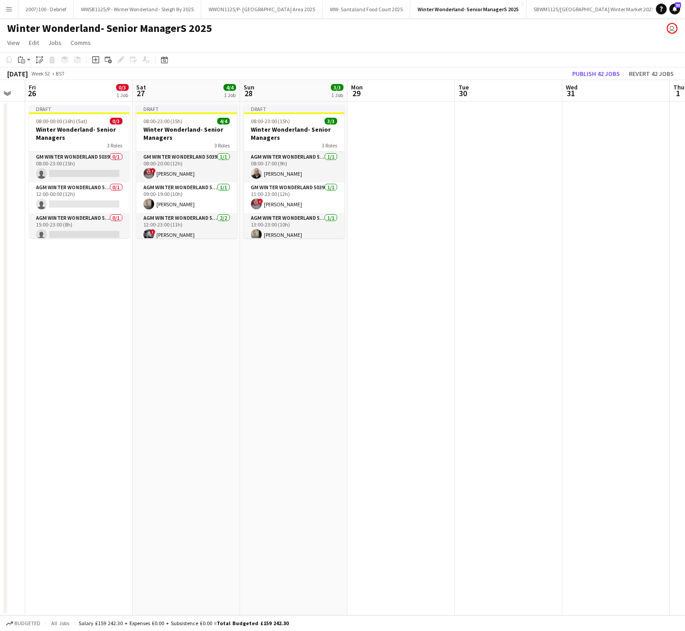
click at [405, 85] on app-board-header-date "Mon 29" at bounding box center [401, 91] width 107 height 22
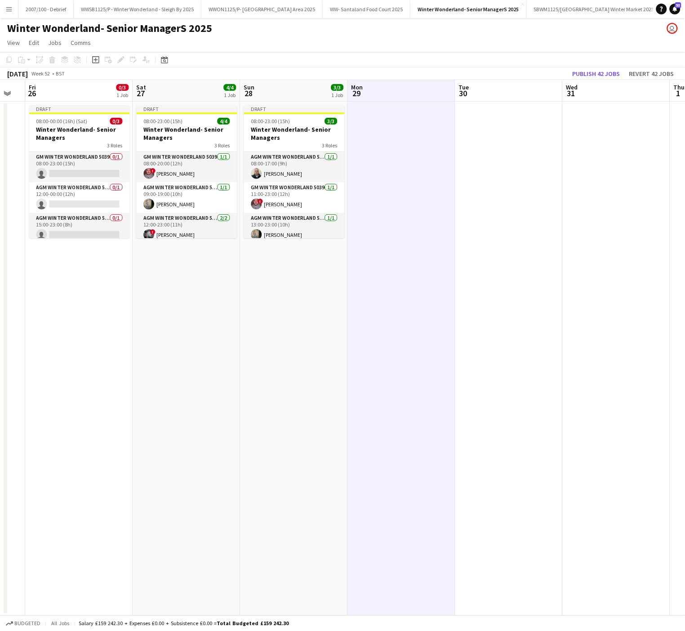
click at [370, 152] on app-date-cell at bounding box center [401, 359] width 107 height 514
click at [23, 59] on icon "Paste" at bounding box center [21, 59] width 7 height 7
click at [34, 92] on link "Paste with crew Ctrl+Shift+V" at bounding box center [66, 92] width 85 height 8
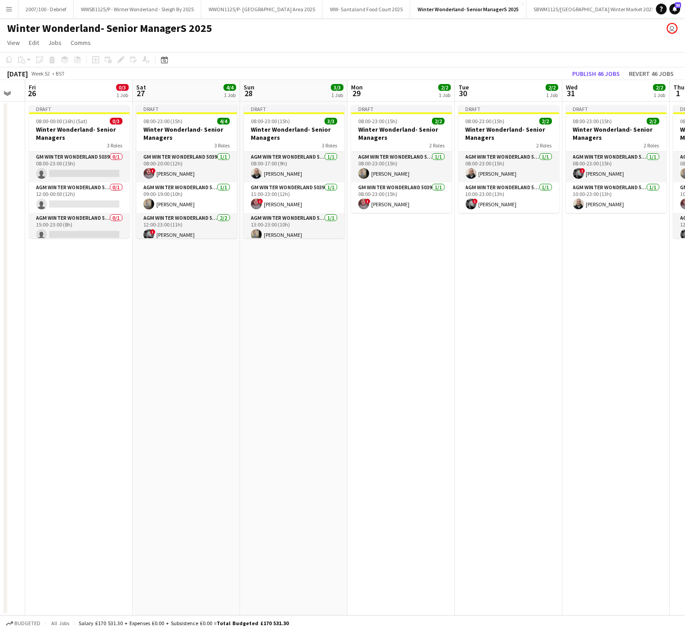
click at [433, 411] on app-date-cell "Draft 08:00-23:00 (15h) 2/2 Winter Wonderland- Senior Managers 2 Roles AGM Wint…" at bounding box center [401, 359] width 107 height 514
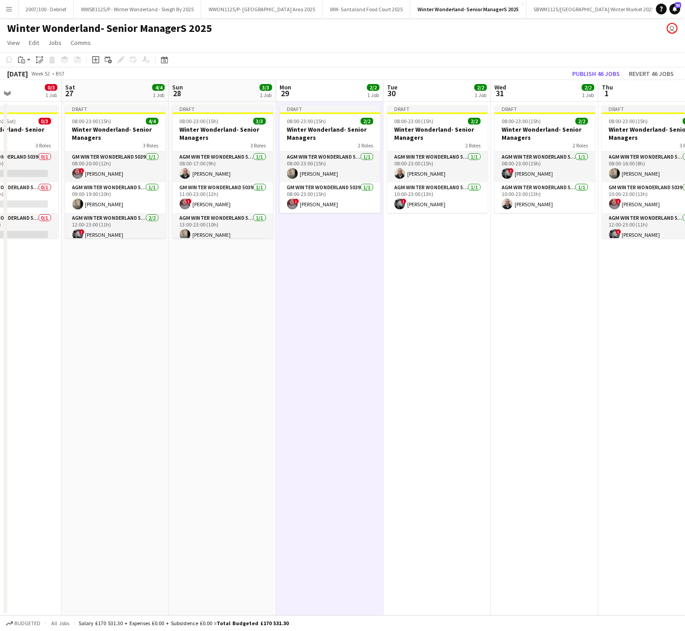
scroll to position [0, 297]
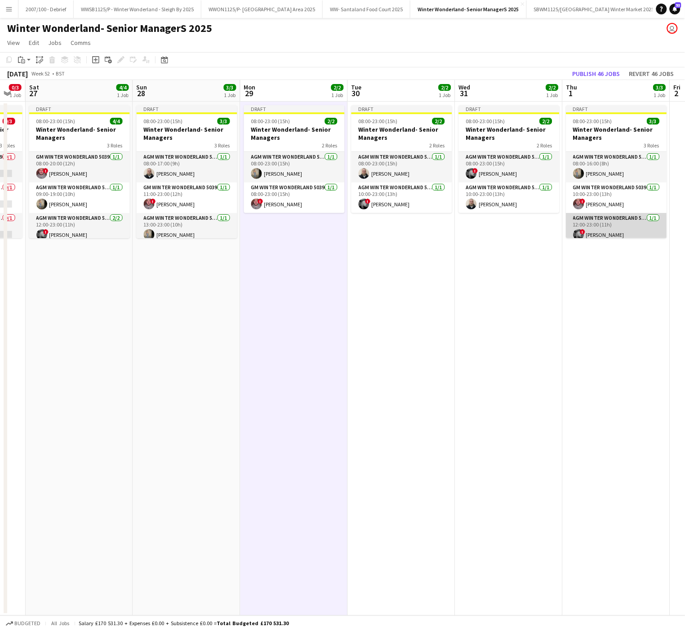
click at [608, 230] on app-card-role "AGM Winter Wonderland 5039 1/1 12:00-23:00 (11h) ! Samuel Ross" at bounding box center [616, 228] width 101 height 31
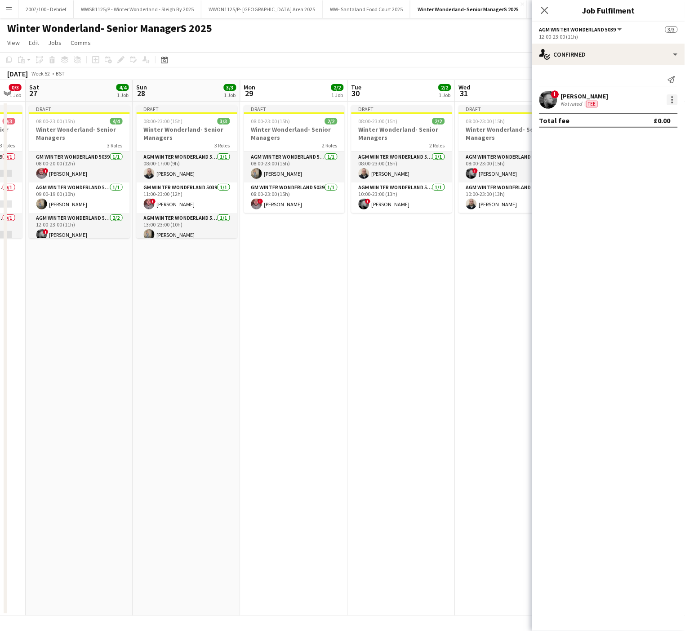
click at [673, 104] on div at bounding box center [672, 99] width 11 height 11
click at [630, 188] on button "Start chat" at bounding box center [643, 182] width 70 height 22
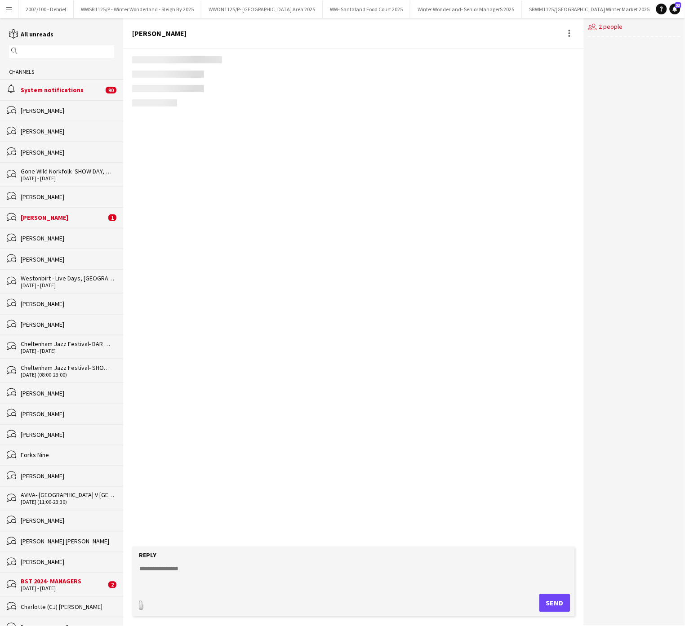
click at [669, 105] on div "users2 2 people" at bounding box center [634, 322] width 101 height 608
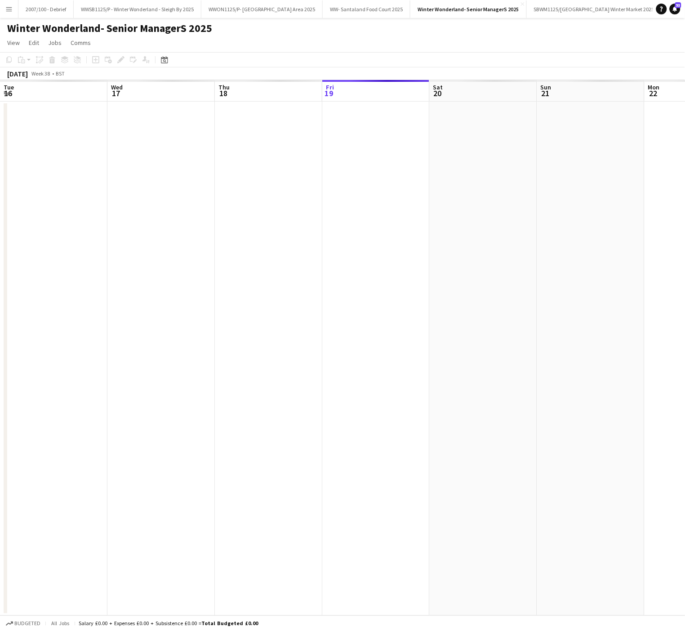
scroll to position [0, 215]
drag, startPoint x: 592, startPoint y: 355, endPoint x: 29, endPoint y: 366, distance: 563.8
click at [29, 366] on app-calendar-viewport "Fri 19 Sat 20 Sun 21 Mon 22 Tue 23 Wed 24 Thu 25 Fri 26 Sat 27 Sun 28 Mon 29 Tu…" at bounding box center [342, 348] width 685 height 536
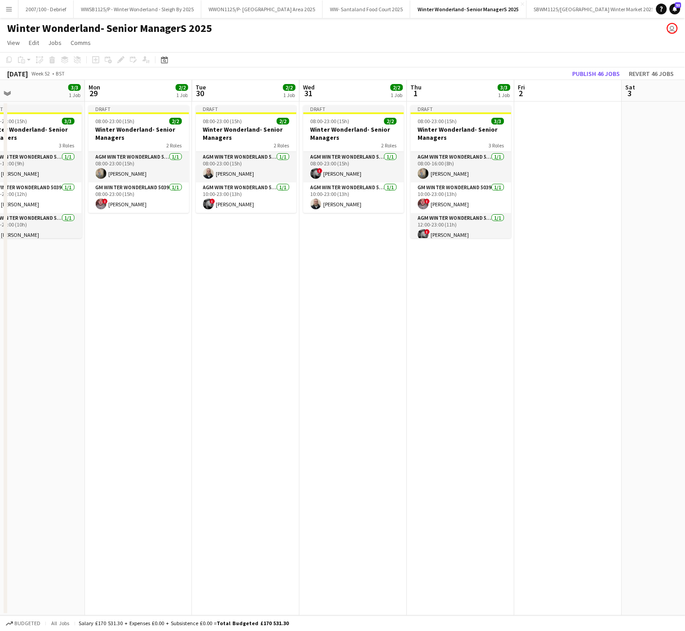
scroll to position [0, 203]
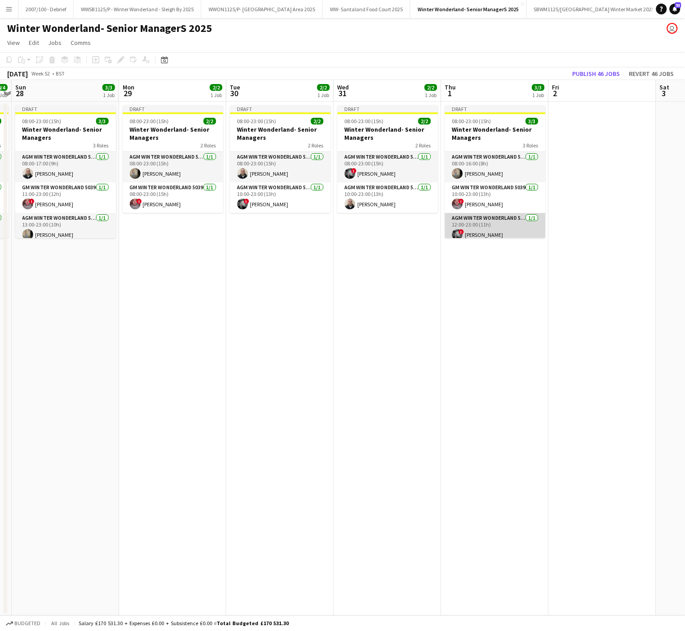
click at [480, 234] on app-card-role "AGM Winter Wonderland 5039 1/1 12:00-23:00 (11h) ! Samuel Ross" at bounding box center [495, 228] width 101 height 31
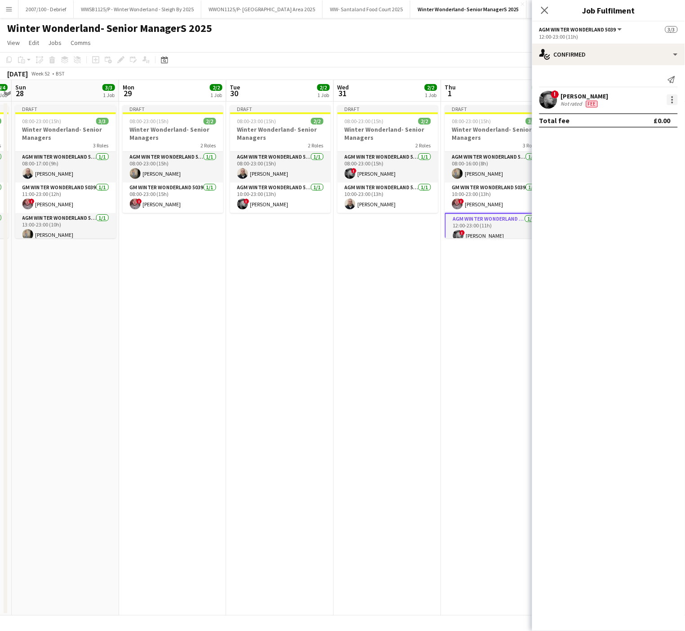
click at [669, 103] on div at bounding box center [672, 99] width 11 height 11
click at [641, 204] on span "Remove" at bounding box center [628, 204] width 27 height 8
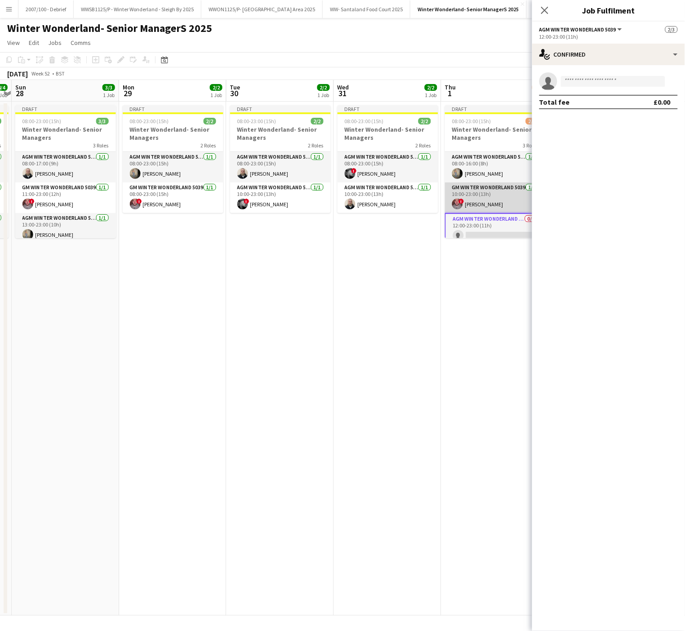
click at [480, 206] on app-card-role "GM Winter Wonderland 5039 1/1 10:00-23:00 (13h) ! Adrian Quigley" at bounding box center [495, 198] width 101 height 31
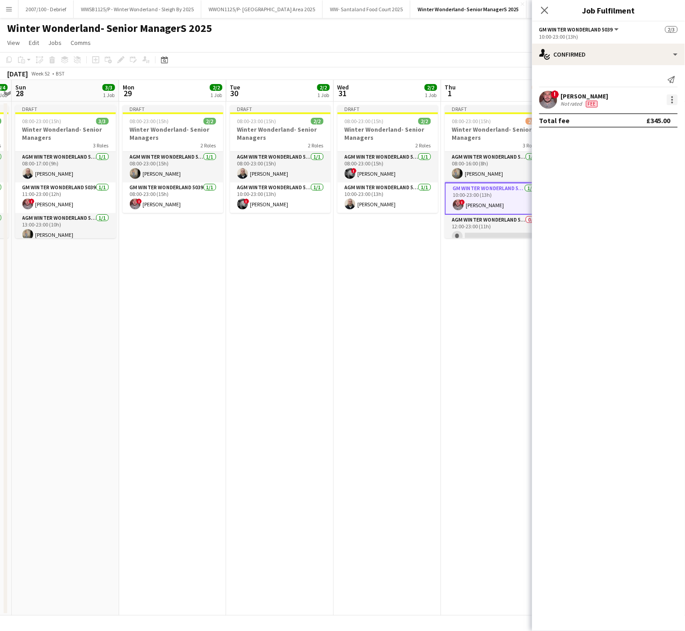
click at [672, 98] on div at bounding box center [672, 99] width 11 height 11
click at [621, 213] on button "Remove" at bounding box center [643, 204] width 70 height 22
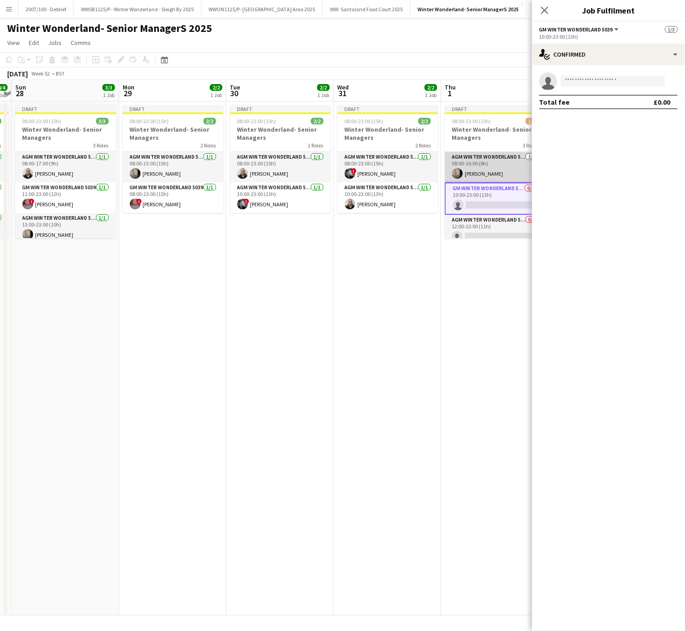
click at [485, 174] on app-card-role "AGM Winter Wonderland 5039 1/1 08:00-16:00 (8h) Caroline Waterworth" at bounding box center [495, 167] width 101 height 31
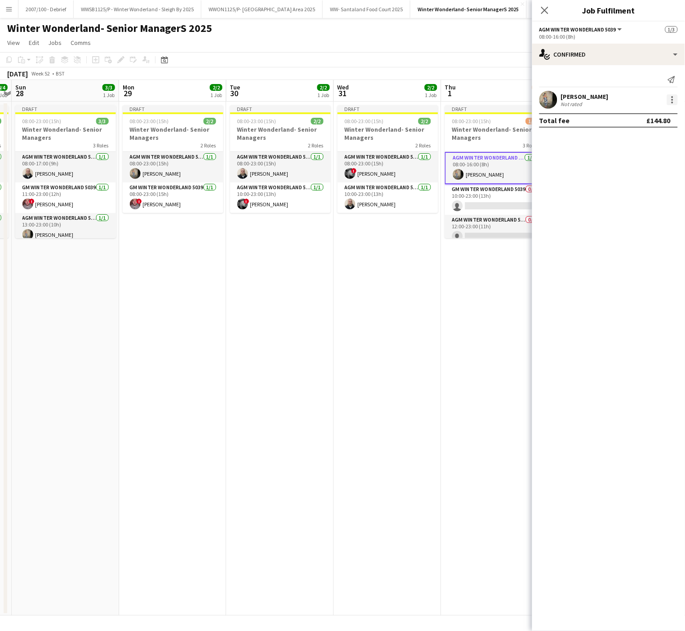
click at [668, 104] on div at bounding box center [672, 99] width 11 height 11
click at [633, 201] on span "Remove" at bounding box center [628, 204] width 27 height 8
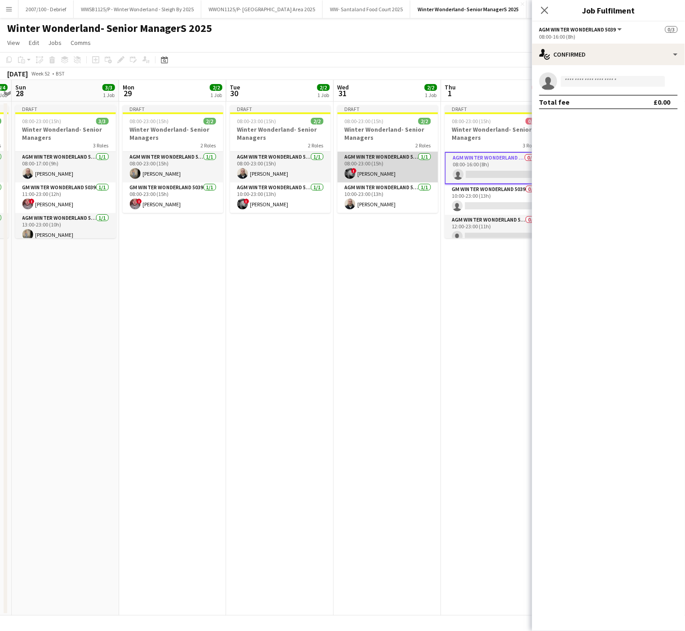
click at [374, 174] on app-card-role "AGM Winter Wonderland 5039 [DATE] 08:00-23:00 (15h) ! [PERSON_NAME]" at bounding box center [388, 167] width 101 height 31
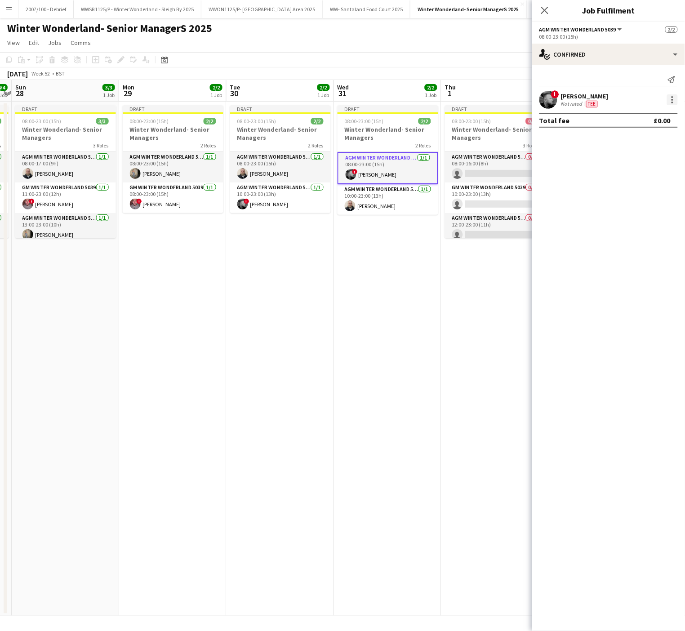
click at [671, 101] on div at bounding box center [672, 99] width 11 height 11
click at [633, 200] on span "Remove" at bounding box center [628, 204] width 27 height 8
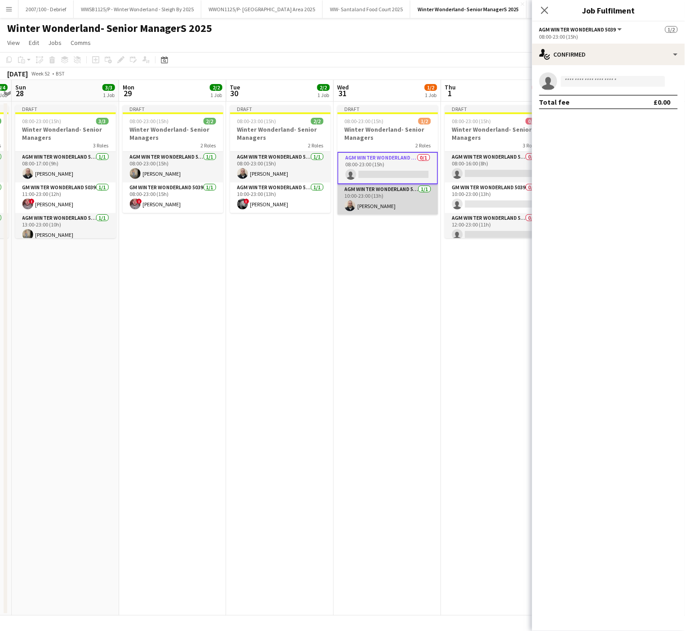
click at [392, 203] on app-card-role "AGM Winter Wonderland 5039 [DATE] 10:00-23:00 (13h) [PERSON_NAME]" at bounding box center [388, 199] width 101 height 31
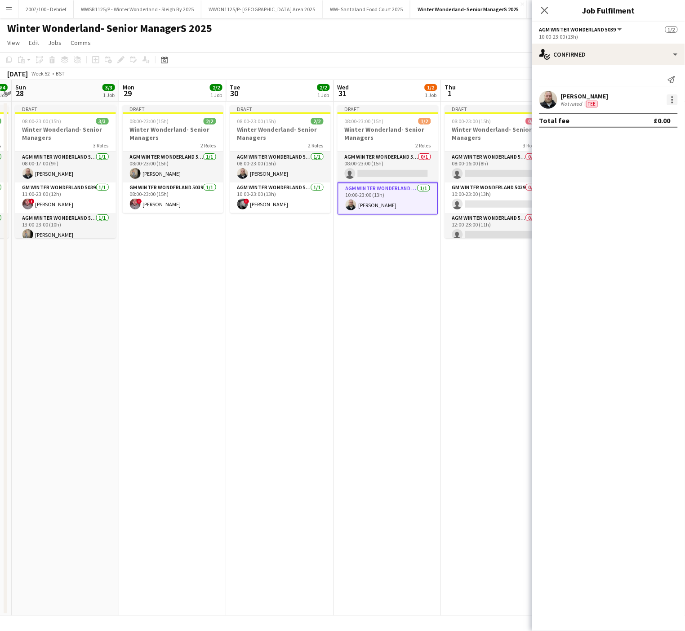
click at [670, 98] on div at bounding box center [672, 99] width 11 height 11
click at [630, 210] on button "Remove" at bounding box center [643, 204] width 70 height 22
click at [188, 389] on app-date-cell "Draft 08:00-23:00 (15h) 2/2 Winter Wonderland- Senior Managers 2 Roles AGM Wint…" at bounding box center [172, 359] width 107 height 514
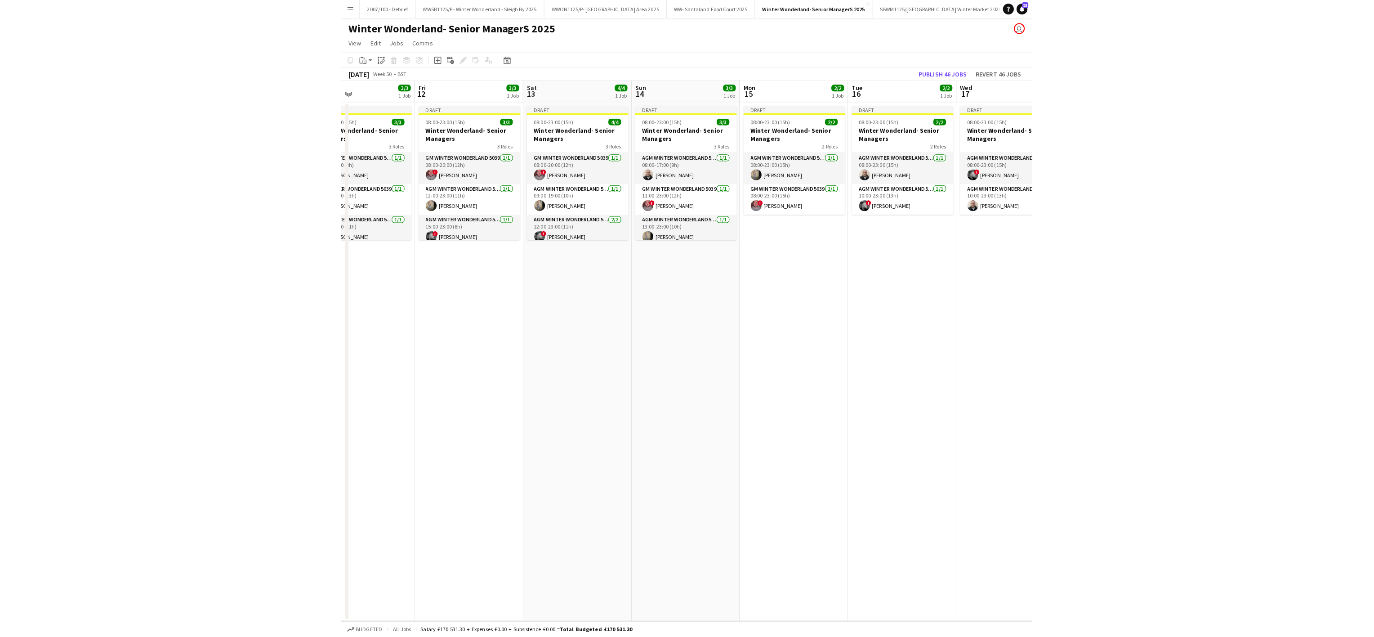
scroll to position [0, 227]
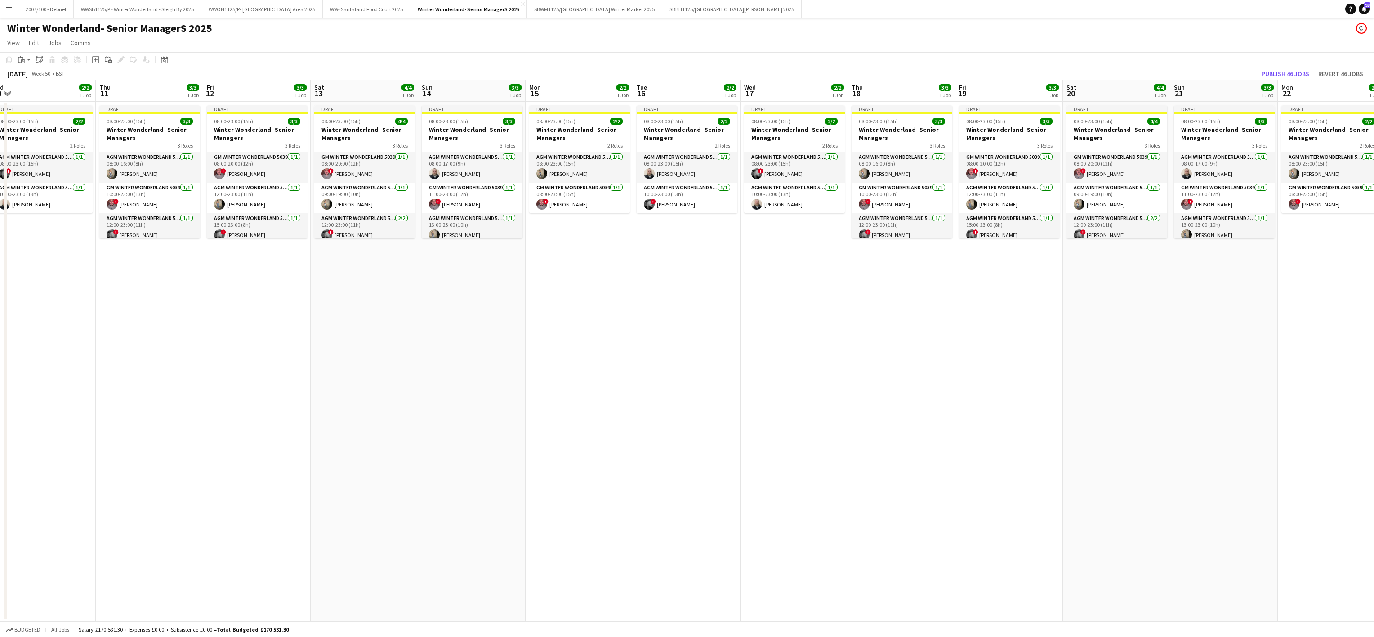
click at [315, 368] on app-date-cell "Draft 08:00-23:00 (15h) 4/4 Winter Wonderland- Senior Managers 3 Roles GM Winte…" at bounding box center [364, 362] width 107 height 520
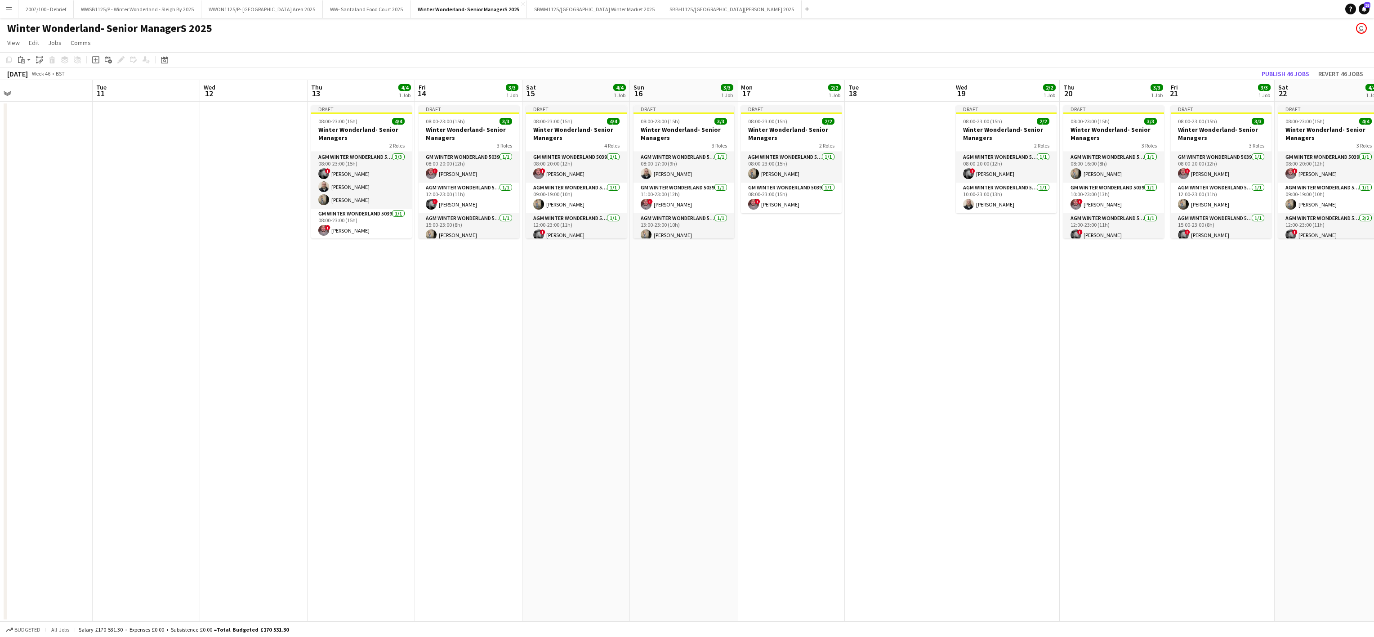
scroll to position [0, 348]
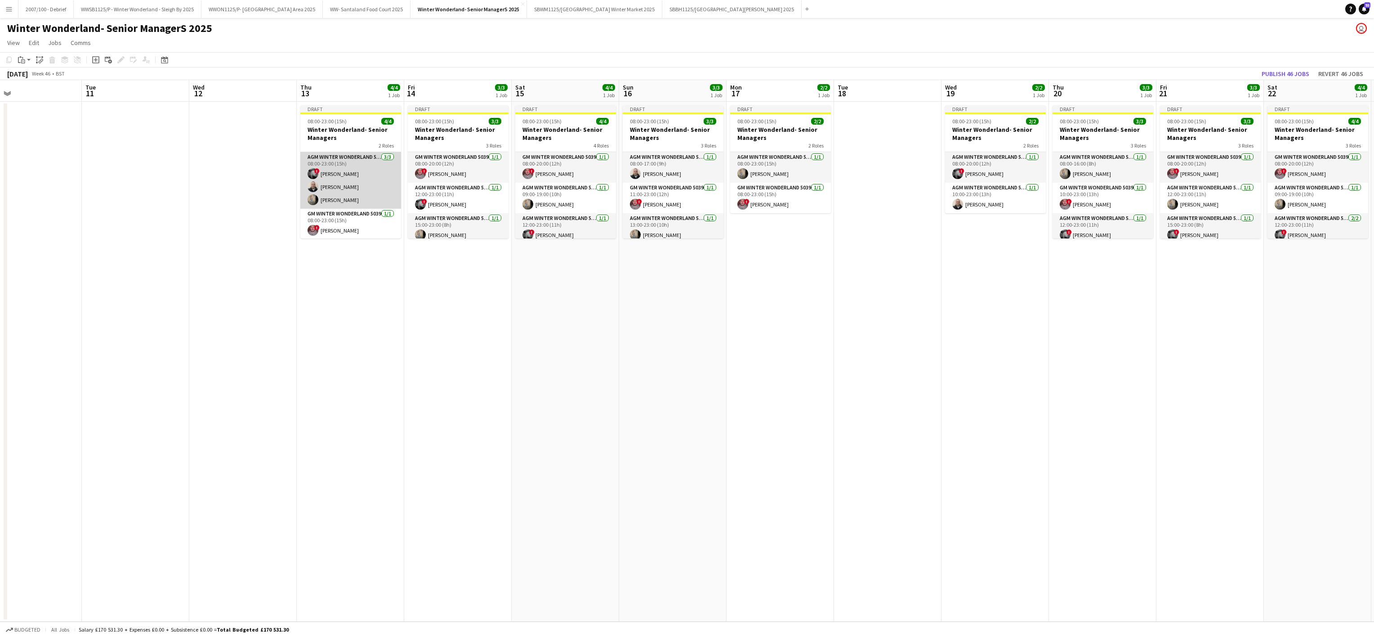
click at [345, 189] on app-card-role "AGM Winter Wonderland 5039 3/3 08:00-23:00 (15h) ! Samuel Ross Matt Gogarty Car…" at bounding box center [350, 180] width 101 height 57
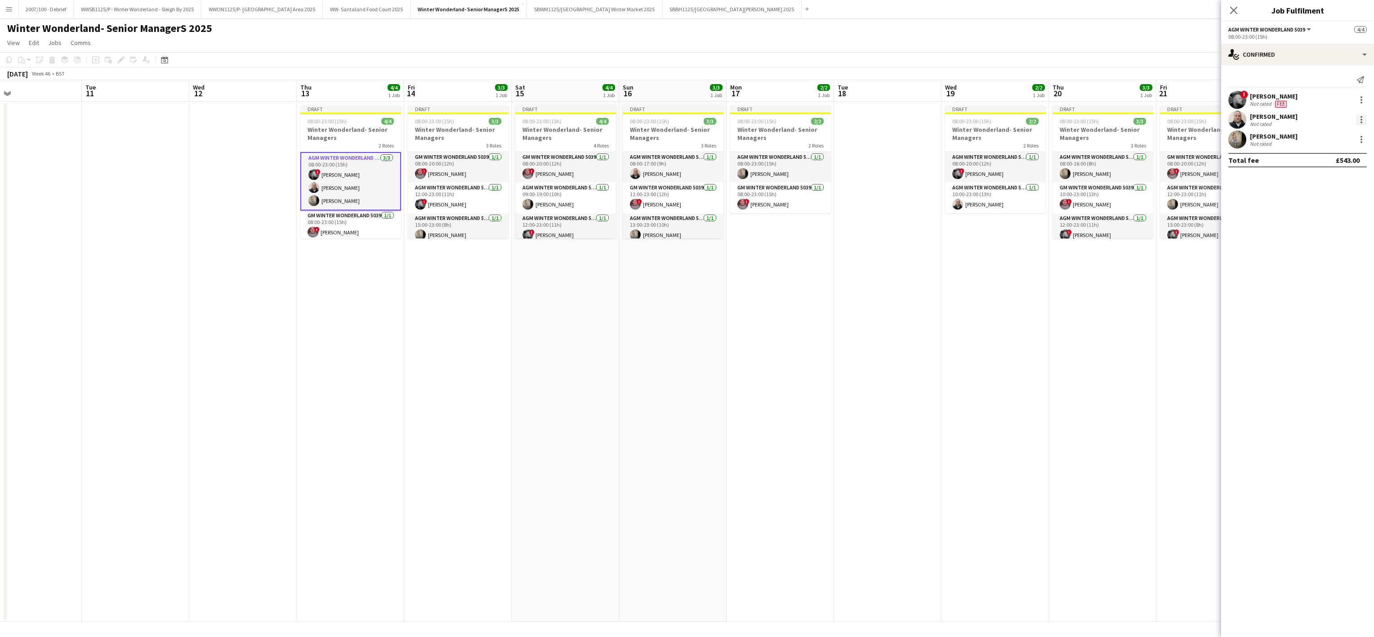
click at [685, 118] on div at bounding box center [1361, 119] width 11 height 11
click at [685, 138] on span "Edit fee" at bounding box center [1316, 137] width 24 height 8
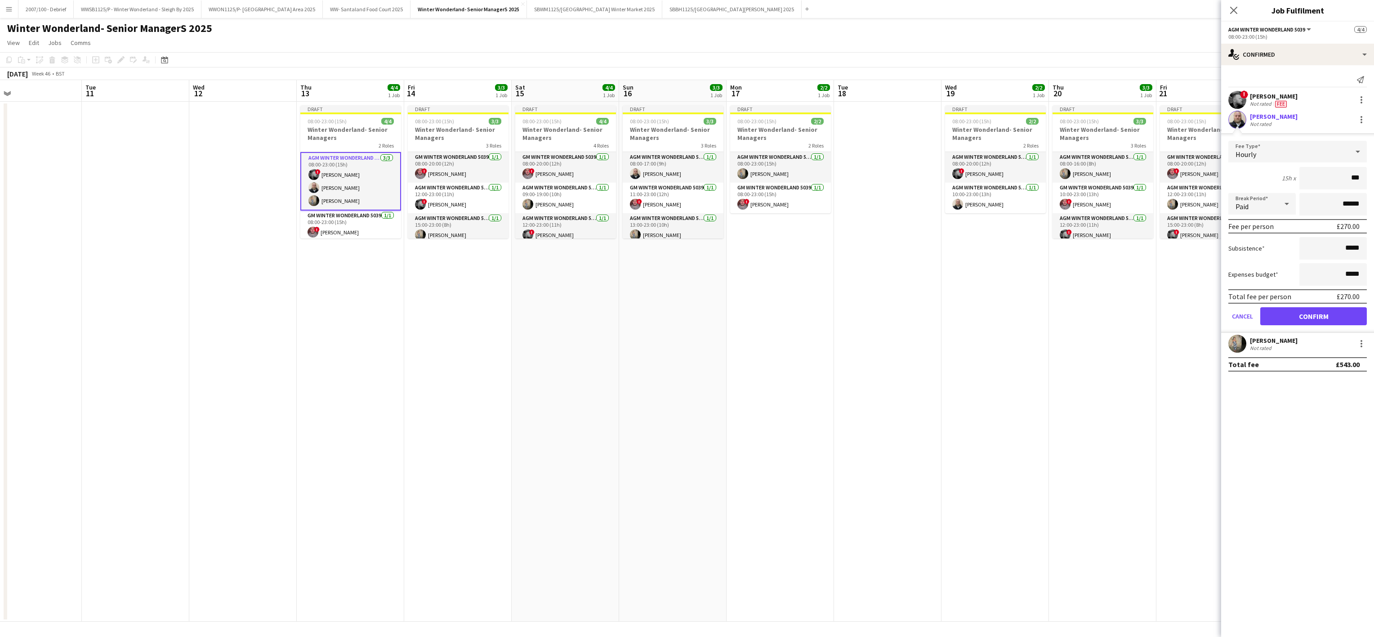
type input "**"
type input "*****"
click button "Confirm" at bounding box center [1313, 316] width 107 height 18
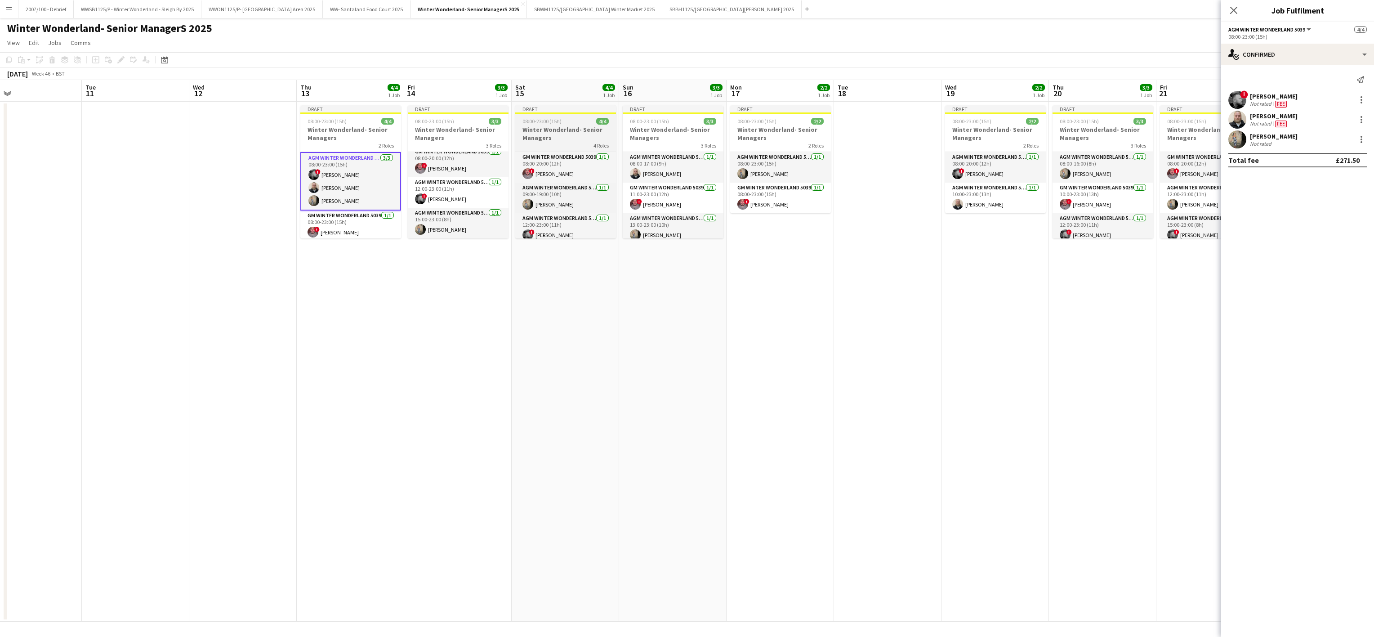
scroll to position [38, 0]
click at [557, 231] on app-card-role "AGM Winter Wonderland 5039 1/1 12:00-23:00 (11h) Matt Gogarty" at bounding box center [565, 223] width 101 height 31
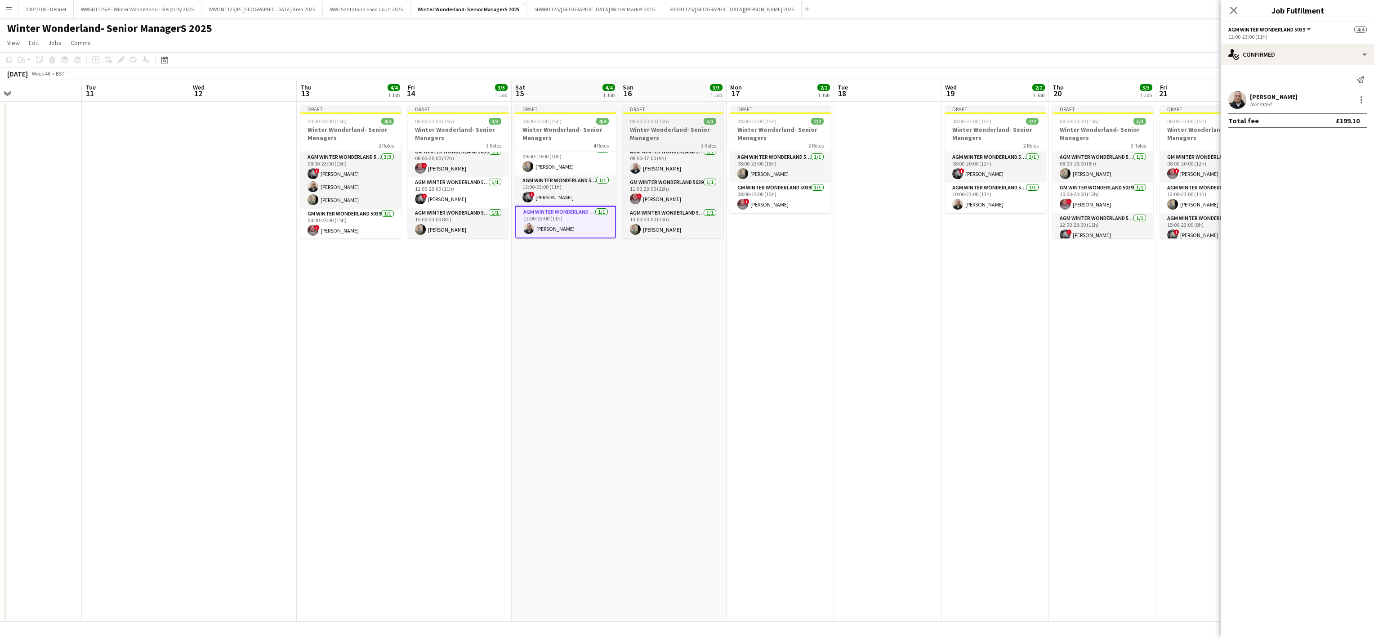
scroll to position [0, 0]
click at [655, 176] on app-card-role "AGM Winter Wonderland 5039 1/1 08:00-17:00 (9h) Matt Gogarty" at bounding box center [673, 167] width 101 height 31
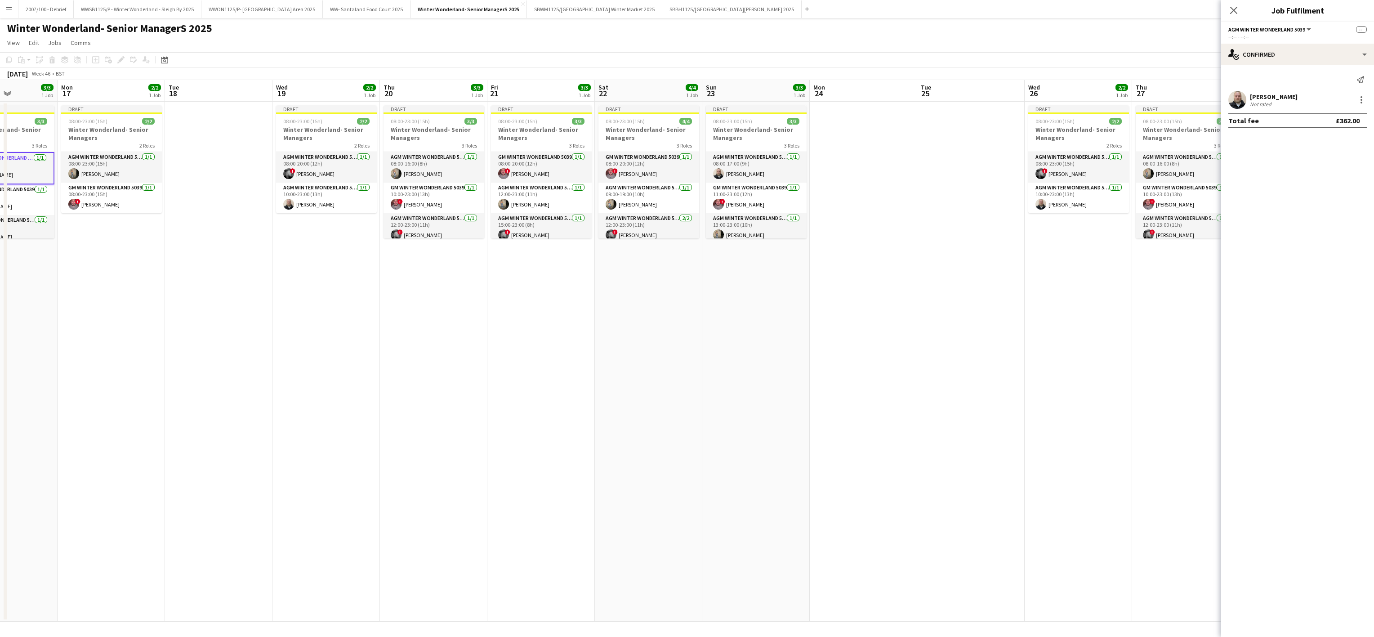
scroll to position [0, 281]
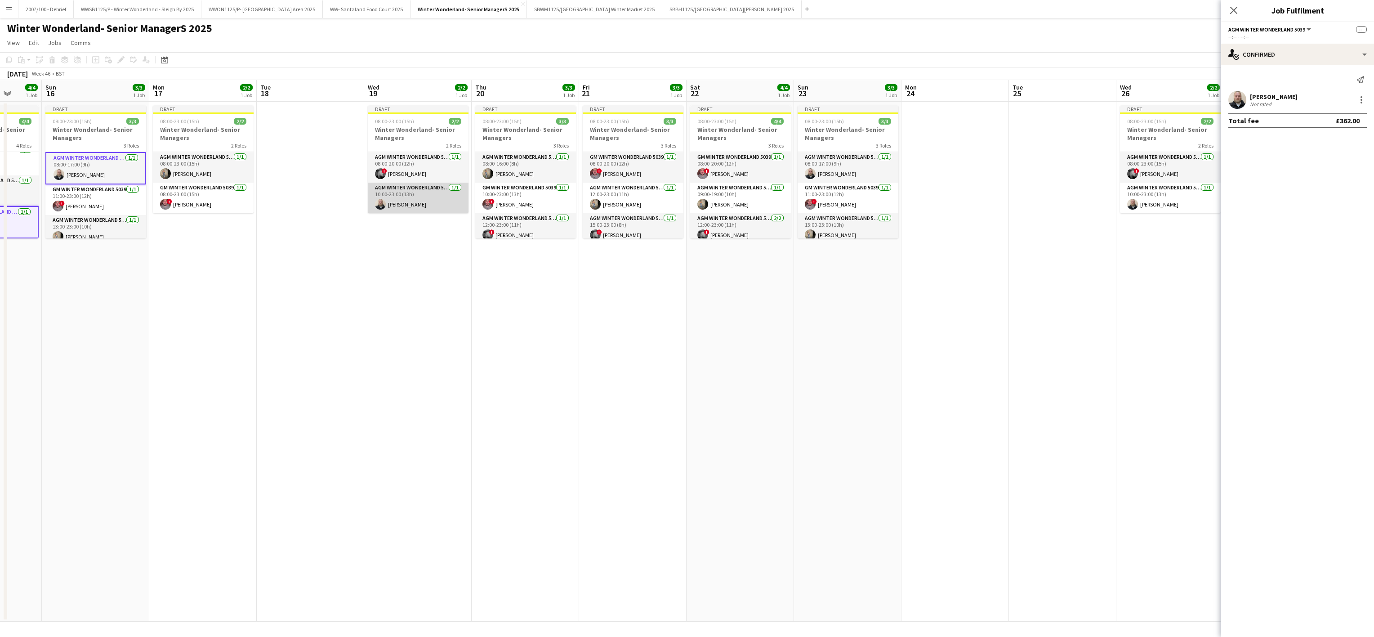
click at [397, 212] on app-card-role "AGM Winter Wonderland 5039 [DATE] 10:00-23:00 (13h) [PERSON_NAME]" at bounding box center [418, 198] width 101 height 31
click at [685, 170] on app-card-role "AGM Winter Wonderland 5039 1/1 08:00-17:00 (9h) Matt Gogarty" at bounding box center [847, 167] width 101 height 31
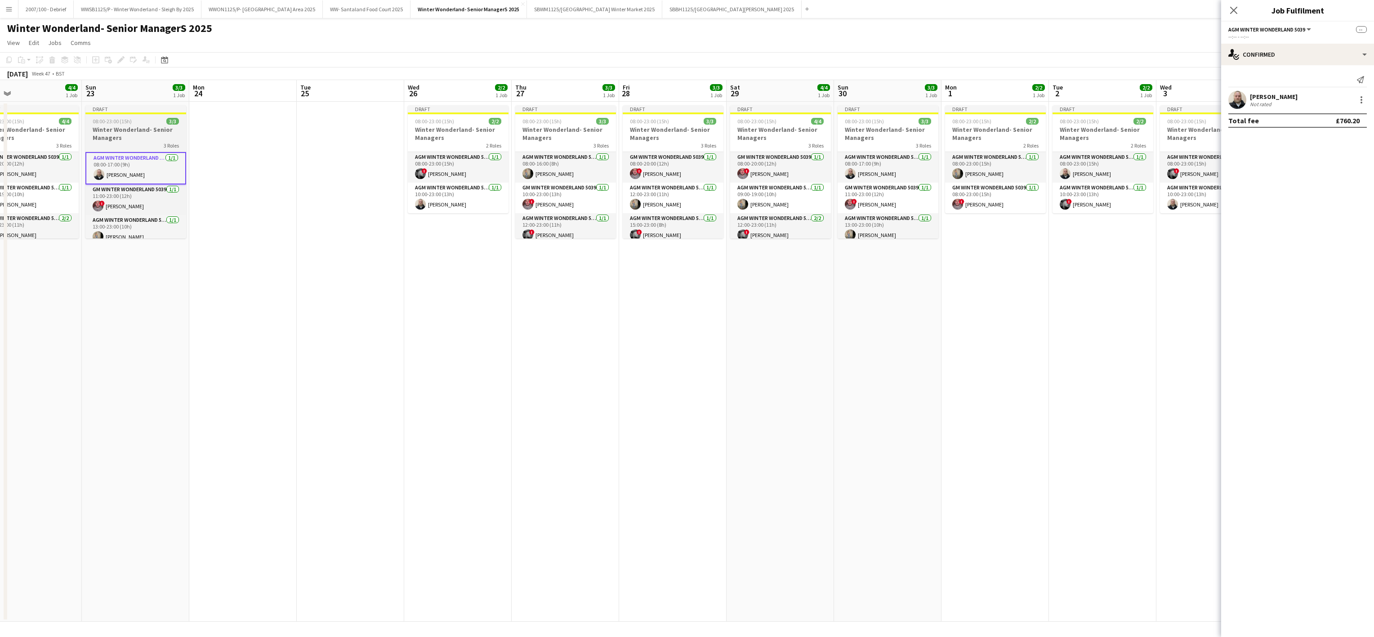
scroll to position [0, 321]
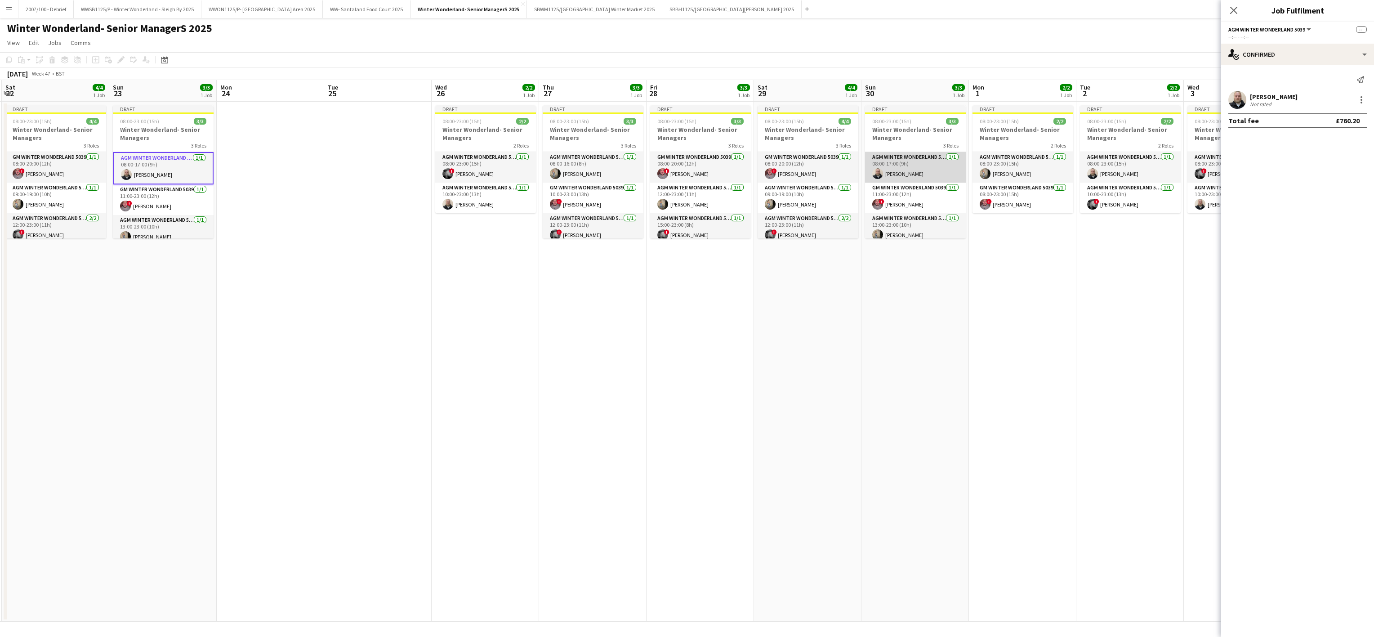
click at [685, 167] on app-card-role "AGM Winter Wonderland 5039 1/1 08:00-17:00 (9h) Matt Gogarty" at bounding box center [915, 167] width 101 height 31
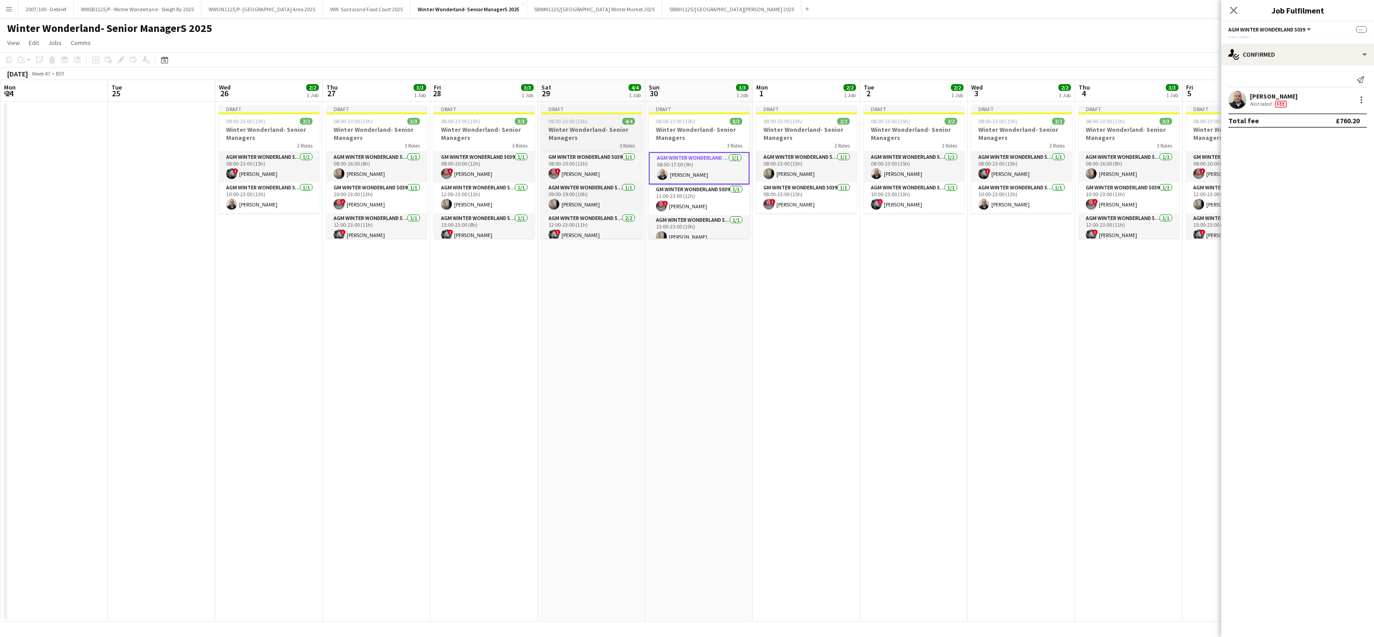
scroll to position [20, 0]
click at [613, 216] on app-card-role "AGM Winter Wonderland 5039 [DATE] 12:00-23:00 (11h) ! [PERSON_NAME] [PERSON_NAM…" at bounding box center [591, 217] width 101 height 44
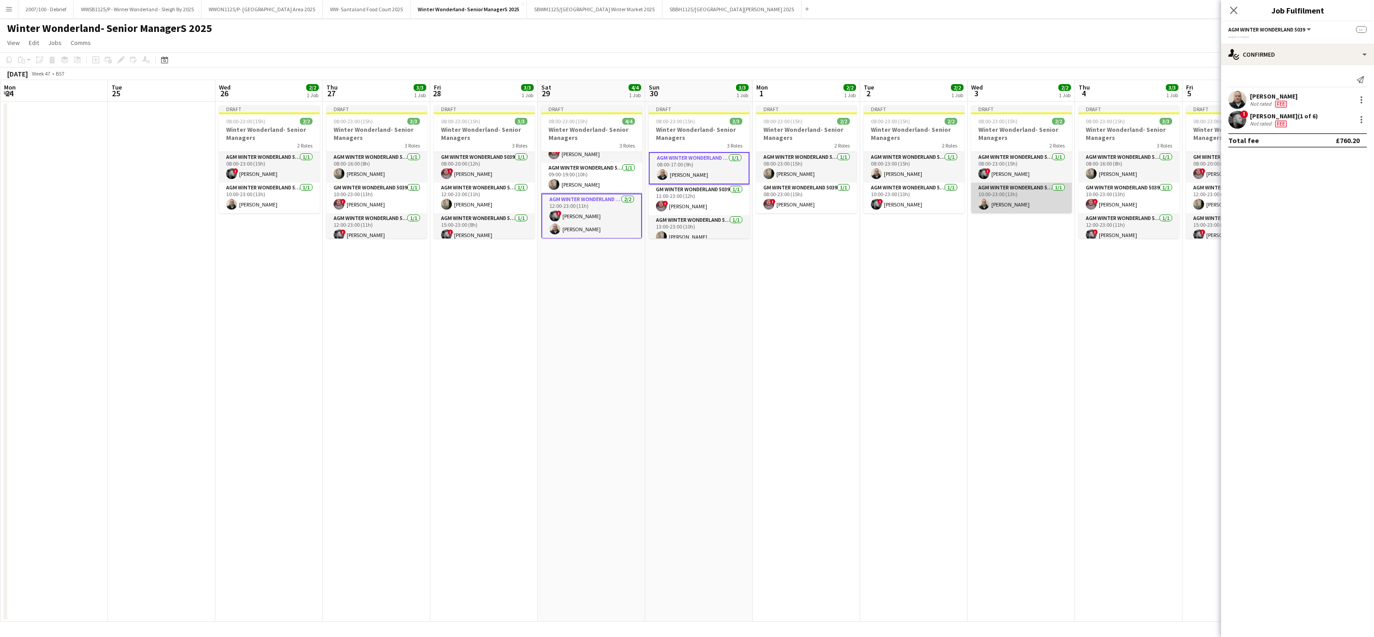
click at [685, 208] on app-card-role "AGM Winter Wonderland 5039 [DATE] 10:00-23:00 (13h) [PERSON_NAME]" at bounding box center [1021, 198] width 101 height 31
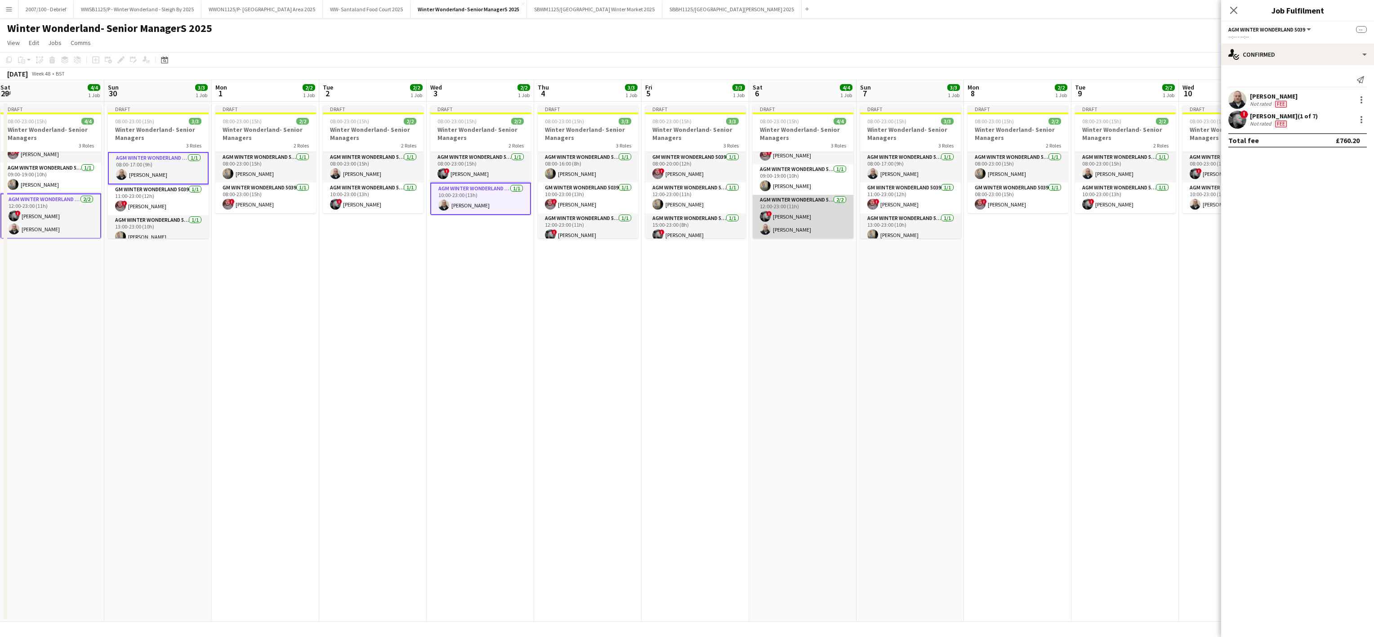
click at [685, 223] on app-card-role "AGM Winter Wonderland 5039 [DATE] 12:00-23:00 (11h) ! [PERSON_NAME] [PERSON_NAM…" at bounding box center [803, 217] width 101 height 44
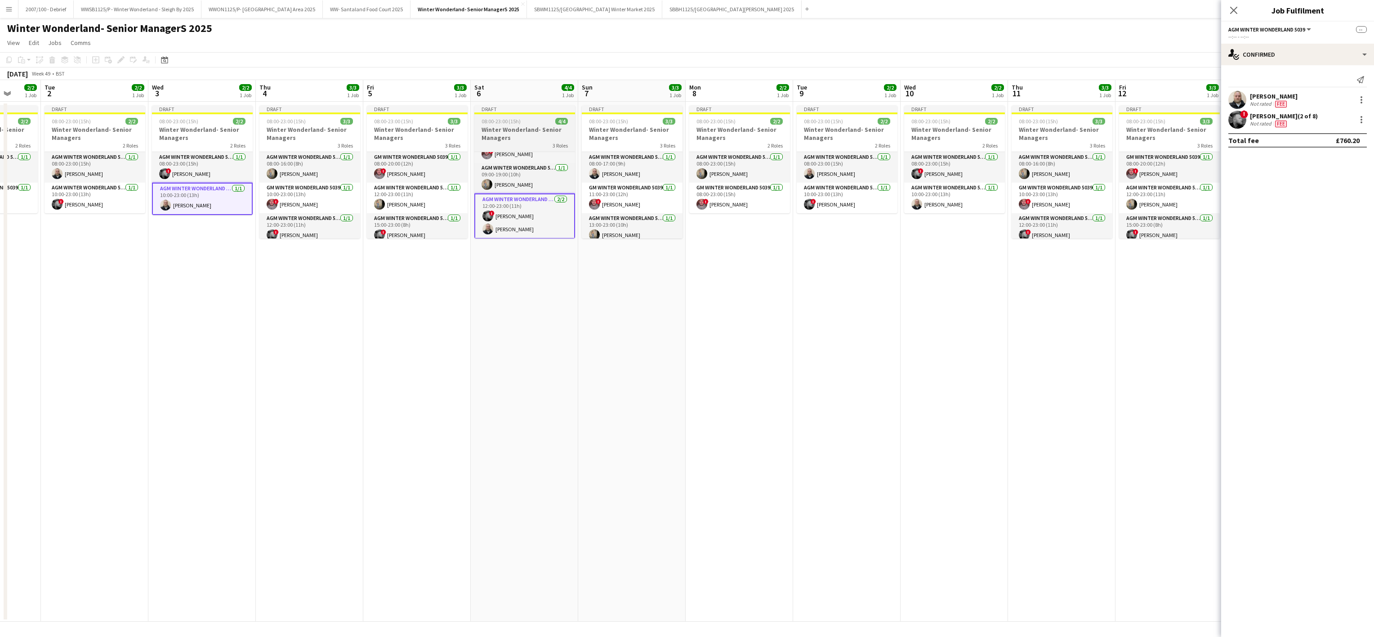
scroll to position [0, 292]
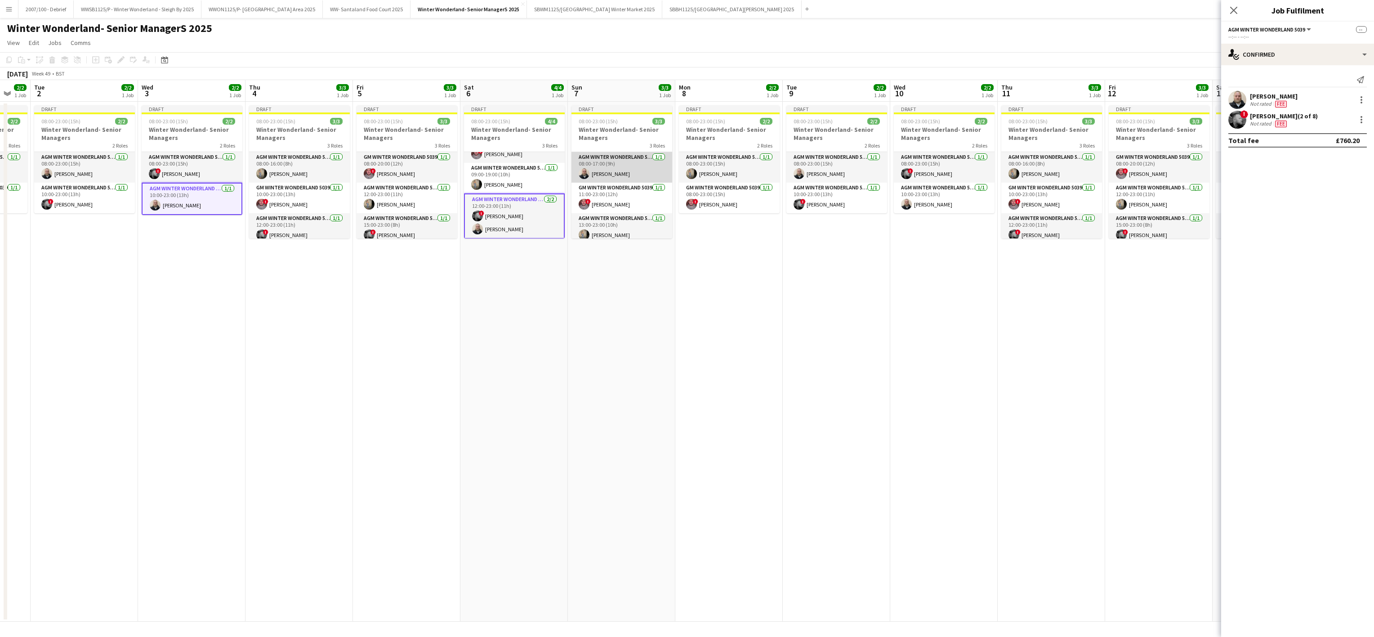
click at [624, 169] on app-card-role "AGM Winter Wonderland 5039 1/1 08:00-17:00 (9h) Matt Gogarty" at bounding box center [621, 167] width 101 height 31
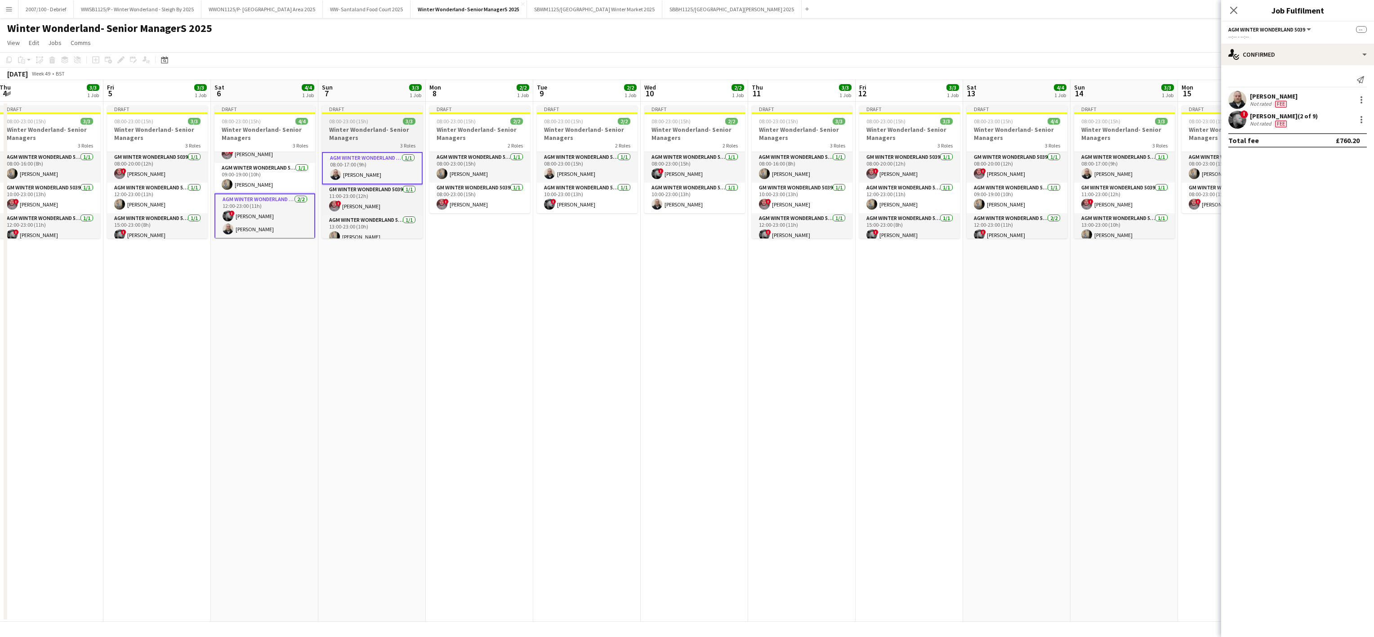
scroll to position [0, 330]
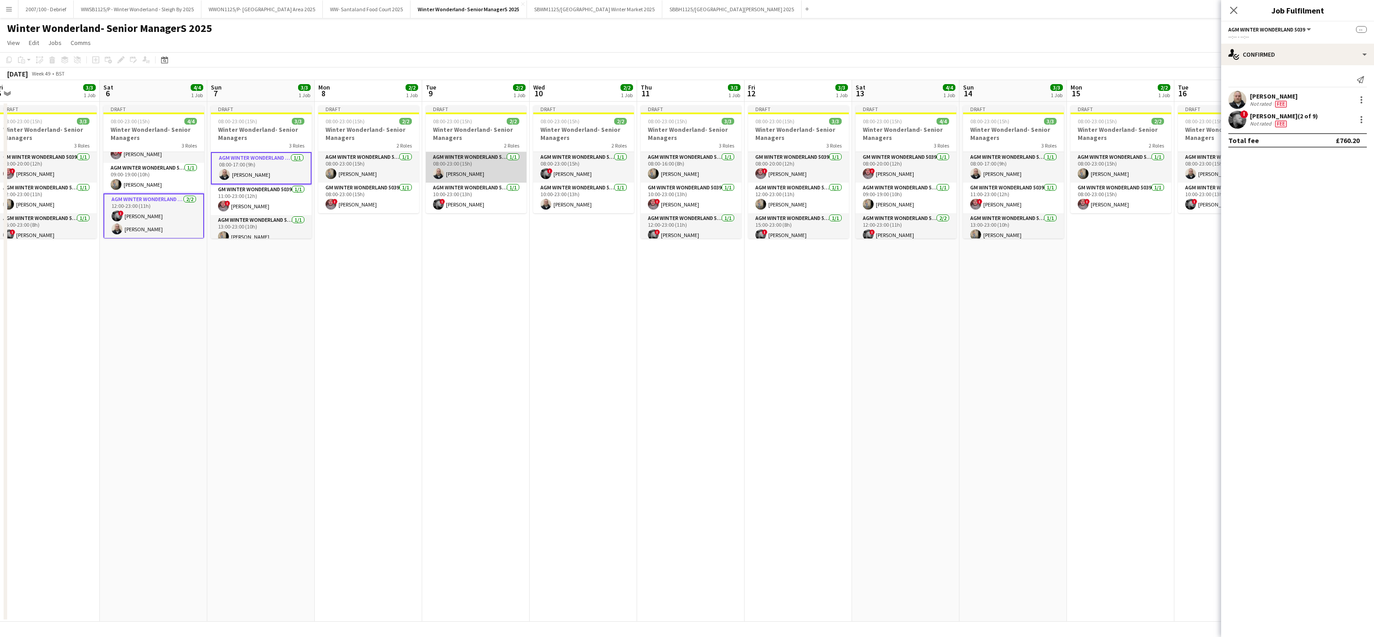
click at [470, 173] on app-card-role "AGM Winter Wonderland 5039 1/1 08:00-23:00 (15h) Matt Gogarty" at bounding box center [476, 167] width 101 height 31
click at [573, 205] on app-card-role "AGM Winter Wonderland 5039 [DATE] 10:00-23:00 (13h) [PERSON_NAME]" at bounding box center [583, 198] width 101 height 31
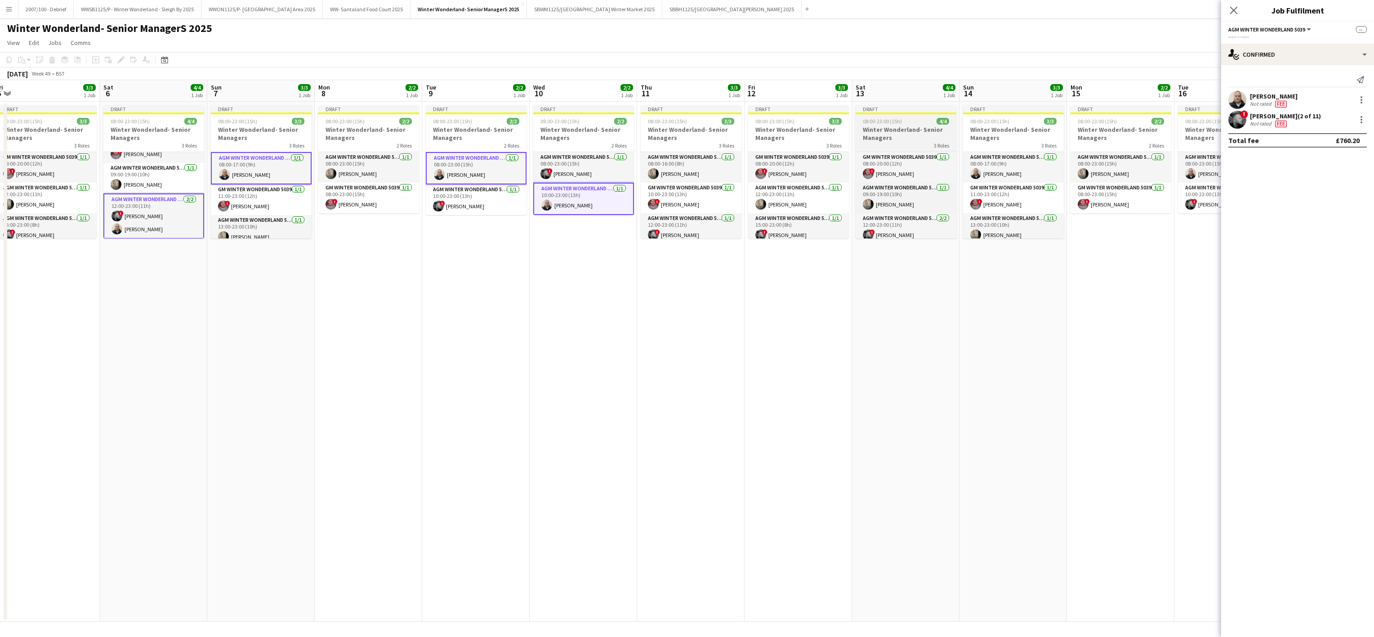
scroll to position [20, 0]
click at [685, 220] on app-card-role "AGM Winter Wonderland 5039 [DATE] 12:00-23:00 (11h) ! [PERSON_NAME] [PERSON_NAM…" at bounding box center [905, 217] width 101 height 44
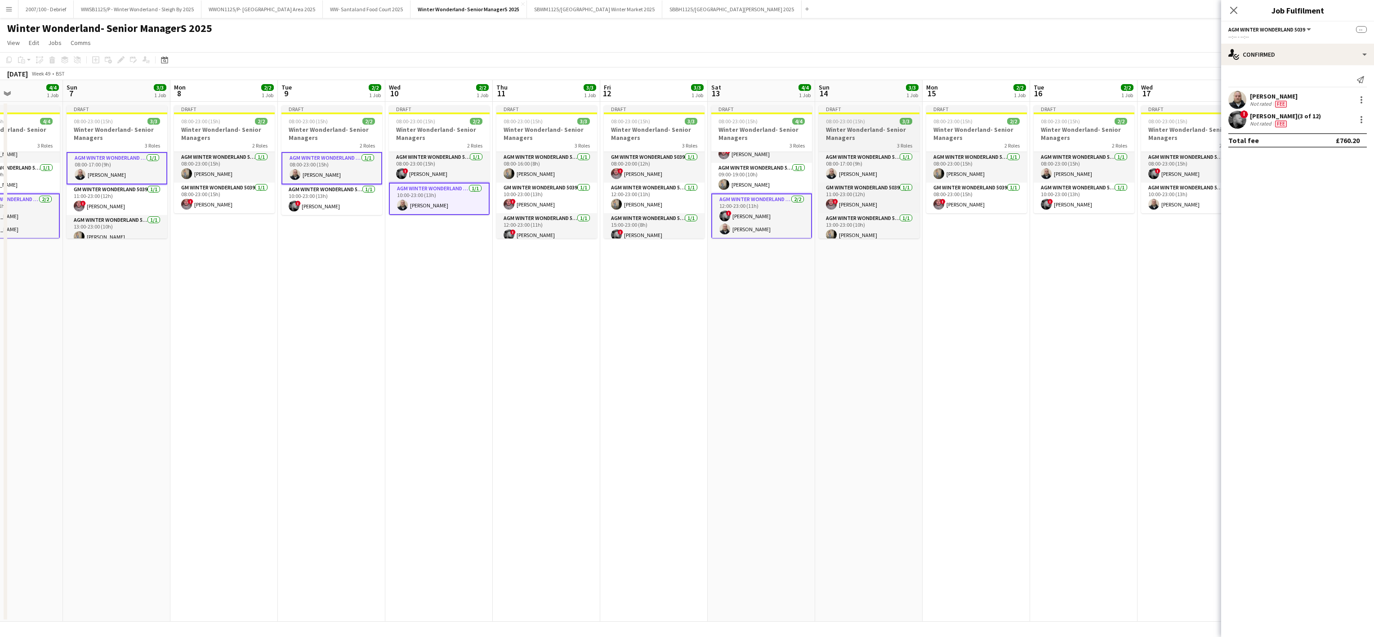
scroll to position [7, 0]
click at [685, 165] on app-card-role "AGM Winter Wonderland 5039 1/1 08:00-17:00 (9h) Matt Gogarty" at bounding box center [869, 162] width 101 height 31
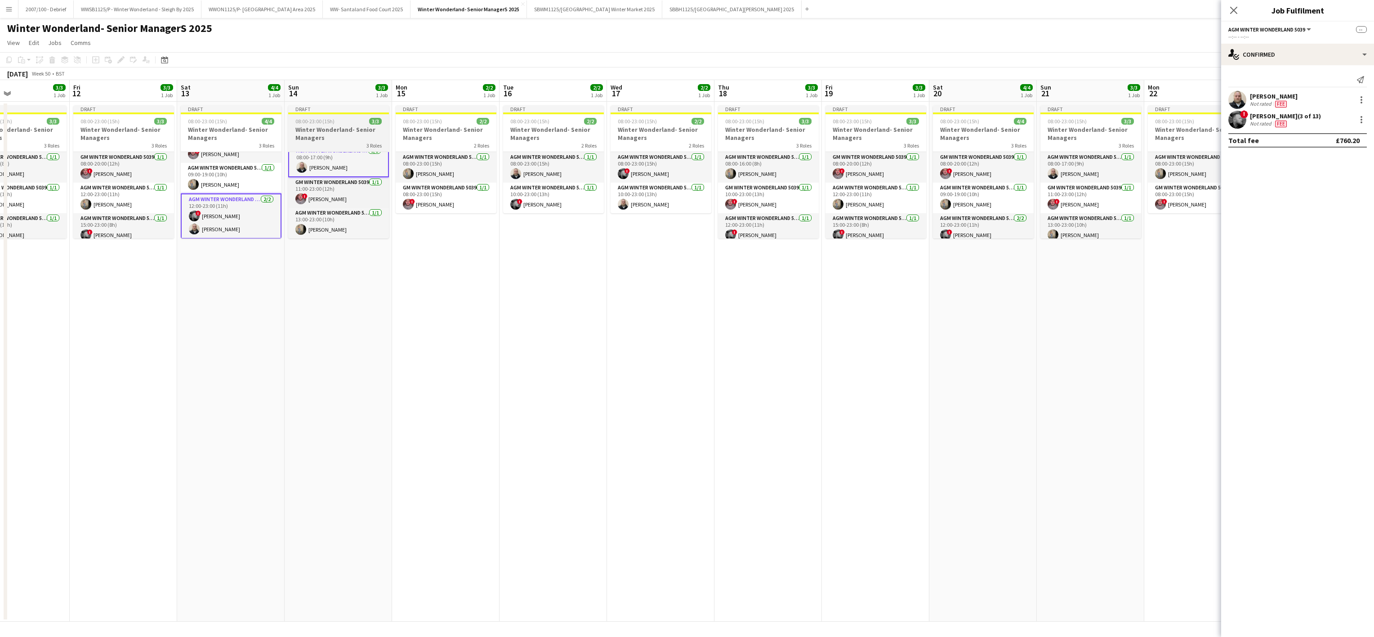
scroll to position [0, 370]
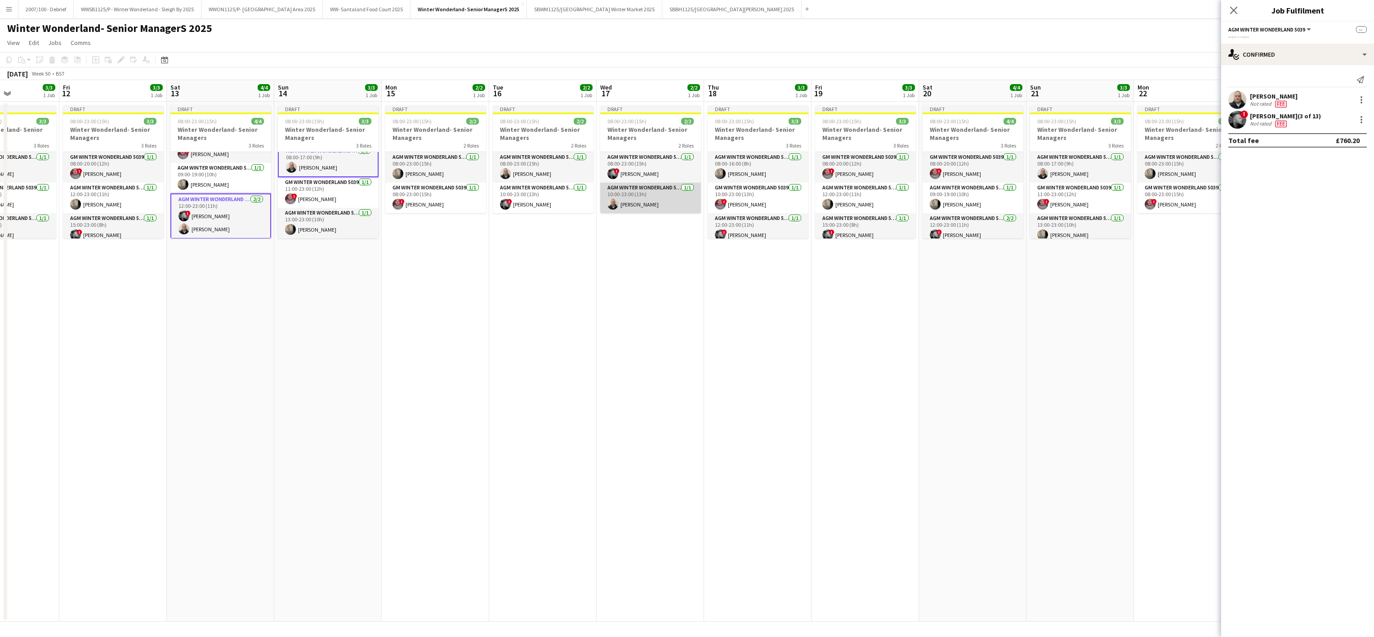
click at [613, 203] on app-user-avatar at bounding box center [612, 204] width 11 height 11
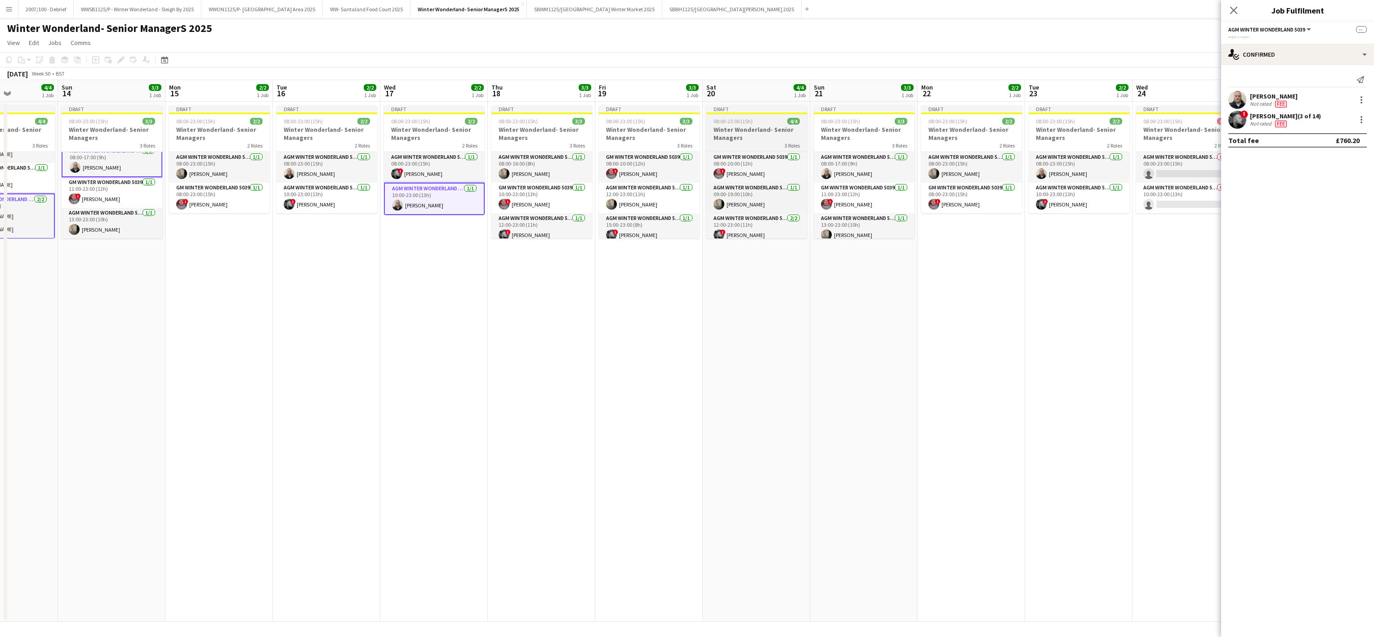
scroll to position [20, 0]
click at [685, 222] on app-card-role "AGM Winter Wonderland 5039 [DATE] 12:00-23:00 (11h) ! [PERSON_NAME] [PERSON_NAM…" at bounding box center [756, 217] width 101 height 44
click at [685, 173] on app-card-role "AGM Winter Wonderland 5039 1/1 08:00-23:00 (15h) Matt Gogarty" at bounding box center [1079, 167] width 101 height 31
click at [685, 99] on div at bounding box center [1361, 99] width 11 height 11
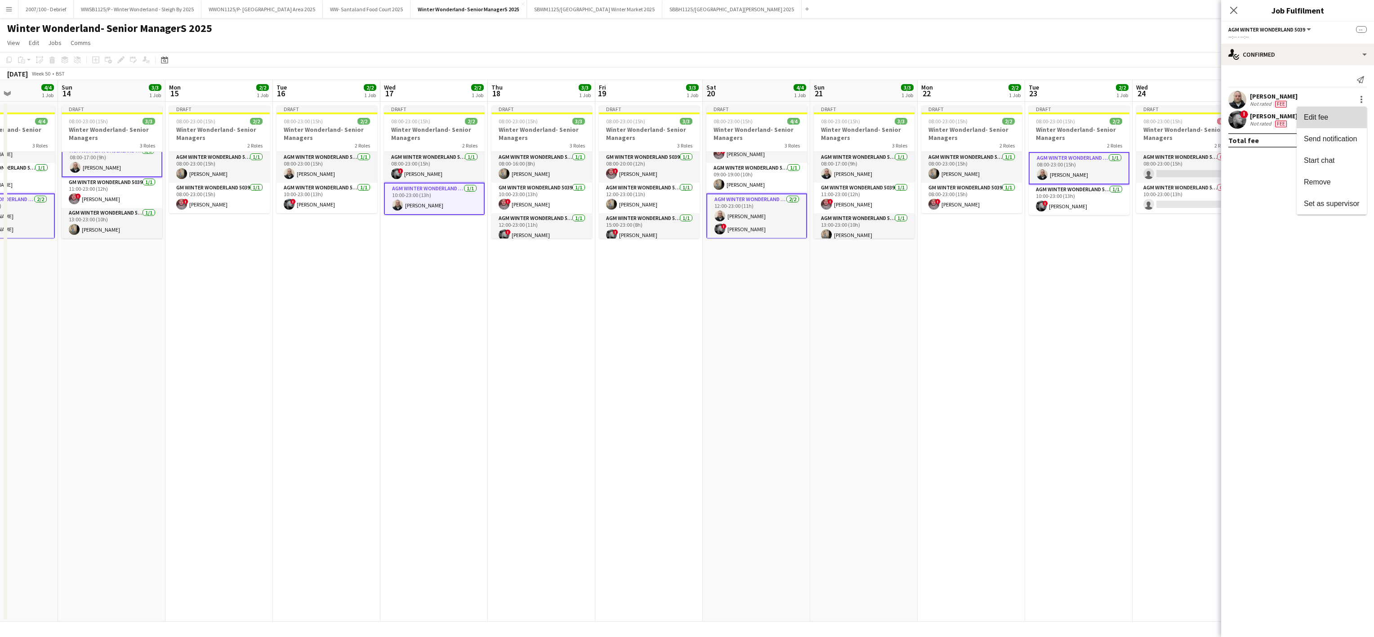
click at [685, 120] on button "Edit fee" at bounding box center [1331, 118] width 70 height 22
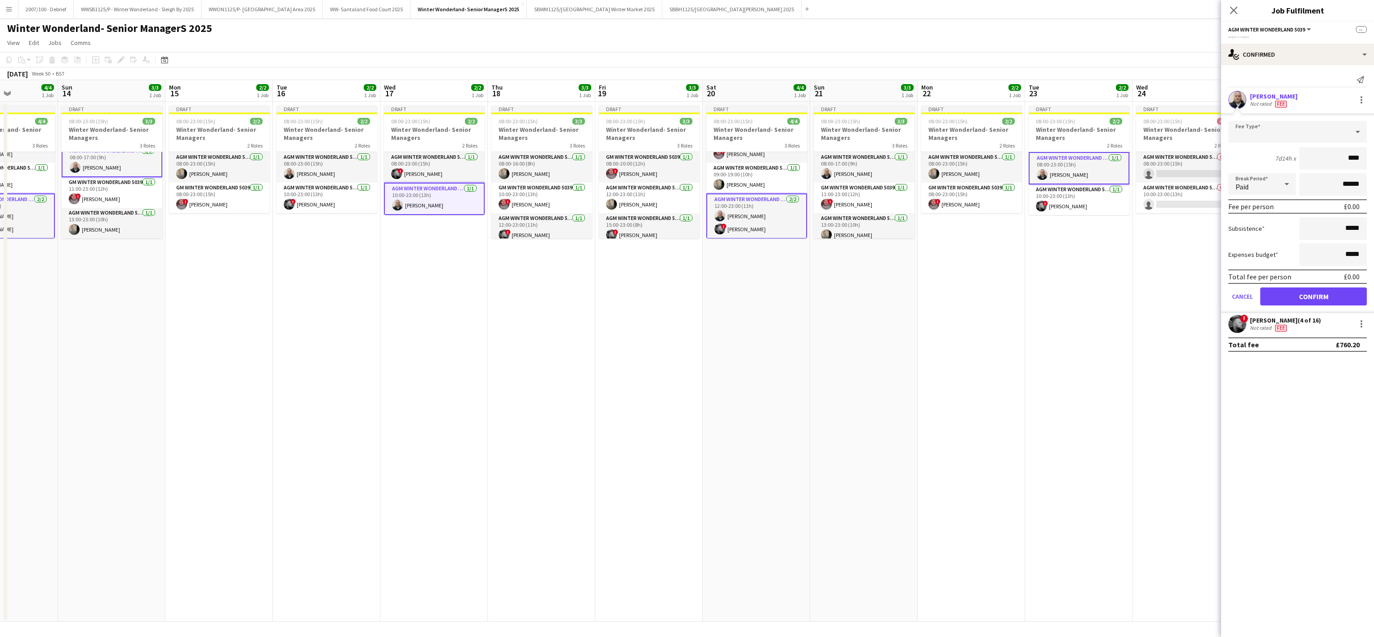
type input "*****"
click button "Confirm" at bounding box center [1313, 296] width 107 height 18
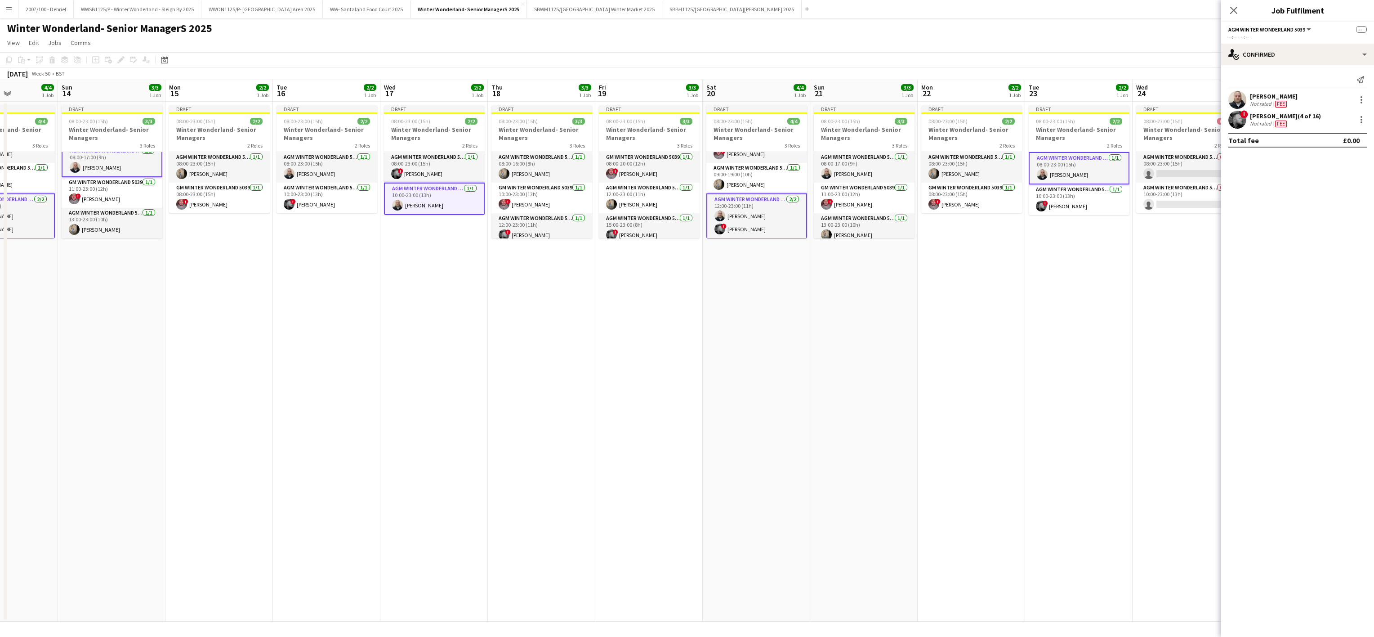
click at [685, 419] on app-date-cell "Draft 08:00-23:00 (15h) 4/4 Winter Wonderland- Senior Managers 3 Roles GM Winte…" at bounding box center [756, 362] width 107 height 520
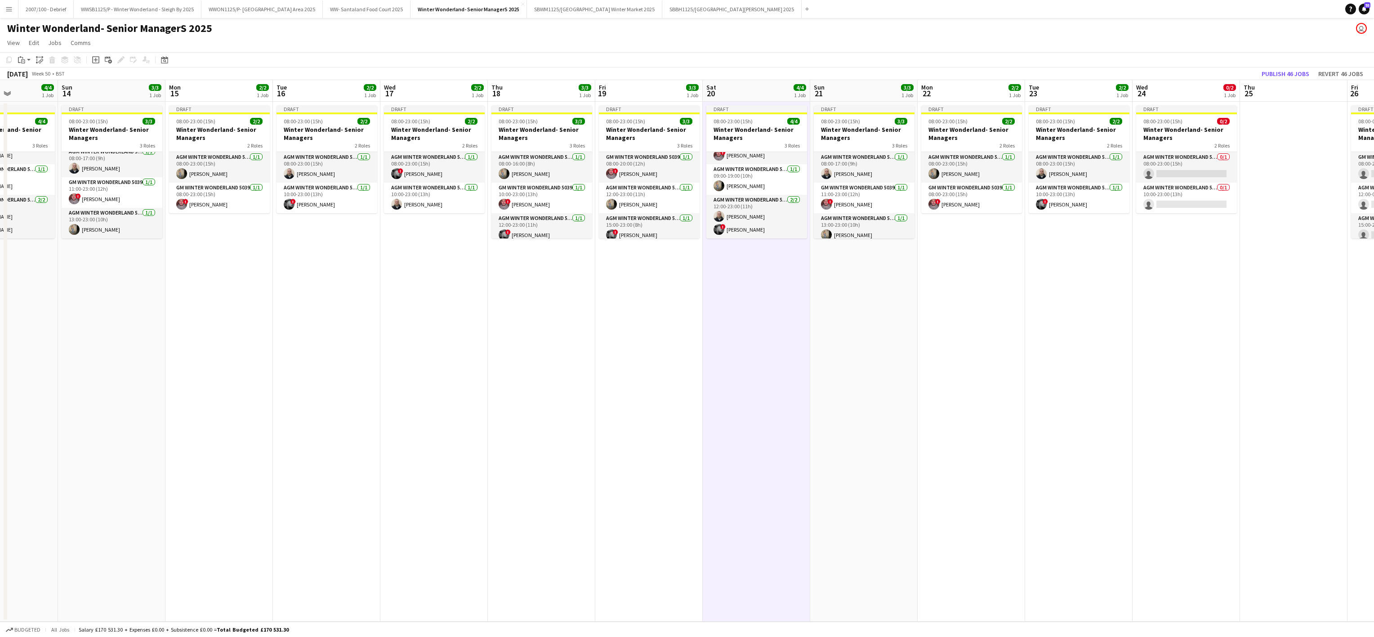
scroll to position [7, 0]
click at [627, 174] on app-card-role "GM Winter Wonderland 5039 [DATE] 08:00-20:00 (12h) ! [PERSON_NAME]" at bounding box center [649, 167] width 101 height 31
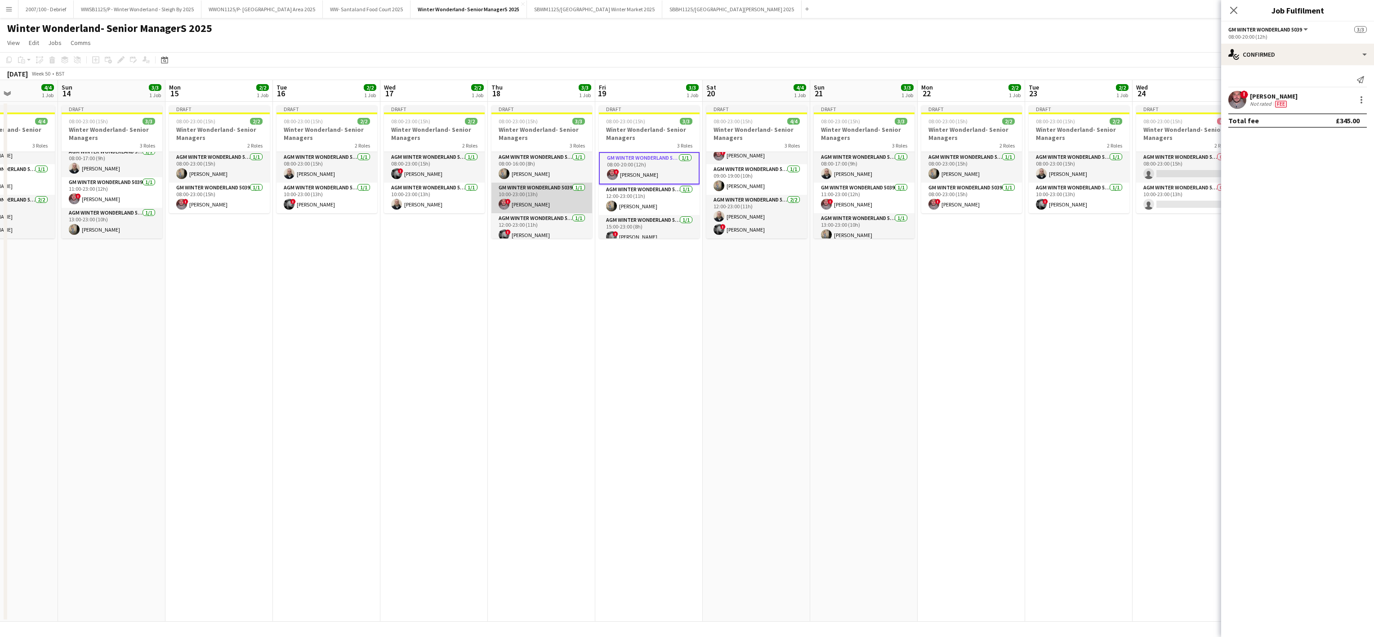
click at [521, 205] on app-card-role "GM Winter Wonderland 5039 1/1 10:00-23:00 (13h) ! Adrian Quigley" at bounding box center [541, 198] width 101 height 31
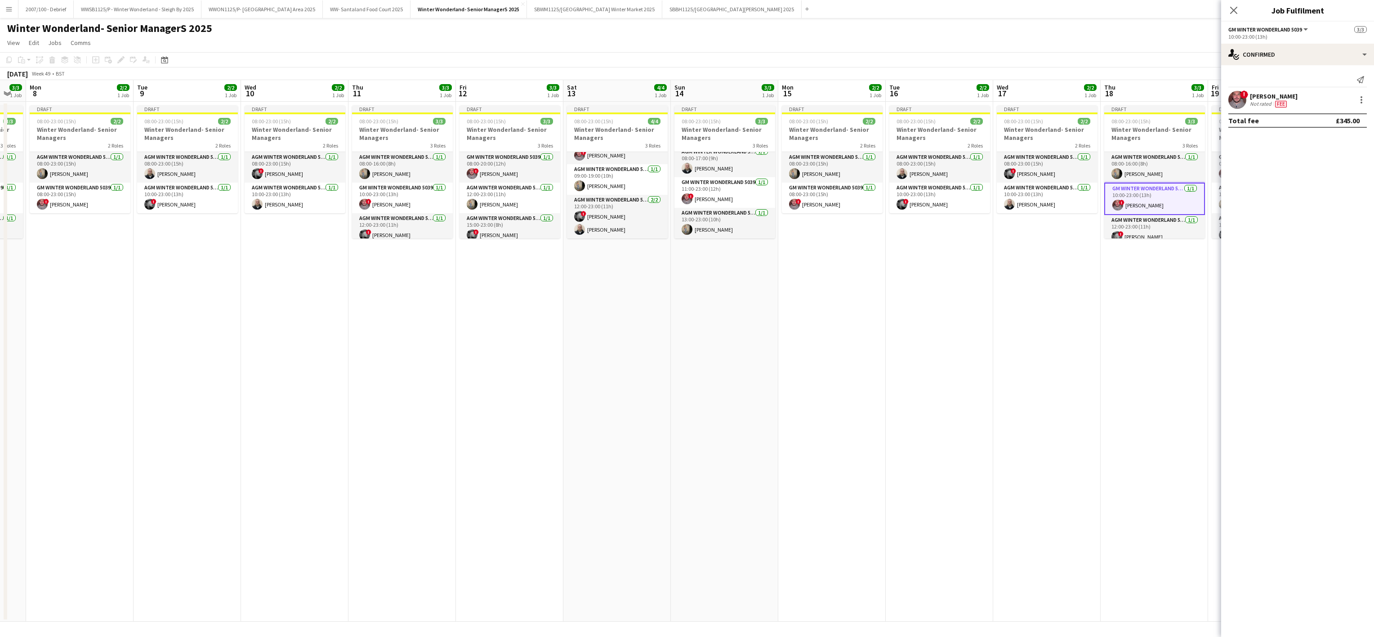
drag, startPoint x: 116, startPoint y: 380, endPoint x: 756, endPoint y: 346, distance: 641.1
click at [685, 346] on app-calendar-viewport "Sat 6 4/4 1 Job Sun 7 3/3 1 Job Mon 8 2/2 1 Job Tue 9 2/2 1 Job Wed 10 2/2 1 Jo…" at bounding box center [687, 350] width 1374 height 541
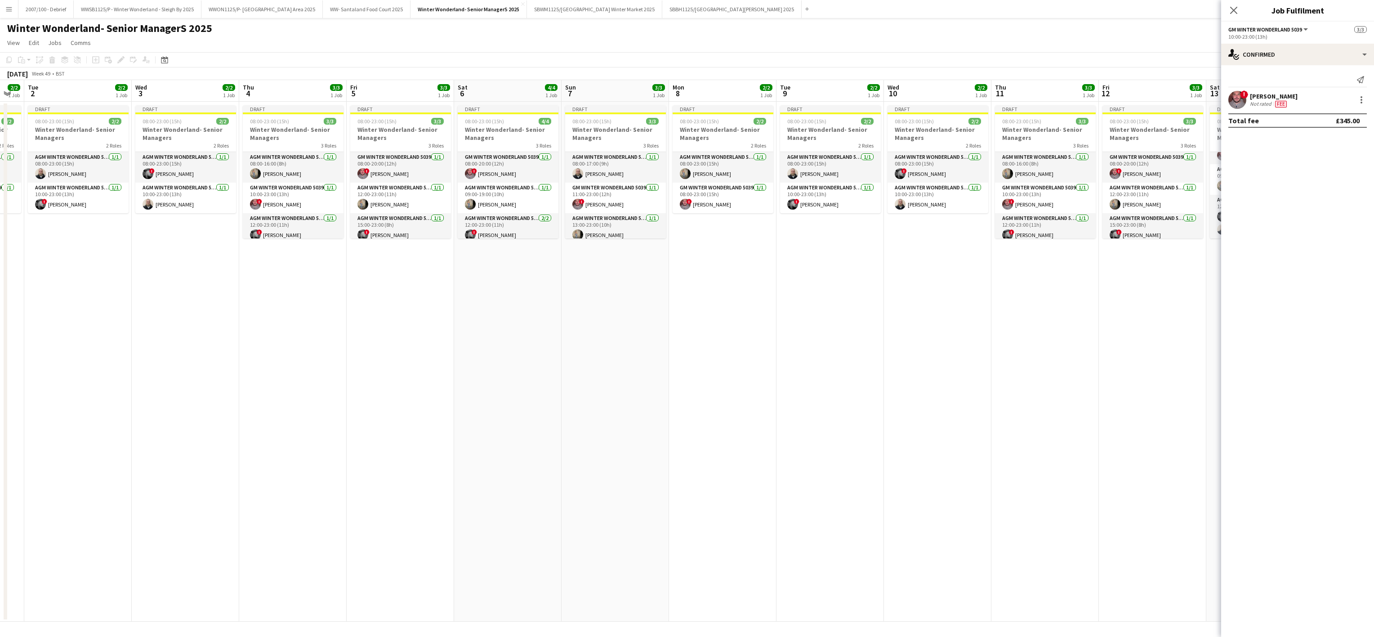
scroll to position [0, 184]
drag, startPoint x: 51, startPoint y: 343, endPoint x: 673, endPoint y: 336, distance: 622.2
click at [673, 336] on app-calendar-viewport "Sun 30 3/3 1 Job Mon 1 2/2 1 Job Tue 2 2/2 1 Job Wed 3 2/2 1 Job Thu 4 3/3 1 Jo…" at bounding box center [687, 350] width 1374 height 541
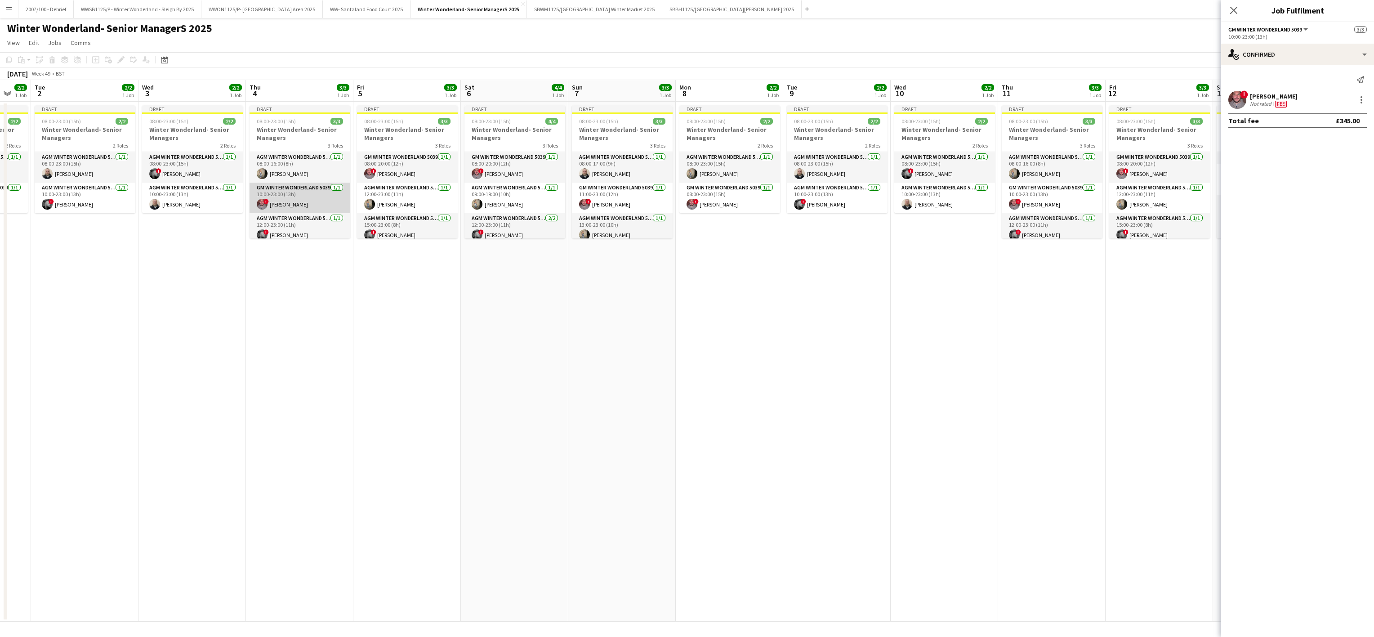
click at [261, 205] on app-user-avatar at bounding box center [262, 204] width 11 height 11
click at [487, 174] on app-card-role "GM Winter Wonderland 5039 [DATE] 08:00-20:00 (12h) ! [PERSON_NAME]" at bounding box center [514, 167] width 101 height 31
click at [322, 356] on app-date-cell "Draft 08:00-23:00 (15h) 3/3 Winter Wonderland- Senior Managers 3 Roles AGM Wint…" at bounding box center [299, 362] width 107 height 520
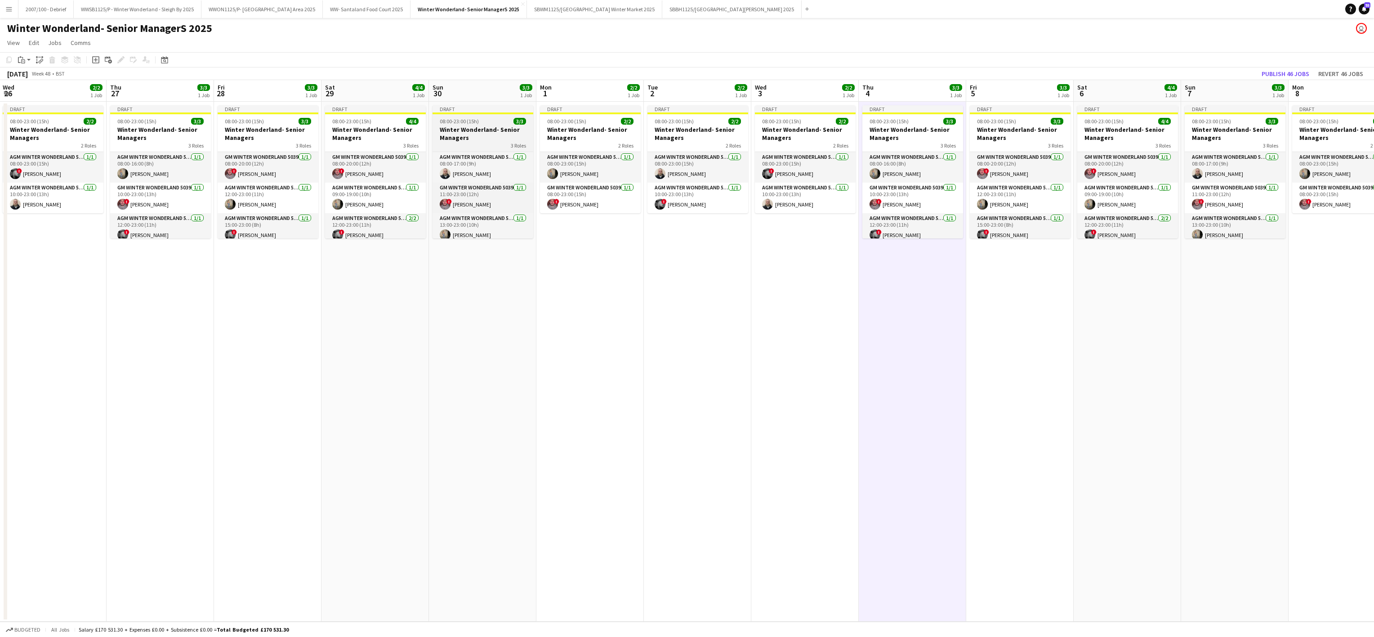
scroll to position [7, 0]
click at [476, 200] on app-card-role "GM Winter Wonderland 5039 1/1 11:00-23:00 (12h) ! Adrian Quigley" at bounding box center [482, 192] width 101 height 31
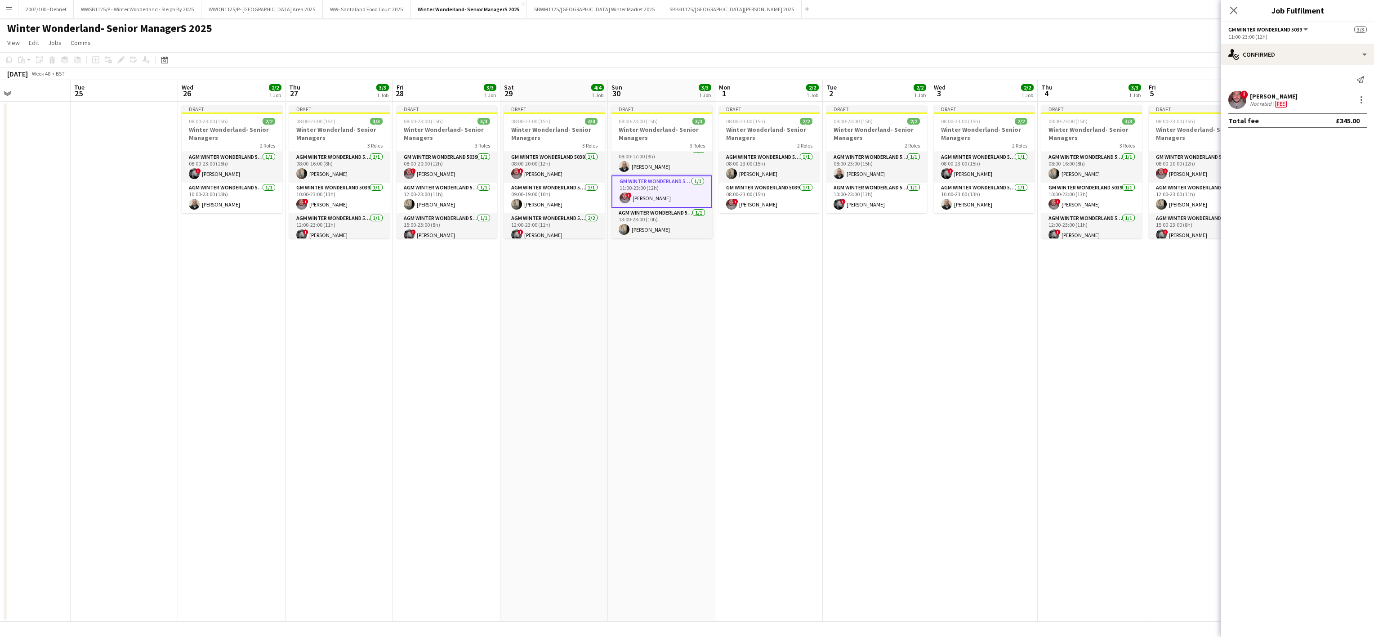
drag, startPoint x: 285, startPoint y: 357, endPoint x: 317, endPoint y: 349, distance: 33.4
click at [317, 349] on app-calendar-viewport "Sat 22 4/4 1 Job Sun 23 3/3 1 Job Mon 24 Tue 25 Wed 26 2/2 1 Job Thu 27 3/3 1 J…" at bounding box center [687, 350] width 1374 height 541
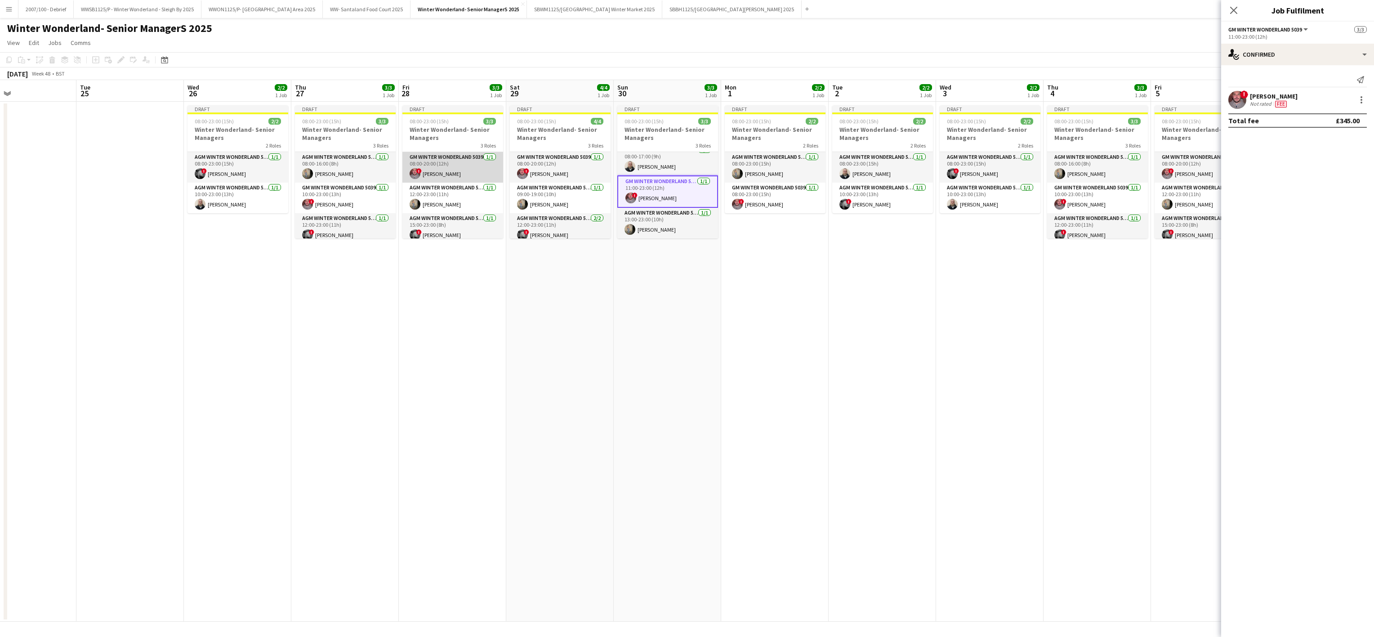
click at [444, 166] on app-card-role "GM Winter Wonderland 5039 [DATE] 08:00-20:00 (12h) ! [PERSON_NAME]" at bounding box center [452, 167] width 101 height 31
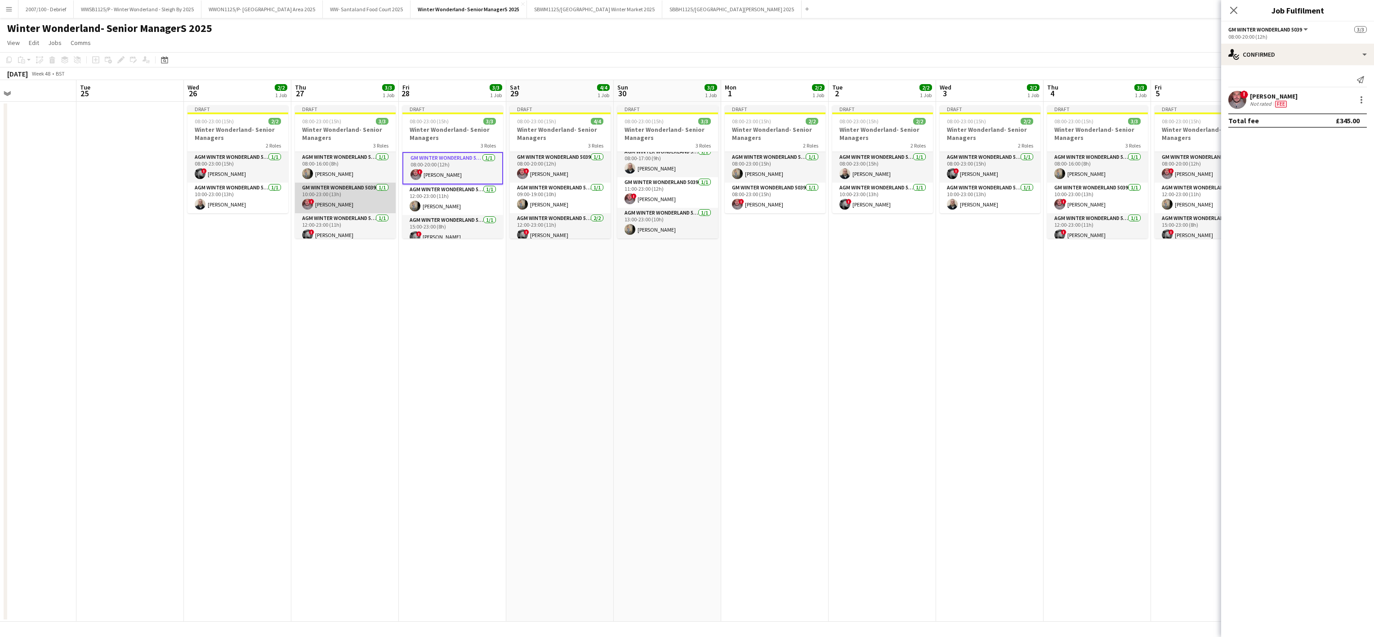
click at [330, 201] on app-card-role "GM Winter Wonderland 5039 1/1 10:00-23:00 (13h) ! Adrian Quigley" at bounding box center [345, 198] width 101 height 31
click at [685, 371] on app-date-cell "Draft 08:00-23:00 (15h) 2/2 Winter Wonderland- Senior Managers 2 Roles AGM Wint…" at bounding box center [774, 362] width 107 height 520
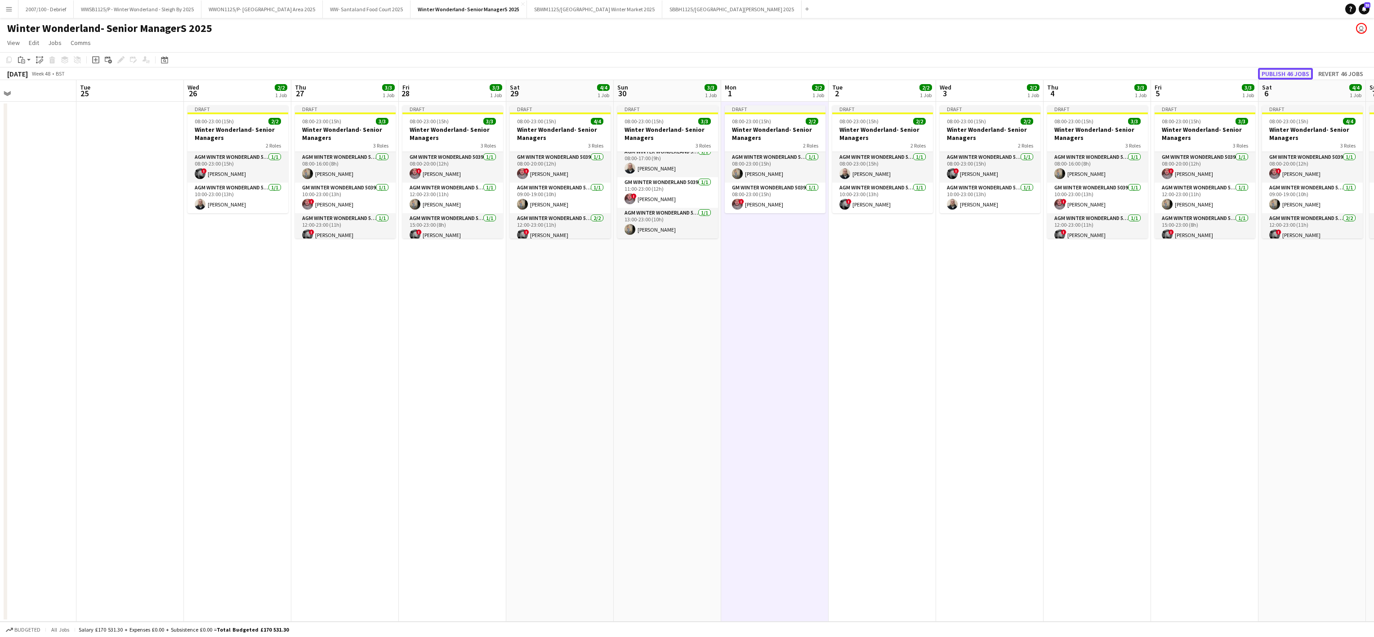
click at [685, 74] on button "Publish 46 jobs" at bounding box center [1285, 74] width 55 height 12
